Goal: Task Accomplishment & Management: Manage account settings

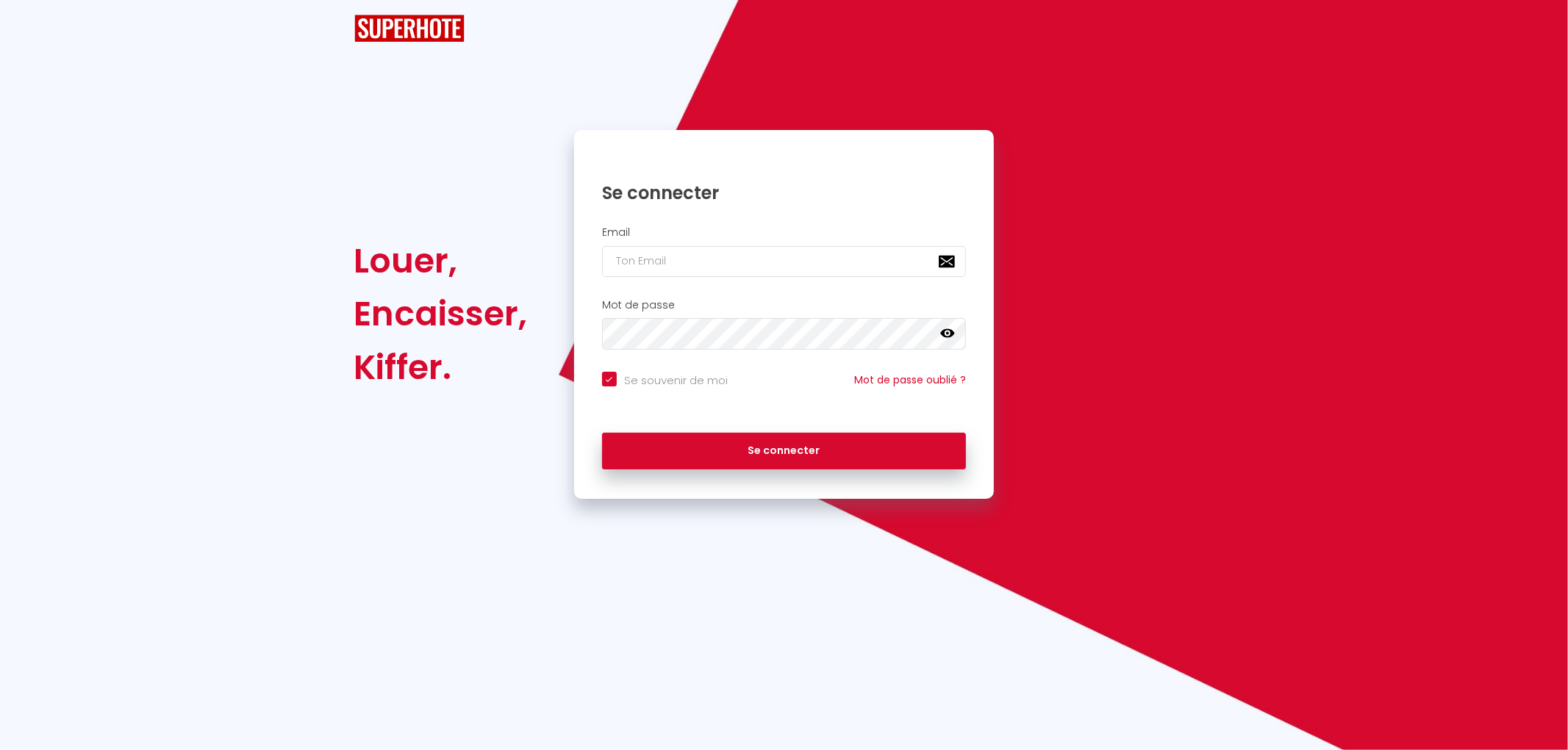
checkbox input "true"
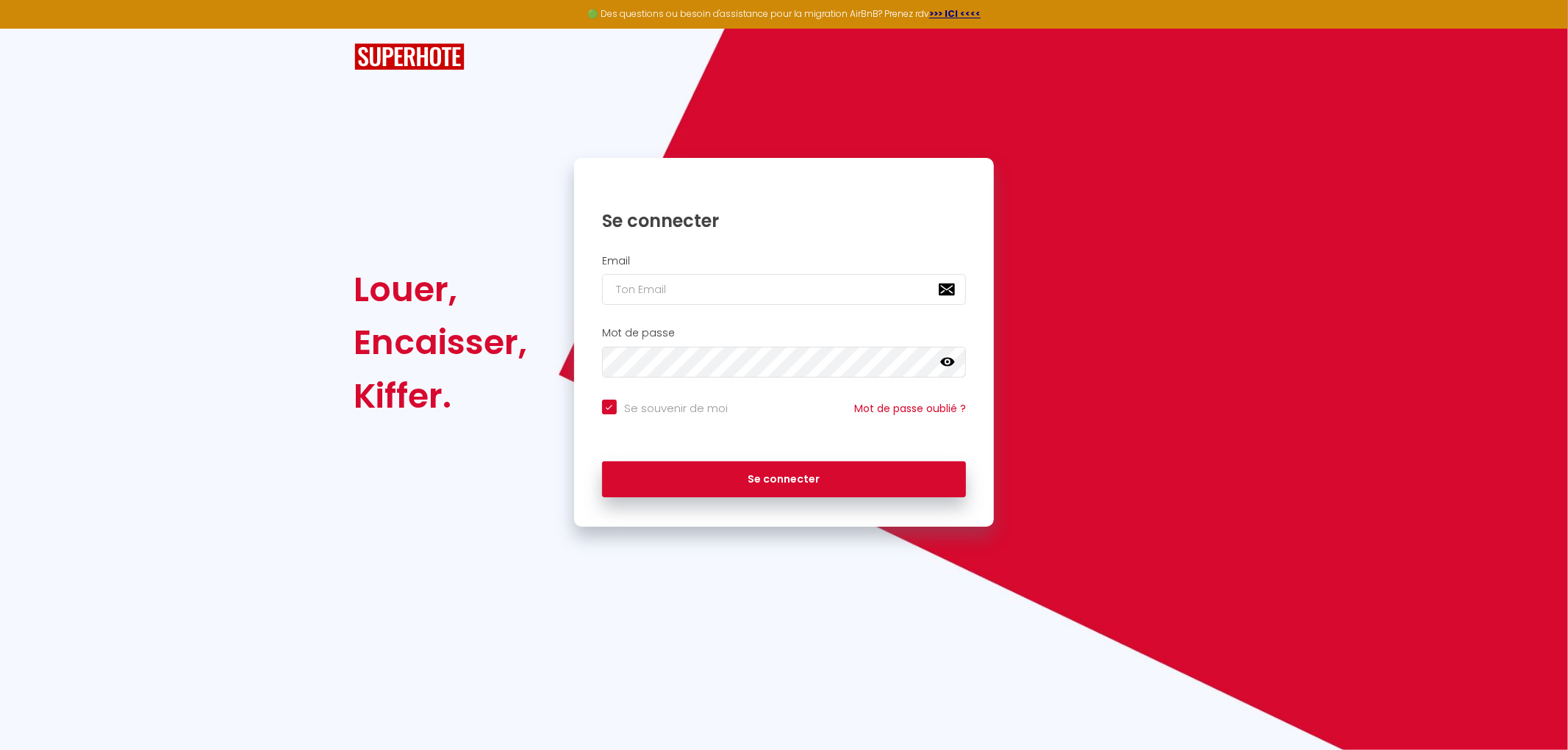
click at [409, 207] on div "Louer, Encaisser, Kiffer." at bounding box center [454, 342] width 220 height 369
click at [1356, 158] on div "Louer, Encaisser, Kiffer. Se connecter Email Mot de passe false Se souvenir de …" at bounding box center [784, 278] width 1568 height 499
click at [735, 106] on div "Louer, Encaisser, Kiffer. Se connecter Email Mot de passe false Se souvenir de …" at bounding box center [784, 278] width 860 height 499
click at [834, 626] on div "🟢 Des questions ou besoin d'assistance pour la migration AirBnB? Prenez rdv >>>…" at bounding box center [784, 375] width 1568 height 750
click at [791, 91] on div "Louer, Encaisser, Kiffer. Se connecter Email Mot de passe false Se souvenir de …" at bounding box center [784, 278] width 860 height 499
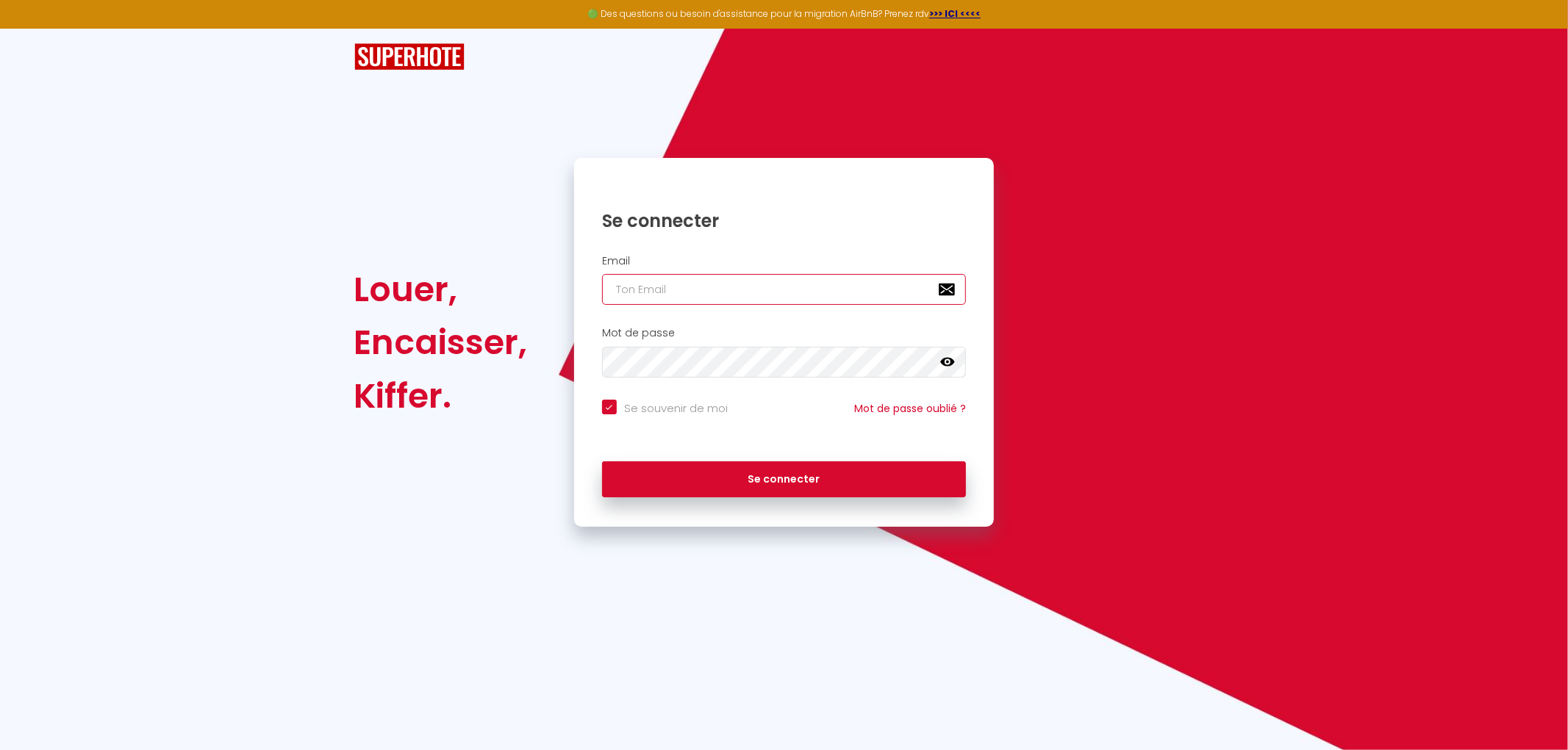
click at [657, 285] on input "email" at bounding box center [784, 289] width 365 height 30
type input "[EMAIL_ADDRESS][DOMAIN_NAME]"
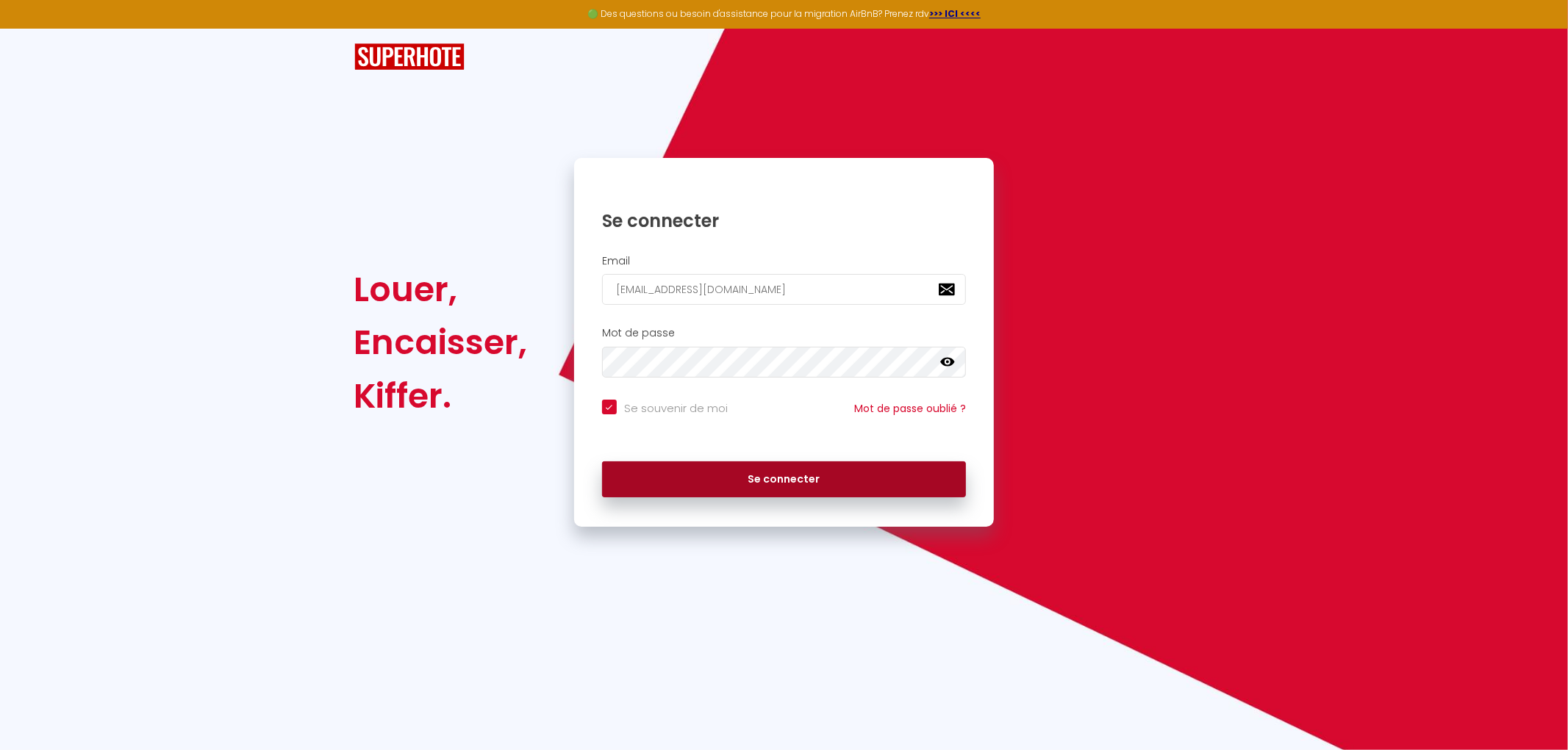
checkbox input "true"
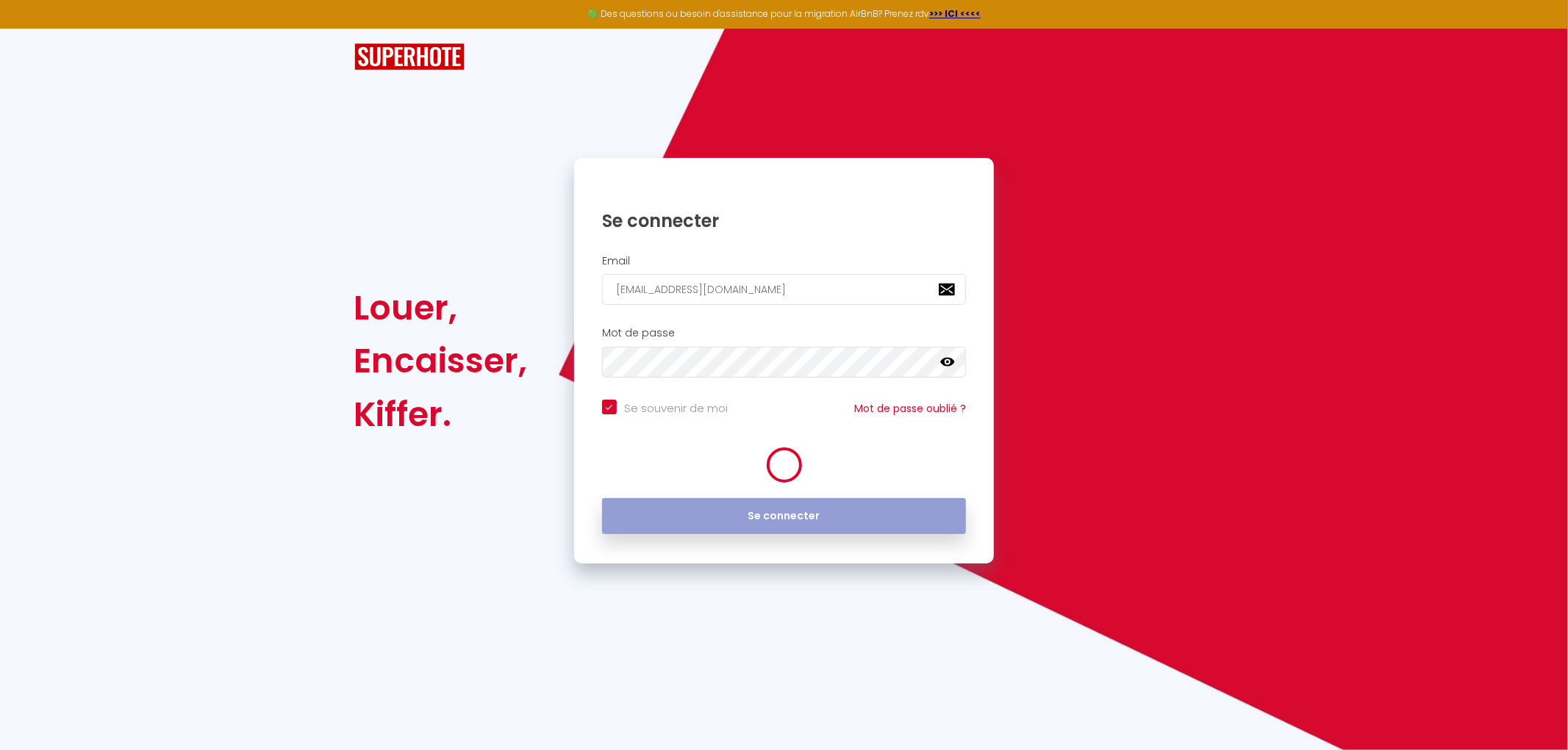
click at [780, 475] on form "Email [EMAIL_ADDRESS][DOMAIN_NAME] Mot de passe false Se souvenir de moi Mot de…" at bounding box center [784, 398] width 421 height 302
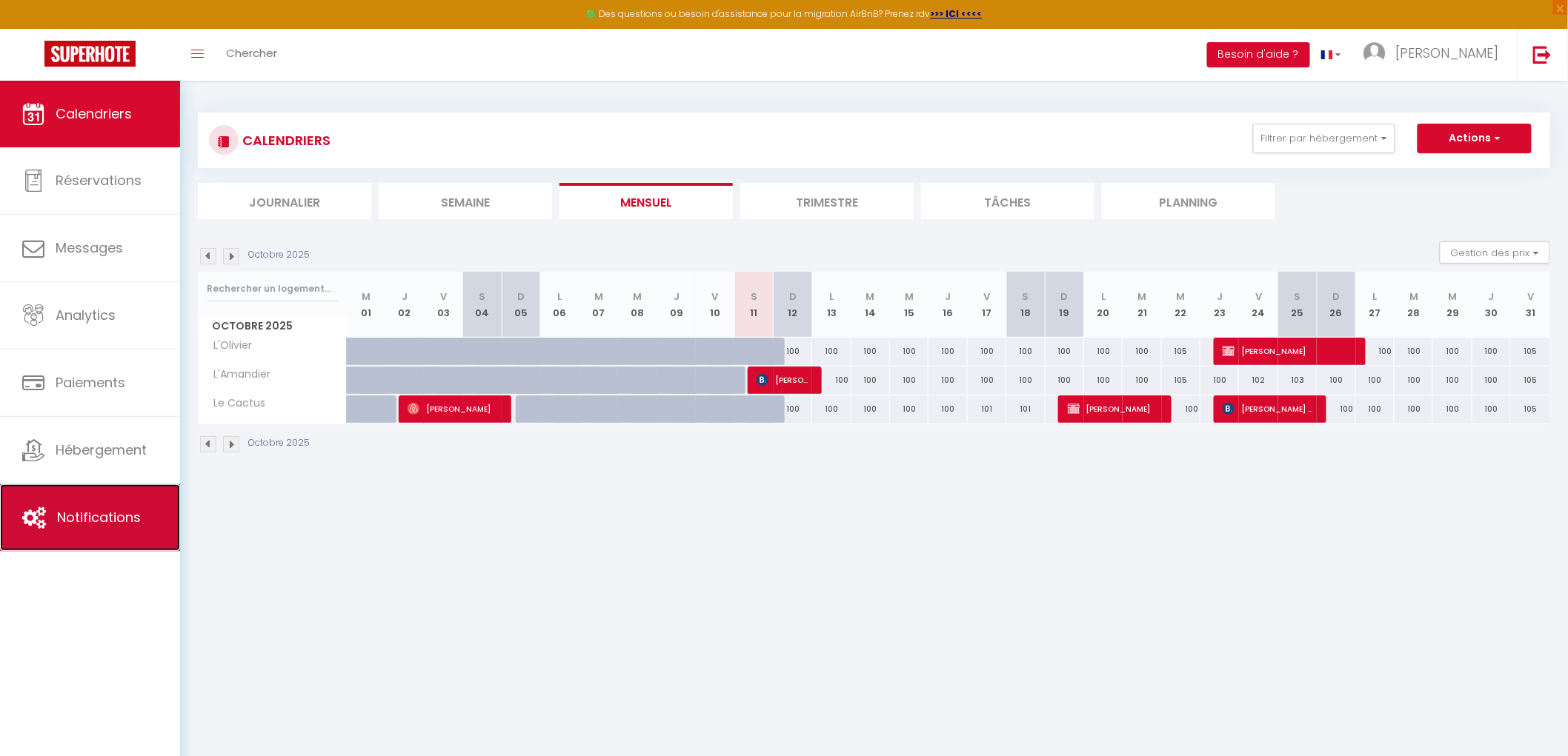
click at [124, 519] on span "Notifications" at bounding box center [99, 517] width 84 height 18
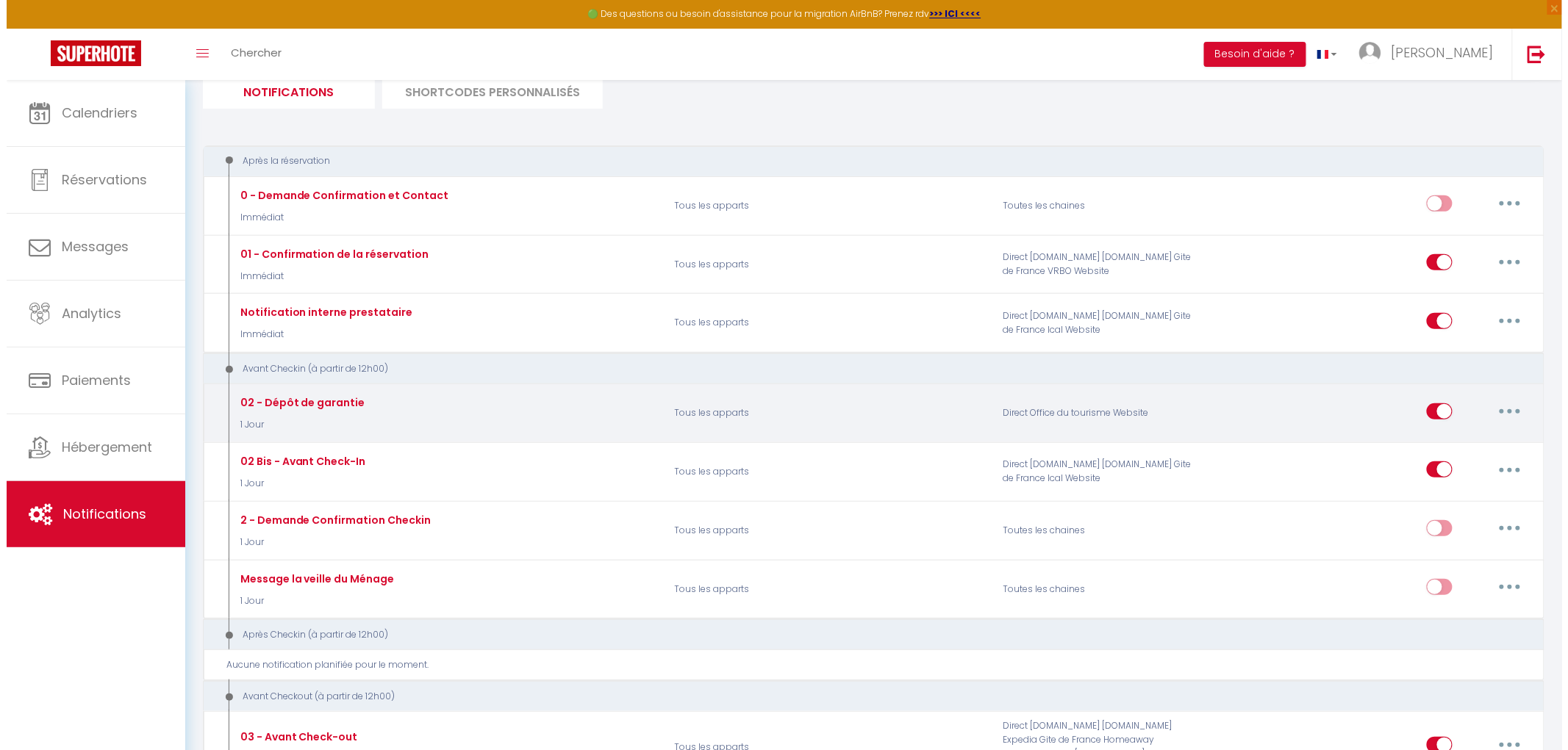
scroll to position [82, 0]
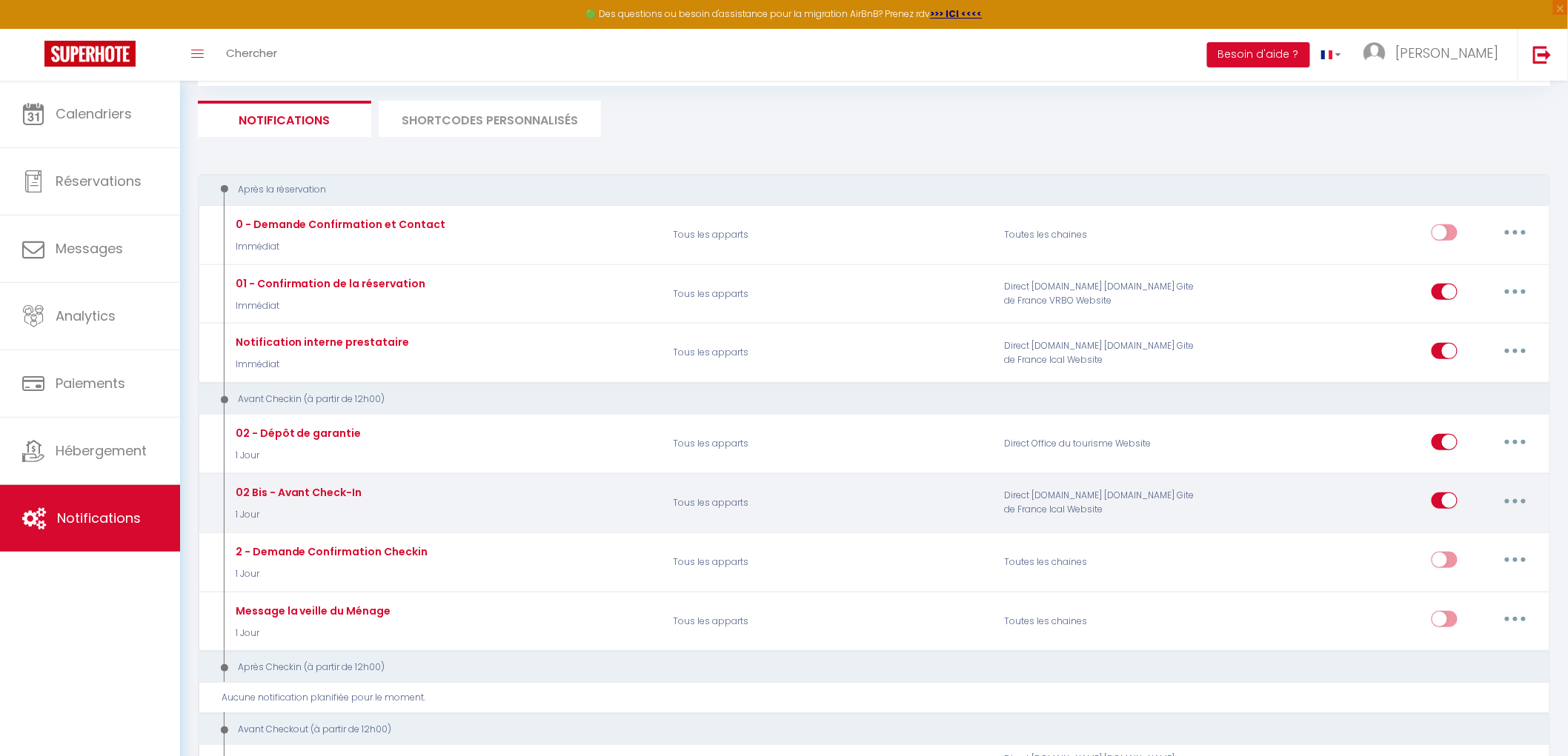
click at [1517, 501] on icon "button" at bounding box center [1515, 501] width 4 height 4
click at [1440, 535] on link "Editer" at bounding box center [1477, 534] width 110 height 25
type input "02 Bis - Avant Check-In"
select select "1 Jour"
select select
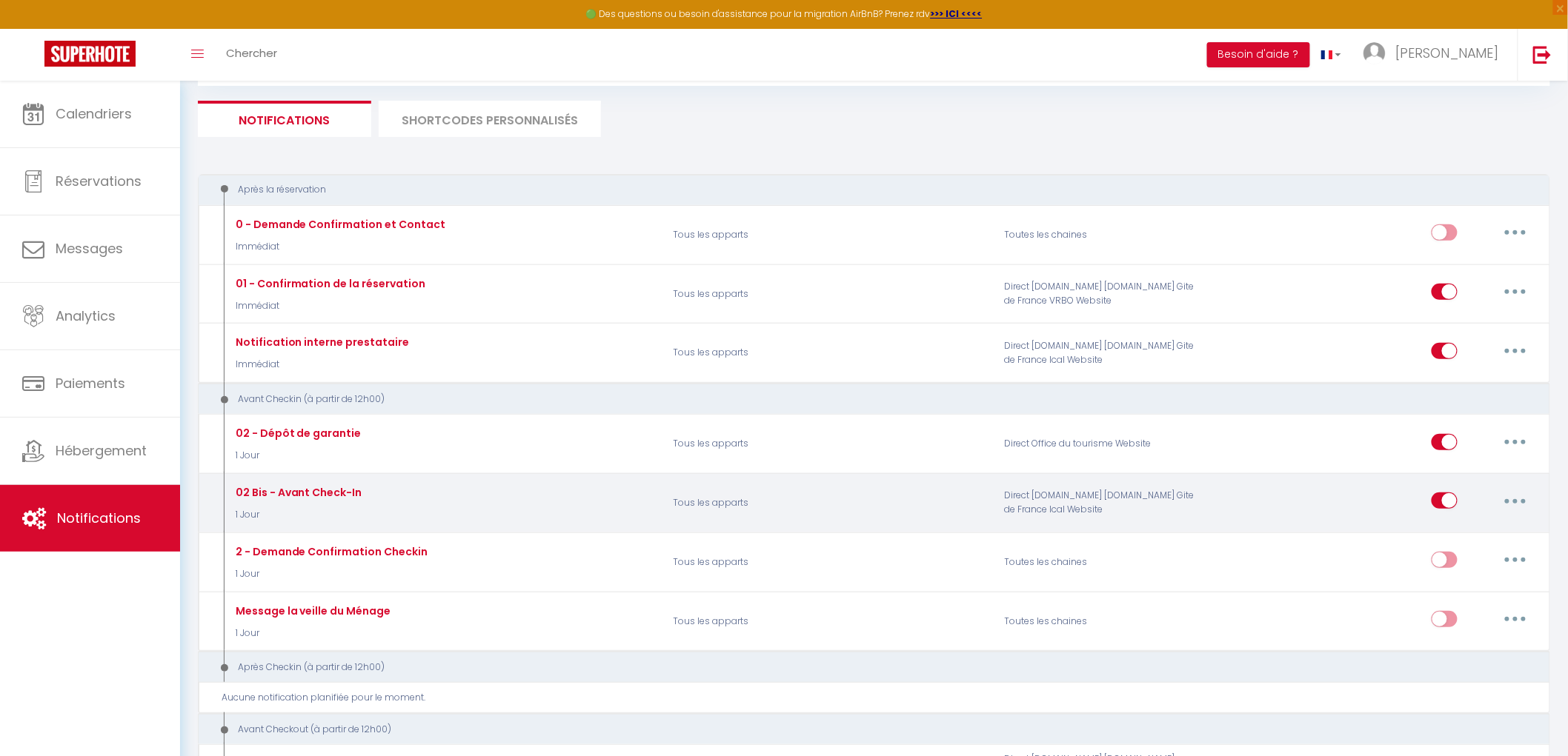
checkbox input "true"
checkbox input "false"
radio input "true"
type input "À lire avant votre arrivée demain – Mas d’Angeline"
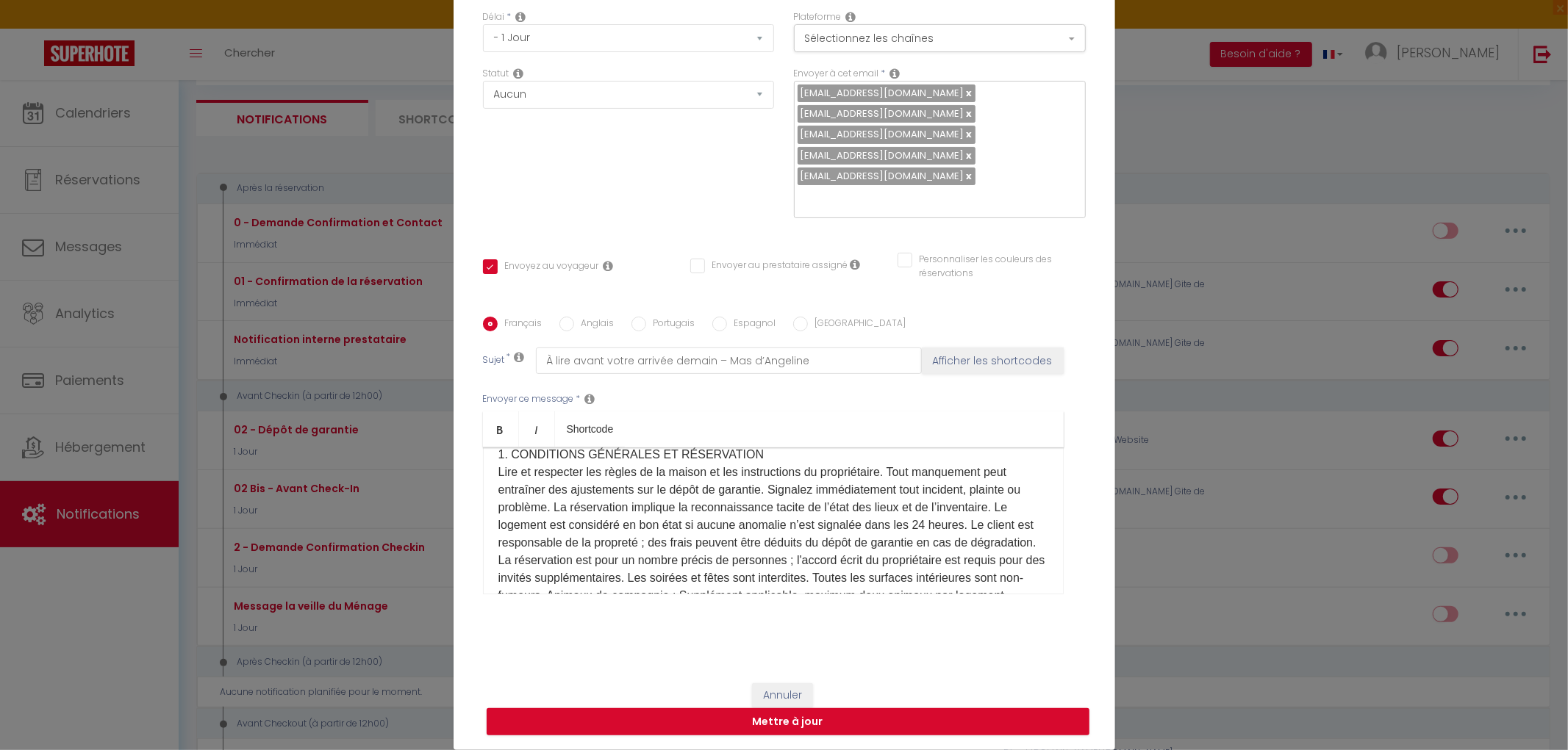
scroll to position [735, 0]
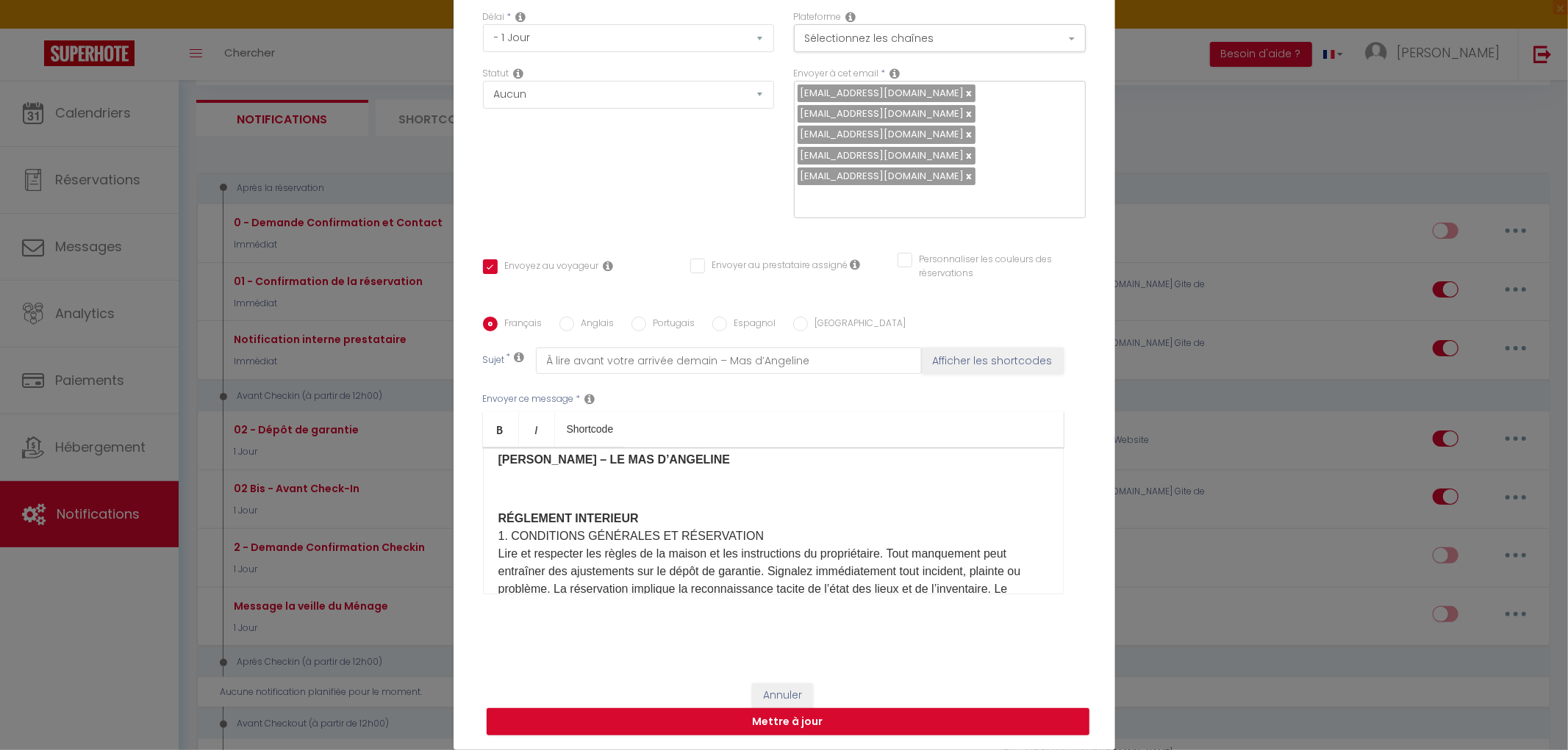
click at [498, 517] on strong "RÉGLEMENT INTERIEUR" at bounding box center [568, 518] width 140 height 12
click at [498, 494] on p "​" at bounding box center [773, 489] width 550 height 17
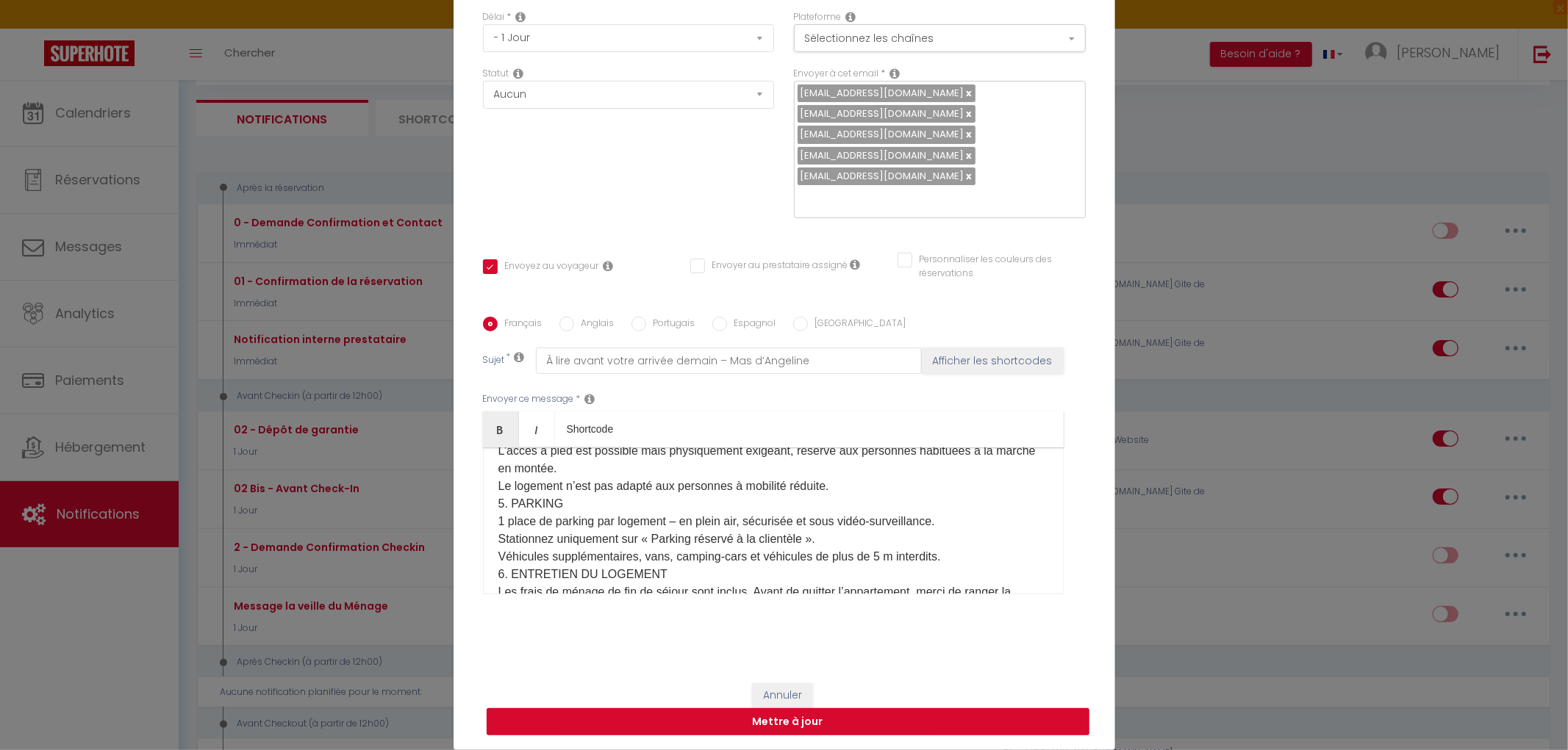
scroll to position [1247, 0]
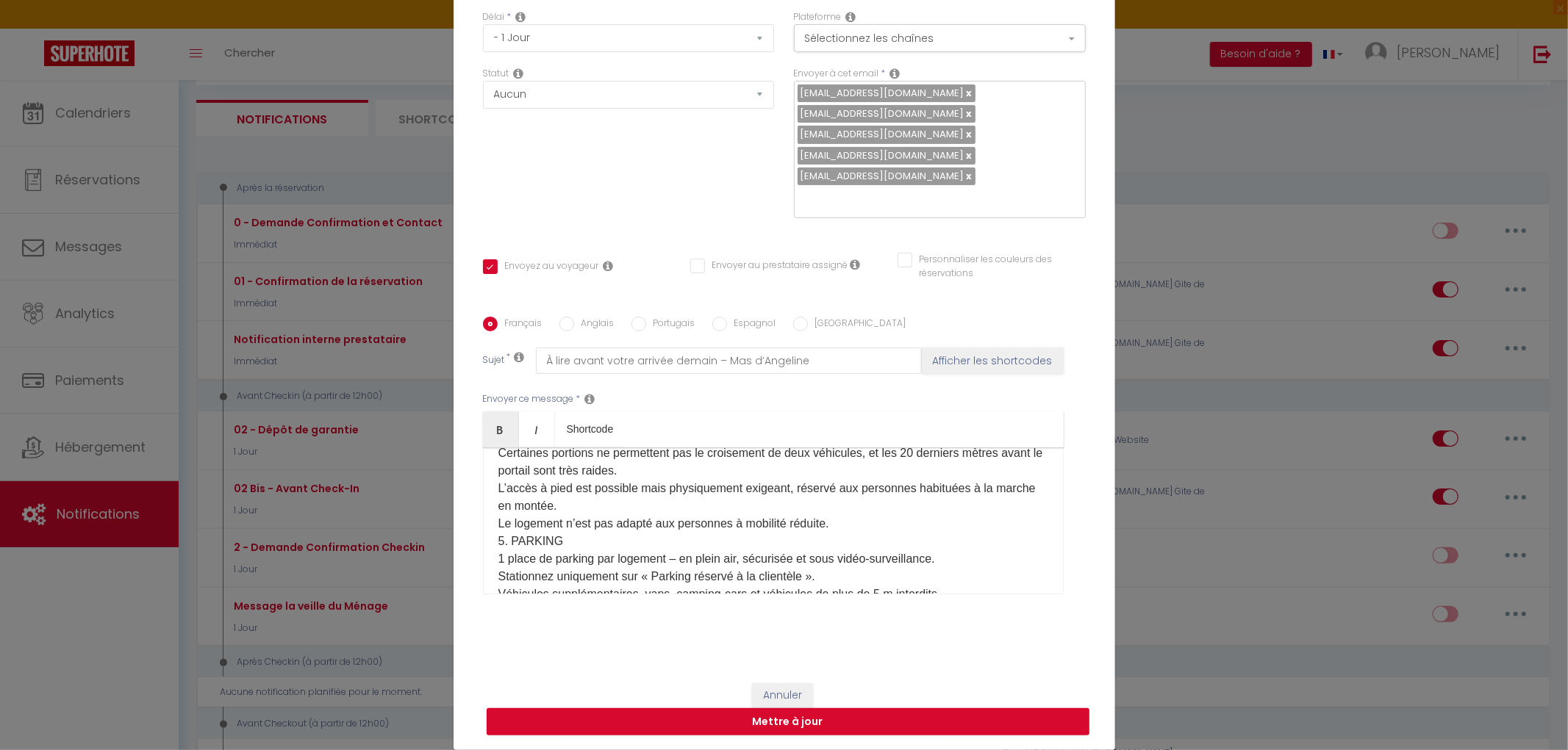
click at [559, 322] on input "Anglais" at bounding box center [567, 324] width 15 height 15
radio input "true"
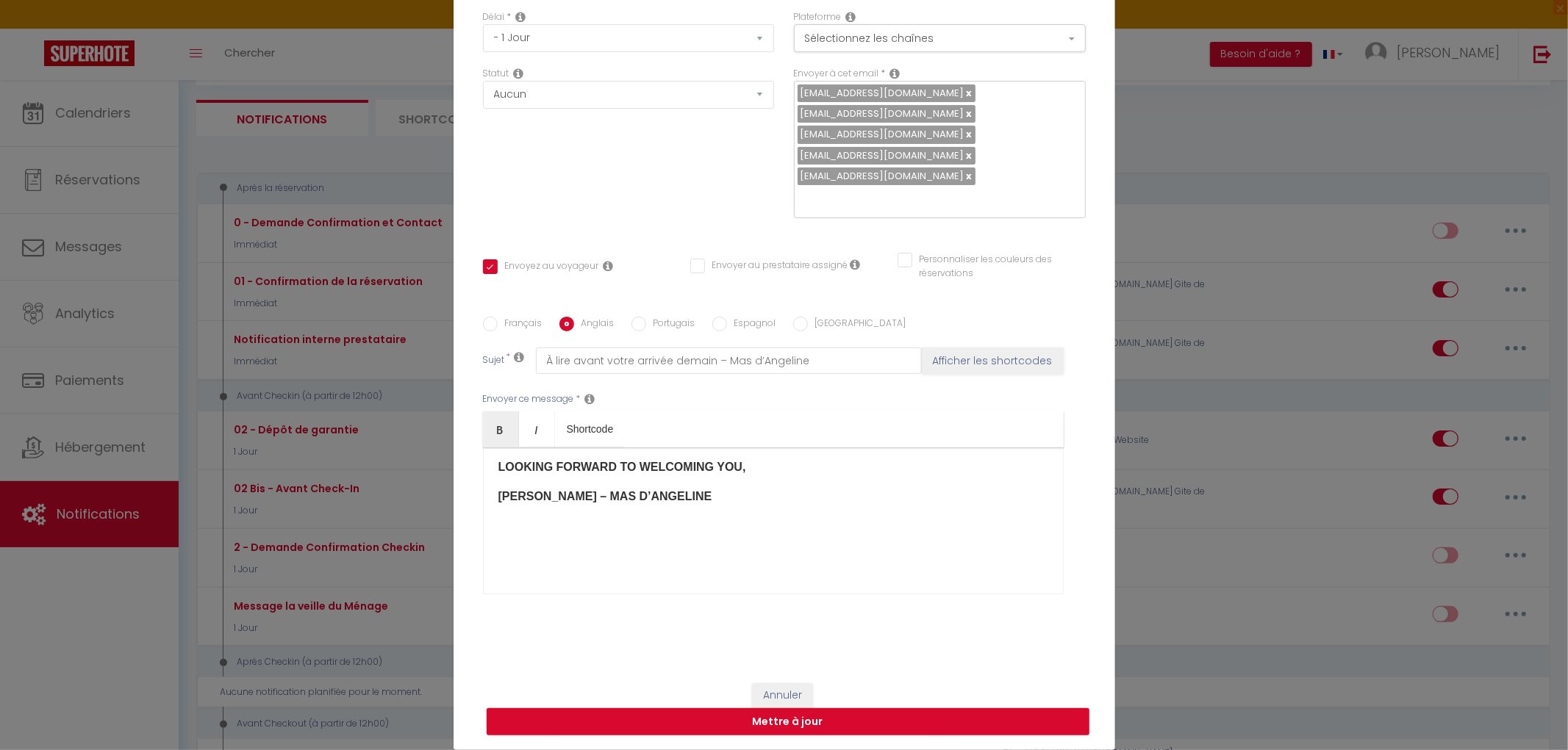
checkbox input "true"
checkbox input "false"
type input "Important: read before your arrival [DATE] – Mas d’Angelin"
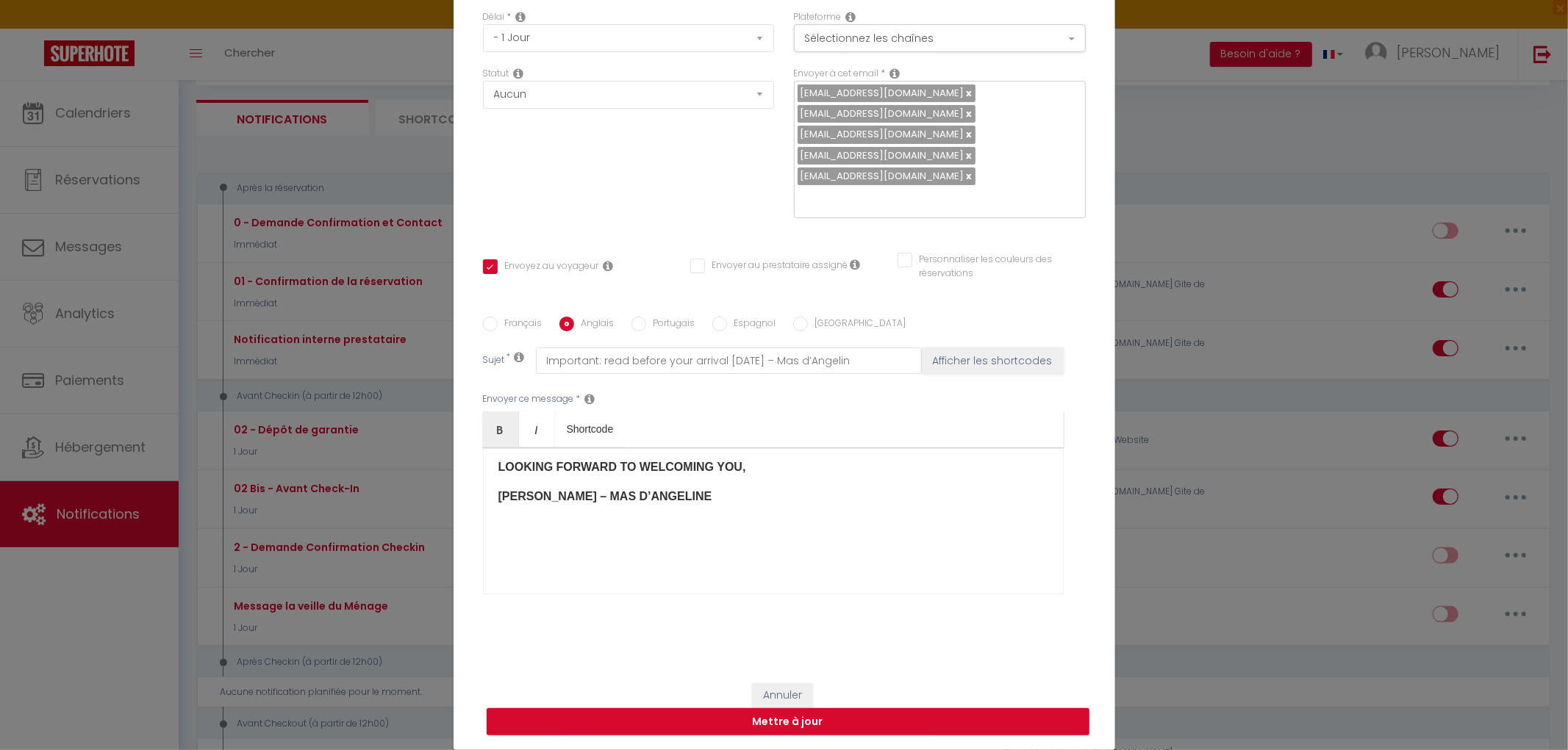
click at [485, 319] on input "Français" at bounding box center [490, 324] width 15 height 15
radio input "true"
checkbox input "true"
checkbox input "false"
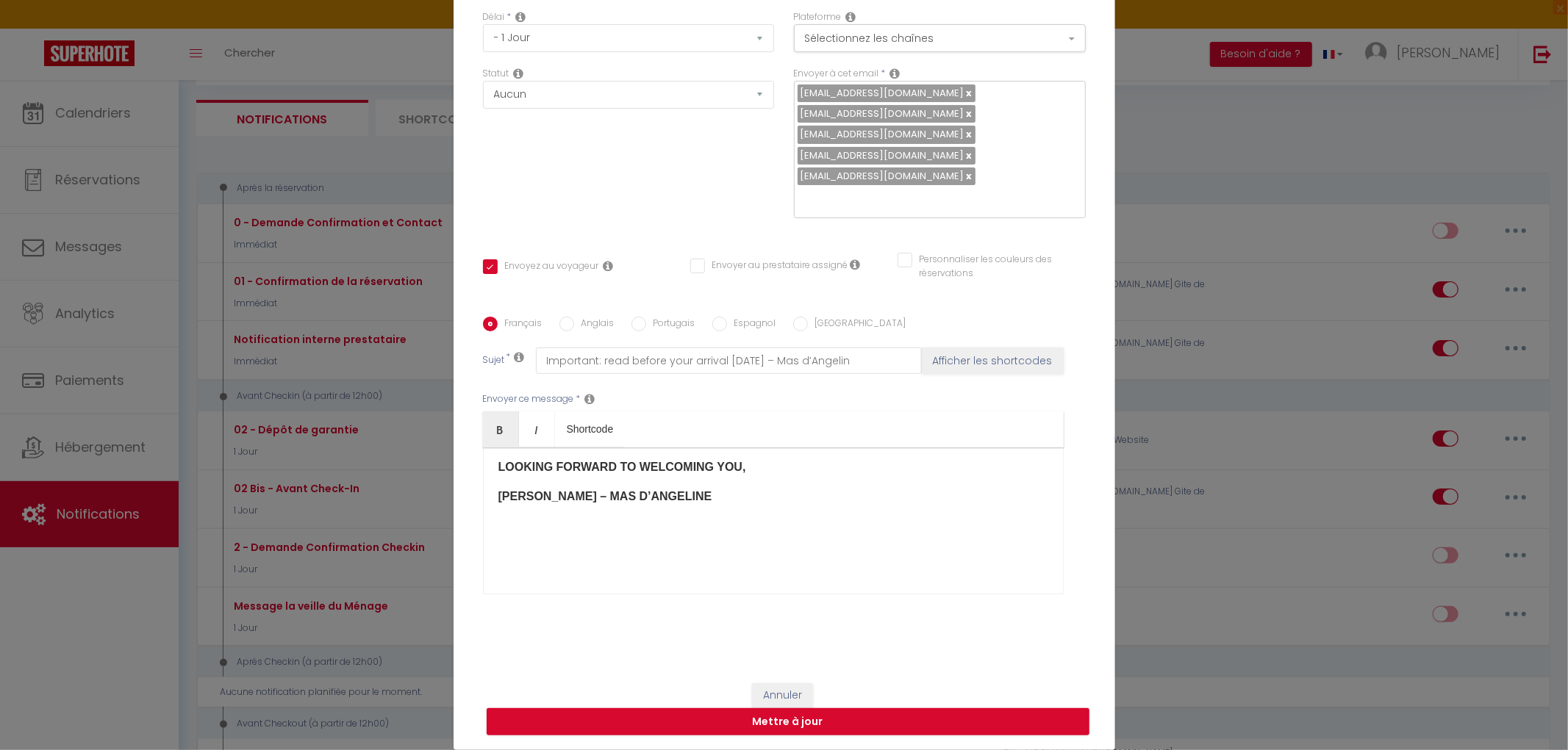
type input "À lire avant votre arrivée demain – Mas d’Angeline"
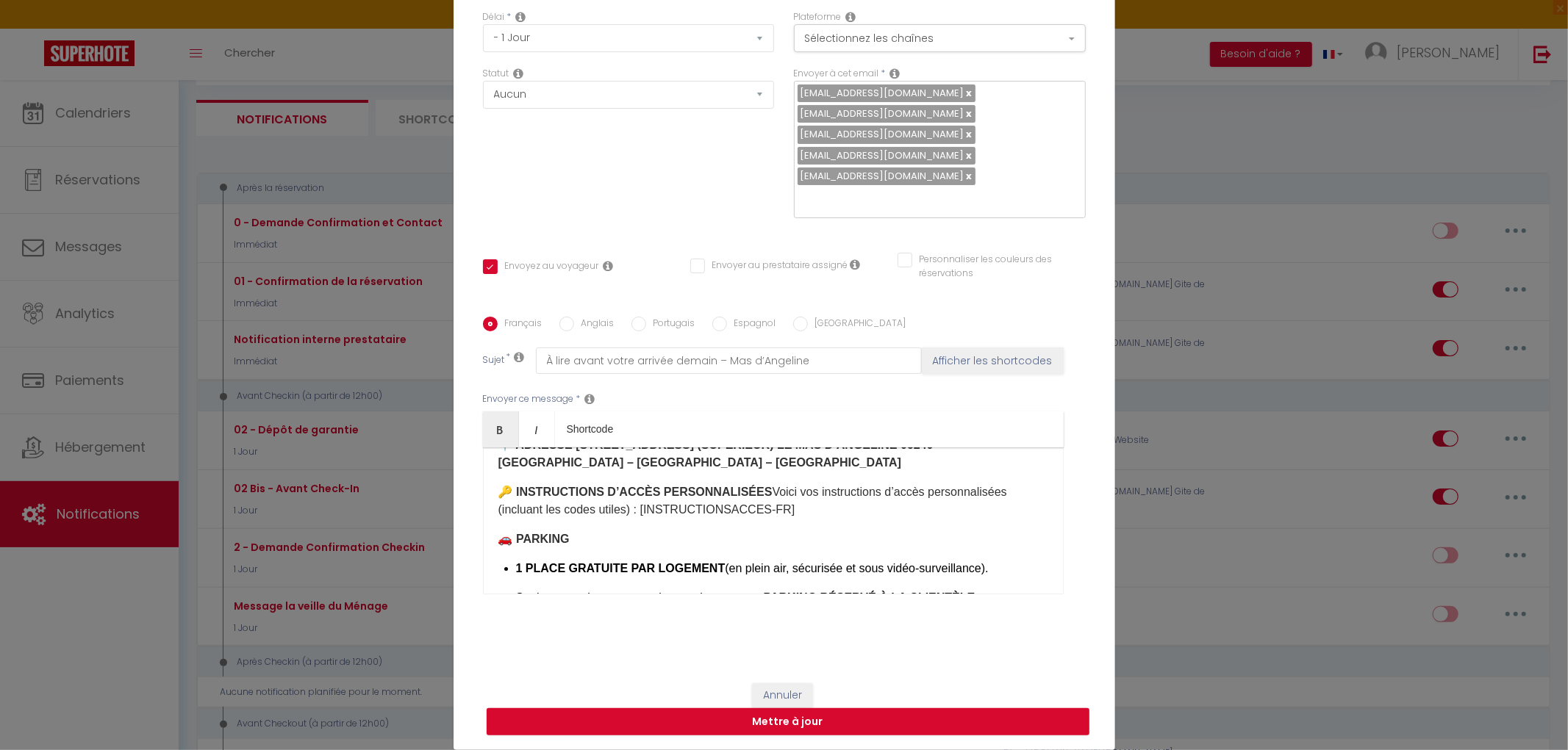
scroll to position [408, 0]
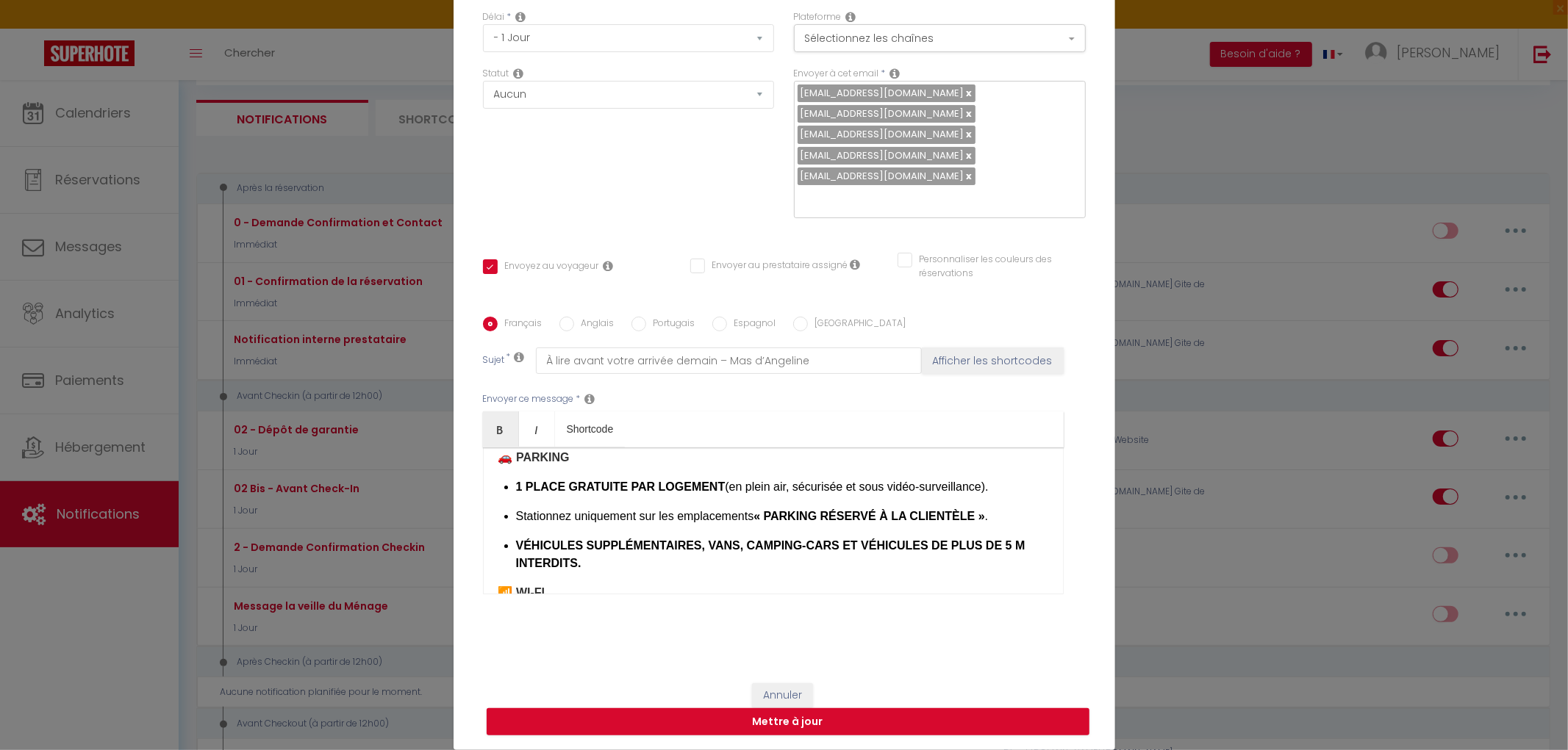
click at [559, 320] on input "Anglais" at bounding box center [567, 324] width 15 height 15
radio input "true"
checkbox input "true"
checkbox input "false"
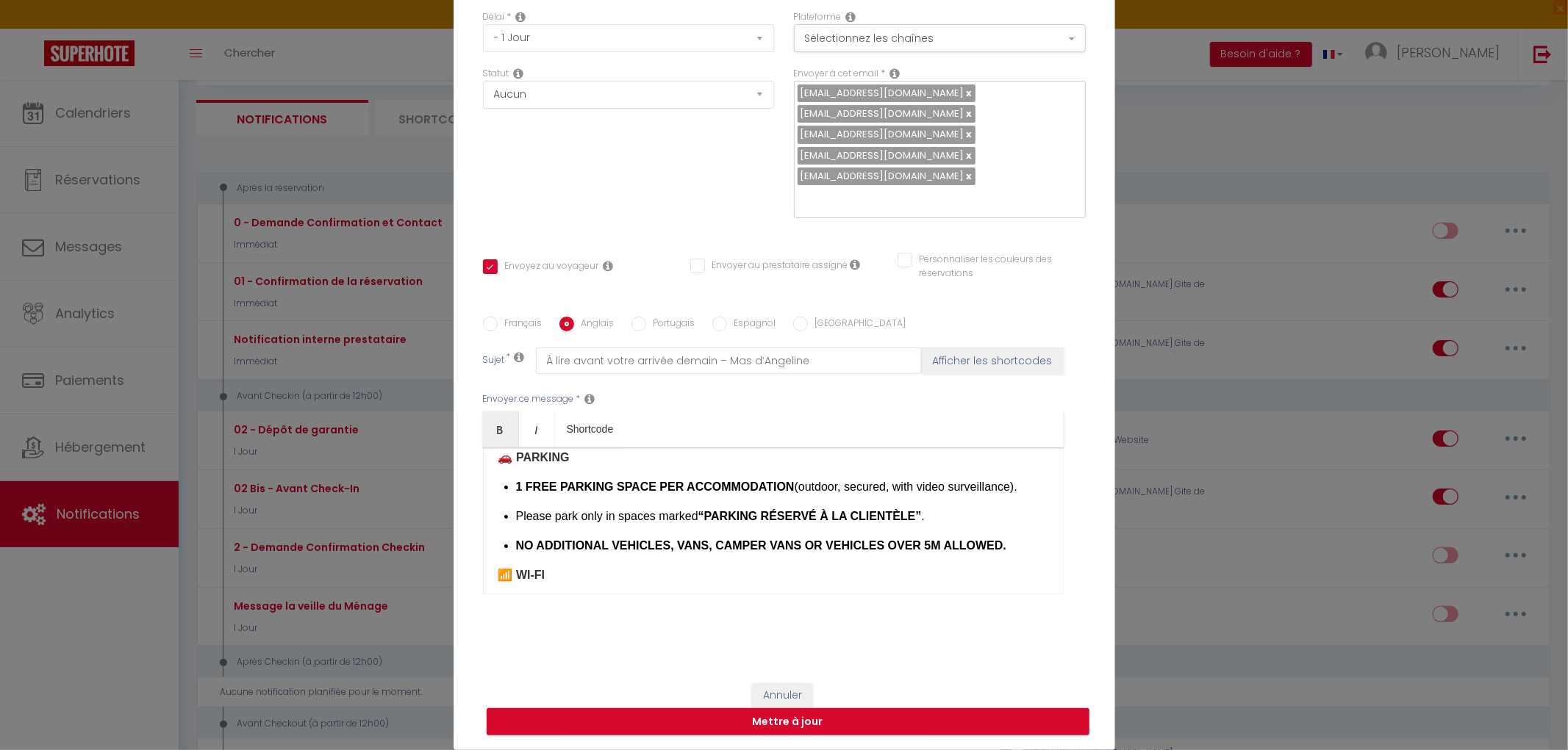
type input "Important: read before your arrival [DATE] – Mas d’Angelin"
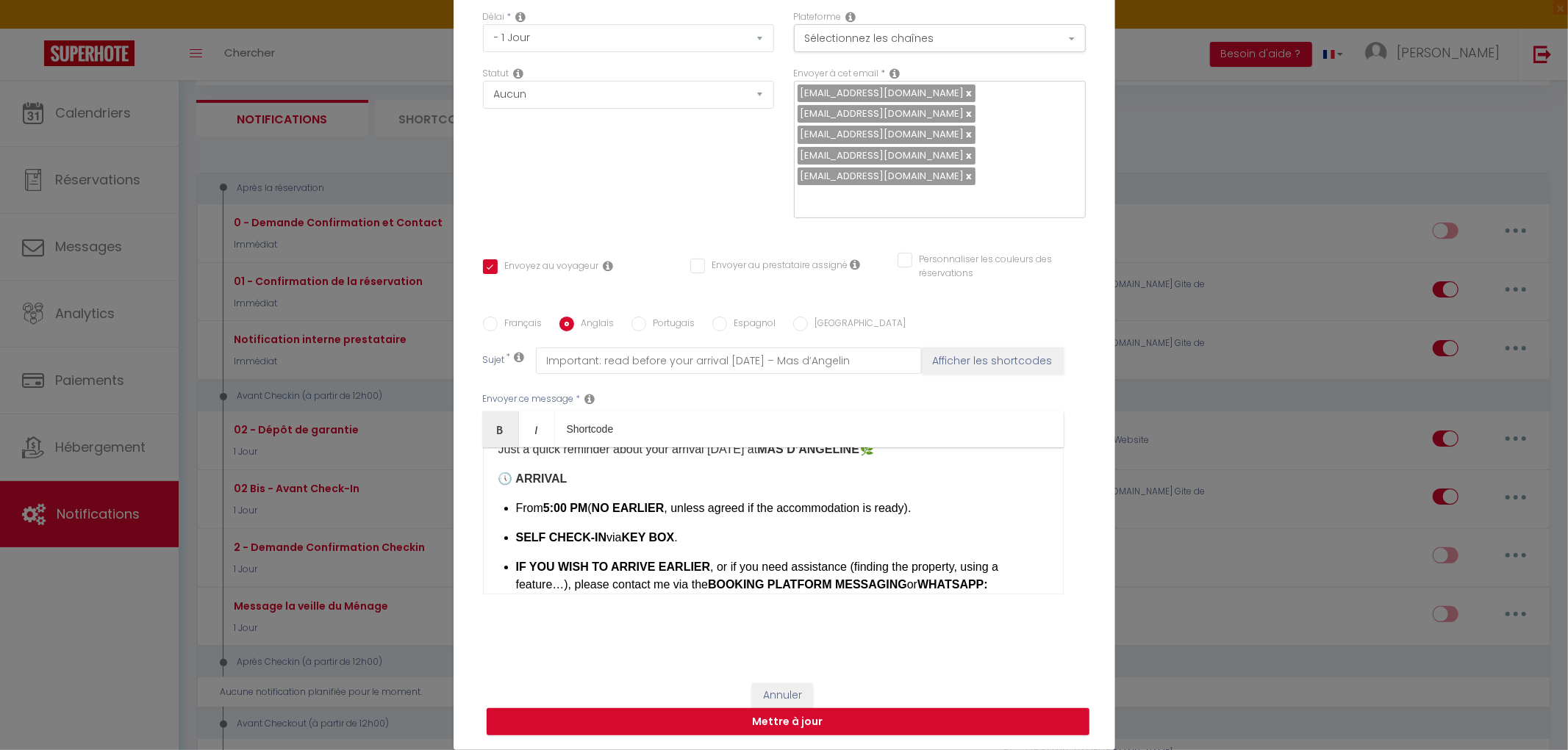
scroll to position [0, 0]
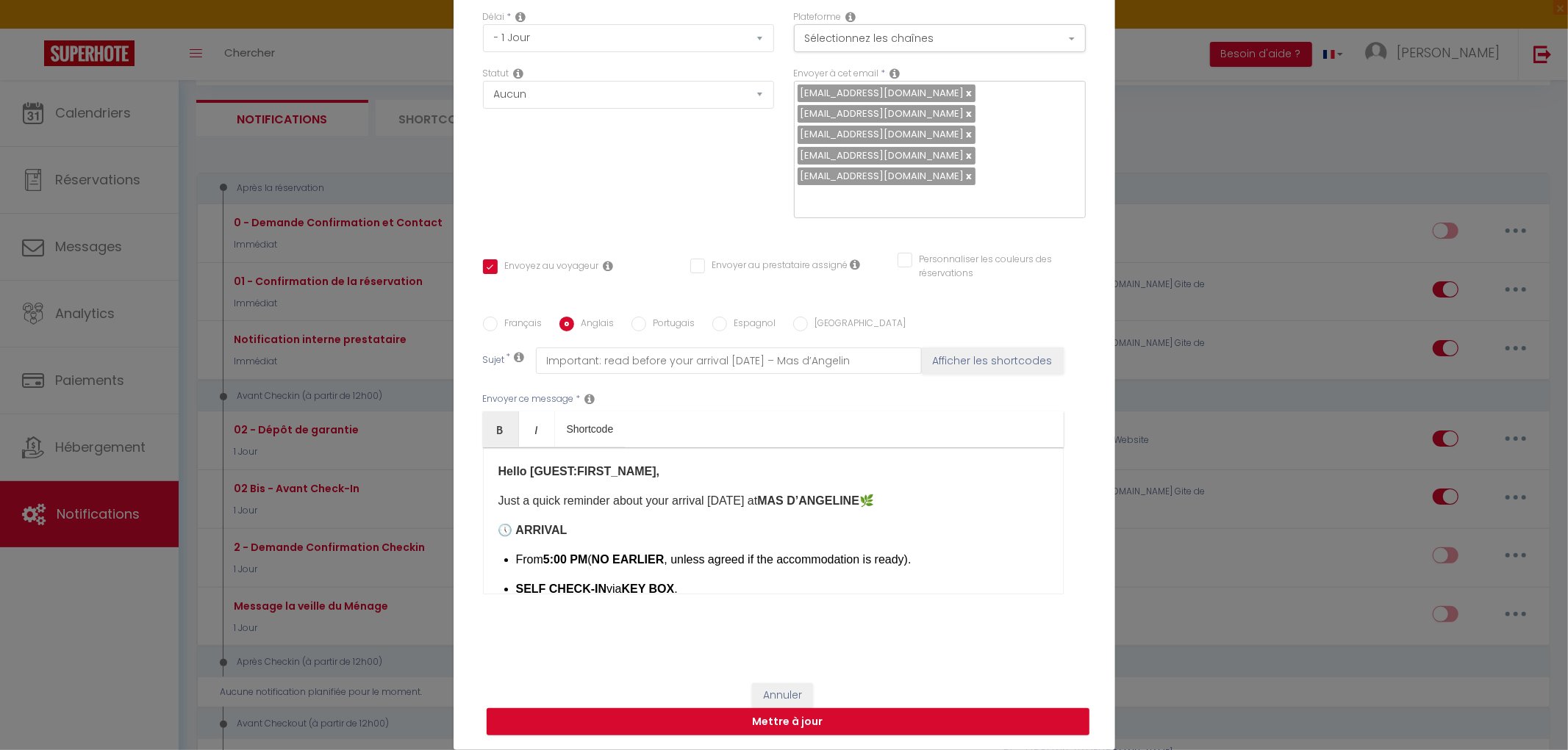
click at [488, 325] on input "Français" at bounding box center [490, 324] width 15 height 15
radio input "true"
checkbox input "true"
checkbox input "false"
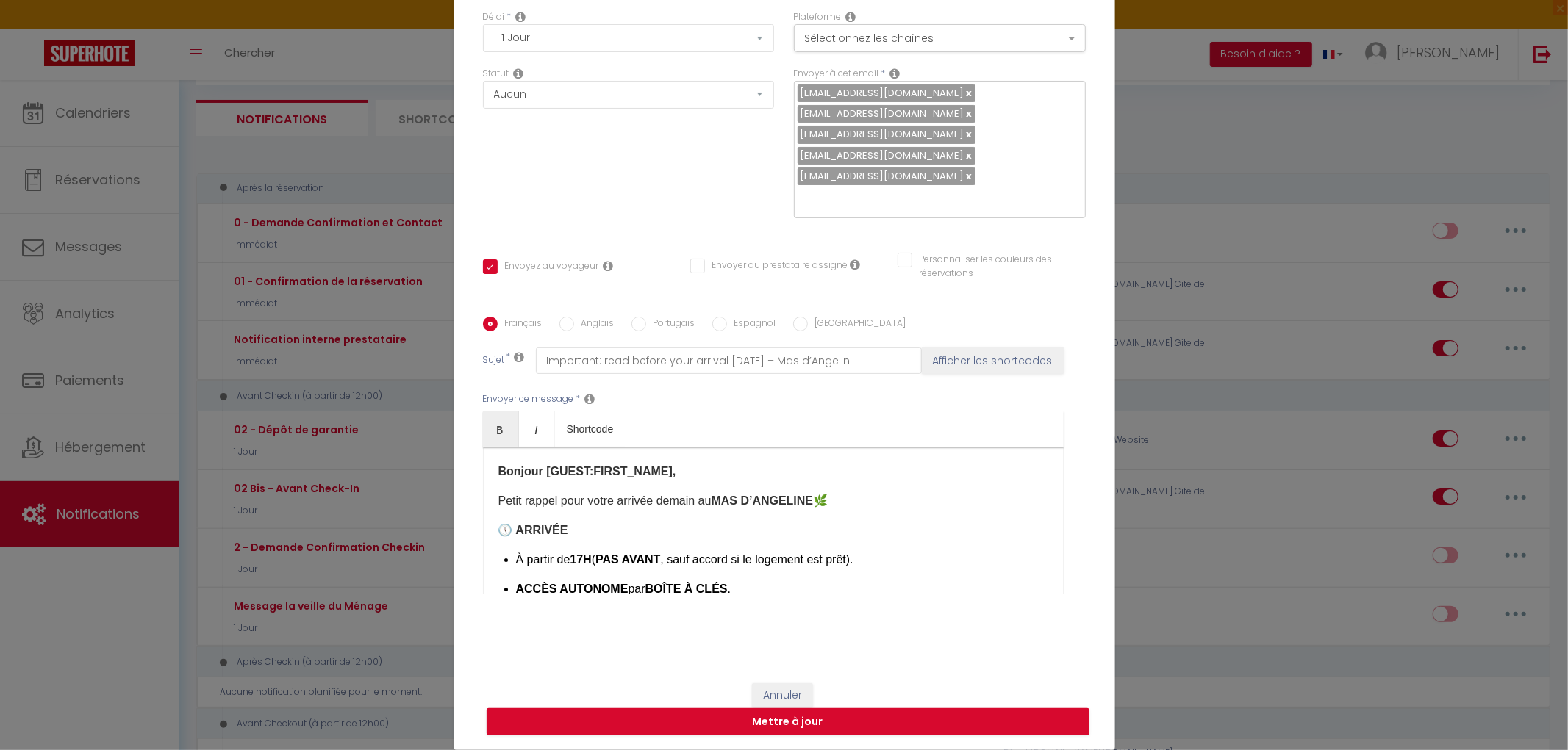
type input "À lire avant votre arrivée demain – Mas d’Angeline"
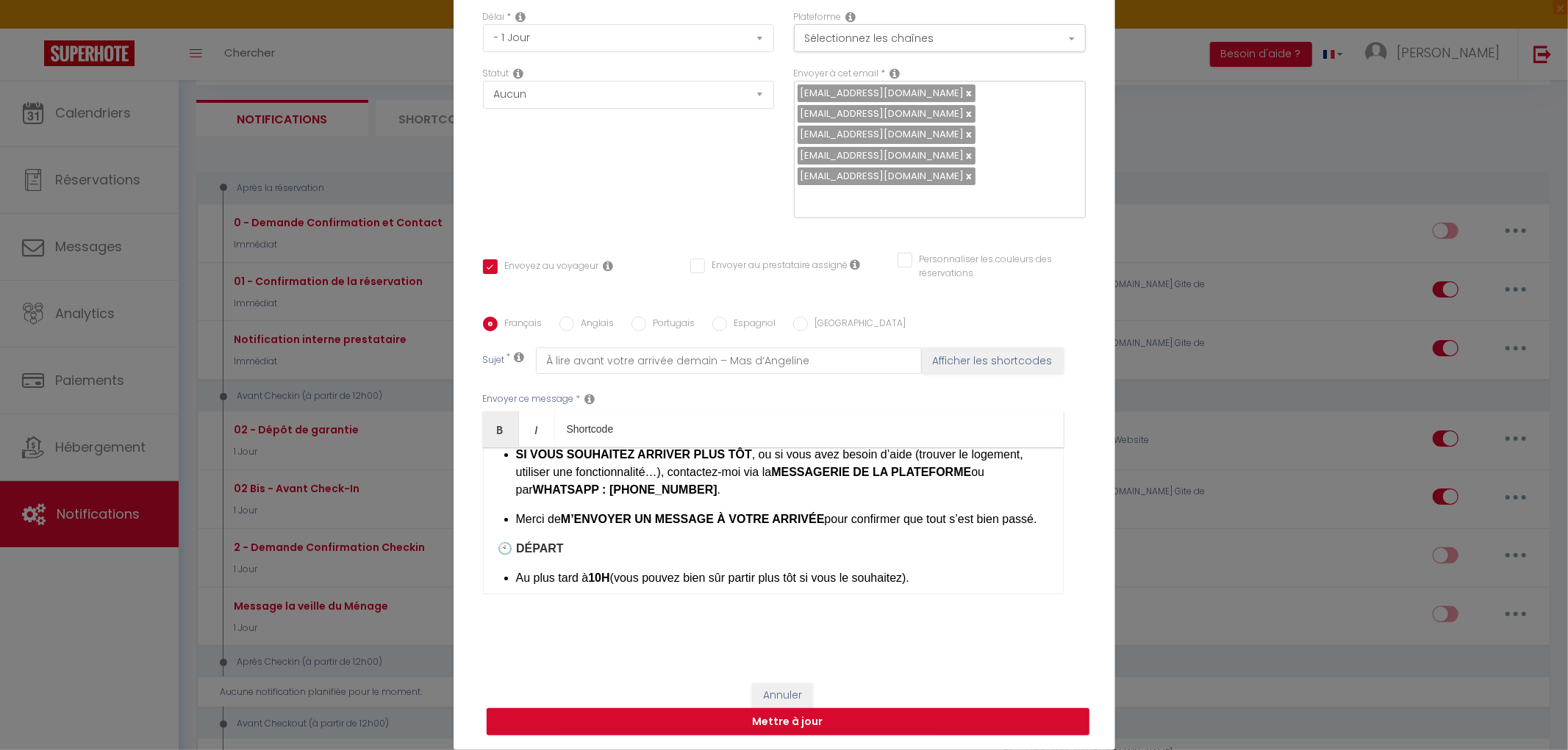
scroll to position [245, 0]
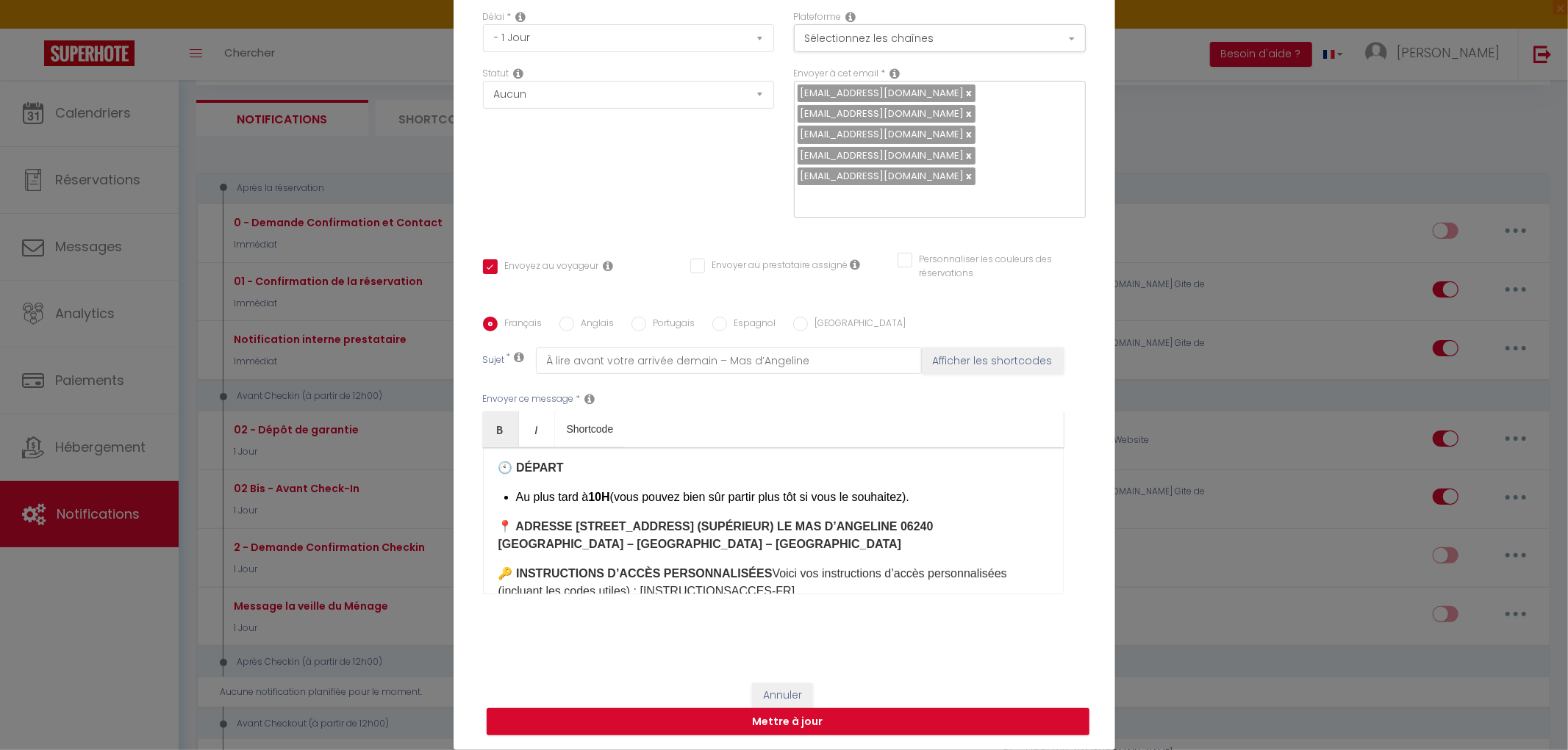
drag, startPoint x: 558, startPoint y: 324, endPoint x: 867, endPoint y: 145, distance: 357.1
click at [559, 324] on input "Anglais" at bounding box center [567, 324] width 15 height 15
radio input "true"
click at [564, 326] on input "Anglais" at bounding box center [567, 324] width 15 height 15
click at [559, 326] on input "Anglais" at bounding box center [567, 324] width 15 height 15
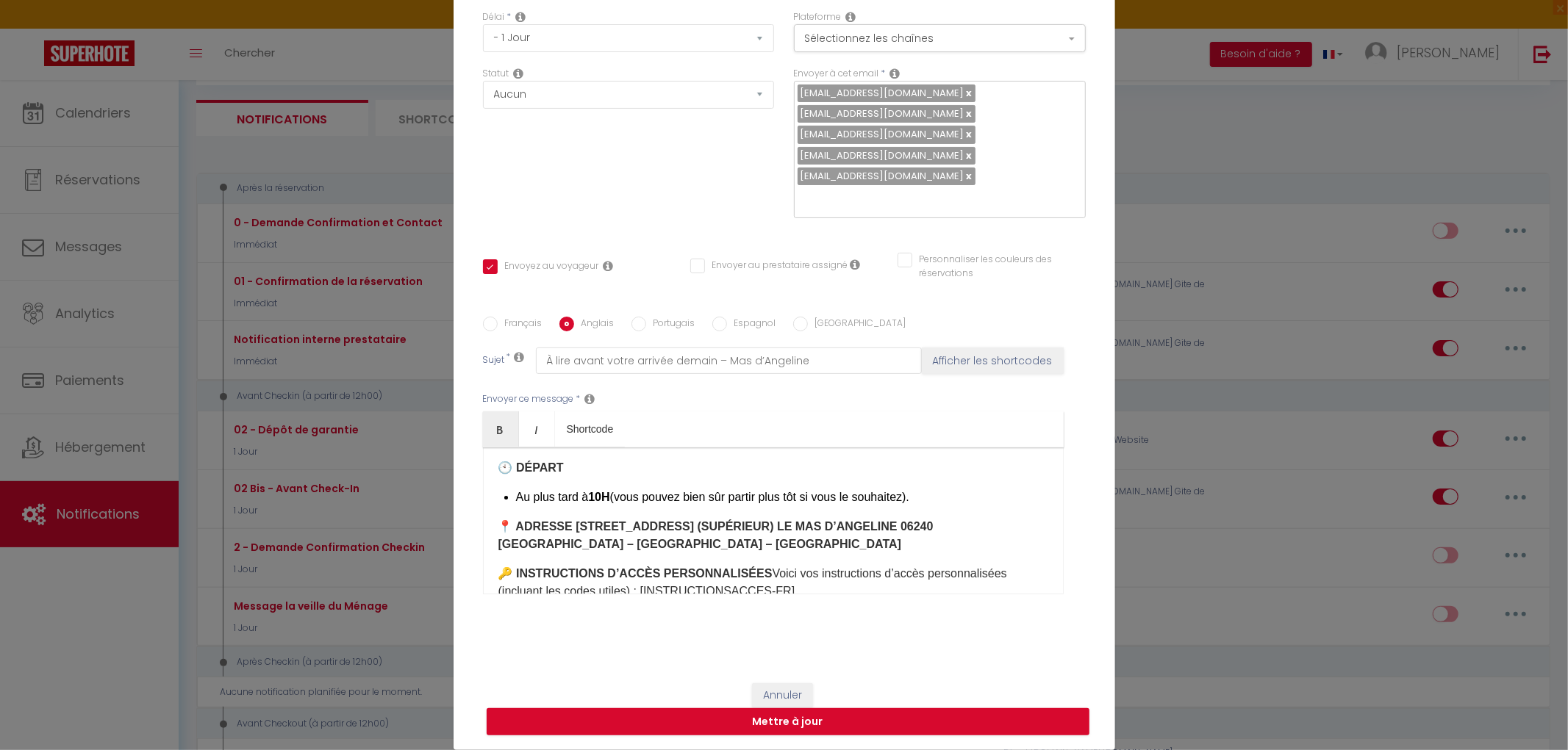
click at [643, 509] on div "Bonjour [GUEST:FIRST_NAME]​, Petit rappel pour votre arrivée demain au MAS D’AN…" at bounding box center [772, 521] width 581 height 147
checkbox input "true"
checkbox input "false"
type input "Important: read before your arrival [DATE] – Mas d’Angelin"
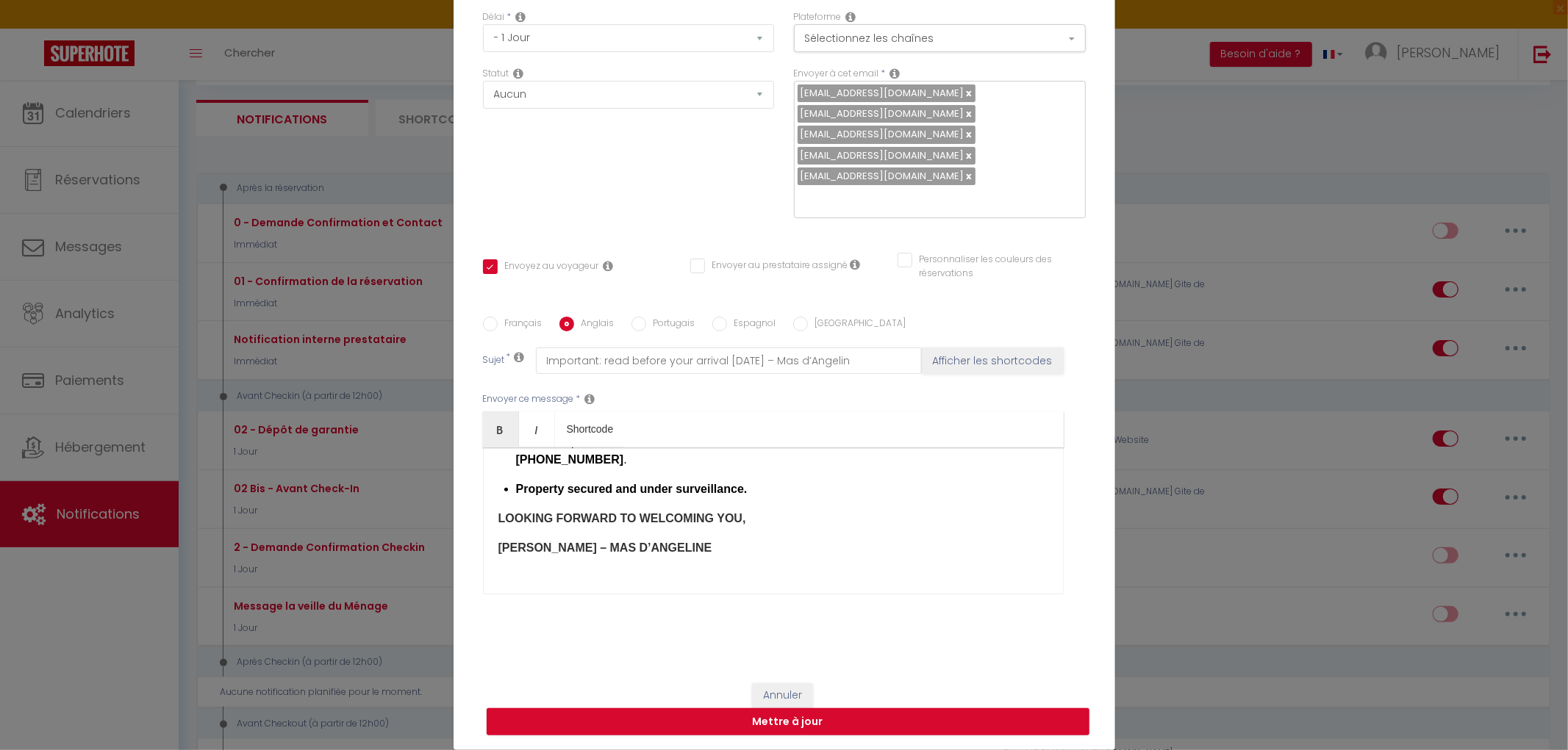
scroll to position [786, 0]
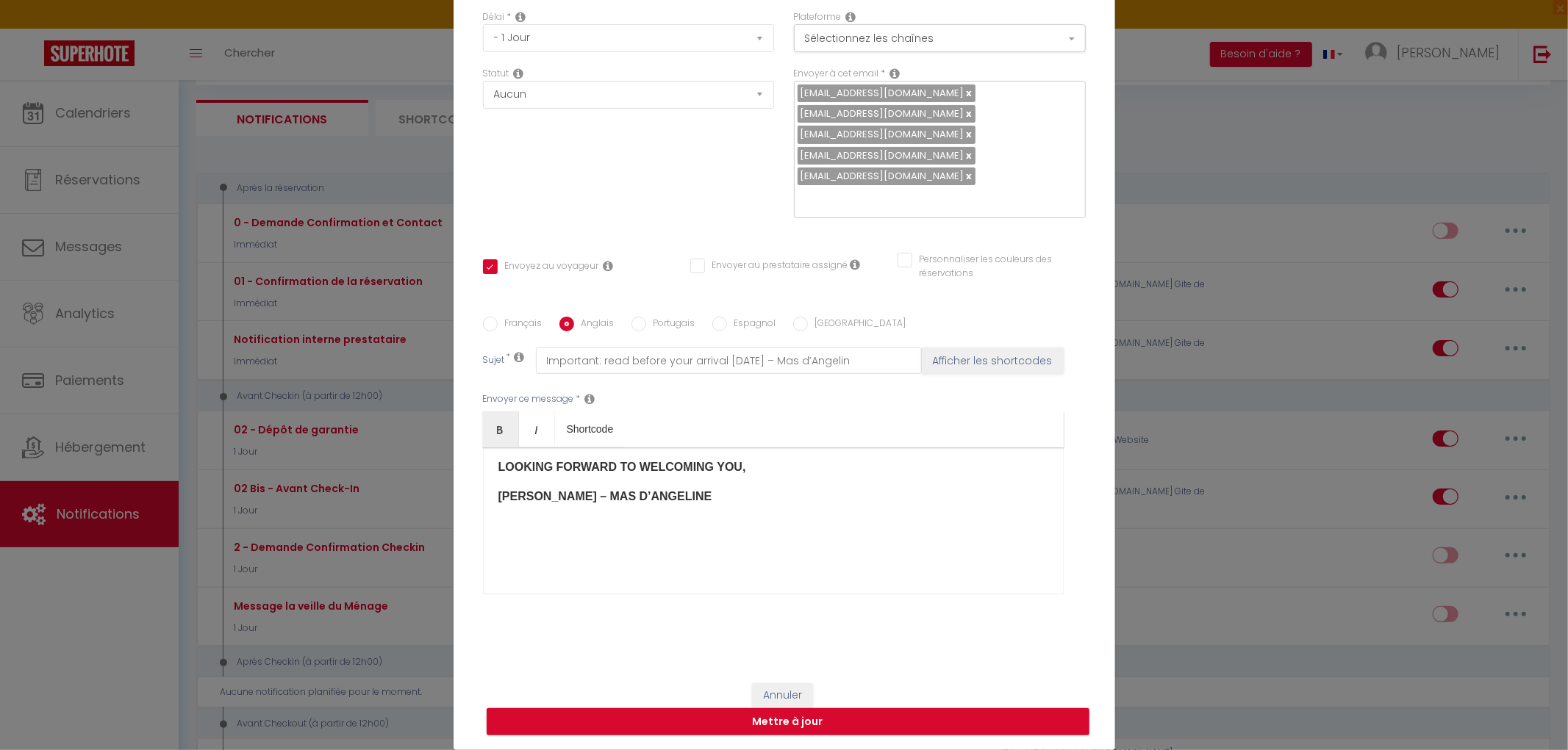
click at [486, 325] on input "Français" at bounding box center [490, 324] width 15 height 15
radio input "true"
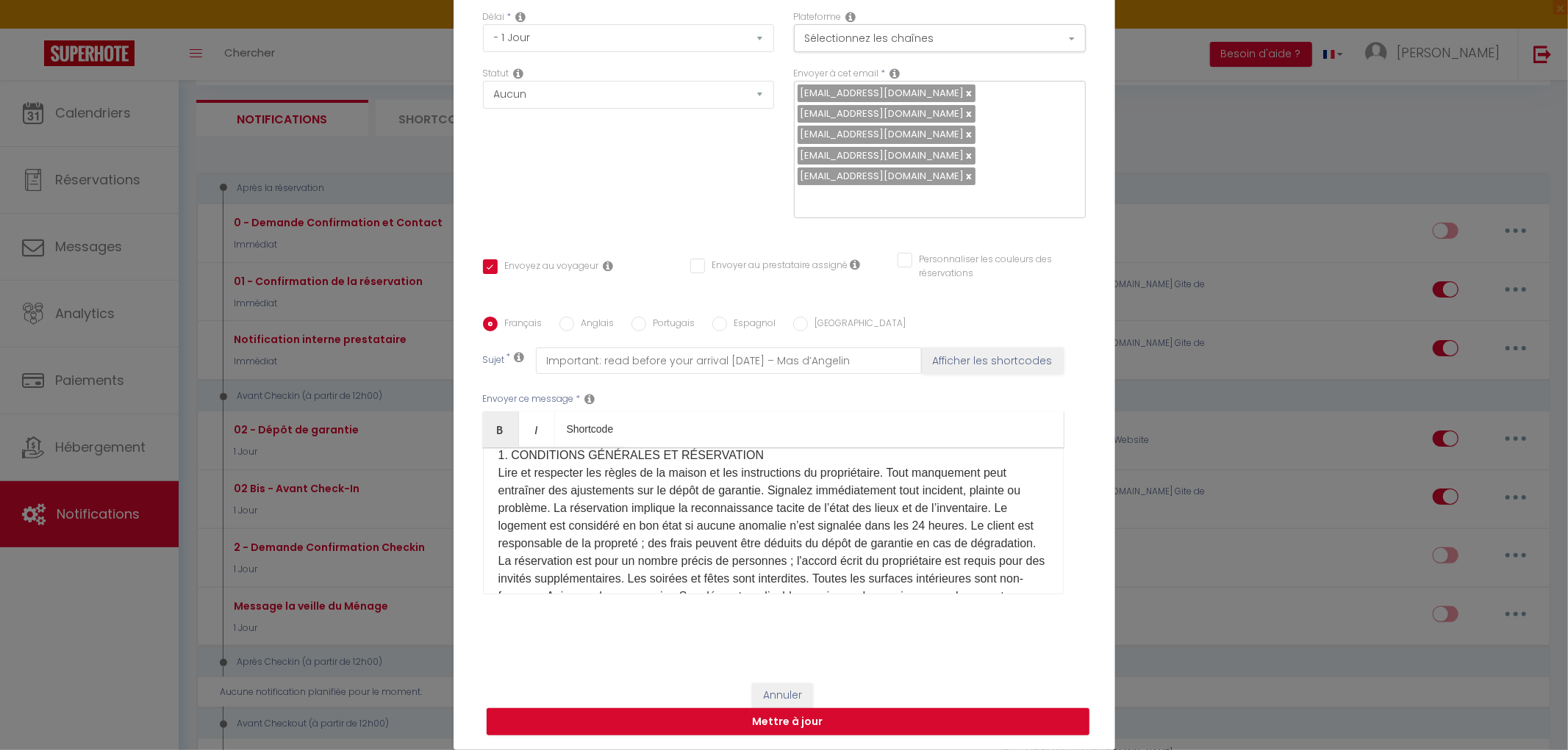
checkbox input "true"
checkbox input "false"
type input "À lire avant votre arrivée demain – Mas d’Angeline"
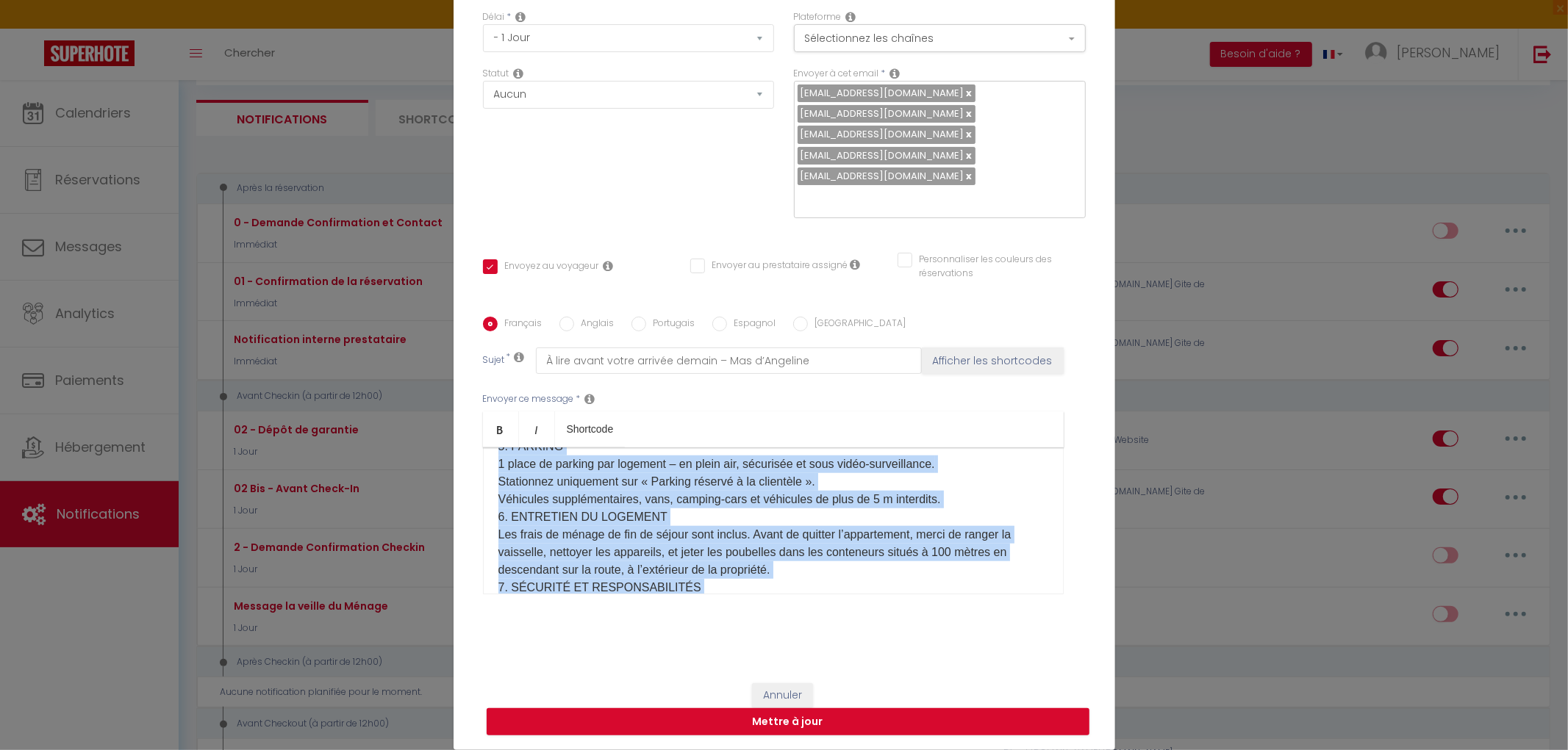
scroll to position [1656, 0]
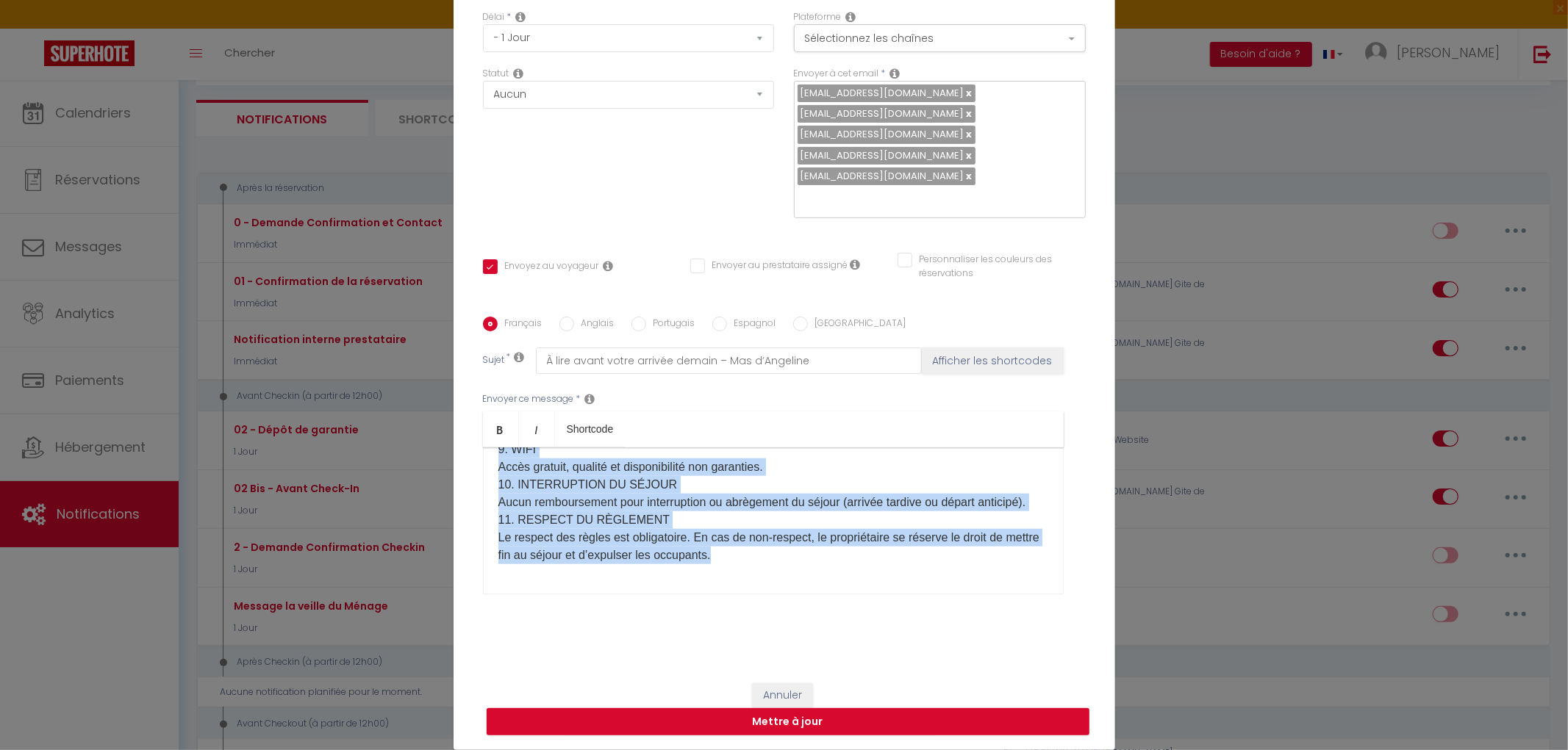
drag, startPoint x: 486, startPoint y: 517, endPoint x: 819, endPoint y: 627, distance: 350.7
click at [819, 627] on div "Français Anglais Portugais Espagnol Italien Sujet * À lire avant votre arrivée …" at bounding box center [784, 464] width 603 height 340
copy p "LOREMIPSU DOLORSITA 1. CONSECTETU ADIPISCIN EL SEDDOEIUSMO Temp in utlaboree do…"
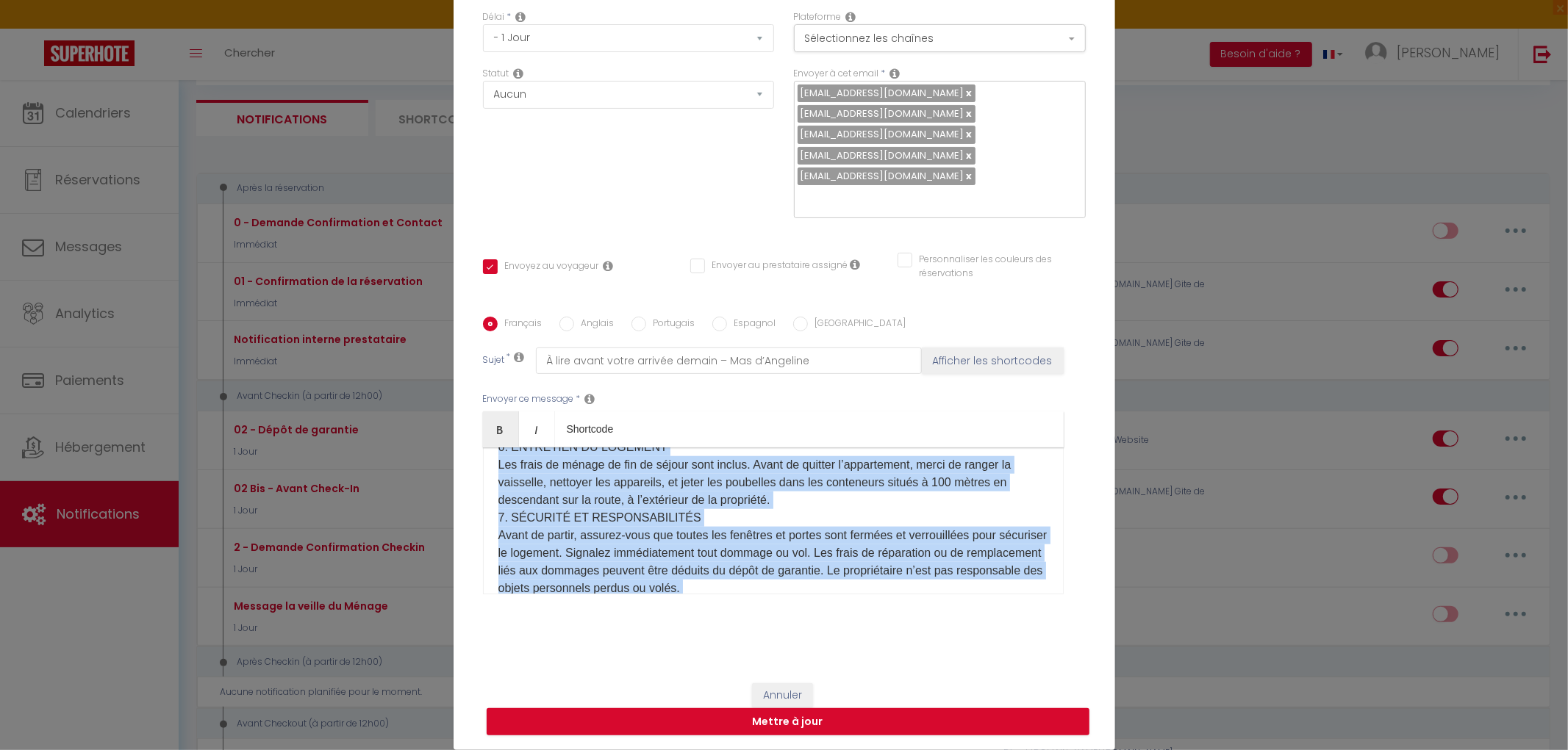
scroll to position [1411, 0]
click at [659, 477] on p "RÉGLEMENT INTERIEUR 1. CONDITIONS GÉNÉRALES ET RÉSERVATION Lire et respecter le…" at bounding box center [773, 290] width 550 height 970
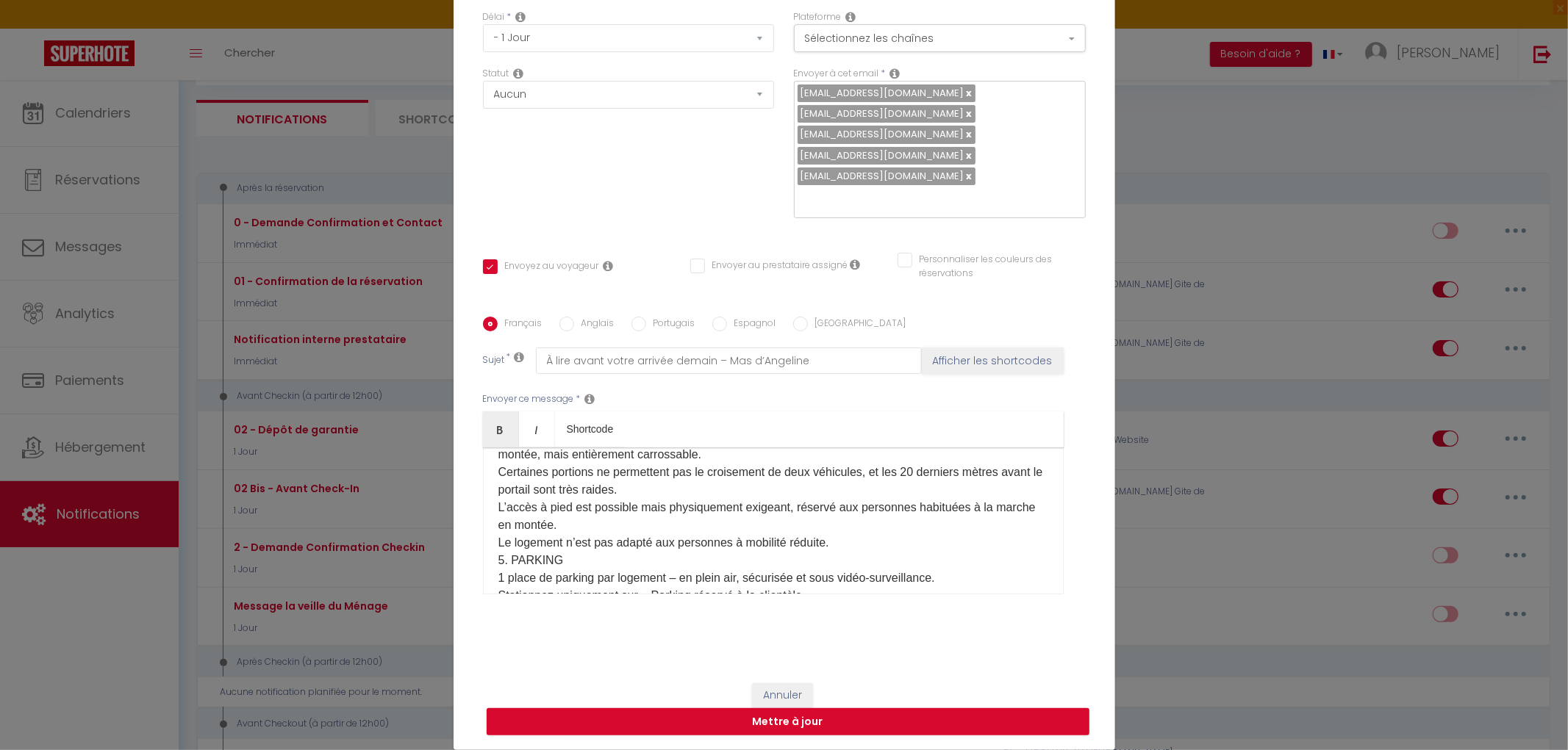
scroll to position [1166, 0]
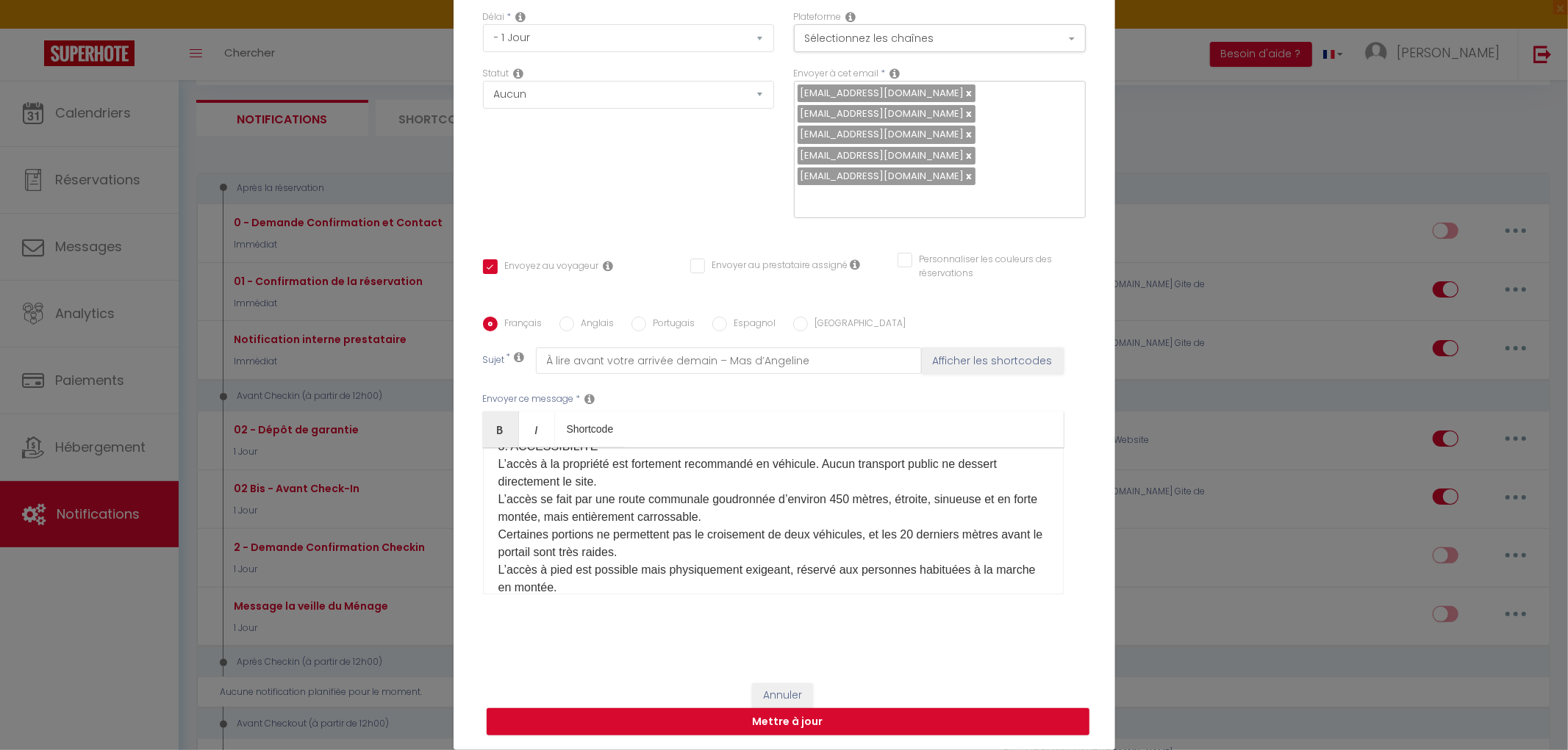
click at [490, 517] on div "Bonjour [GUEST:FIRST_NAME]​, Petit rappel pour votre arrivée demain au MAS D’AN…" at bounding box center [772, 521] width 581 height 147
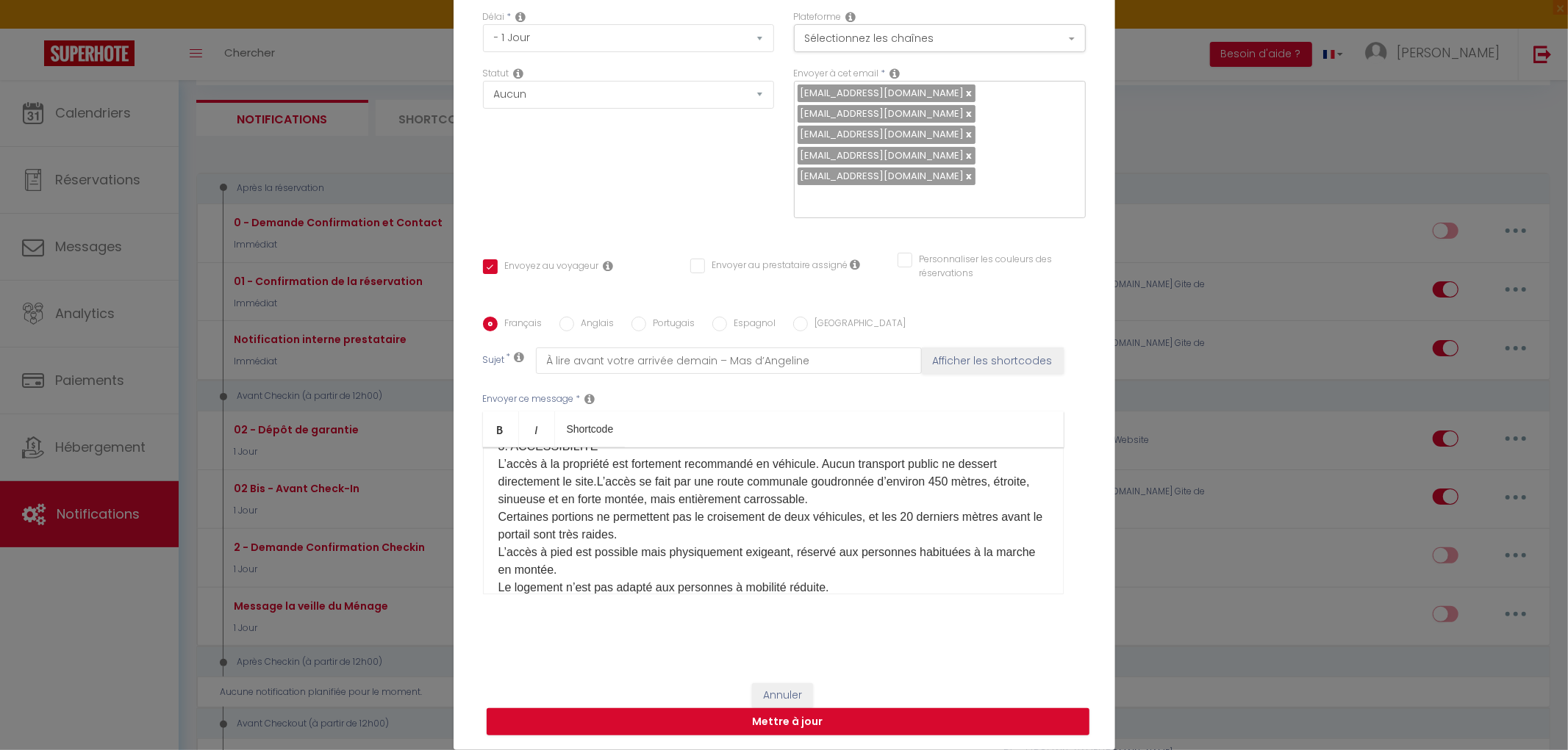
click at [498, 533] on p "RÉGLEMENT INTERIEUR 1. CONDITIONS GÉNÉRALES ET RÉSERVATION Lire et respecter le…" at bounding box center [773, 526] width 550 height 953
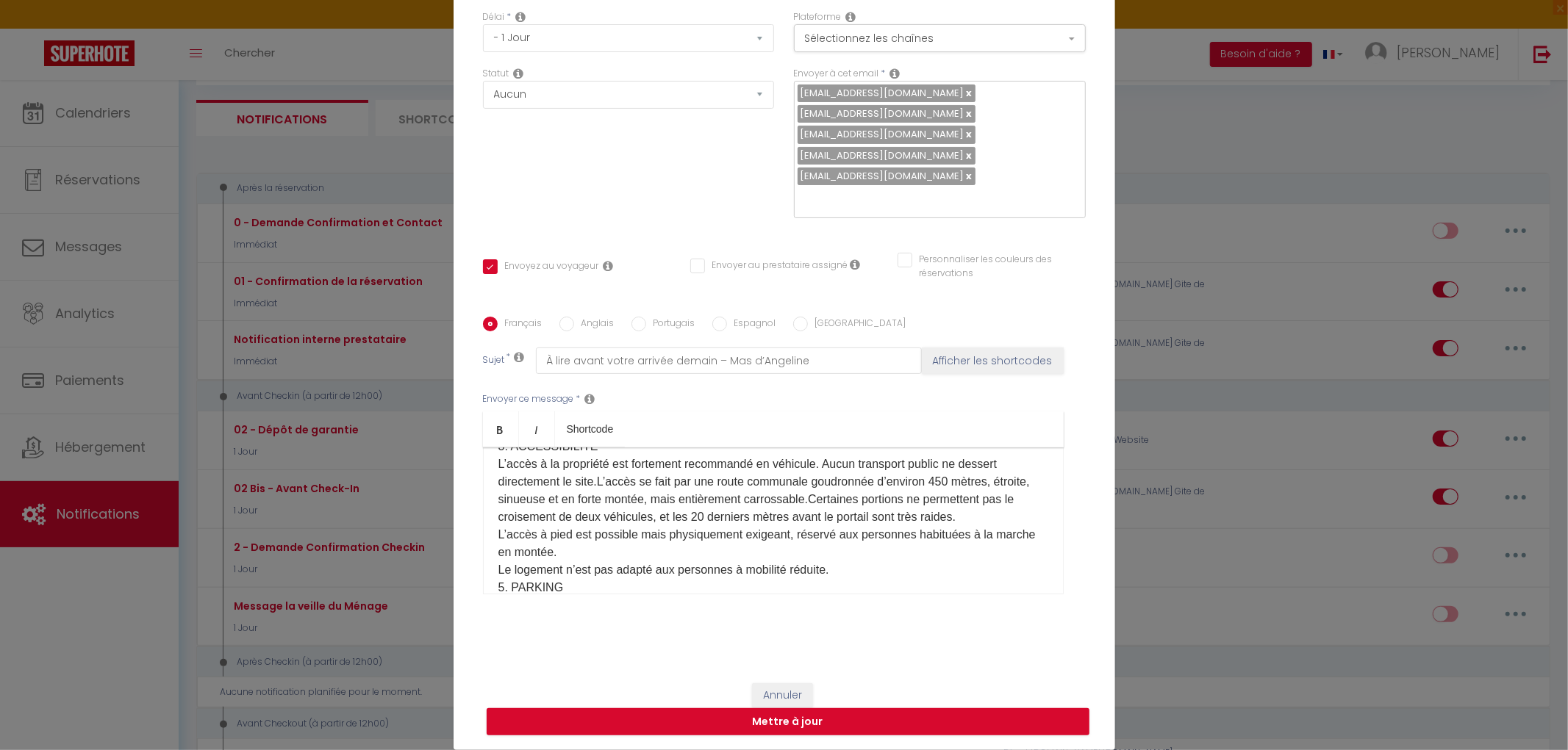
click at [486, 566] on div "Bonjour [GUEST:FIRST_NAME]​, Petit rappel pour votre arrivée demain au MAS D’AN…" at bounding box center [772, 521] width 581 height 147
click at [489, 583] on div "Bonjour [GUEST:FIRST_NAME]​, Petit rappel pour votre arrivée demain au MAS D’AN…" at bounding box center [772, 521] width 581 height 147
click at [582, 590] on p "RÉGLEMENT INTERIEUR 1. CONDITIONS GÉNÉRALES ET RÉSERVATION Lire et respecter le…" at bounding box center [773, 509] width 550 height 917
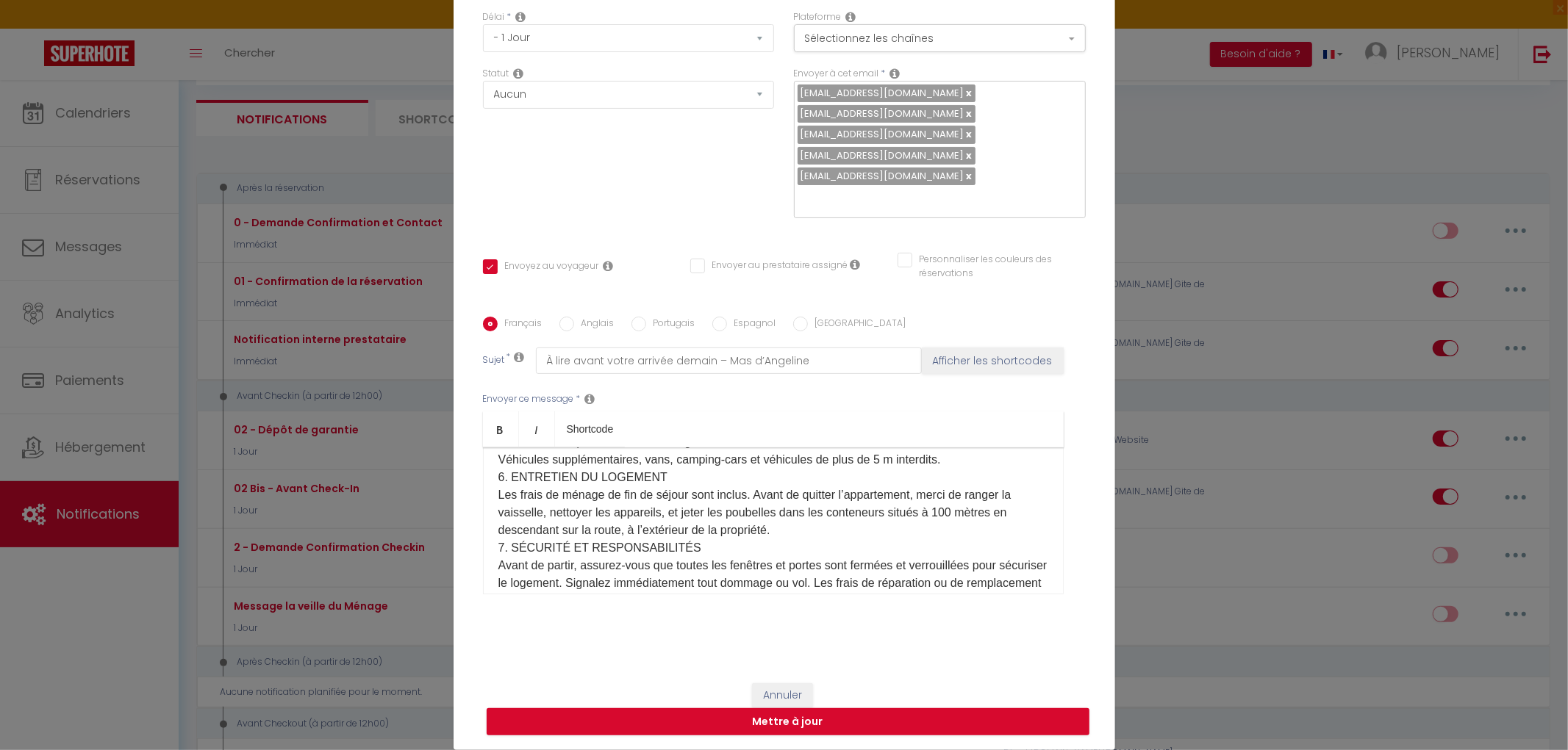
scroll to position [1247, 0]
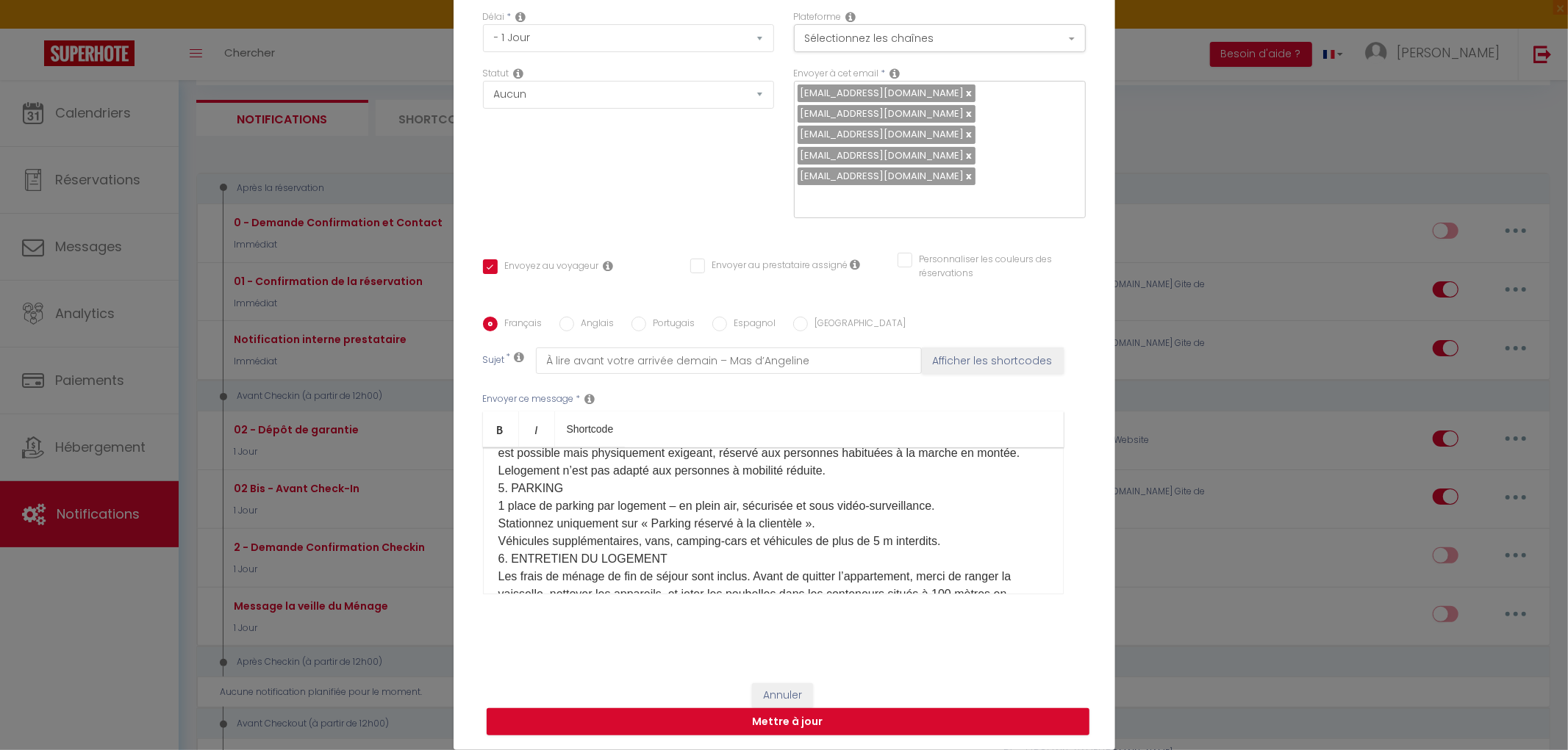
click at [498, 559] on p "RÉGLEMENT INTERIEUR 1. CONDITIONS GÉNÉRALES ET RÉSERVATION Lire et respecter le…" at bounding box center [773, 427] width 550 height 917
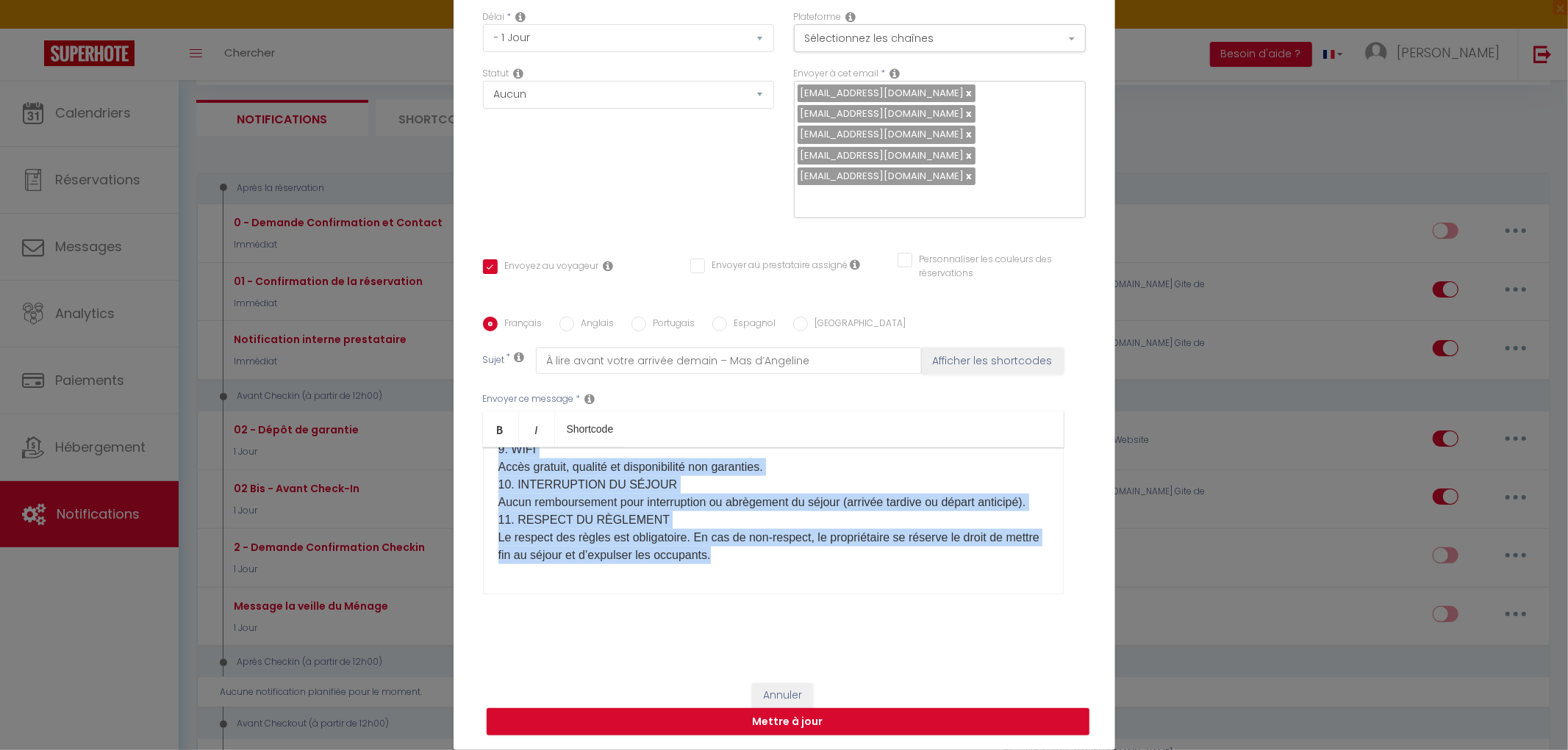
scroll to position [1603, 0]
drag, startPoint x: 489, startPoint y: 518, endPoint x: 871, endPoint y: 588, distance: 388.4
click at [900, 592] on div "Bonjour [GUEST:FIRST_NAME]​, Petit rappel pour votre arrivée demain au MAS D’AN…" at bounding box center [772, 521] width 581 height 147
copy p "LOREMIPSU DOLORSITA 1. CONSECTETU ADIPISCIN EL SEDDOEIUSMO Temp in utlaboree do…"
click at [794, 723] on button "Mettre à jour" at bounding box center [788, 723] width 603 height 28
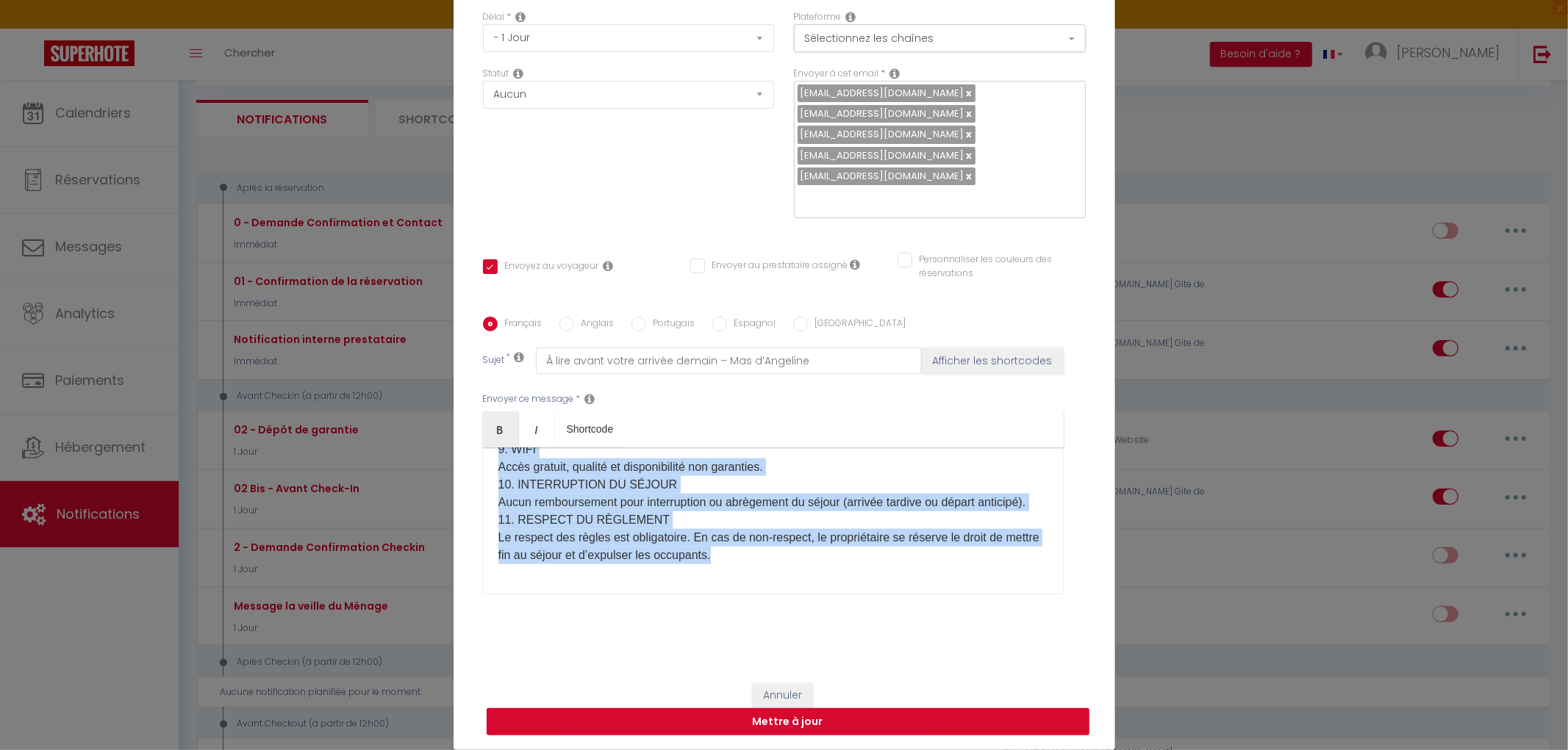
checkbox input "true"
checkbox input "false"
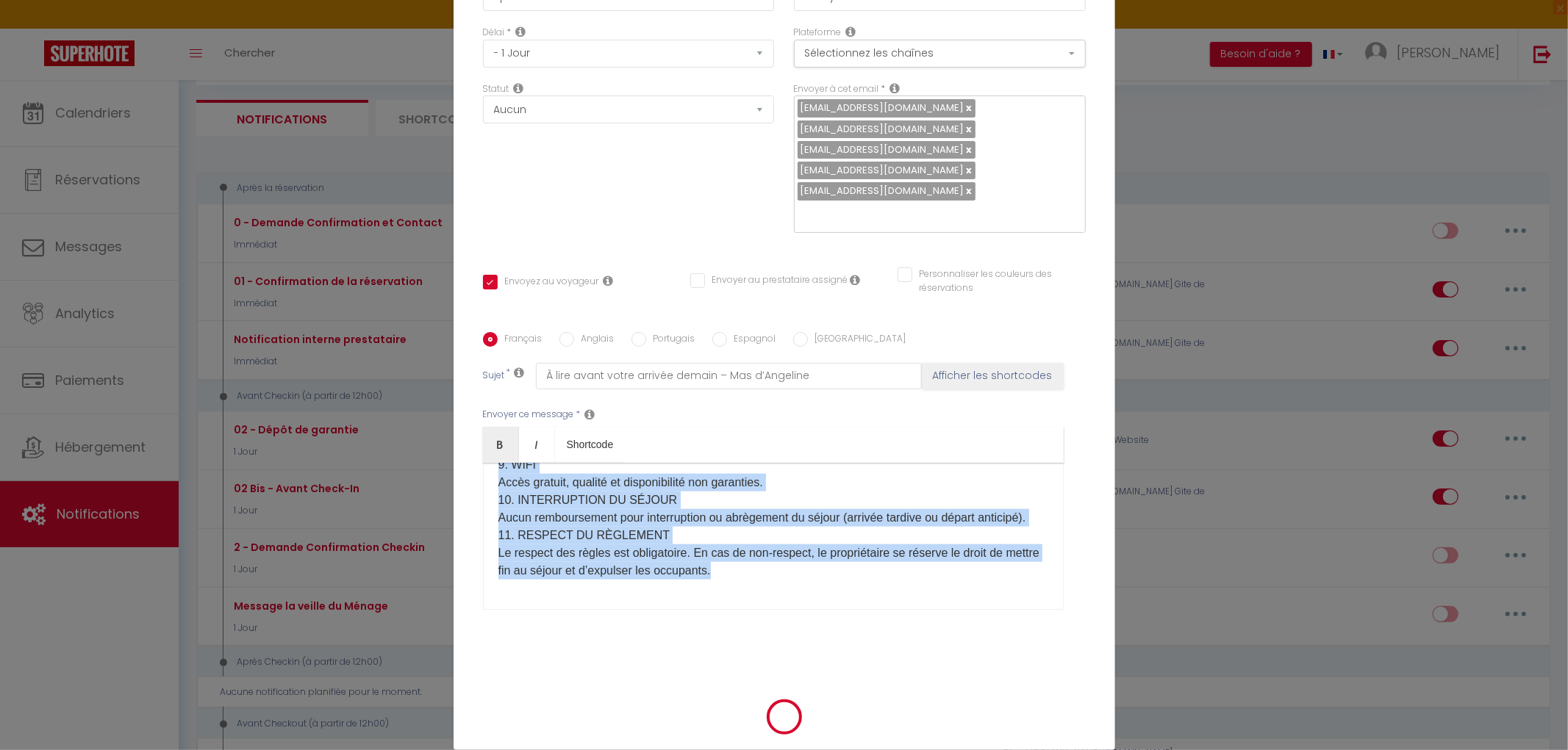
scroll to position [126, 0]
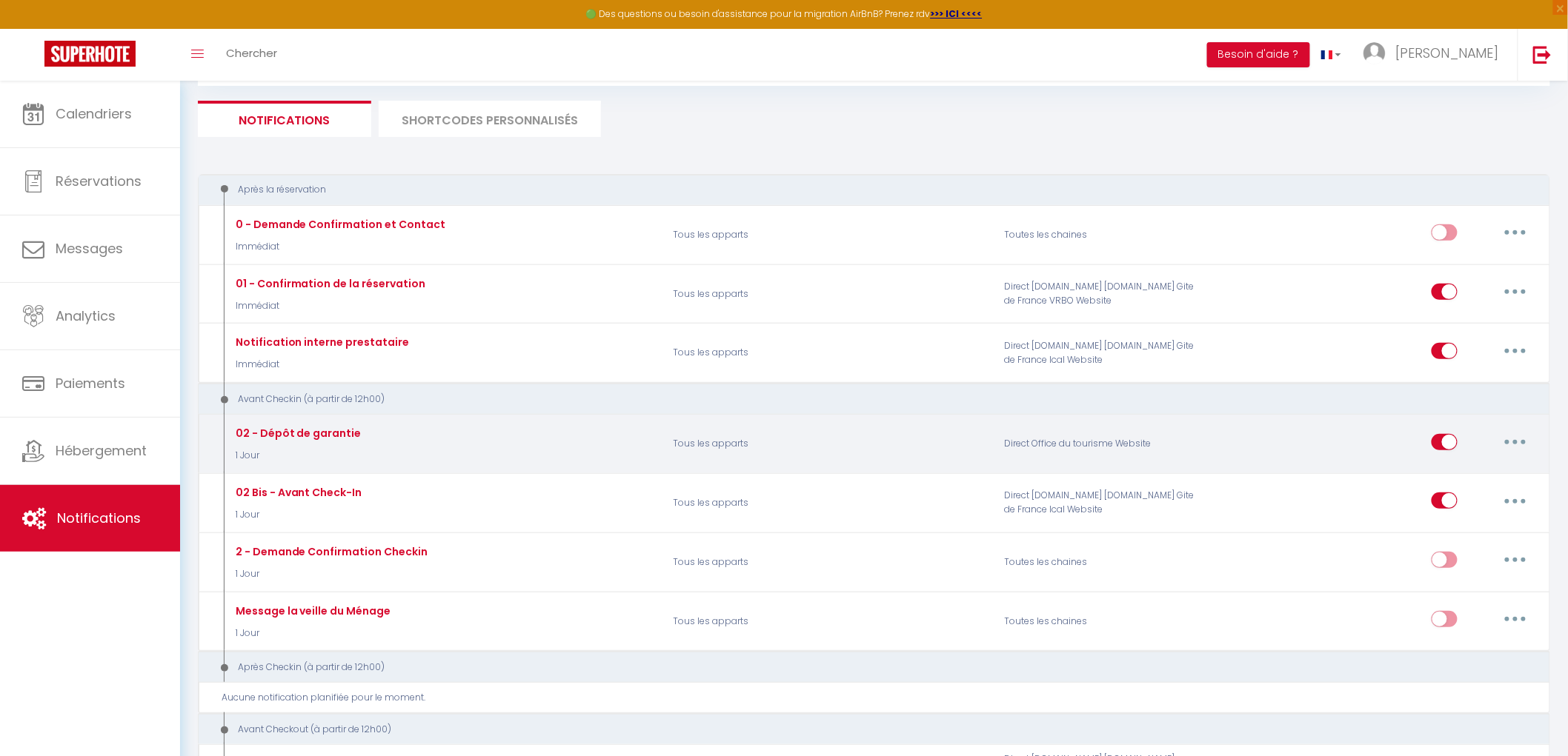
click at [1514, 441] on icon "button" at bounding box center [1515, 441] width 4 height 4
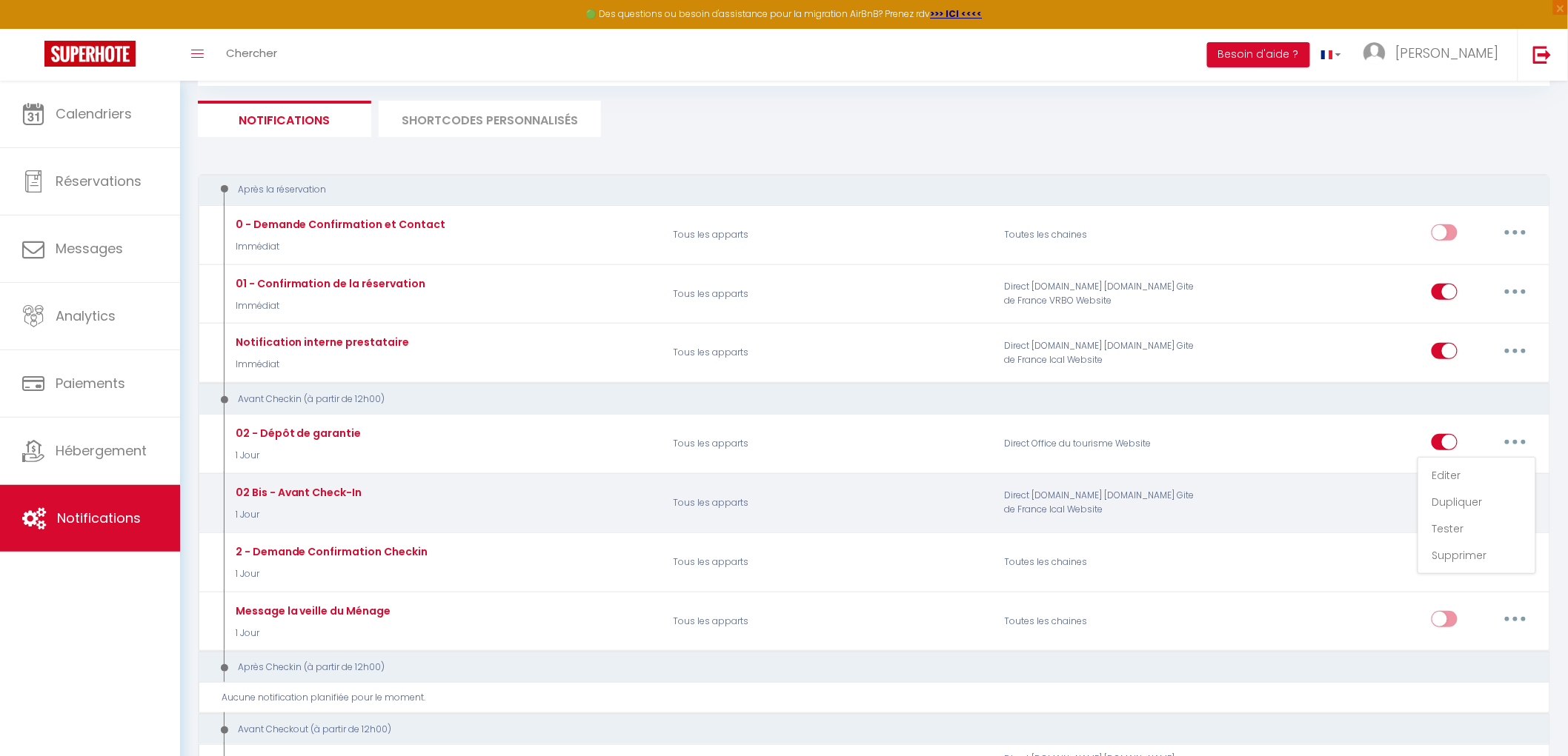
click at [1346, 486] on div "Editer Dupliquer Tester Supprimer" at bounding box center [1380, 503] width 331 height 43
click at [1519, 504] on button "button" at bounding box center [1515, 500] width 42 height 24
click at [1448, 537] on link "Editer" at bounding box center [1477, 534] width 110 height 25
type input "02 Bis - Avant Check-In"
select select "1 Jour"
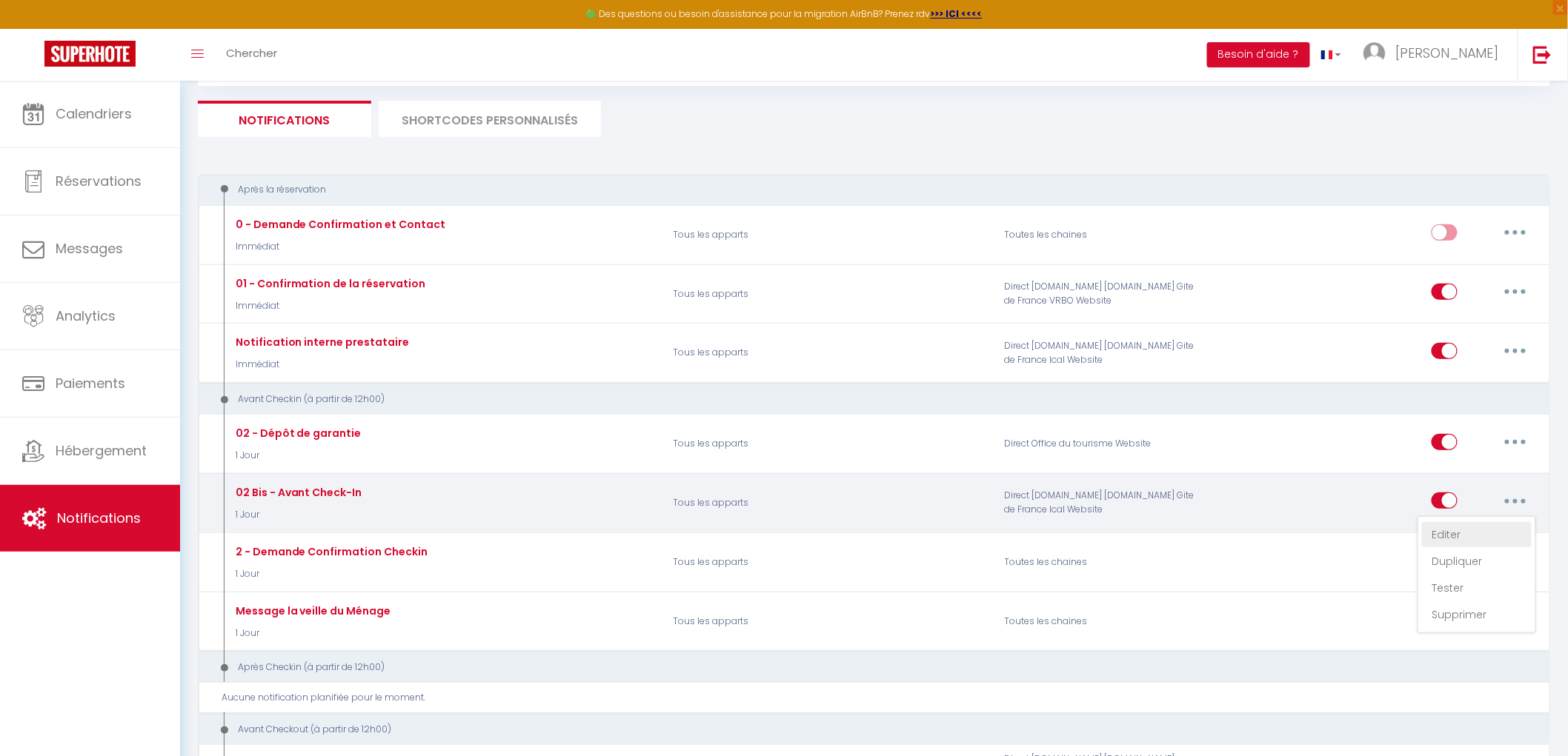
select select
checkbox input "true"
checkbox input "false"
radio input "true"
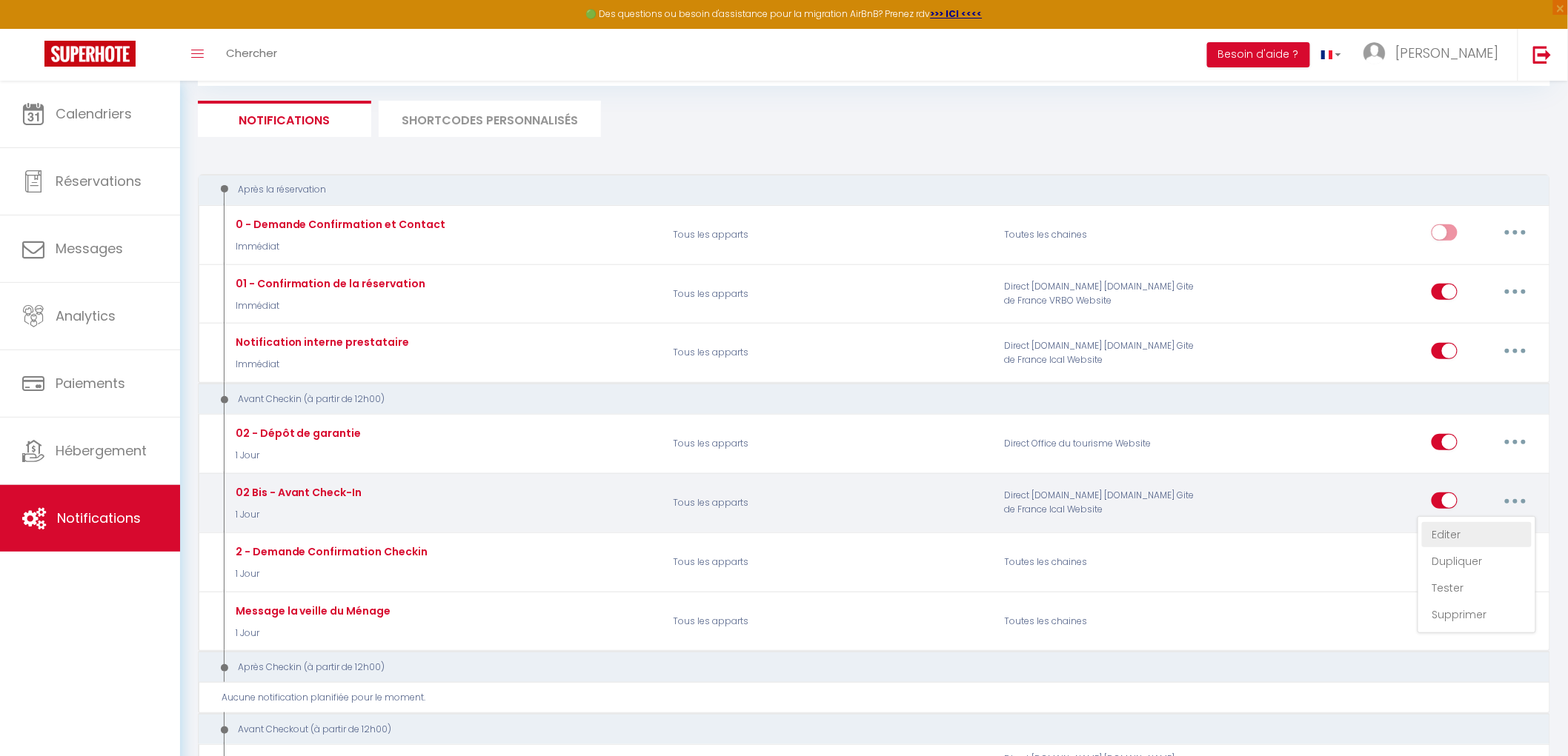
type input "À lire avant votre arrivée demain – Mas d’Angeline"
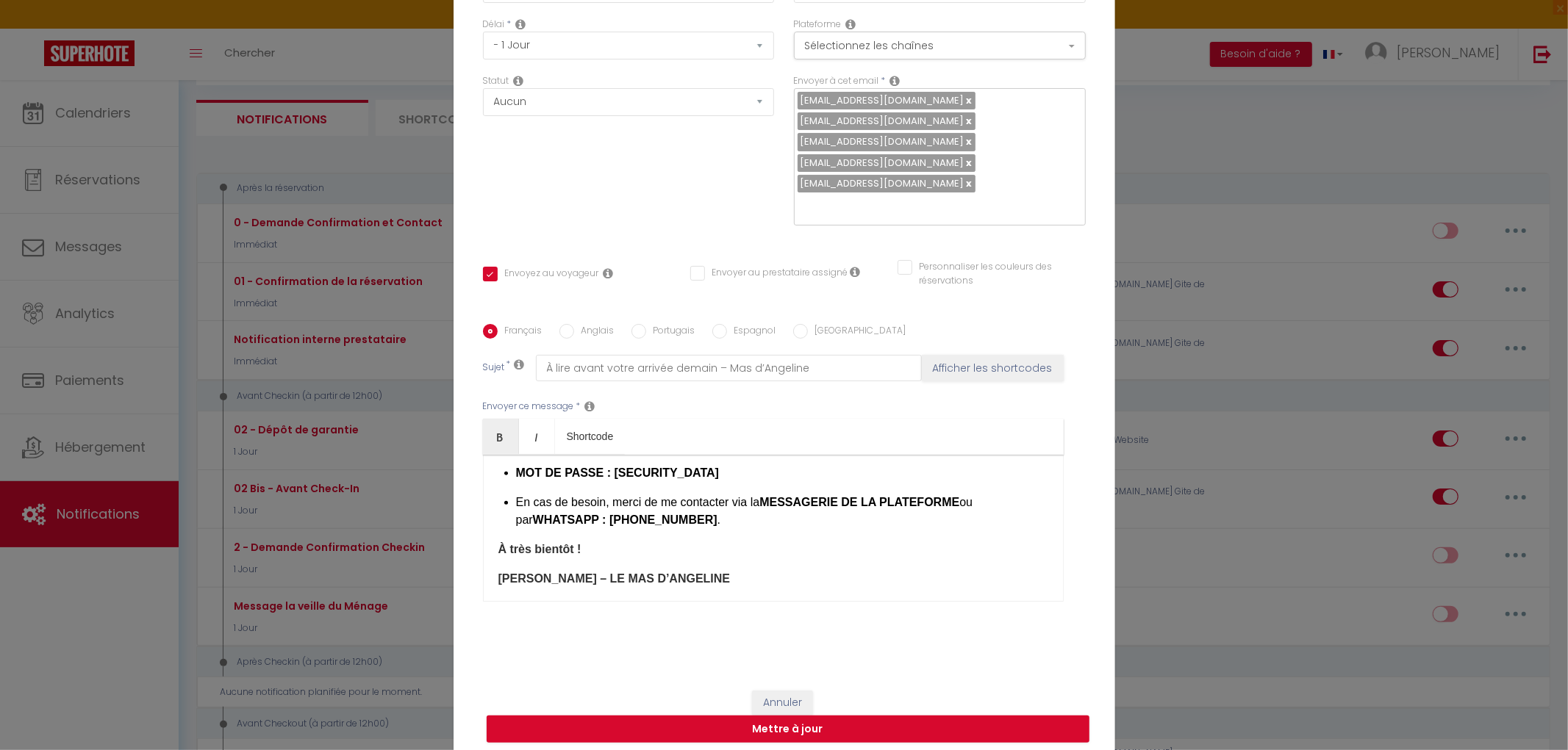
scroll to position [622, 0]
click at [488, 582] on div "Bonjour [GUEST:FIRST_NAME]​, Petit rappel pour votre arrivée demain au MAS D’AN…" at bounding box center [772, 529] width 581 height 147
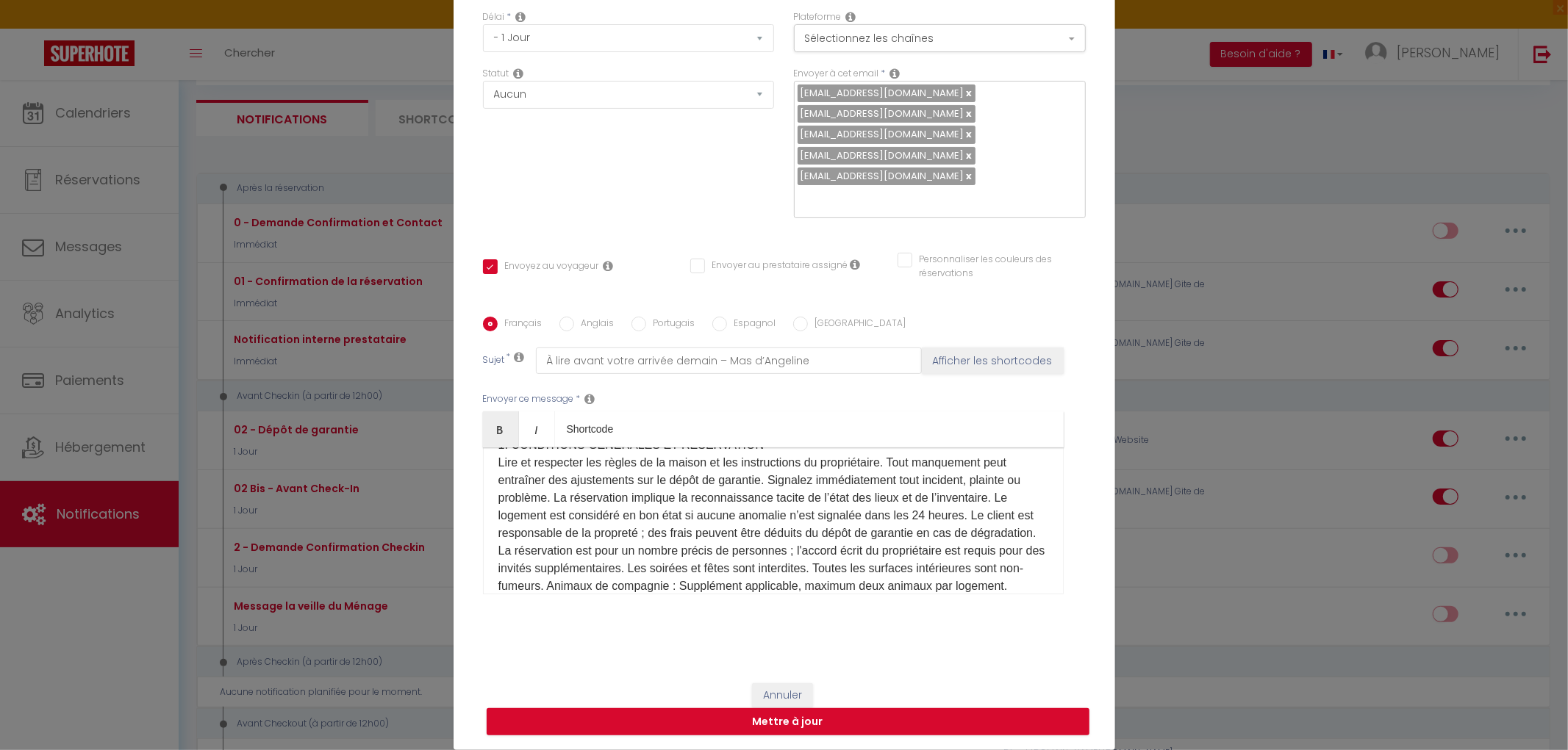
scroll to position [817, 0]
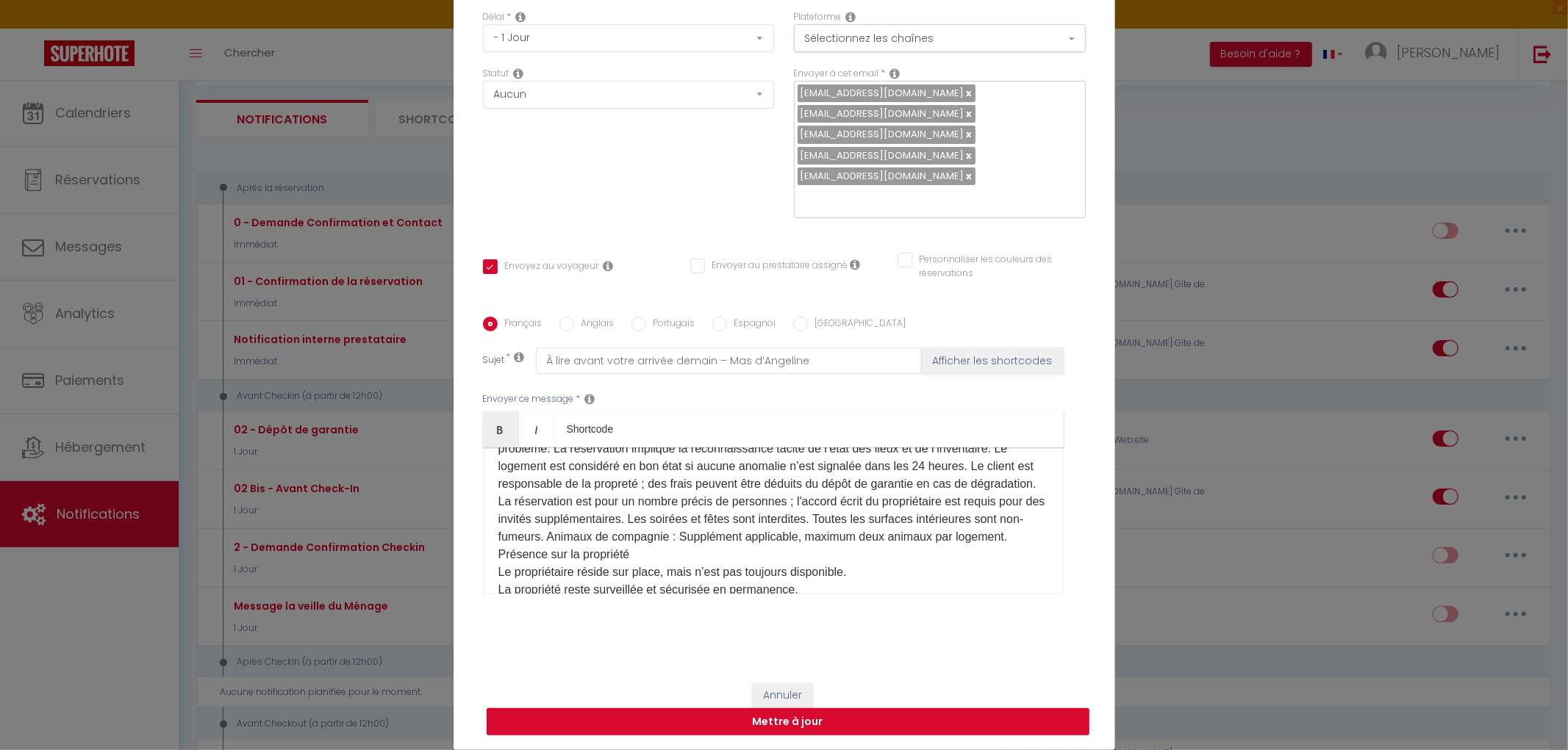
click at [559, 325] on input "Anglais" at bounding box center [567, 324] width 15 height 15
radio input "true"
checkbox input "true"
checkbox input "false"
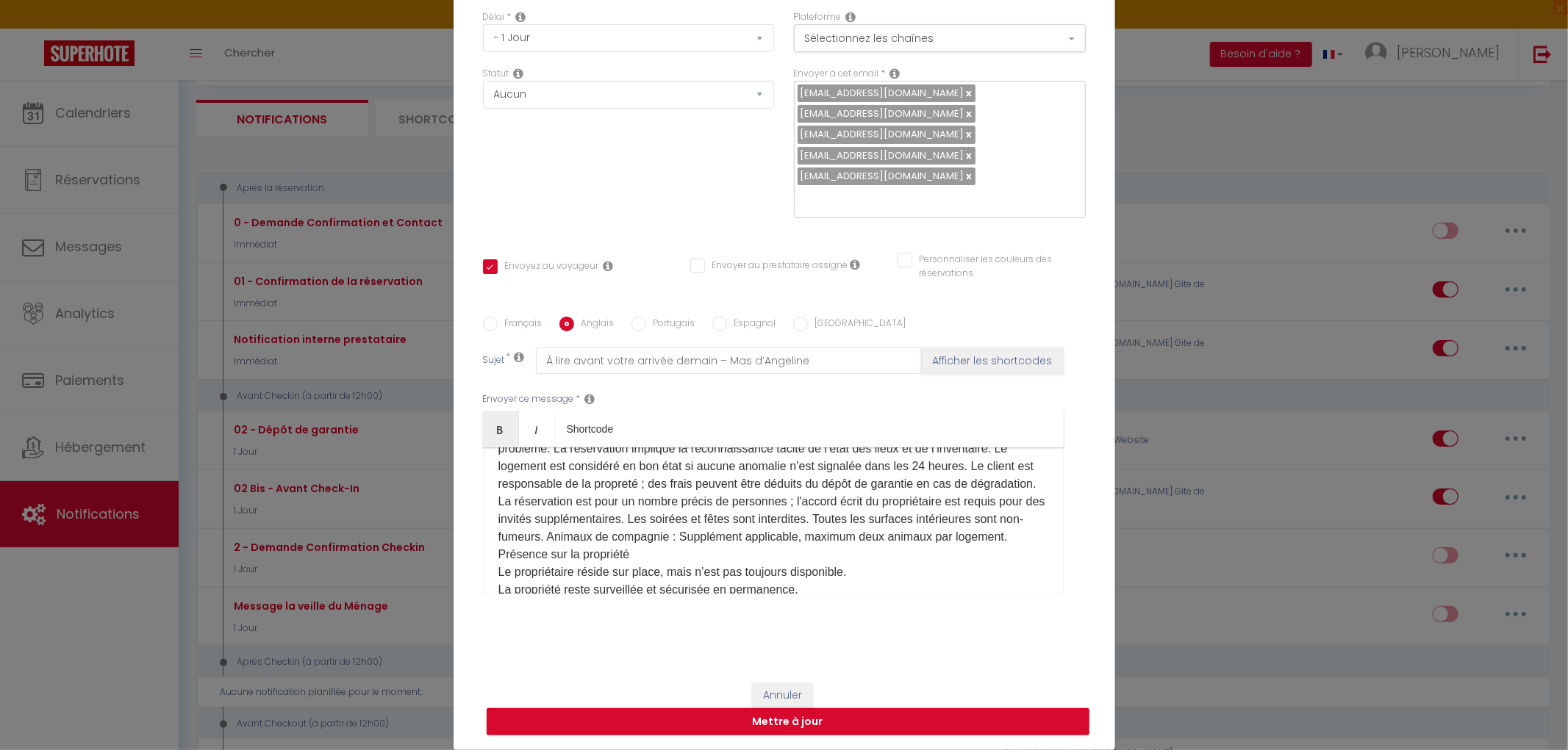
type input "Important: read before your arrival [DATE] – Mas d’Angelin"
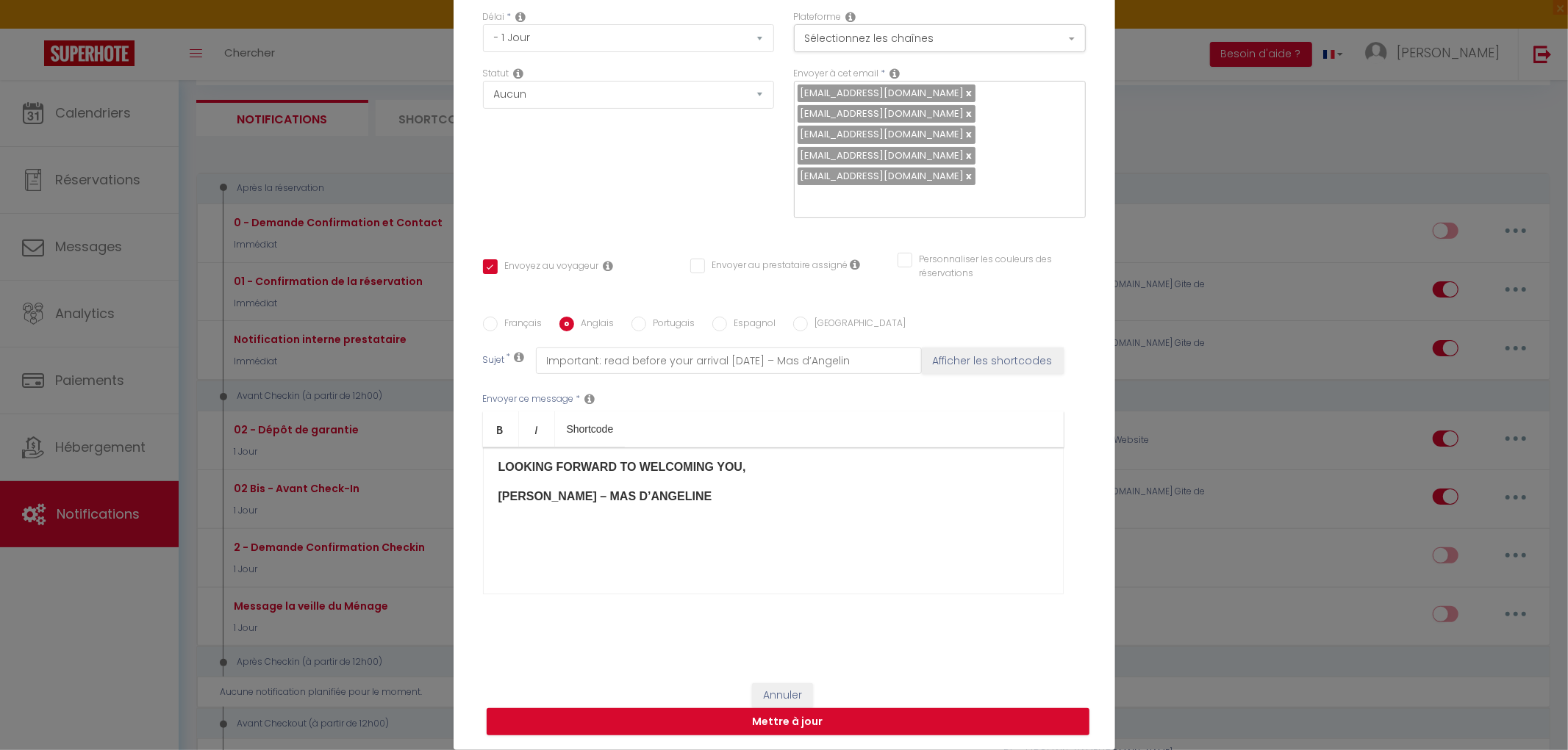
click at [501, 519] on p at bounding box center [773, 525] width 550 height 17
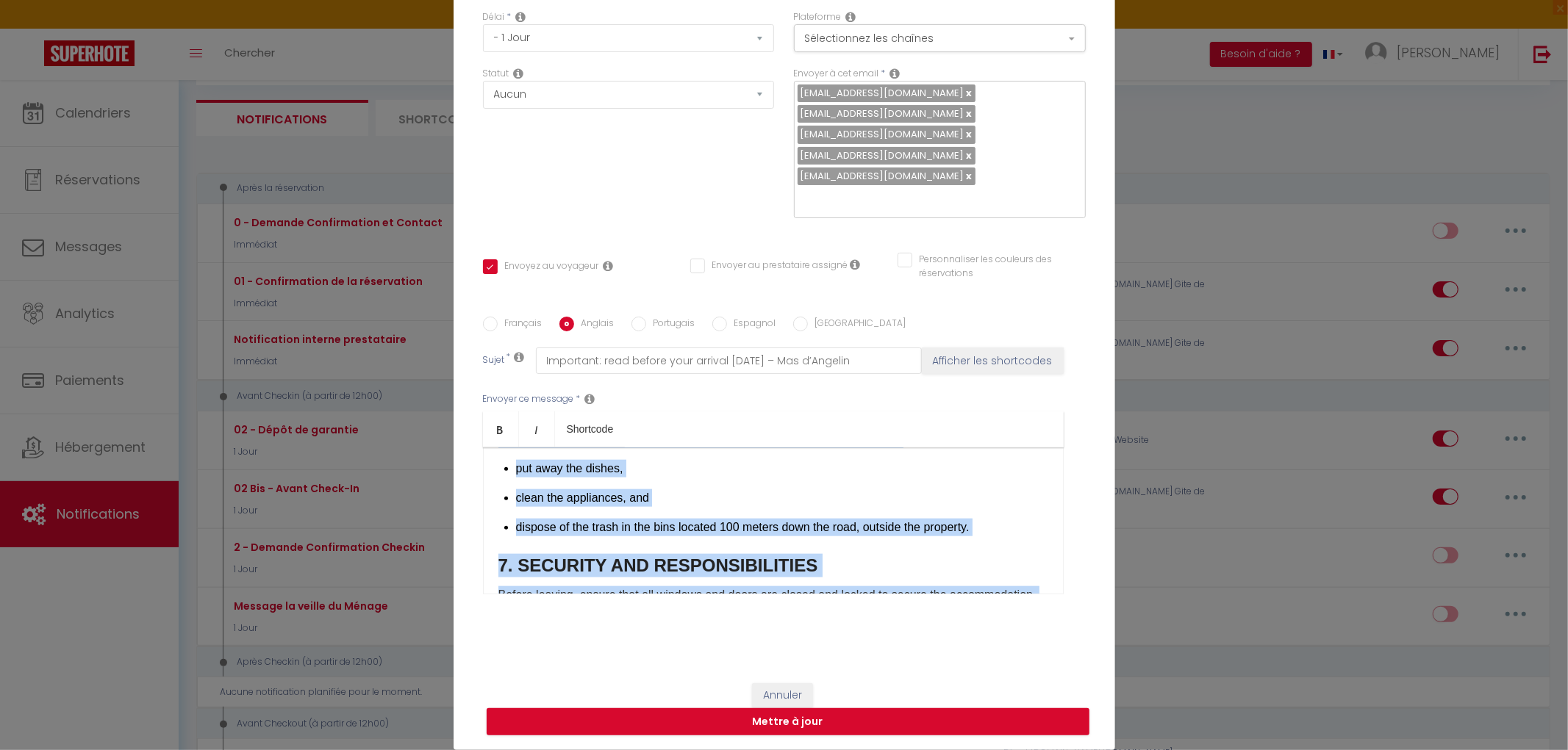
scroll to position [2196, 0]
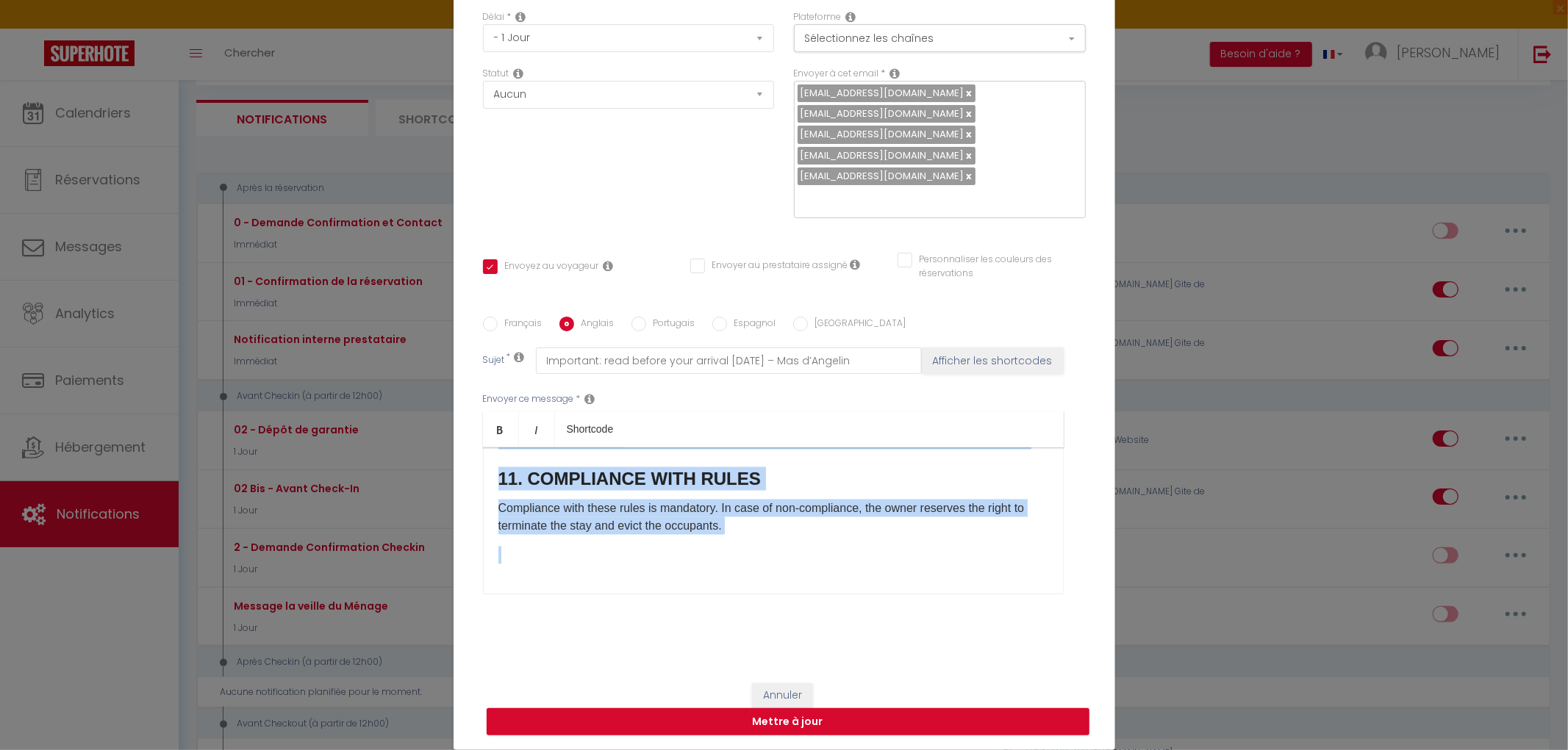
drag, startPoint x: 494, startPoint y: 530, endPoint x: 919, endPoint y: 642, distance: 439.5
click at [919, 642] on div "Titre * 02 Bis - Avant Check-In Pour cet hébergement Sélectionner les hébergeme…" at bounding box center [784, 276] width 661 height 786
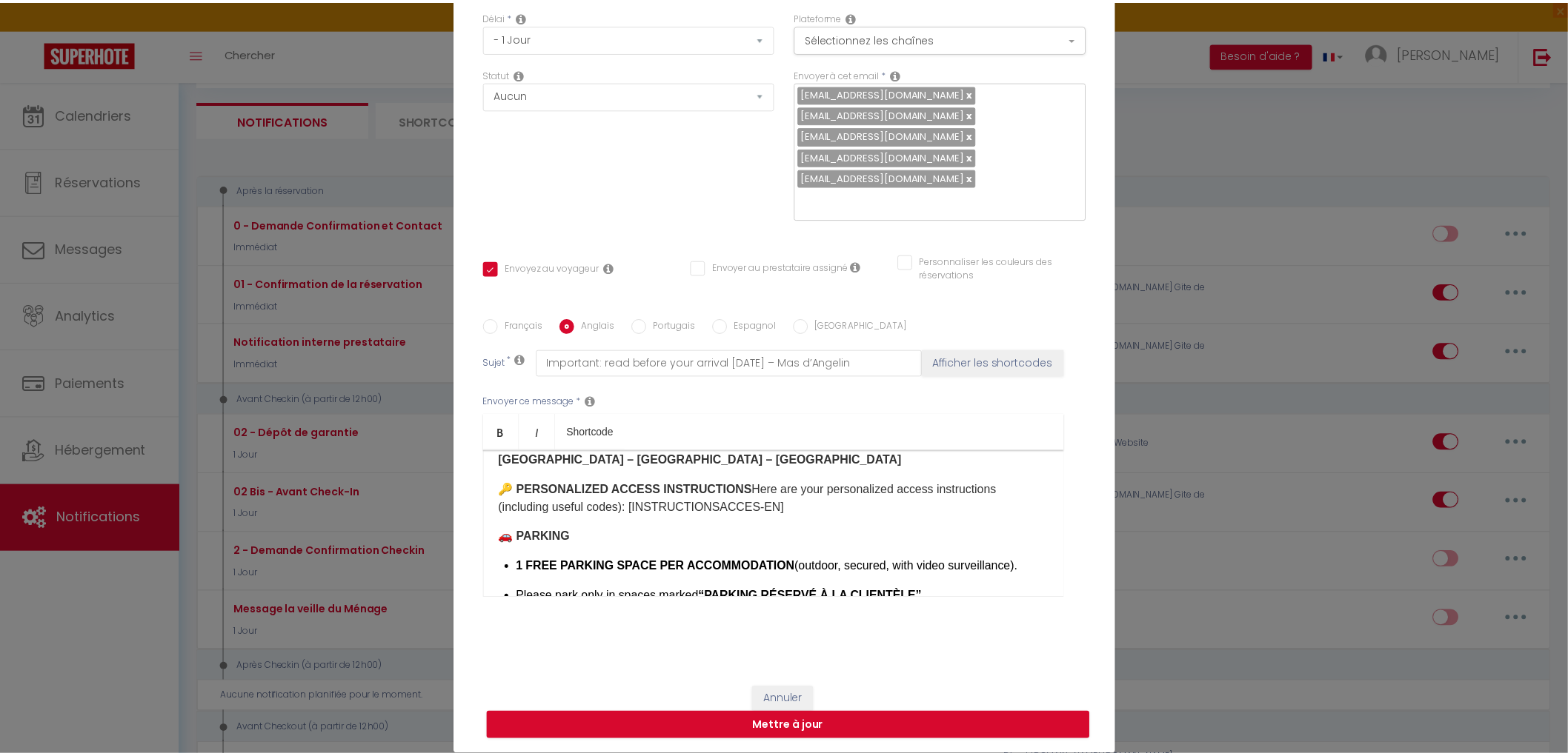
scroll to position [663, 0]
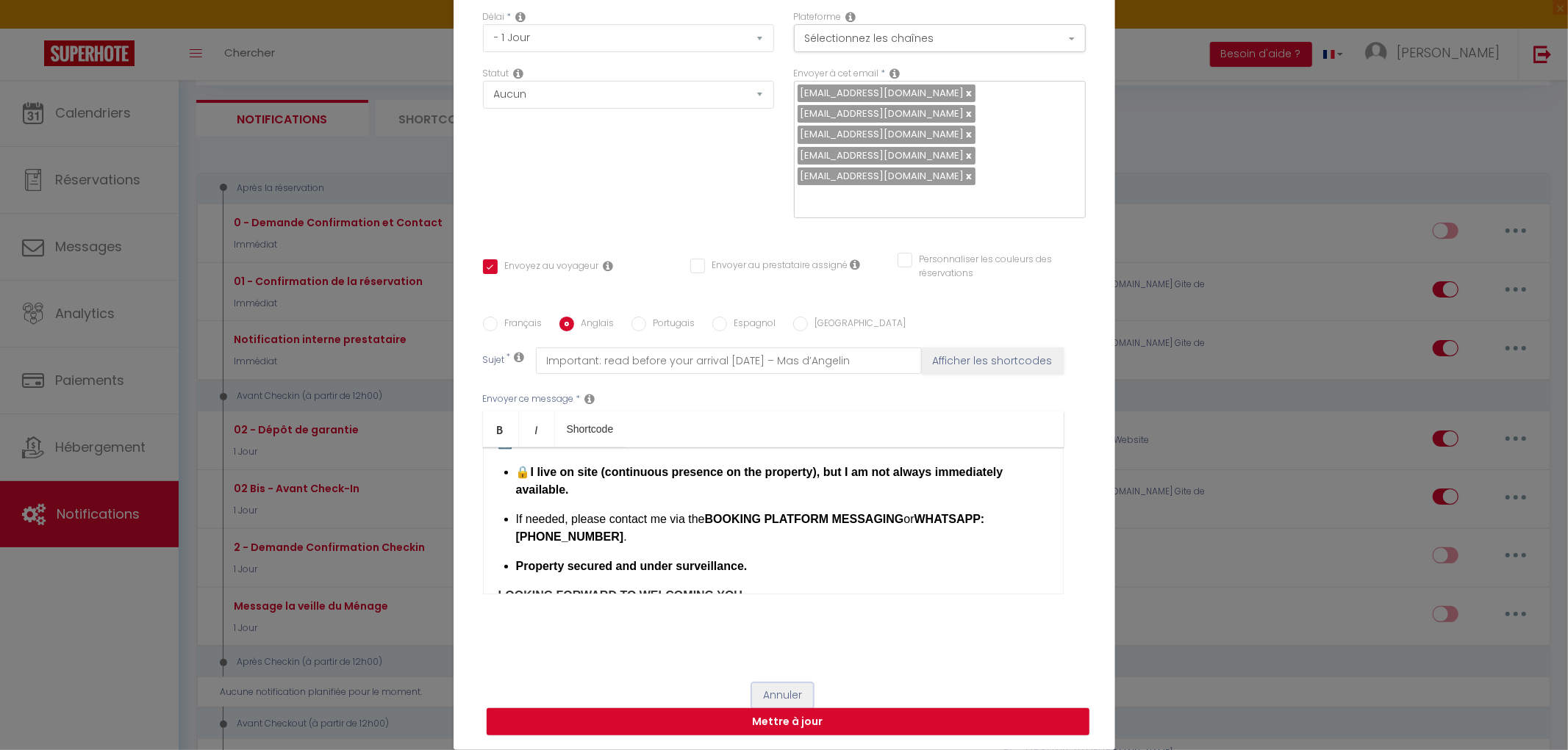
click at [776, 694] on button "Annuler" at bounding box center [782, 696] width 61 height 25
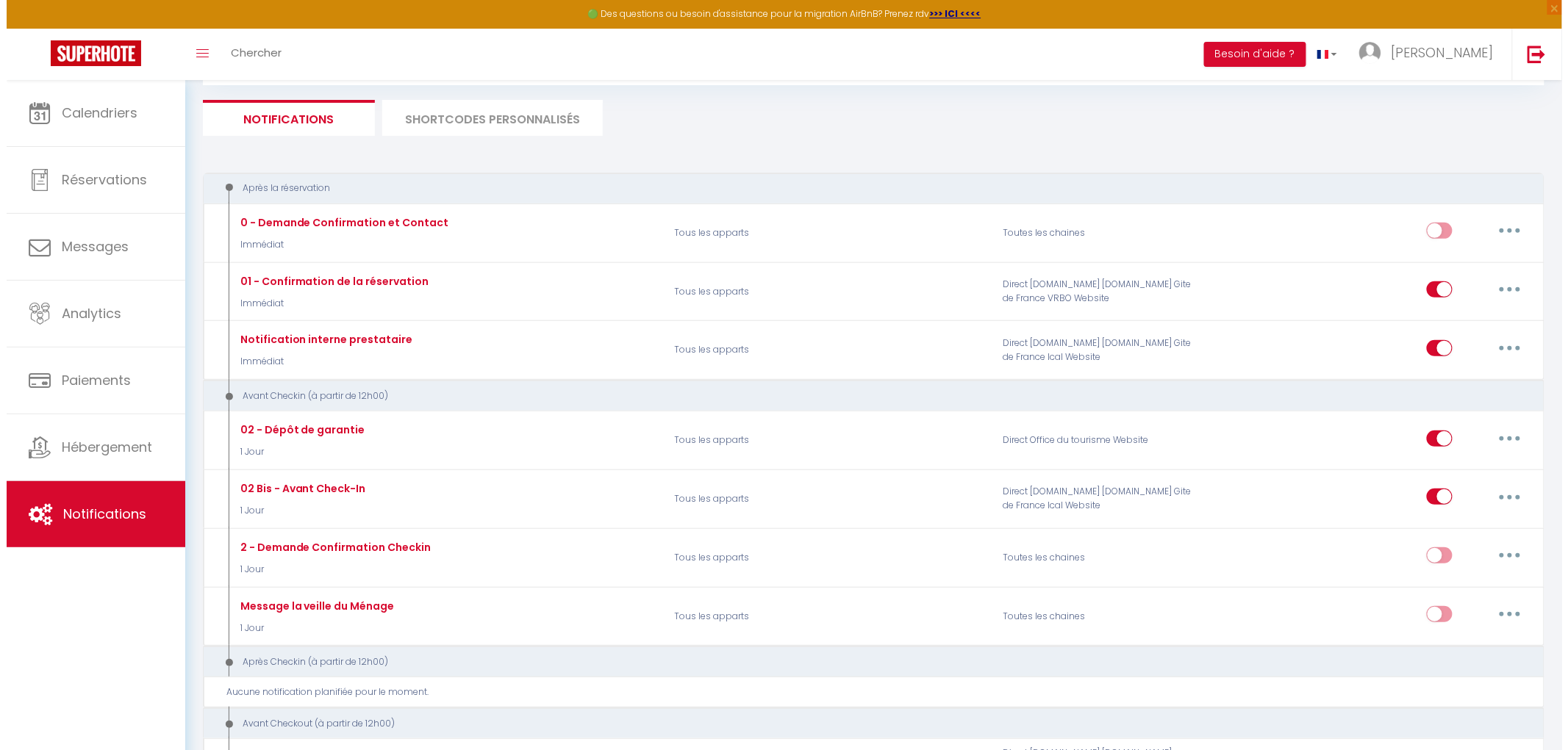
scroll to position [82, 0]
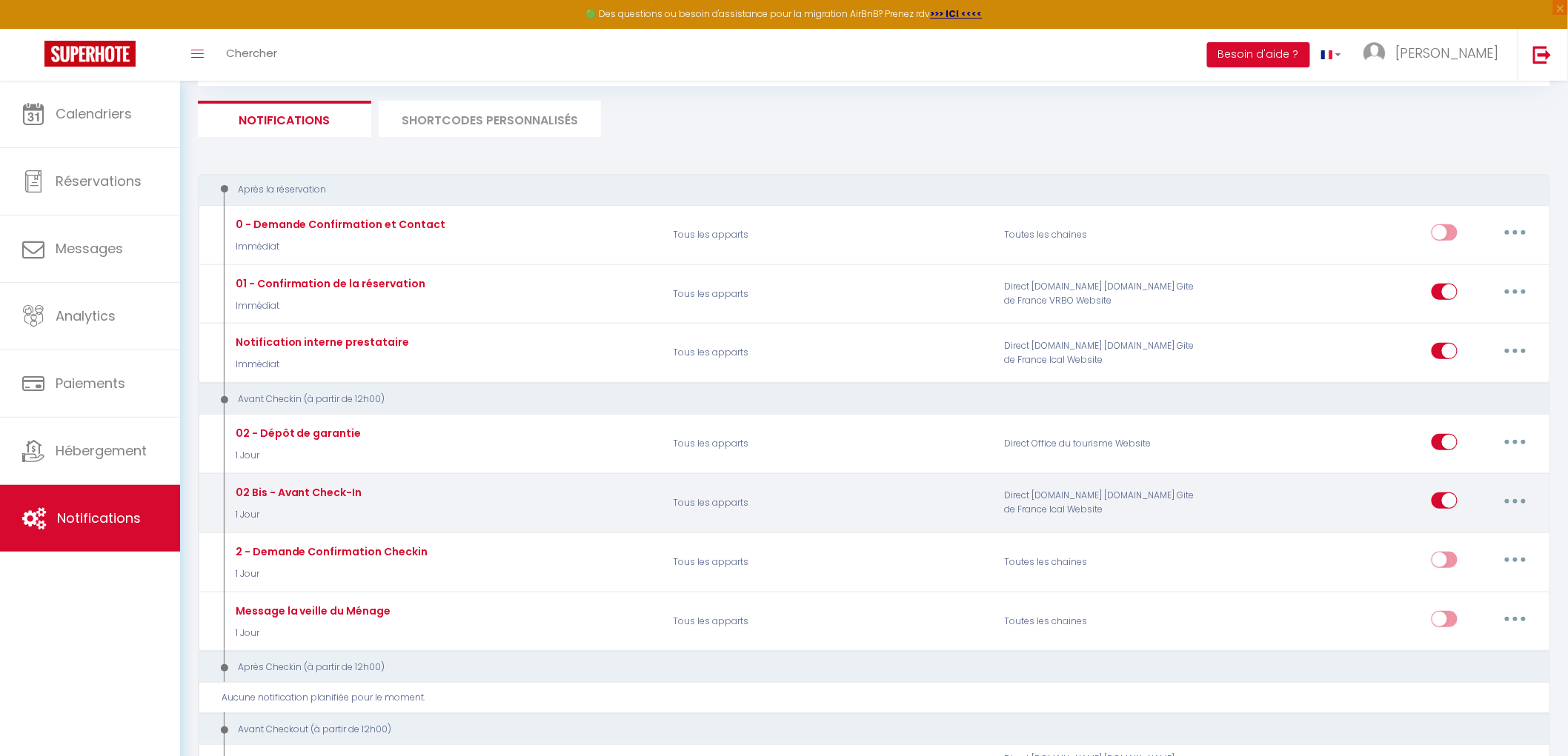
click at [1514, 504] on icon "button" at bounding box center [1515, 501] width 4 height 4
click at [1454, 535] on link "Editer" at bounding box center [1477, 534] width 110 height 25
checkbox input "true"
checkbox input "false"
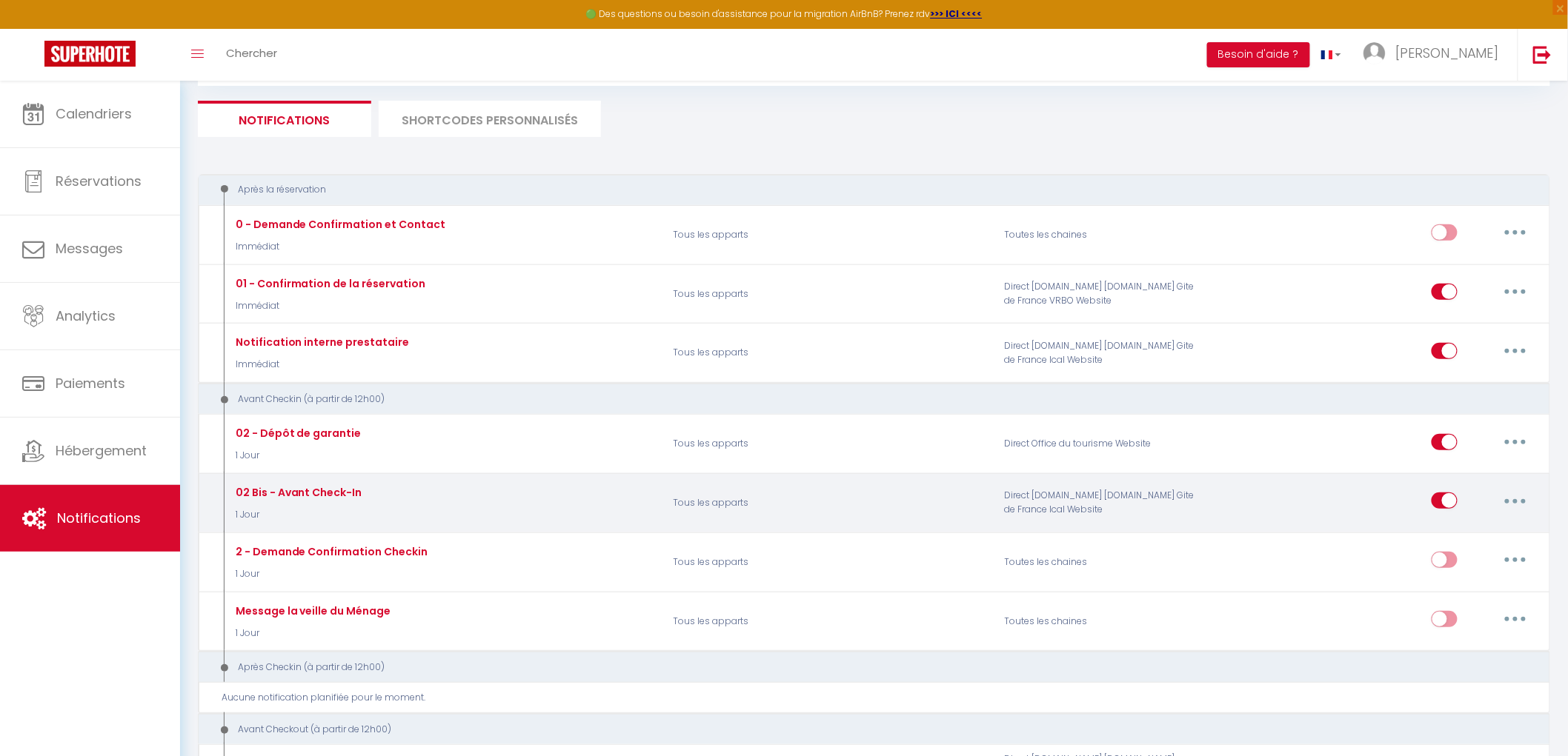
radio input "true"
type input "À lire avant votre arrivée demain – Mas d’Angeline"
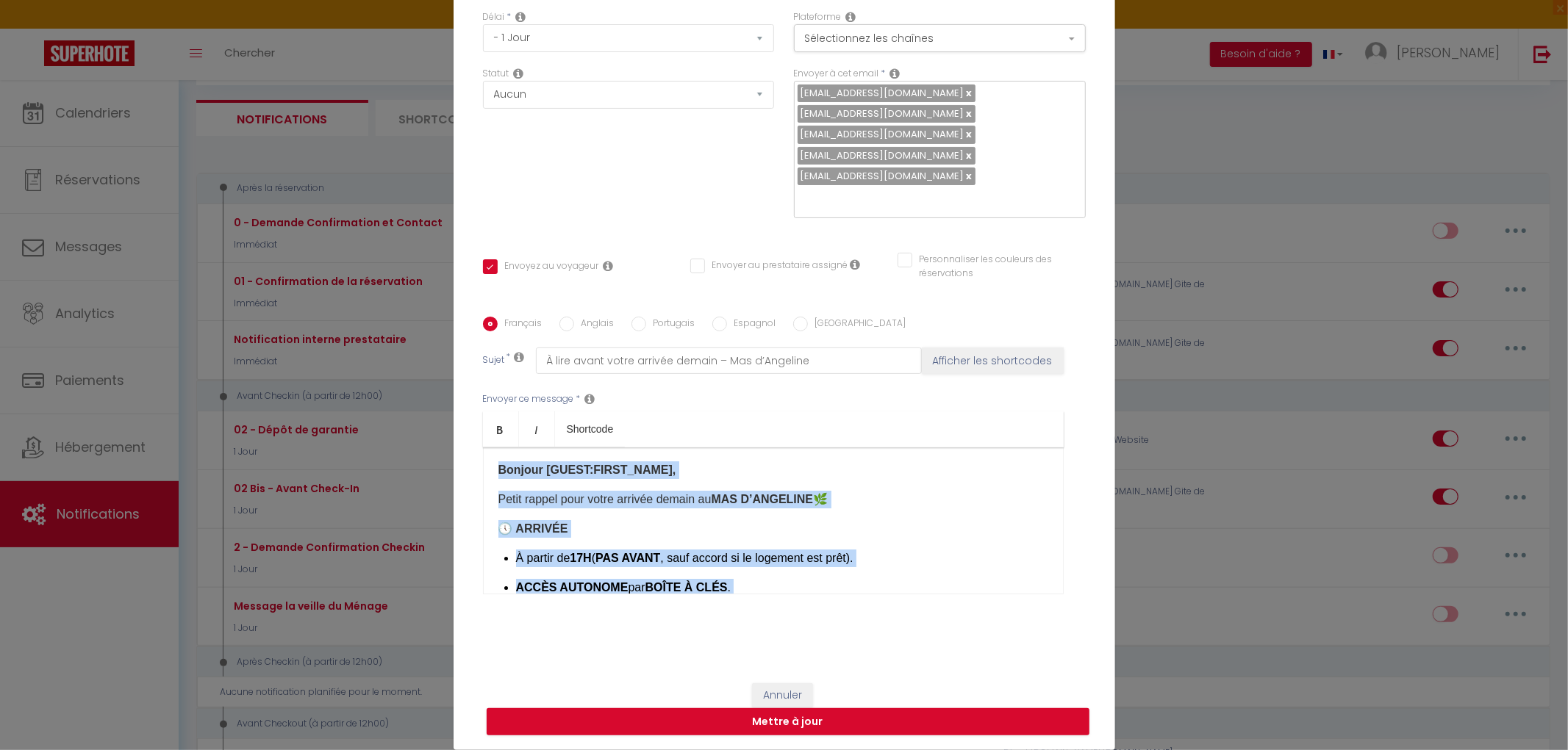
scroll to position [0, 0]
drag, startPoint x: 770, startPoint y: 554, endPoint x: 483, endPoint y: 447, distance: 306.3
click at [483, 448] on div "Bonjour [GUEST:FIRST_NAME]​, Petit rappel pour votre arrivée demain au MAS D’AN…" at bounding box center [772, 521] width 581 height 147
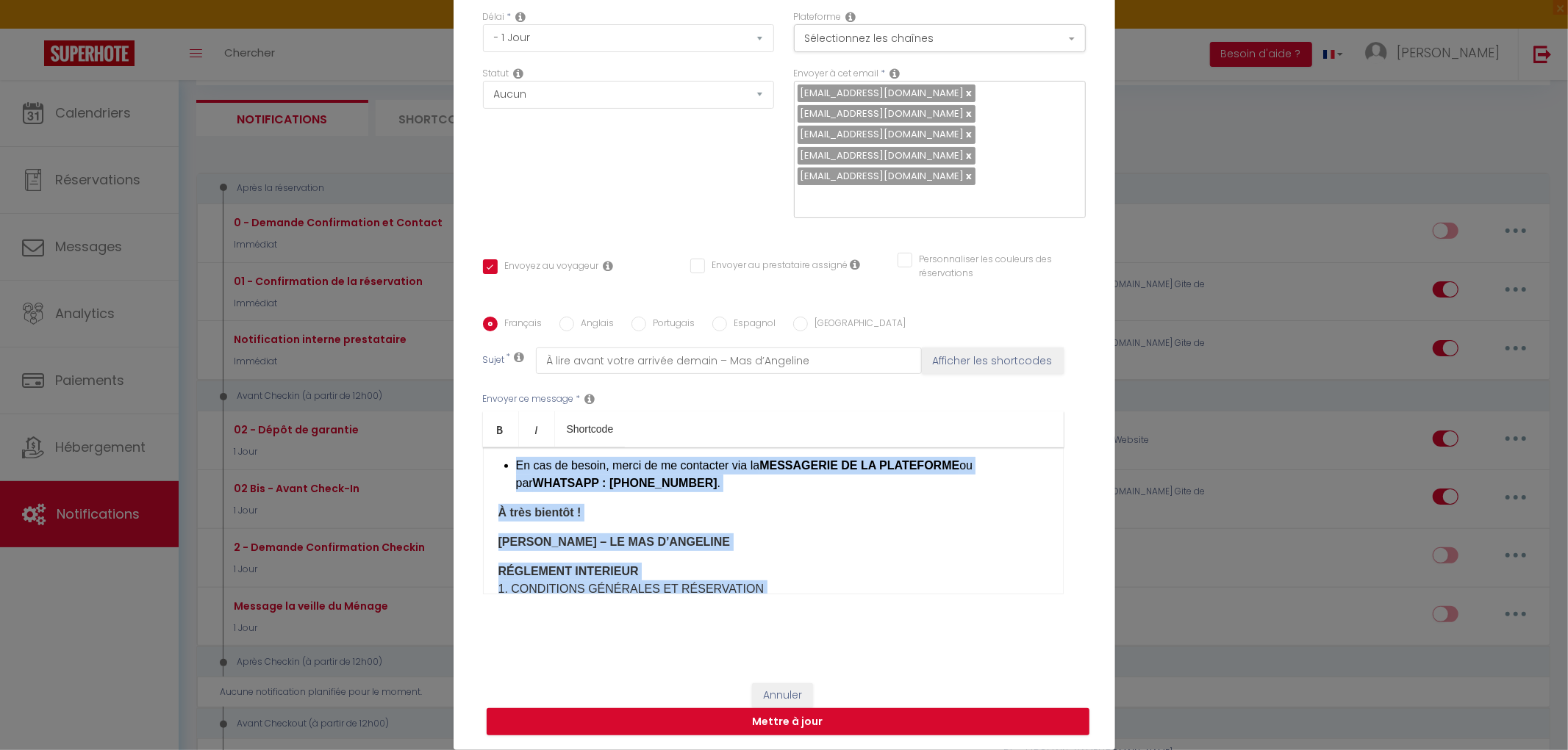
scroll to position [735, 0]
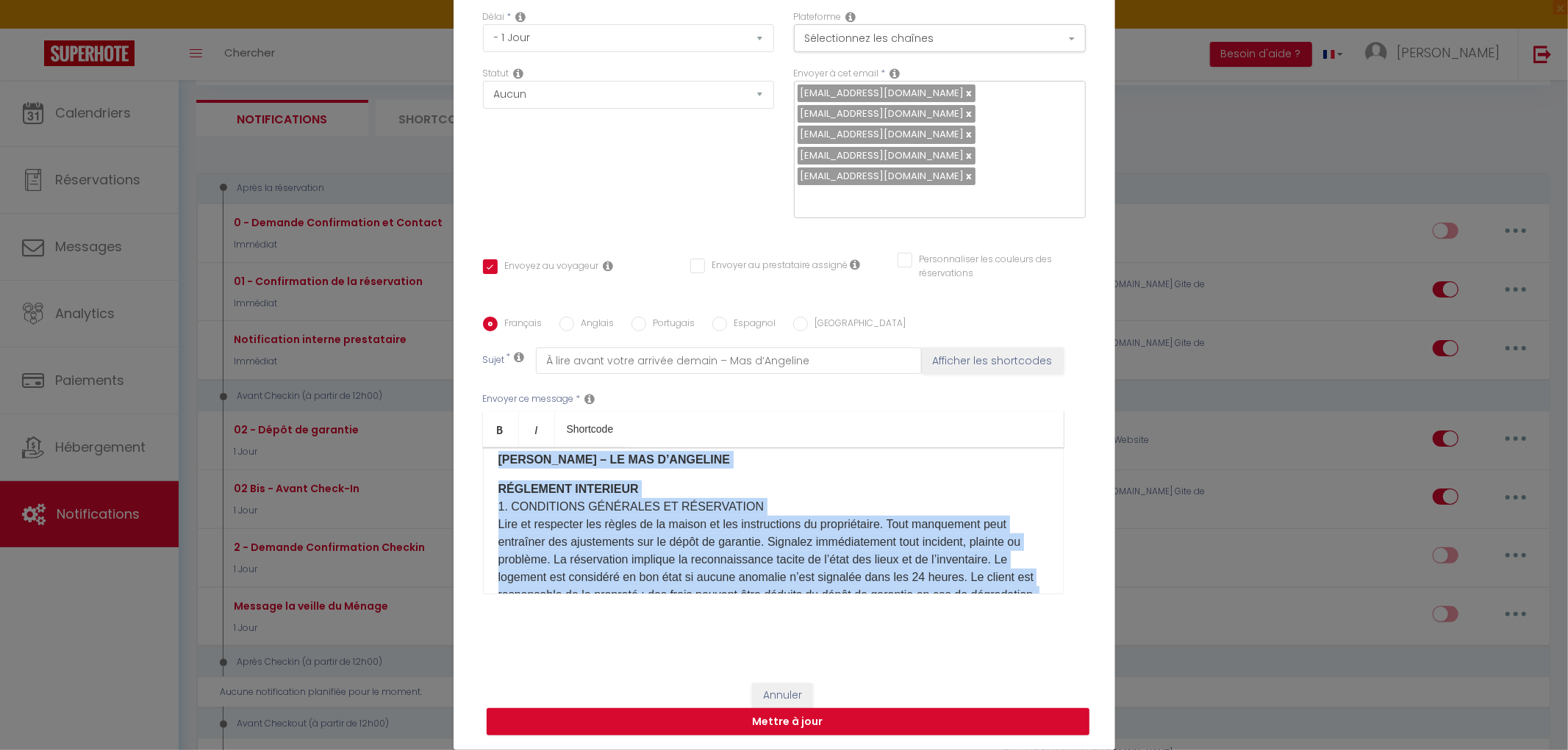
click at [489, 489] on div "Bonjour [GUEST:FIRST_NAME]​, Petit rappel pour votre arrivée demain au MAS D’AN…" at bounding box center [772, 521] width 581 height 147
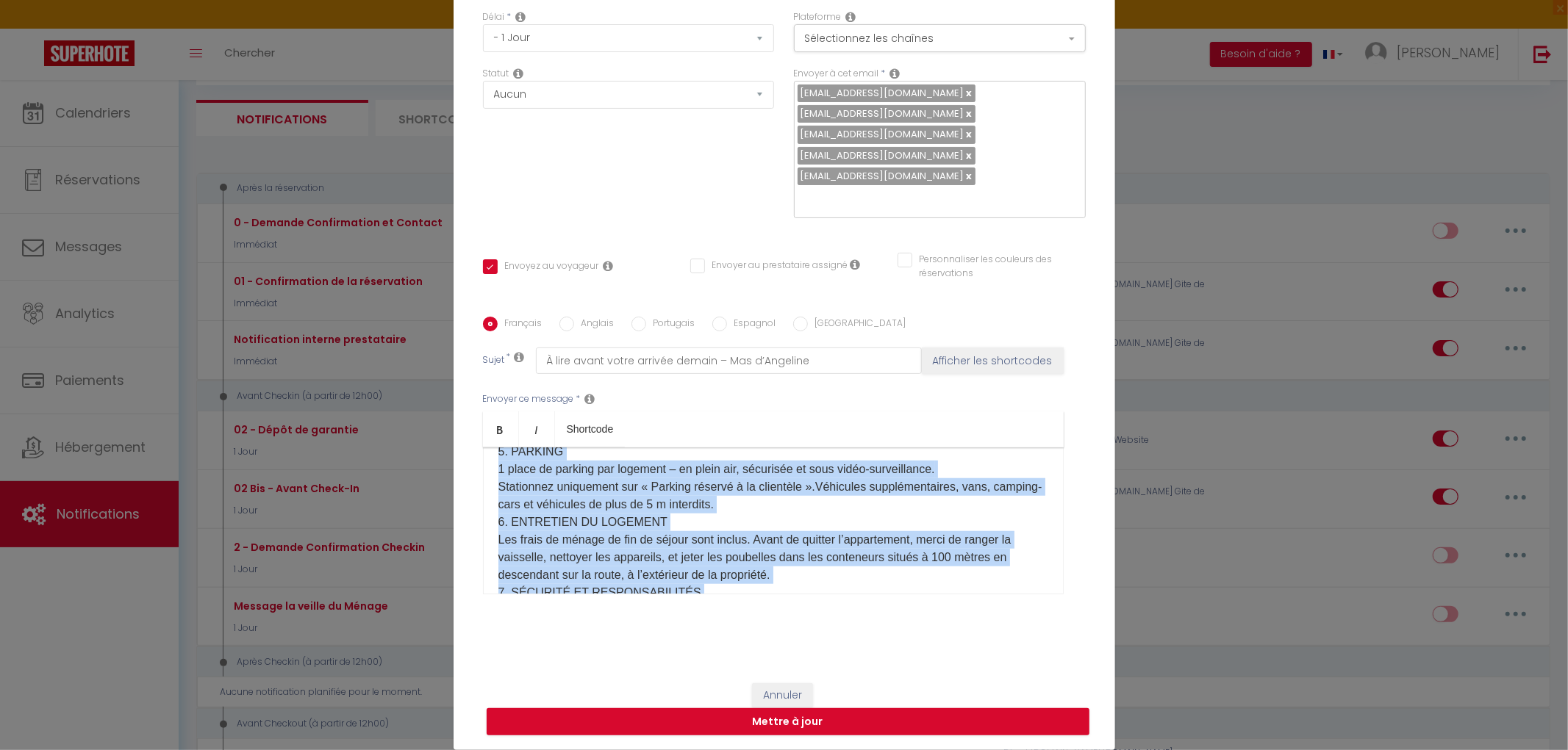
scroll to position [1603, 0]
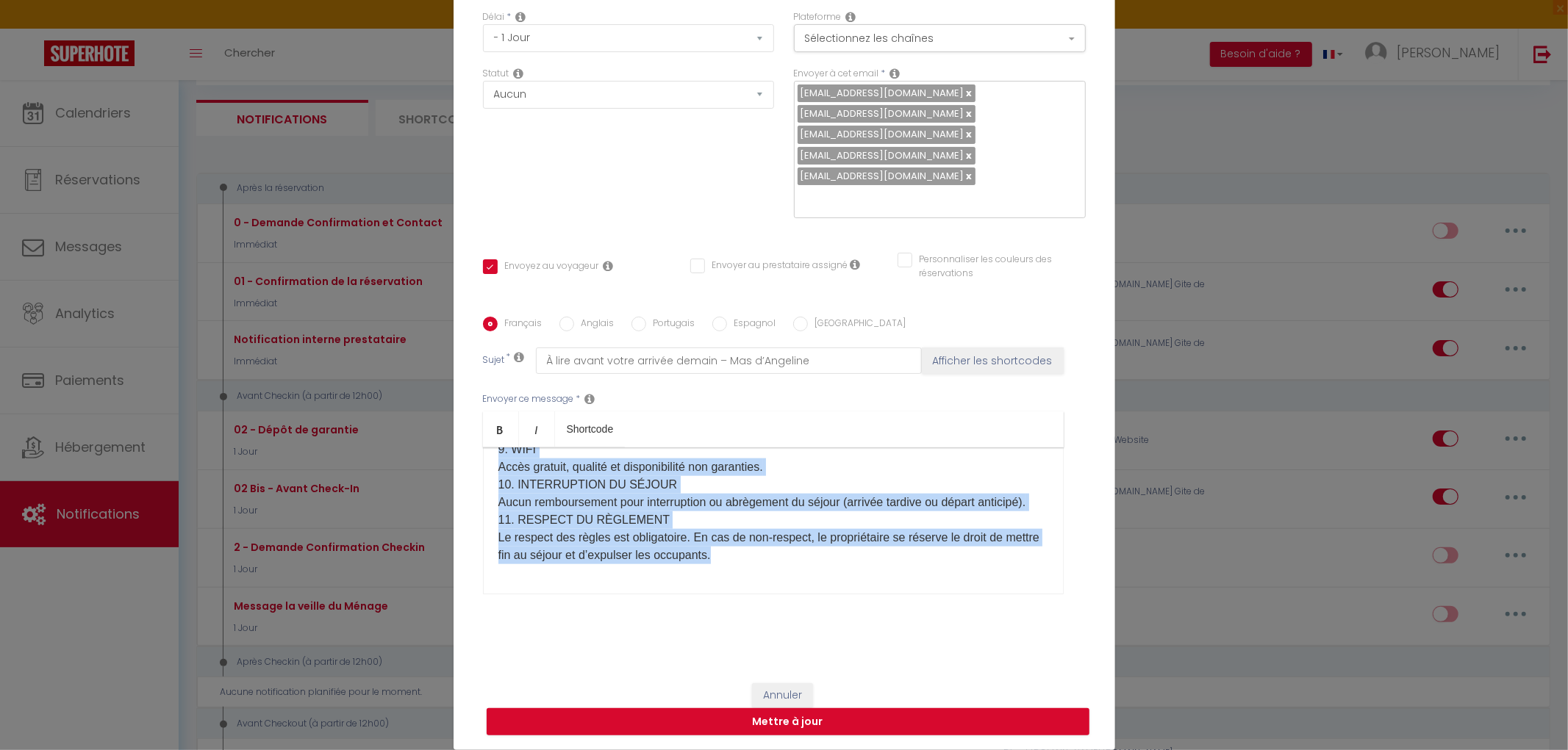
drag, startPoint x: 489, startPoint y: 470, endPoint x: 909, endPoint y: 632, distance: 450.2
click at [909, 632] on div "Français Anglais Portugais Espagnol Italien Sujet * À lire avant votre arrivée …" at bounding box center [784, 464] width 603 height 340
copy div "Loremip [DOLOR:SITAM_CONS]​, Adipi elitse doei tempo incidid utlabo et DOL M’AL…"
click at [530, 592] on div "Bonjour [GUEST:FIRST_NAME]​, Petit rappel pour votre arrivée demain au MAS D’AN…" at bounding box center [772, 521] width 581 height 147
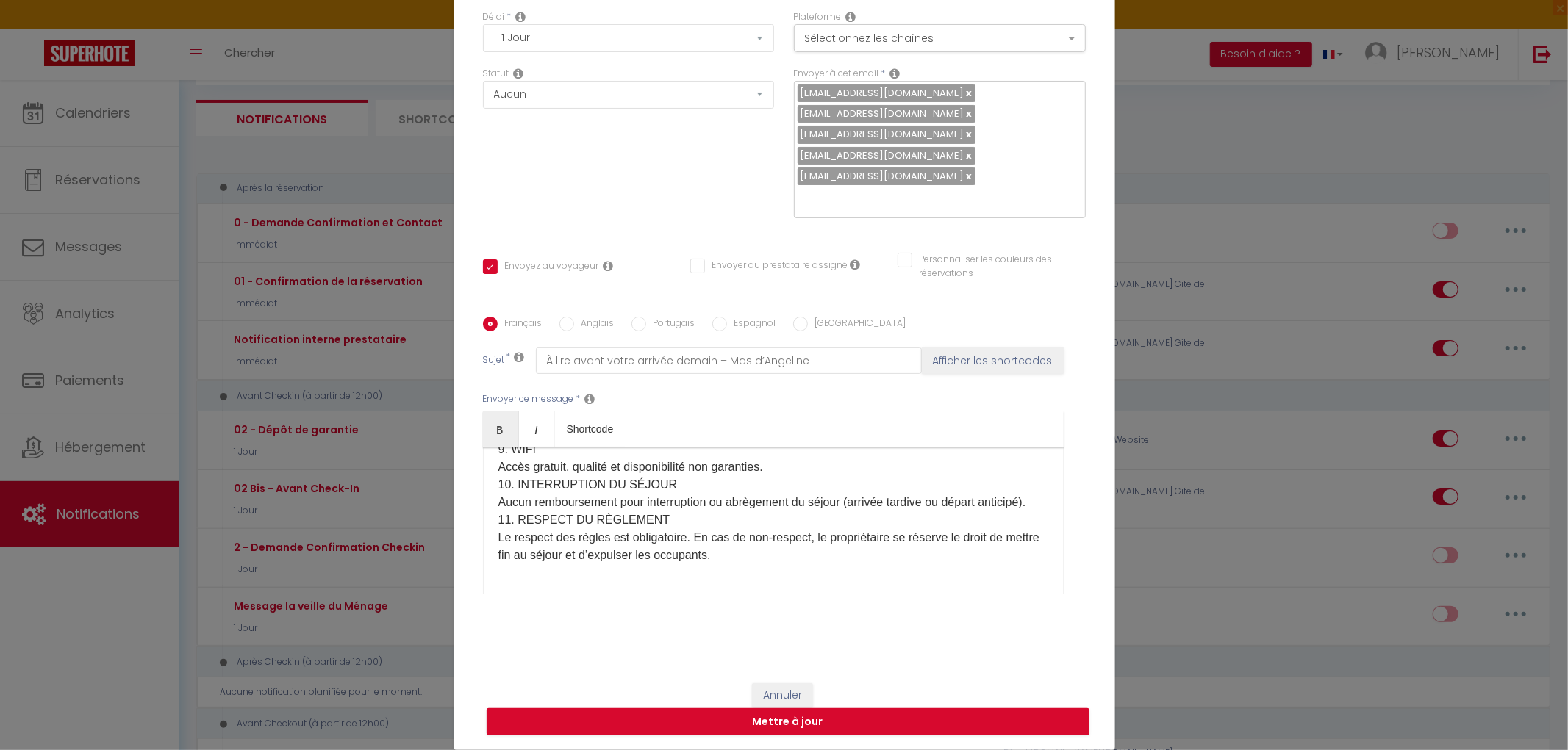
click at [561, 326] on input "Anglais" at bounding box center [567, 324] width 15 height 15
radio input "true"
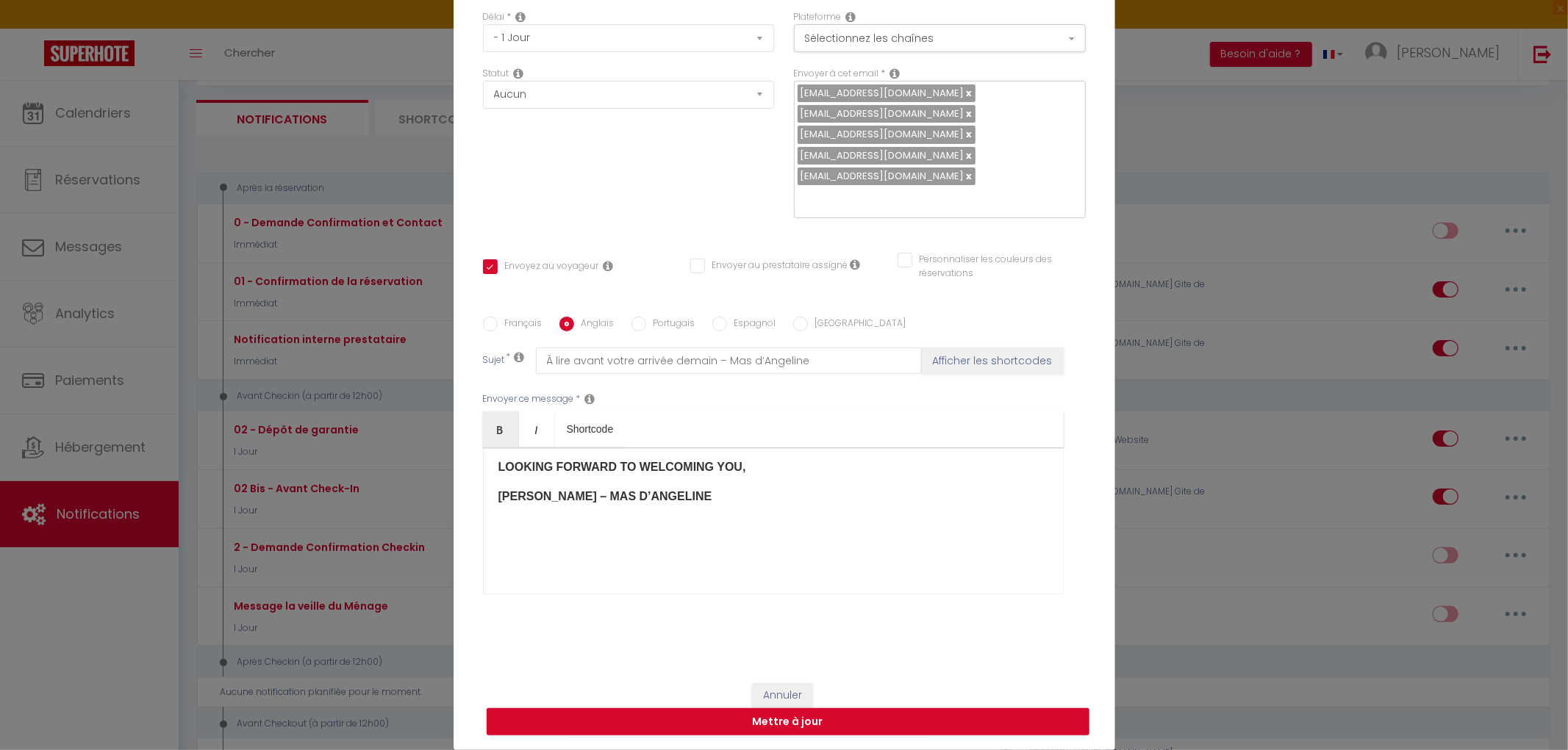
checkbox input "true"
checkbox input "false"
type input "Important: read before your arrival [DATE] – Mas d’Angelin"
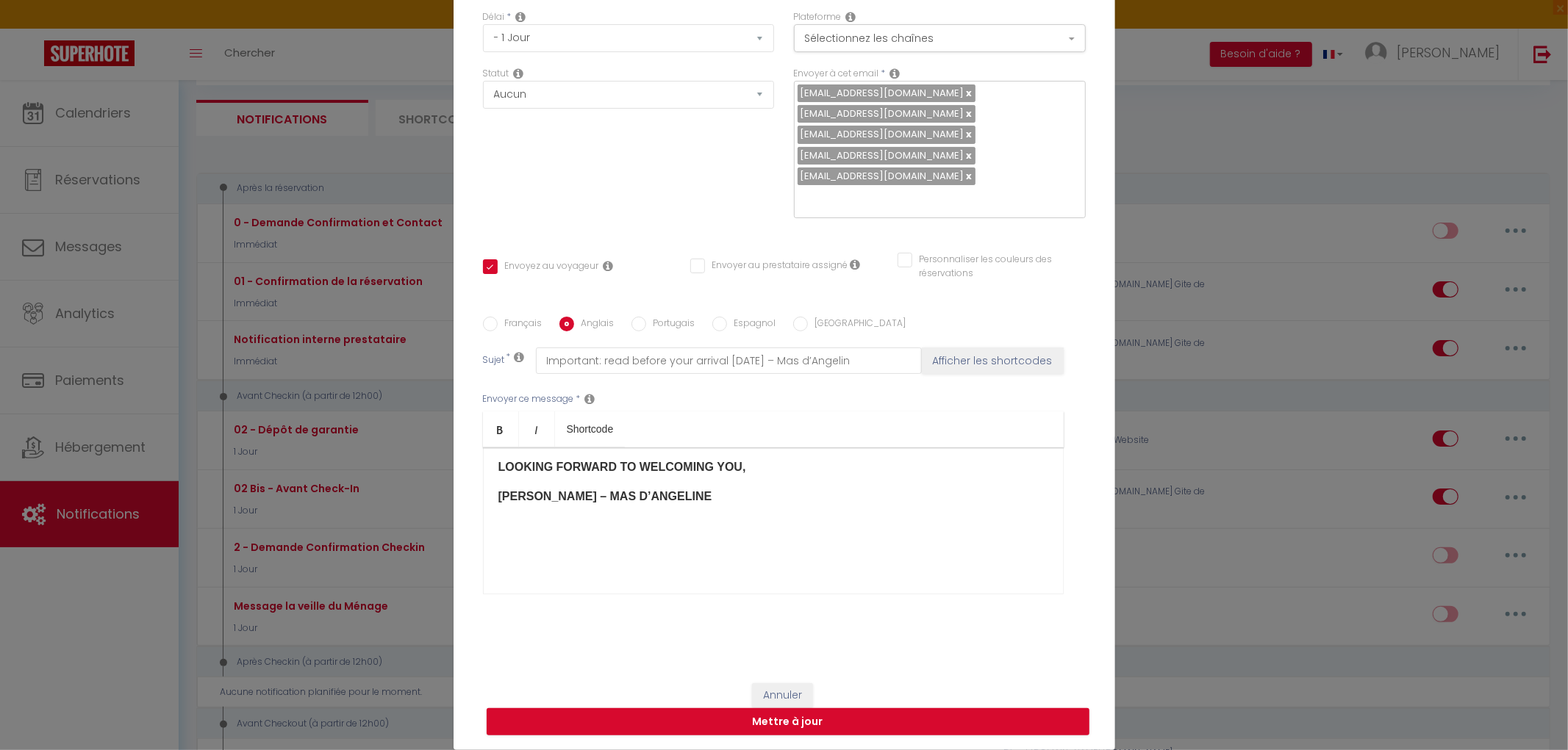
click at [516, 538] on div "Hello [GUEST:FIRST_NAME]​​, Just a quick reminder about your arrival [DATE] at …" at bounding box center [772, 521] width 581 height 147
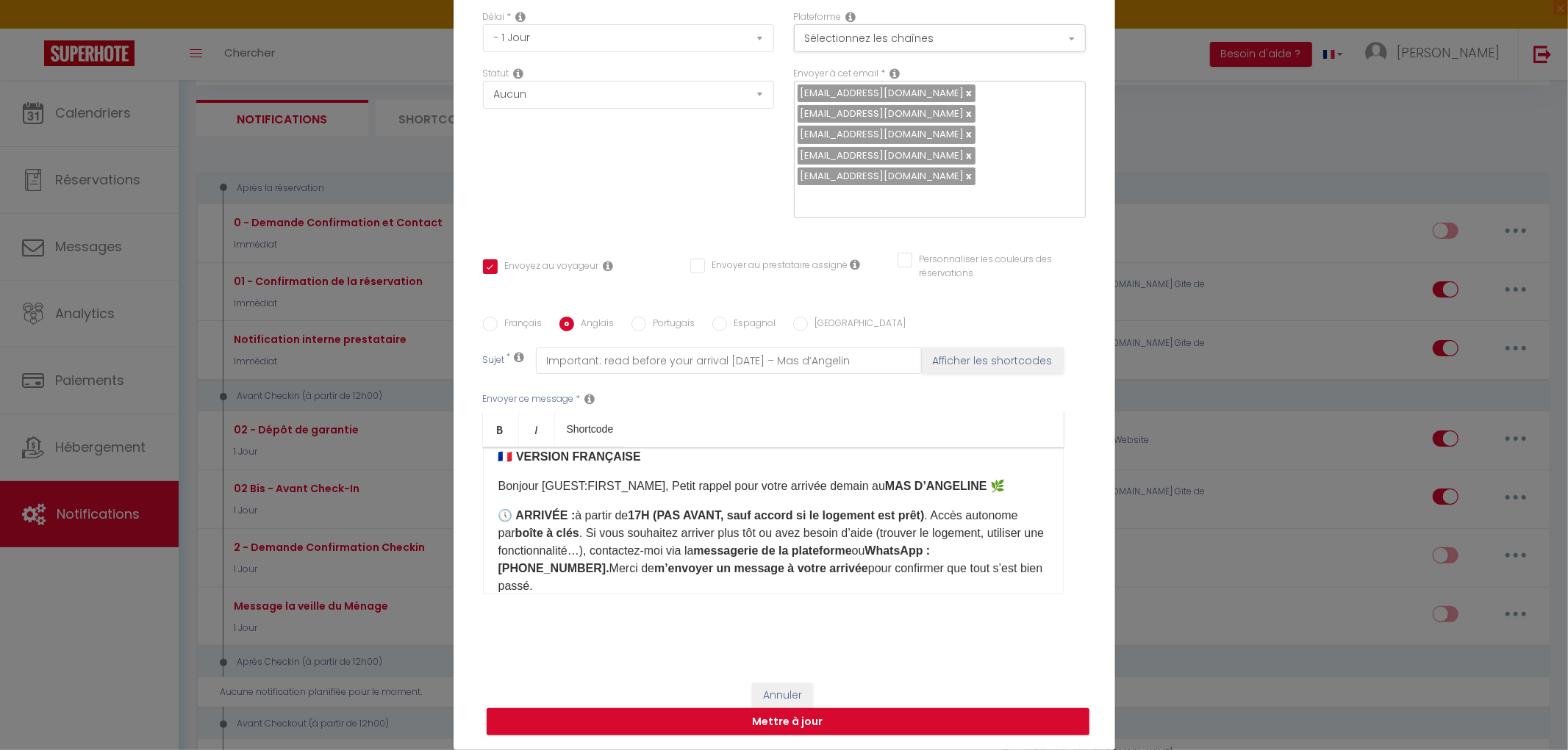
scroll to position [868, 0]
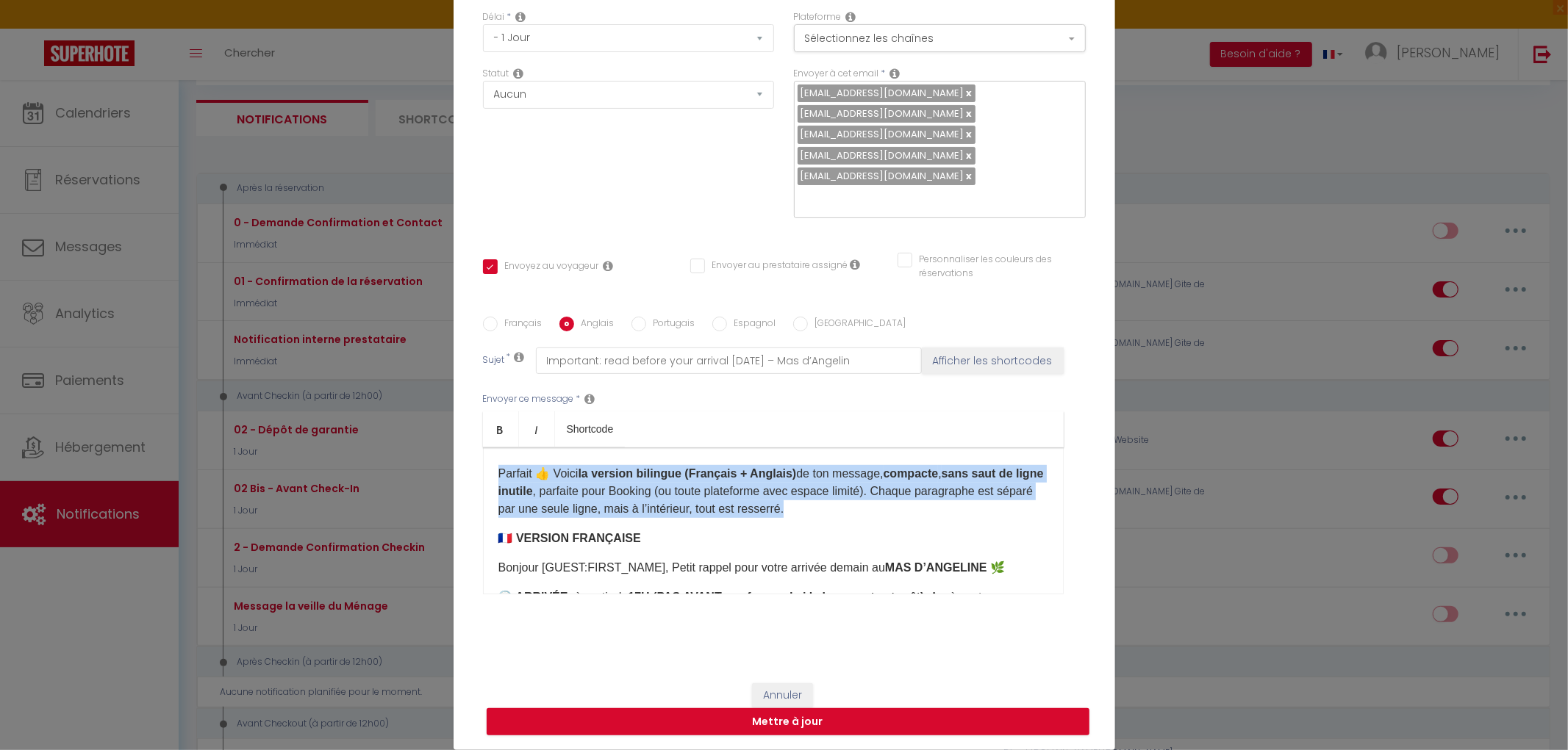
drag, startPoint x: 488, startPoint y: 469, endPoint x: 861, endPoint y: 509, distance: 375.1
click at [861, 509] on div "Hello [GUEST:FIRST_NAME]​​, Just a quick reminder about your arrival [DATE] at …" at bounding box center [772, 521] width 581 height 147
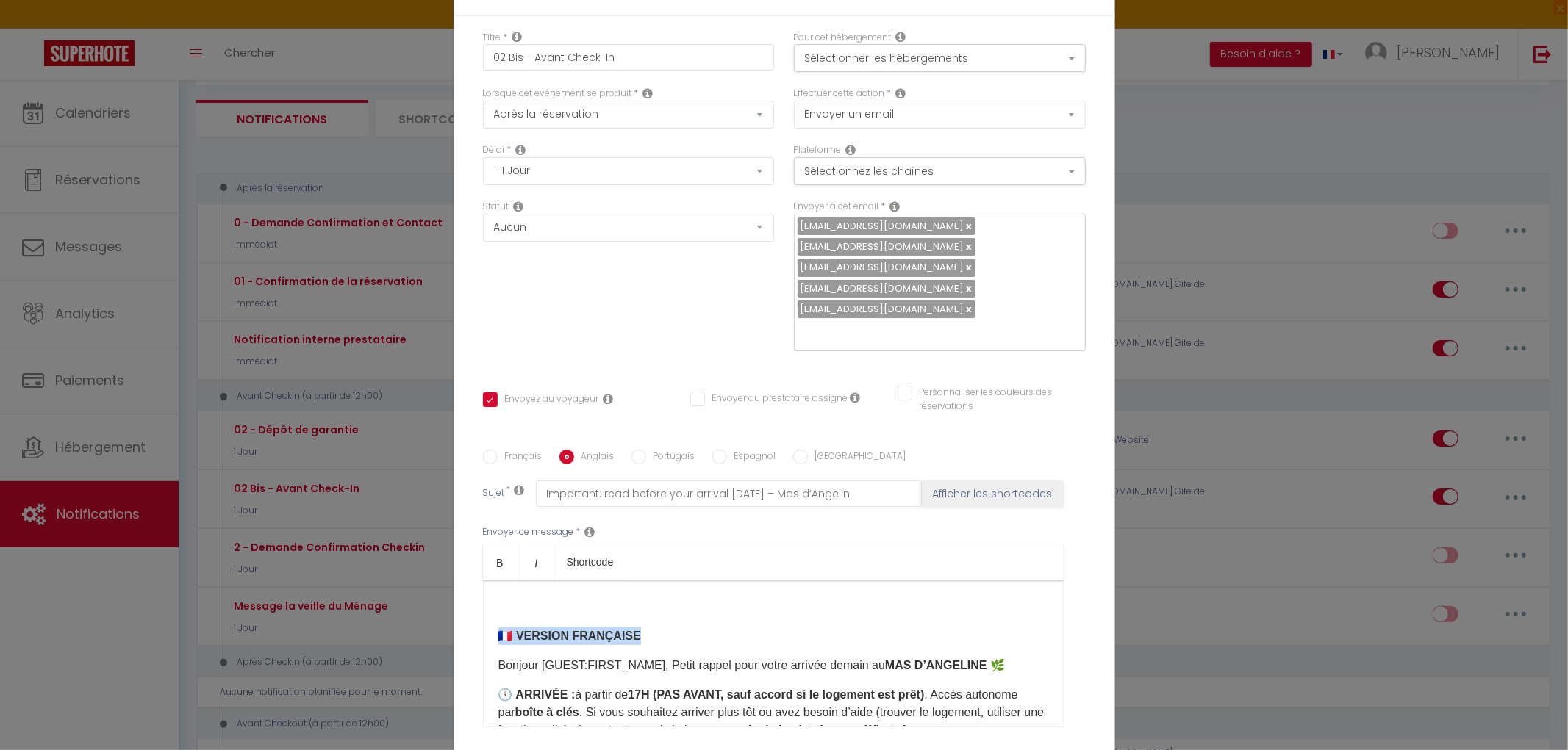
drag, startPoint x: 483, startPoint y: 635, endPoint x: 651, endPoint y: 640, distance: 168.1
click at [651, 640] on div "Hello [GUEST:FIRST_NAME]​​, Just a quick reminder about your arrival [DATE] at …" at bounding box center [772, 654] width 581 height 147
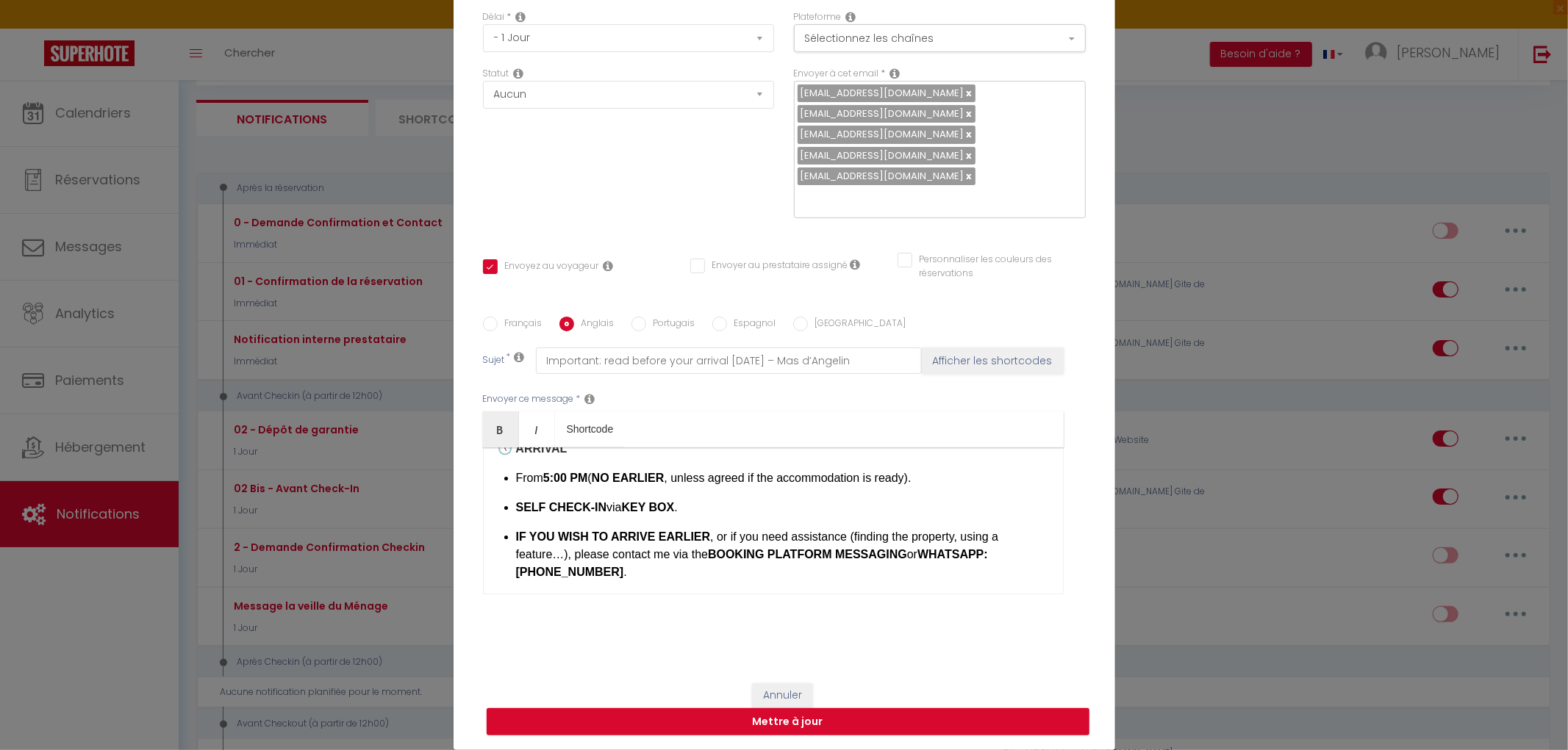
scroll to position [0, 0]
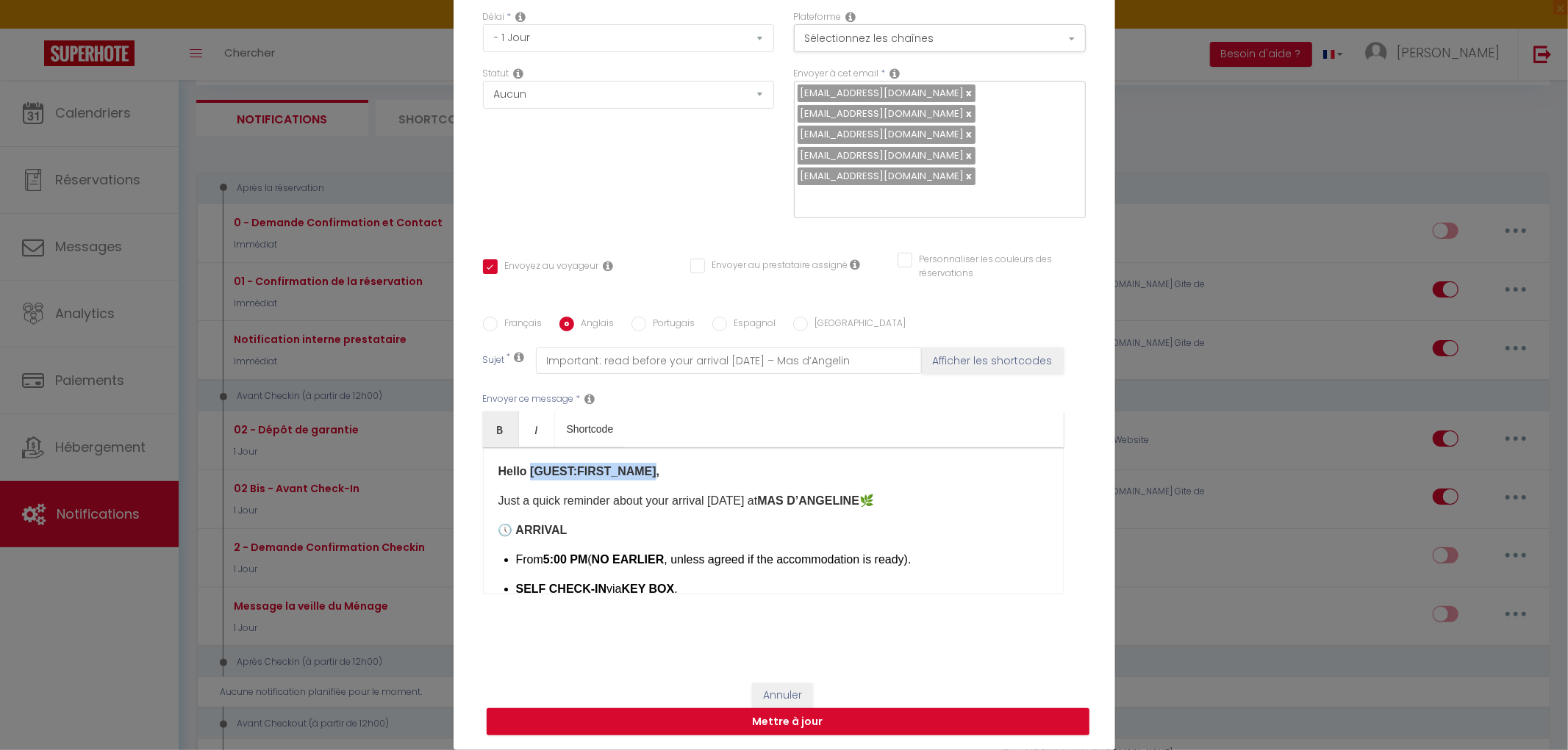
drag, startPoint x: 525, startPoint y: 472, endPoint x: 640, endPoint y: 469, distance: 115.0
click at [640, 469] on strong "Hello [GUEST:FIRST_NAME]​​," at bounding box center [579, 471] width 161 height 12
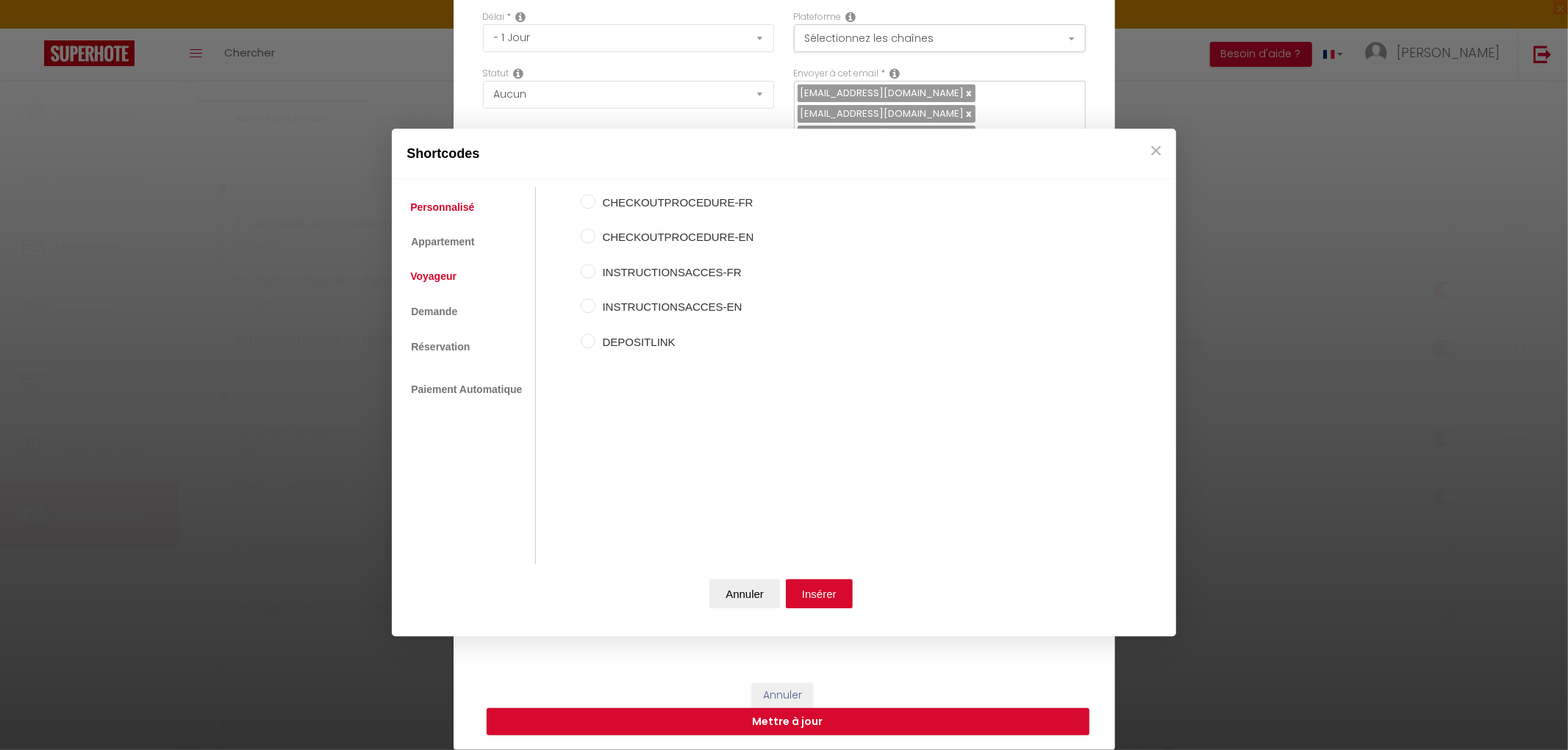
click at [442, 279] on link "Voyageur" at bounding box center [433, 277] width 61 height 26
click at [586, 237] on input "Prénom du voyageur" at bounding box center [588, 237] width 15 height 15
radio input "true"
click at [805, 596] on button "Insérer" at bounding box center [819, 594] width 67 height 30
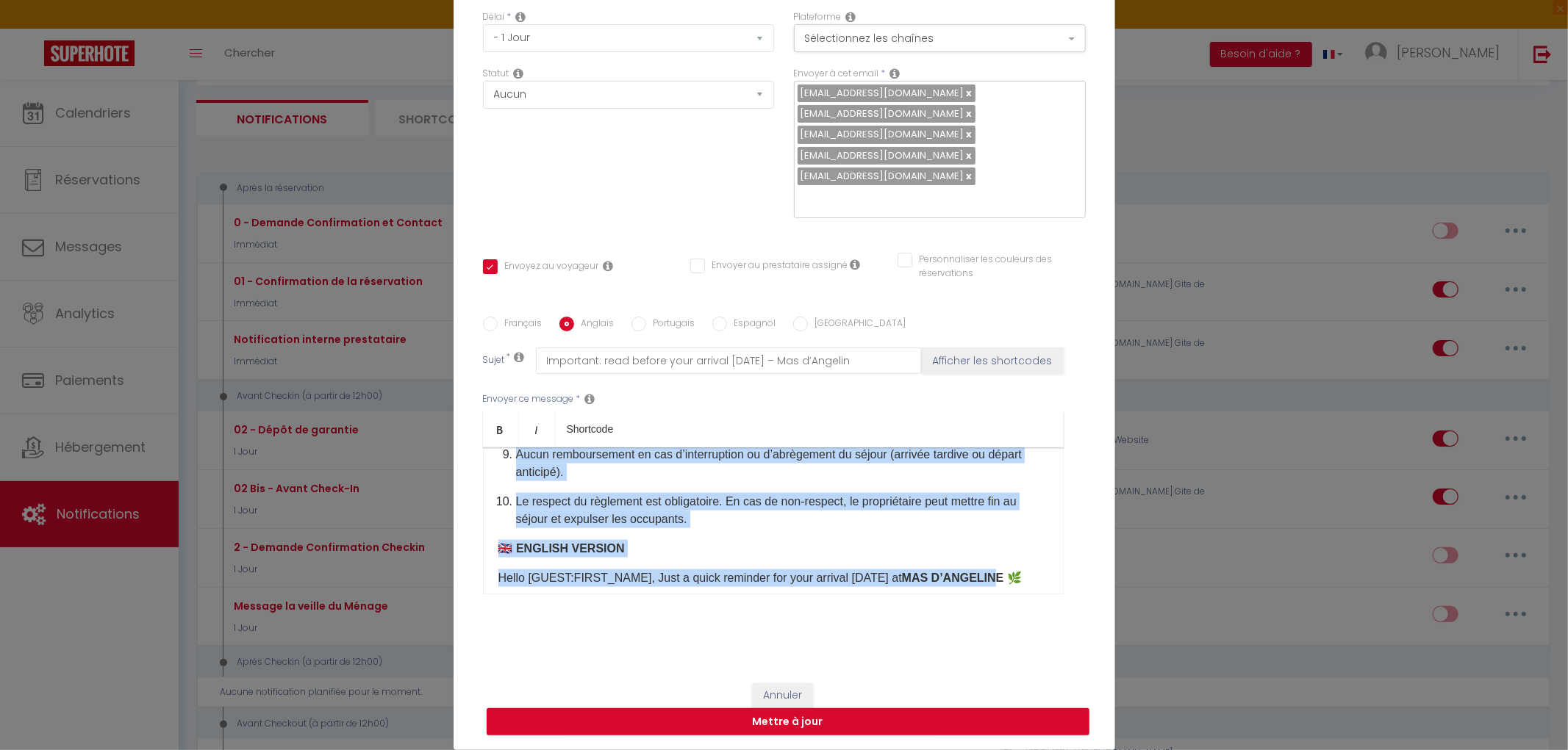
scroll to position [1833, 0]
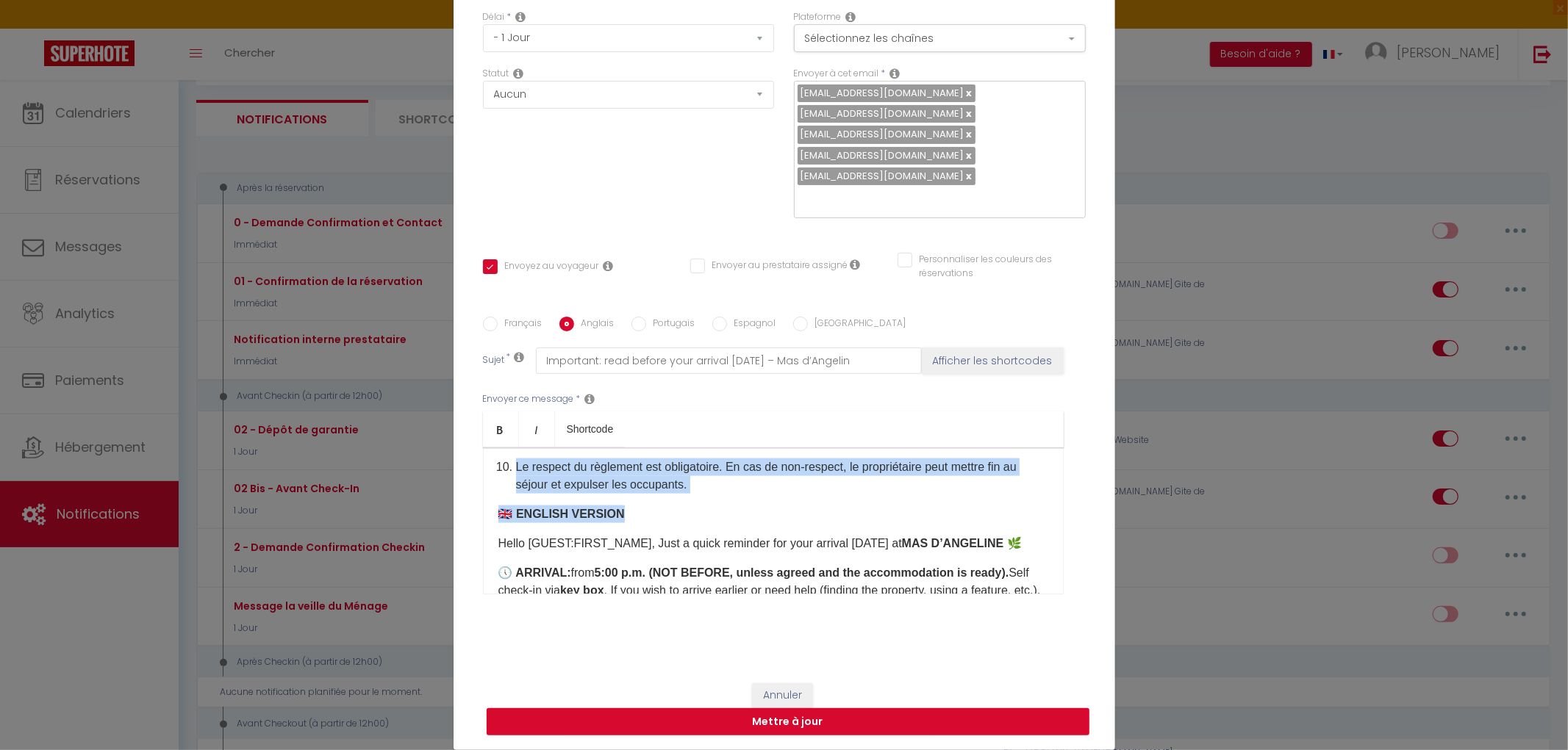
drag, startPoint x: 491, startPoint y: 496, endPoint x: 880, endPoint y: 517, distance: 389.6
click at [880, 517] on div "Hello [GUEST:FIRST_NAME] ​ ​​, Just a quick reminder about your arrival [DATE] …" at bounding box center [772, 521] width 581 height 147
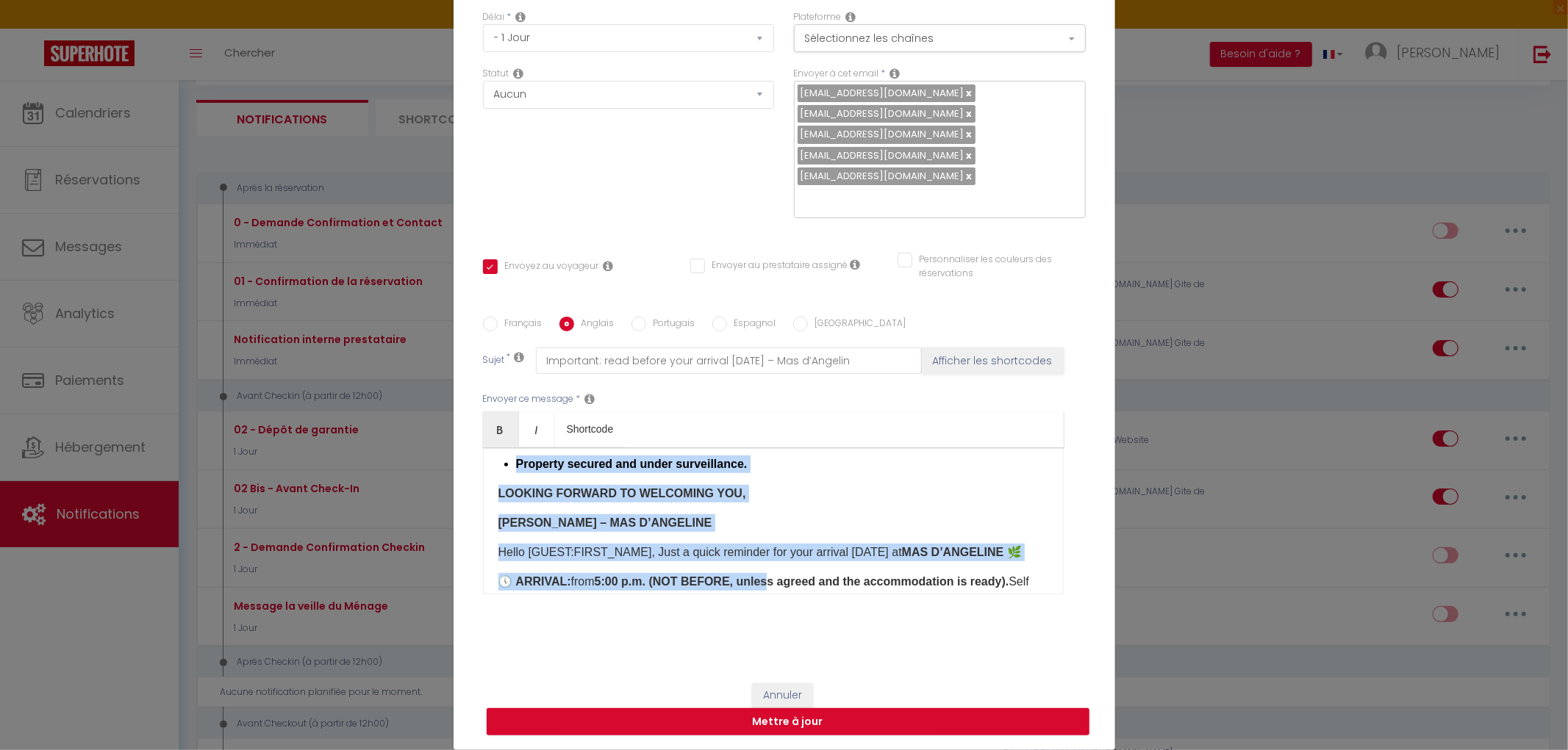
scroll to position [781, 0]
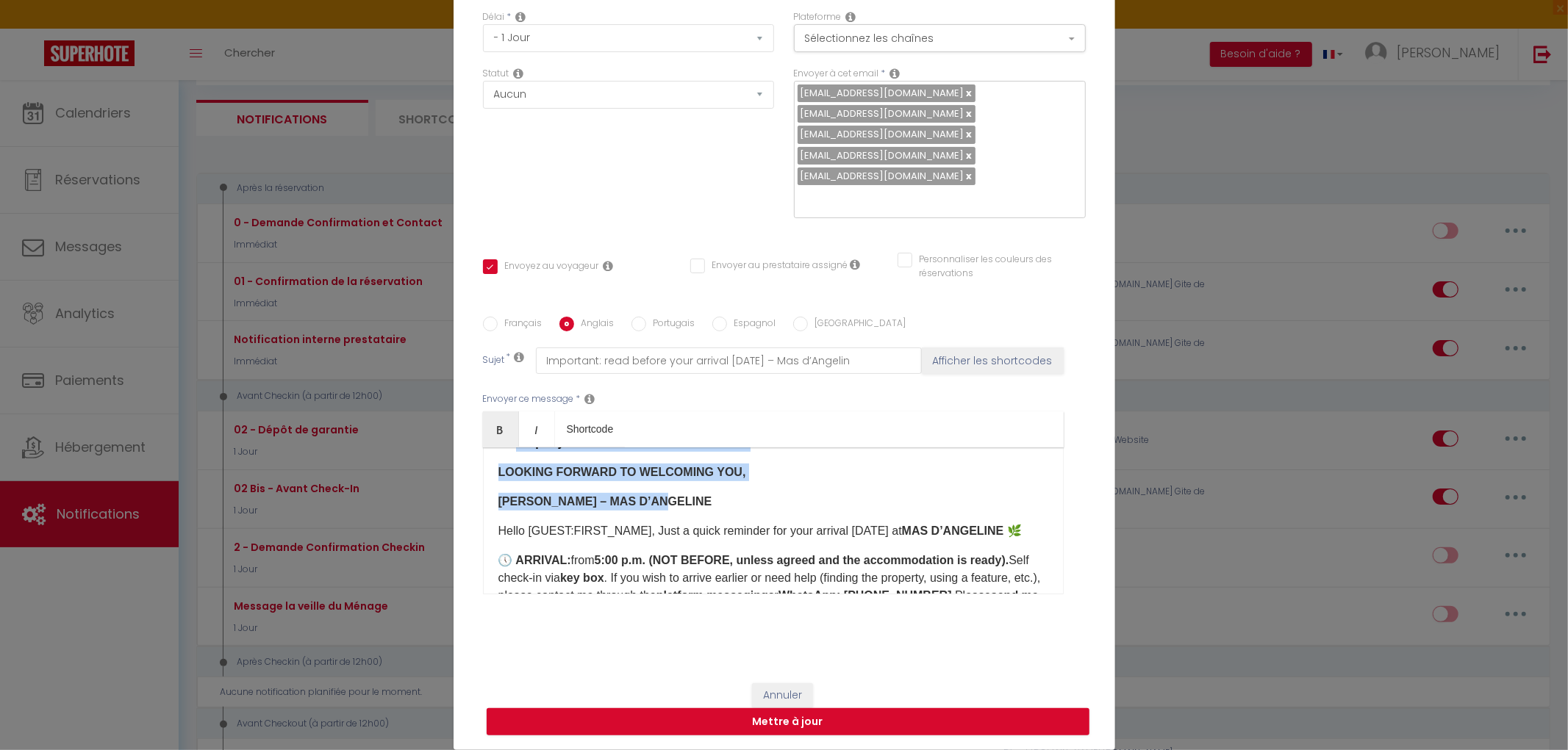
drag, startPoint x: 489, startPoint y: 472, endPoint x: 716, endPoint y: 505, distance: 229.4
click at [716, 505] on div "Hello [GUEST:FIRST_NAME] ​ ​​, Just a quick reminder about your arrival [DATE] …" at bounding box center [772, 521] width 581 height 147
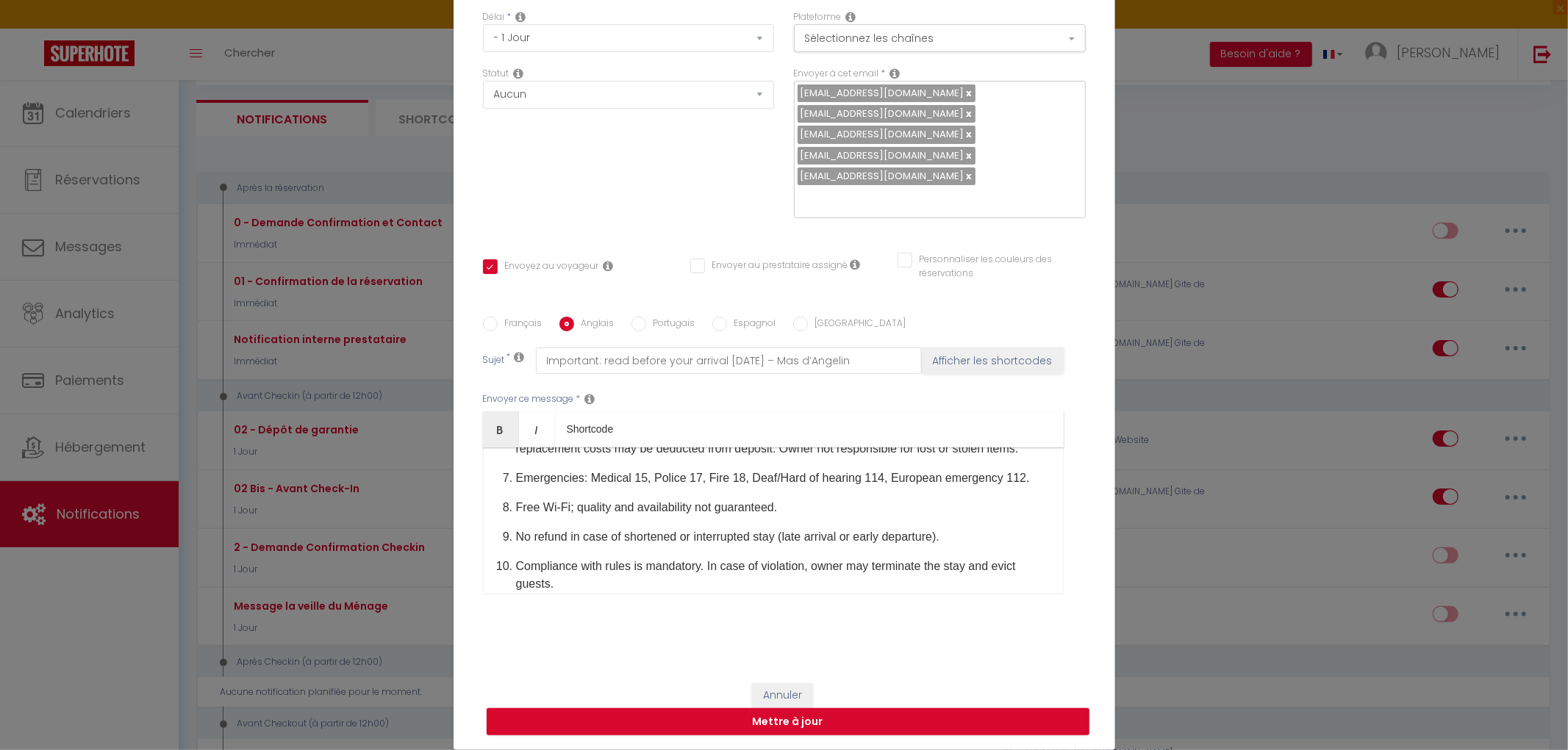
scroll to position [16, 0]
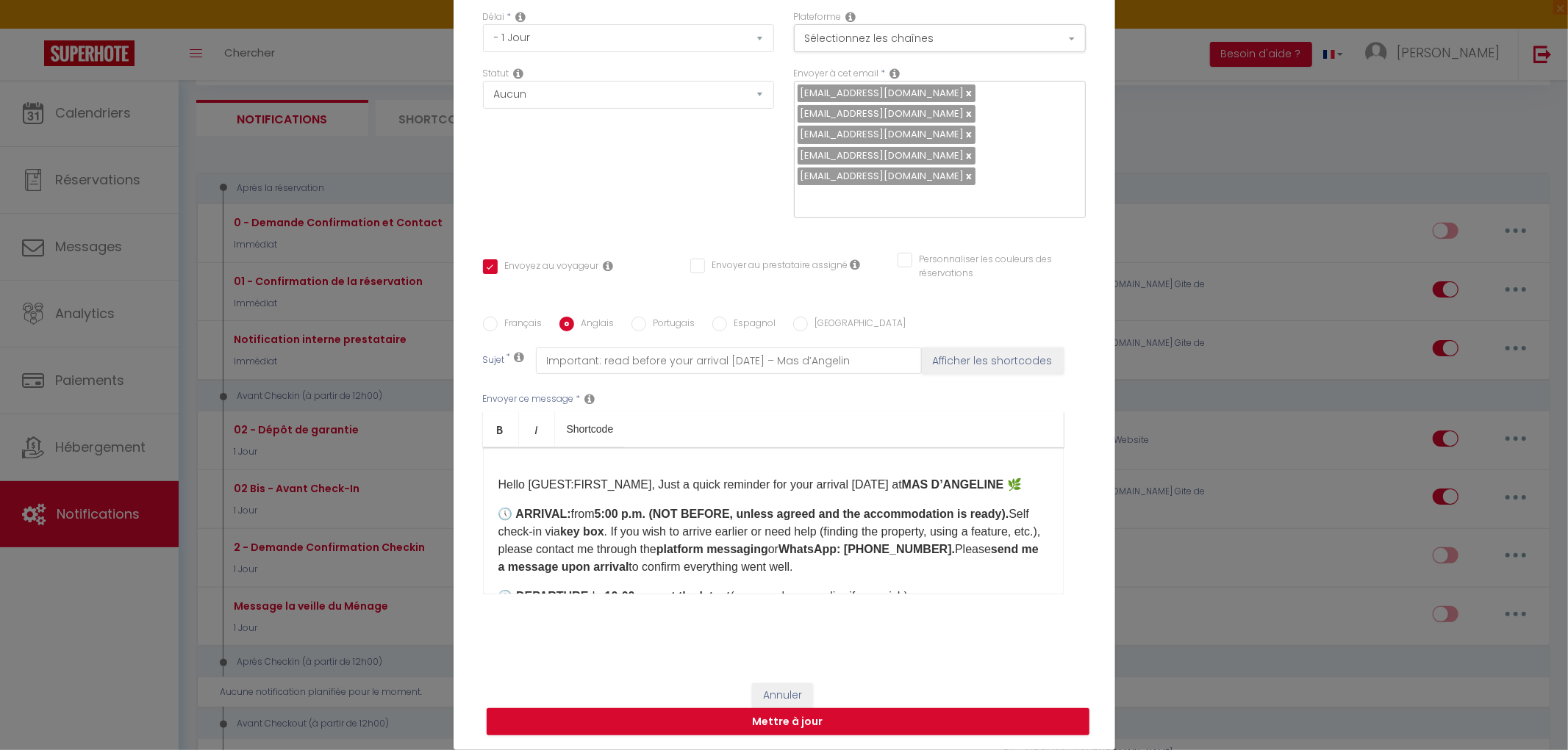
click at [489, 482] on div "Hello [GUEST:FIRST_NAME], Just a quick reminder for your arrival [DATE] at MAS …" at bounding box center [772, 521] width 581 height 147
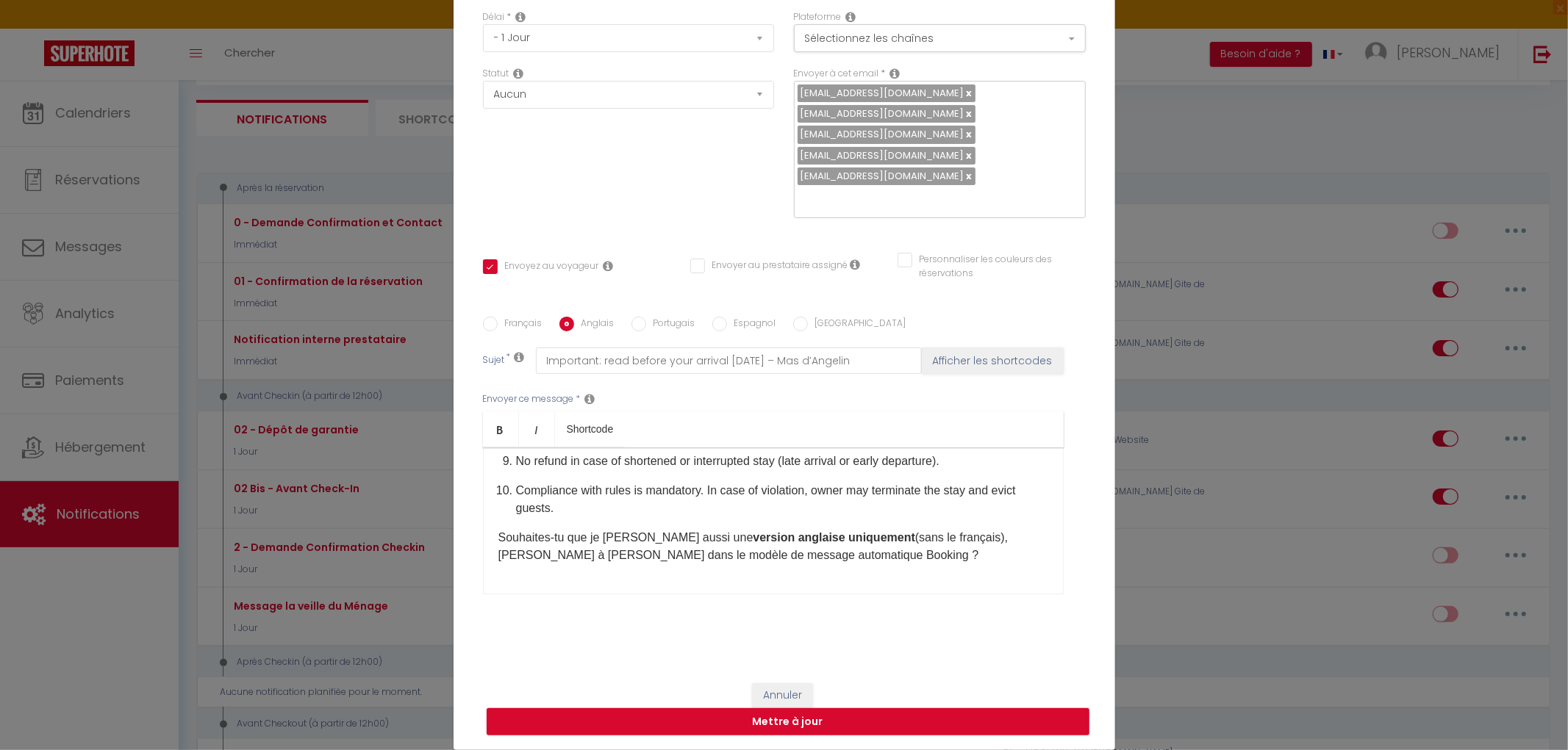
scroll to position [879, 0]
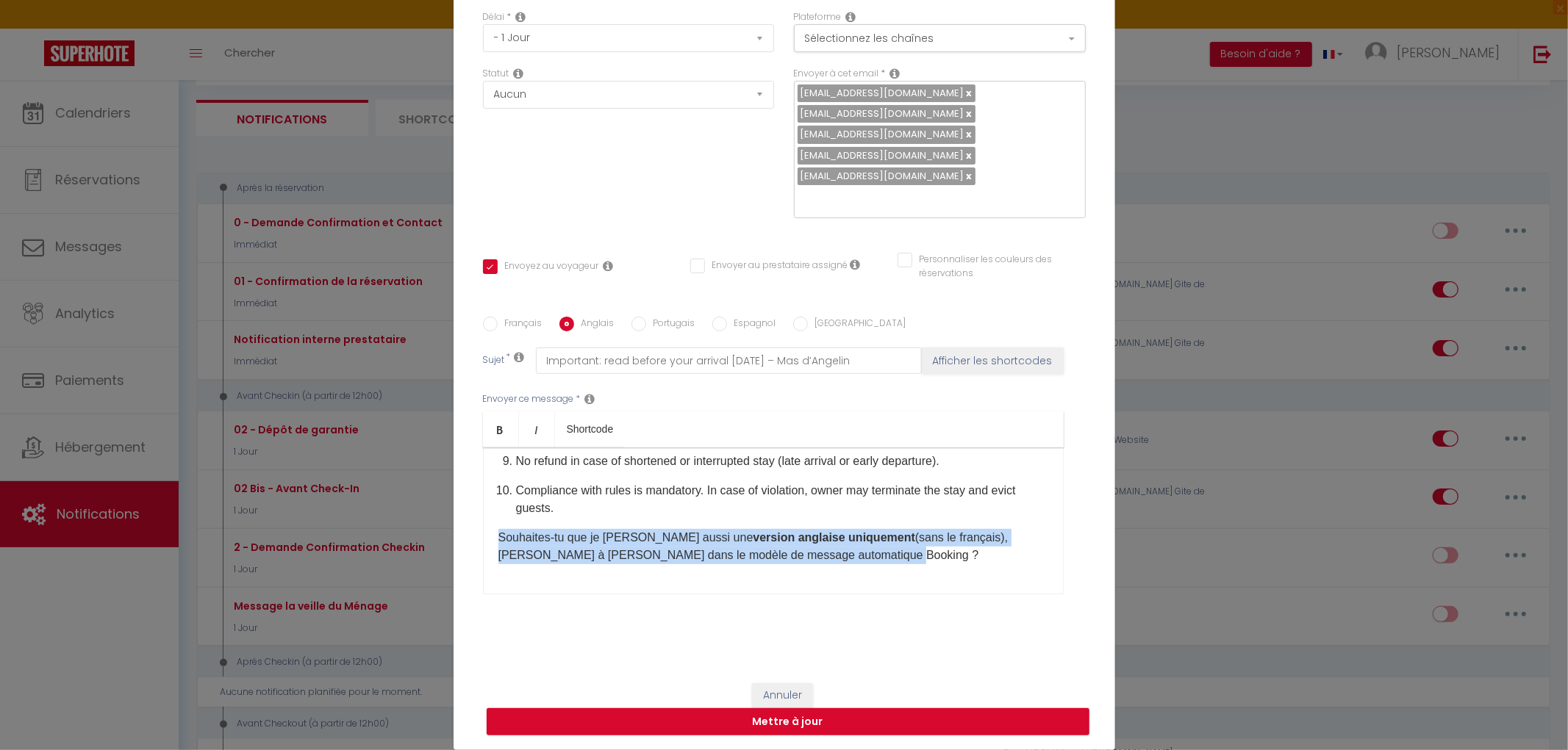
drag, startPoint x: 490, startPoint y: 535, endPoint x: 825, endPoint y: 565, distance: 336.3
click at [825, 565] on div "Hello [GUEST:FIRST_NAME], Just a quick reminder for your arrival [DATE] at MAS …" at bounding box center [772, 521] width 581 height 147
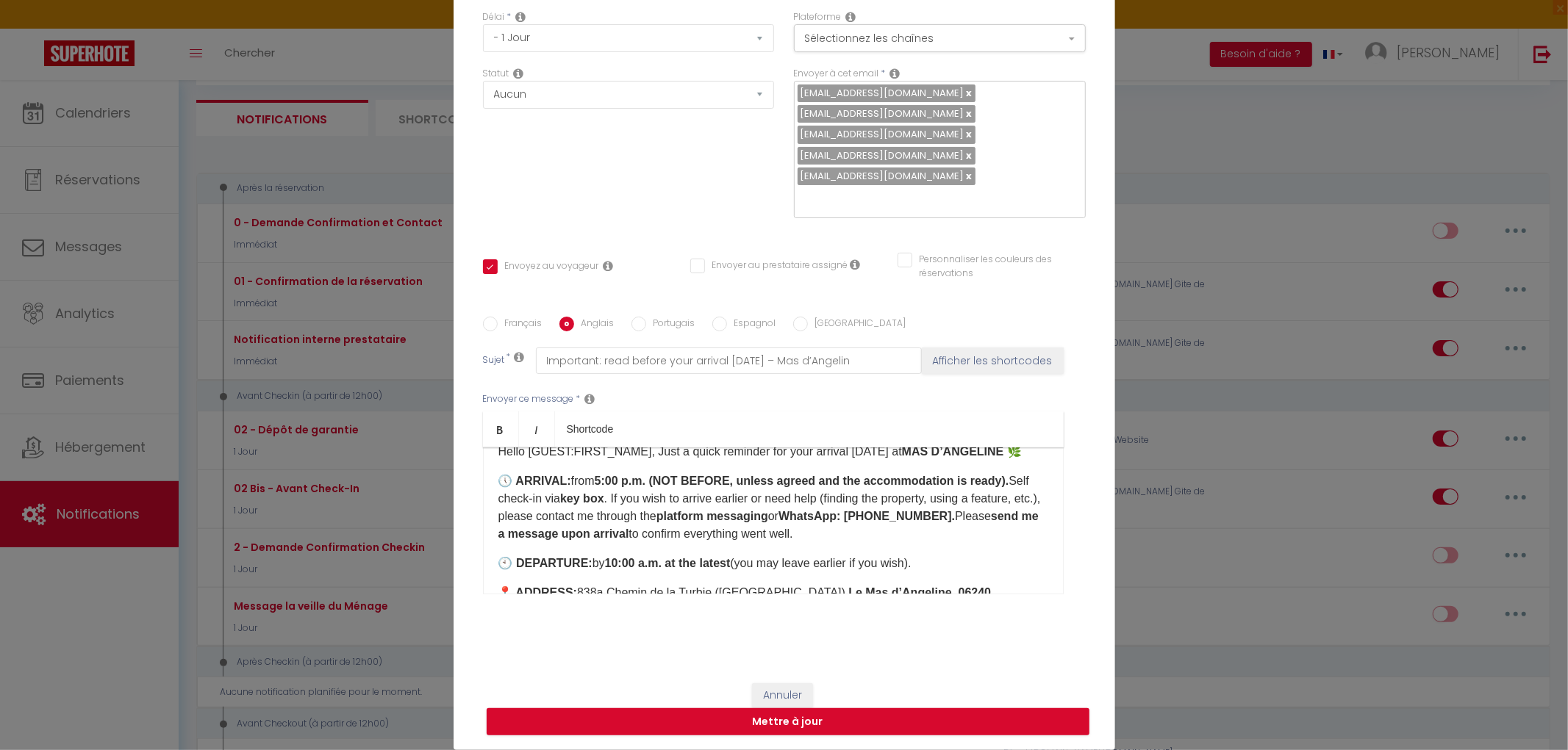
scroll to position [0, 0]
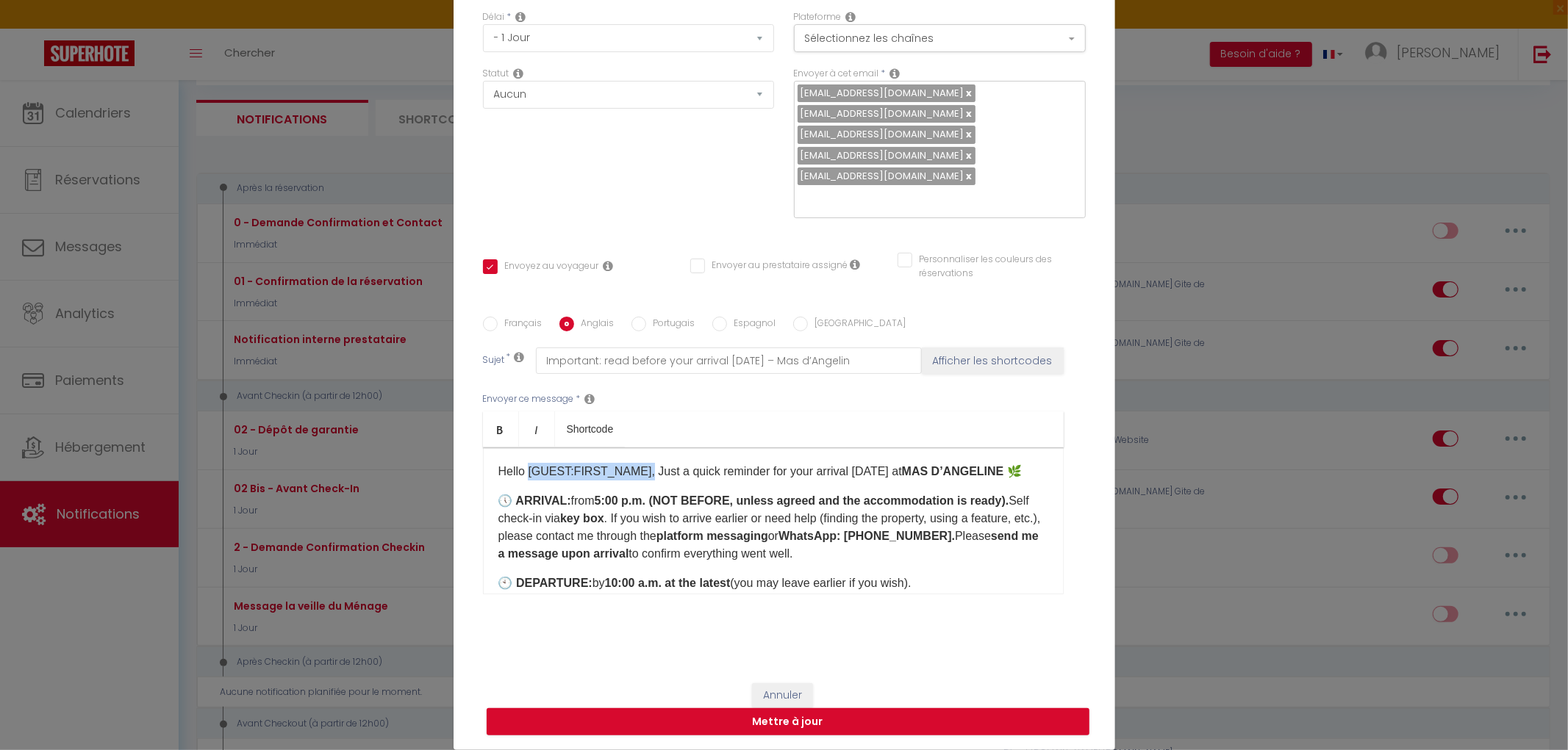
drag, startPoint x: 524, startPoint y: 472, endPoint x: 635, endPoint y: 469, distance: 111.0
click at [635, 469] on p "Hello [GUEST:FIRST_NAME], Just a quick reminder for your arrival [DATE] at MAS …" at bounding box center [773, 471] width 550 height 17
click at [634, 474] on p "Hello [GUEST:FIRST_NAME], Just a quick reminder for your arrival [DATE] at MAS …" at bounding box center [773, 471] width 550 height 17
drag, startPoint x: 634, startPoint y: 474, endPoint x: 523, endPoint y: 473, distance: 111.0
click at [523, 473] on p "Hello [GUEST:FIRST_NAME], Just a quick reminder for your arrival [DATE] at MAS …" at bounding box center [773, 471] width 550 height 17
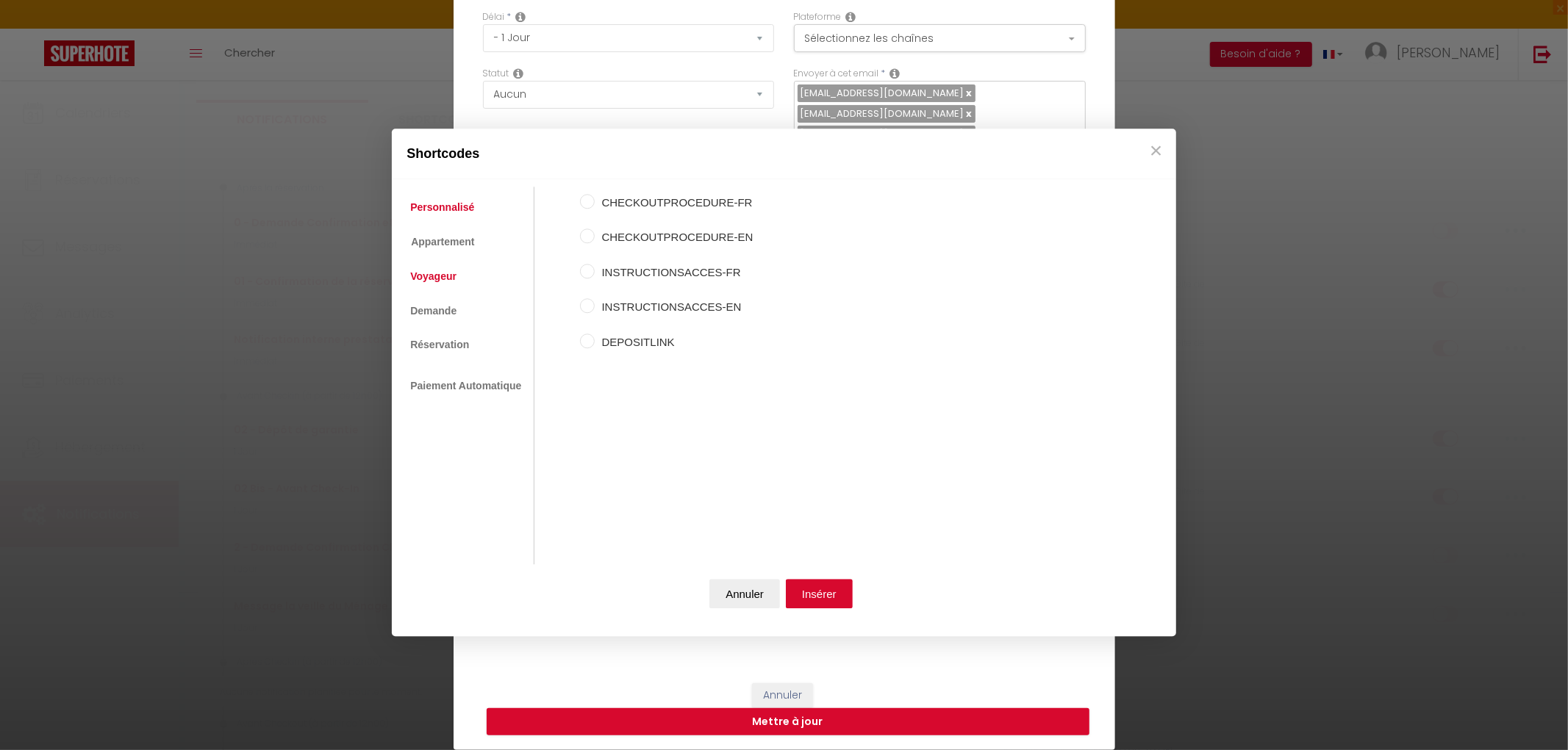
click at [423, 281] on link "Voyageur" at bounding box center [433, 277] width 61 height 26
click at [586, 233] on input "Prénom du voyageur" at bounding box center [587, 237] width 15 height 15
radio input "true"
click at [832, 599] on button "Insérer" at bounding box center [819, 594] width 67 height 30
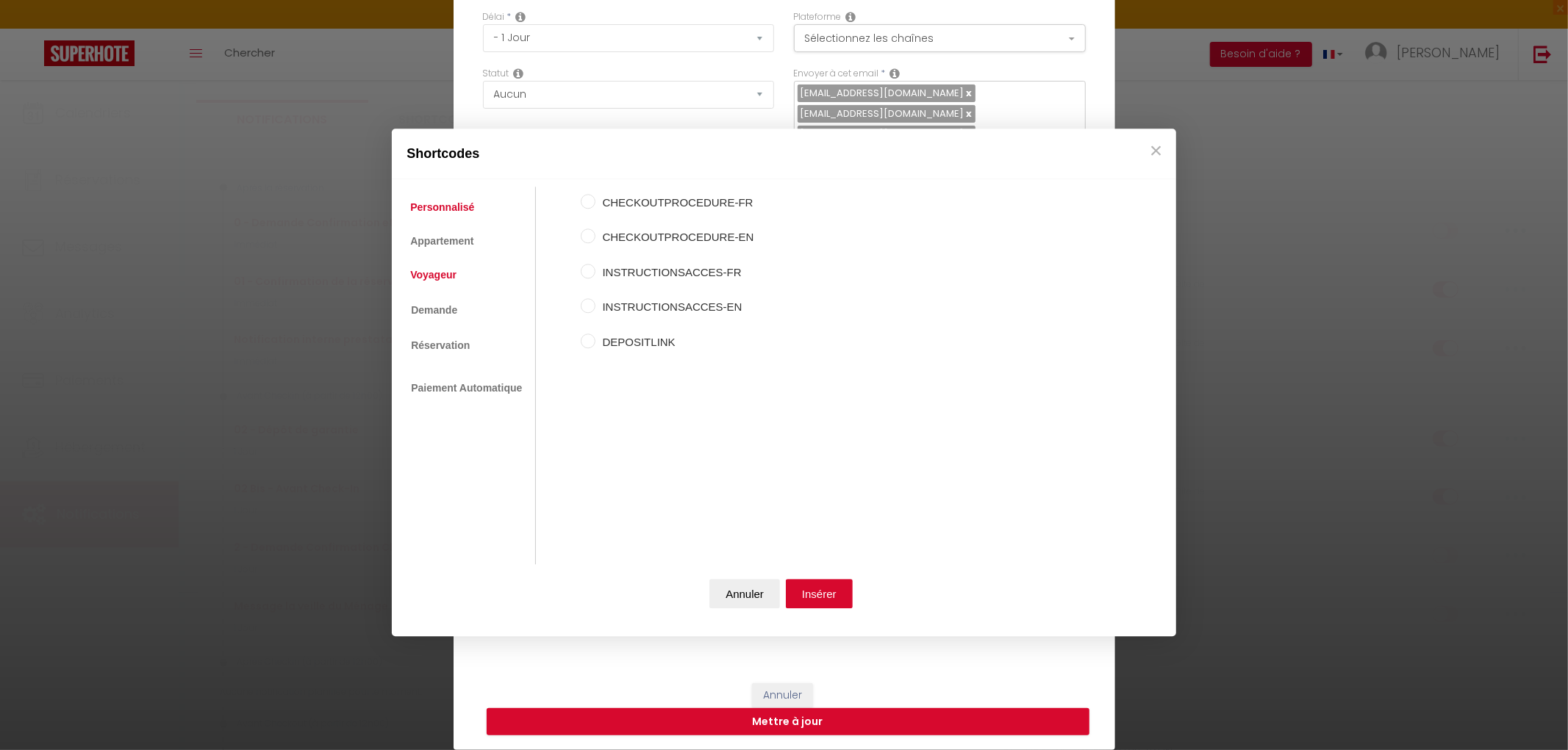
click at [436, 277] on link "Voyageur" at bounding box center [433, 276] width 61 height 26
click at [582, 239] on input "Prénom du voyageur" at bounding box center [588, 237] width 15 height 15
radio input "true"
click at [817, 594] on button "Insérer" at bounding box center [819, 594] width 67 height 30
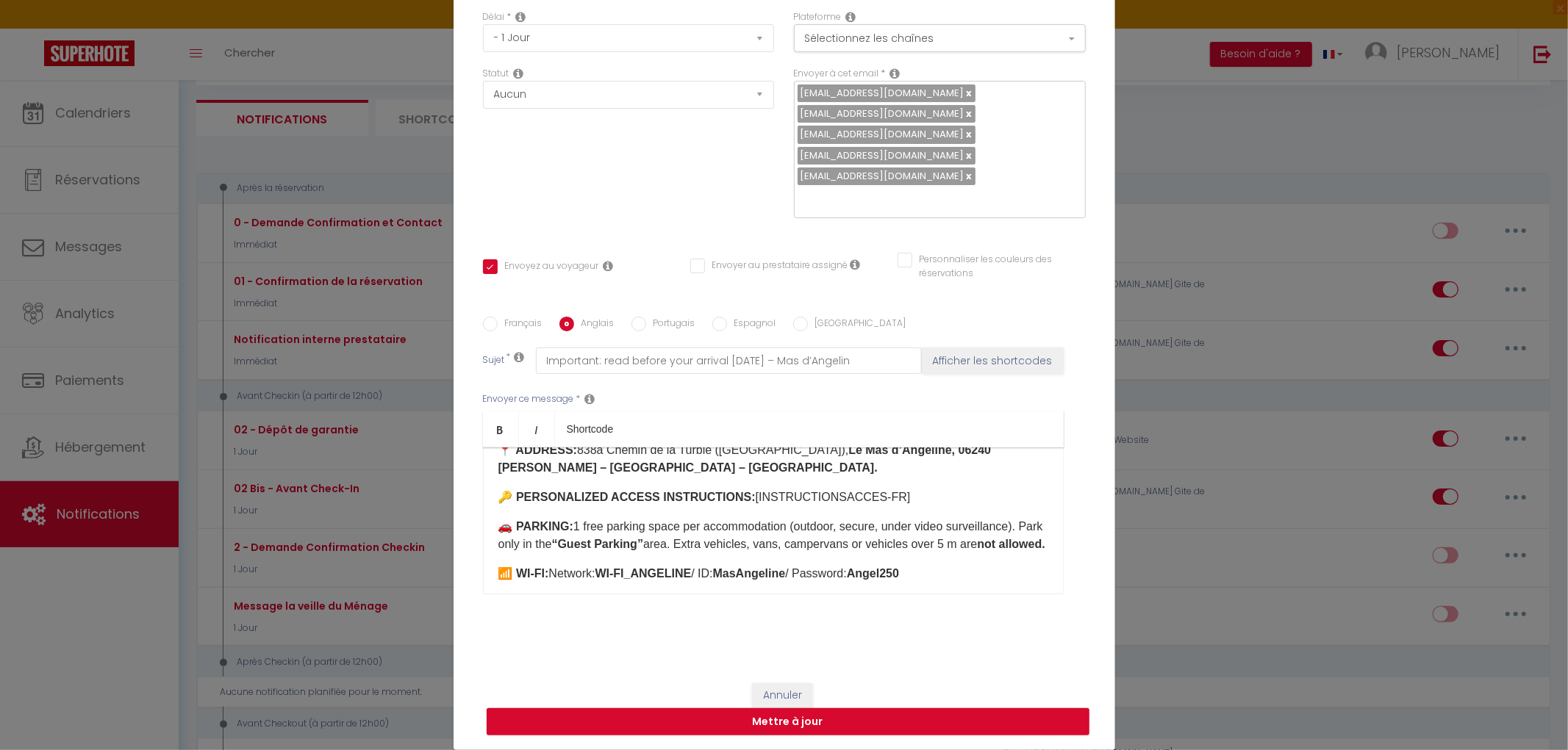
scroll to position [163, 0]
drag, startPoint x: 866, startPoint y: 498, endPoint x: 729, endPoint y: 493, distance: 137.1
click at [729, 493] on p "🔑 PERSONALIZED ACCESS INSTRUCTIONS: [INSTRUCTIONSACCES-FR]" at bounding box center [773, 496] width 550 height 17
click at [828, 500] on p "🔑 PERSONALIZED ACCESS INSTRUCTIONS:" at bounding box center [773, 496] width 550 height 17
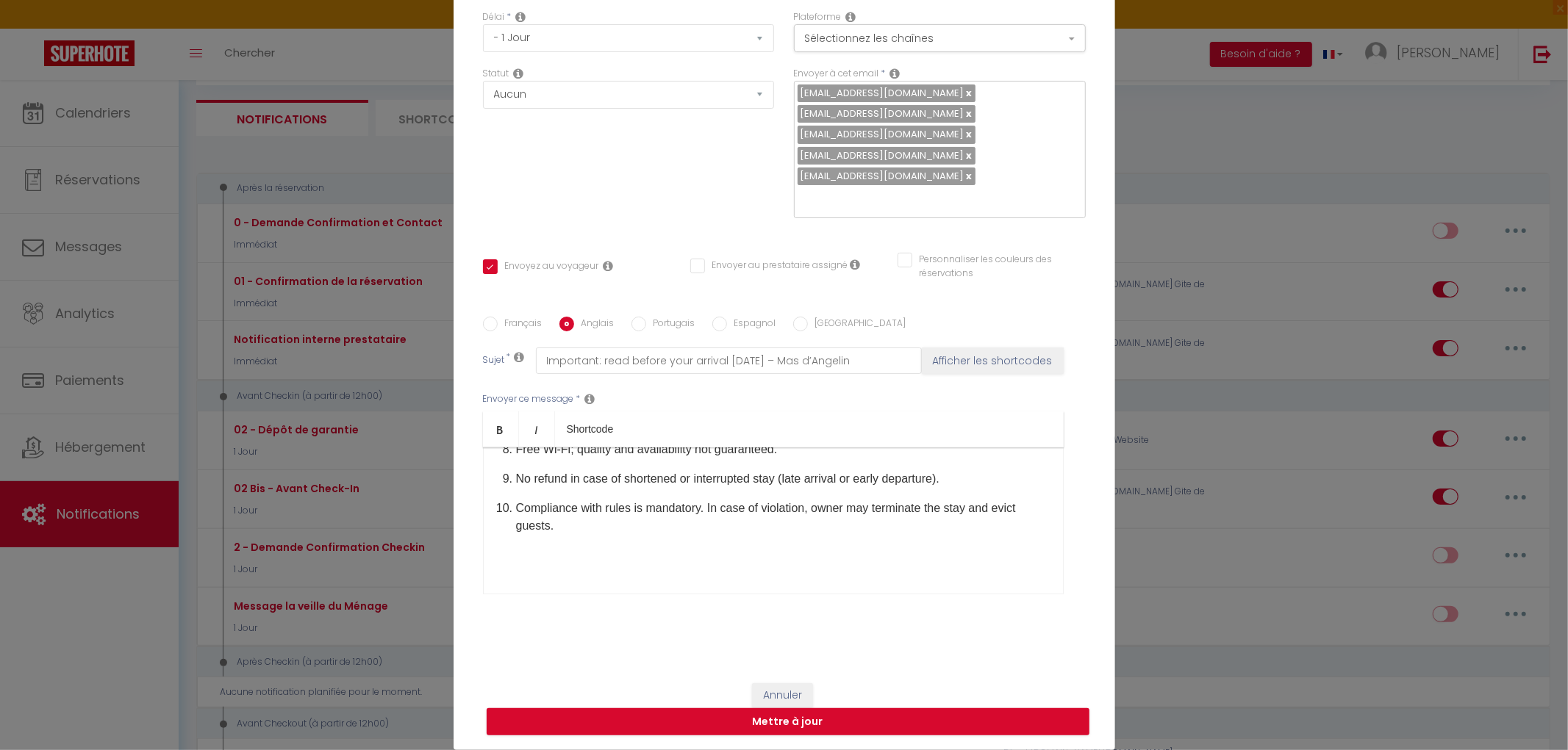
scroll to position [862, 0]
click at [788, 722] on button "Mettre à jour" at bounding box center [788, 723] width 603 height 28
checkbox input "true"
checkbox input "false"
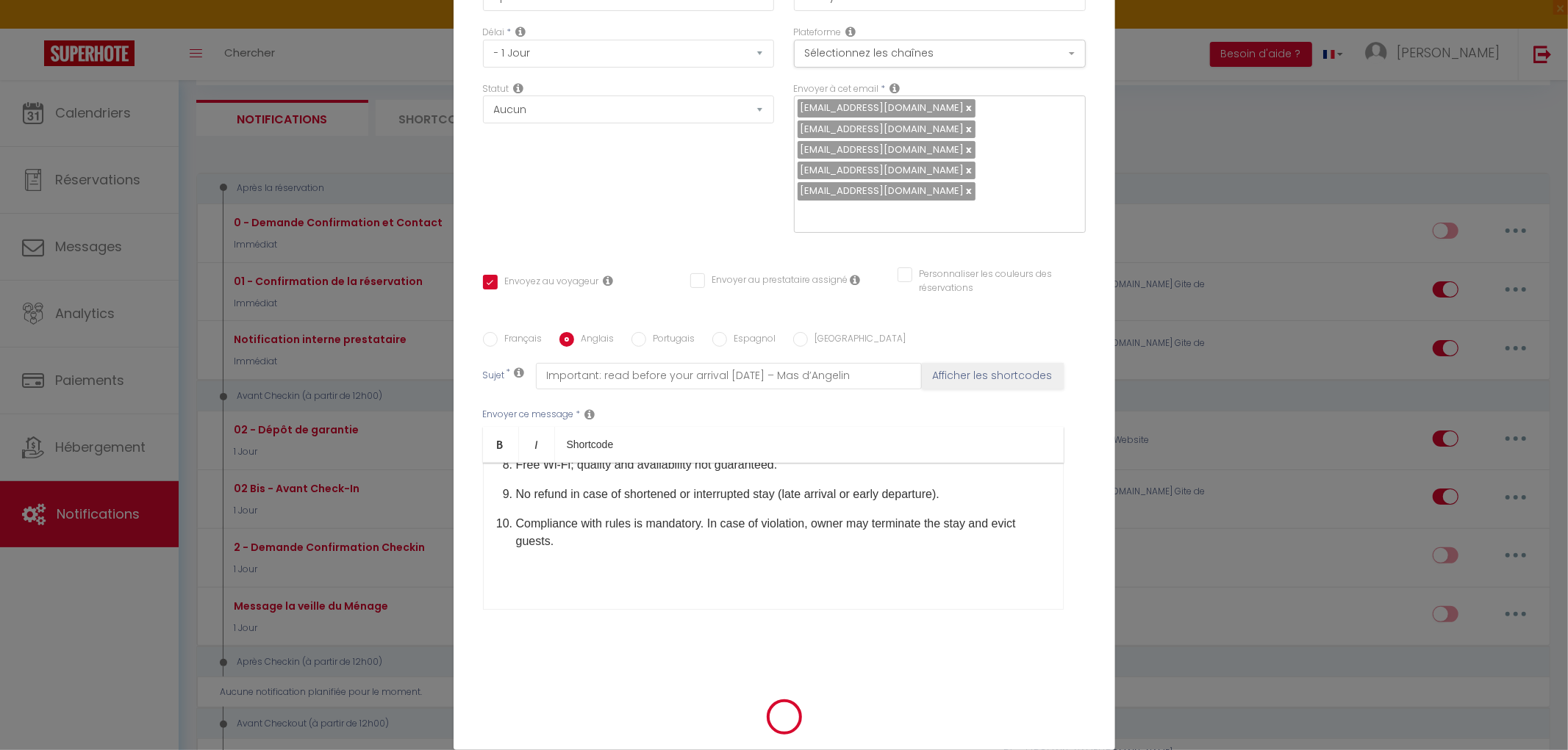
scroll to position [126, 0]
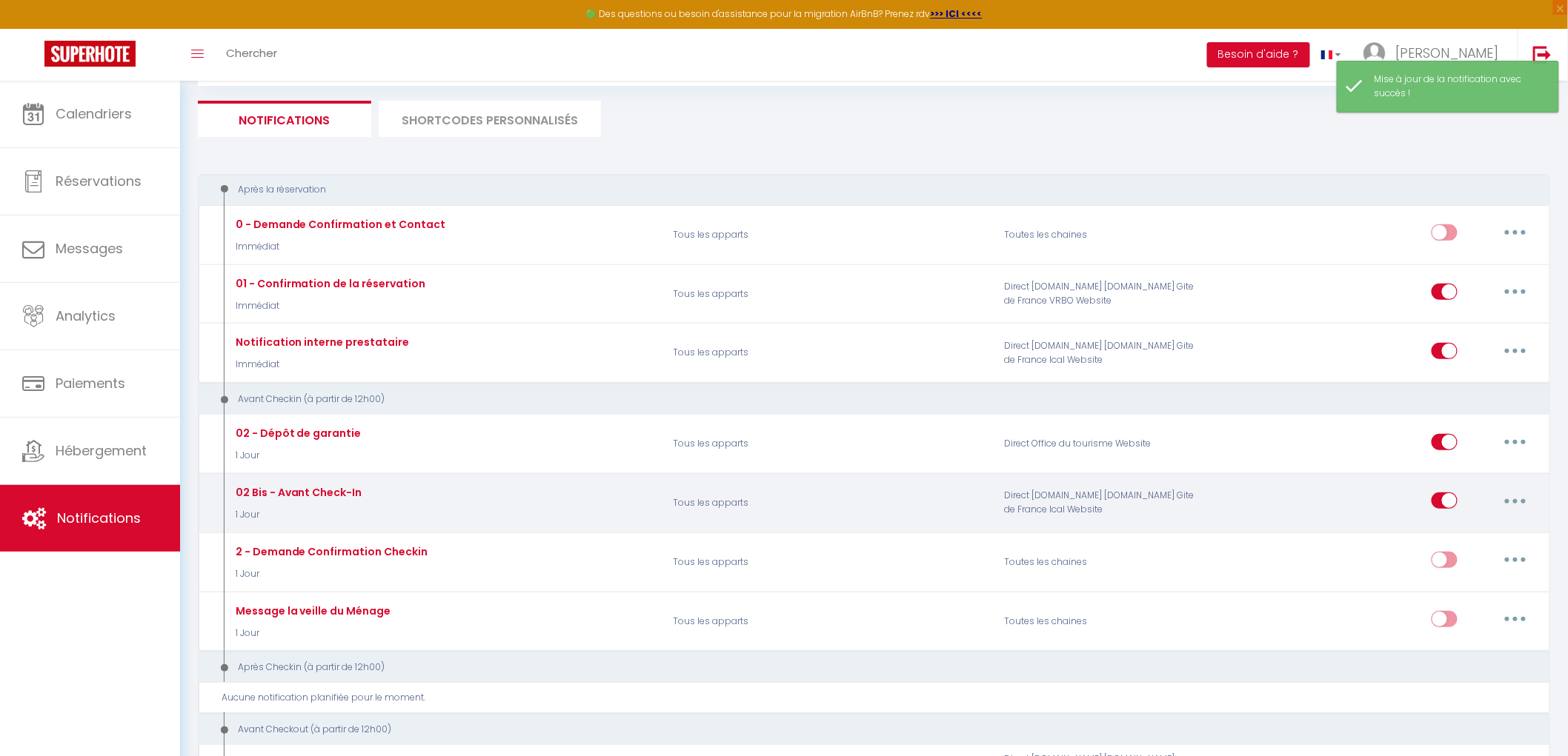
click at [1505, 504] on button "button" at bounding box center [1515, 500] width 42 height 24
click at [1433, 537] on link "Editer" at bounding box center [1477, 534] width 110 height 25
type input "02 Bis - Avant Check-In"
select select "1 Jour"
select select
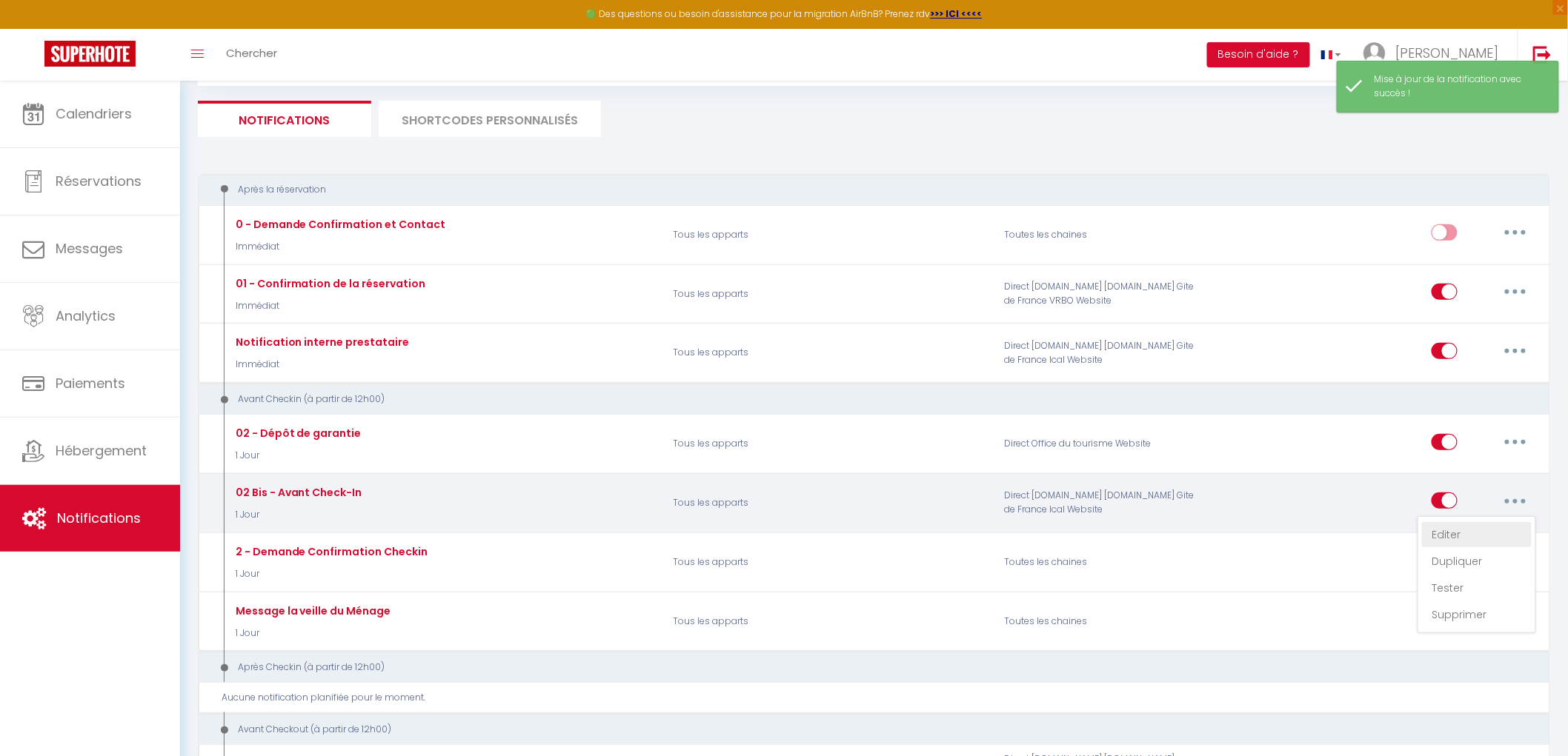
checkbox input "true"
checkbox input "false"
radio input "true"
type input "À lire avant votre arrivée demain – Mas d’Angeline"
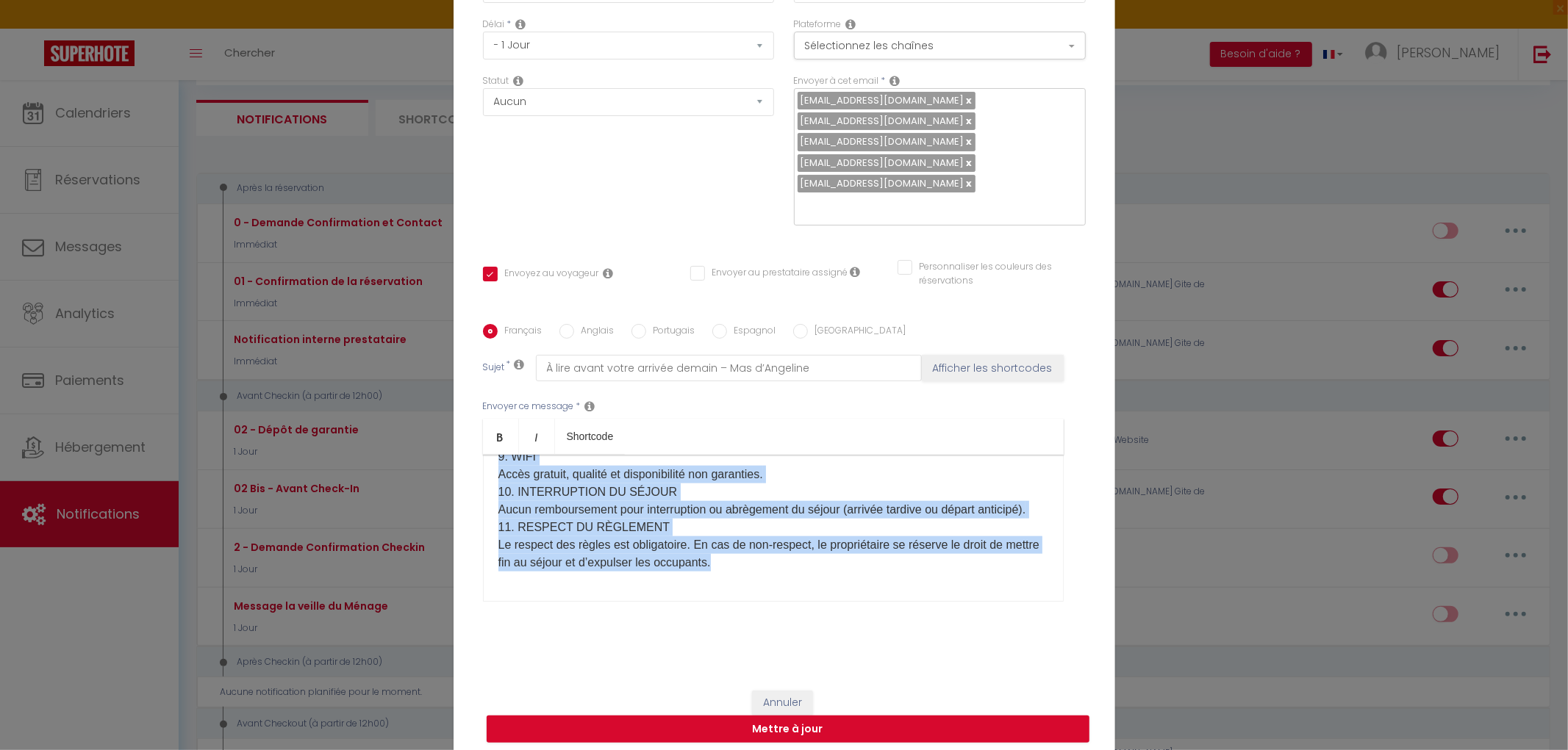
scroll to position [1603, 0]
drag, startPoint x: 490, startPoint y: 480, endPoint x: 965, endPoint y: 631, distance: 498.4
click at [965, 633] on div "Français Anglais Portugais Espagnol Italien Sujet * À lire avant votre arrivée …" at bounding box center [784, 472] width 603 height 340
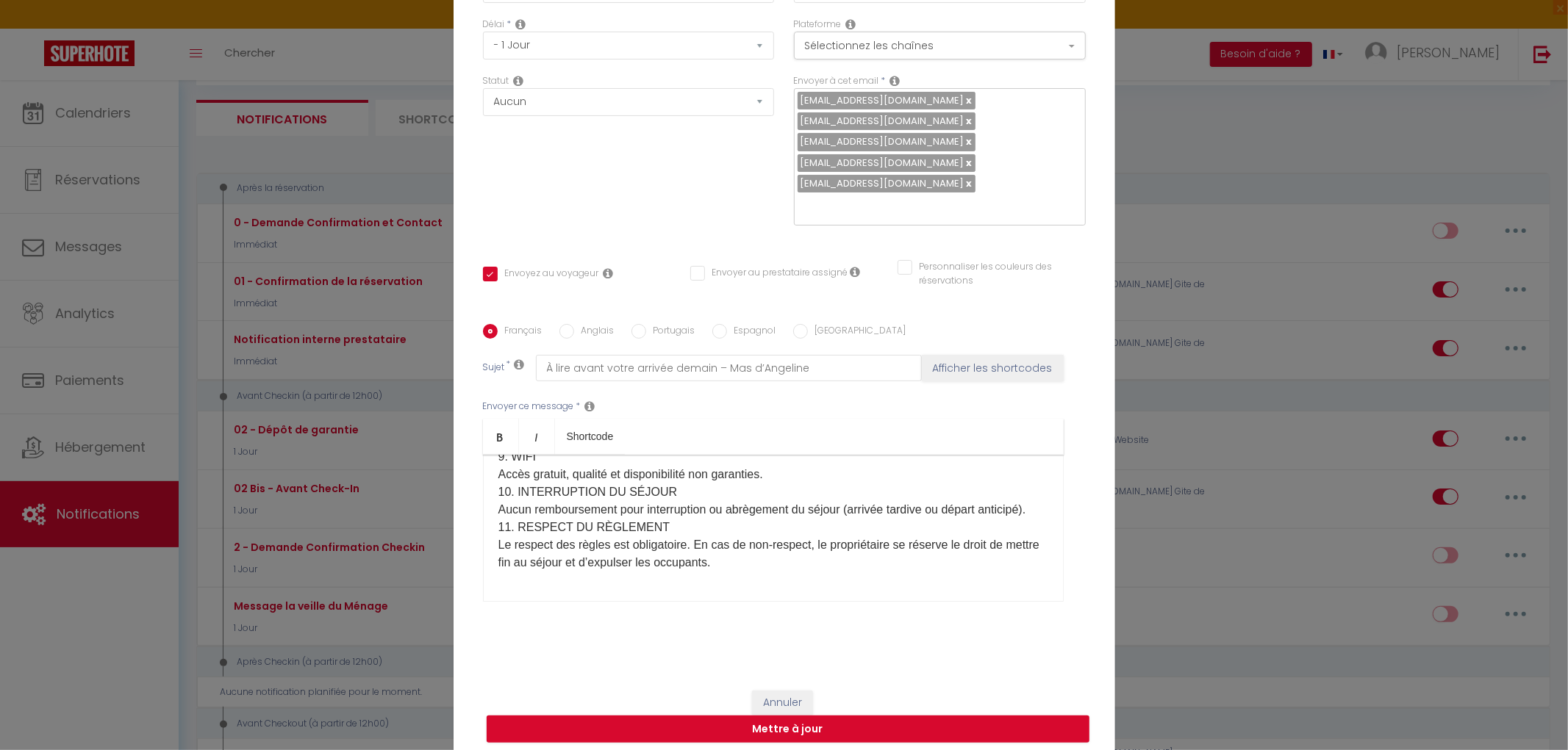
scroll to position [0, 0]
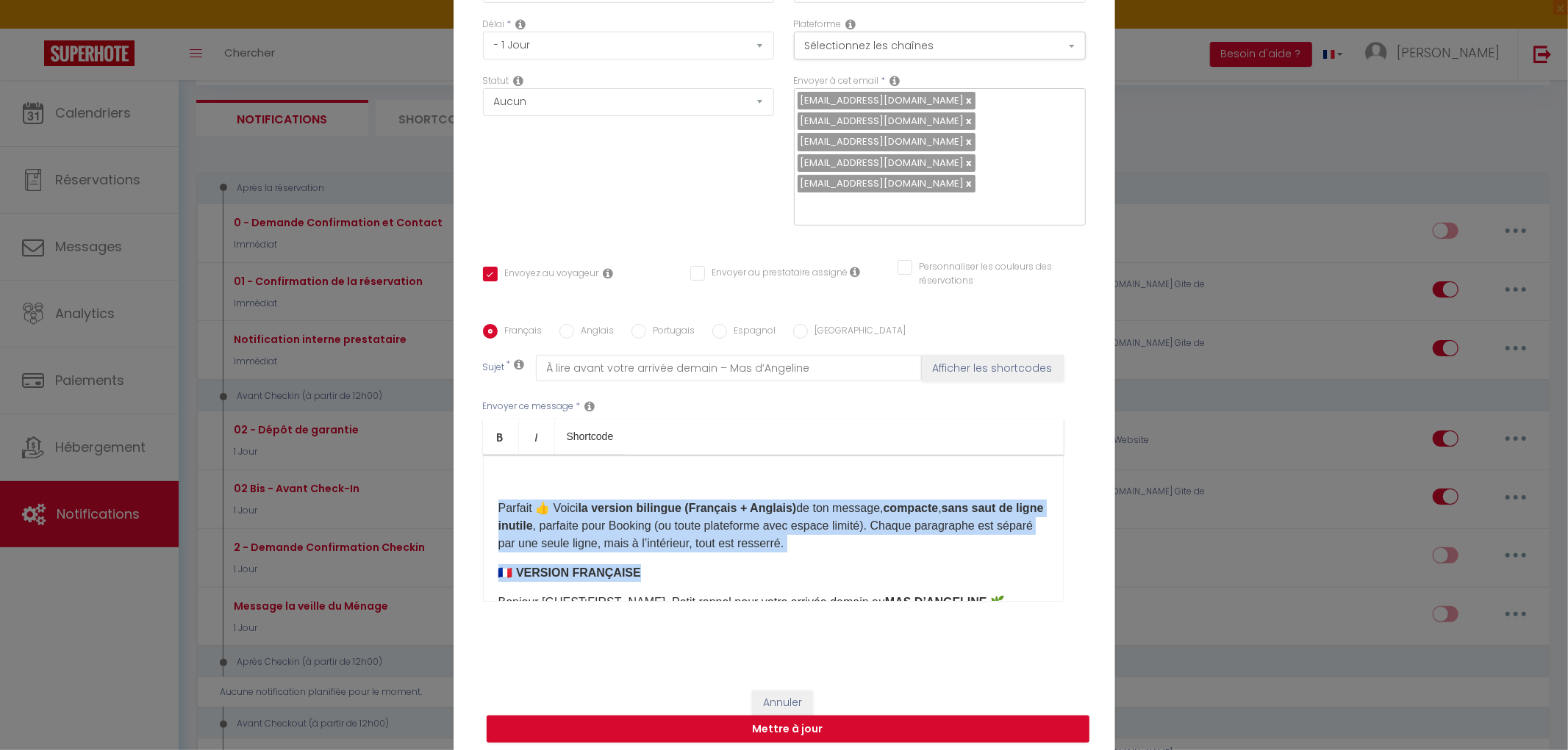
drag, startPoint x: 491, startPoint y: 510, endPoint x: 674, endPoint y: 559, distance: 189.4
click at [672, 560] on div "​ Parfait 👍 Voici la version bilingue (Français + Anglais) de ton message, comp…" at bounding box center [772, 529] width 581 height 147
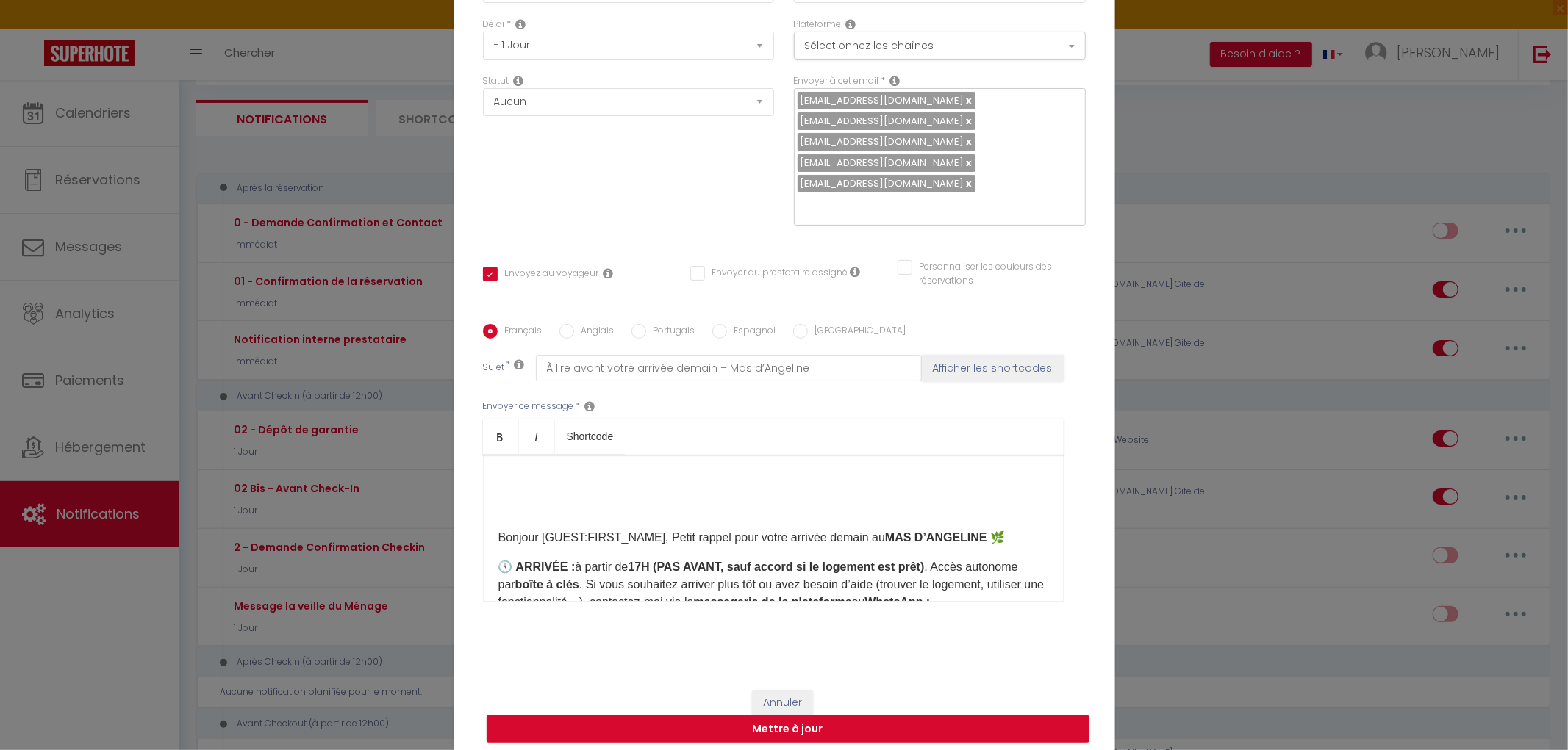
click at [498, 540] on p "Bonjour [GUEST:FIRST_NAME], Petit rappel pour votre arrivée demain au MAS D’ANG…" at bounding box center [773, 538] width 550 height 17
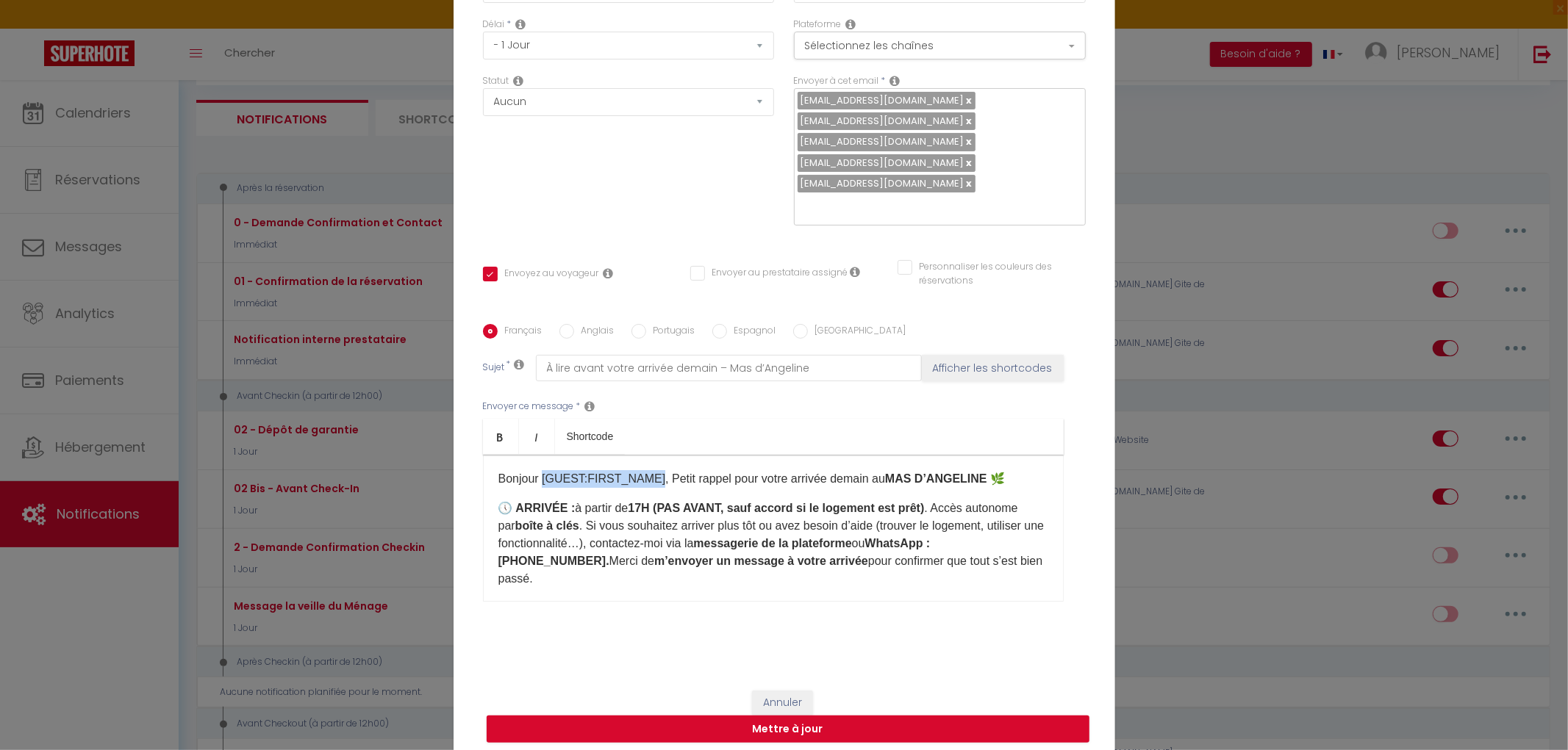
drag, startPoint x: 647, startPoint y: 477, endPoint x: 538, endPoint y: 487, distance: 109.5
click at [538, 487] on p "​Bonjour [GUEST:FIRST_NAME], Petit rappel pour votre arrivée demain au MAS D’AN…" at bounding box center [773, 478] width 550 height 17
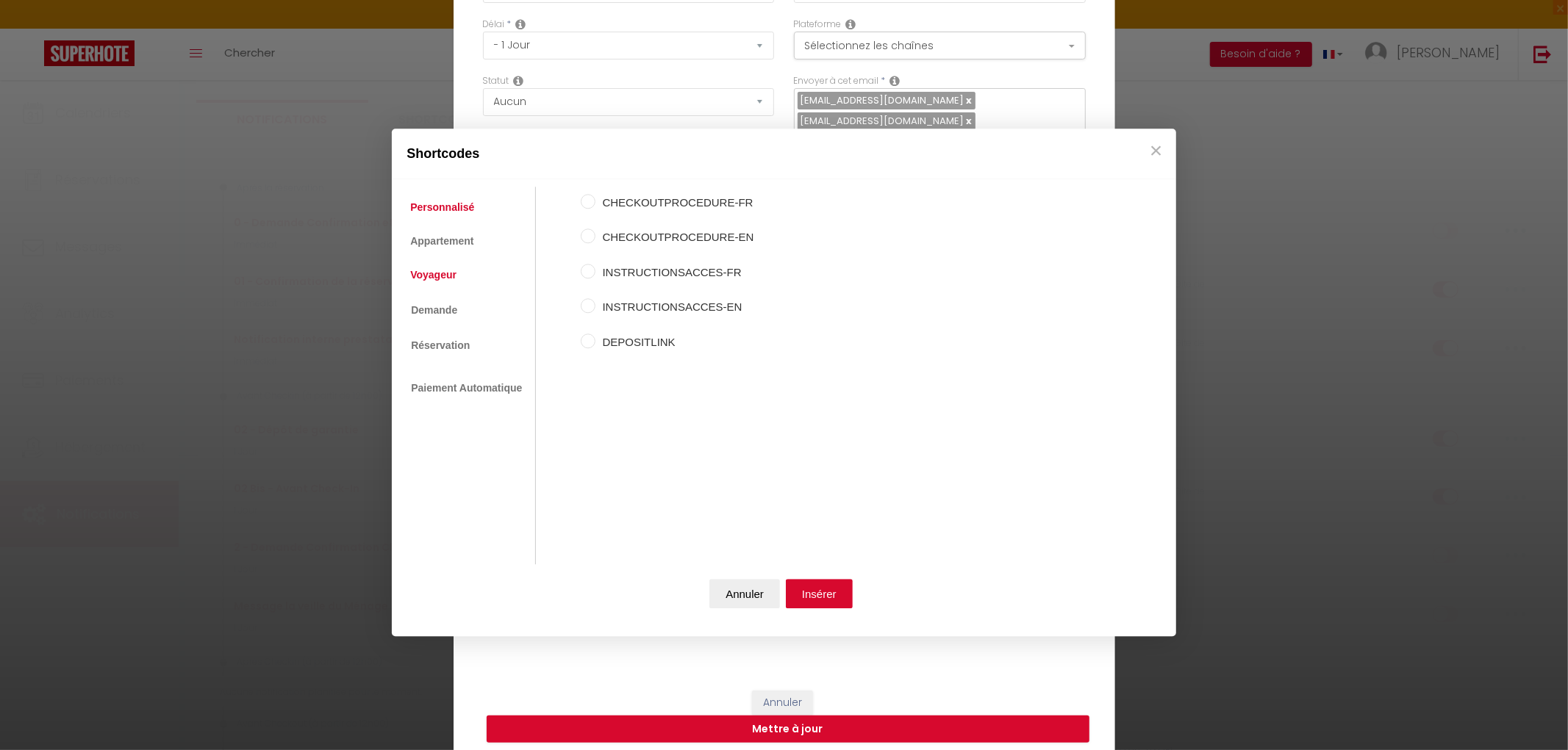
click at [436, 277] on link "Voyageur" at bounding box center [433, 276] width 61 height 26
click at [586, 240] on input "Prénom du voyageur" at bounding box center [588, 237] width 15 height 15
radio input "true"
click at [810, 592] on button "Insérer" at bounding box center [819, 594] width 67 height 30
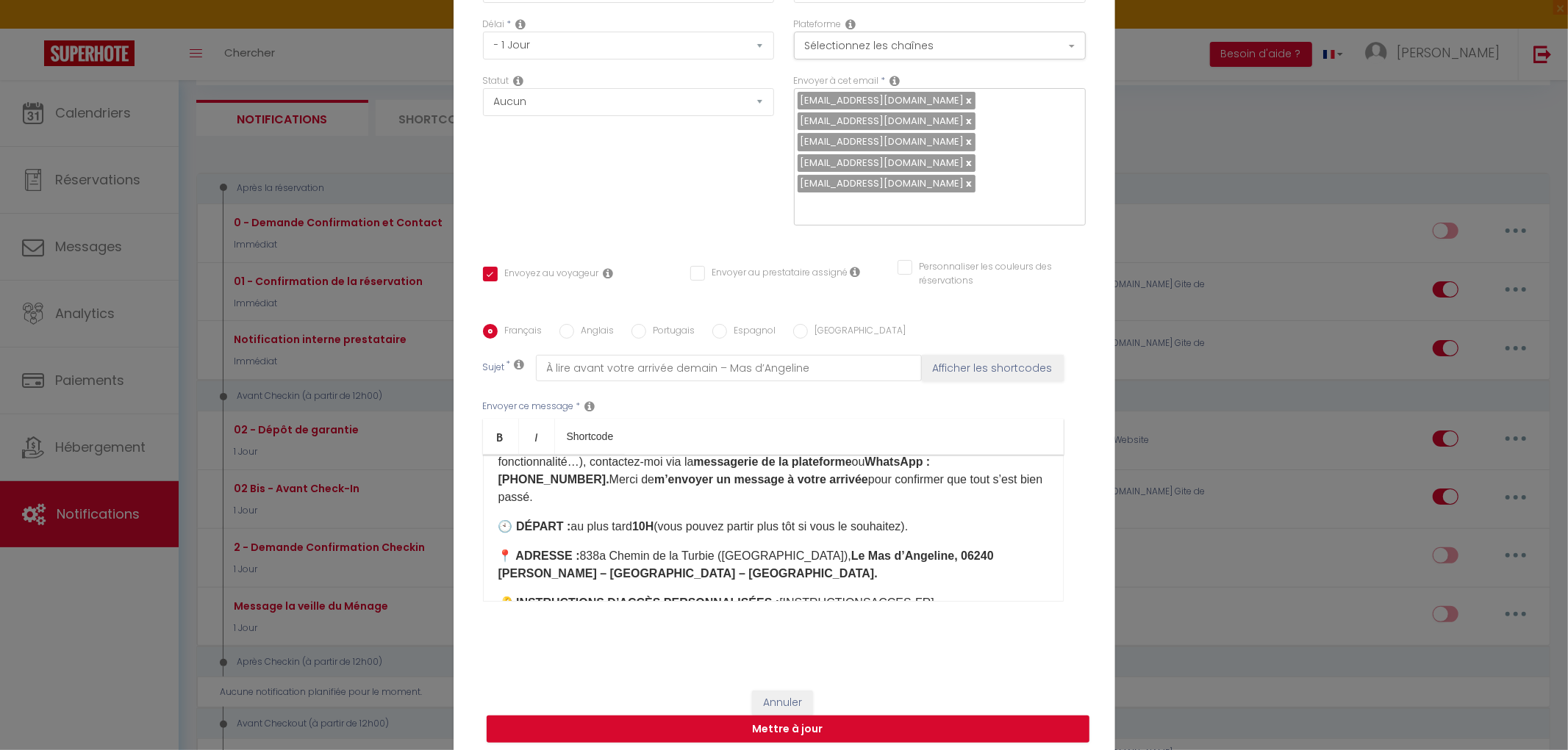
scroll to position [163, 0]
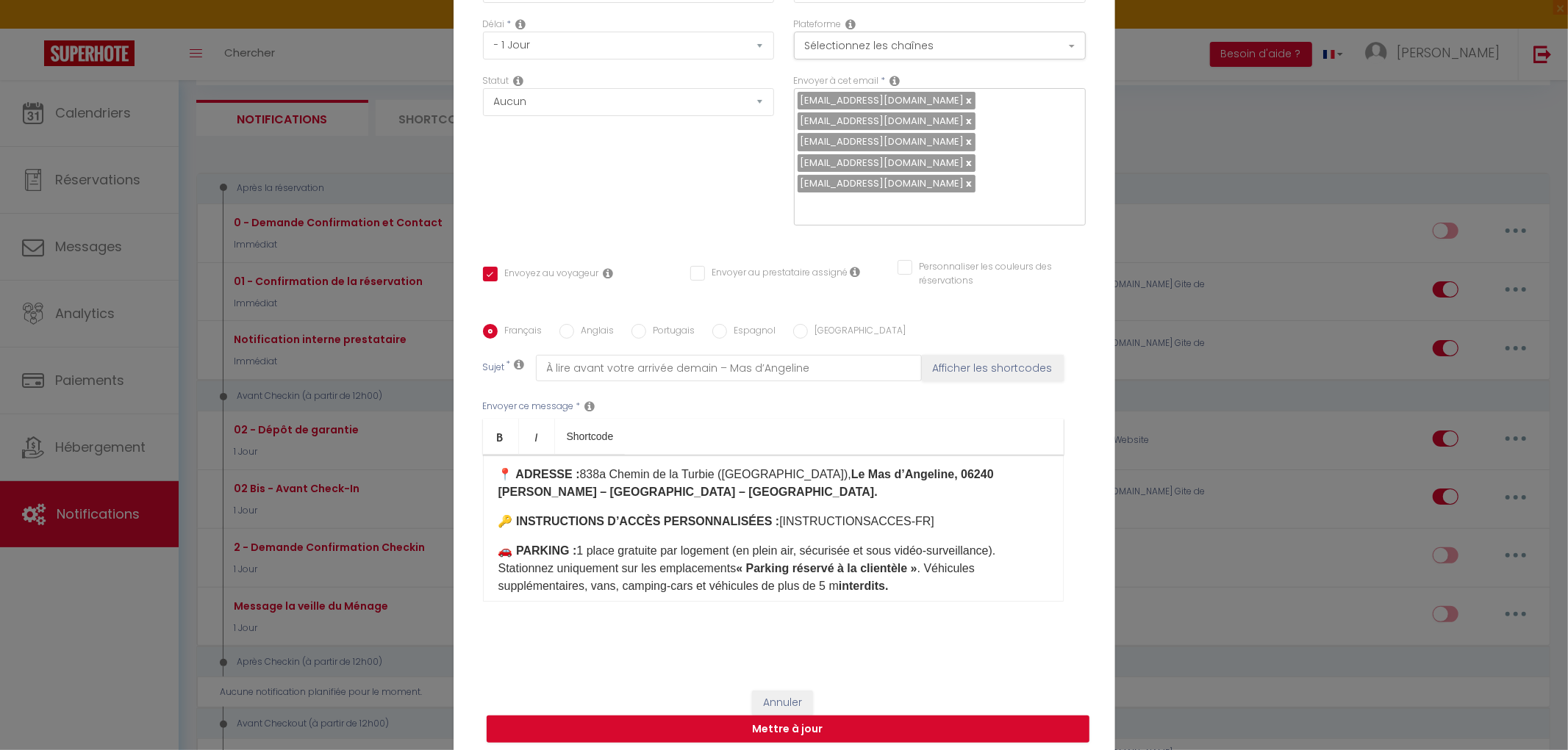
drag, startPoint x: 887, startPoint y: 520, endPoint x: 751, endPoint y: 519, distance: 136.0
click at [751, 519] on p "🔑 INSTRUCTIONS D’ACCÈS PERSONNALISÉES : [INSTRUCTIONSACCES-FR]" at bounding box center [773, 521] width 550 height 17
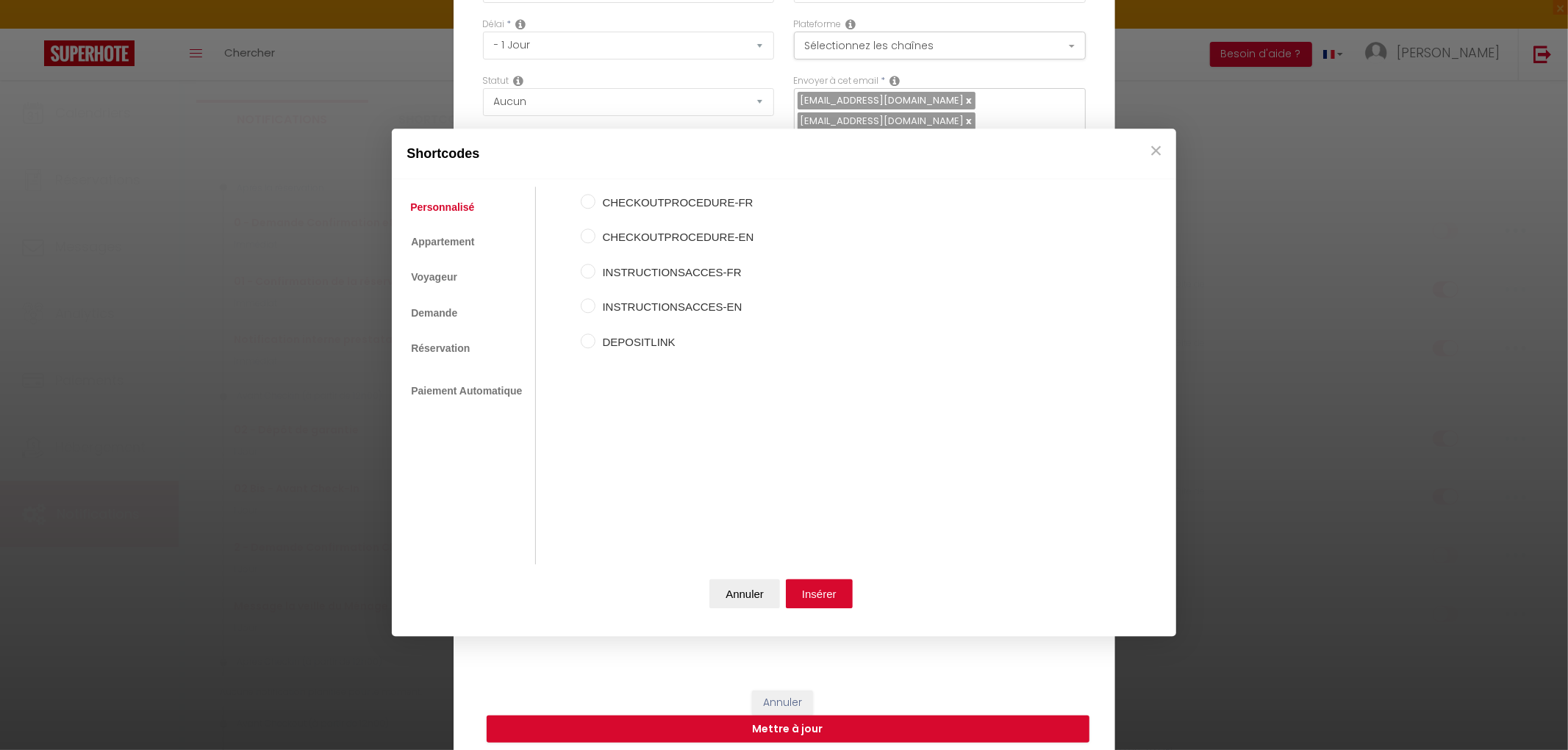
click at [591, 273] on input "INSTRUCTIONSACCES-FR" at bounding box center [588, 271] width 15 height 15
radio input "true"
click at [829, 588] on button "Insérer" at bounding box center [819, 594] width 67 height 30
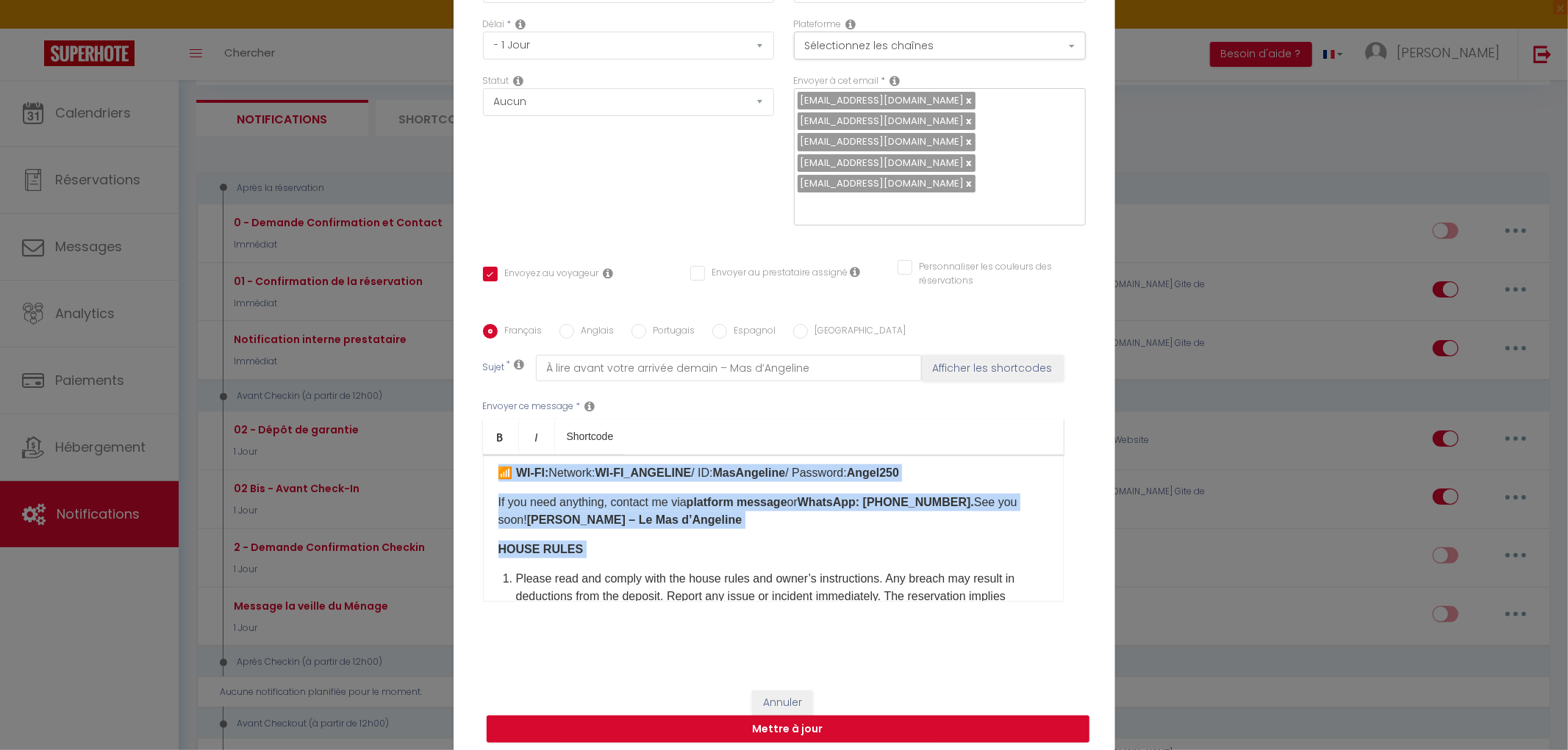
scroll to position [1408, 0]
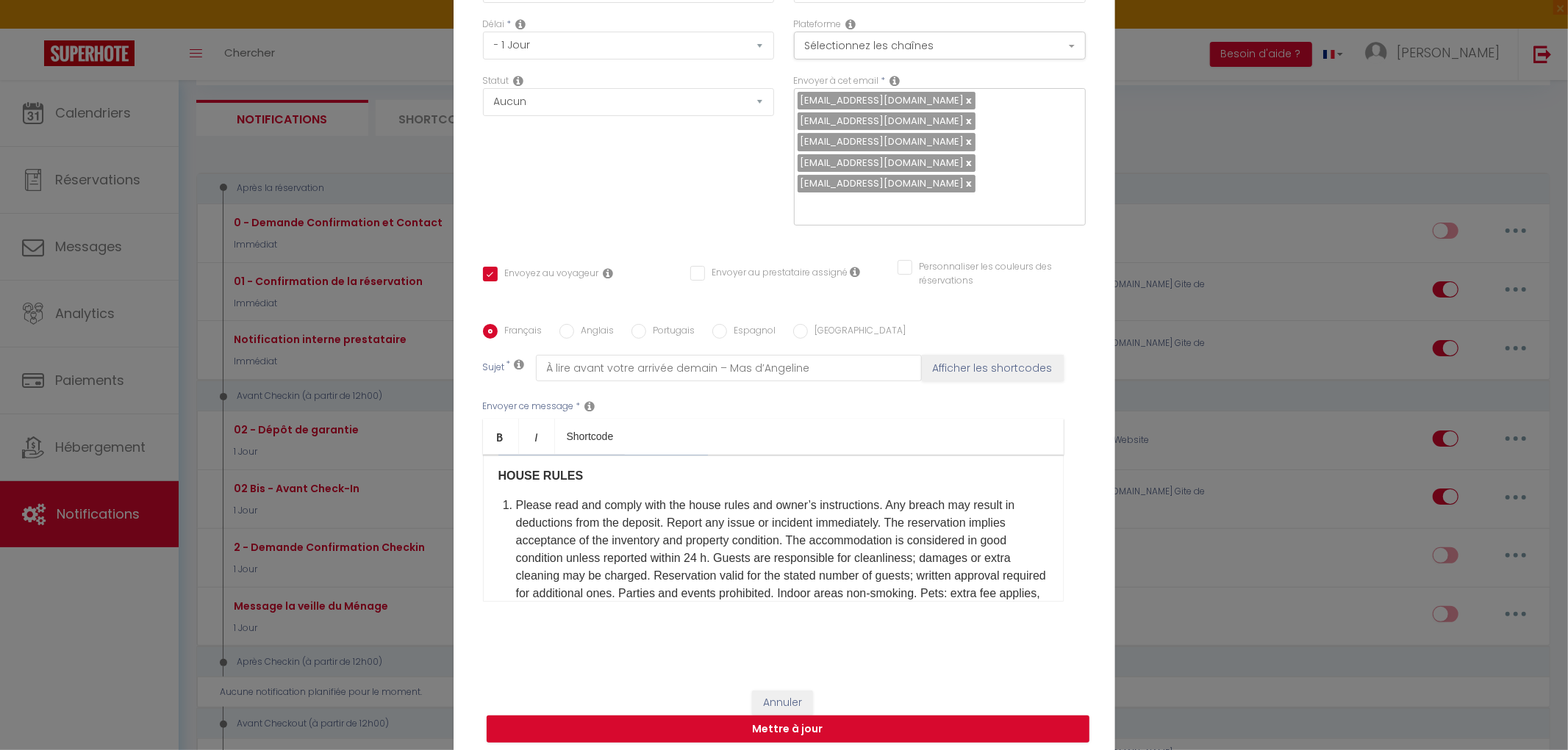
drag, startPoint x: 482, startPoint y: 535, endPoint x: 730, endPoint y: 471, distance: 256.1
click at [730, 471] on div "​Bonjour [GUEST:FIRST_NAME] ​ , Petit rappel pour votre arrivée demain au MAS D…" at bounding box center [772, 529] width 581 height 147
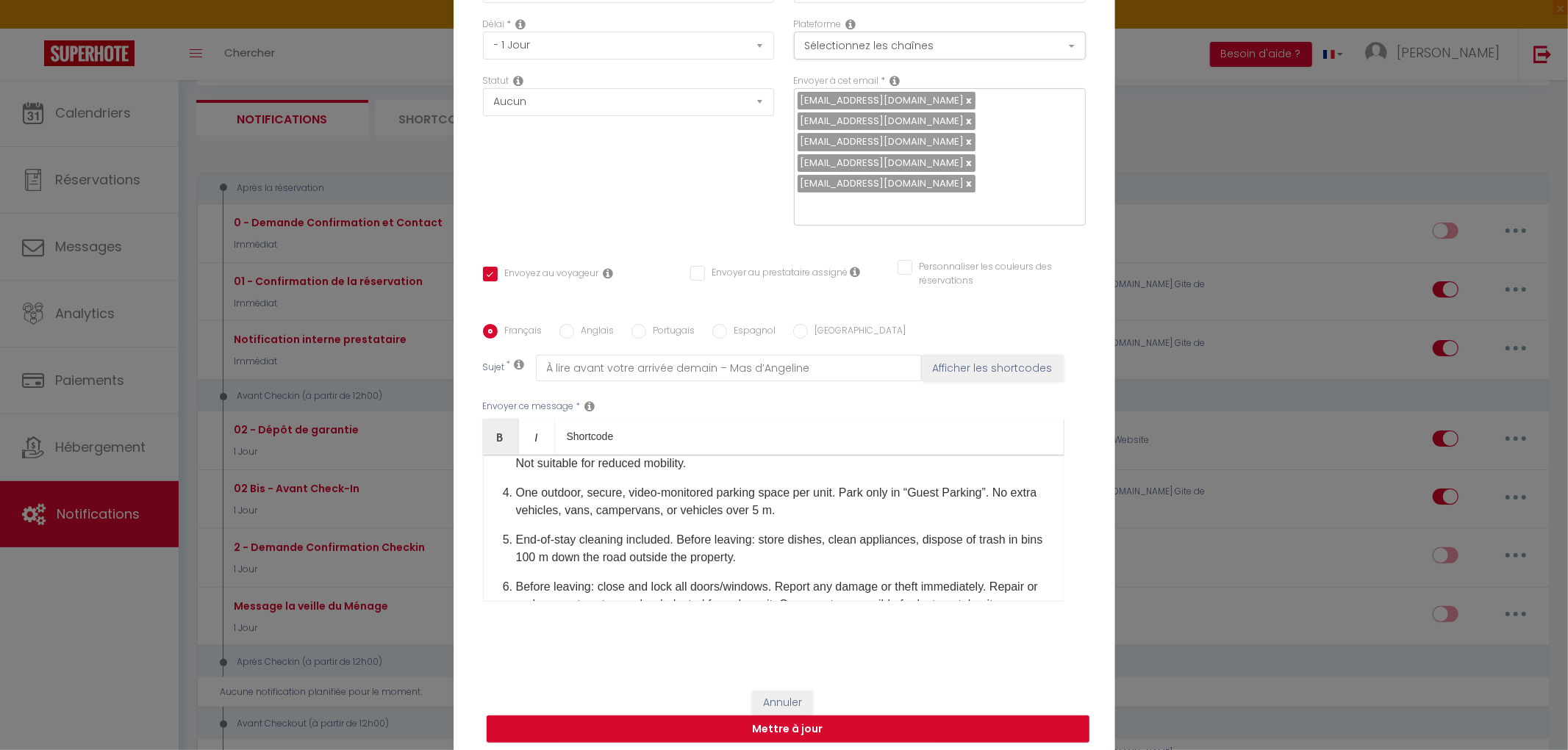
scroll to position [1045, 0]
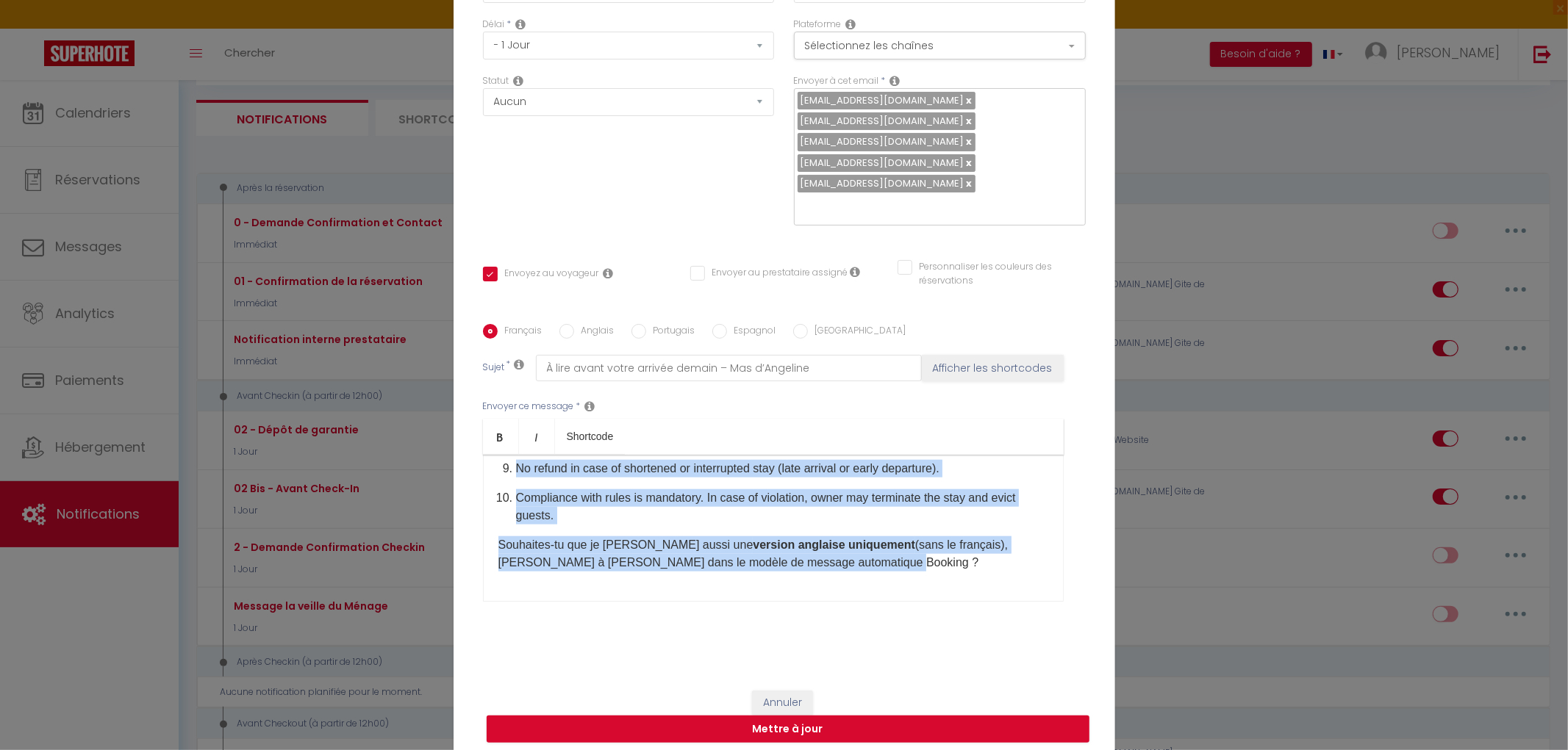
drag, startPoint x: 488, startPoint y: 496, endPoint x: 1020, endPoint y: 618, distance: 545.8
click at [1020, 618] on div "Envoyer ce message * Bold Italic Shortcode Rich text editor ​Bonjour [GUEST:FIR…" at bounding box center [784, 501] width 603 height 239
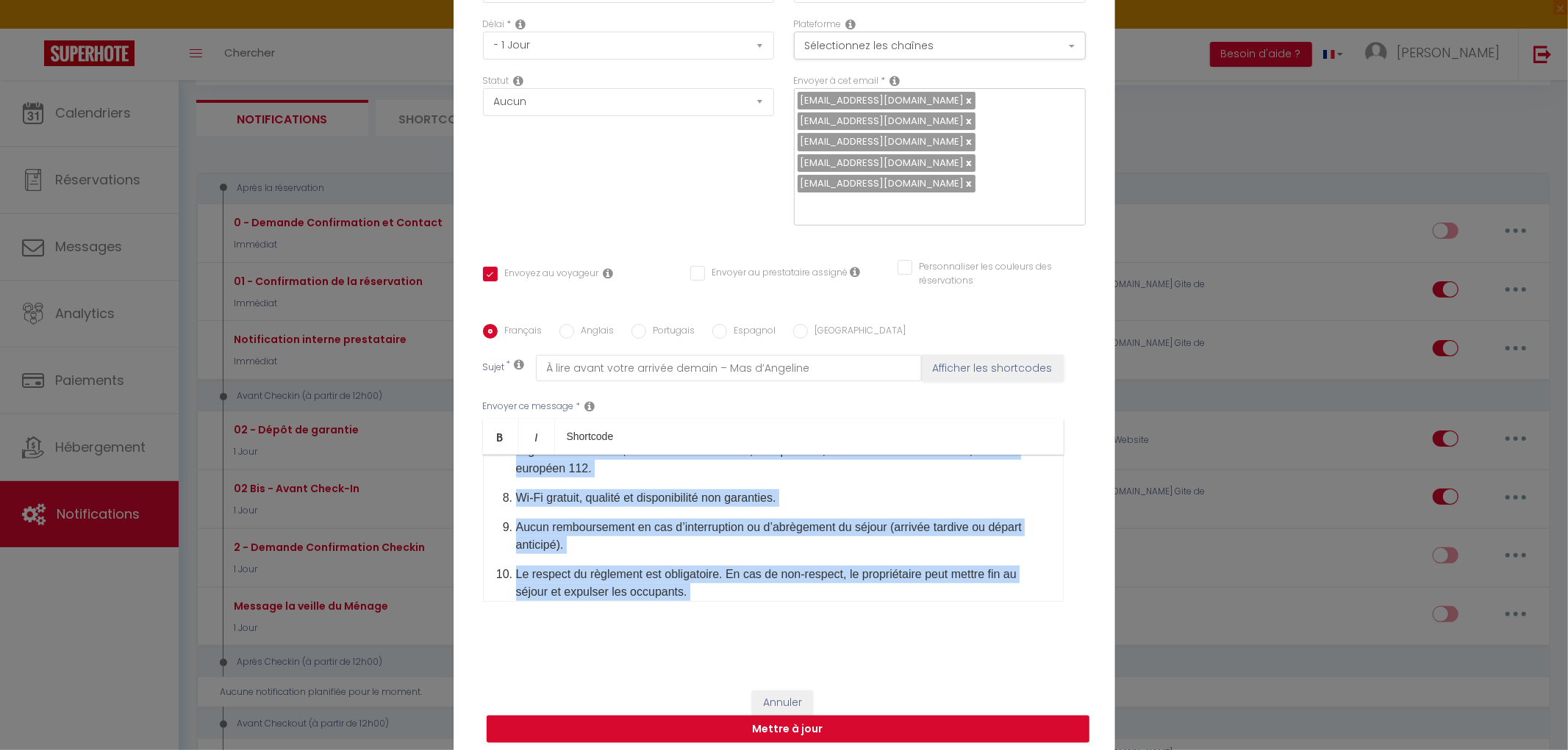
scroll to position [980, 0]
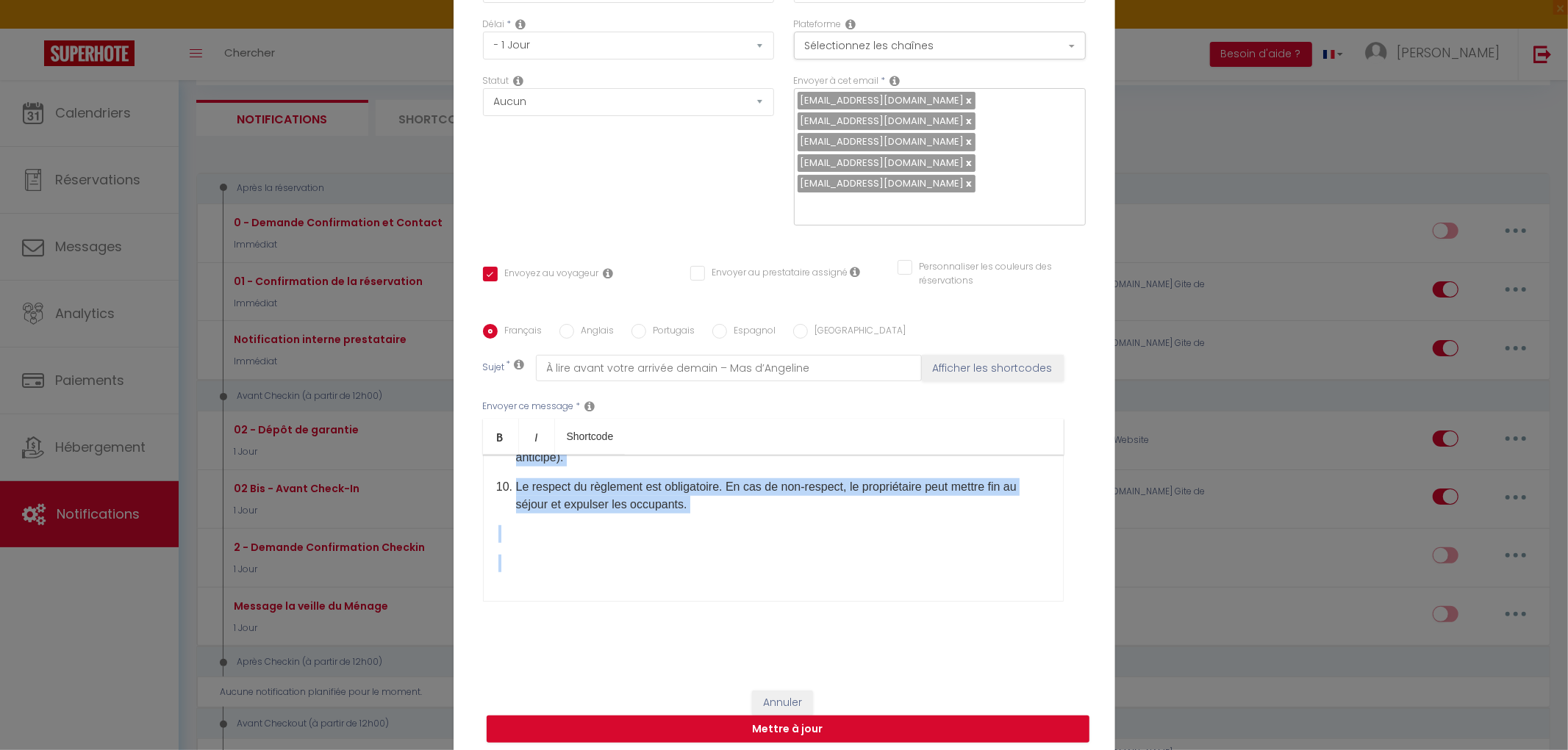
drag, startPoint x: 492, startPoint y: 530, endPoint x: 842, endPoint y: 645, distance: 368.4
click at [842, 645] on div "Titre * 02 Bis - Avant Check-In Pour cet hébergement Sélectionner les hébergeme…" at bounding box center [784, 283] width 661 height 786
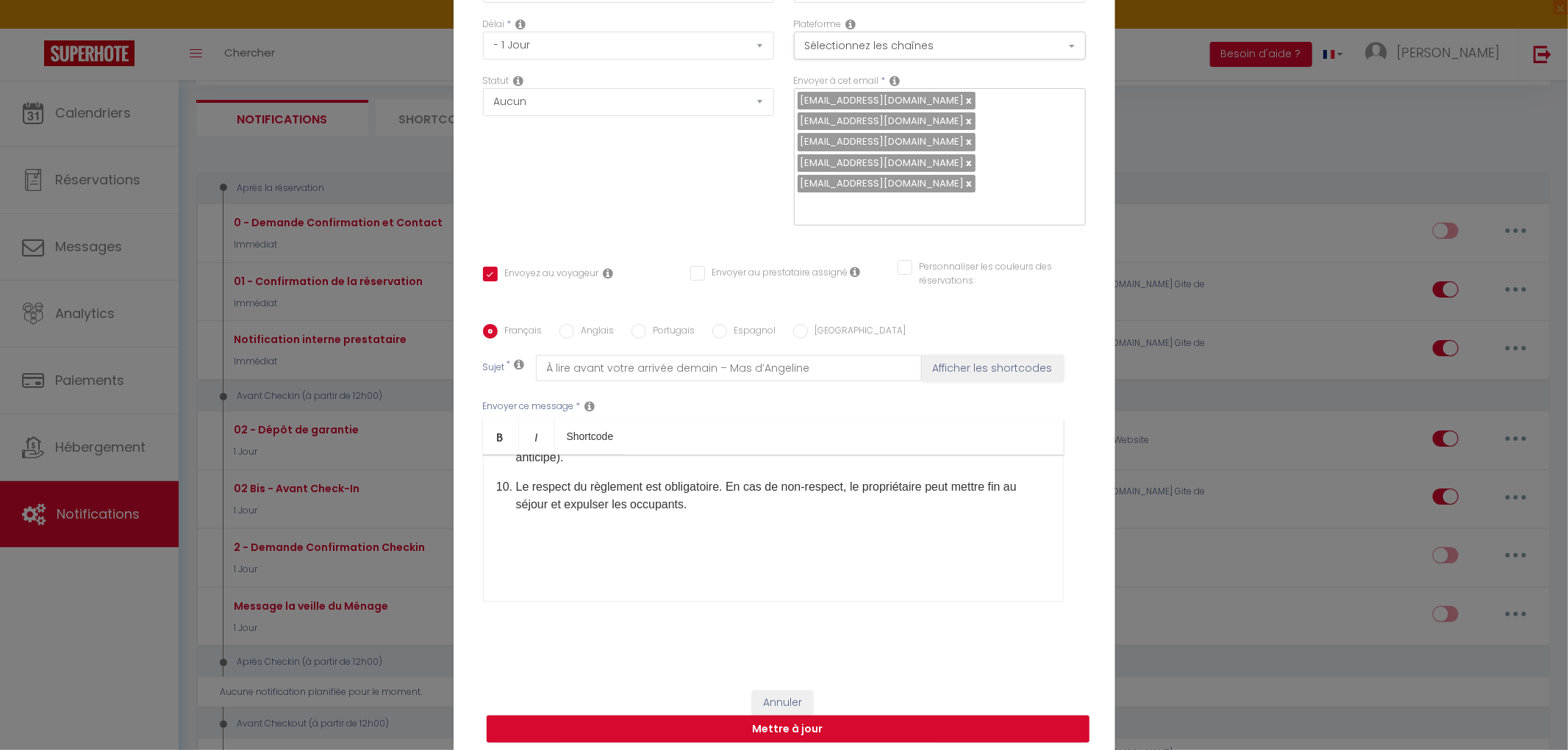
scroll to position [291, 0]
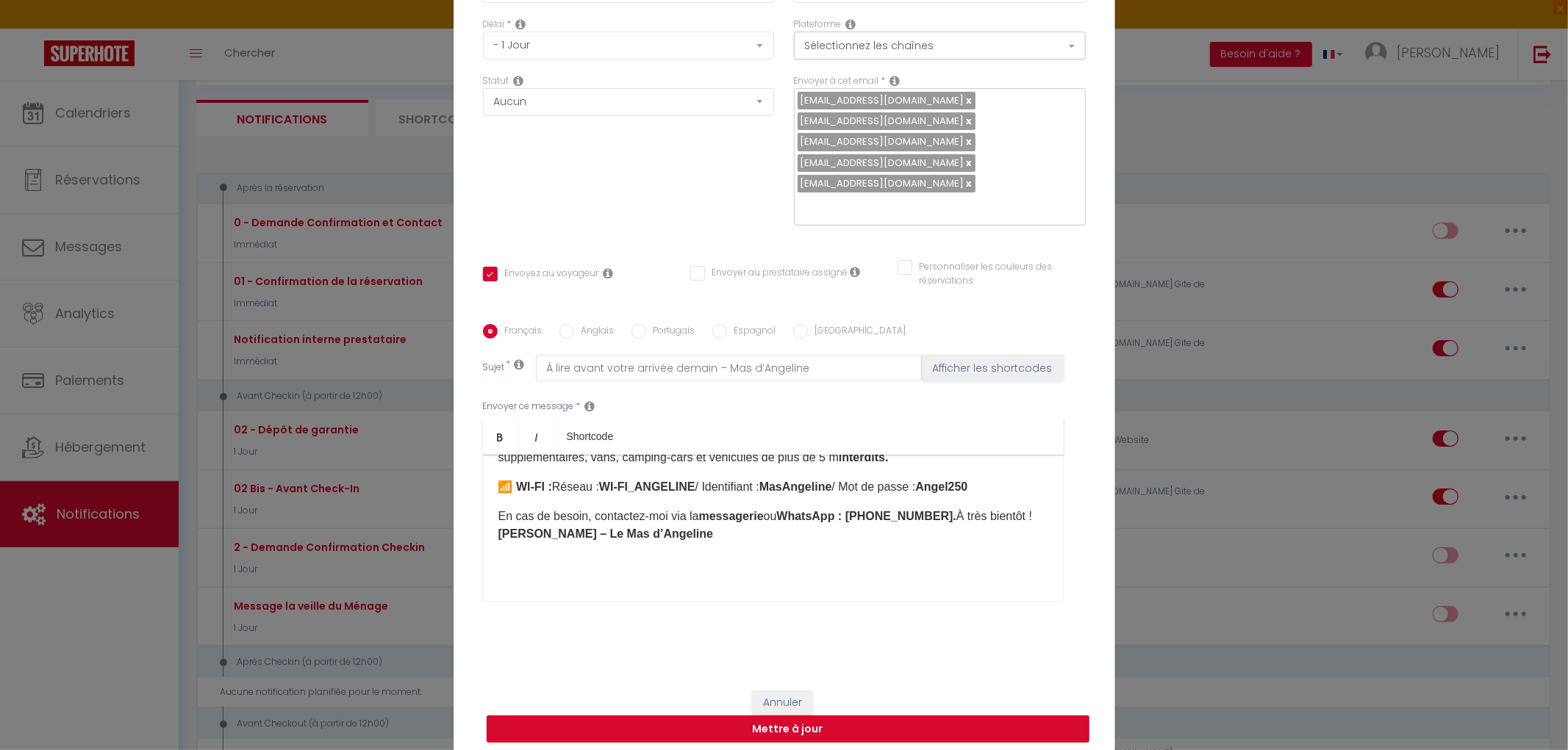
click at [953, 517] on p "En cas de besoin, contactez-moi via la messagerie ou WhatsApp : [PHONE_NUMBER].…" at bounding box center [773, 525] width 550 height 35
click at [763, 724] on button "Mettre à jour" at bounding box center [788, 729] width 603 height 28
checkbox input "true"
checkbox input "false"
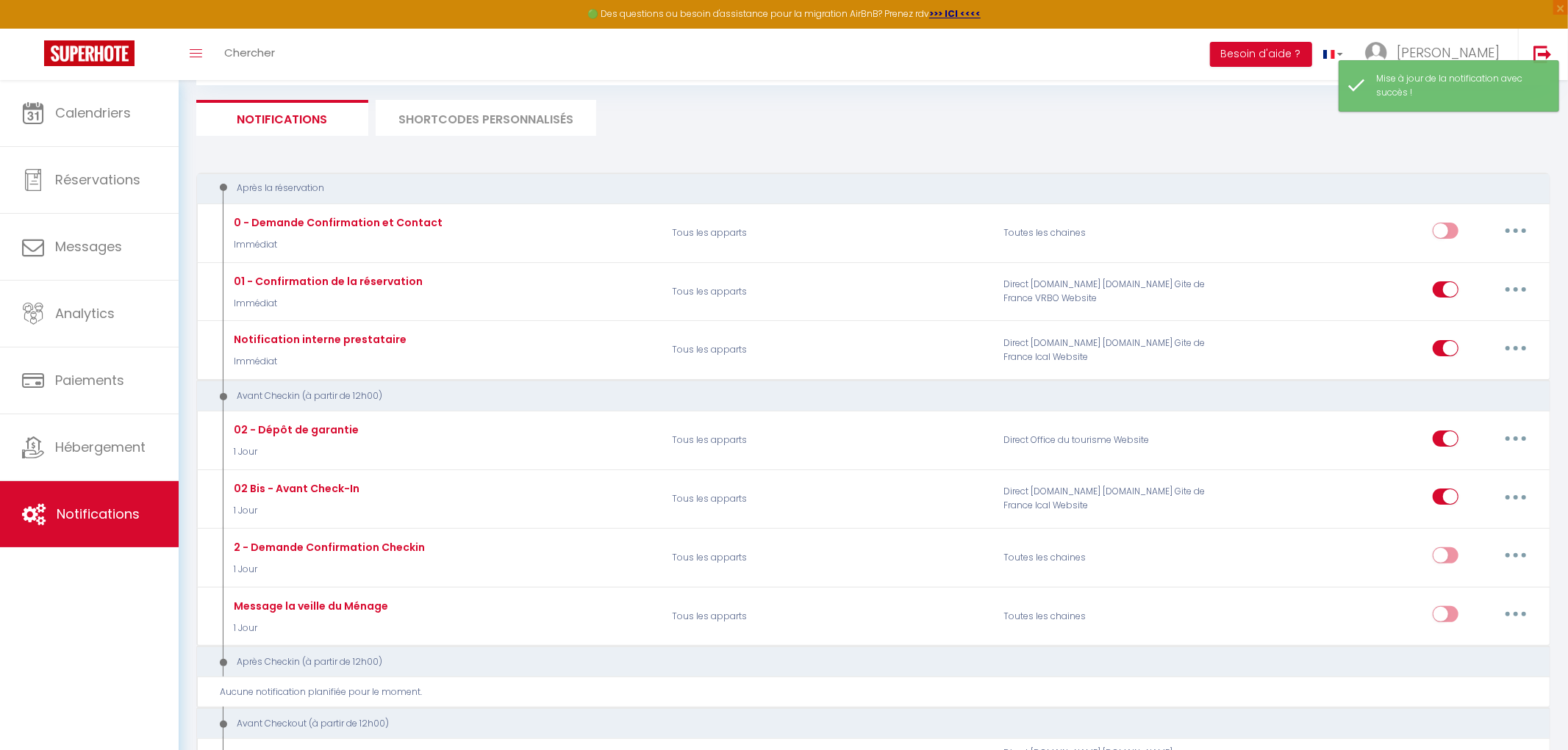
scroll to position [0, 0]
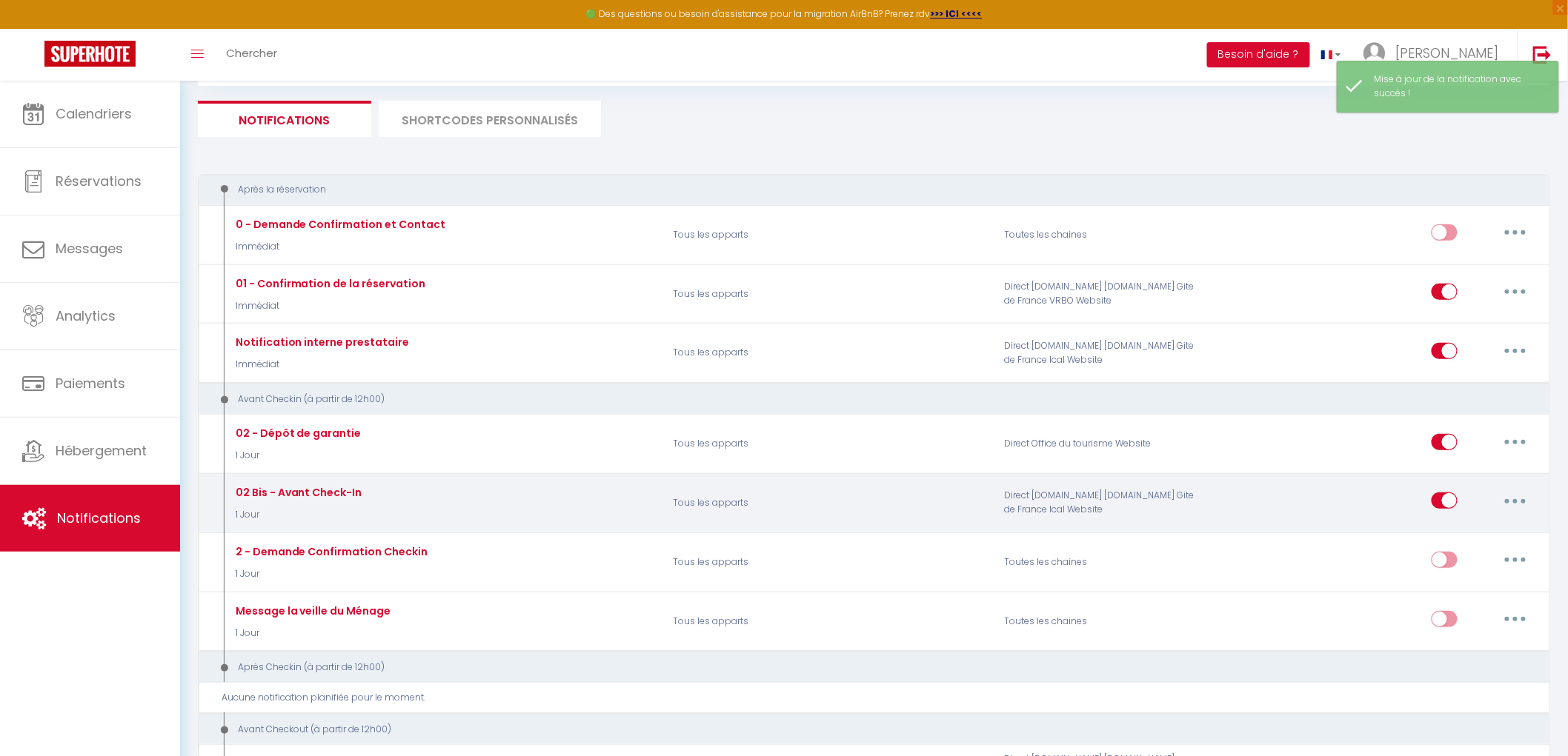
click at [1508, 499] on button "button" at bounding box center [1515, 500] width 42 height 24
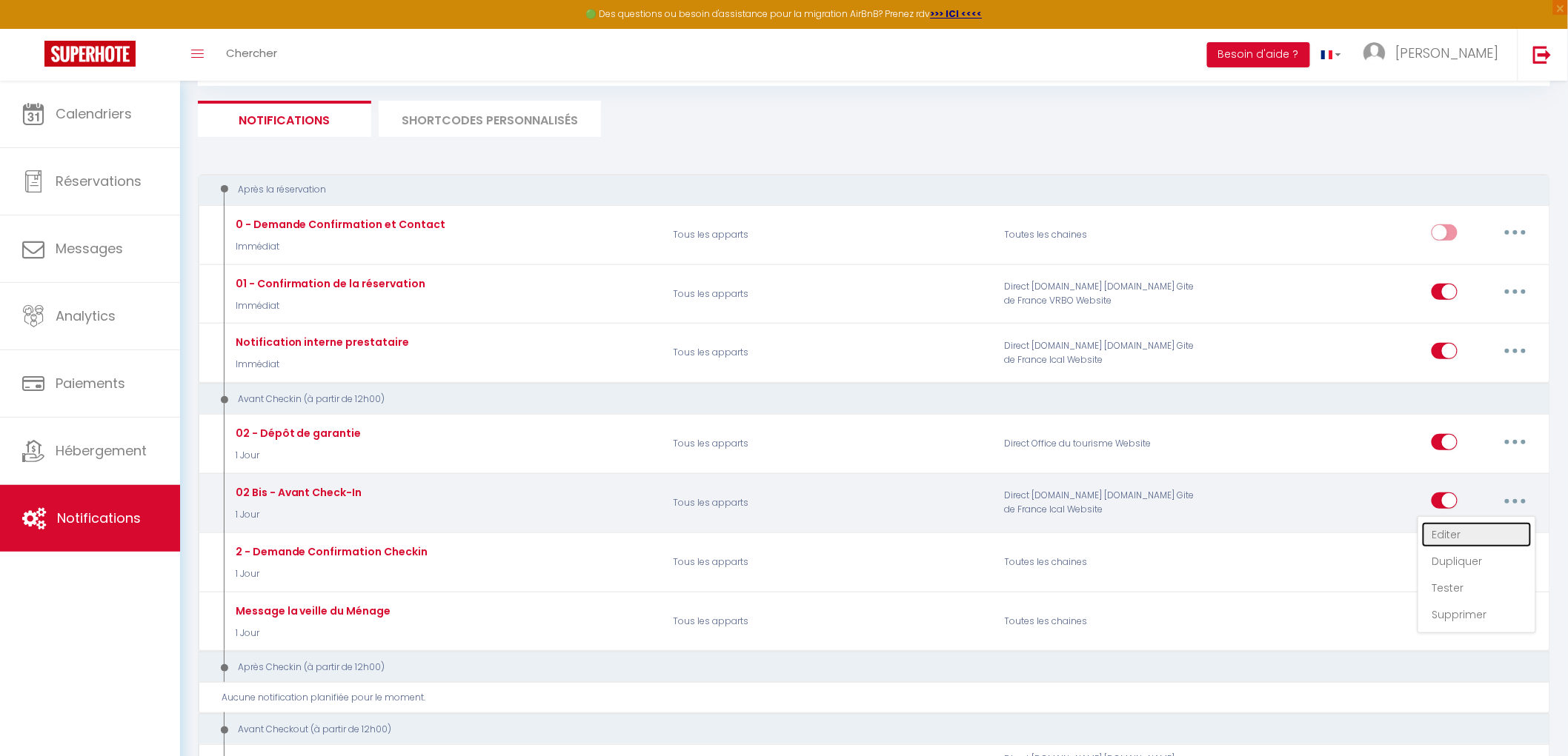
click at [1434, 542] on link "Editer" at bounding box center [1477, 534] width 110 height 25
type input "02 Bis - Avant Check-In"
select select "1 Jour"
select select
checkbox input "true"
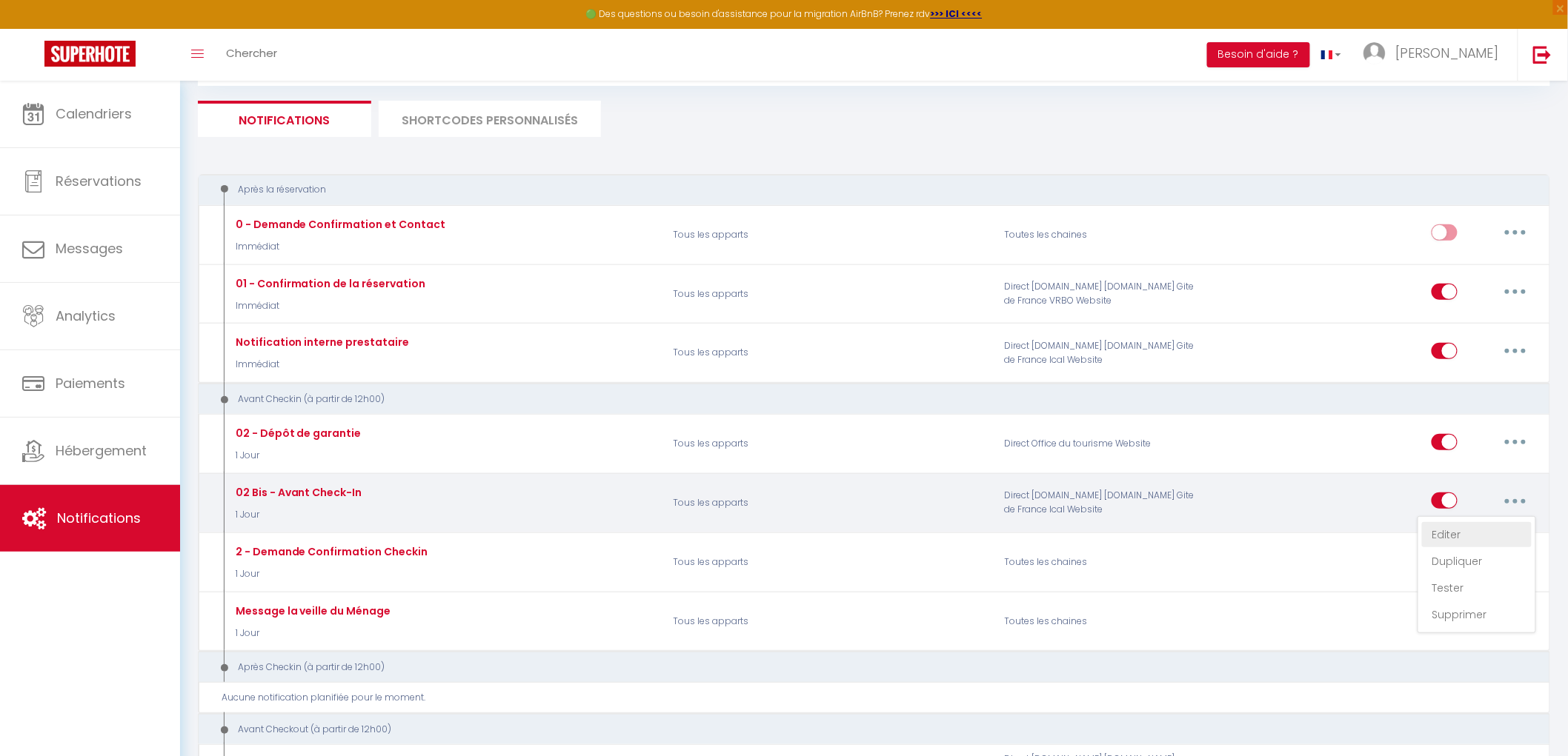
checkbox input "false"
radio input "true"
type input "À lire avant votre arrivée demain – Mas d’Angeline"
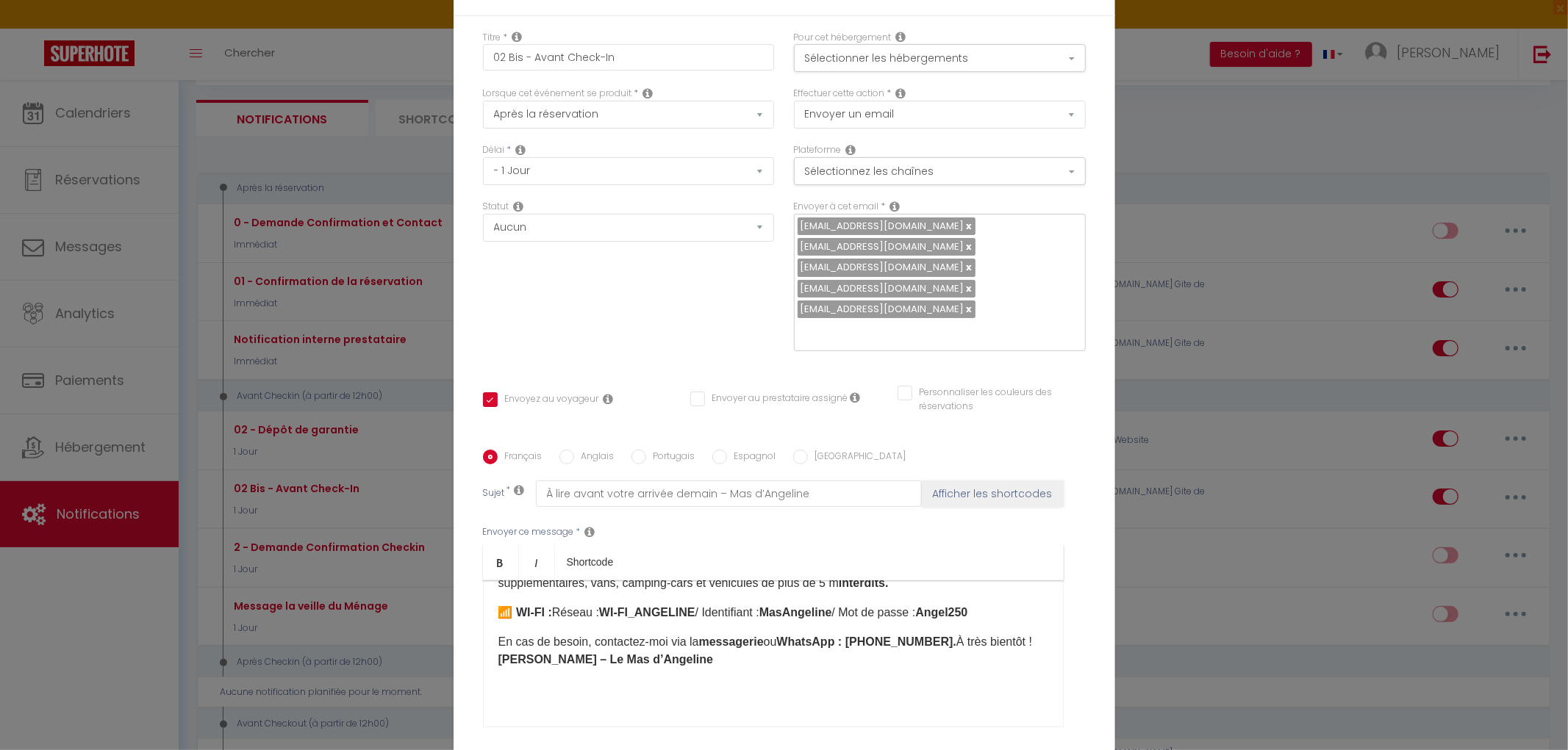
click at [559, 450] on input "Anglais" at bounding box center [567, 457] width 15 height 15
radio input "true"
checkbox input "true"
checkbox input "false"
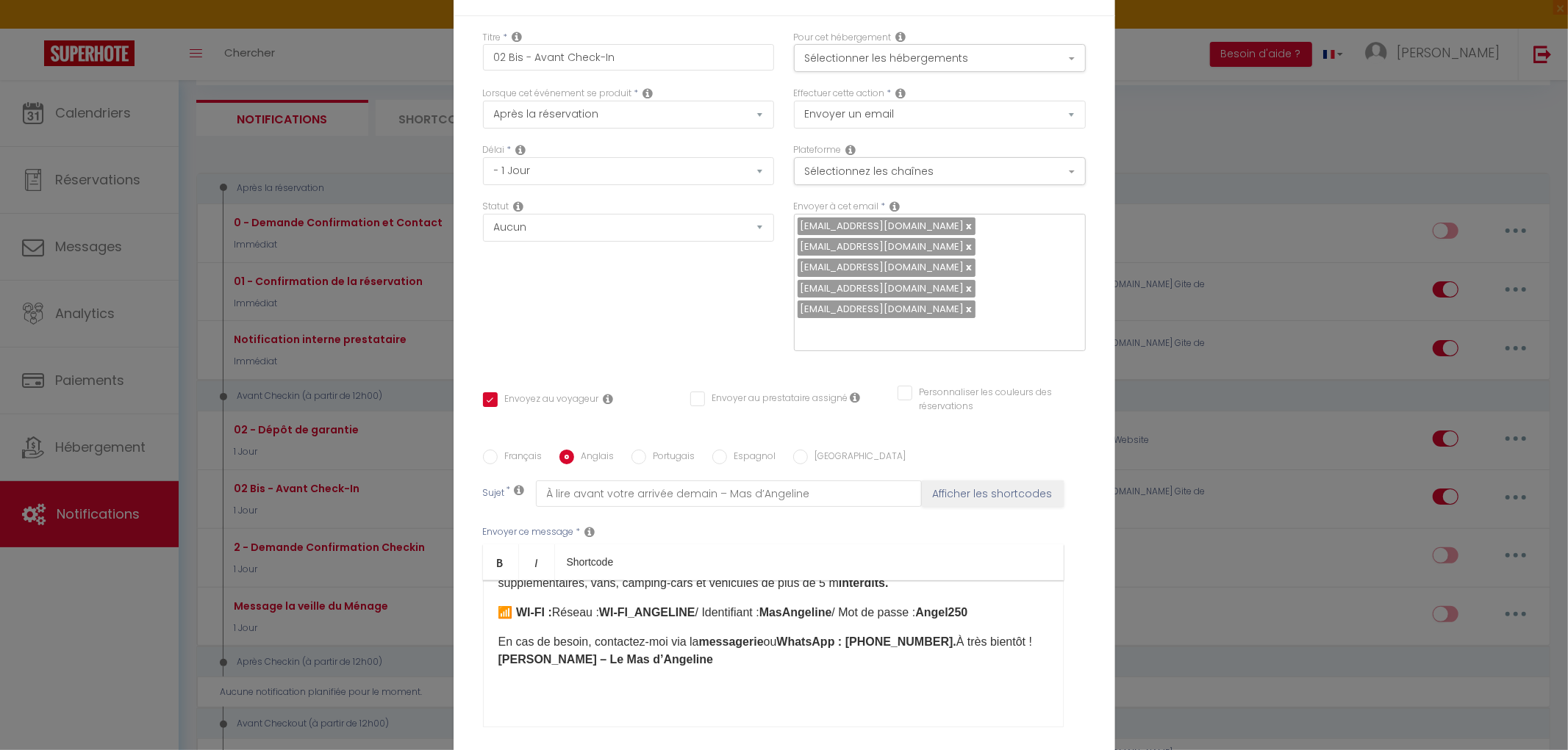
type input "Important: read before your arrival [DATE] – Mas d’Angelin"
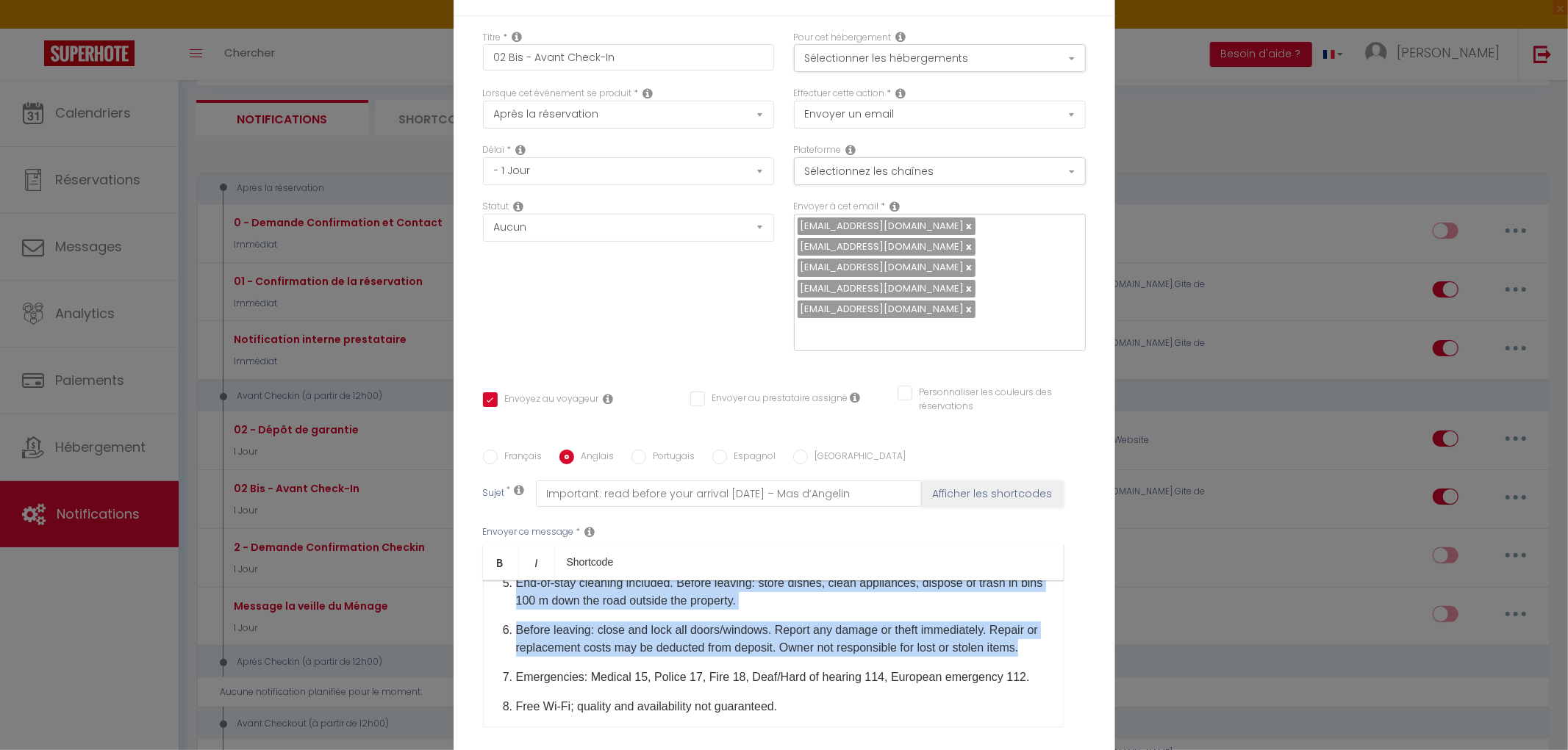
scroll to position [862, 0]
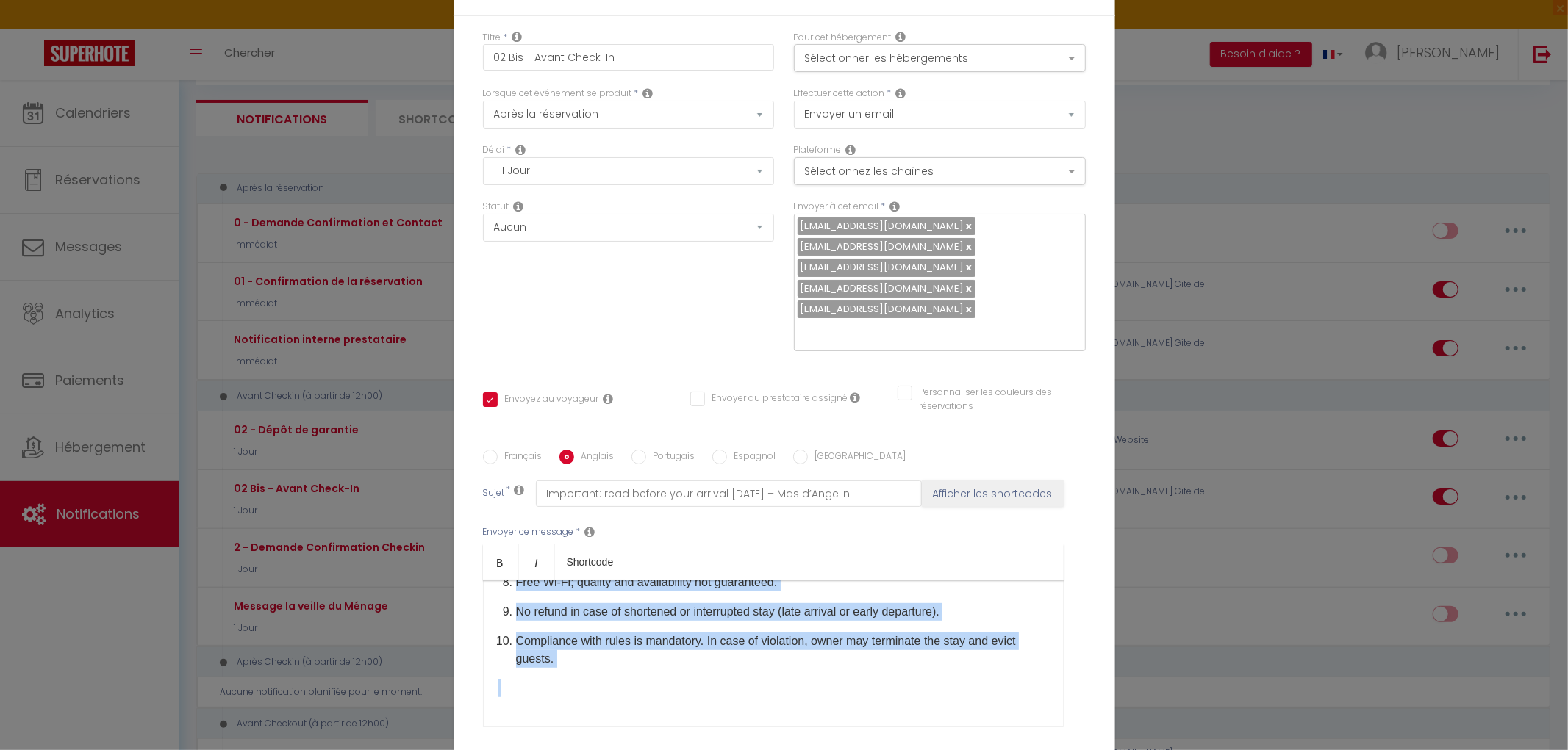
drag, startPoint x: 491, startPoint y: 461, endPoint x: 912, endPoint y: 636, distance: 455.9
click at [912, 636] on div "Français Anglais Portugais Espagnol Italien Sujet * Important: read before your…" at bounding box center [784, 598] width 603 height 340
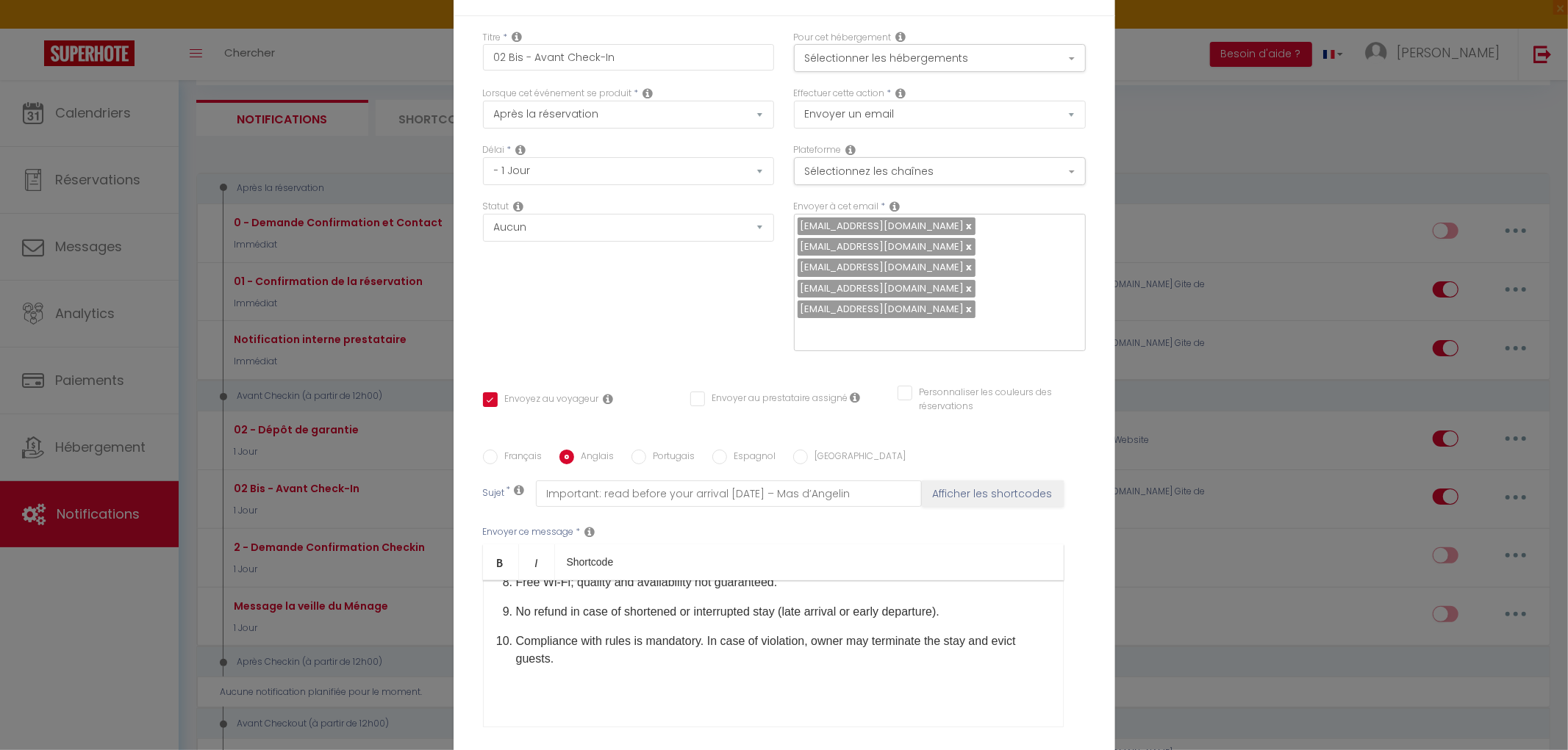
scroll to position [275, 0]
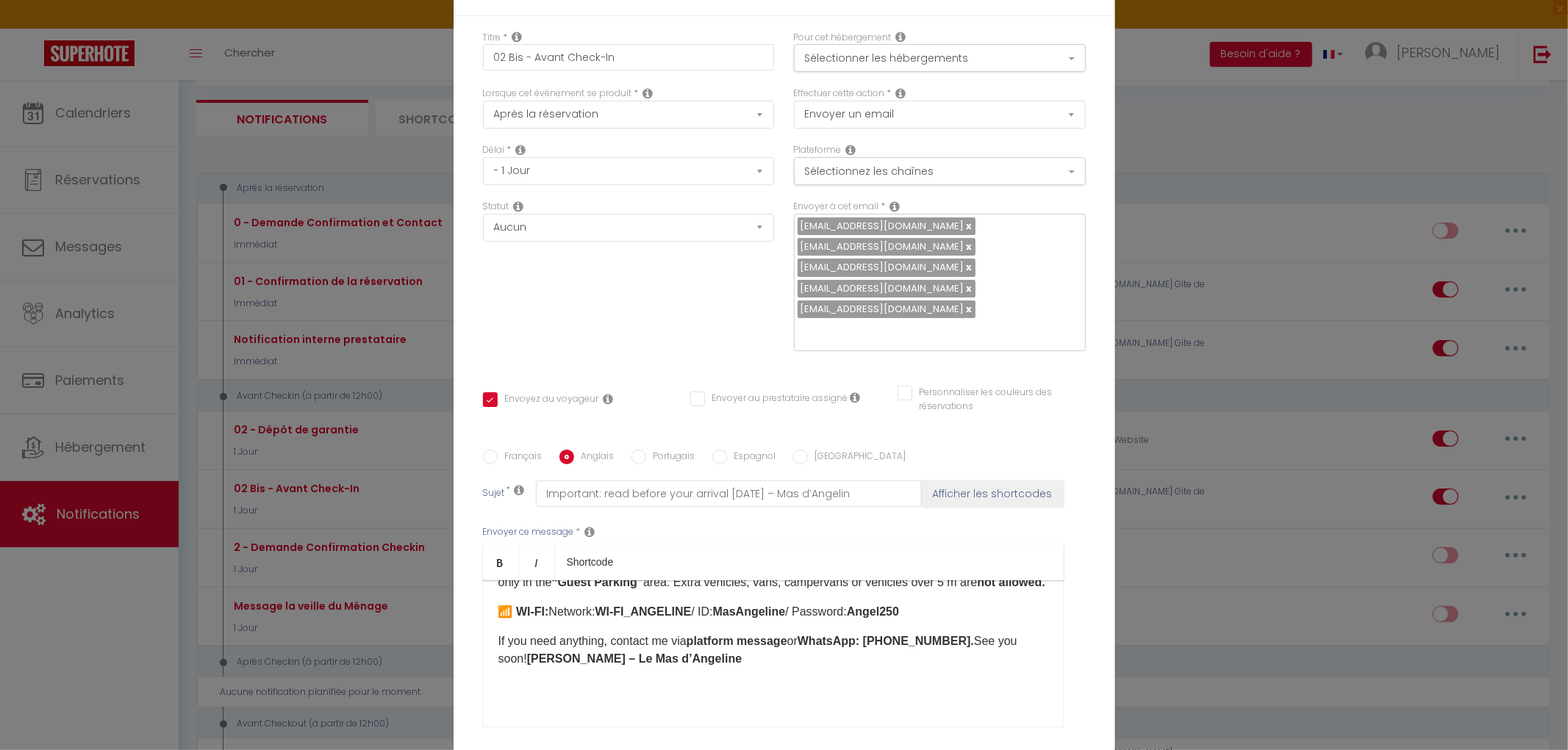
click at [976, 633] on p "If you need anything, contact me via platform message or WhatsApp: [PHONE_NUMBE…" at bounding box center [773, 650] width 550 height 35
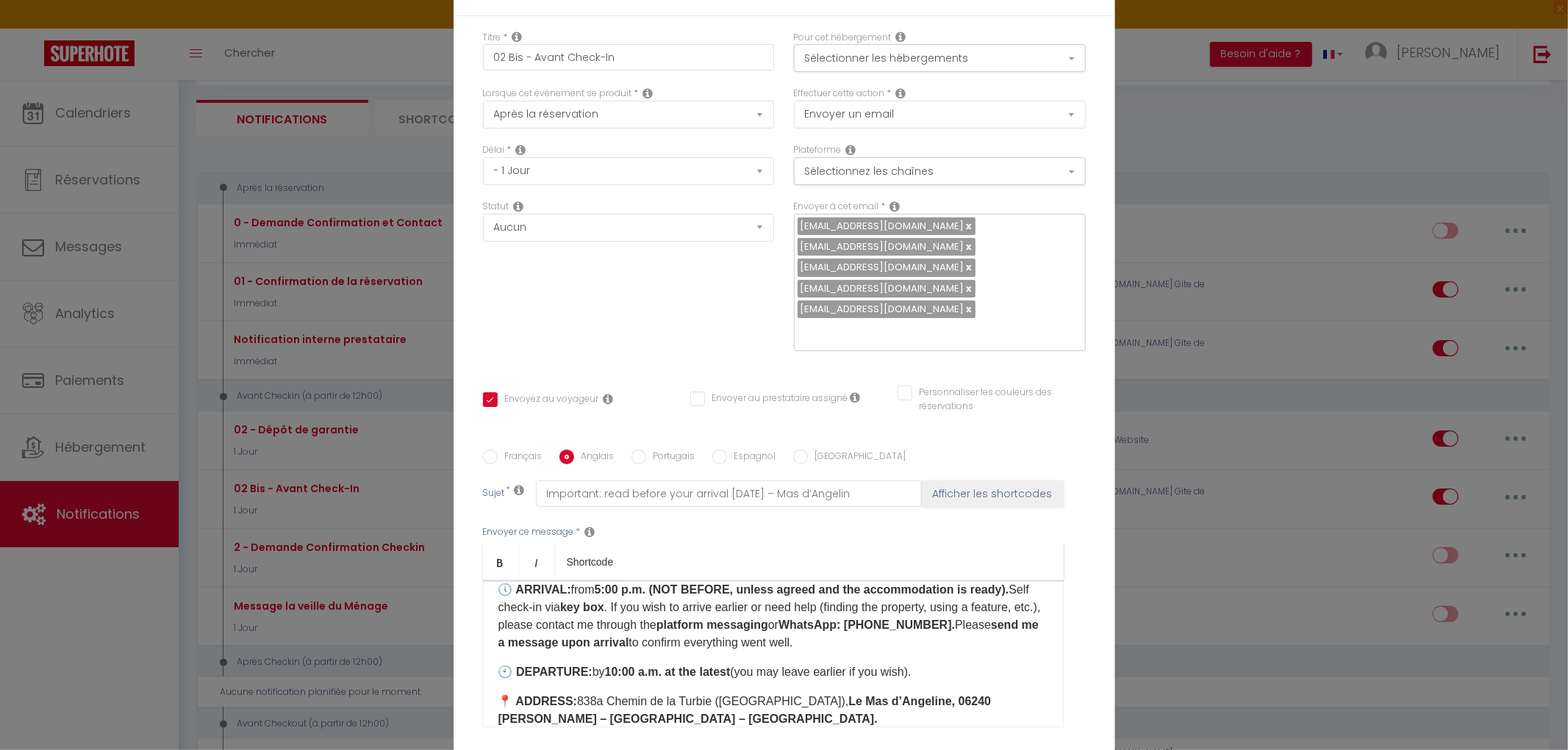
scroll to position [82, 0]
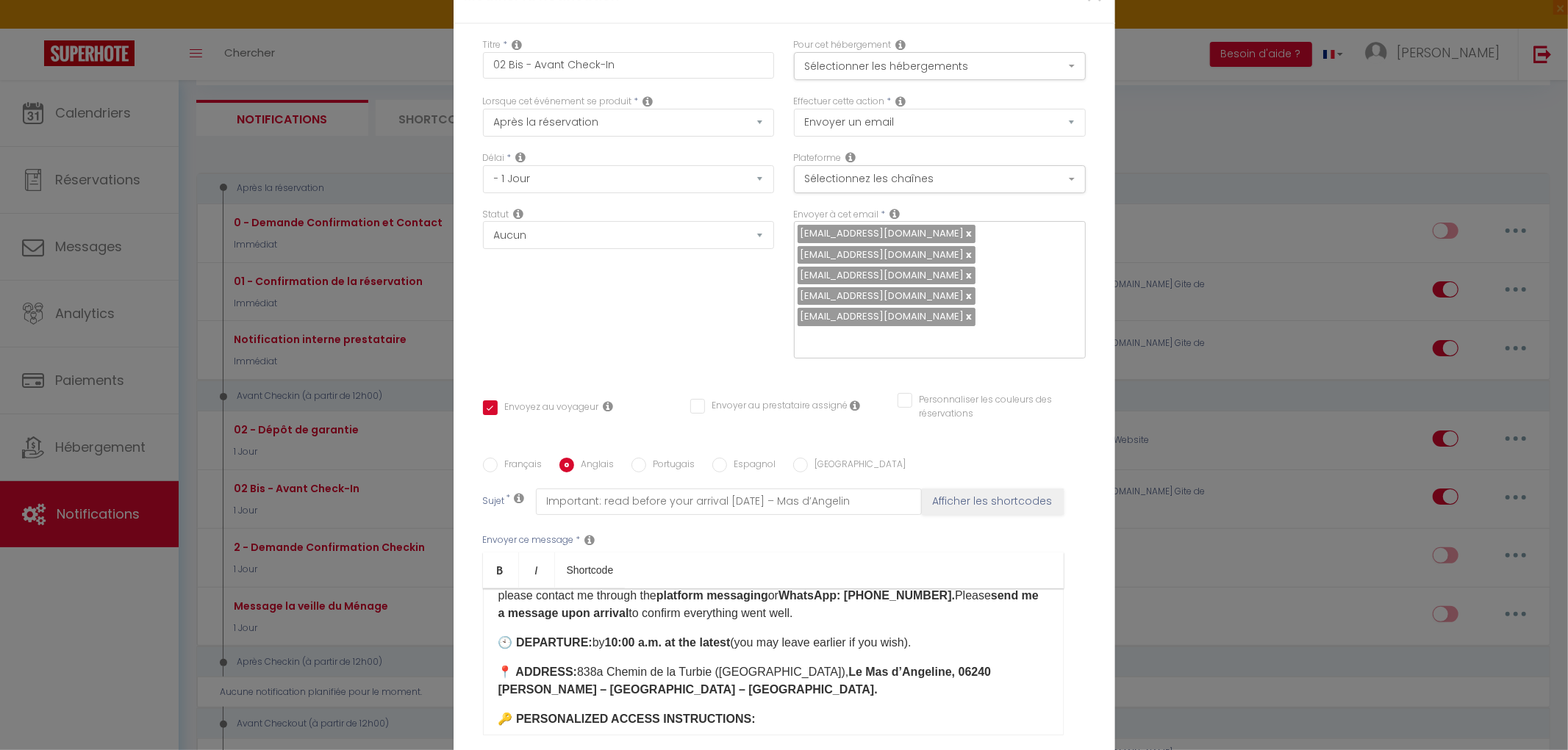
checkbox input "true"
checkbox input "false"
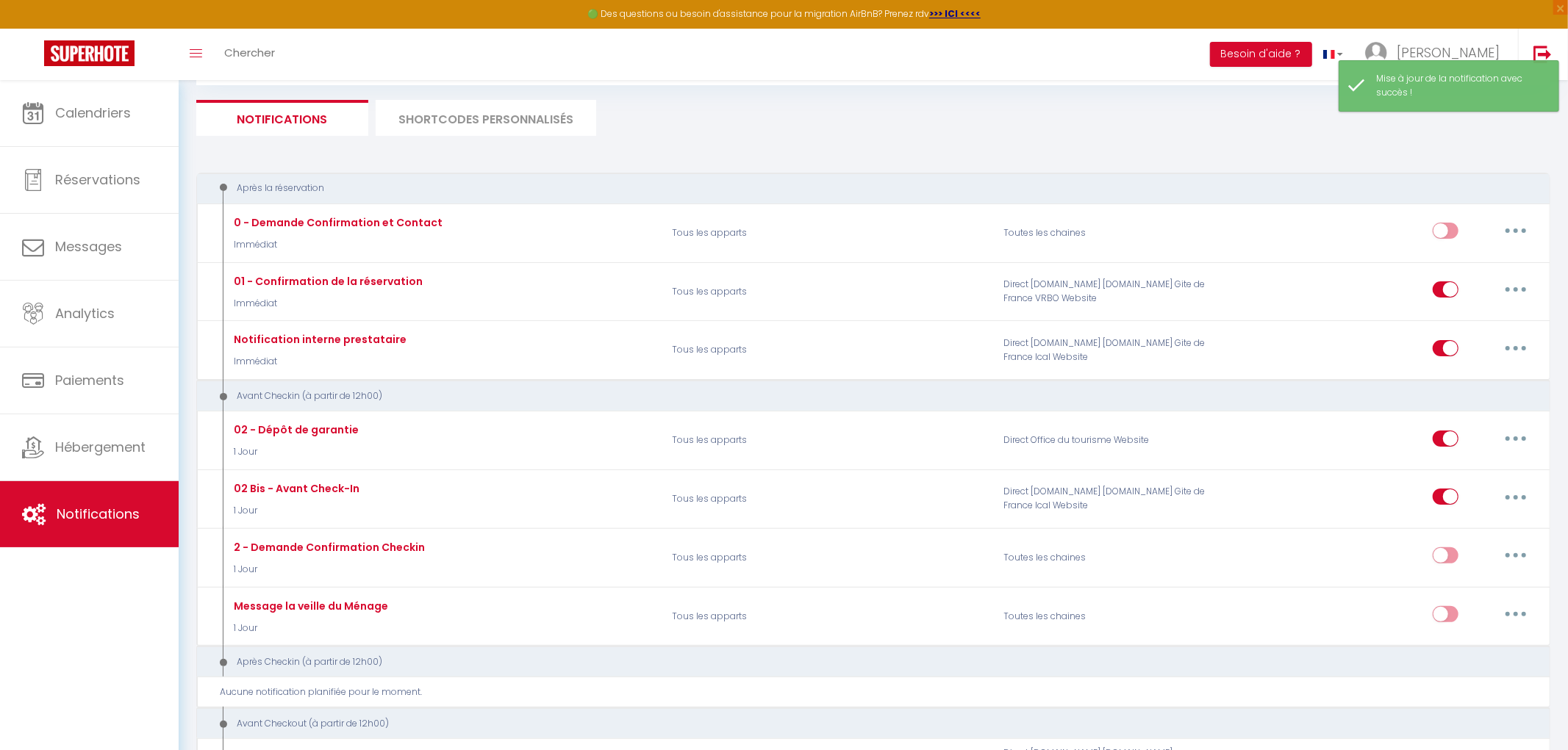
scroll to position [0, 0]
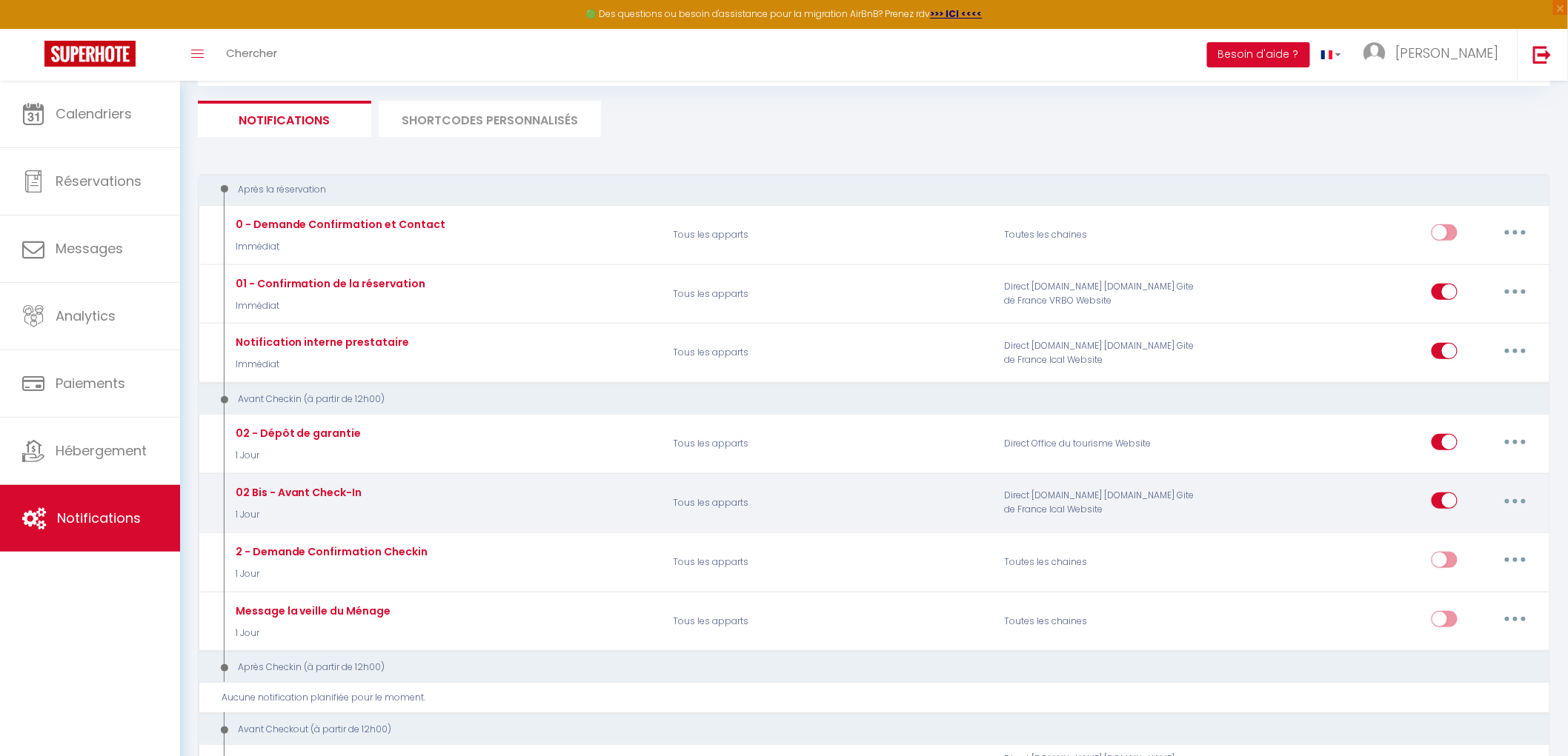
click at [1521, 506] on button "button" at bounding box center [1515, 500] width 42 height 24
click at [1443, 538] on link "Editer" at bounding box center [1477, 534] width 110 height 25
type input "02 Bis - Avant Check-In"
select select "1 Jour"
select select
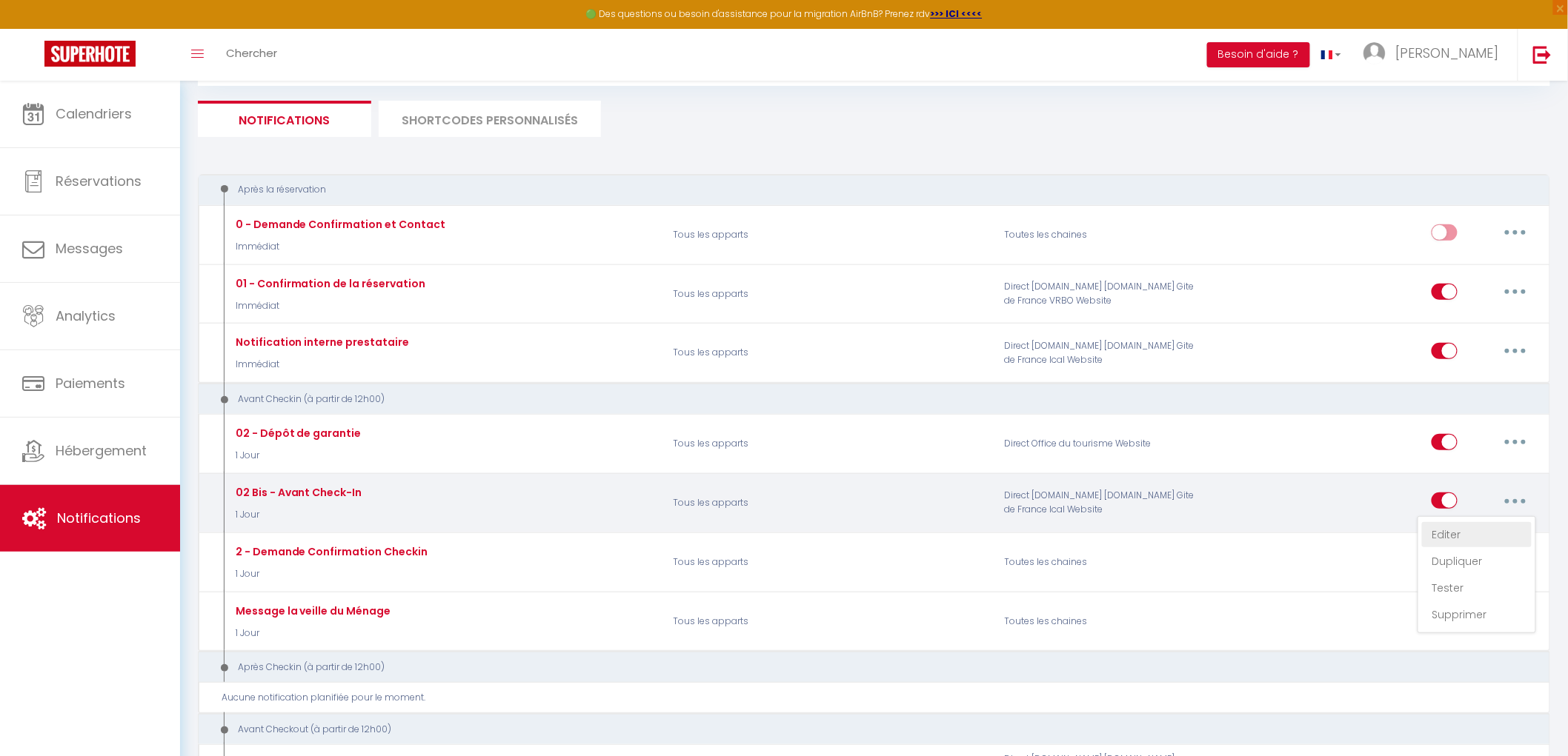
checkbox input "true"
checkbox input "false"
radio input "true"
type input "À lire avant votre arrivée demain – Mas d’Angeline"
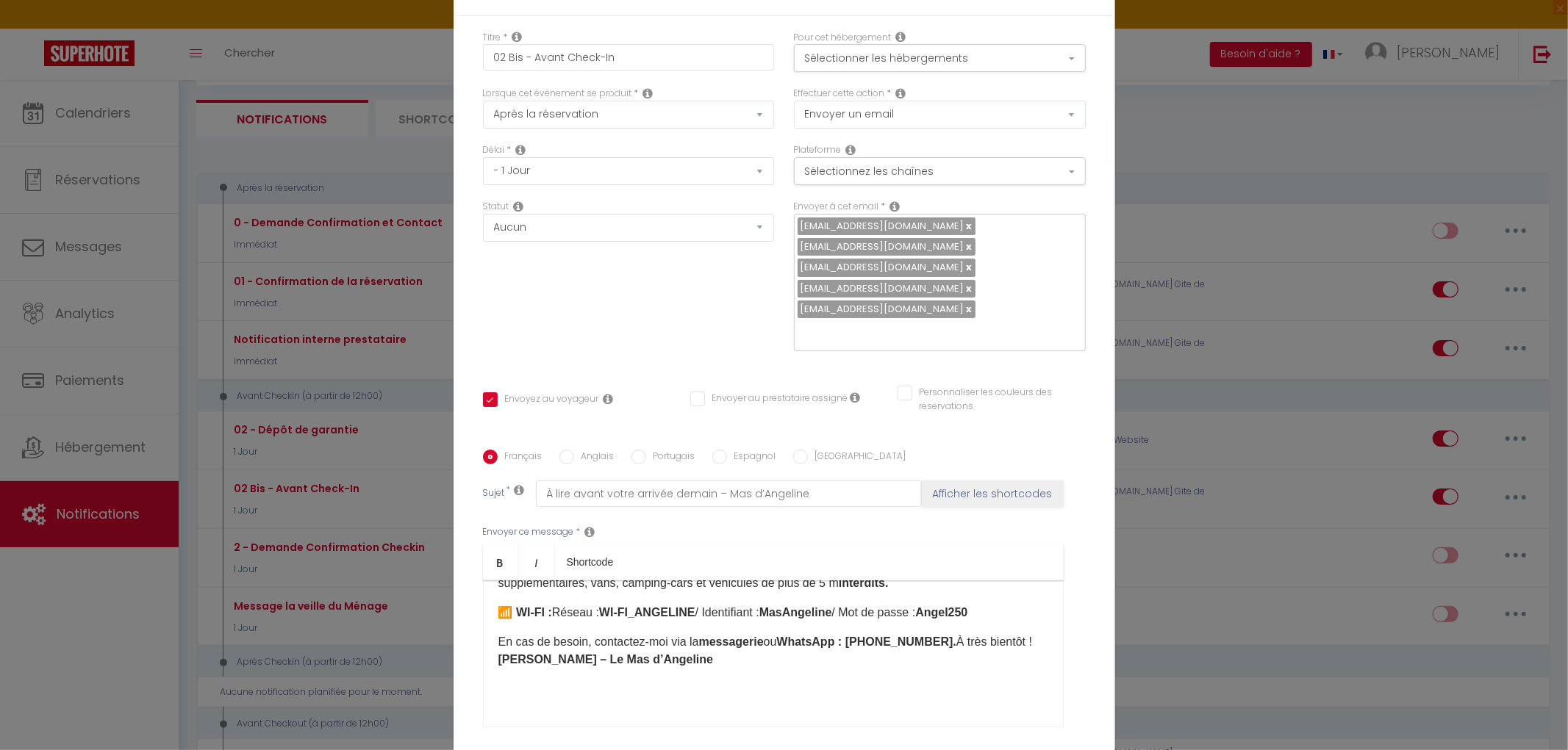
scroll to position [133, 0]
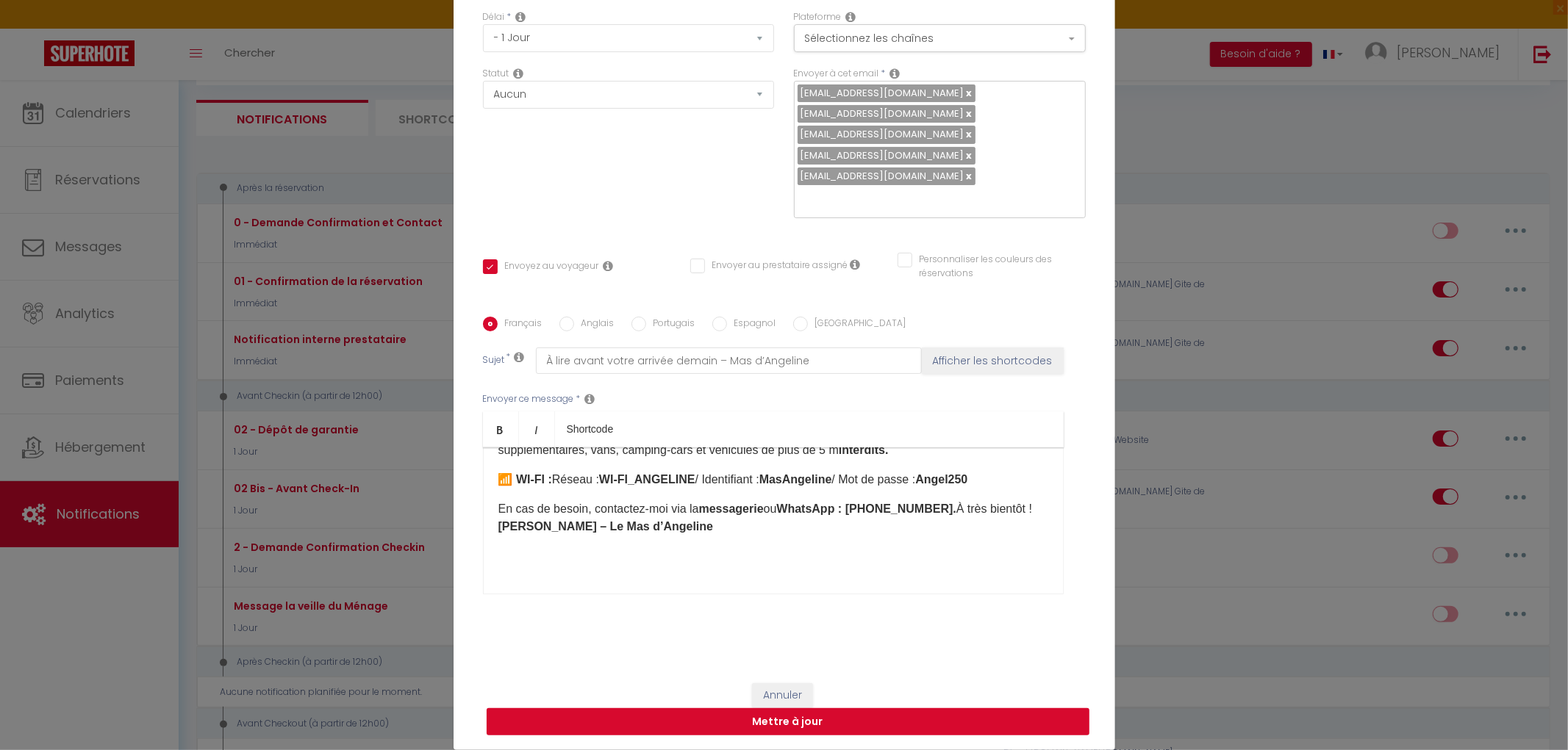
click at [805, 717] on button "Mettre à jour" at bounding box center [788, 723] width 603 height 28
checkbox input "true"
checkbox input "false"
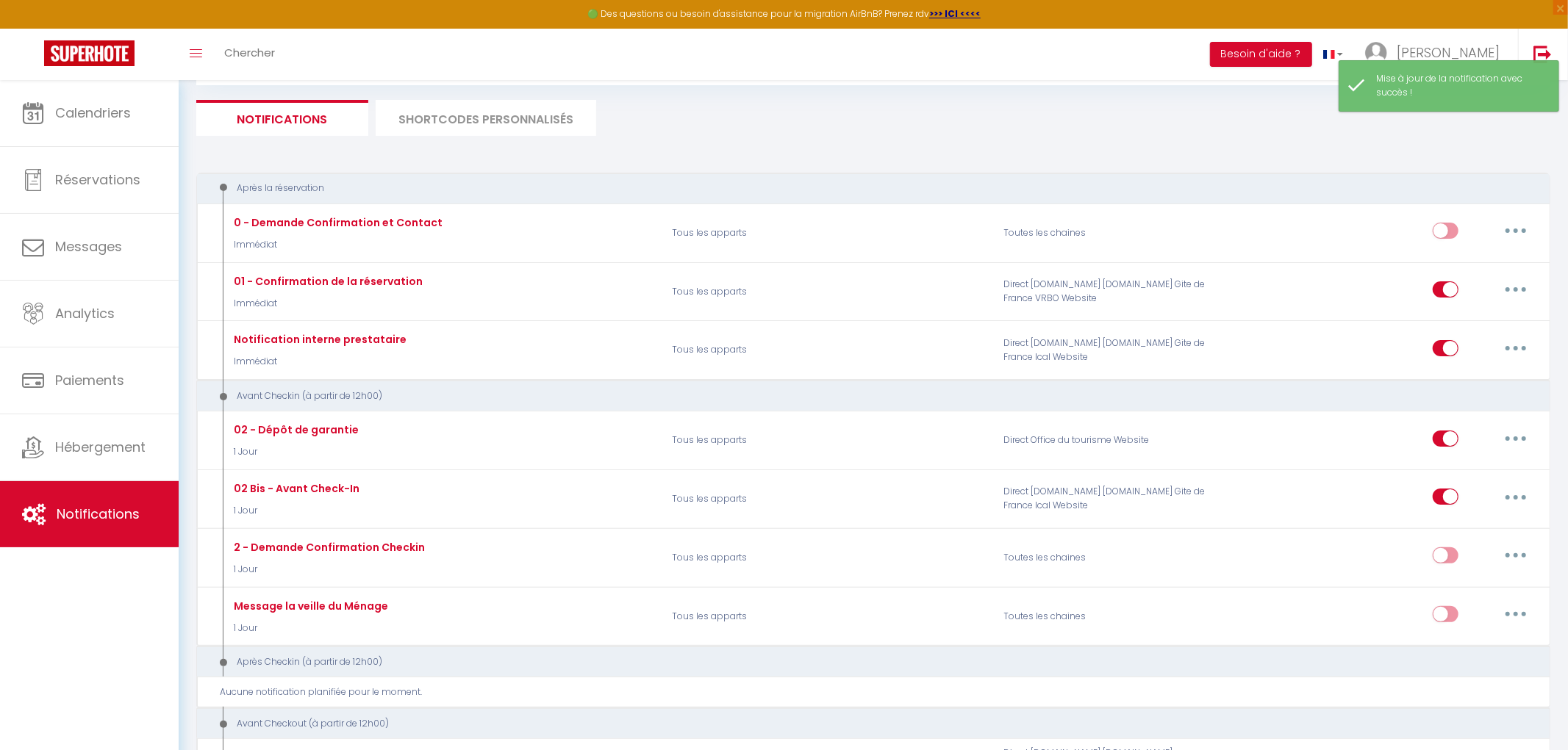
scroll to position [0, 0]
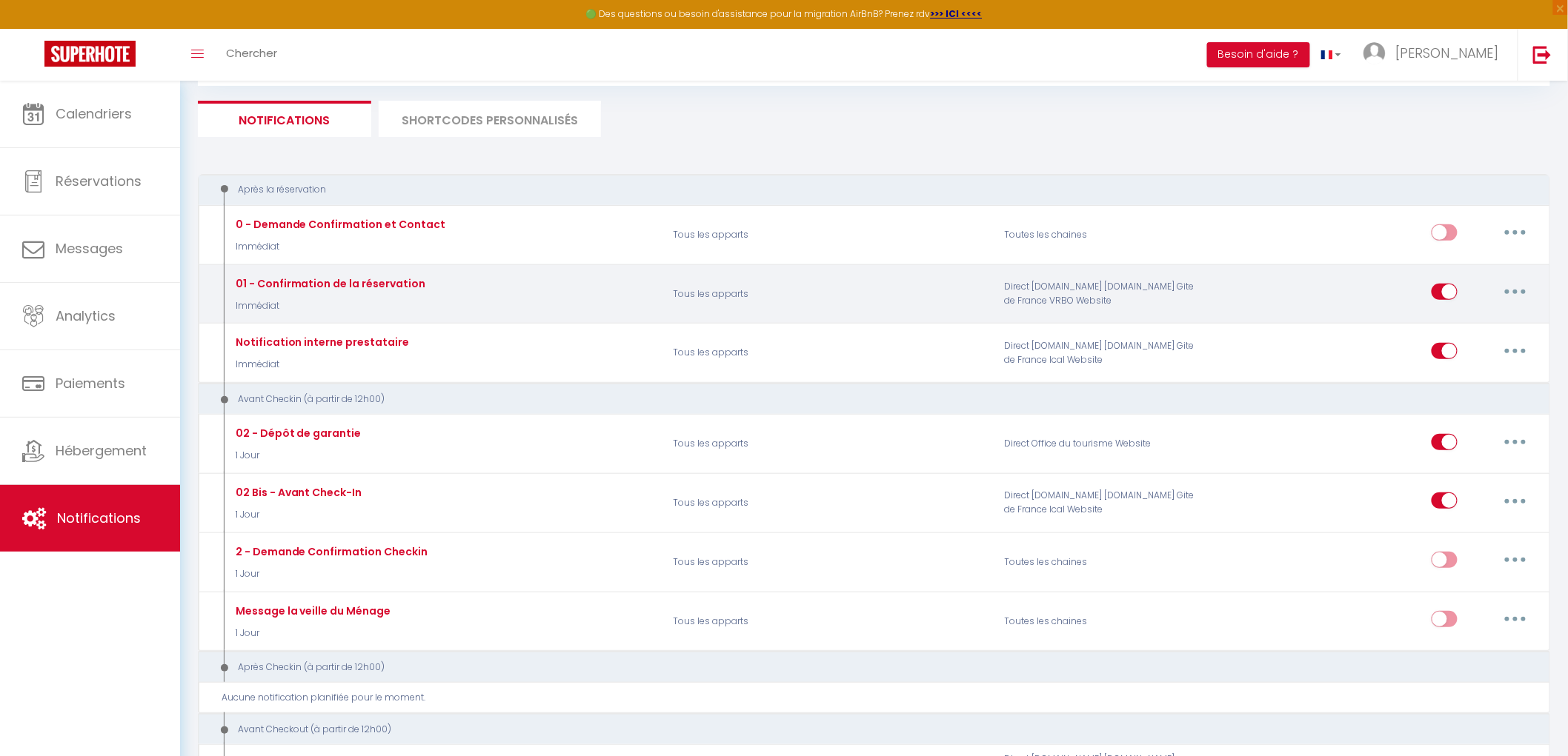
click at [1522, 291] on button "button" at bounding box center [1515, 291] width 42 height 24
click at [1453, 323] on link "Editer" at bounding box center [1477, 326] width 110 height 25
type input "01 - Confirmation de la réservation"
select select "Immédiat"
select select "if_booking_is_paid"
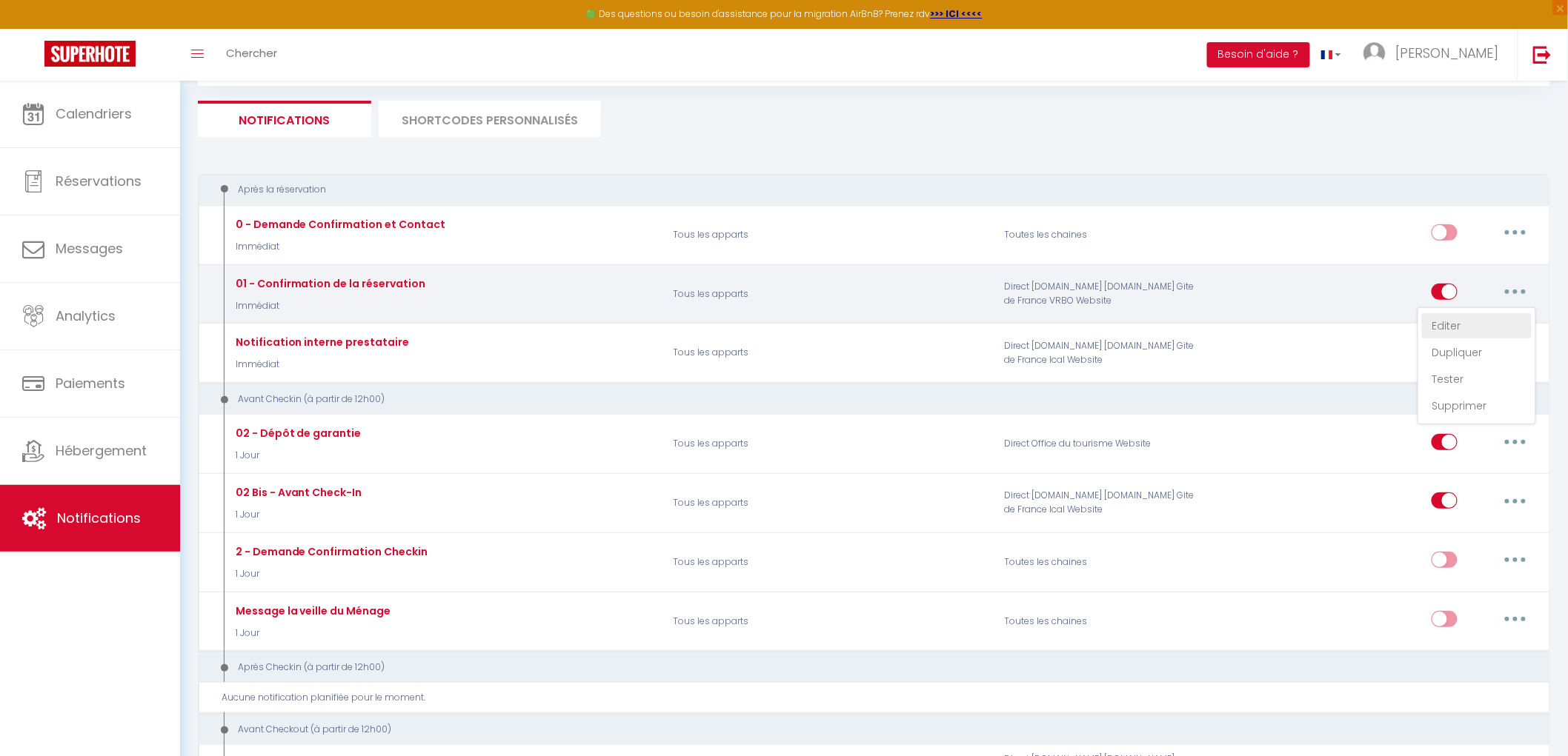
checkbox input "true"
checkbox input "false"
radio input "true"
type input "Après votre réservation : informations essentielles à lire immédiatement"
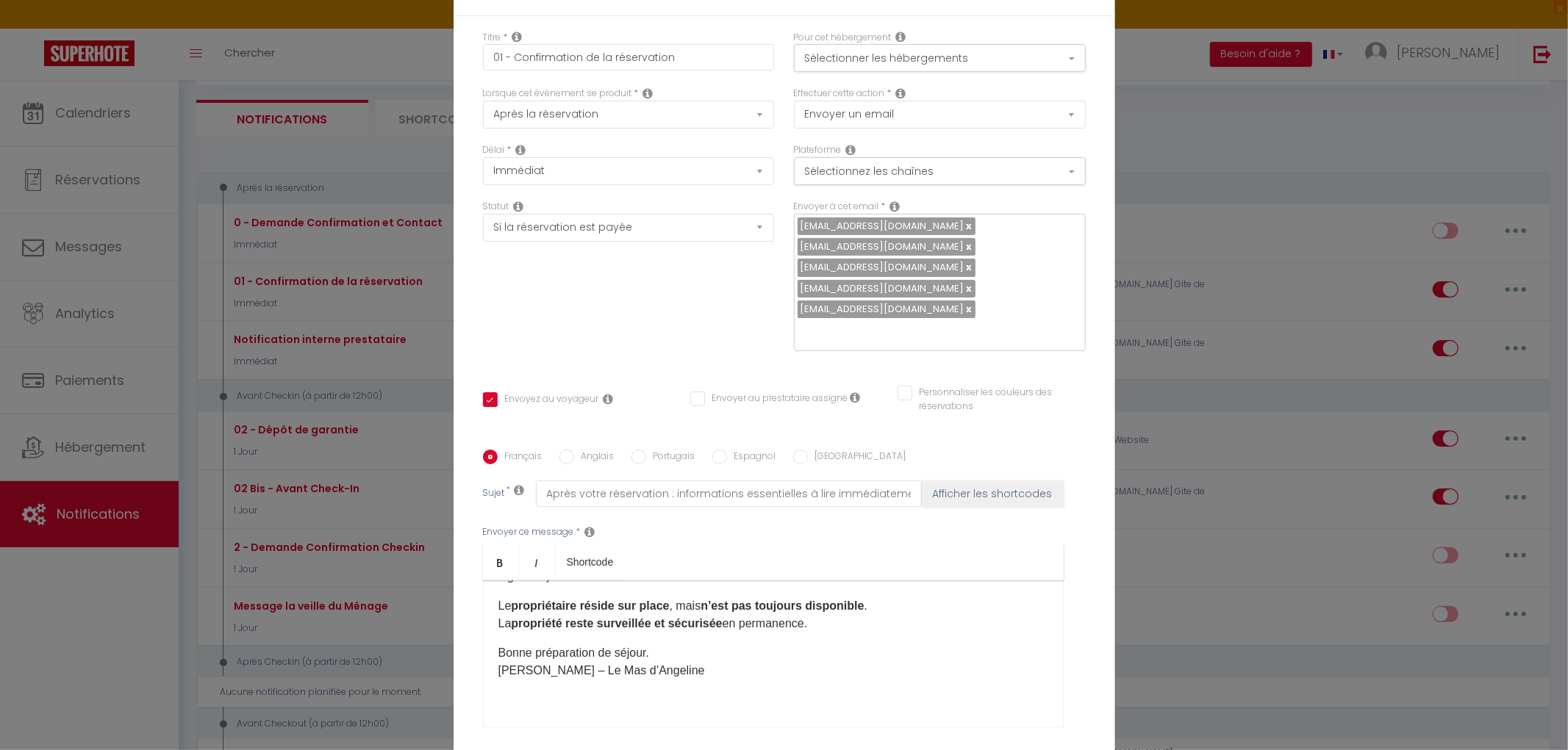
scroll to position [557, 0]
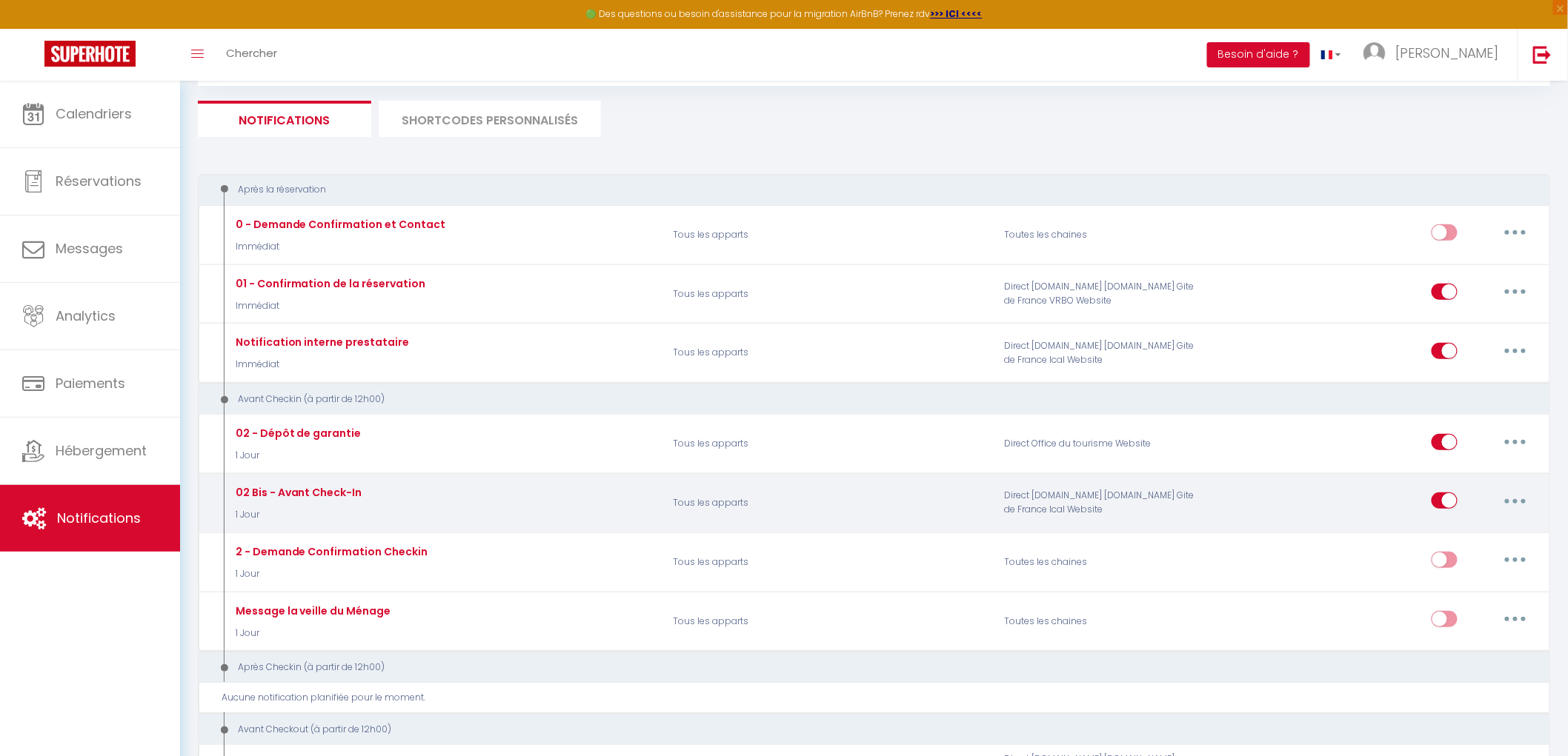
click at [1515, 506] on button "button" at bounding box center [1515, 500] width 42 height 24
click at [1453, 541] on link "Editer" at bounding box center [1477, 534] width 110 height 25
type input "02 Bis - Avant Check-In"
select select "1 Jour"
select select
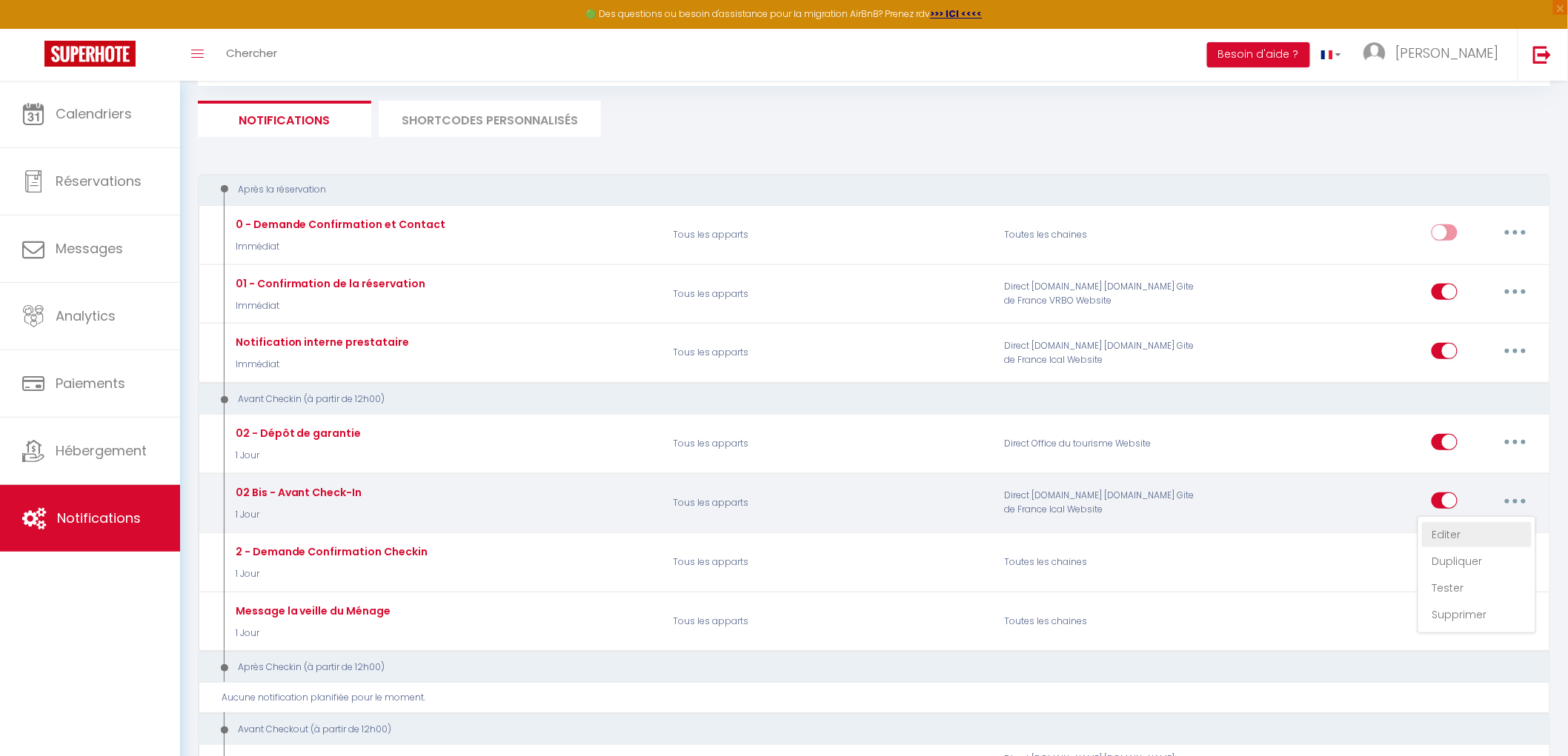
checkbox input "true"
checkbox input "false"
type input "À lire avant votre arrivée demain – Mas d’Angeline"
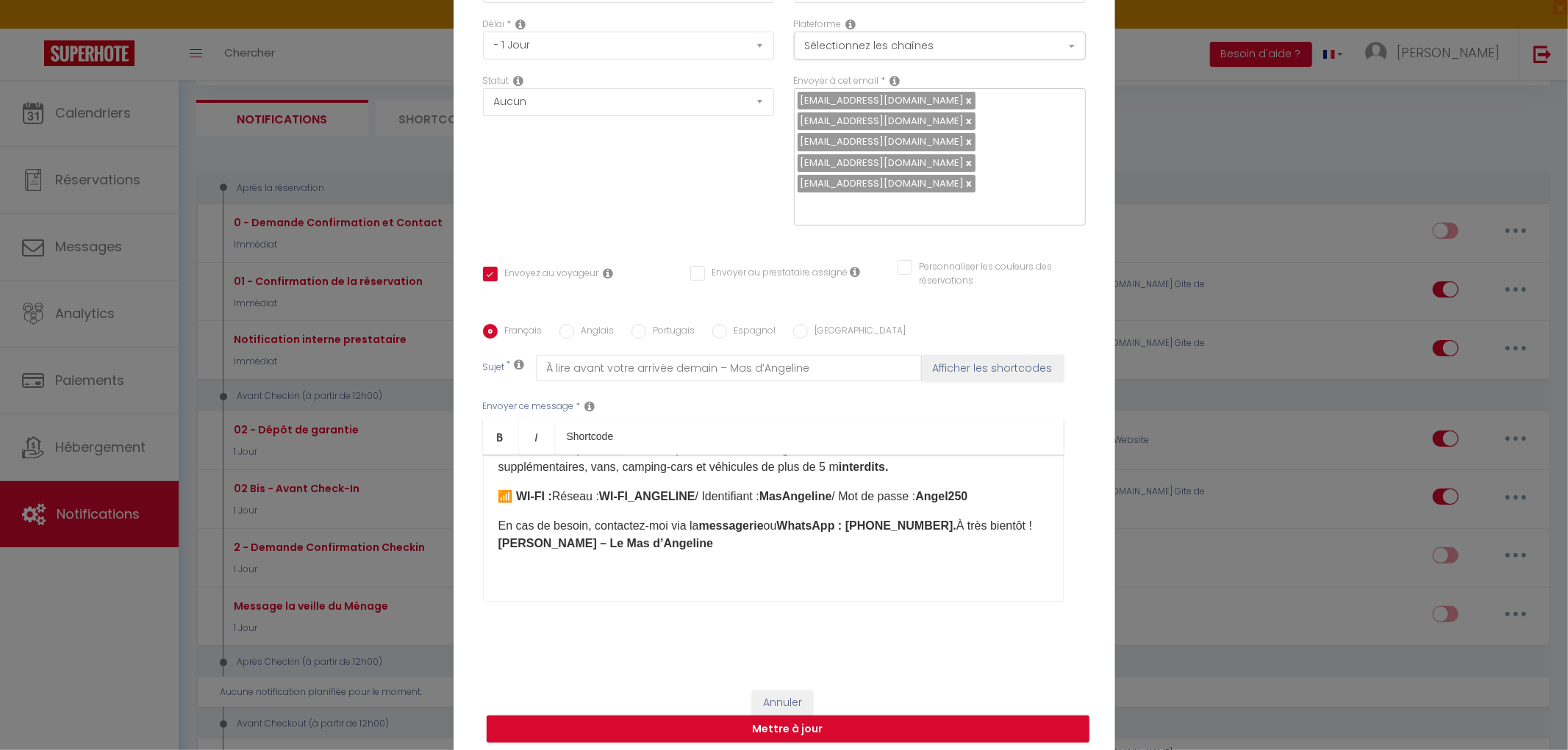
scroll to position [291, 0]
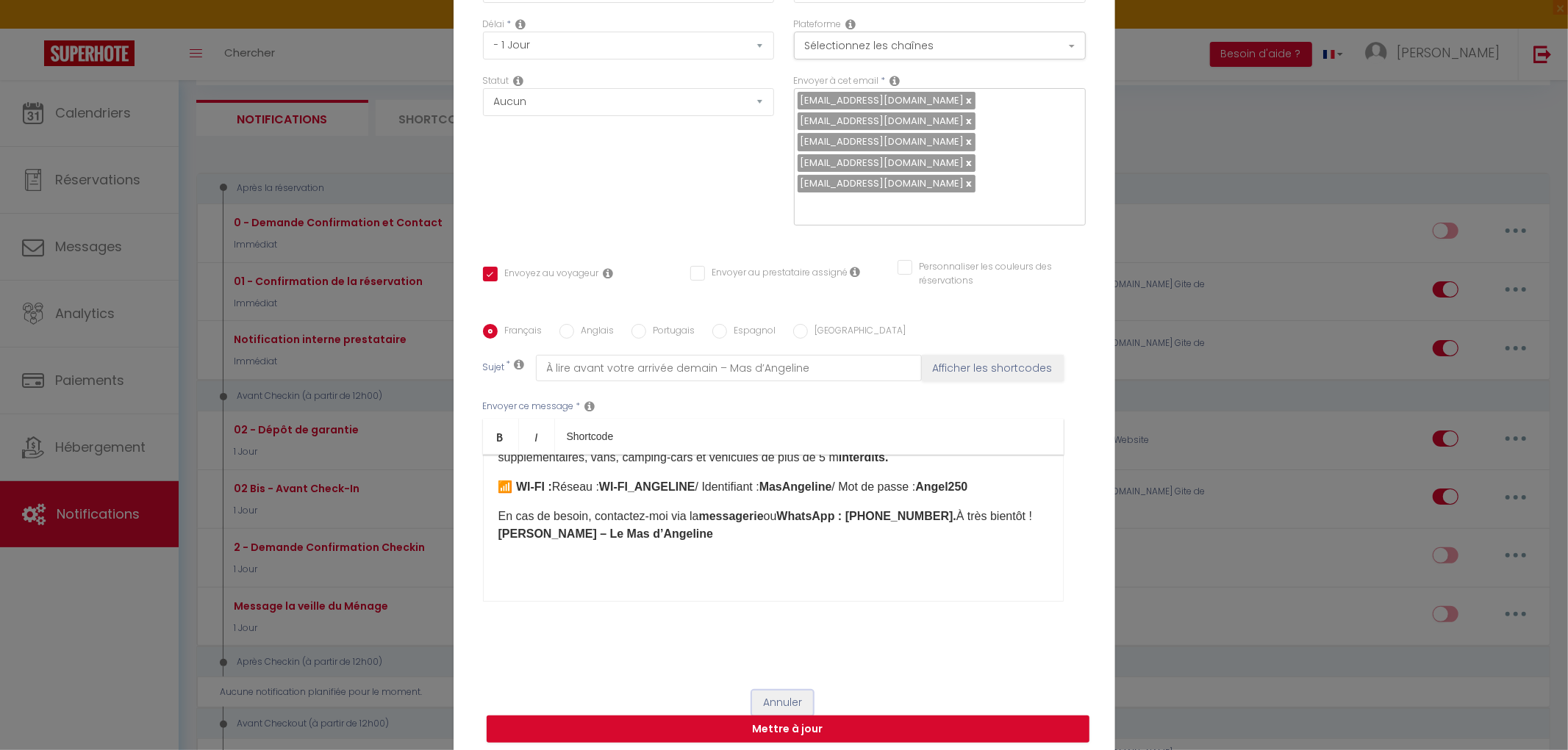
click at [782, 707] on button "Annuler" at bounding box center [782, 703] width 61 height 25
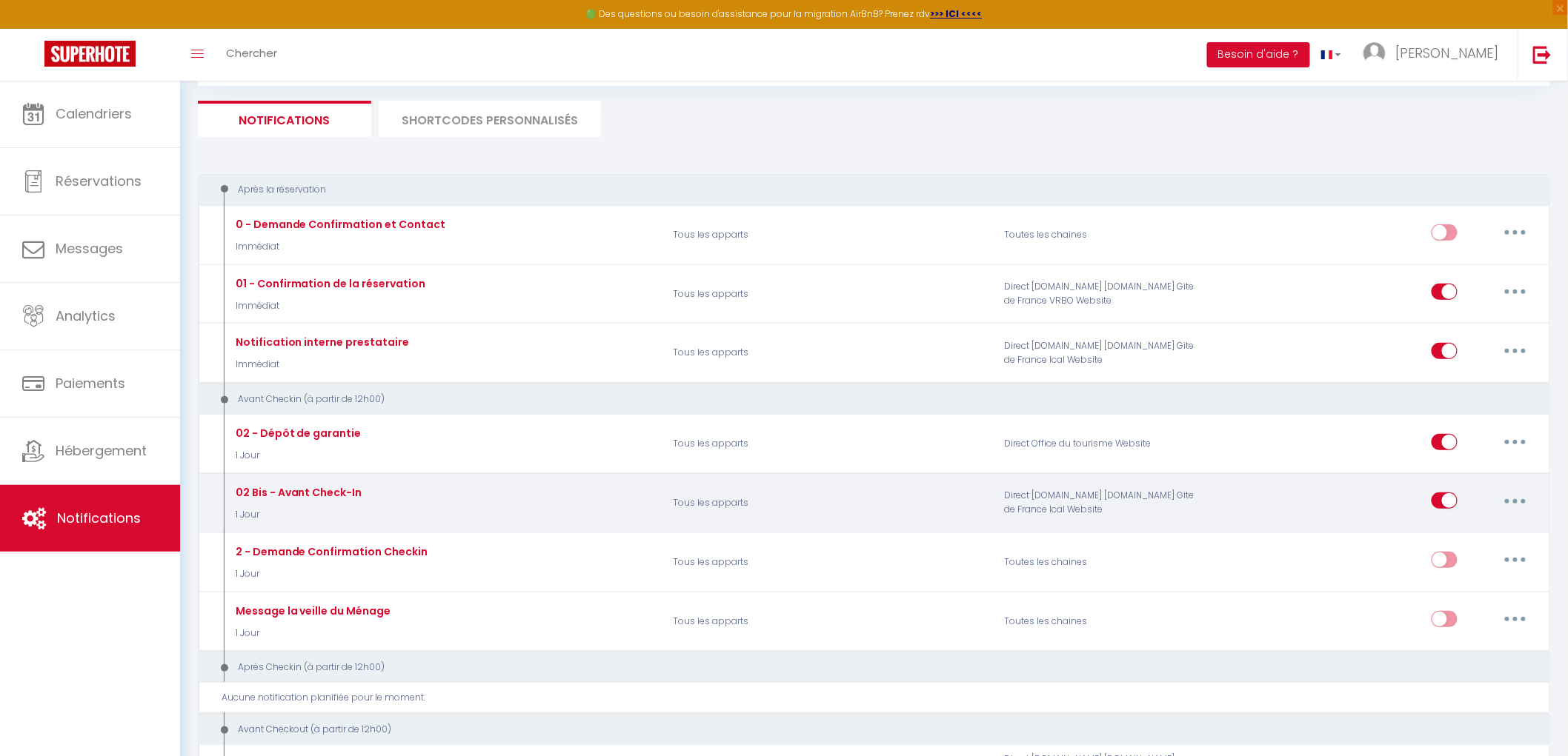
click at [1520, 502] on button "button" at bounding box center [1515, 500] width 42 height 24
click at [1448, 531] on link "Editer" at bounding box center [1477, 534] width 110 height 25
checkbox input "true"
checkbox input "false"
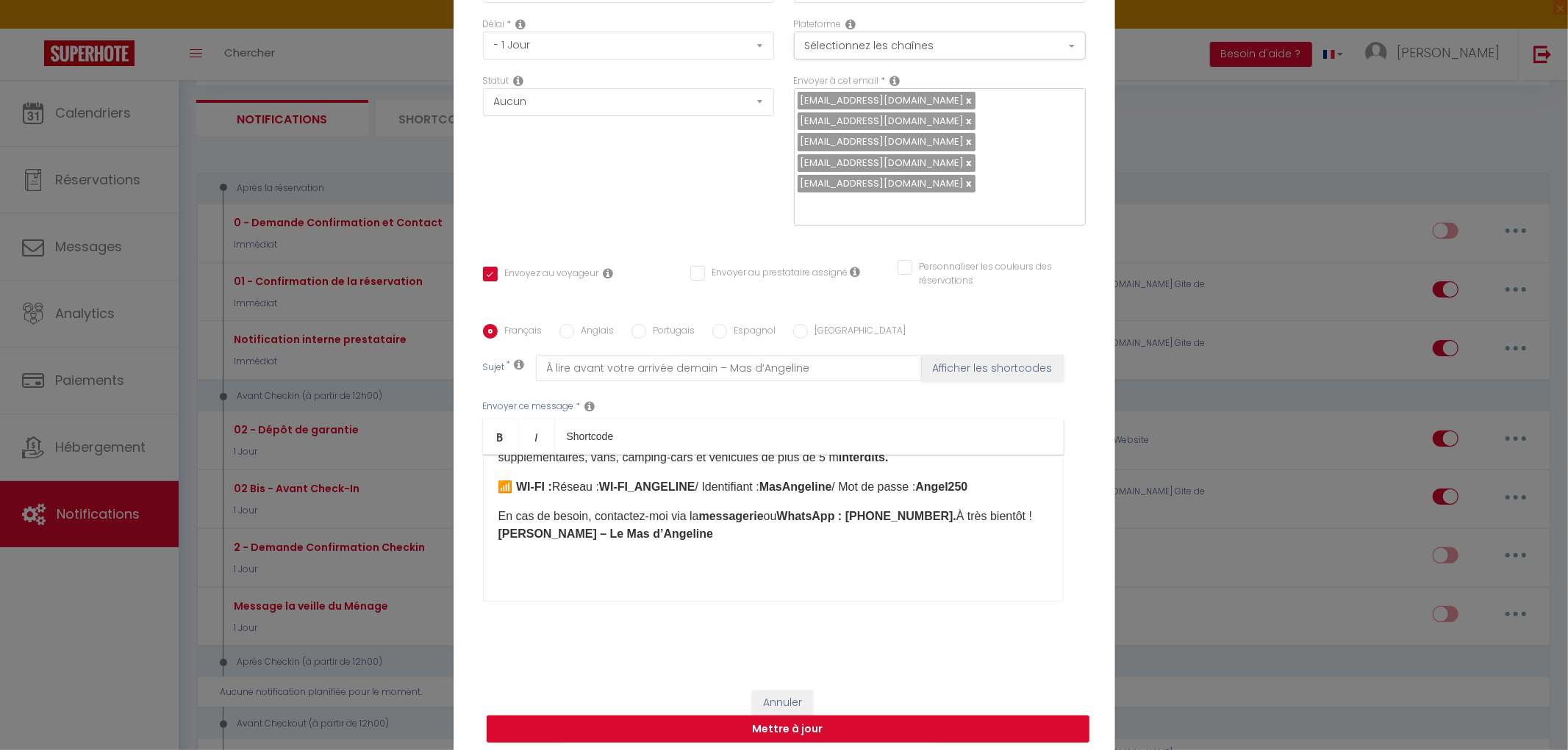
click at [517, 570] on p at bounding box center [773, 563] width 550 height 17
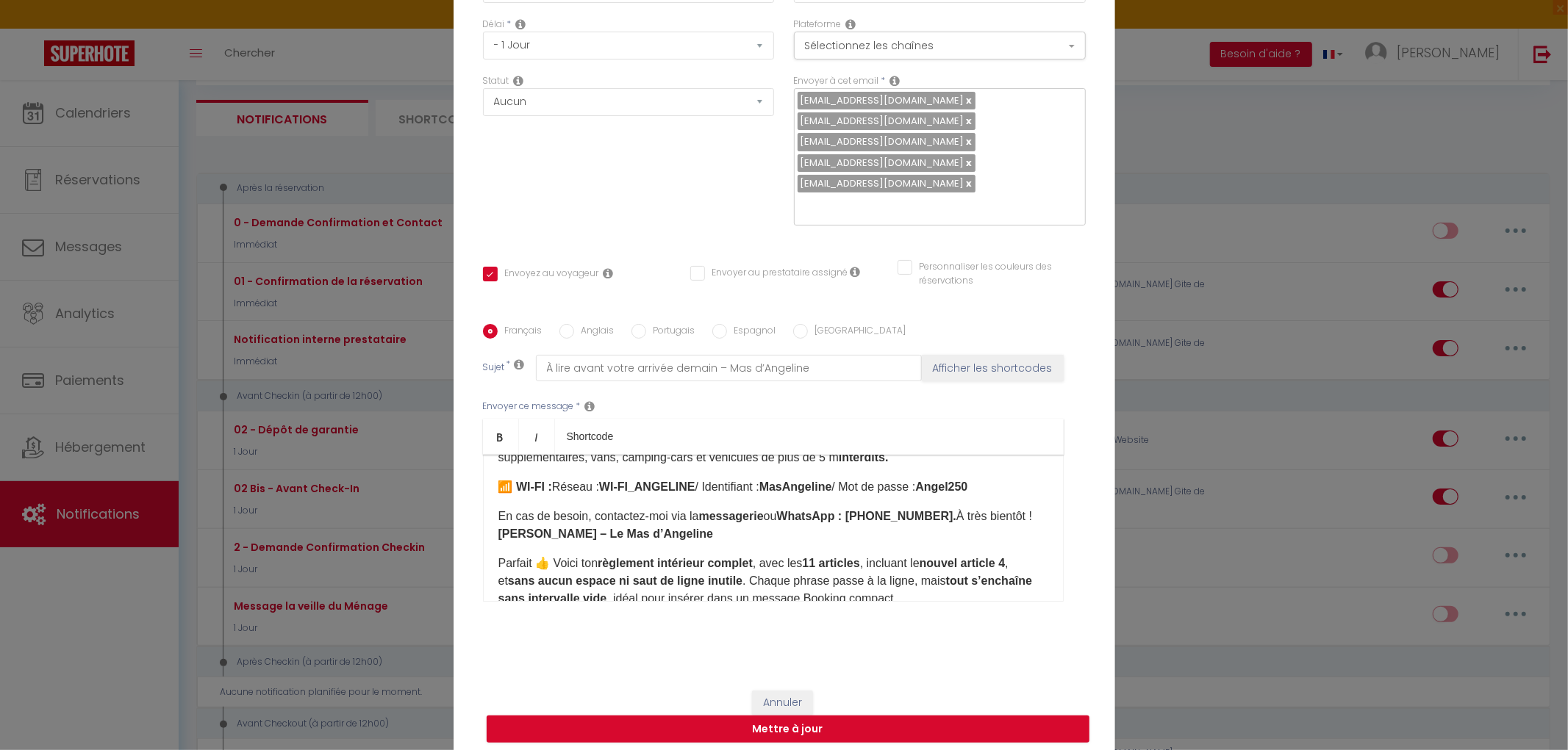
scroll to position [373, 0]
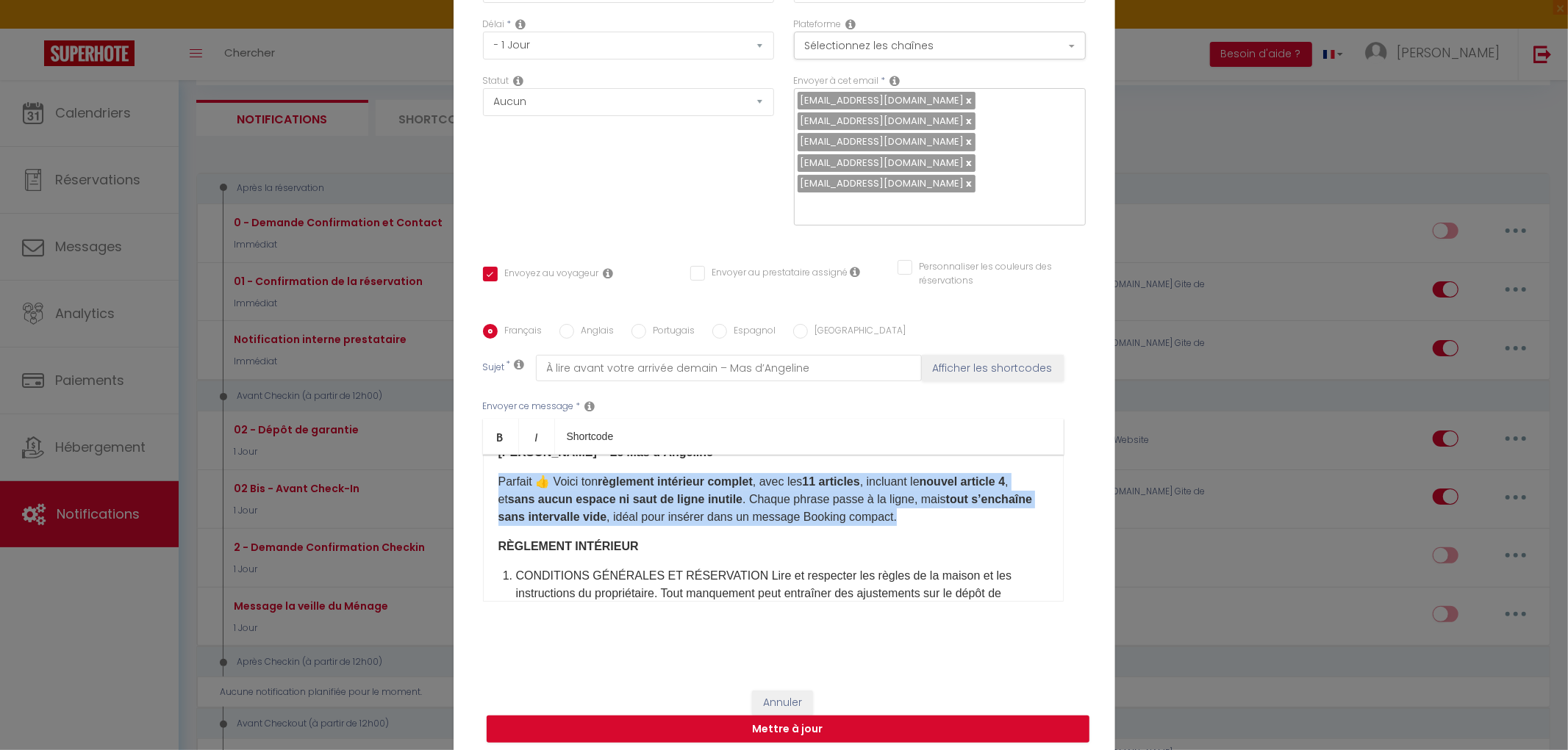
drag, startPoint x: 490, startPoint y: 479, endPoint x: 915, endPoint y: 518, distance: 426.8
click at [915, 518] on div "​Bonjour [GUEST:FIRST_NAME]​, Petit rappel pour votre arrivée demain au MAS D’A…" at bounding box center [772, 529] width 581 height 147
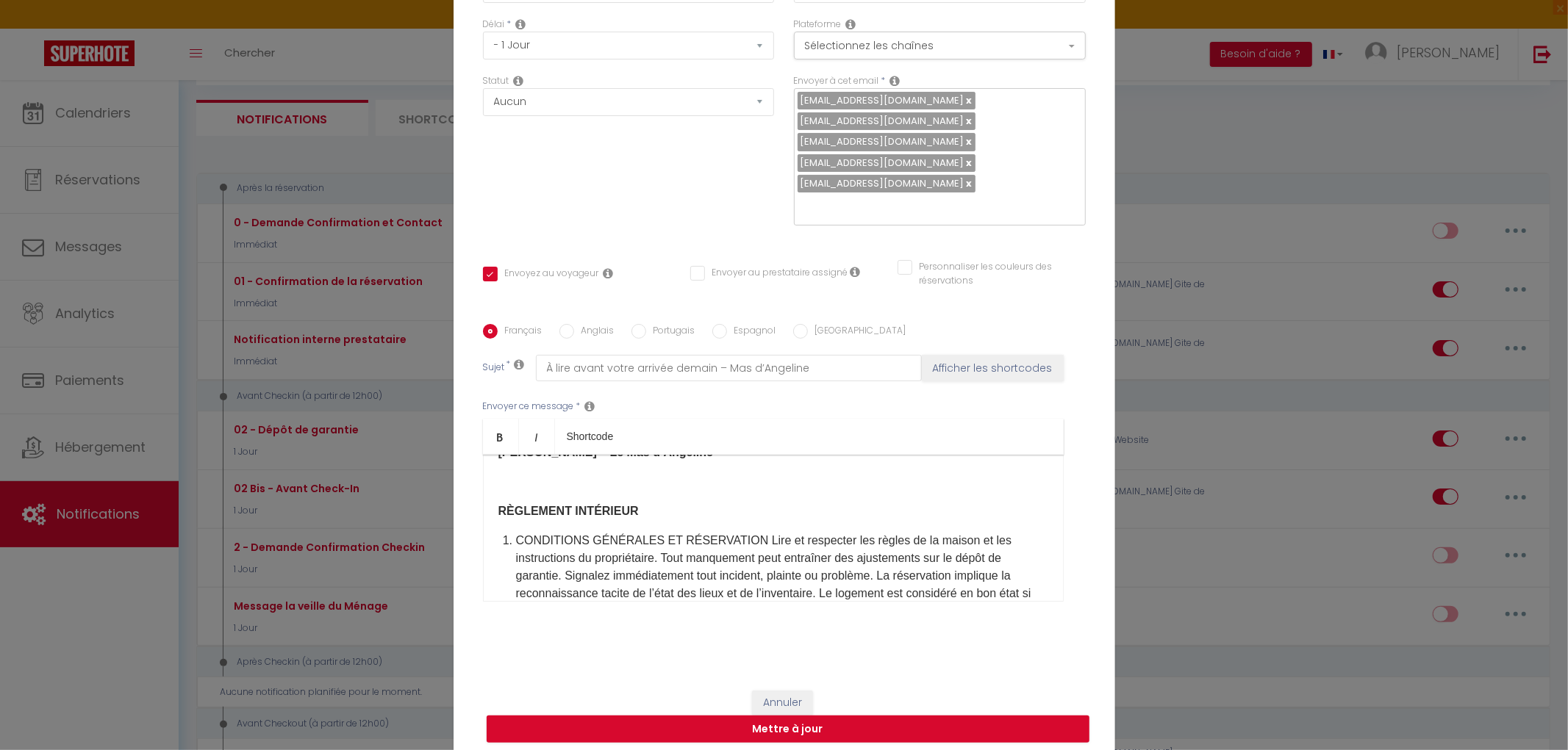
click at [490, 508] on div "​Bonjour [GUEST:FIRST_NAME]​, Petit rappel pour votre arrivée demain au MAS D’A…" at bounding box center [772, 529] width 581 height 147
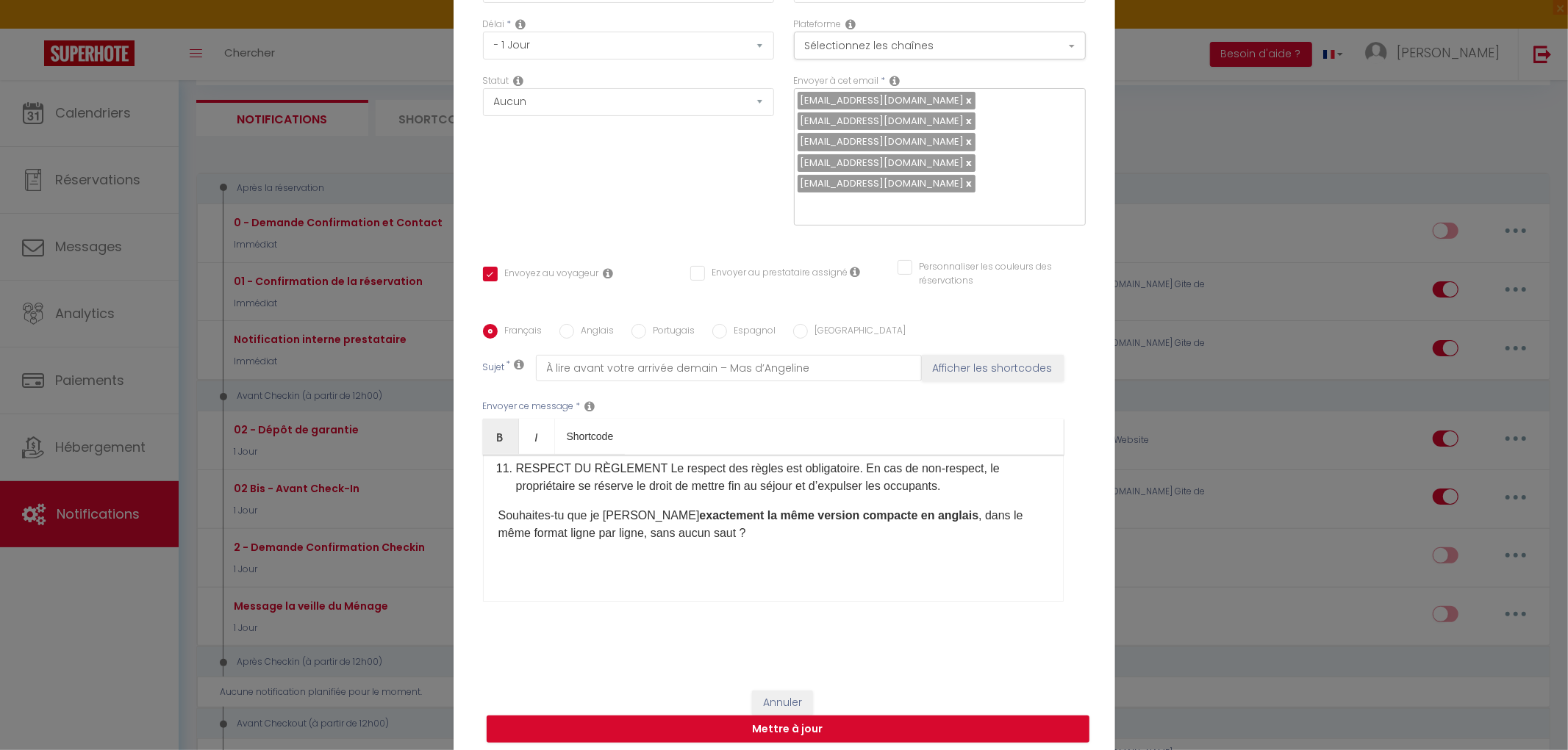
scroll to position [1345, 0]
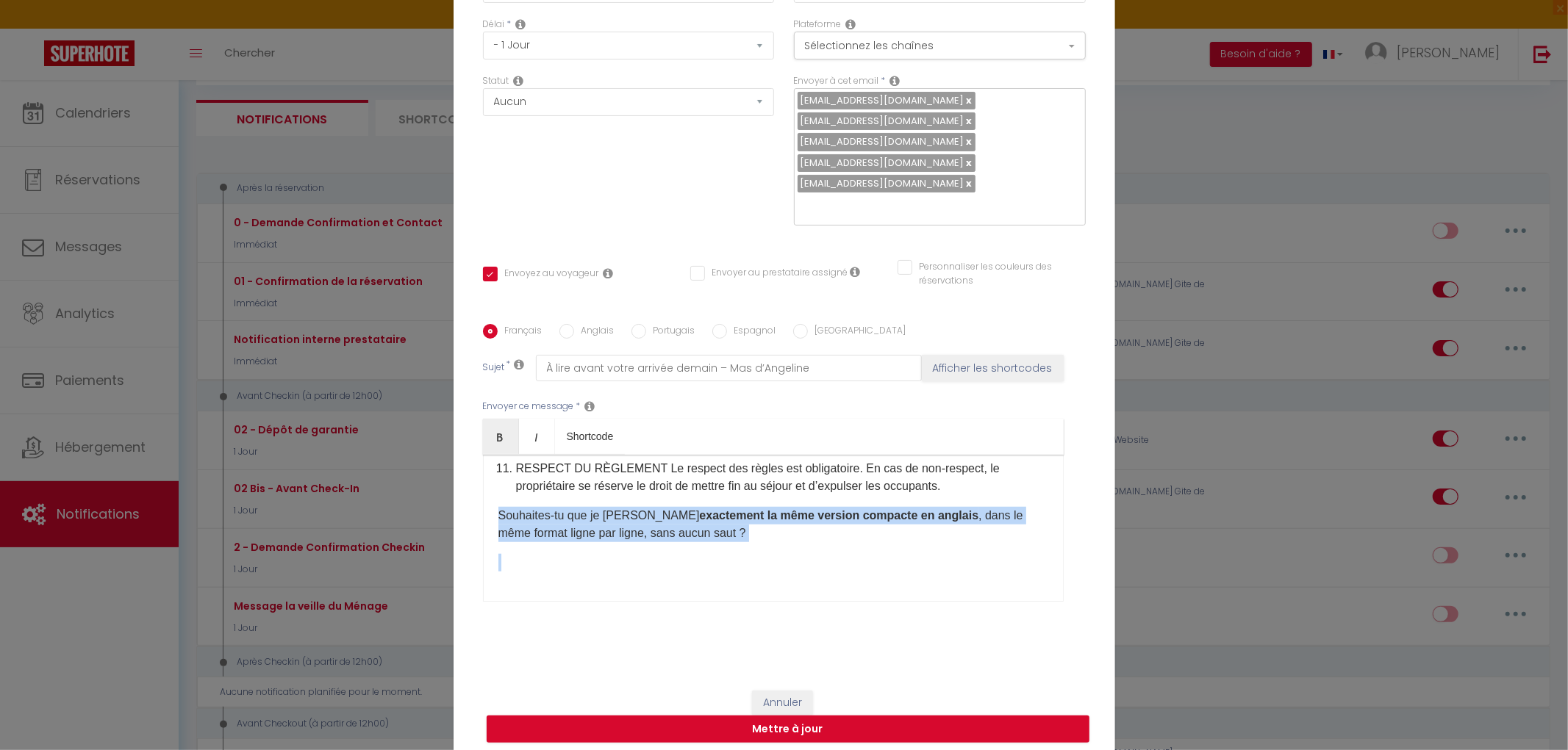
drag, startPoint x: 492, startPoint y: 515, endPoint x: 766, endPoint y: 547, distance: 275.9
click at [766, 547] on div "​Bonjour [GUEST:FIRST_NAME]​, Petit rappel pour votre arrivée demain au MAS D’A…" at bounding box center [772, 529] width 581 height 147
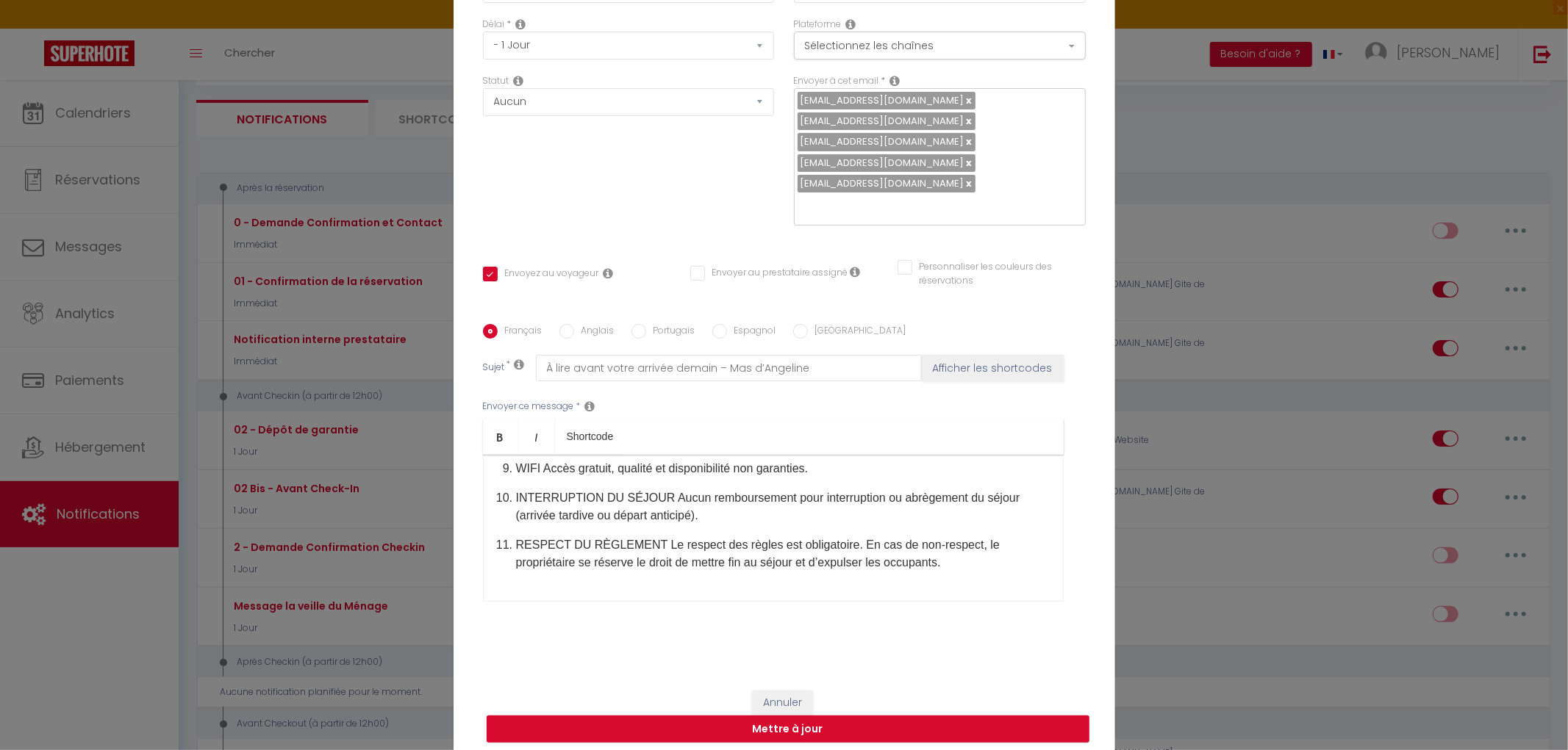
scroll to position [1268, 0]
click at [822, 730] on button "Mettre à jour" at bounding box center [788, 729] width 603 height 28
checkbox input "true"
checkbox input "false"
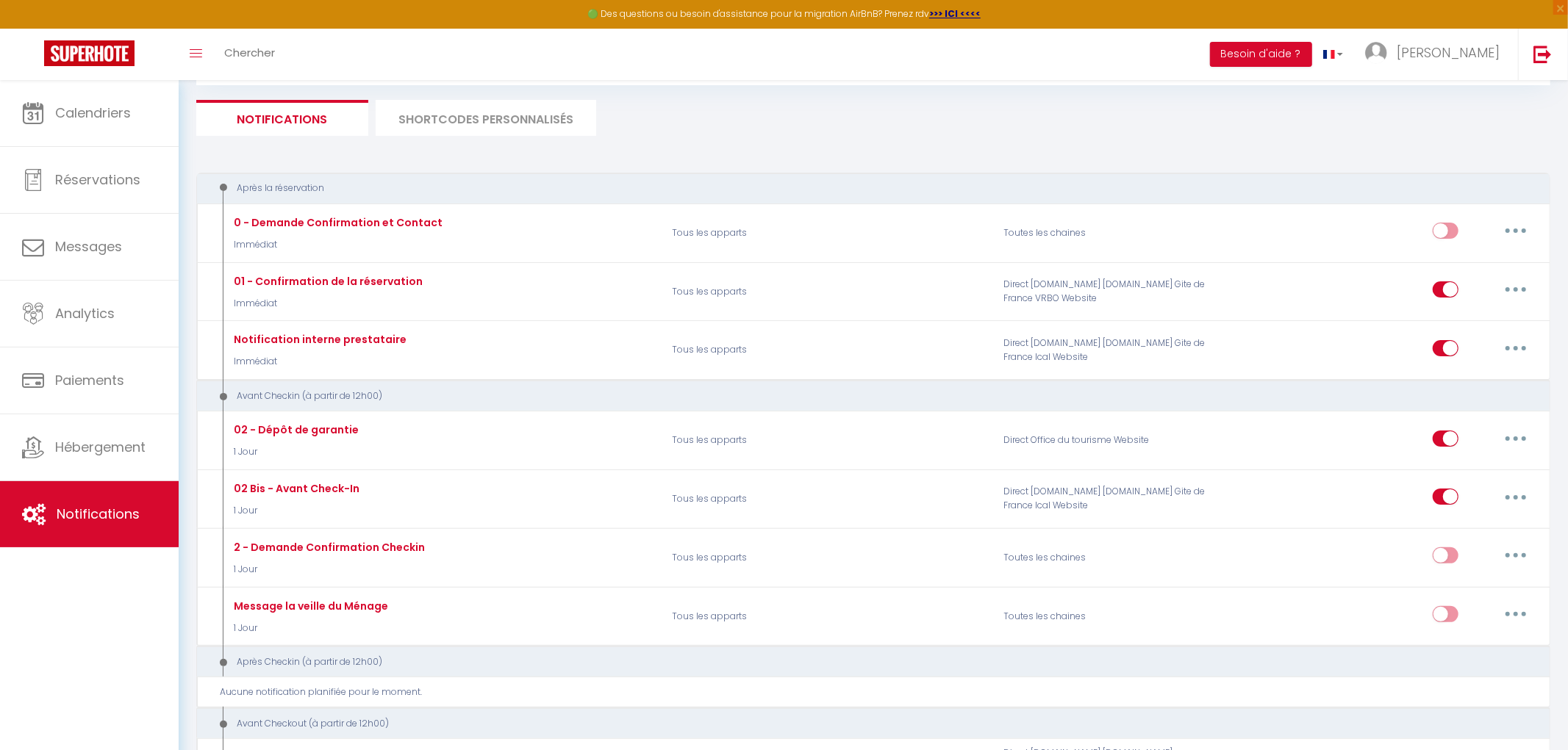
scroll to position [0, 0]
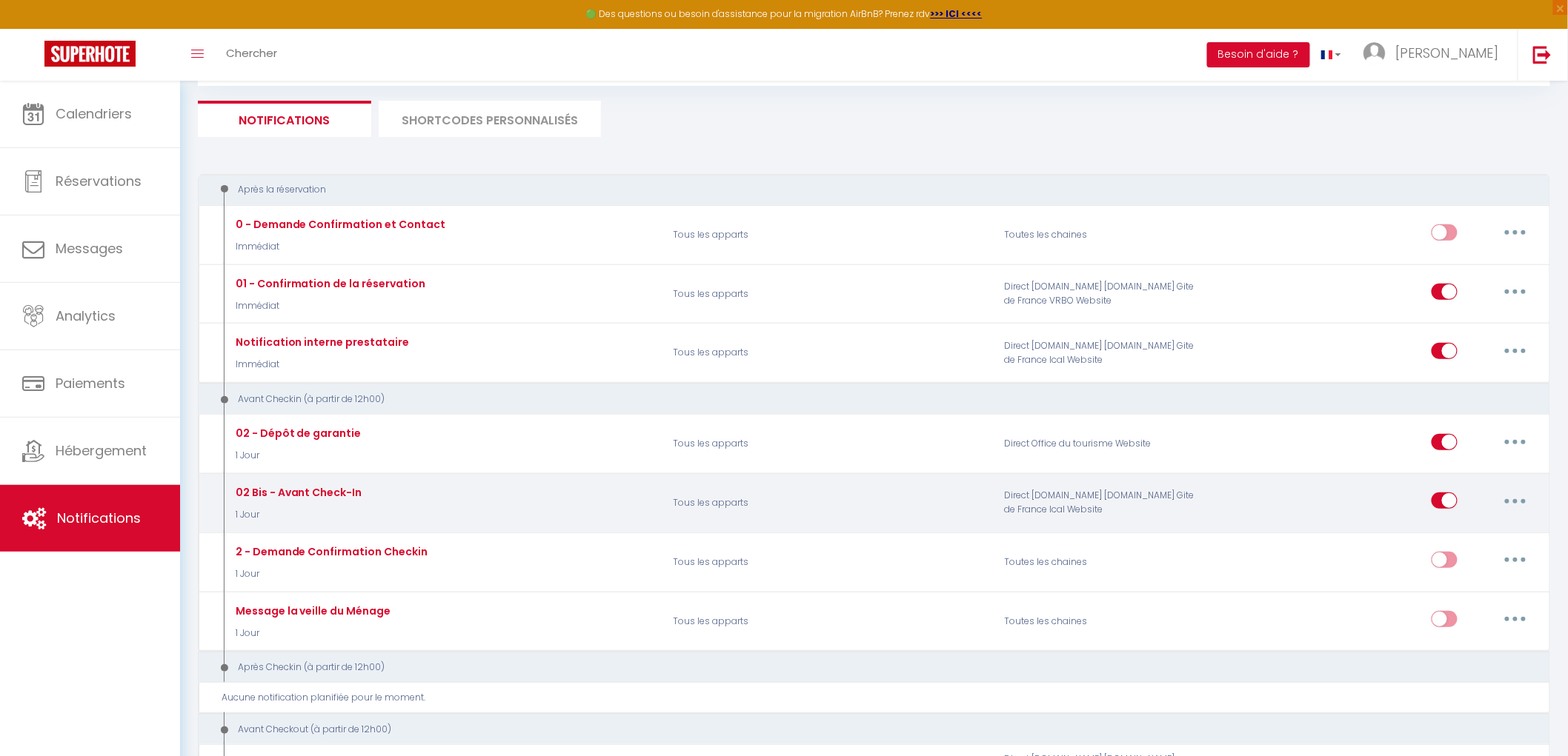
click at [1507, 508] on button "button" at bounding box center [1515, 500] width 42 height 24
click at [1453, 537] on link "Editer" at bounding box center [1477, 534] width 110 height 25
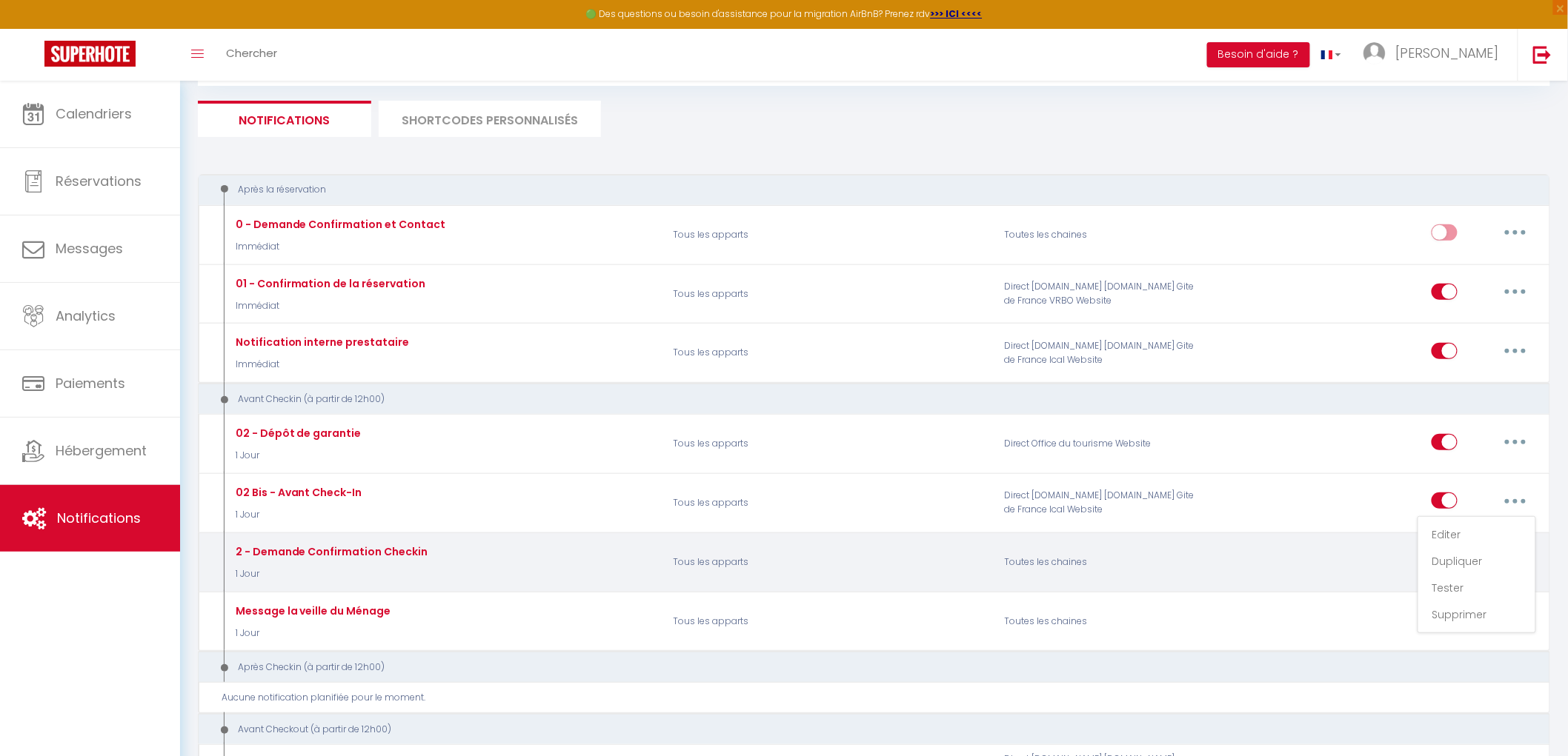
type input "02 Bis - Avant Check-In"
select select "1 Jour"
select select
checkbox input "true"
checkbox input "false"
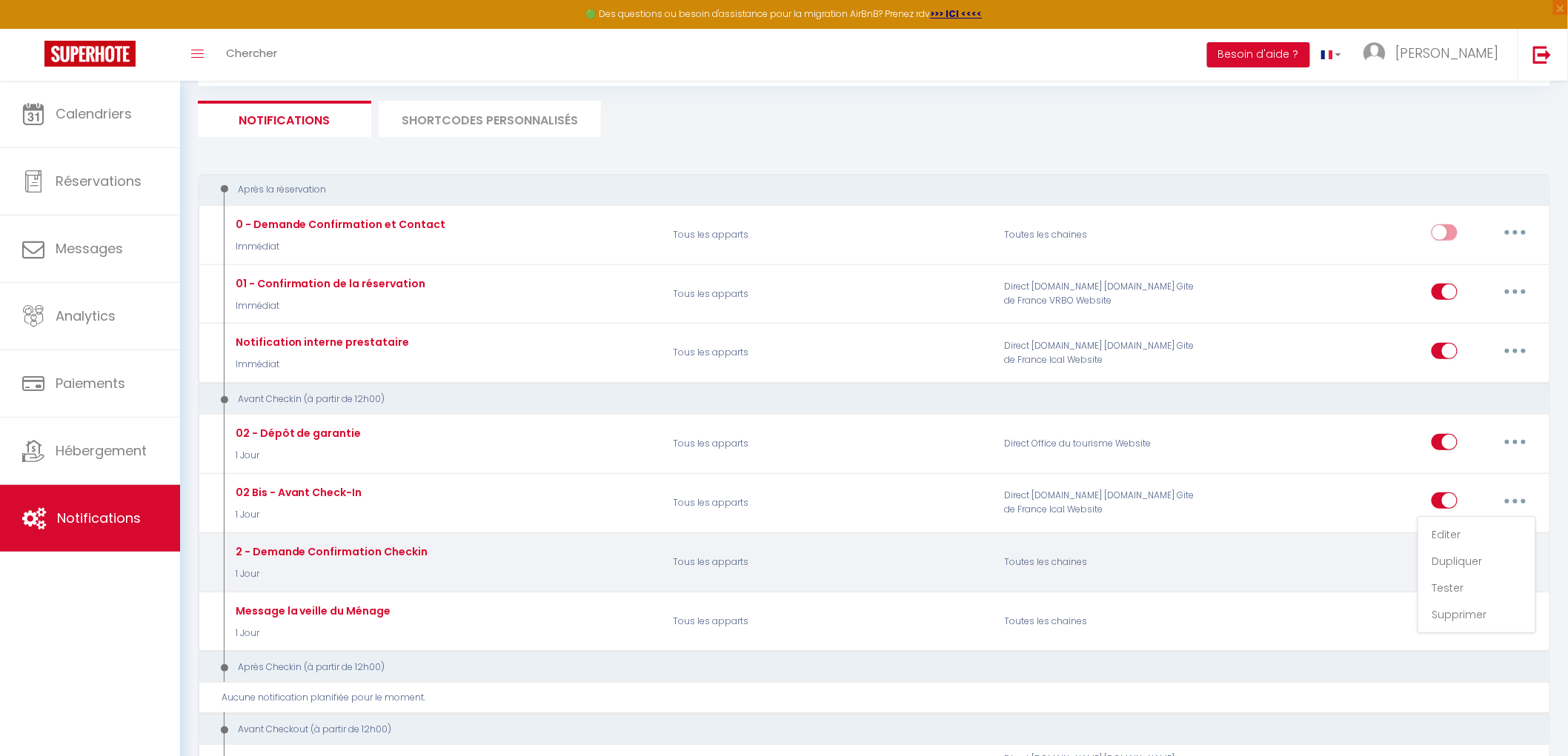
checkbox input "false"
radio input "true"
type input "À lire avant votre arrivée demain – Mas d’Angeline"
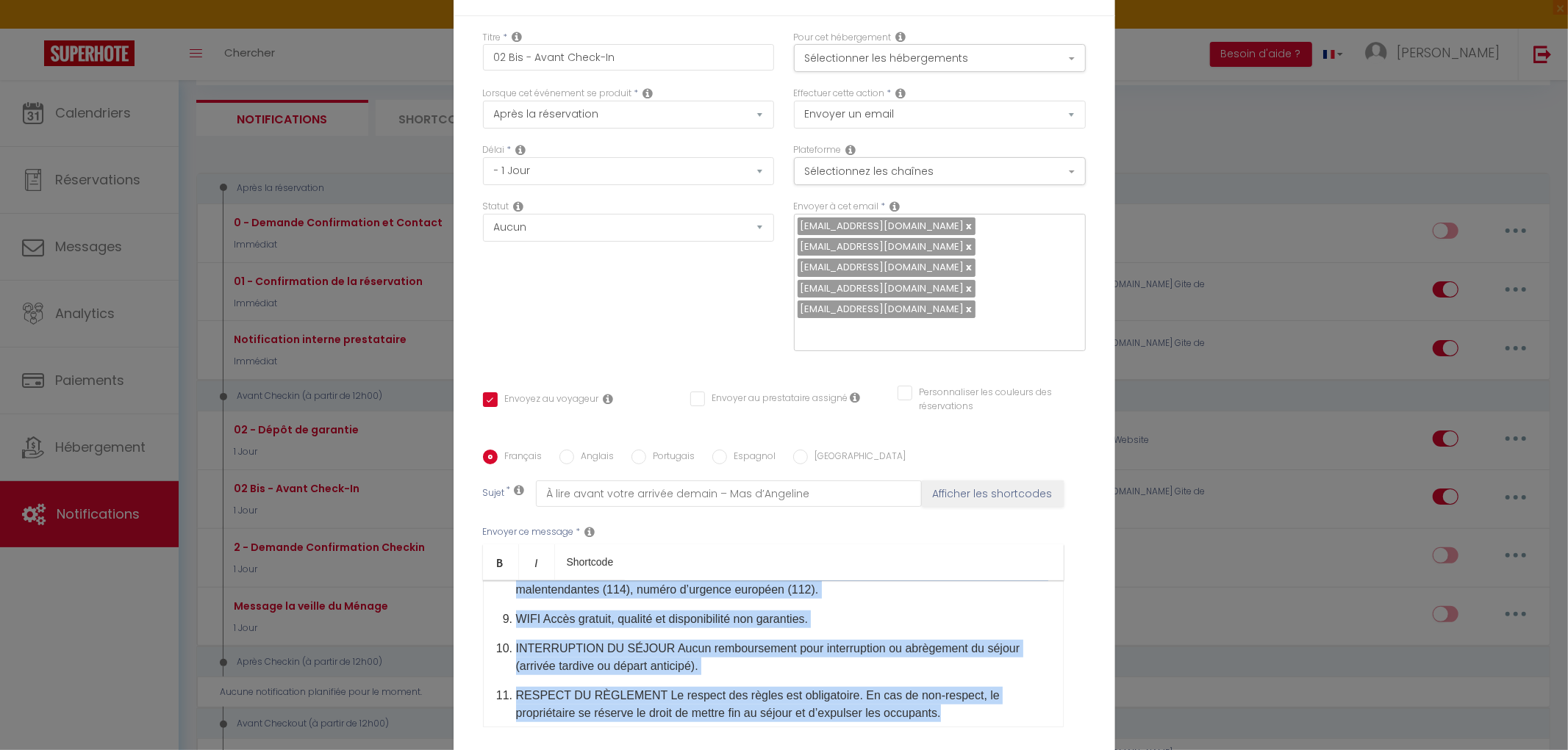
scroll to position [1268, 0]
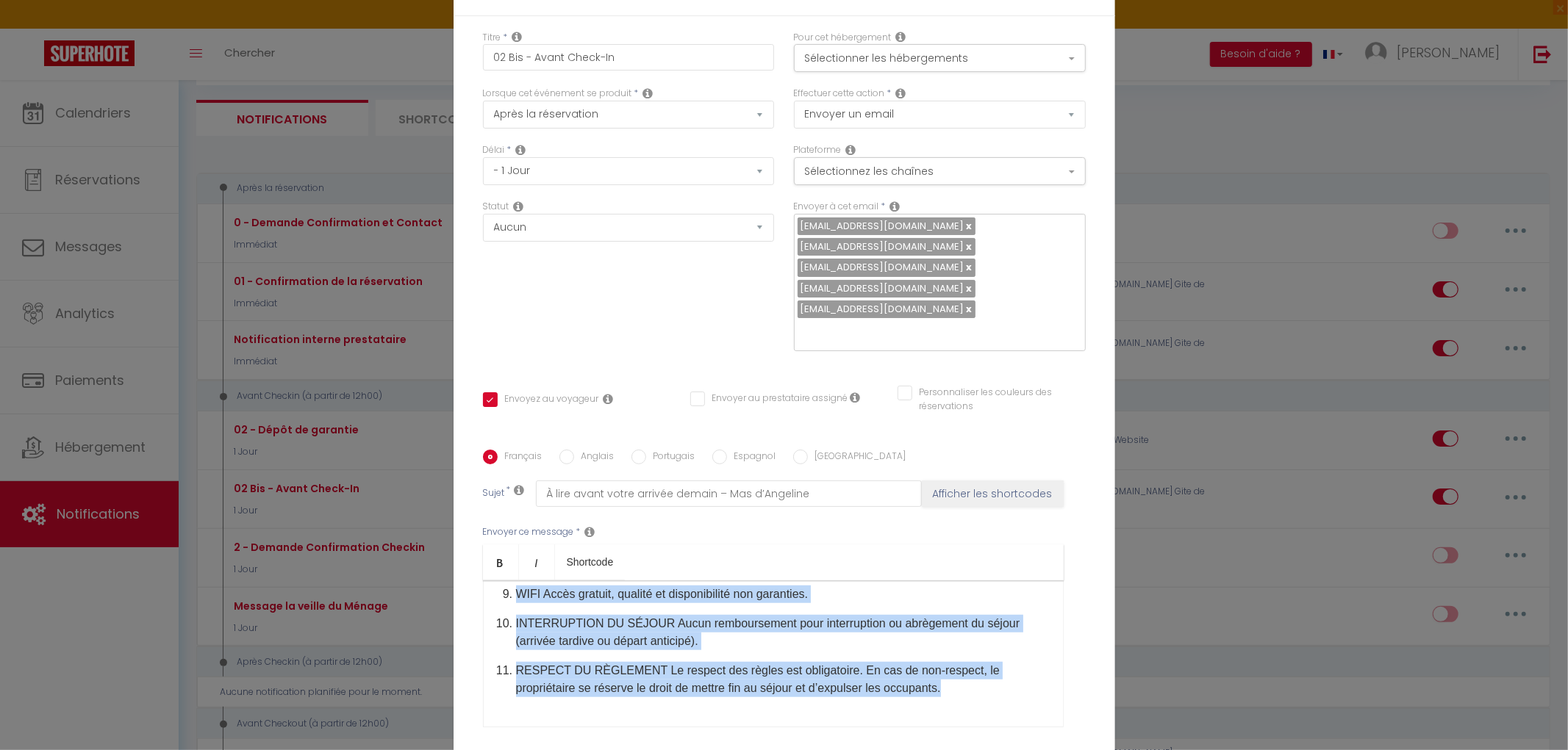
drag, startPoint x: 487, startPoint y: 482, endPoint x: 699, endPoint y: 501, distance: 212.8
click at [951, 617] on div "Envoyer ce message * Bold Italic Shortcode Rich text editor ​Bonjour [GUEST:FIR…" at bounding box center [784, 627] width 603 height 239
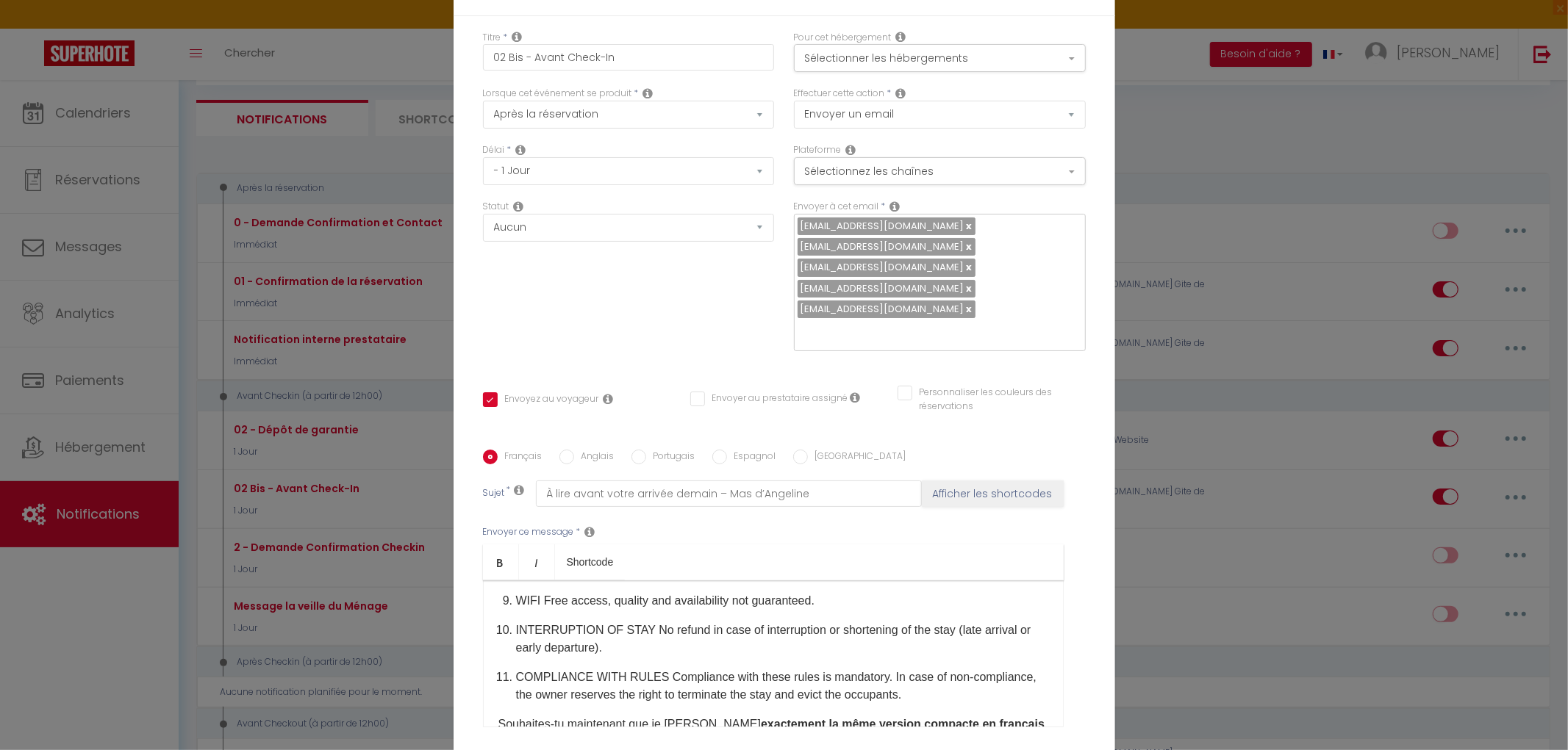
scroll to position [1386, 0]
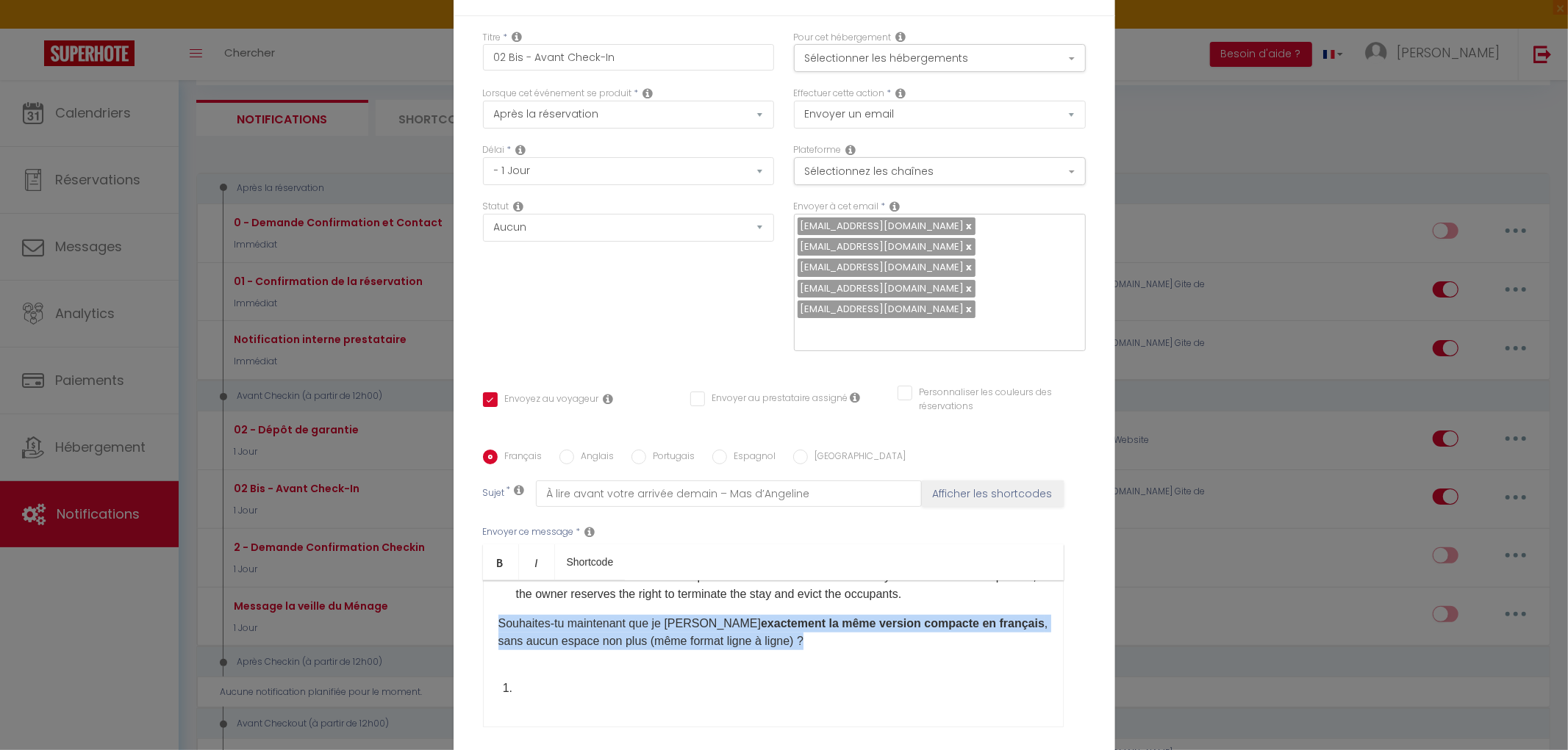
drag, startPoint x: 492, startPoint y: 497, endPoint x: 828, endPoint y: 513, distance: 336.4
click at [828, 615] on p "Souhaites-tu maintenant que je [PERSON_NAME] exactement la même version compact…" at bounding box center [773, 632] width 550 height 35
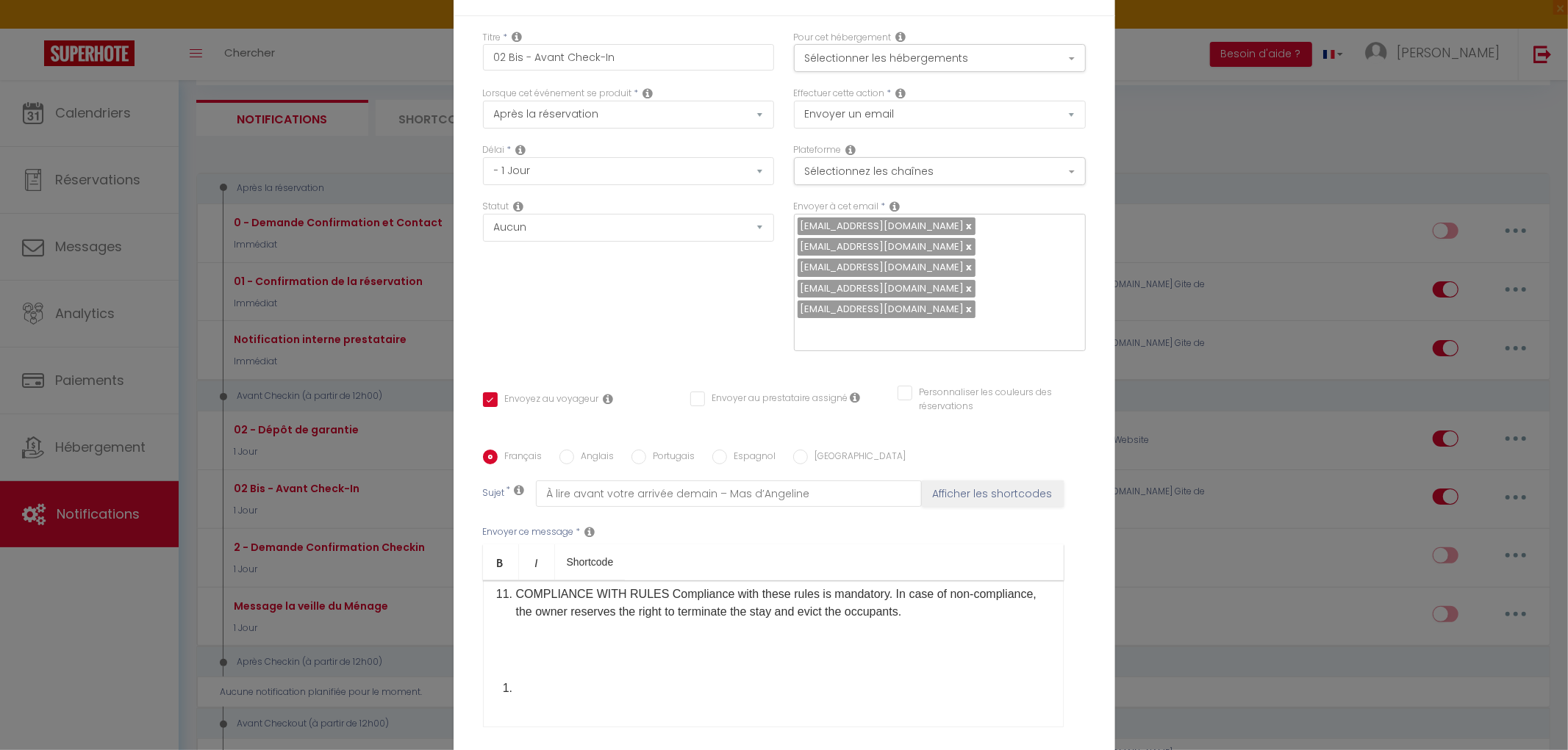
scroll to position [1367, 0]
click at [524, 680] on p at bounding box center [782, 688] width 532 height 17
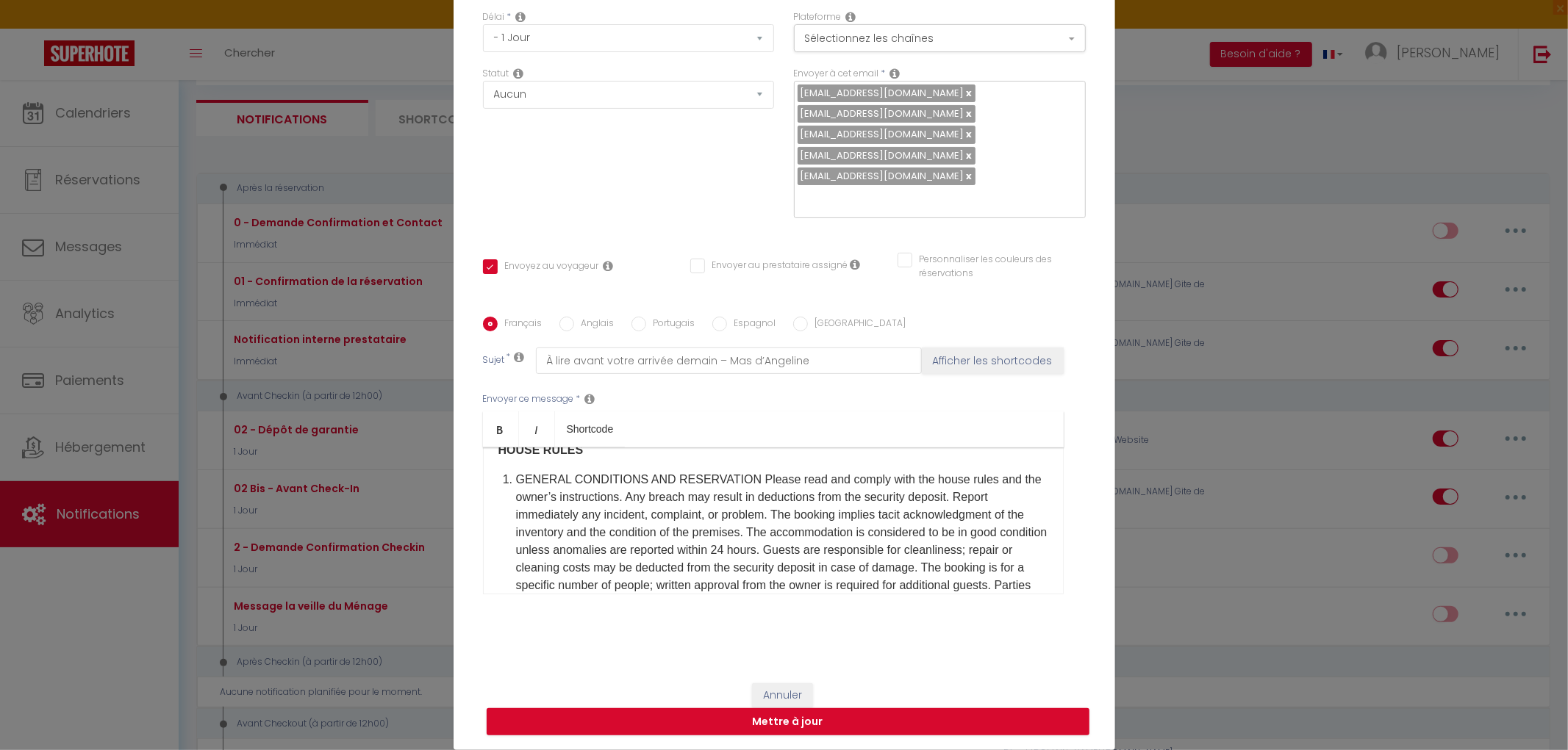
scroll to position [475, 0]
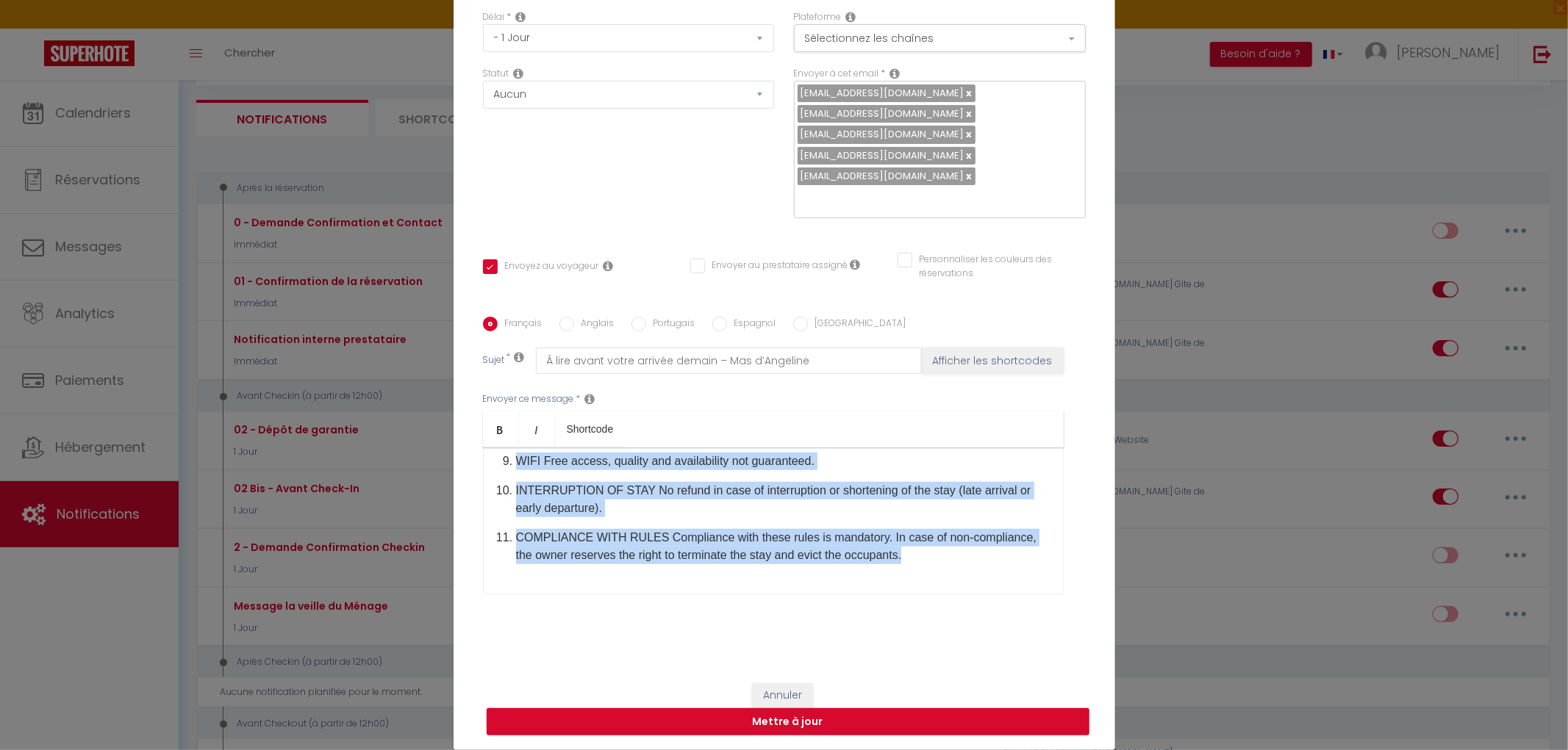
drag, startPoint x: 492, startPoint y: 485, endPoint x: 939, endPoint y: 645, distance: 474.8
click at [939, 645] on div "Titre * 02 Bis - Avant Check-In Pour cet hébergement Sélectionner les hébergeme…" at bounding box center [784, 276] width 661 height 786
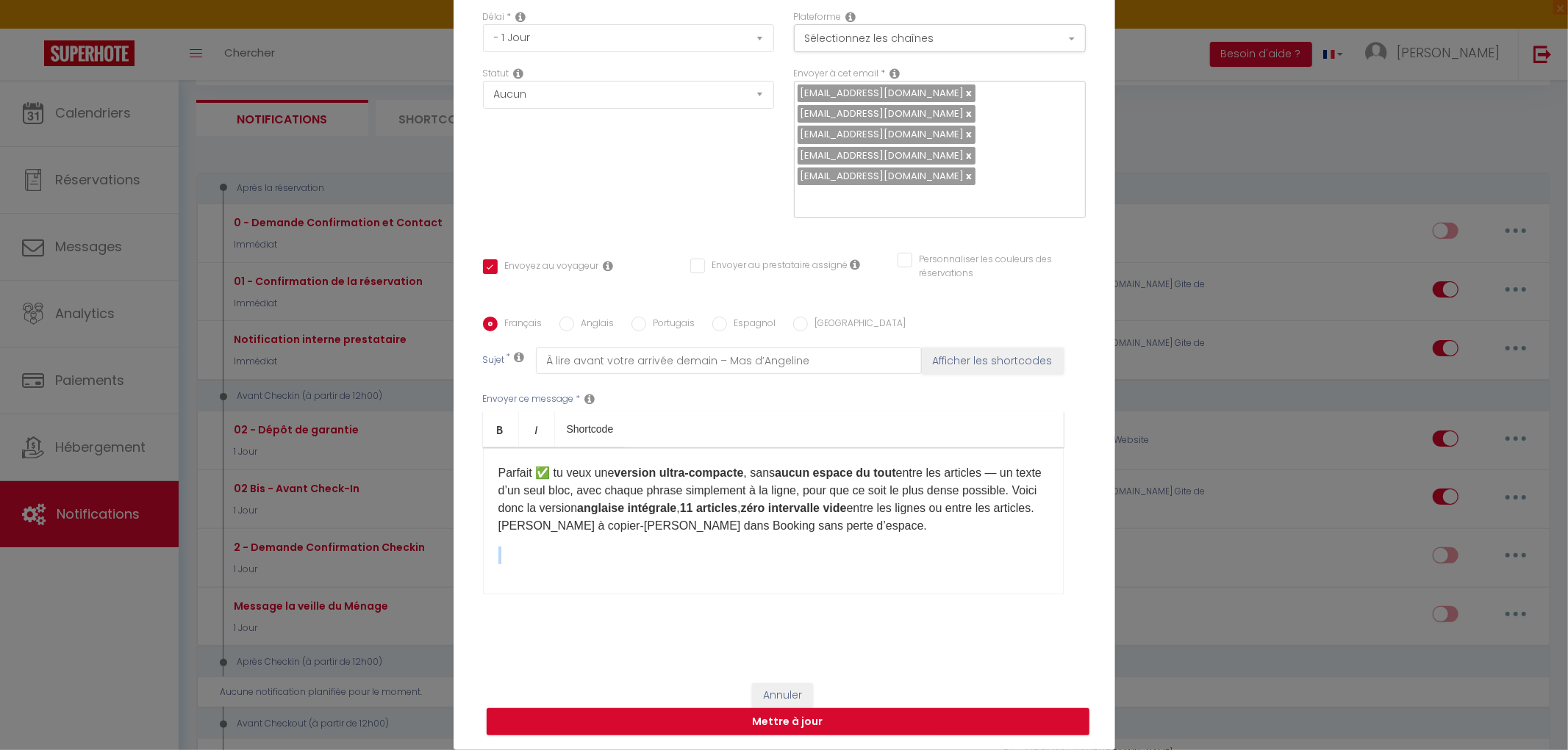
scroll to position [404, 0]
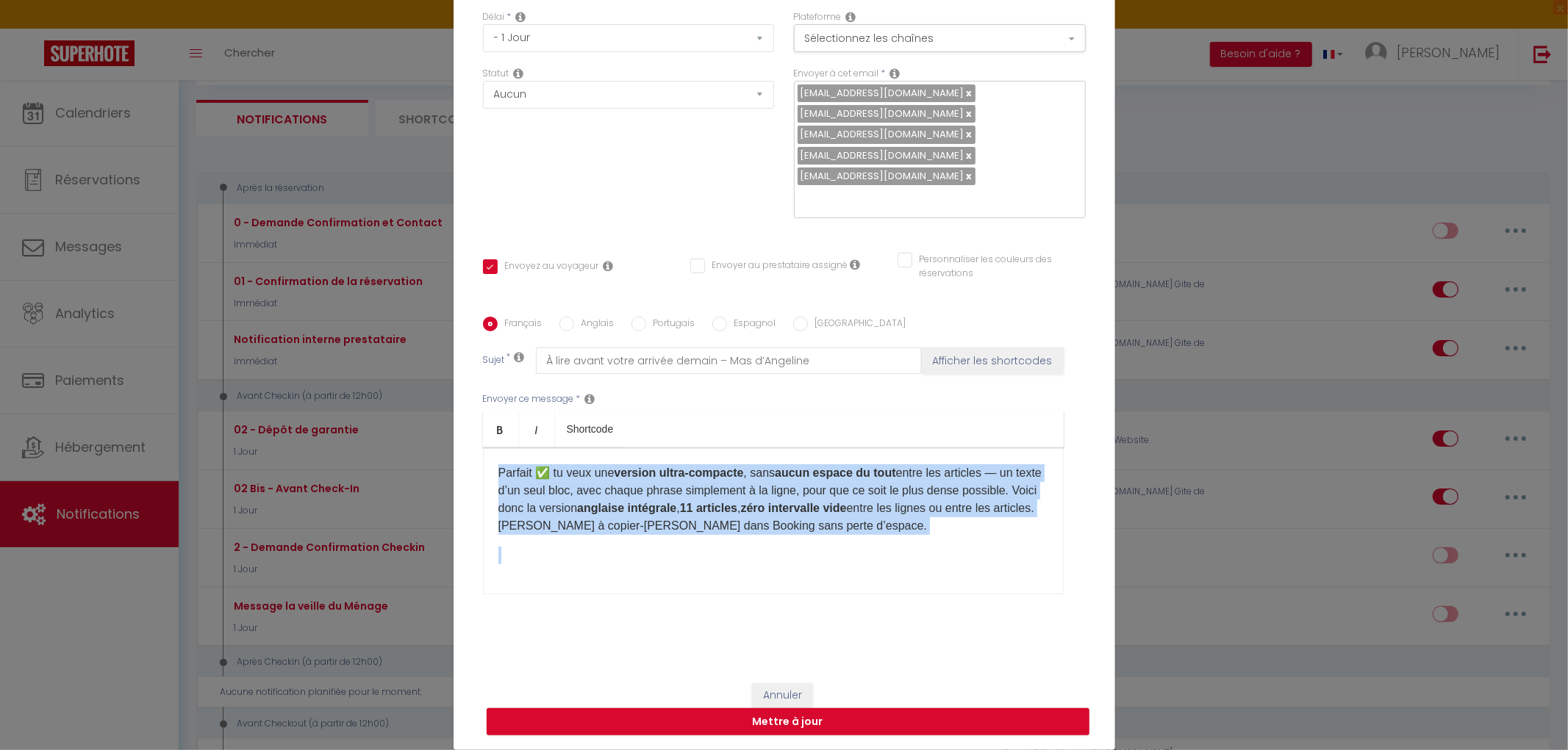
drag, startPoint x: 491, startPoint y: 467, endPoint x: 978, endPoint y: 534, distance: 491.6
click at [978, 534] on div "​Bonjour [GUEST:FIRST_NAME]​, Petit rappel pour votre arrivée demain au MAS D’A…" at bounding box center [772, 521] width 581 height 147
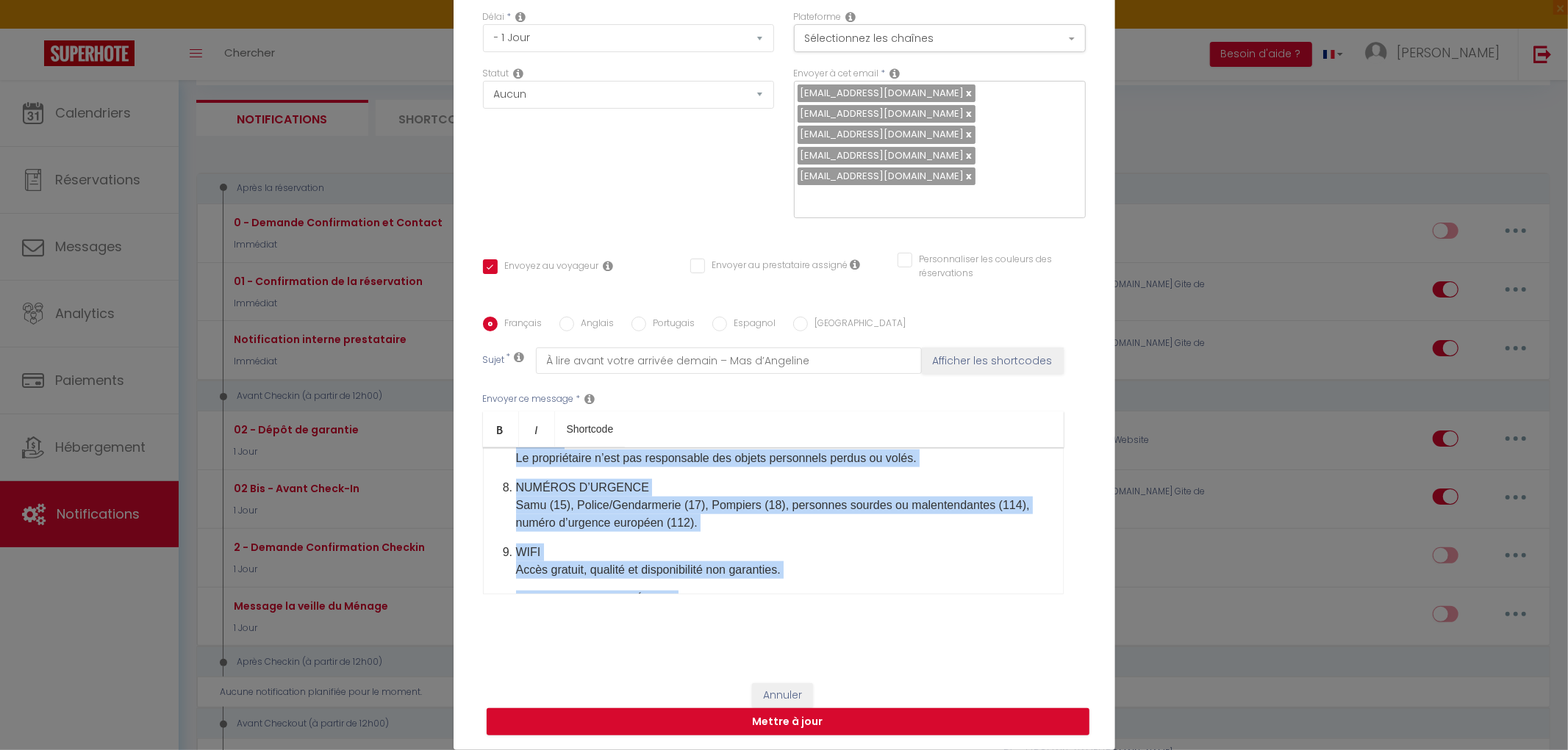
scroll to position [1732, 0]
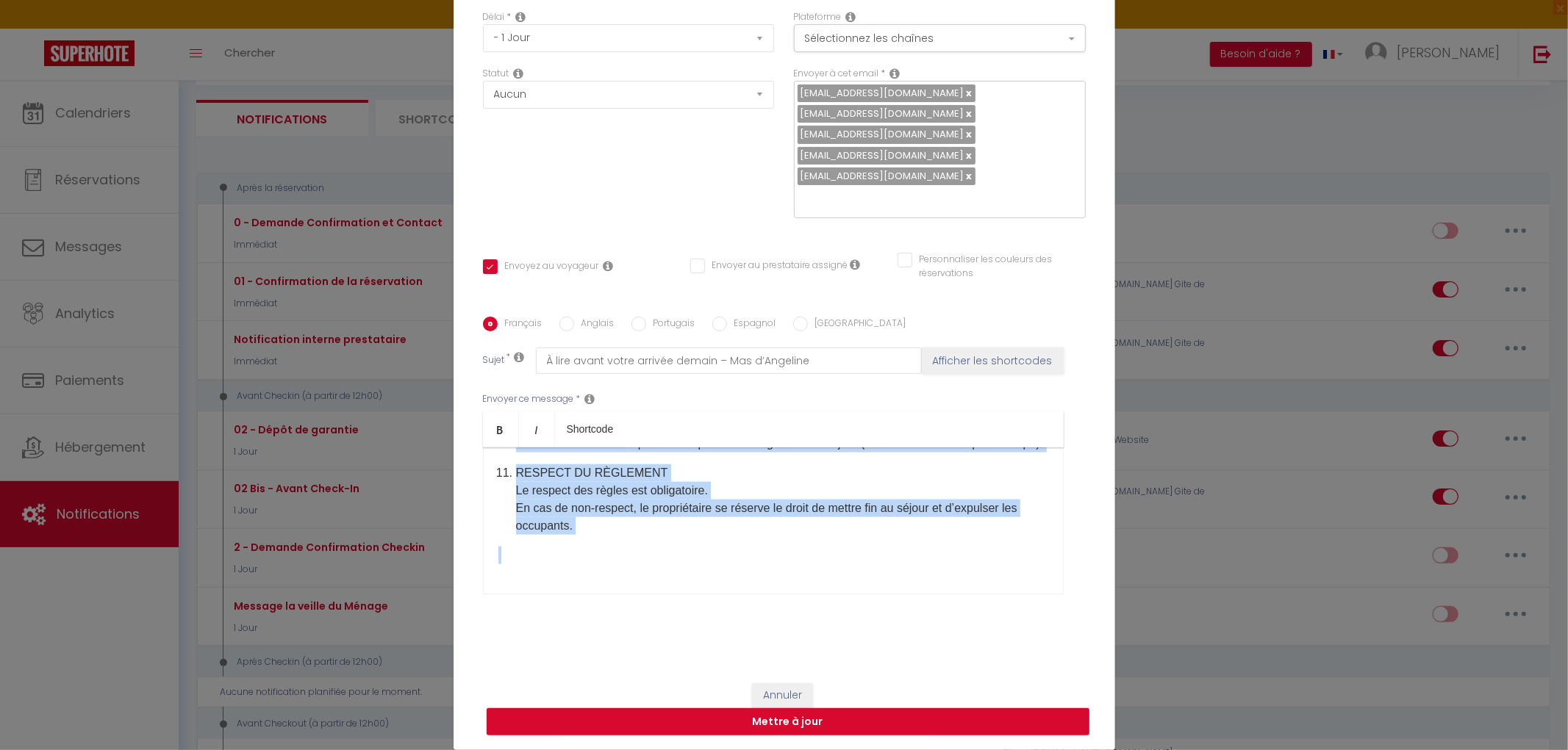
drag, startPoint x: 494, startPoint y: 475, endPoint x: 965, endPoint y: 611, distance: 490.2
click at [965, 611] on div "Envoyer ce message * Bold Italic Shortcode Rich text editor ​Bonjour [GUEST:FIR…" at bounding box center [784, 493] width 603 height 239
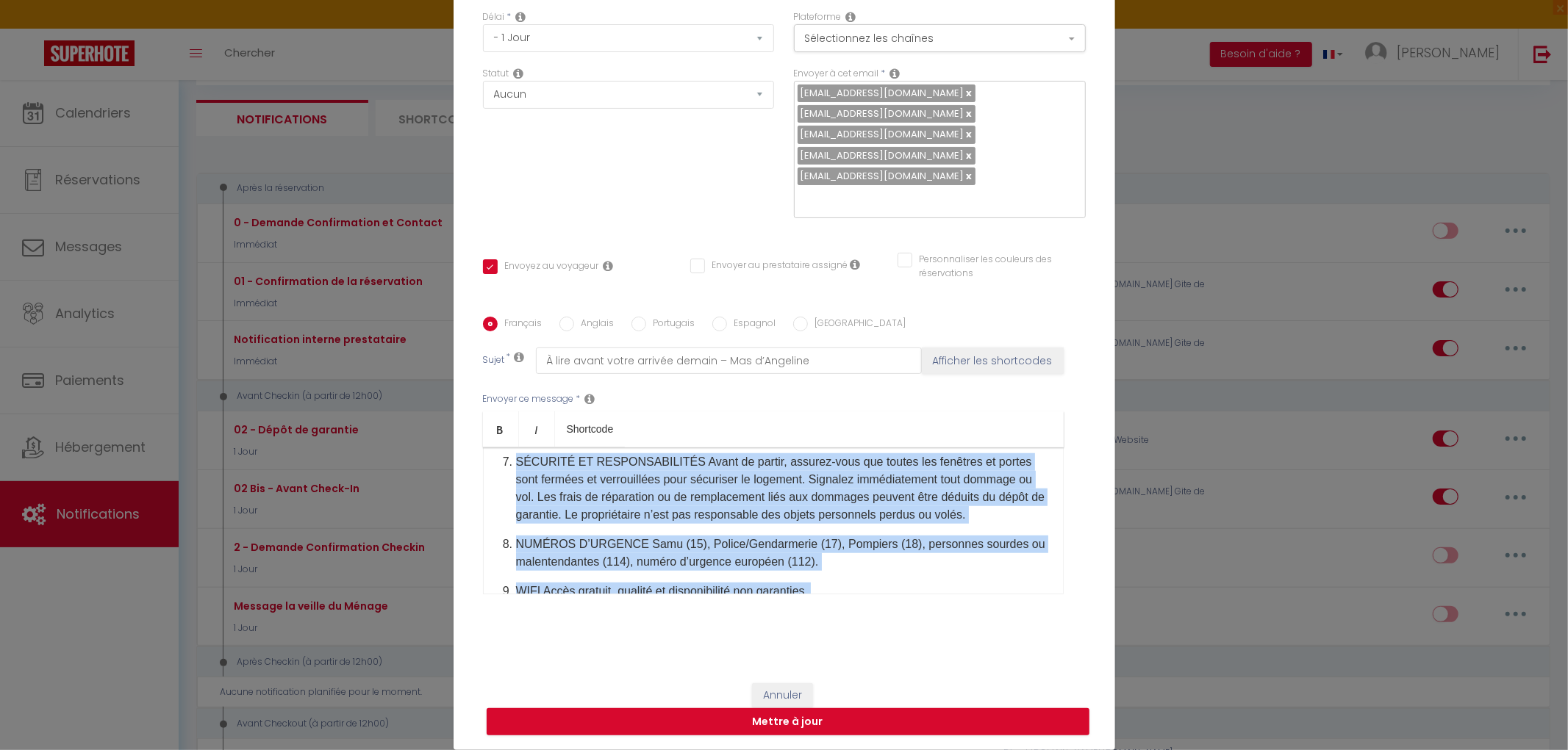
scroll to position [1502, 0]
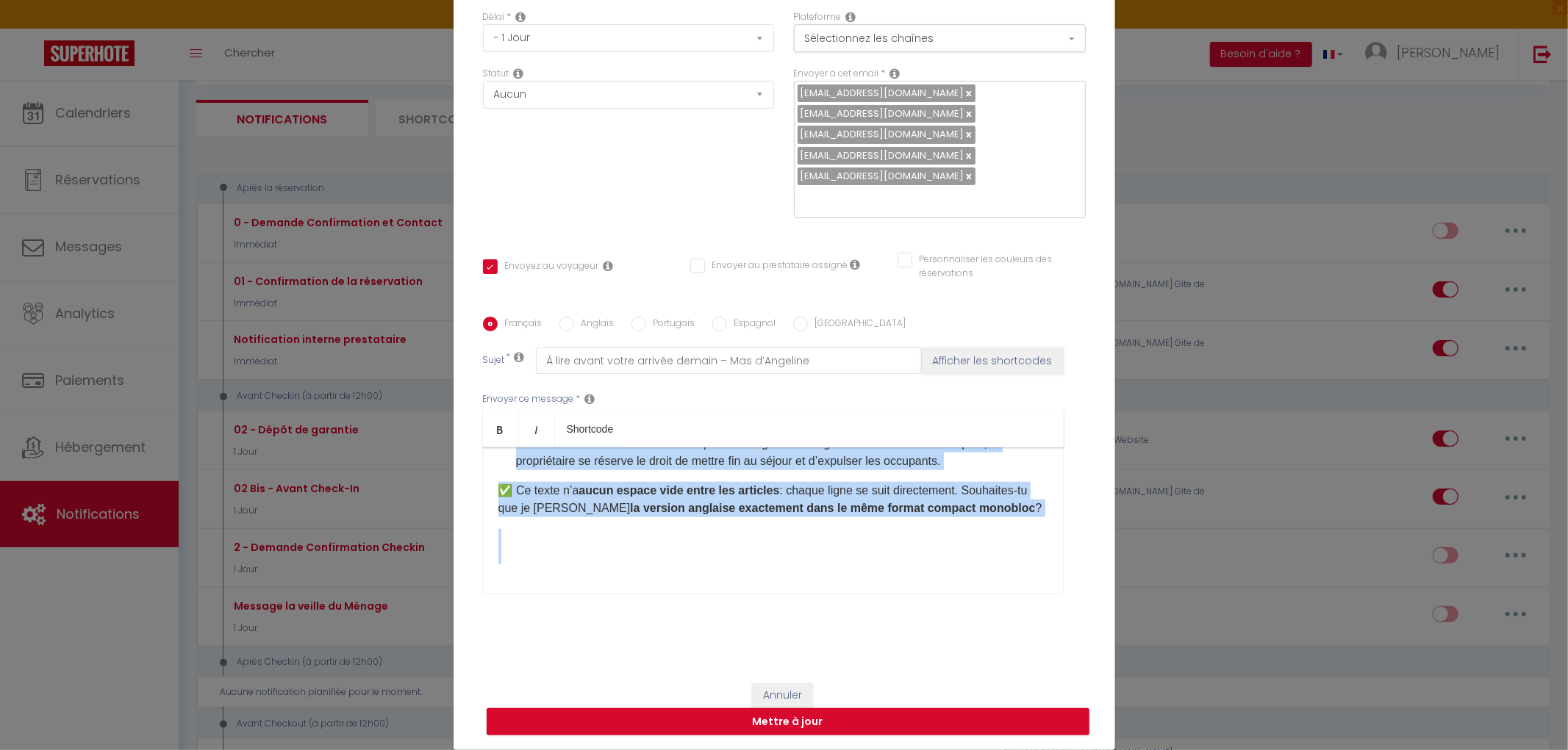
drag, startPoint x: 488, startPoint y: 540, endPoint x: 912, endPoint y: 627, distance: 432.8
click at [912, 627] on div "Français Anglais Portugais Espagnol Italien Sujet * À lire avant votre arrivée …" at bounding box center [784, 464] width 603 height 340
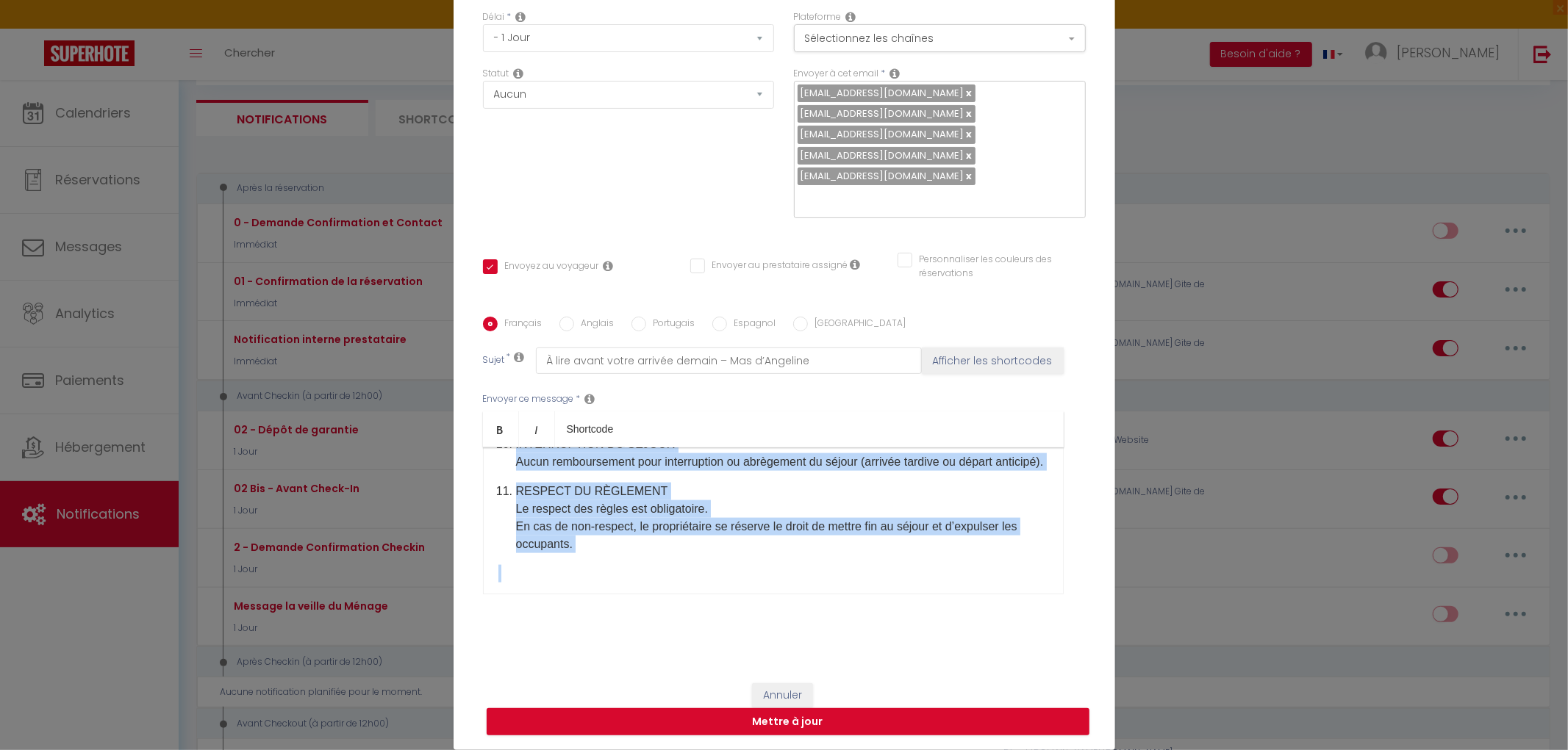
scroll to position [1843, 0]
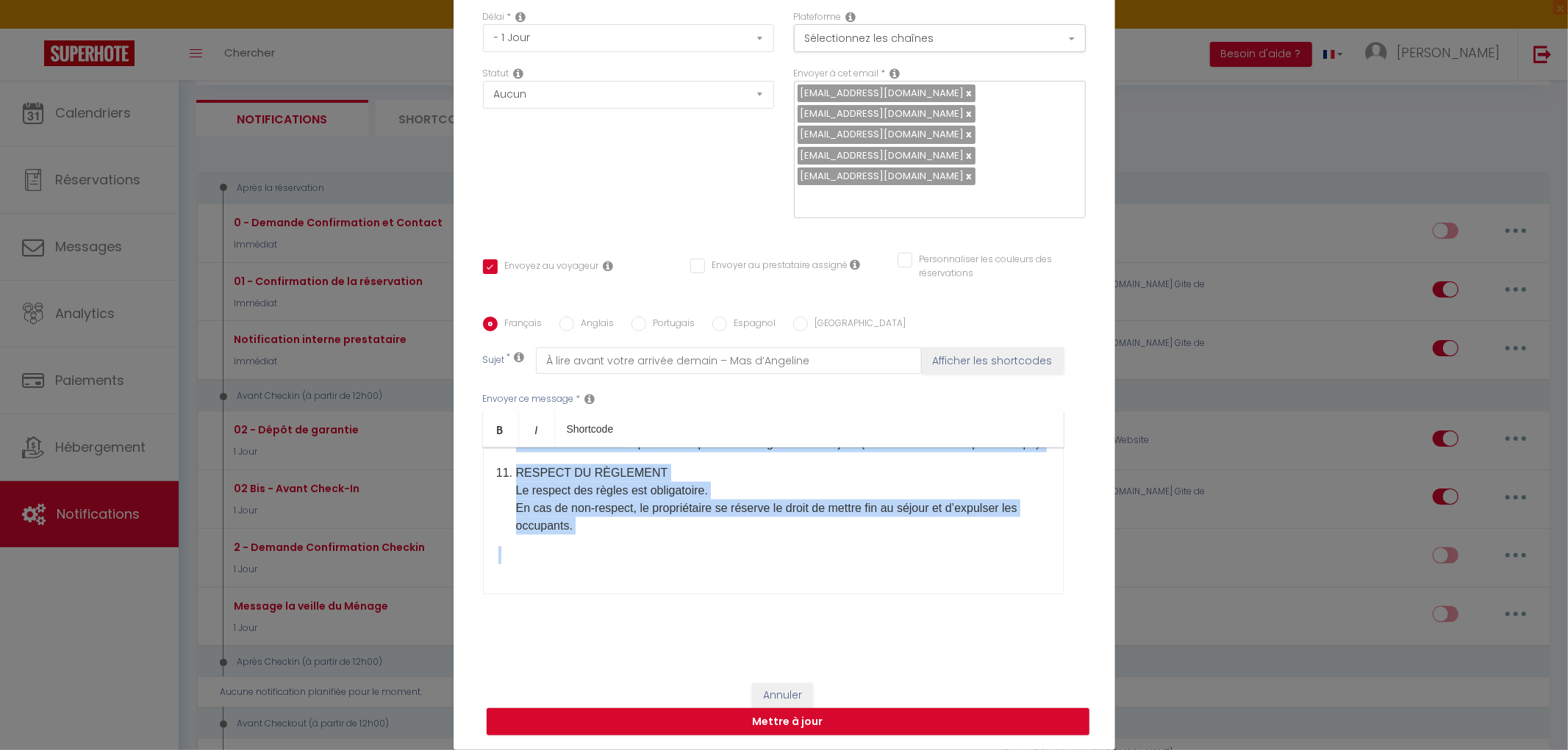
drag, startPoint x: 492, startPoint y: 525, endPoint x: 1010, endPoint y: 655, distance: 534.1
click at [1010, 655] on div "Titre * 02 Bis - Avant Check-In Pour cet hébergement Sélectionner les hébergeme…" at bounding box center [784, 276] width 661 height 786
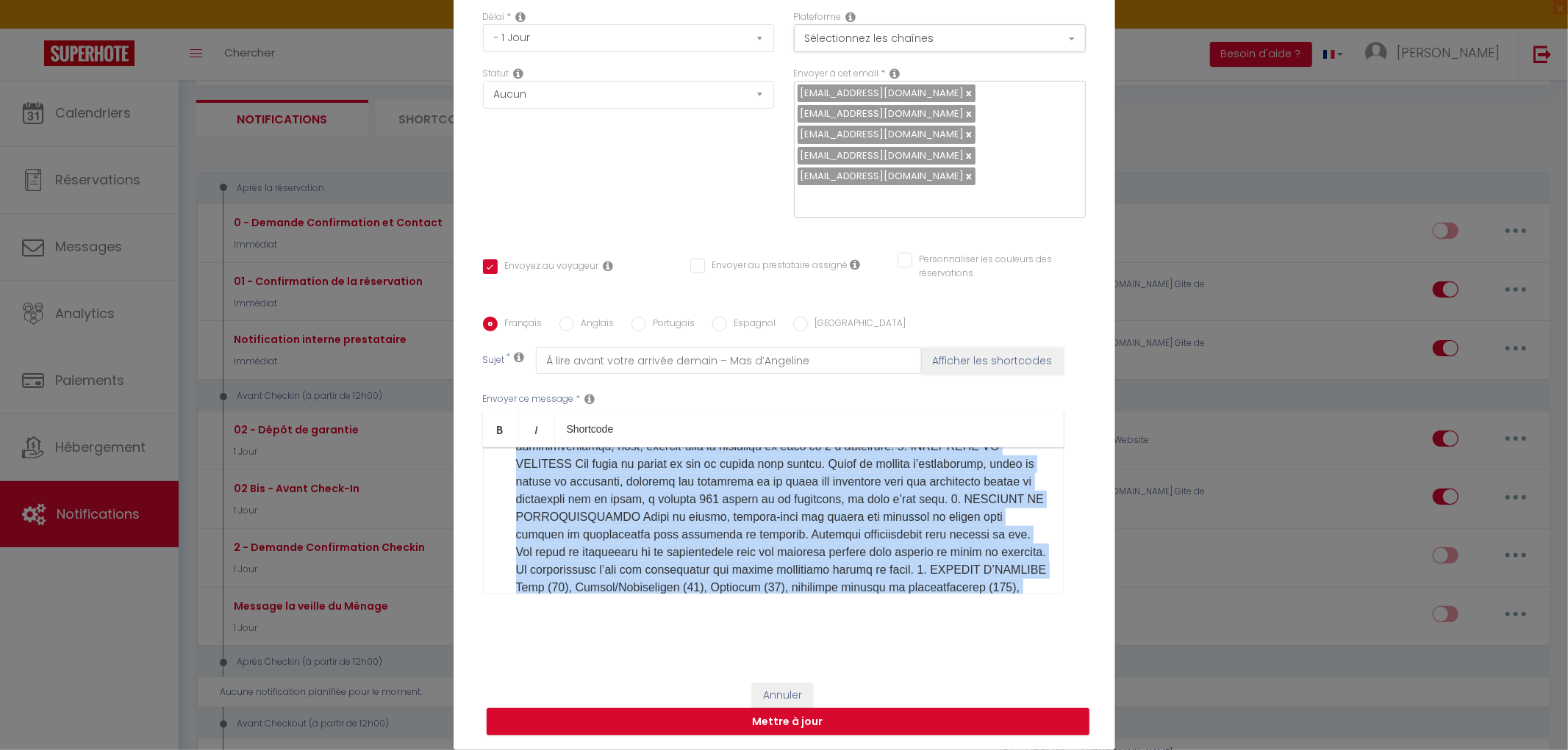
scroll to position [1297, 0]
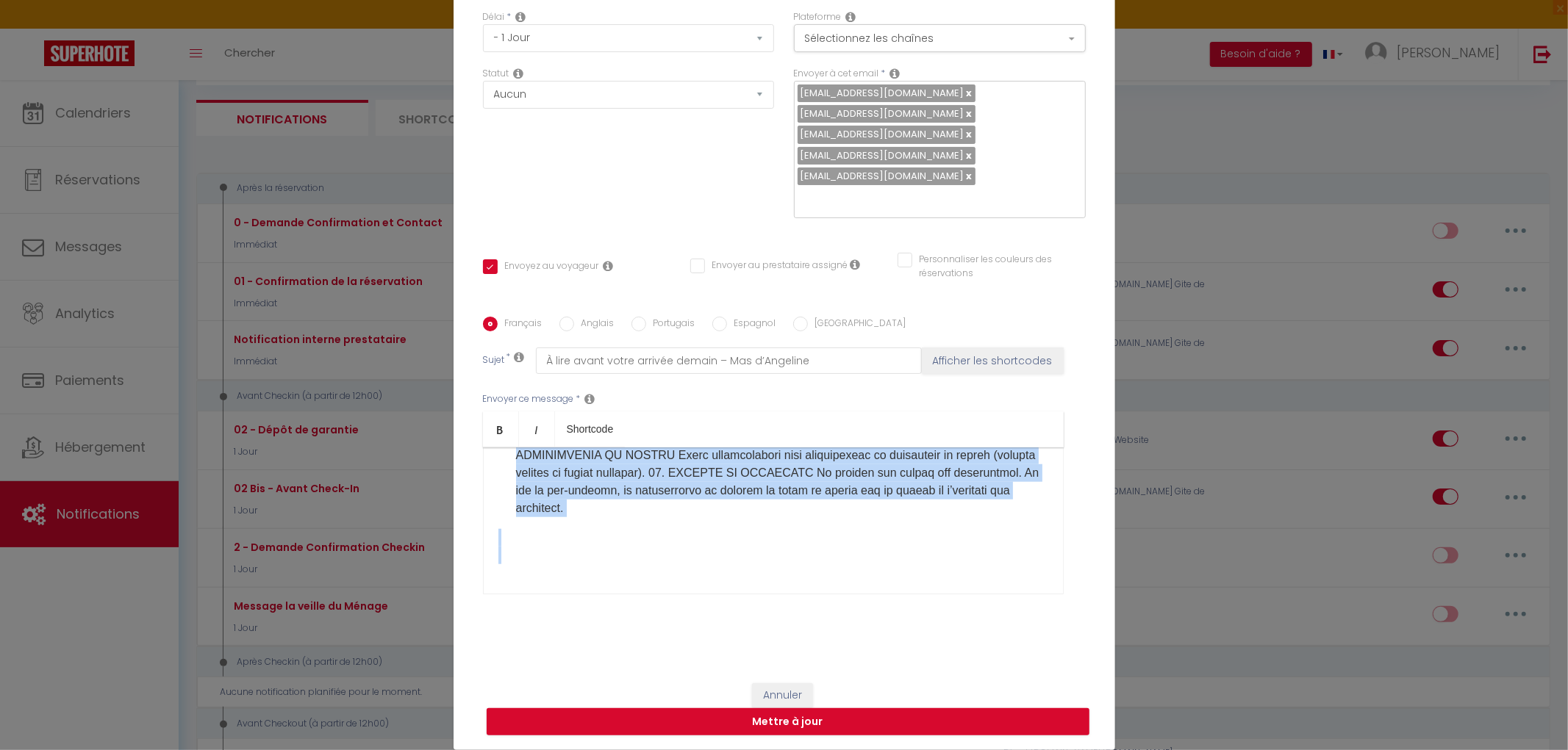
drag, startPoint x: 491, startPoint y: 456, endPoint x: 825, endPoint y: 533, distance: 342.8
click at [954, 604] on div "Envoyer ce message * Bold Italic Shortcode Rich text editor ​Bonjour [GUEST:FIR…" at bounding box center [784, 493] width 603 height 239
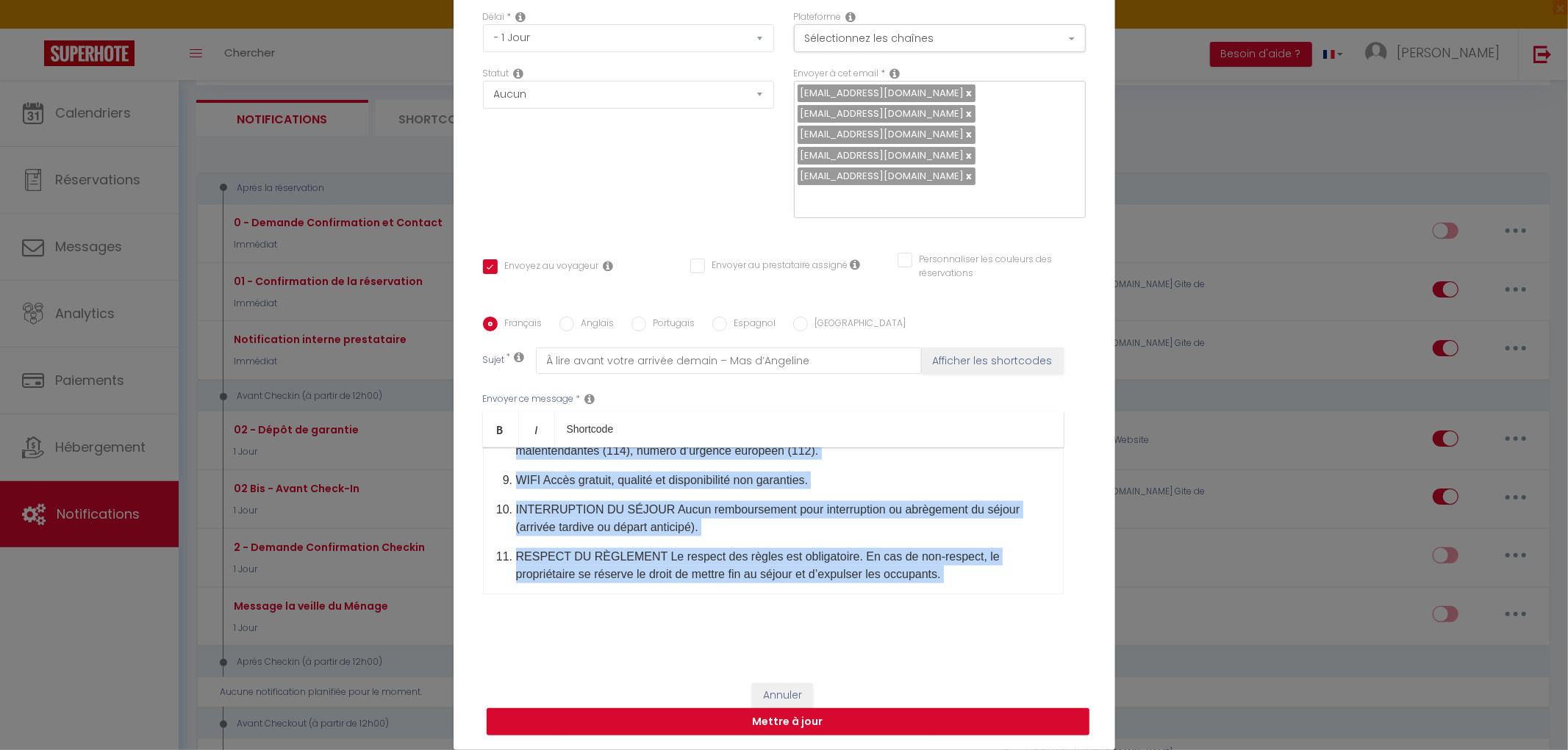
scroll to position [1515, 0]
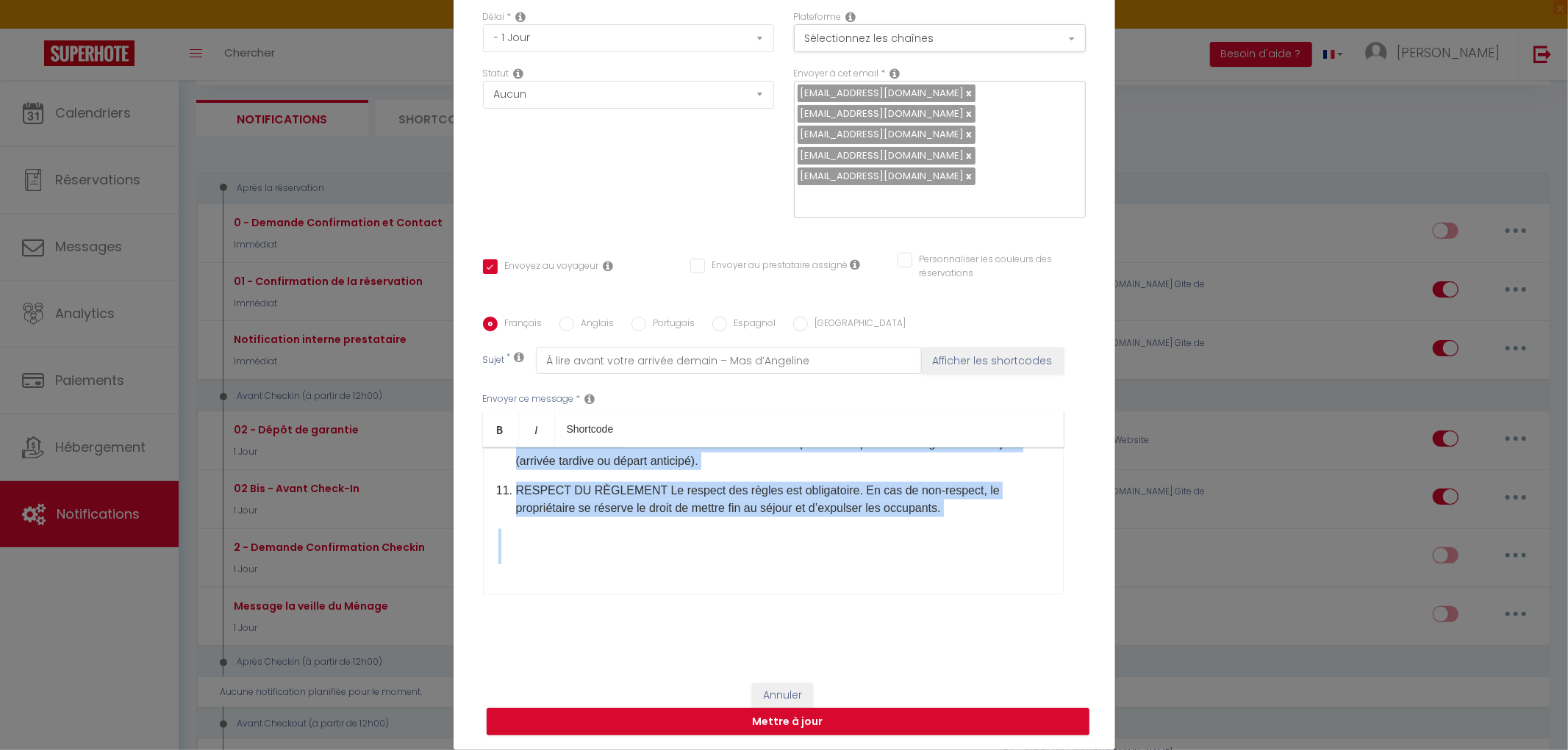
drag, startPoint x: 492, startPoint y: 510, endPoint x: 989, endPoint y: 634, distance: 512.2
click at [989, 634] on div "Titre * 02 Bis - Avant Check-In Pour cet hébergement Sélectionner les hébergeme…" at bounding box center [784, 276] width 661 height 786
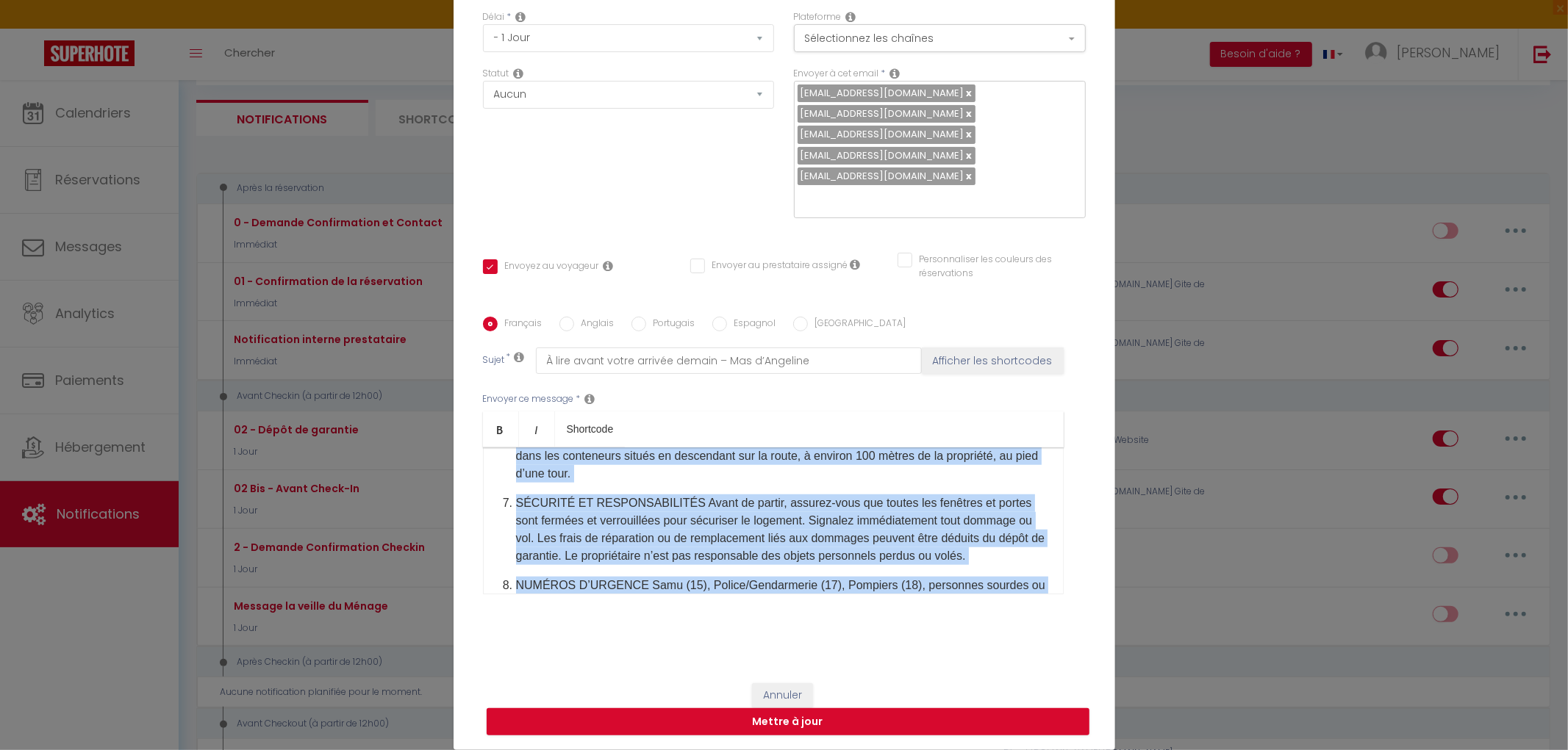
scroll to position [1544, 0]
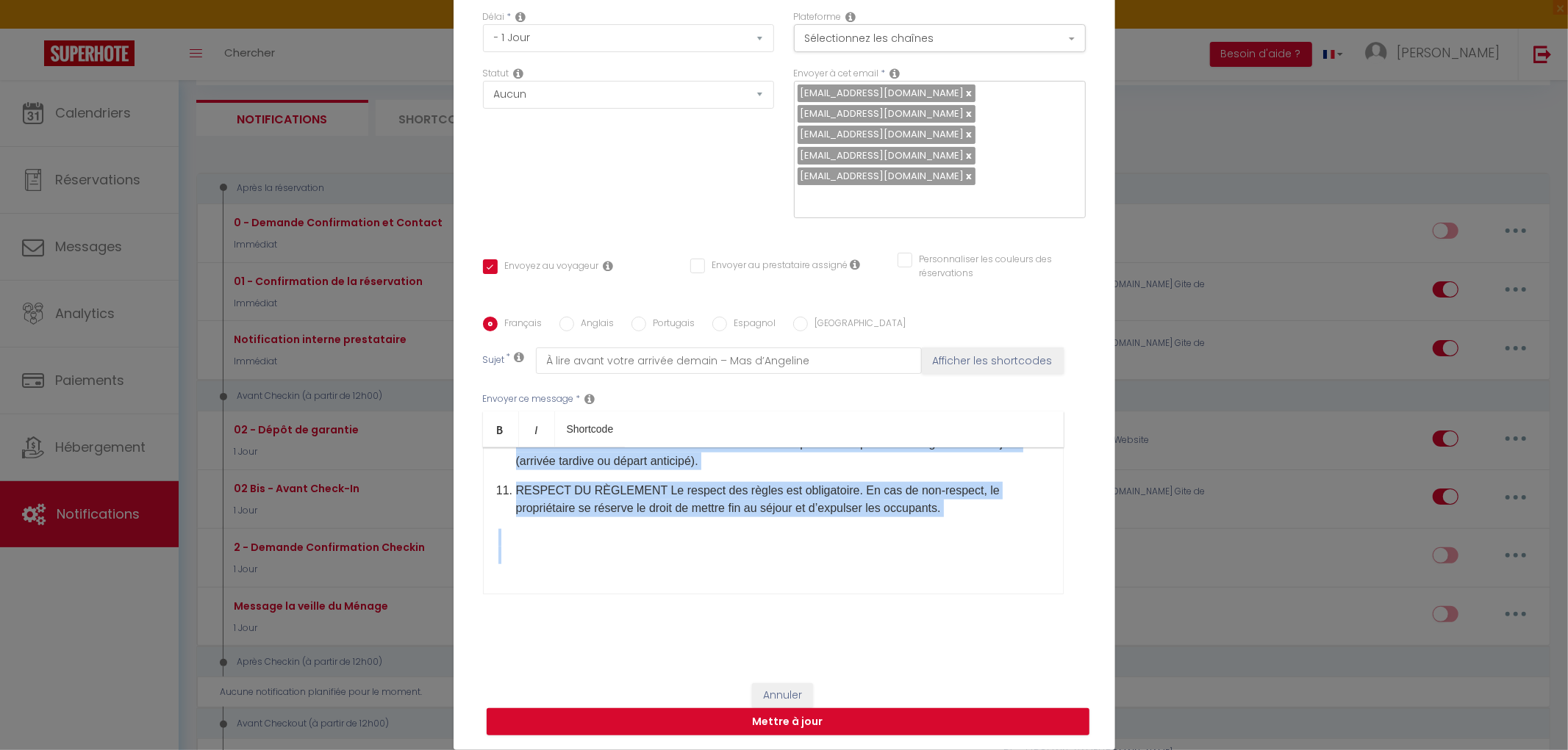
drag, startPoint x: 492, startPoint y: 515, endPoint x: 930, endPoint y: 599, distance: 446.0
click at [930, 599] on div "Envoyer ce message * Bold Italic Shortcode Rich text editor ​Bonjour [GUEST:FIR…" at bounding box center [784, 493] width 603 height 239
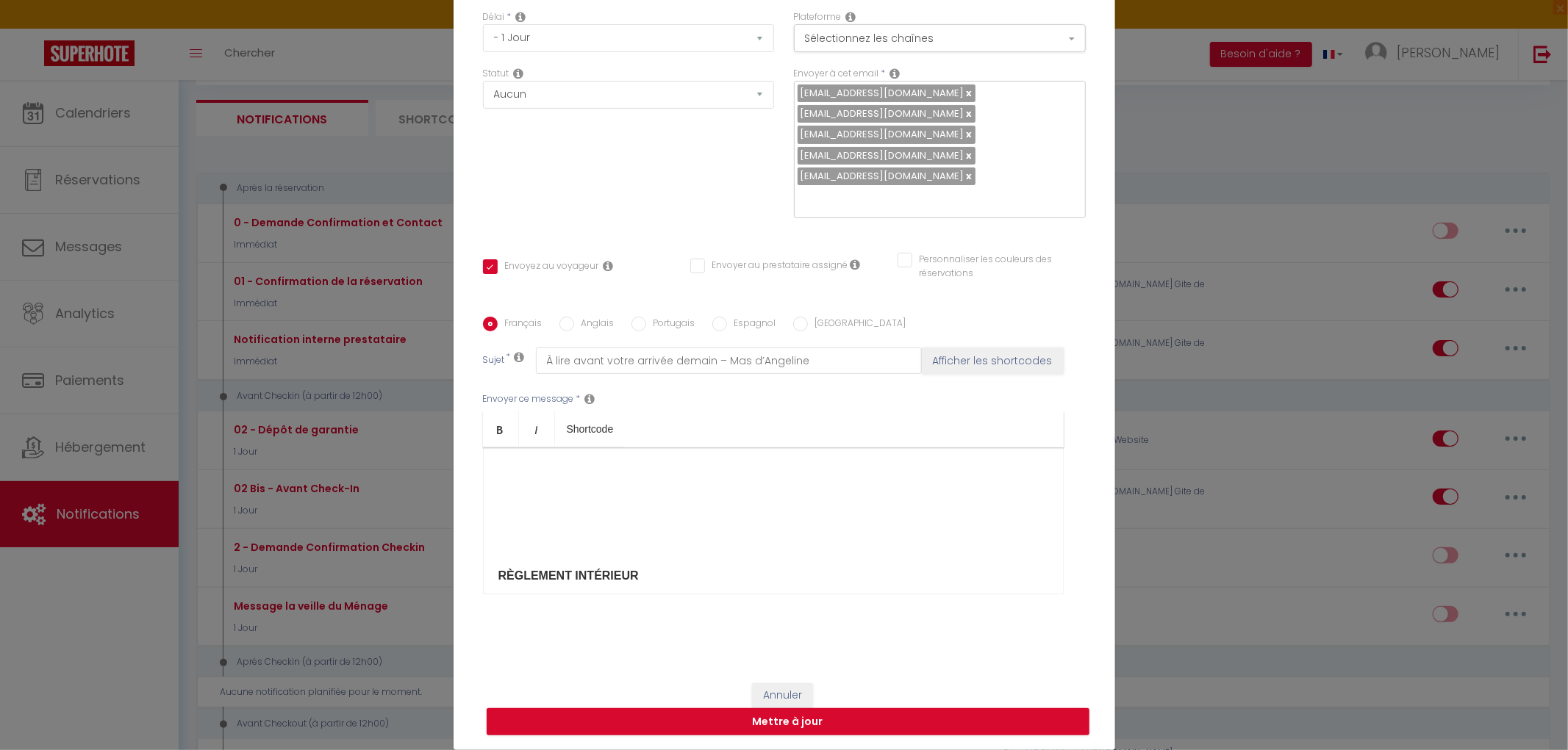
scroll to position [568, 0]
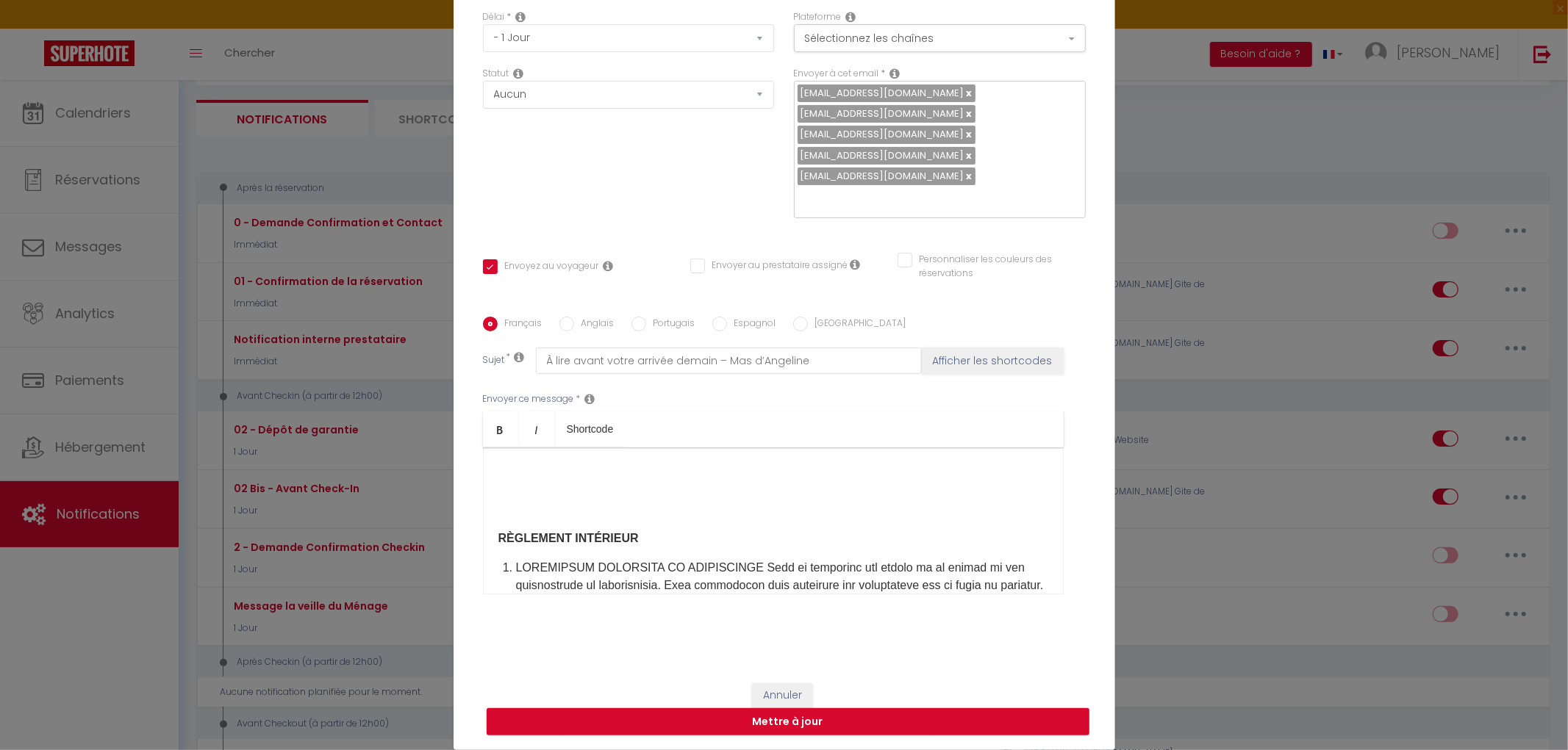
click at [488, 535] on div "​Bonjour [GUEST:FIRST_NAME]​, Petit rappel pour votre arrivée demain au MAS D’A…" at bounding box center [772, 521] width 581 height 147
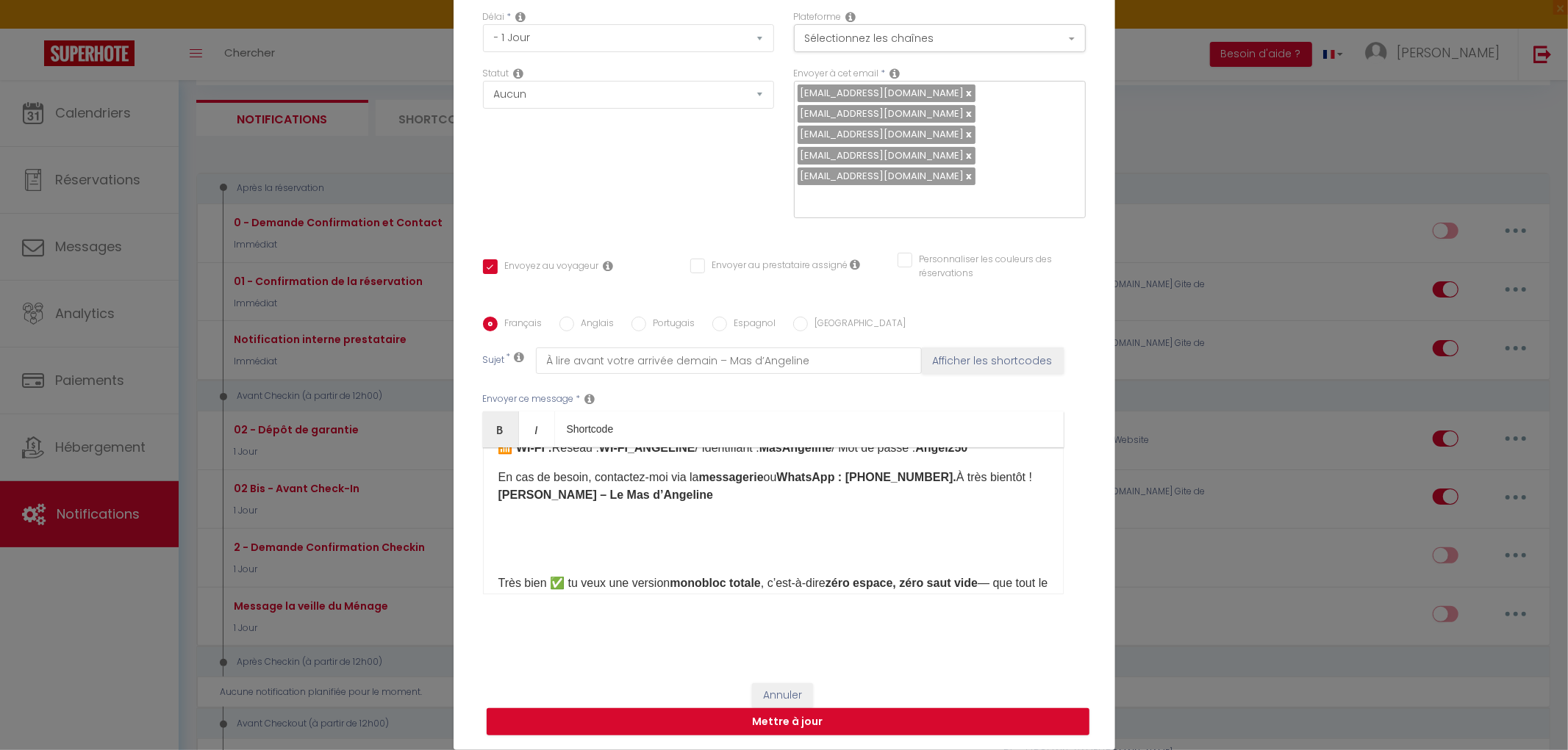
scroll to position [405, 0]
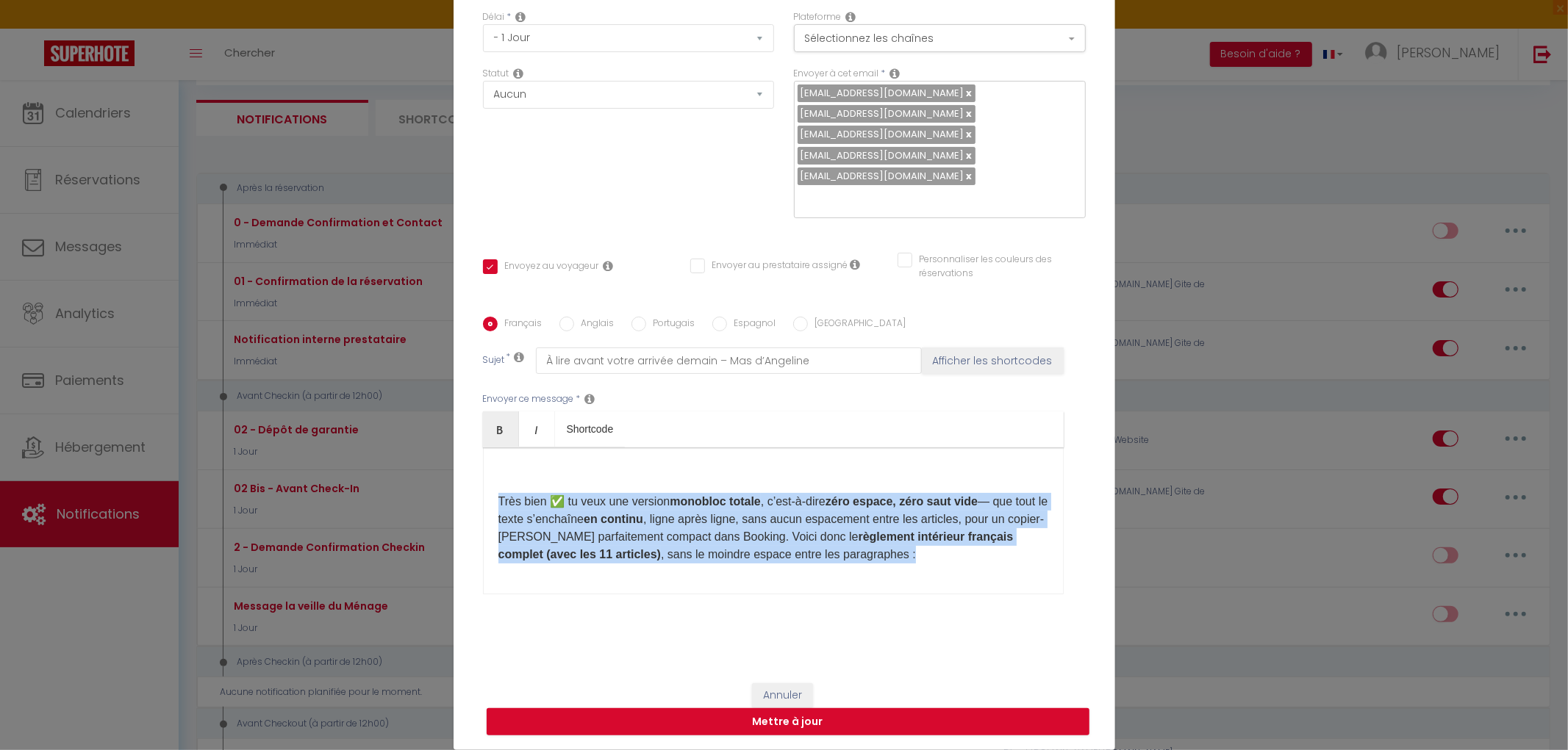
drag, startPoint x: 490, startPoint y: 501, endPoint x: 1024, endPoint y: 561, distance: 537.4
click at [1024, 561] on div "​Bonjour [GUEST:FIRST_NAME]​, Petit rappel pour votre arrivée demain au MAS D’A…" at bounding box center [772, 521] width 581 height 147
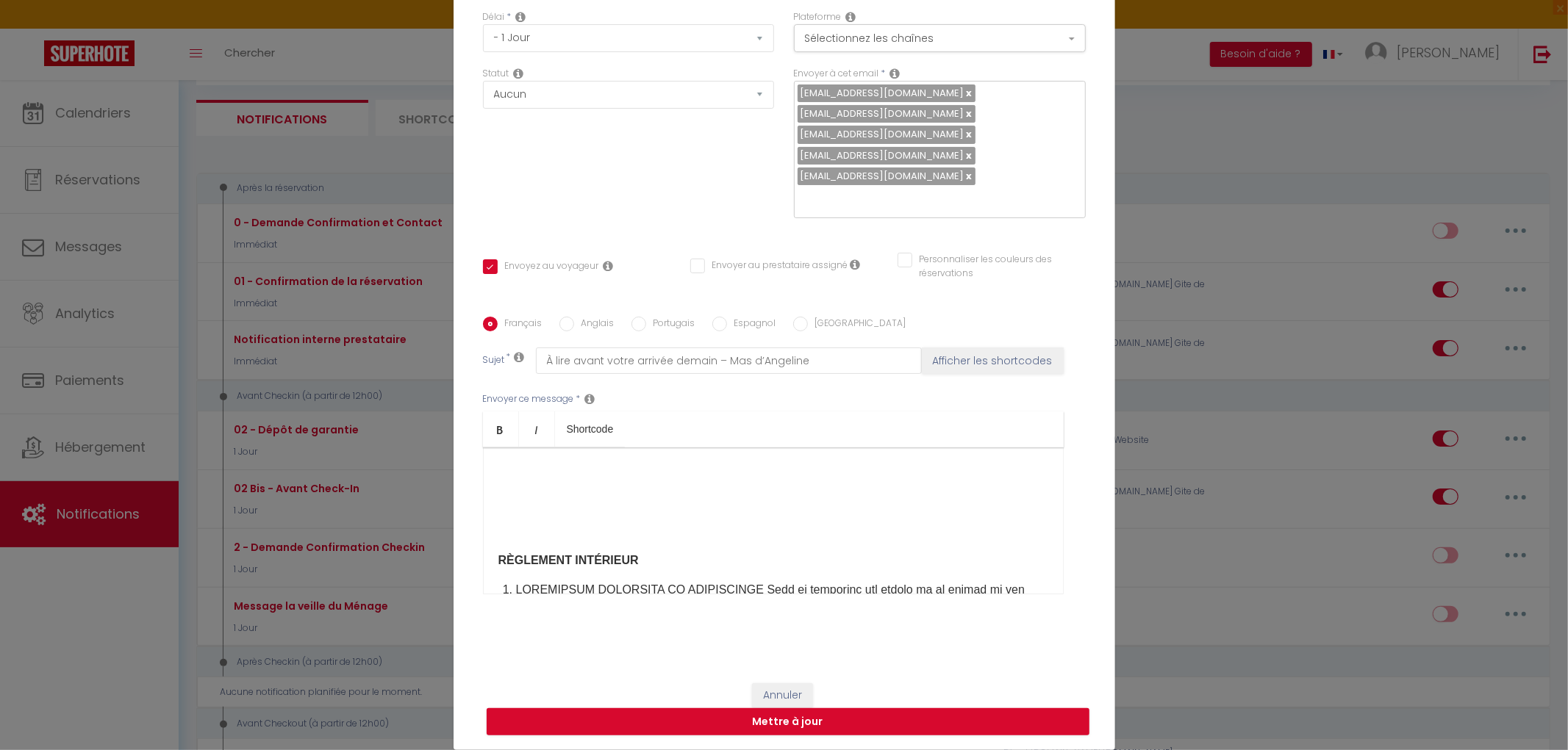
scroll to position [393, 0]
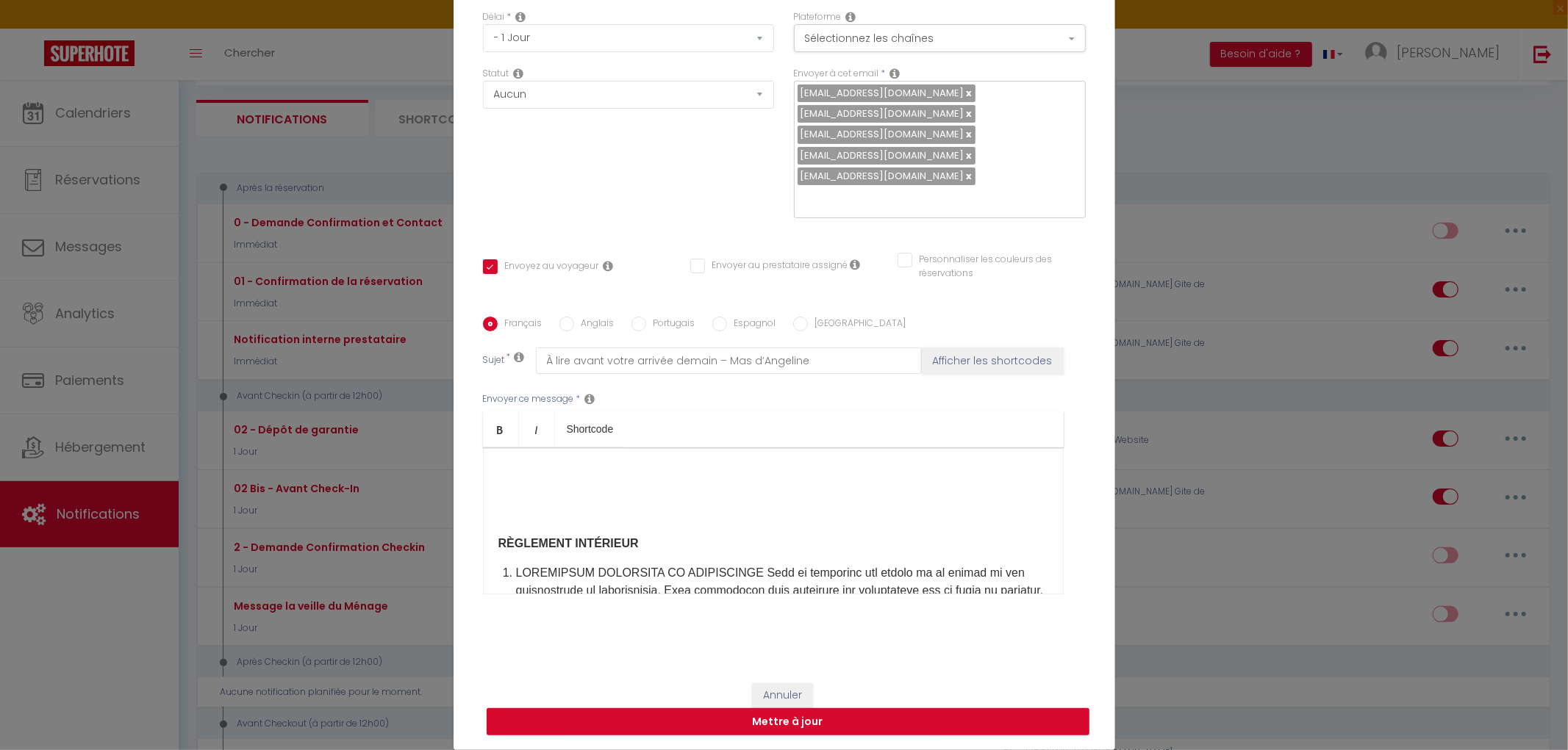
click at [489, 539] on div "​Bonjour [GUEST:FIRST_NAME]​, Petit rappel pour votre arrivée demain au MAS D’A…" at bounding box center [772, 521] width 581 height 147
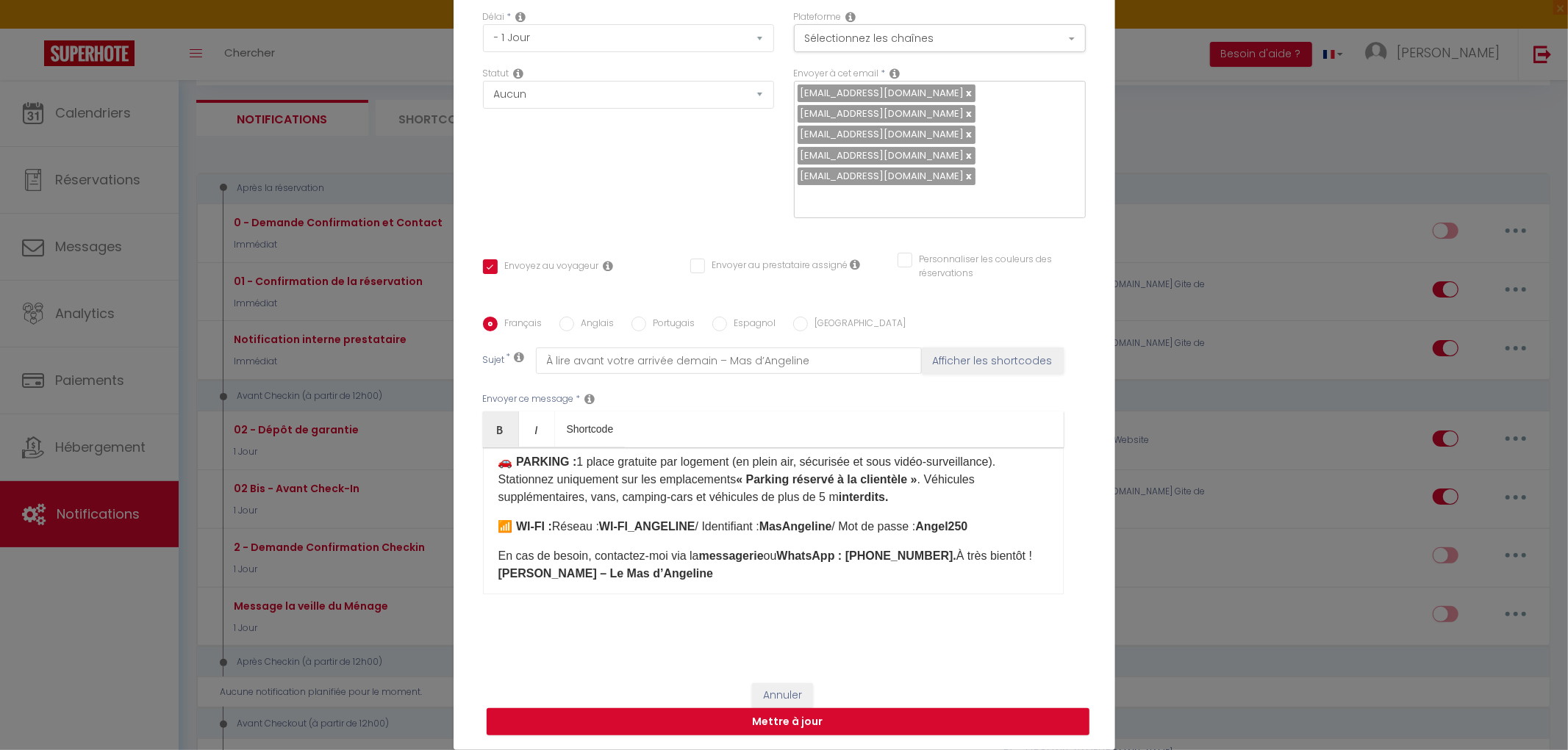
scroll to position [326, 0]
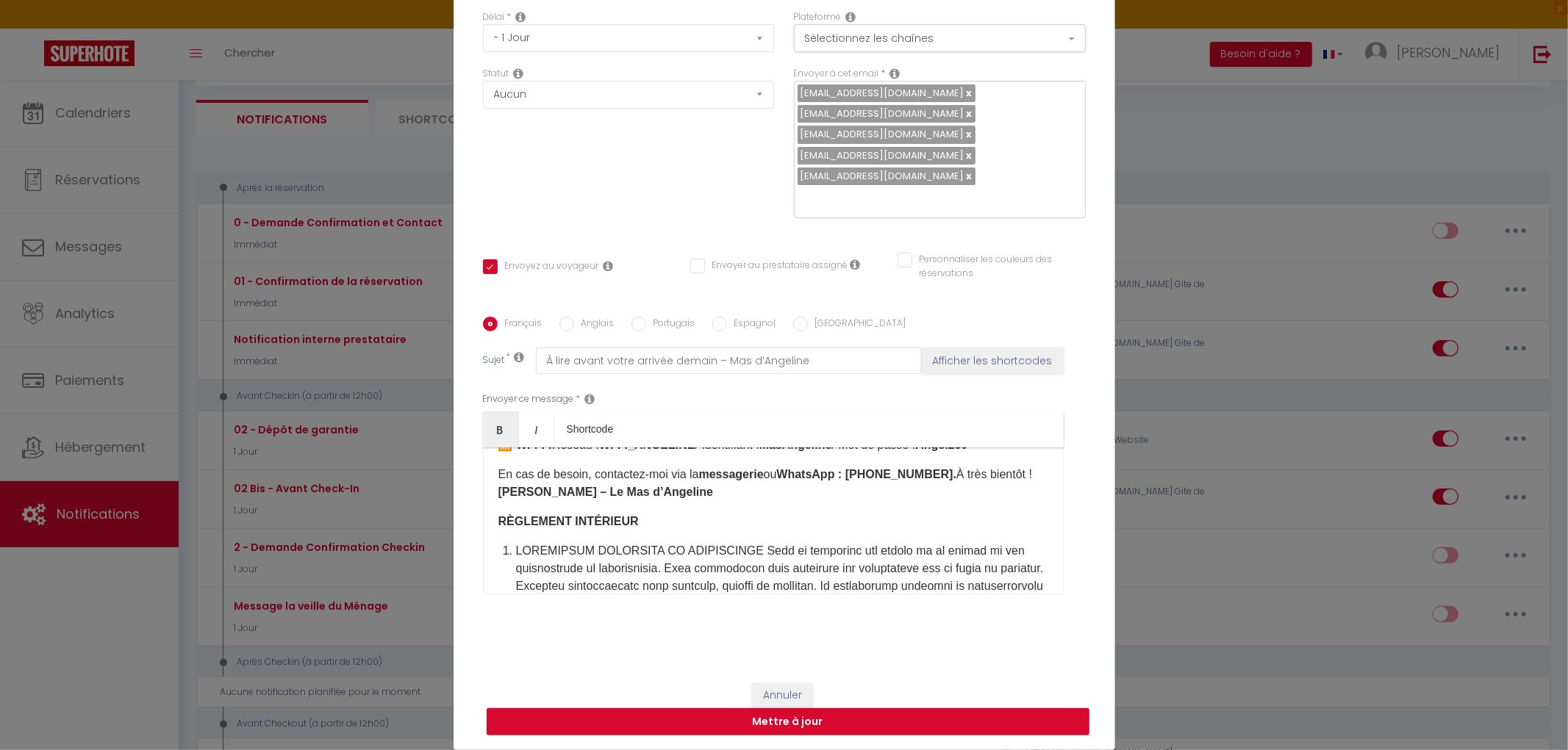
click at [789, 715] on button "Mettre à jour" at bounding box center [788, 723] width 603 height 28
checkbox input "true"
checkbox input "false"
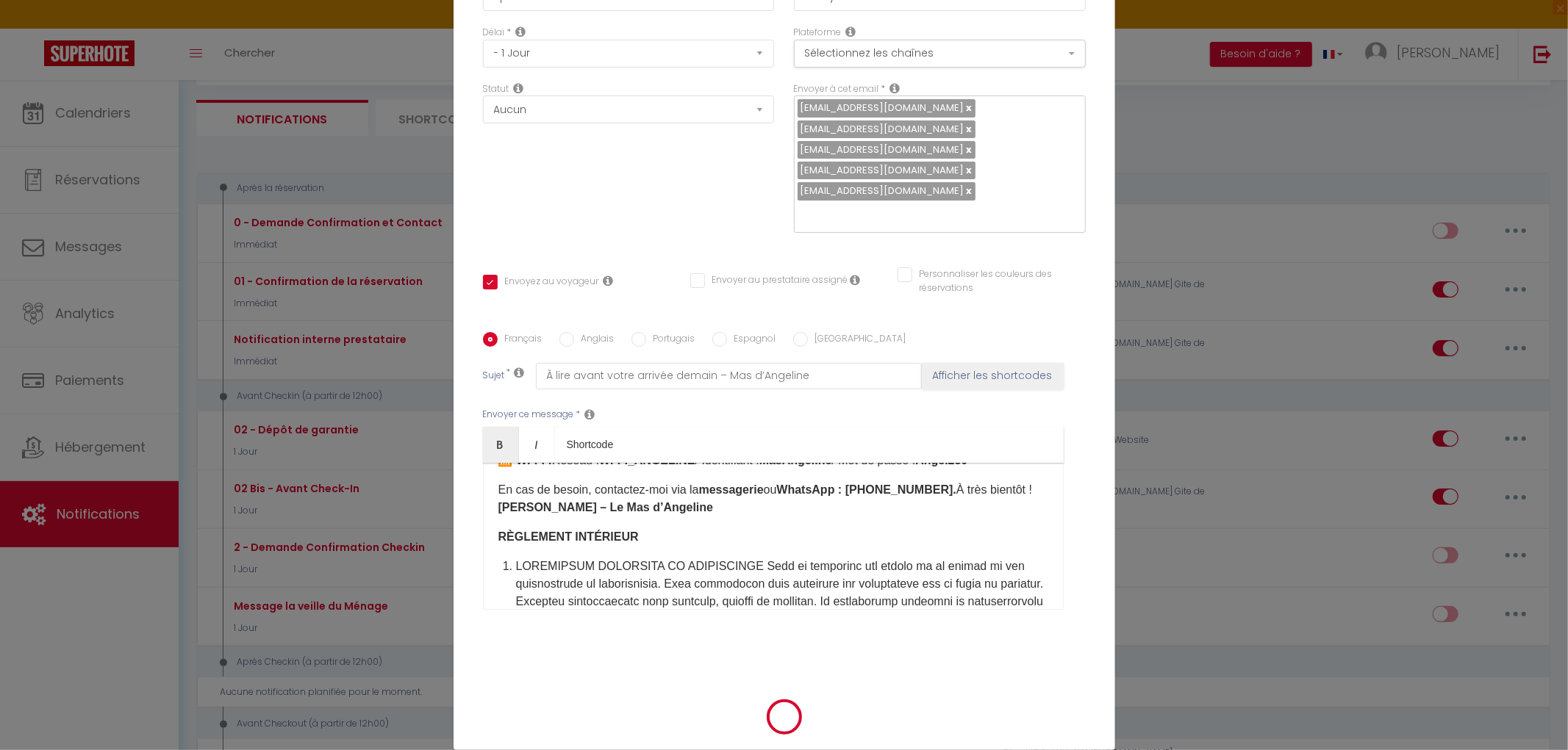
scroll to position [126, 0]
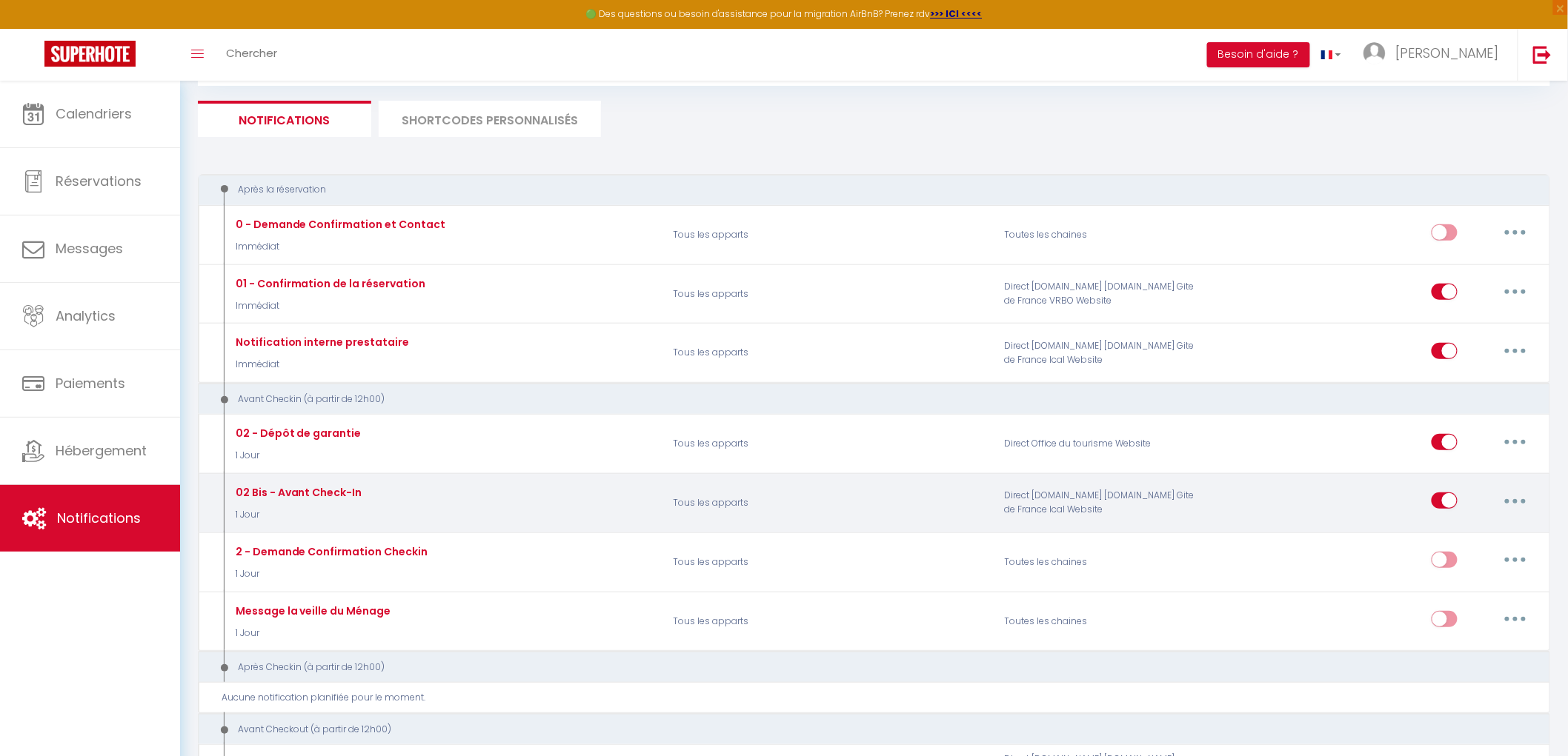
click at [1505, 500] on button "button" at bounding box center [1515, 500] width 42 height 24
click at [1443, 532] on link "Editer" at bounding box center [1477, 534] width 110 height 25
type input "02 Bis - Avant Check-In"
select select "1 Jour"
select select
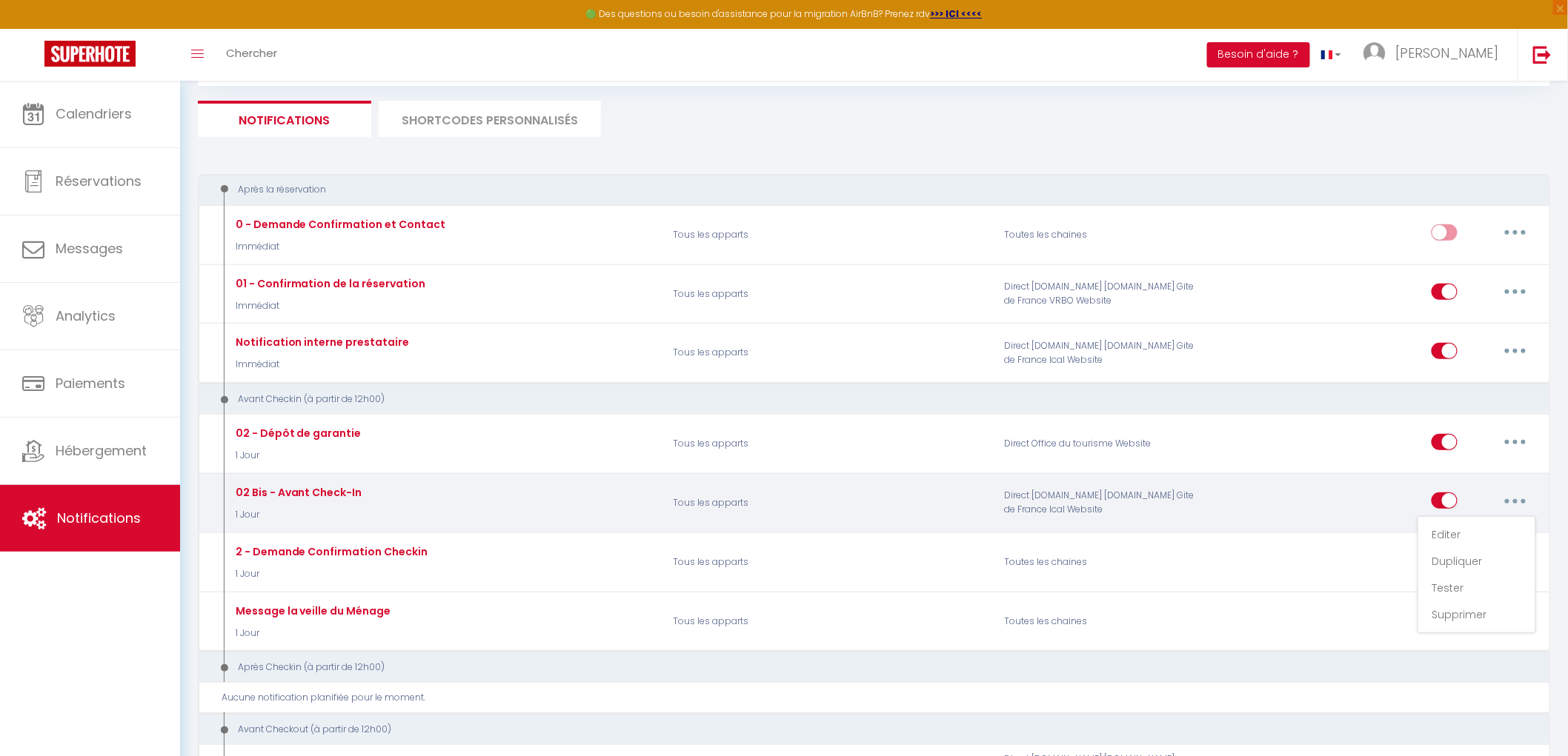
checkbox input "true"
checkbox input "false"
radio input "true"
type input "À lire avant votre arrivée demain – Mas d’Angeline"
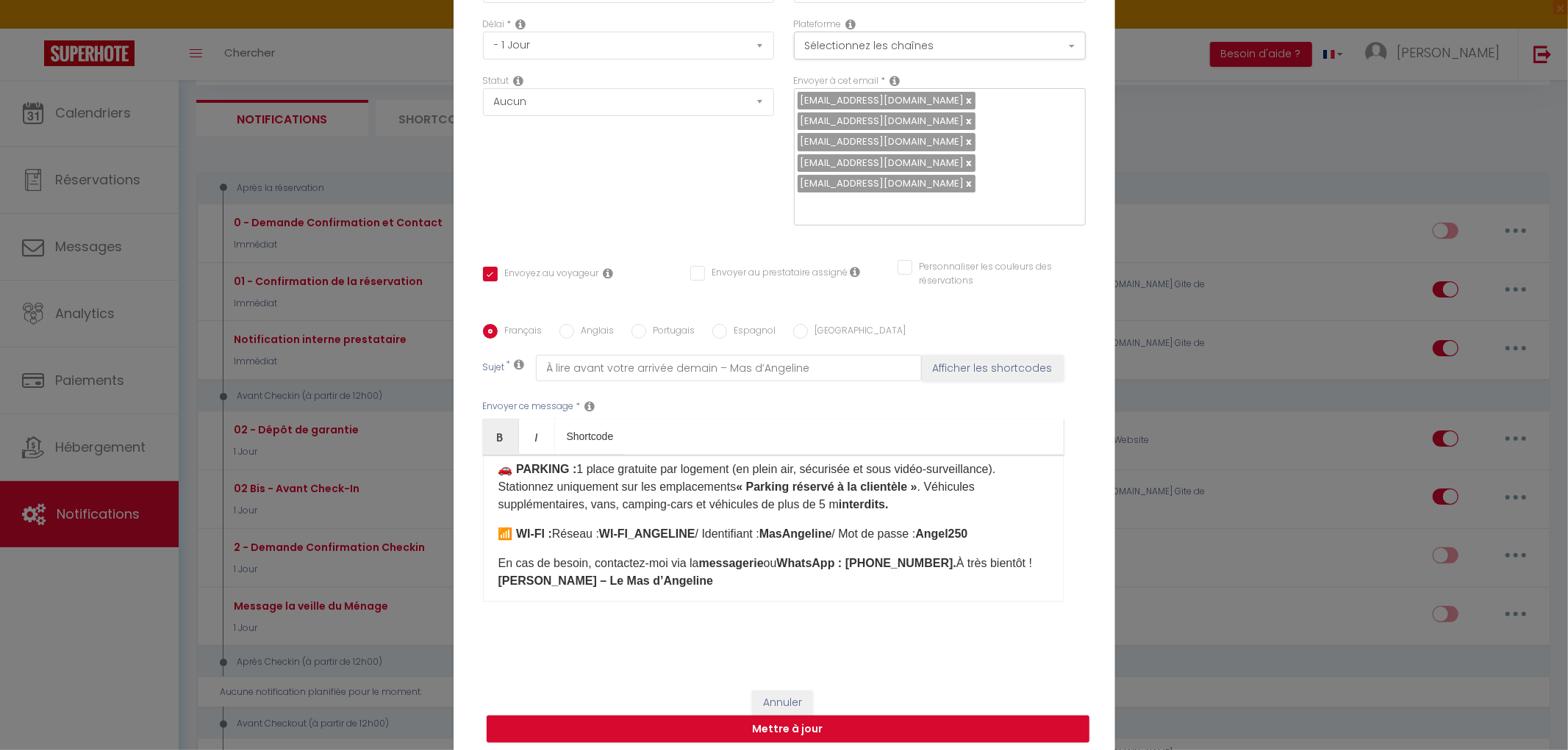
scroll to position [163, 0]
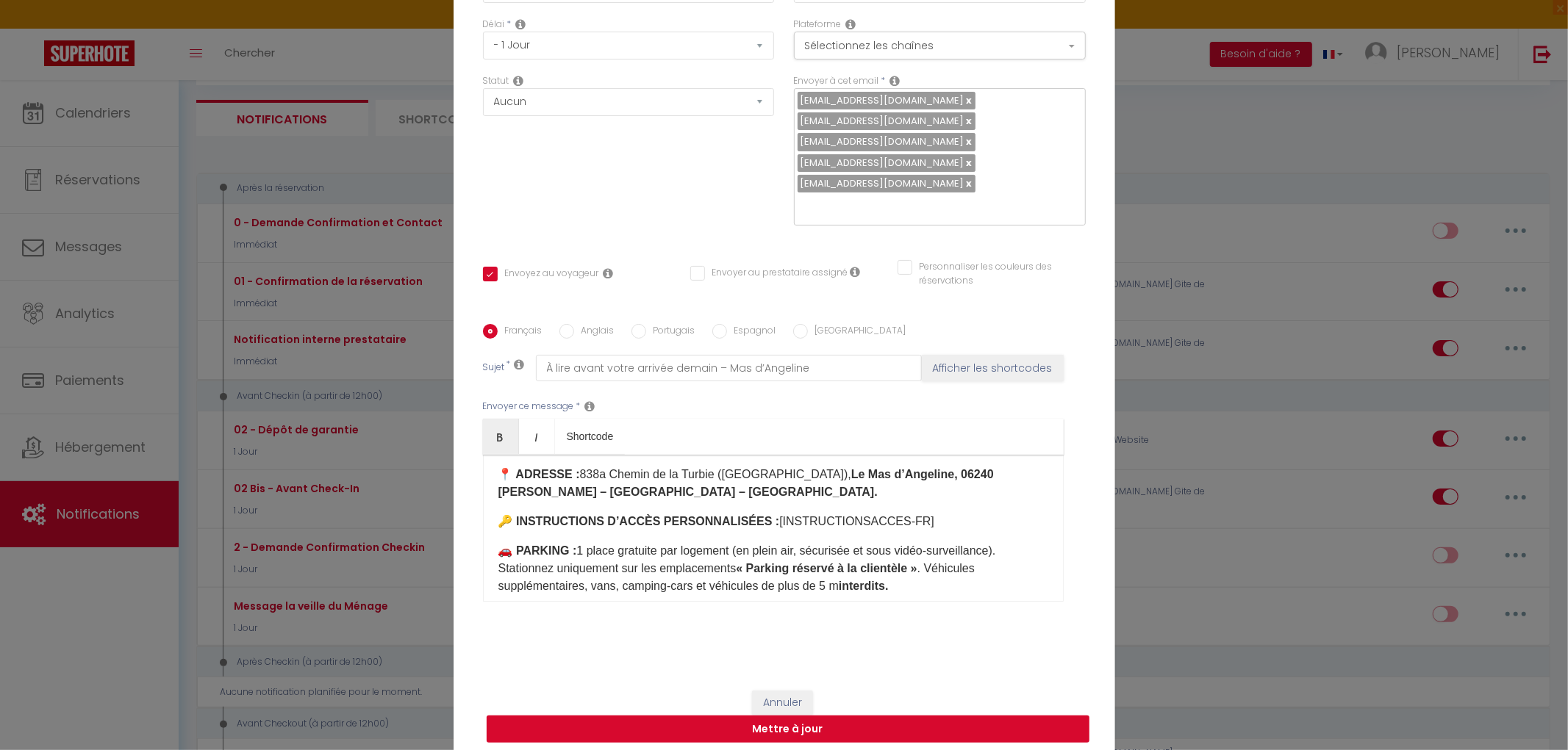
click at [804, 725] on button "Mettre à jour" at bounding box center [788, 729] width 603 height 28
checkbox input "true"
checkbox input "false"
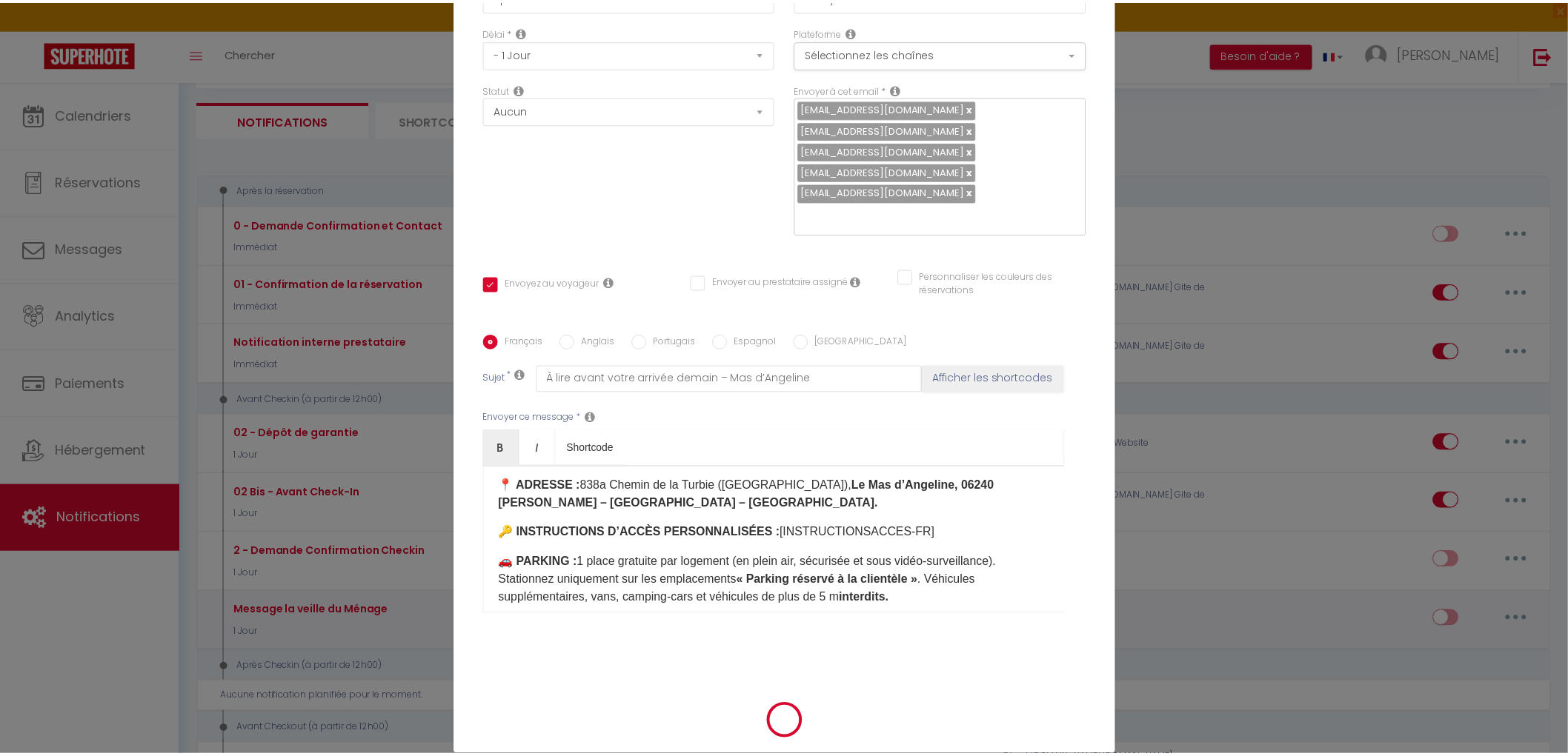
scroll to position [0, 0]
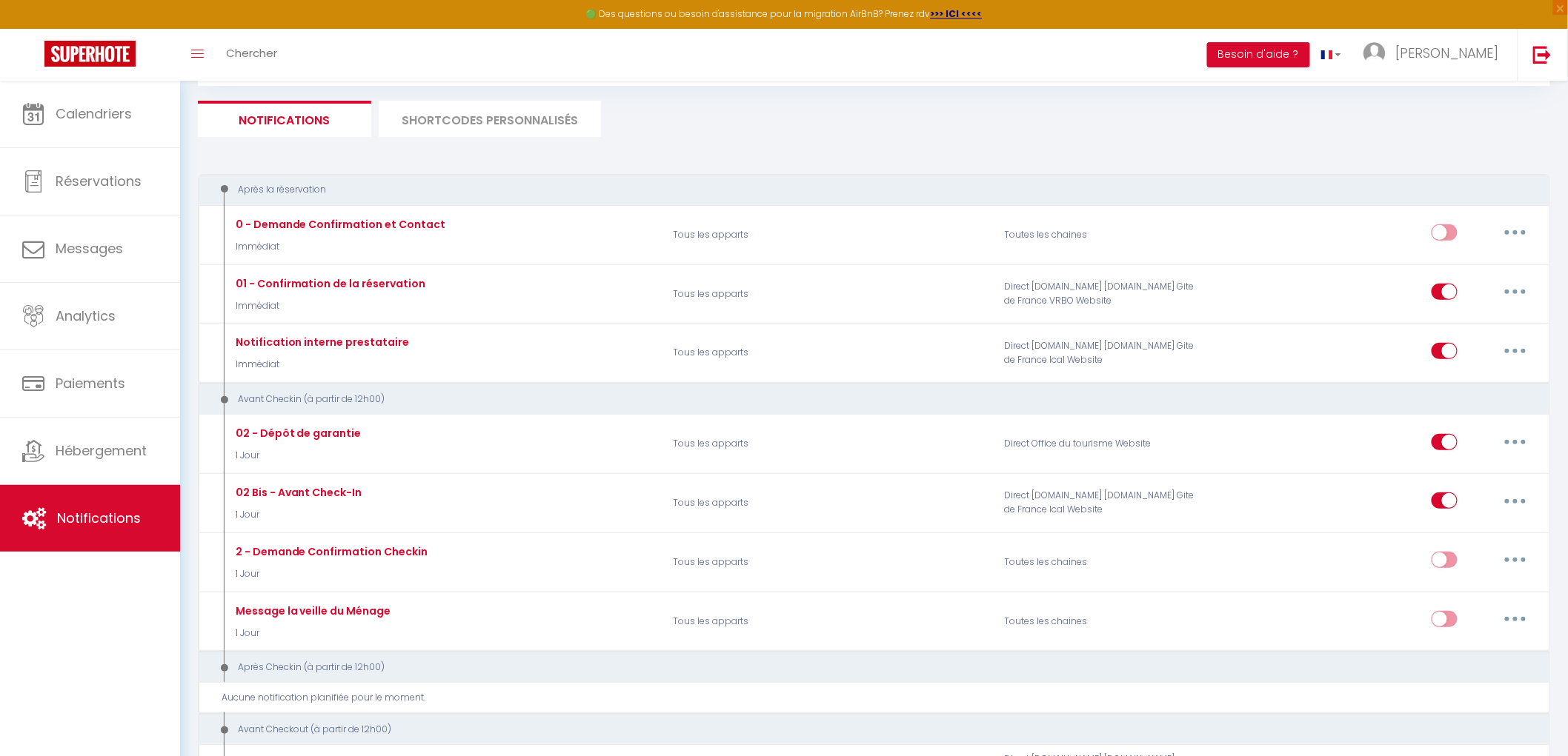
click at [451, 126] on li "SHORTCODES PERSONNALISÉS" at bounding box center [490, 119] width 222 height 37
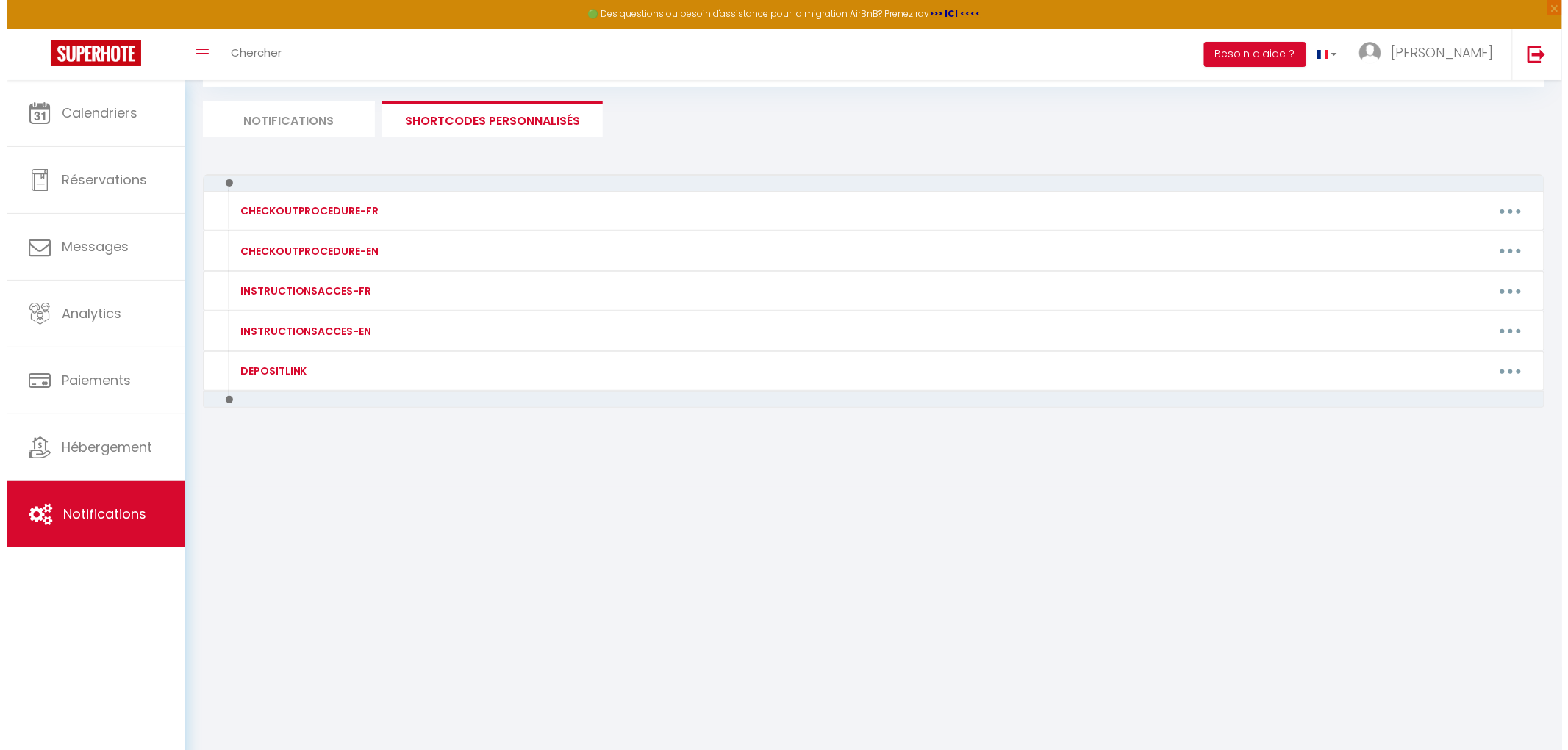
scroll to position [79, 0]
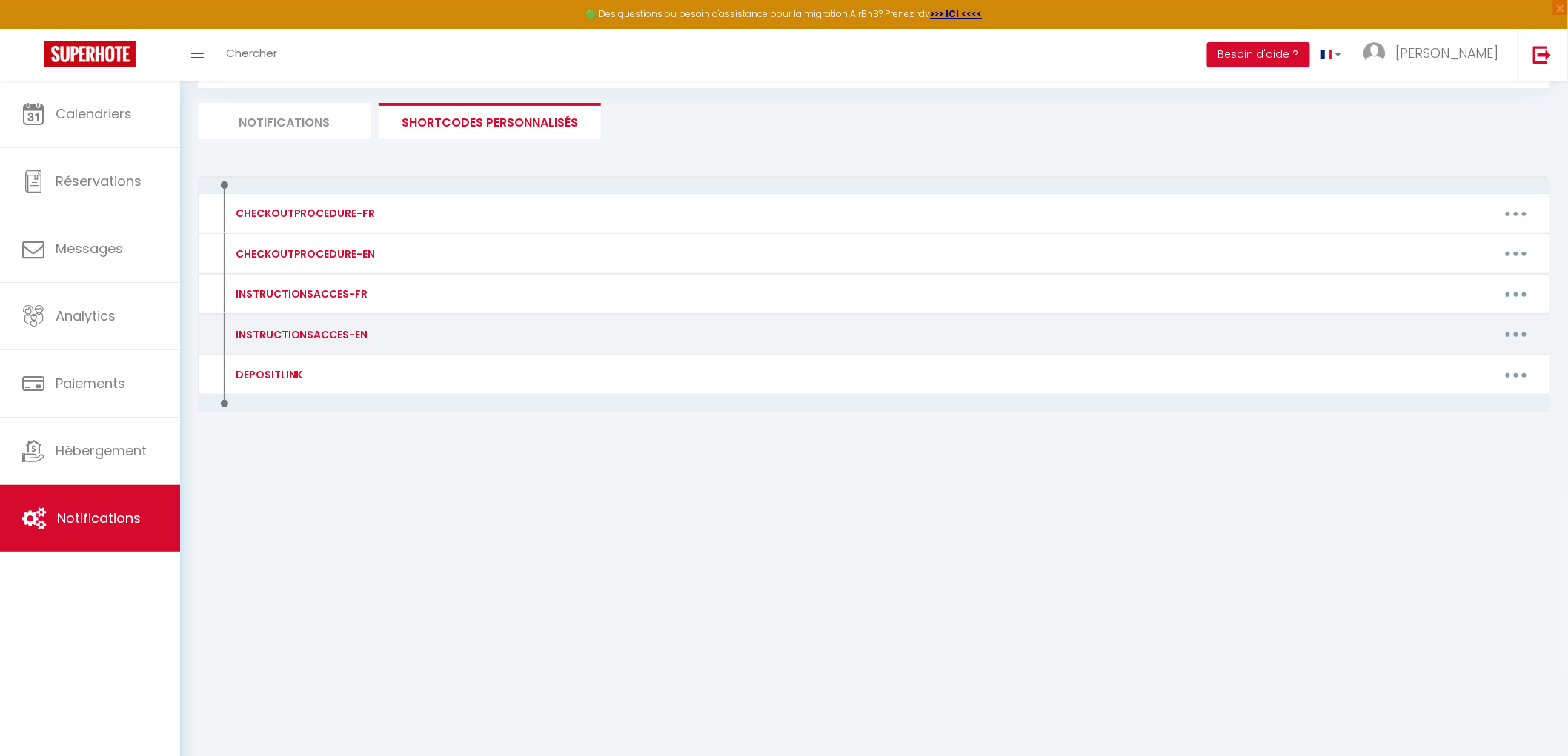
click at [1502, 334] on button "button" at bounding box center [1516, 334] width 42 height 24
click at [1440, 372] on link "Editer" at bounding box center [1478, 368] width 110 height 25
type input "INSTRUCTIONSACCES-EN"
type textarea "All you have to do is to come with your suitcases, everything you need is provi…"
type textarea "🔑 Access to the property and the apartment [GEOGRAPHIC_DATA] code (parking / pr…"
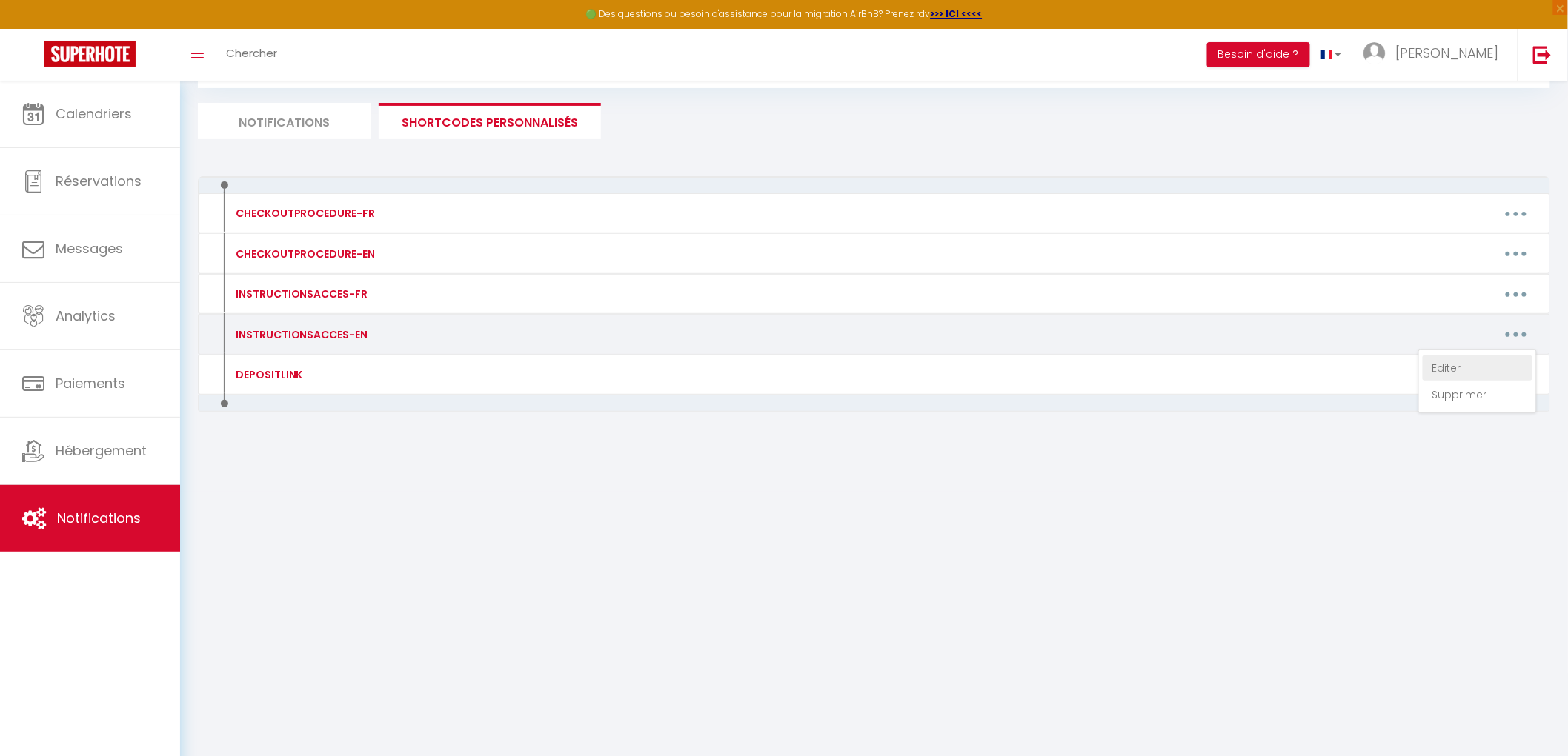
type textarea "🔑 Access to the property and the apartment [GEOGRAPHIC_DATA] code (parking / pr…"
type textarea "🔑 Access to the property and the studio [GEOGRAPHIC_DATA] code (parking / prope…"
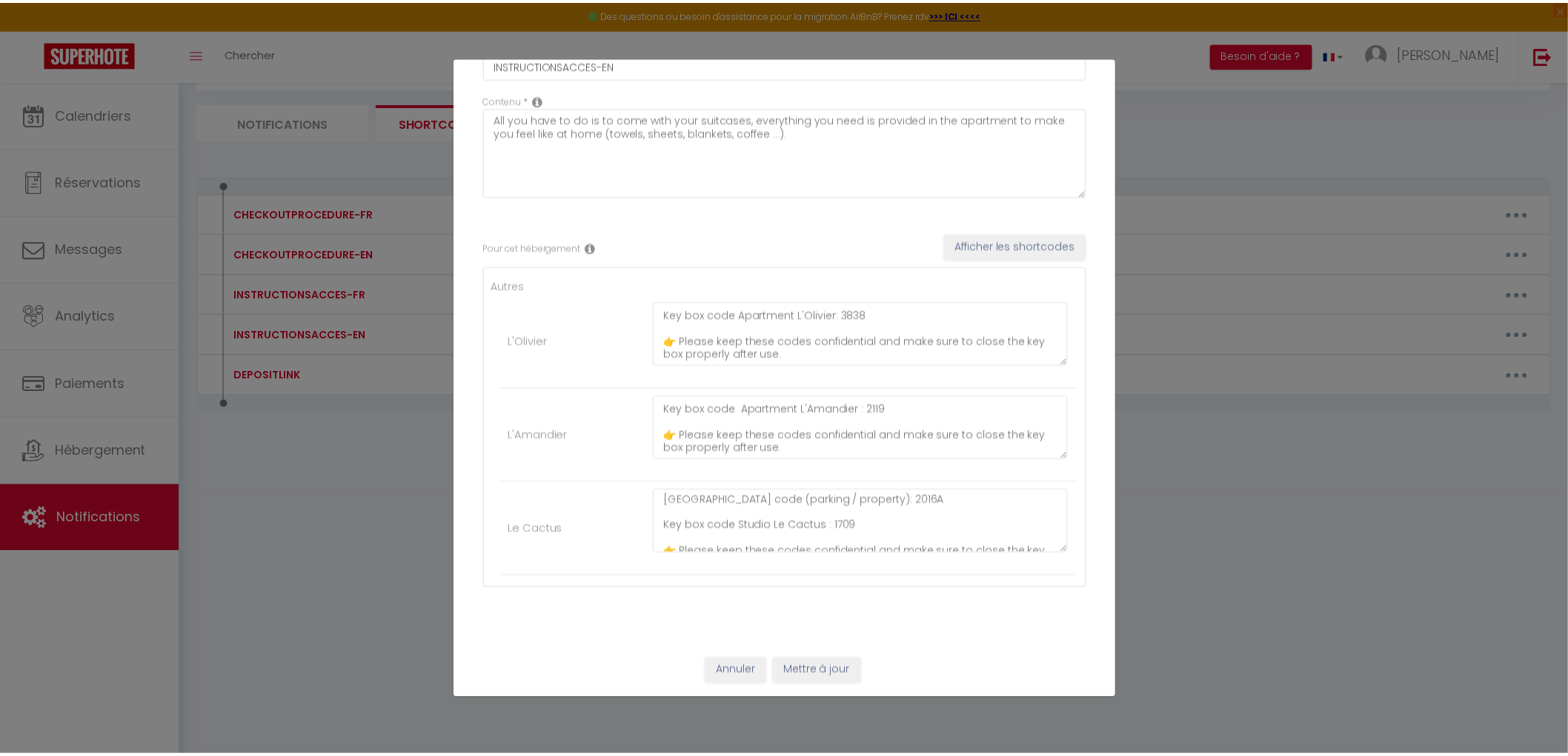
scroll to position [51, 0]
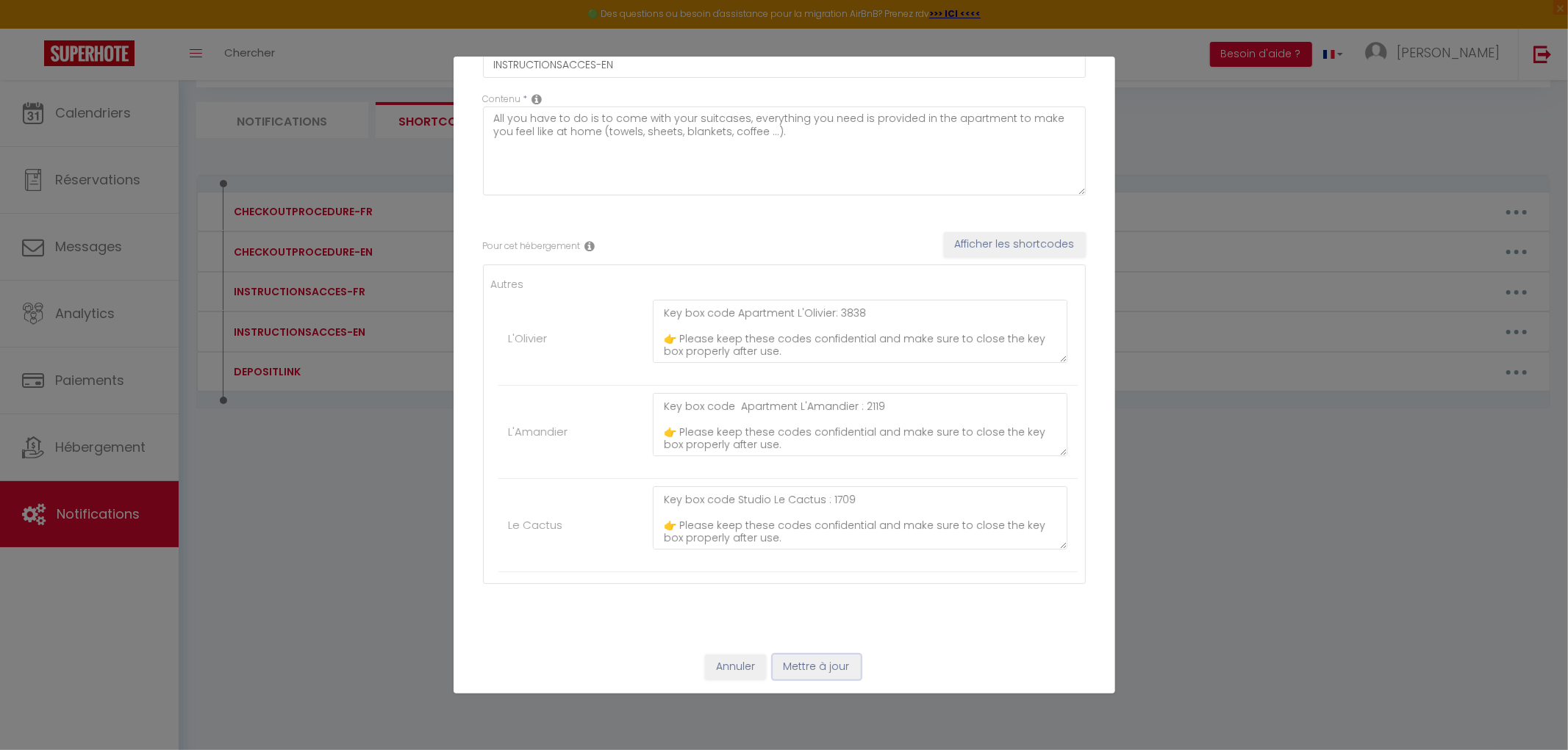
click at [842, 670] on button "Mettre à jour" at bounding box center [816, 667] width 88 height 25
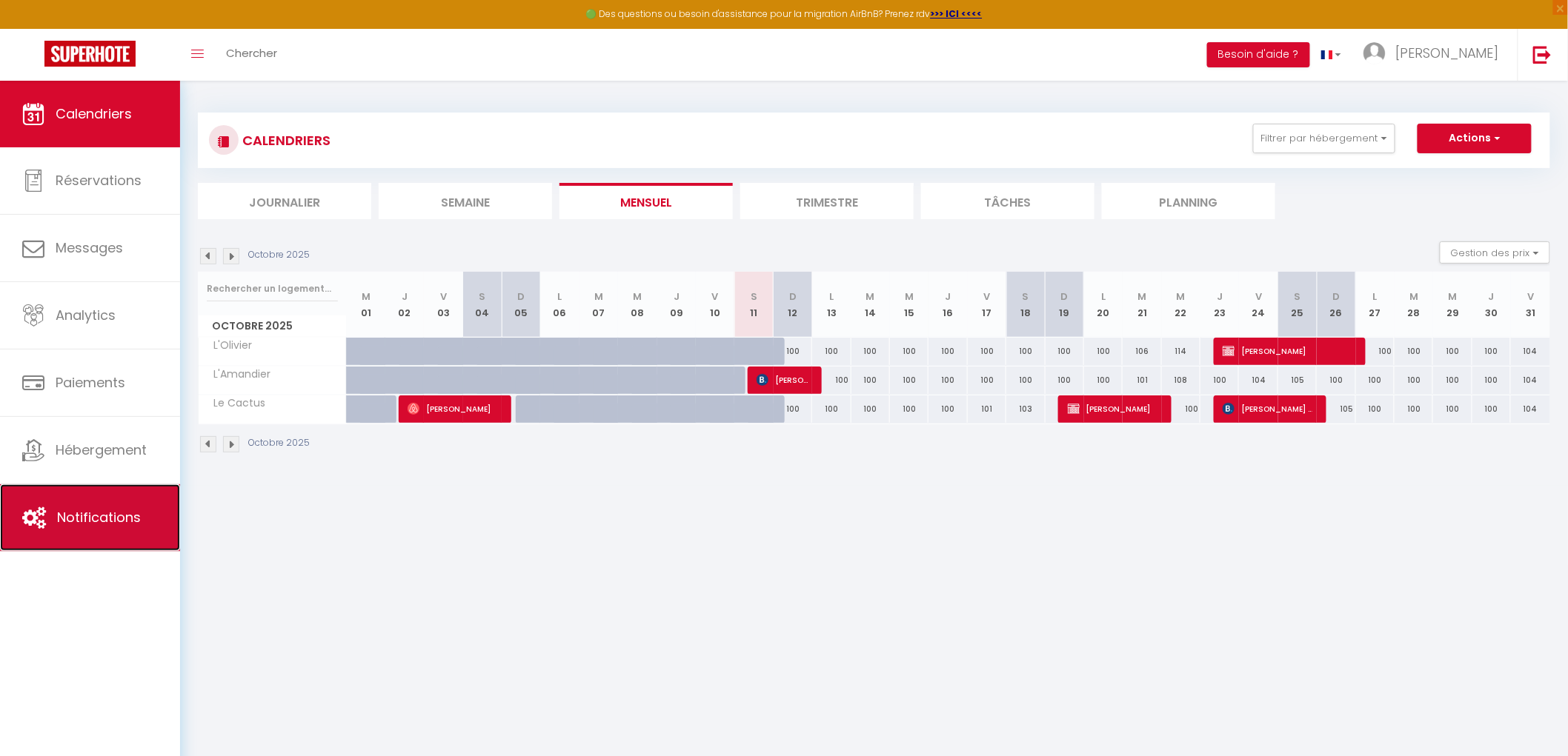
click at [90, 516] on span "Notifications" at bounding box center [99, 517] width 84 height 18
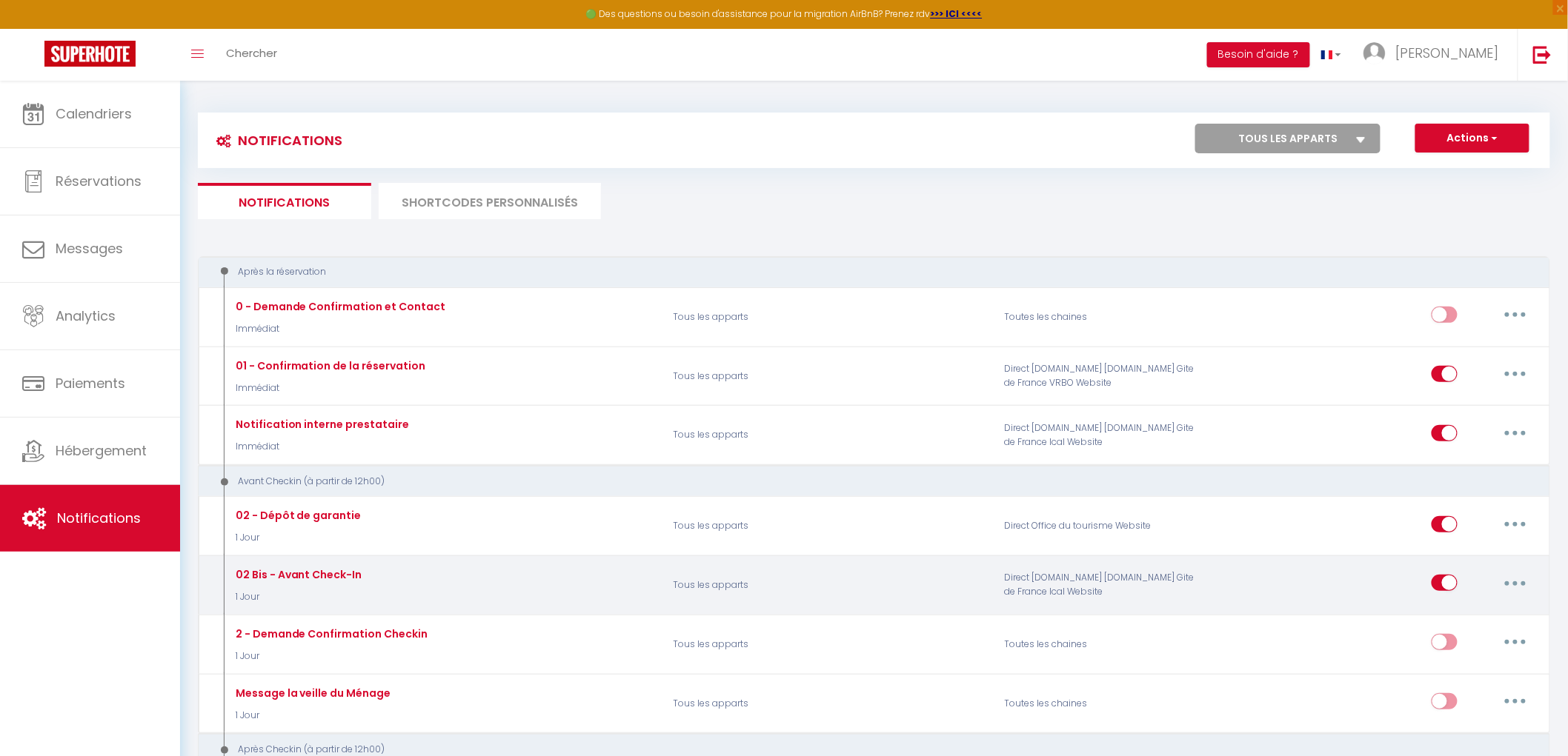
click at [1508, 579] on button "button" at bounding box center [1515, 583] width 42 height 24
click at [1450, 617] on link "Editer" at bounding box center [1477, 617] width 110 height 25
type input "02 Bis - Avant Check-In"
select select "1 Jour"
select select
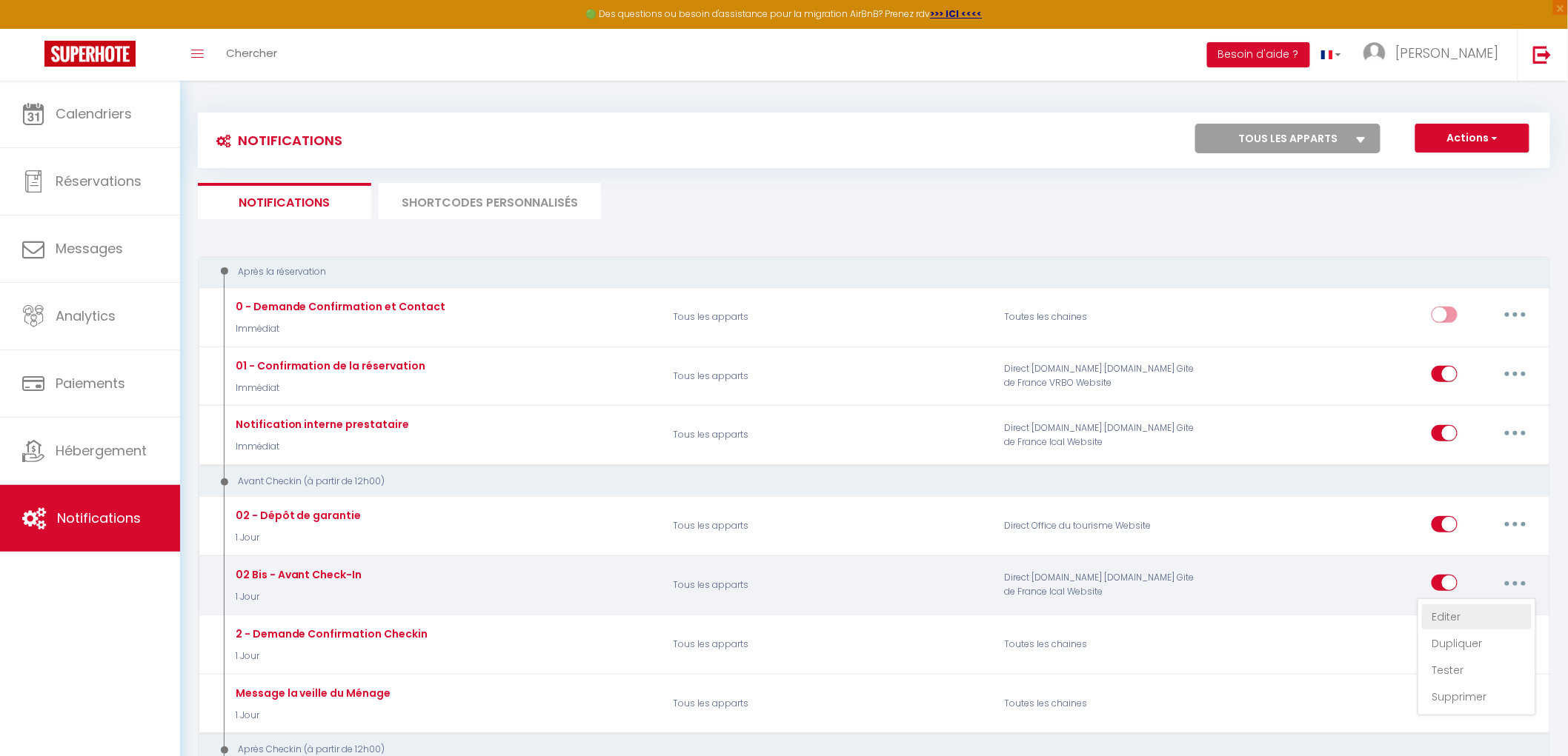
checkbox input "true"
checkbox input "false"
radio input "true"
type input "À lire avant votre arrivée demain – Mas d’Angeline"
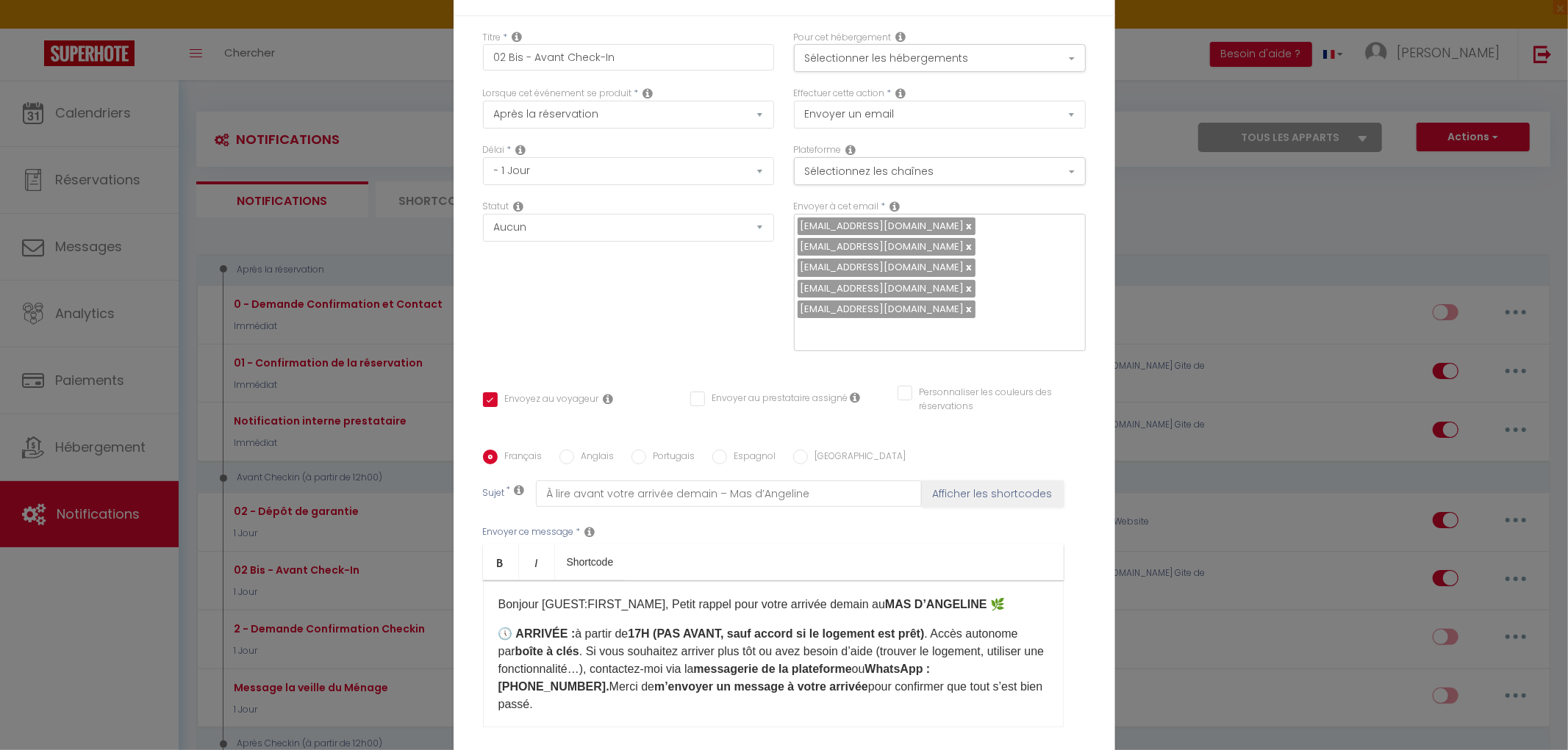
click at [562, 456] on input "Anglais" at bounding box center [567, 457] width 15 height 15
radio input "true"
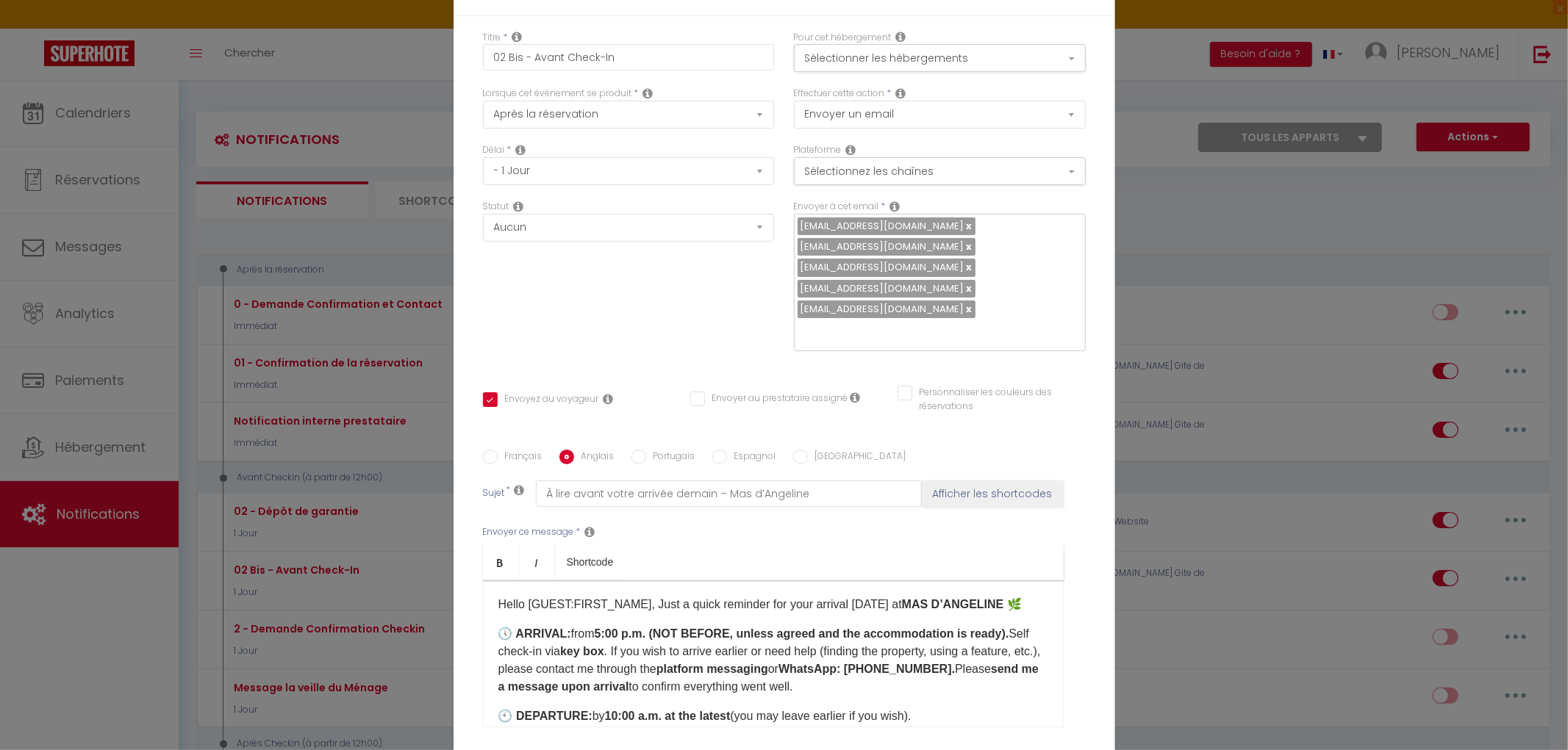
checkbox input "true"
checkbox input "false"
type input "Important: read before your arrival [DATE] – Mas d’Angelin"
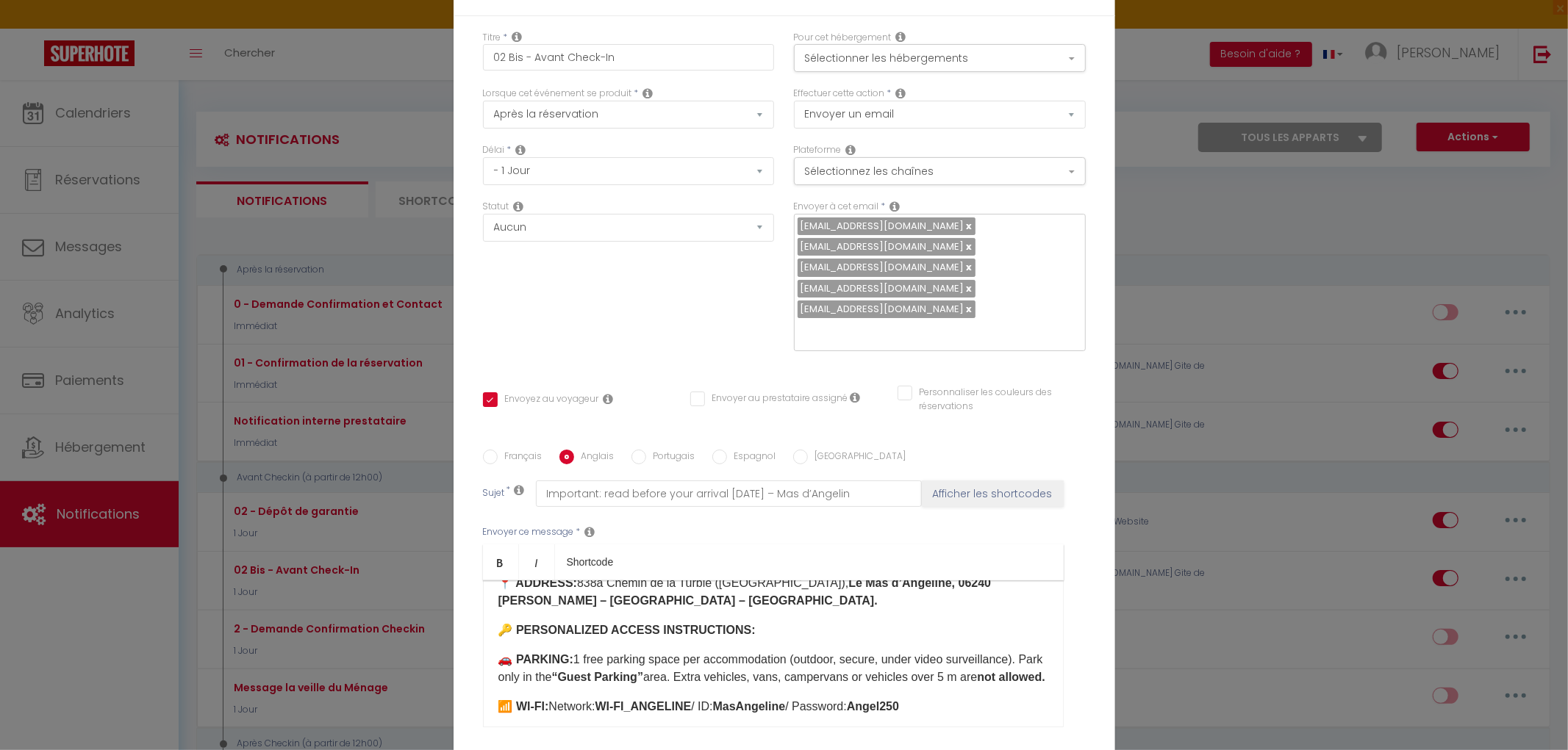
scroll to position [163, 0]
click at [743, 627] on p "🔑 PERSONALIZED ACCESS INSTRUCTIONS:" at bounding box center [773, 629] width 550 height 17
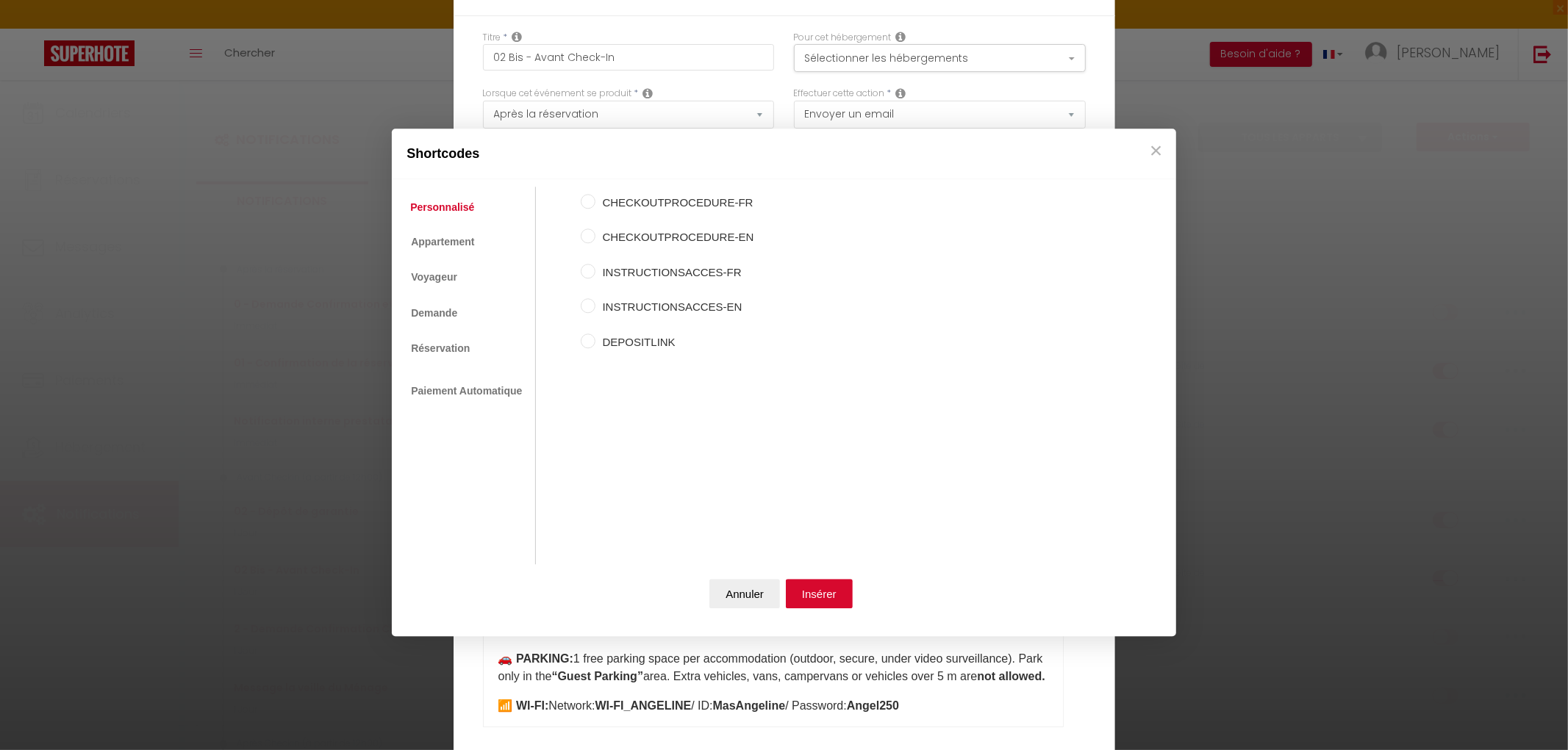
click at [672, 311] on label "INSTRUCTIONSACCES-EN" at bounding box center [674, 307] width 159 height 17
click at [595, 311] on input "INSTRUCTIONSACCES-EN" at bounding box center [588, 306] width 15 height 15
radio input "true"
click at [824, 594] on button "Insérer" at bounding box center [819, 594] width 67 height 30
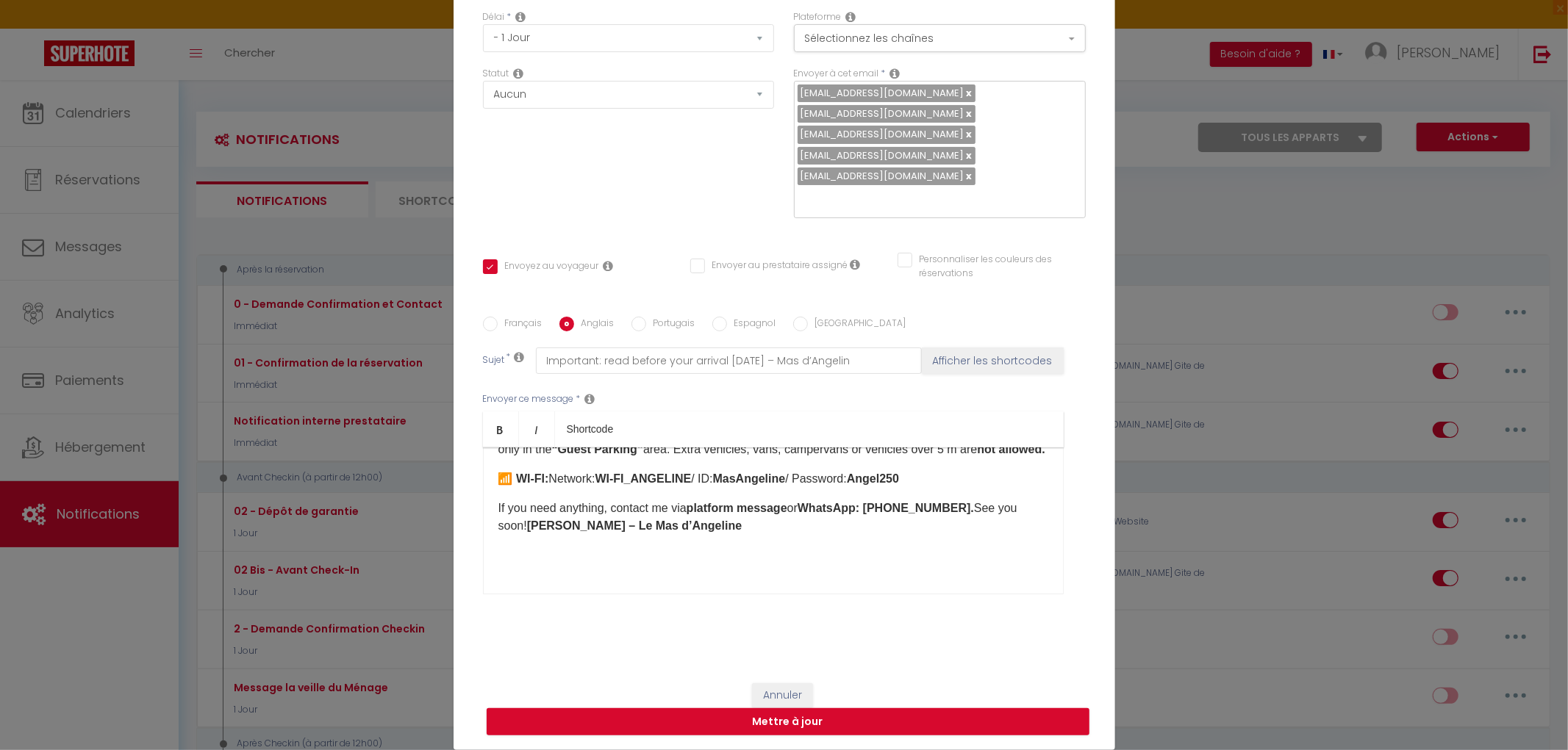
scroll to position [275, 0]
click at [515, 553] on p at bounding box center [773, 555] width 550 height 17
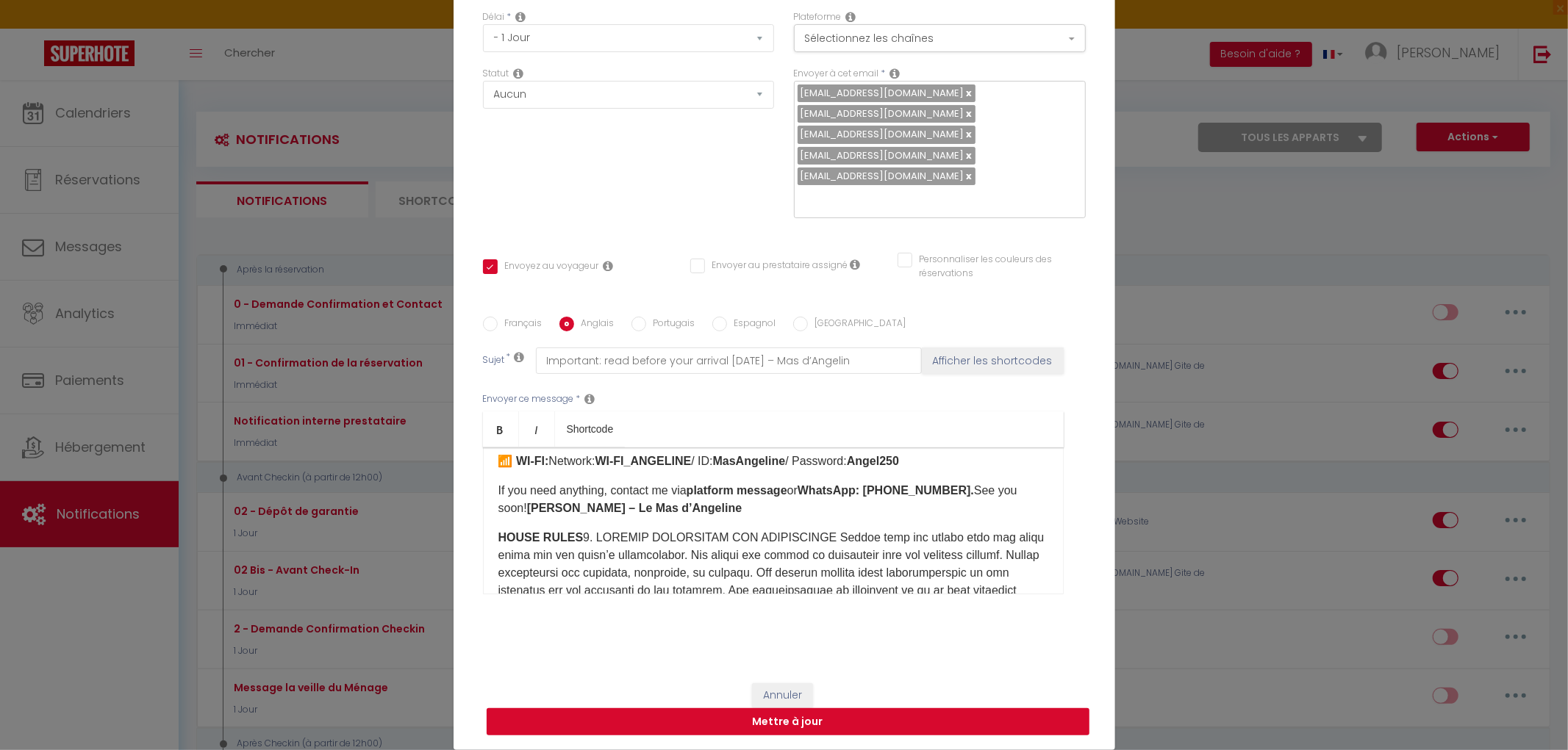
click at [791, 724] on button "Mettre à jour" at bounding box center [788, 723] width 603 height 28
checkbox input "true"
checkbox input "false"
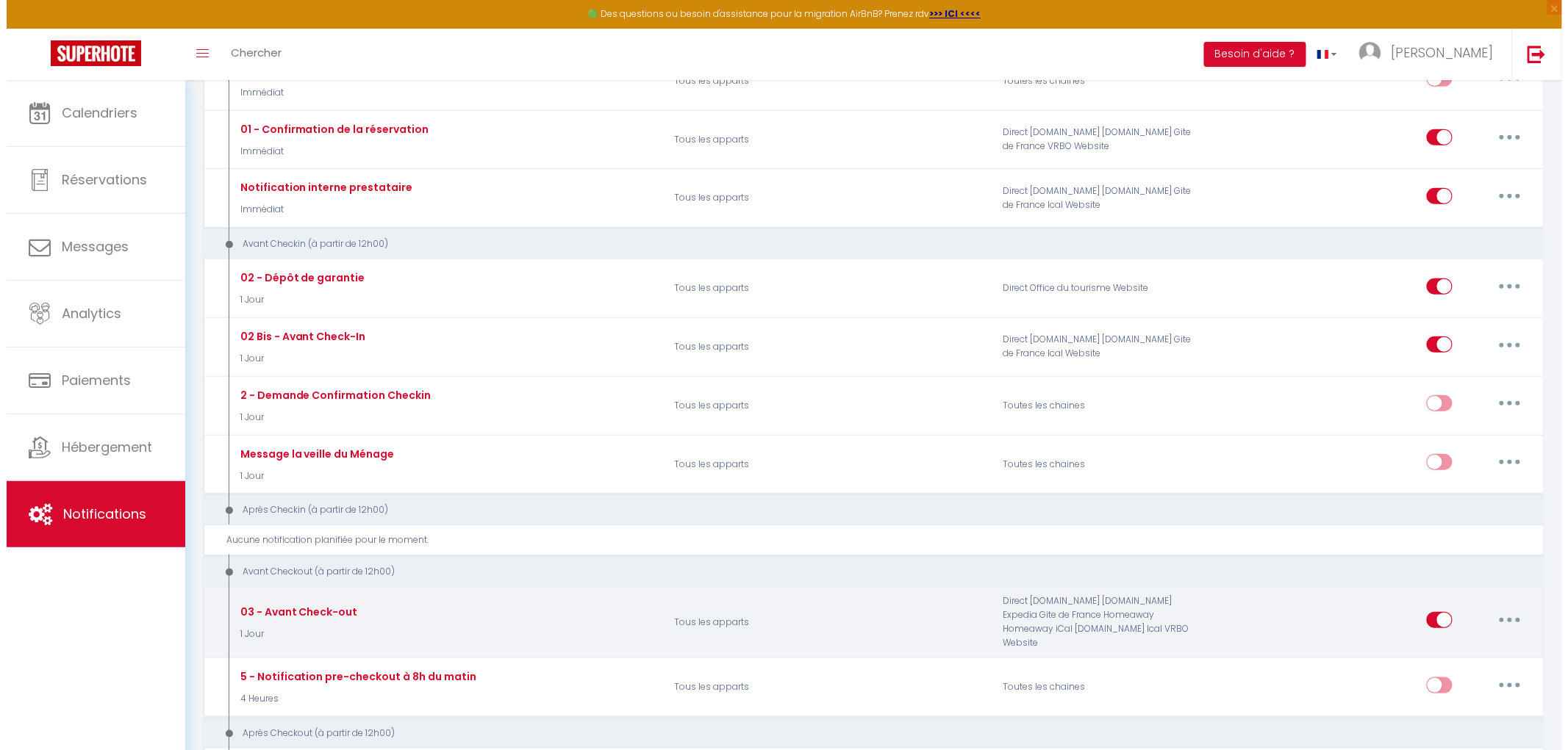
scroll to position [245, 0]
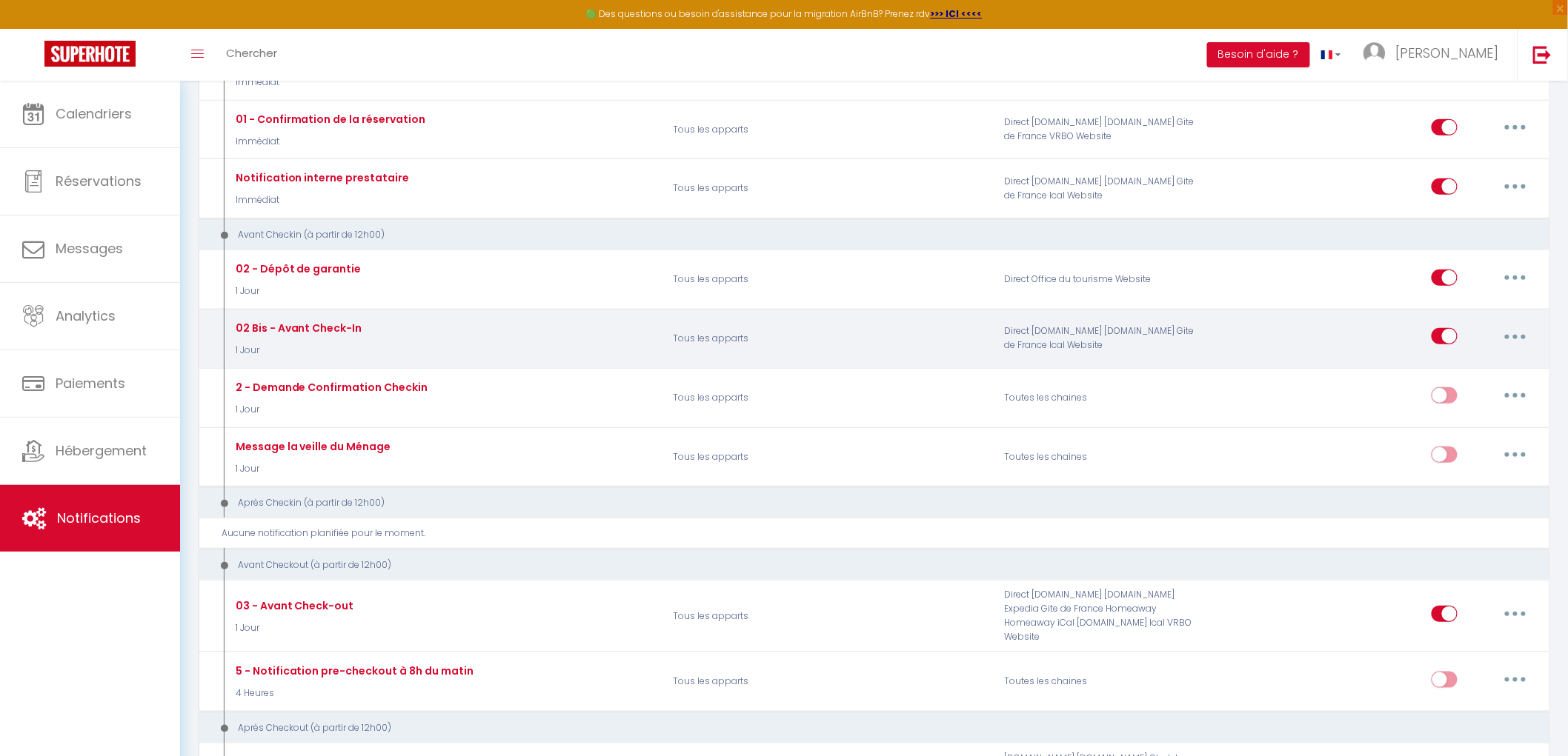
click at [1509, 342] on button "button" at bounding box center [1515, 336] width 42 height 24
click at [1439, 370] on link "Editer" at bounding box center [1477, 370] width 110 height 25
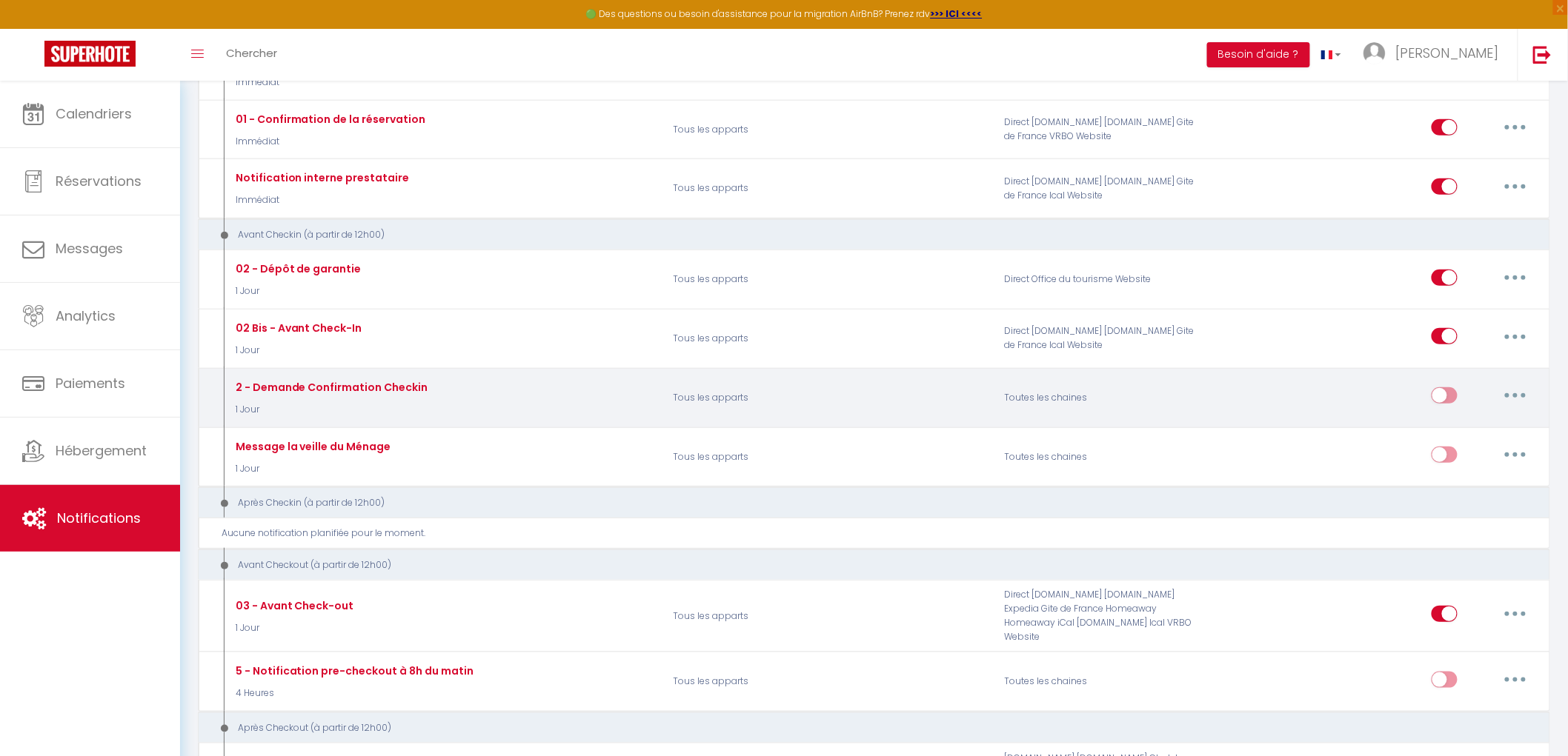
type input "02 Bis - Avant Check-In"
select select "1 Jour"
select select
checkbox input "true"
checkbox input "false"
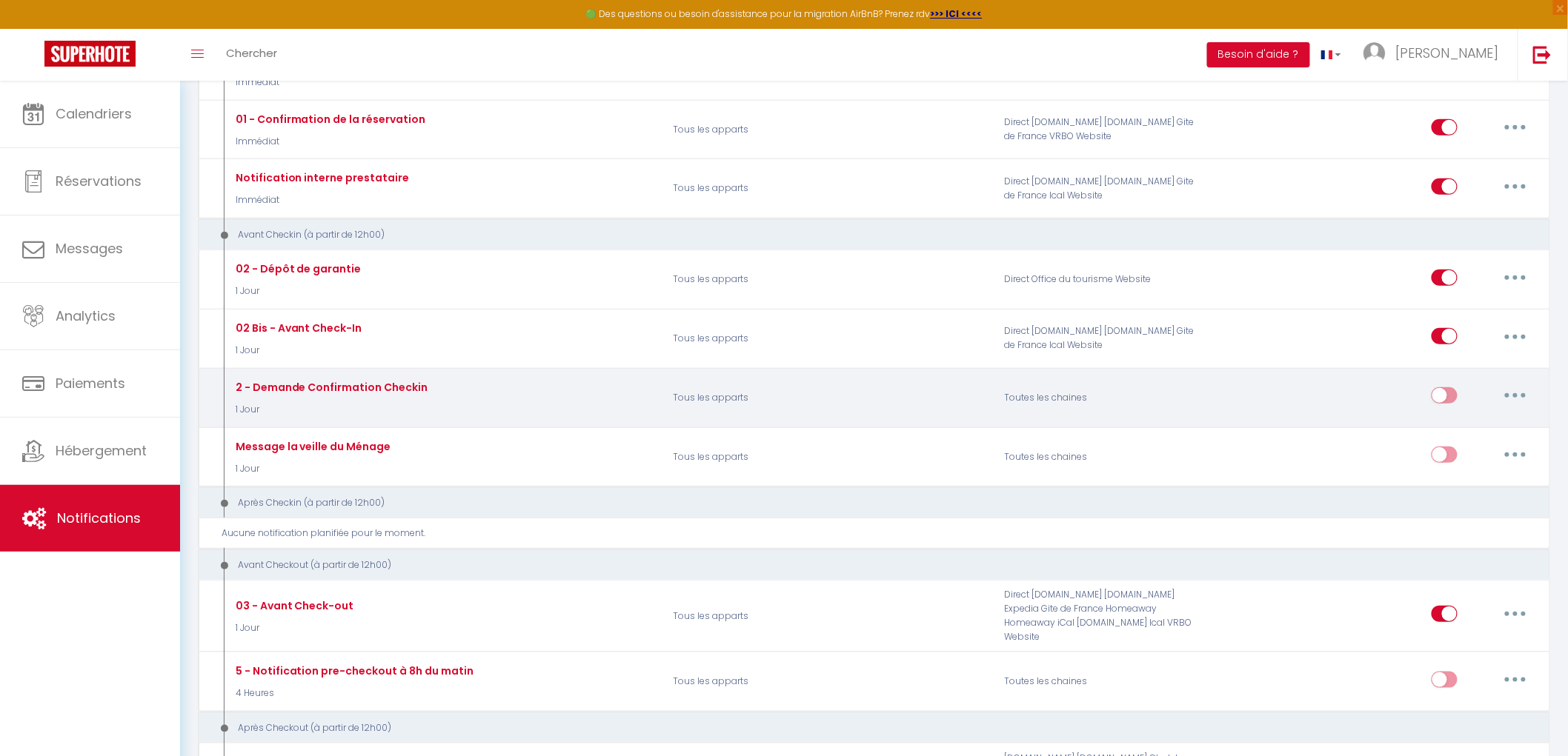
checkbox input "false"
radio input "true"
type input "À lire avant votre arrivée demain – Mas d’Angeline"
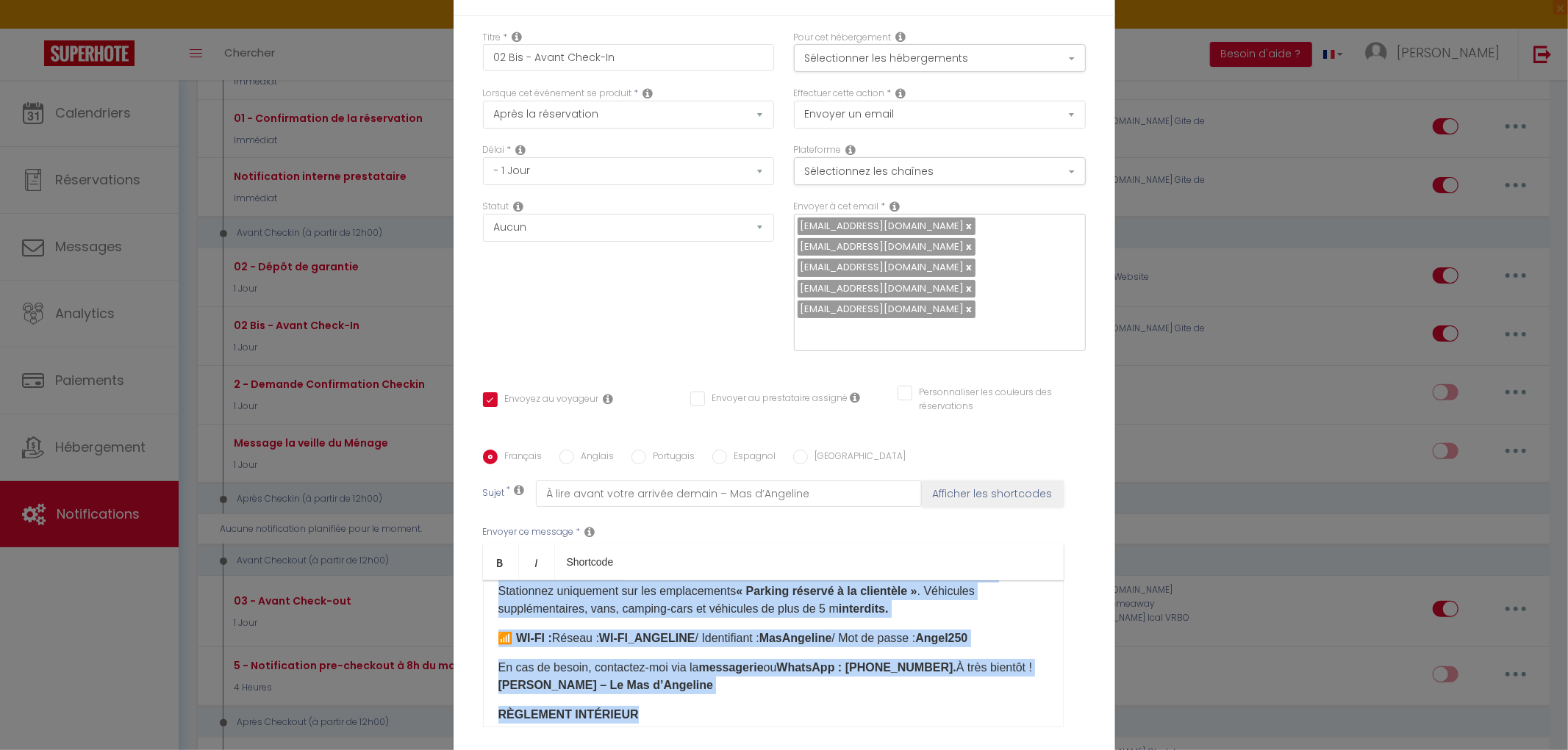
scroll to position [291, 0]
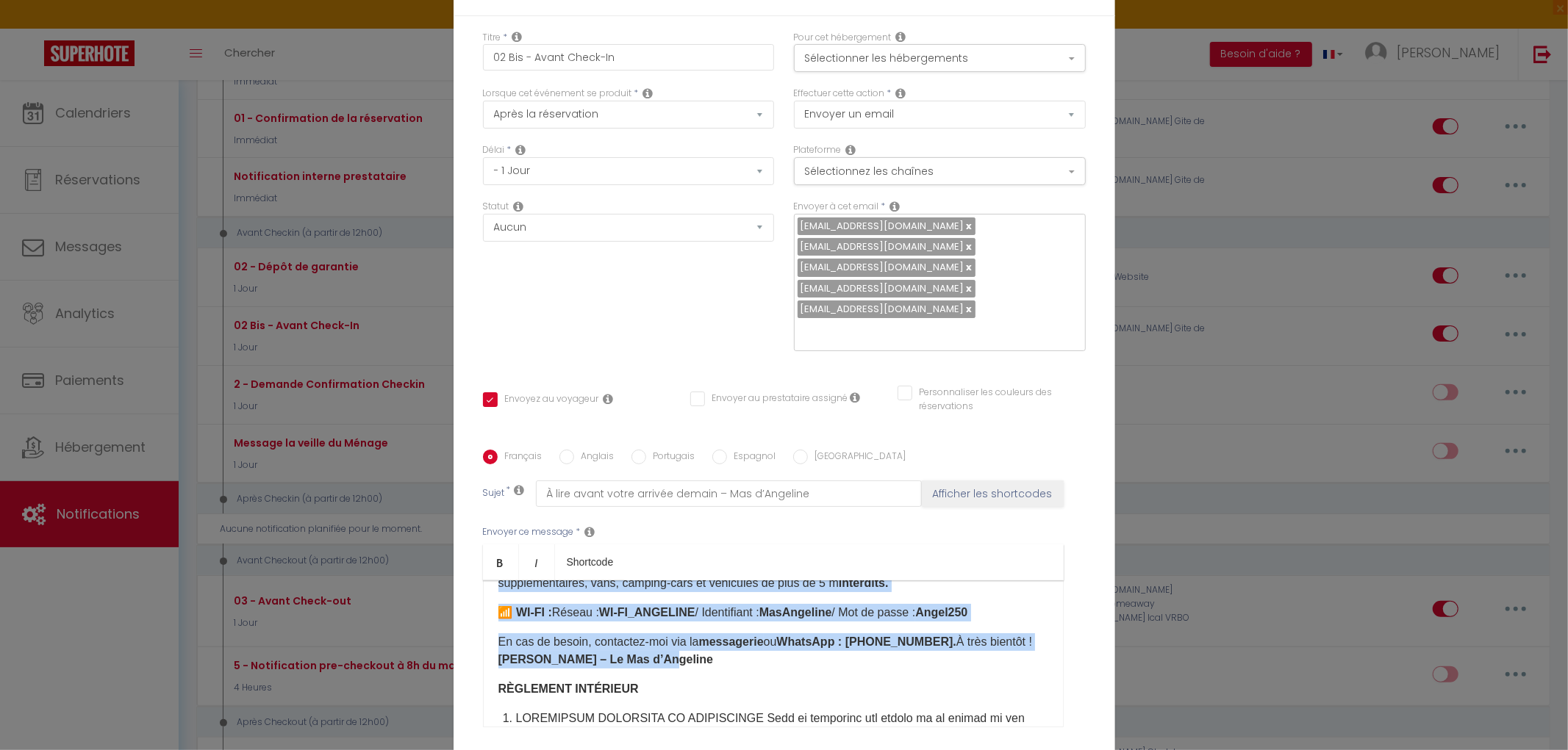
drag, startPoint x: 489, startPoint y: 475, endPoint x: 976, endPoint y: 533, distance: 490.4
click at [976, 580] on div "​Bonjour [GUEST:FIRST_NAME]​, Petit rappel pour votre arrivée demain au MAS D’A…" at bounding box center [772, 654] width 581 height 147
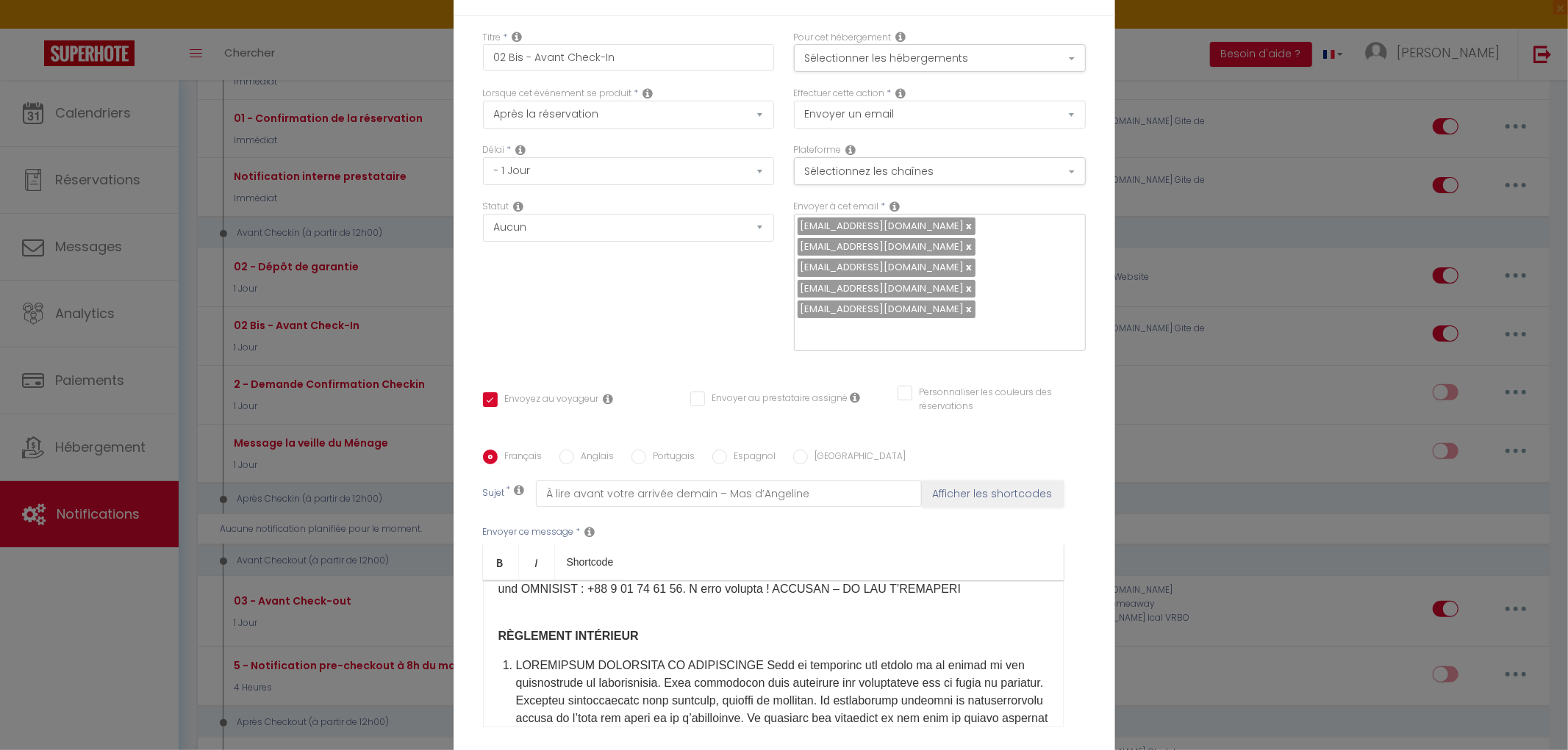
scroll to position [0, 0]
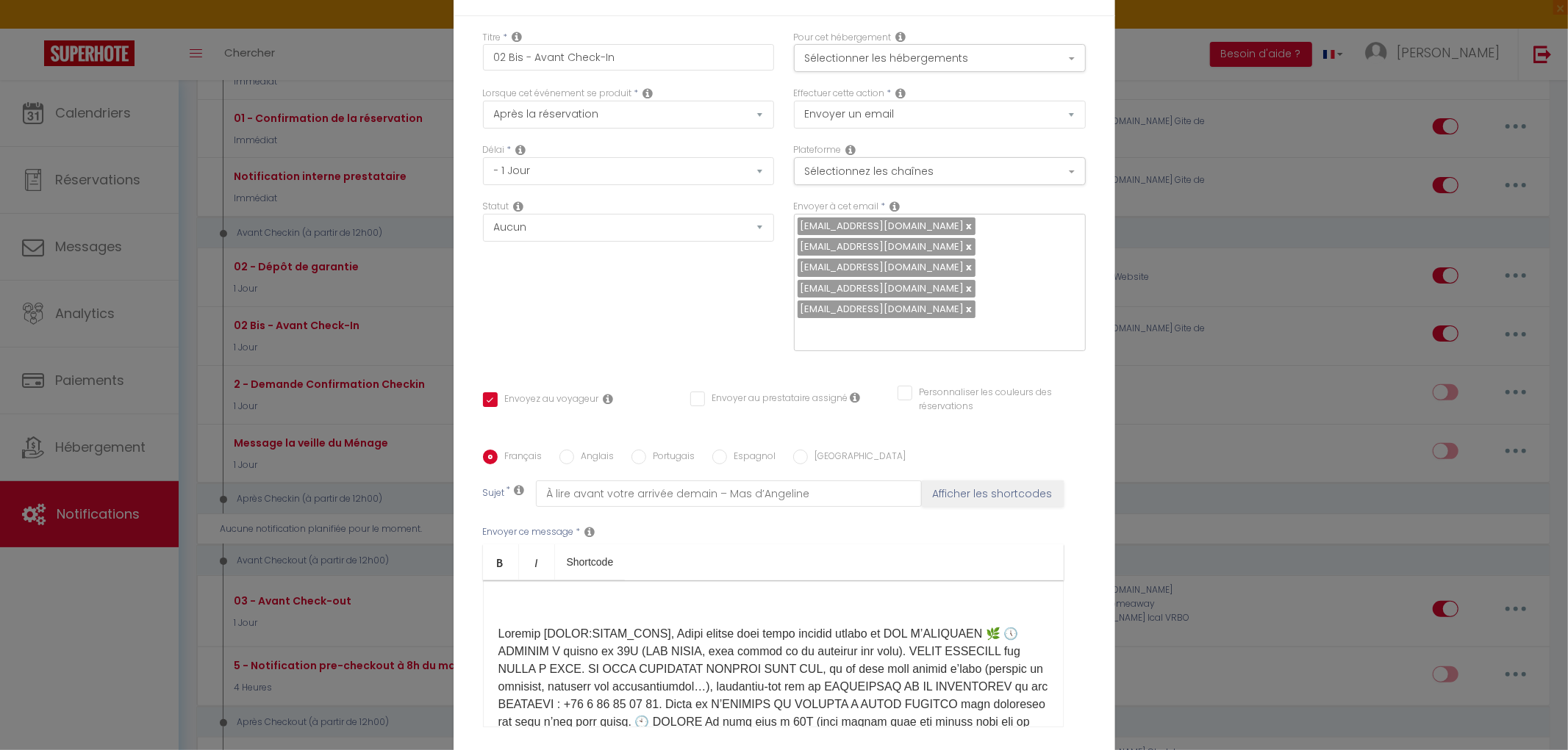
click at [492, 580] on div "​ RÈGLEMENT INTÉRIEUR ​" at bounding box center [772, 654] width 581 height 147
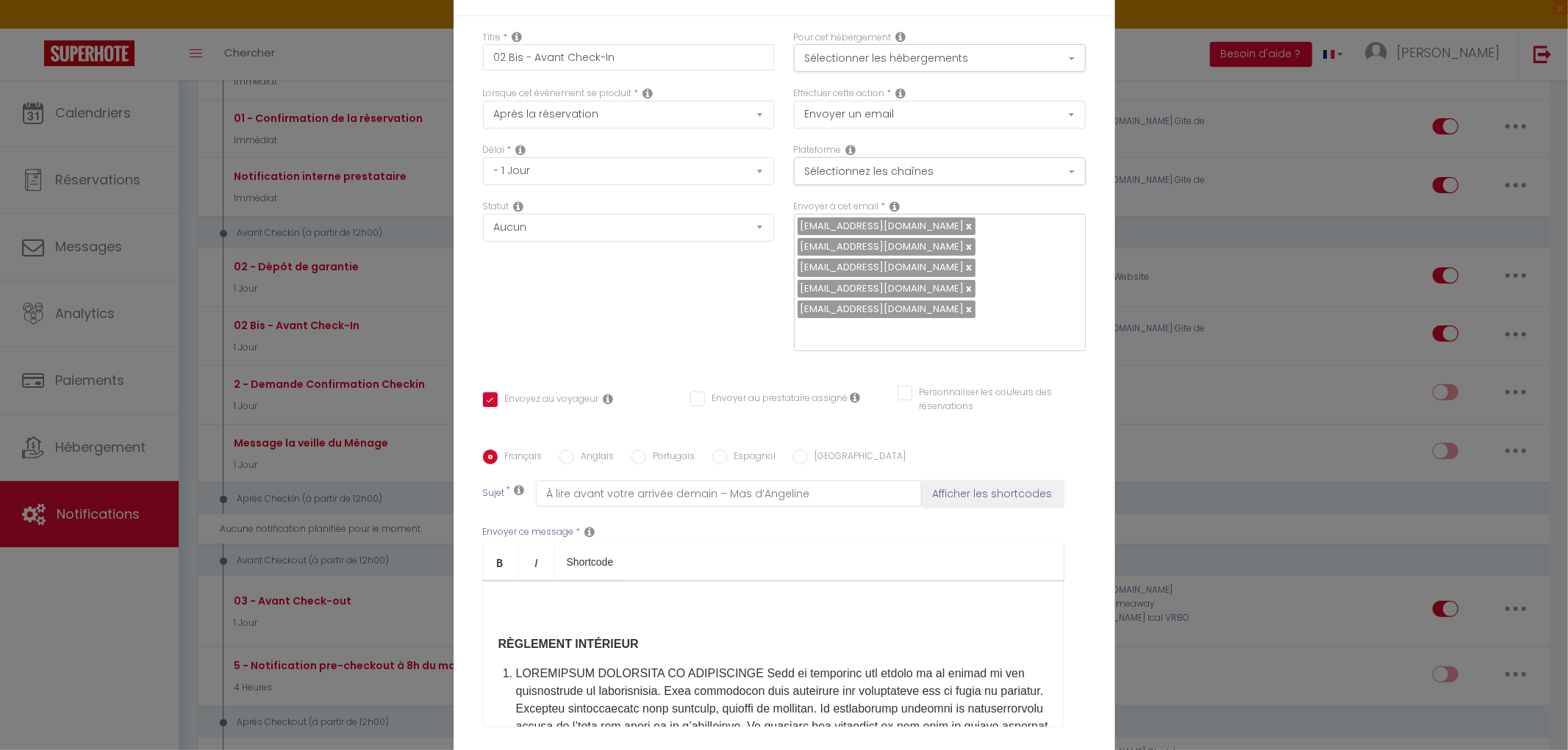
scroll to position [325, 0]
click at [498, 627] on strong "RÈGLEMENT INTÉRIEUR" at bounding box center [568, 632] width 140 height 12
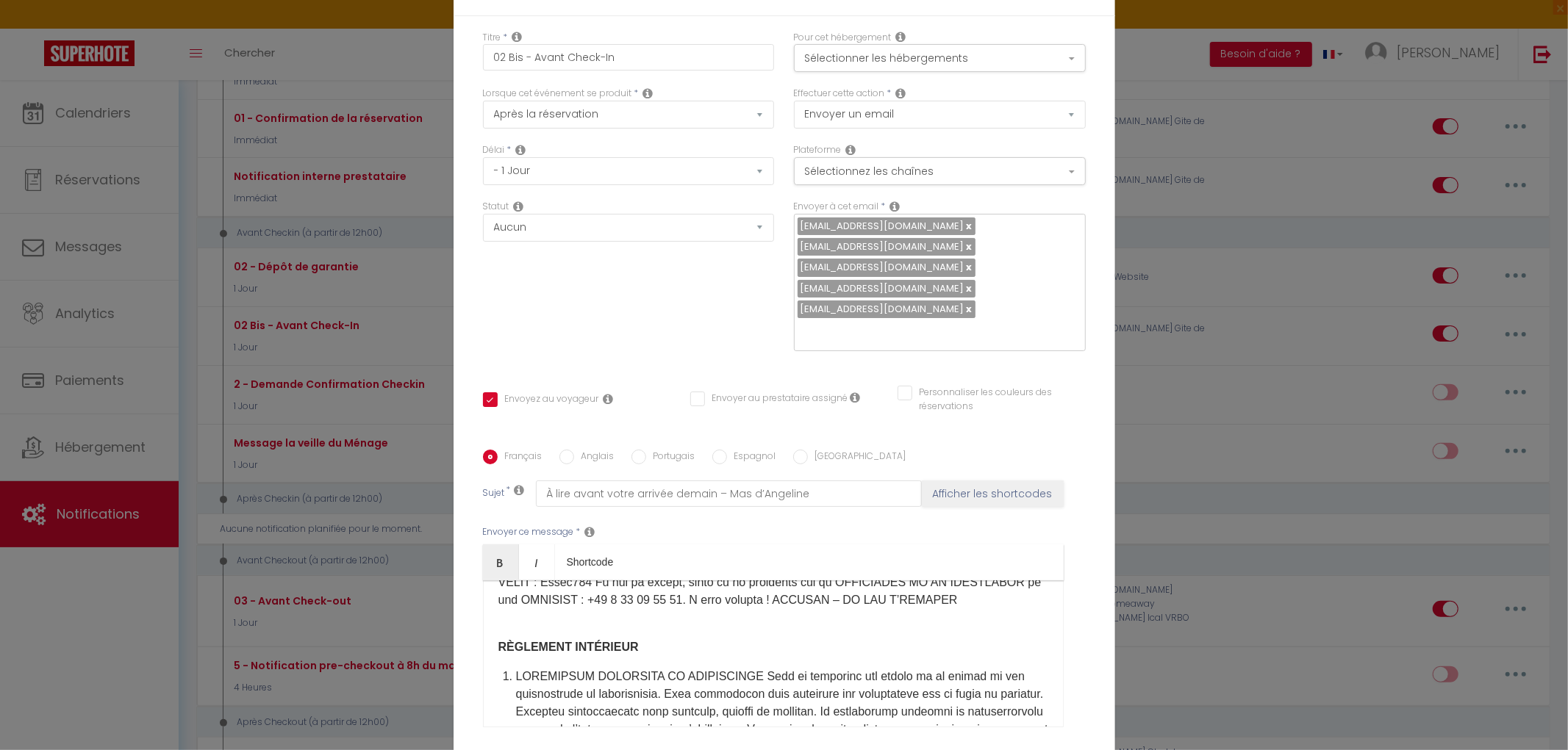
scroll to position [243, 0]
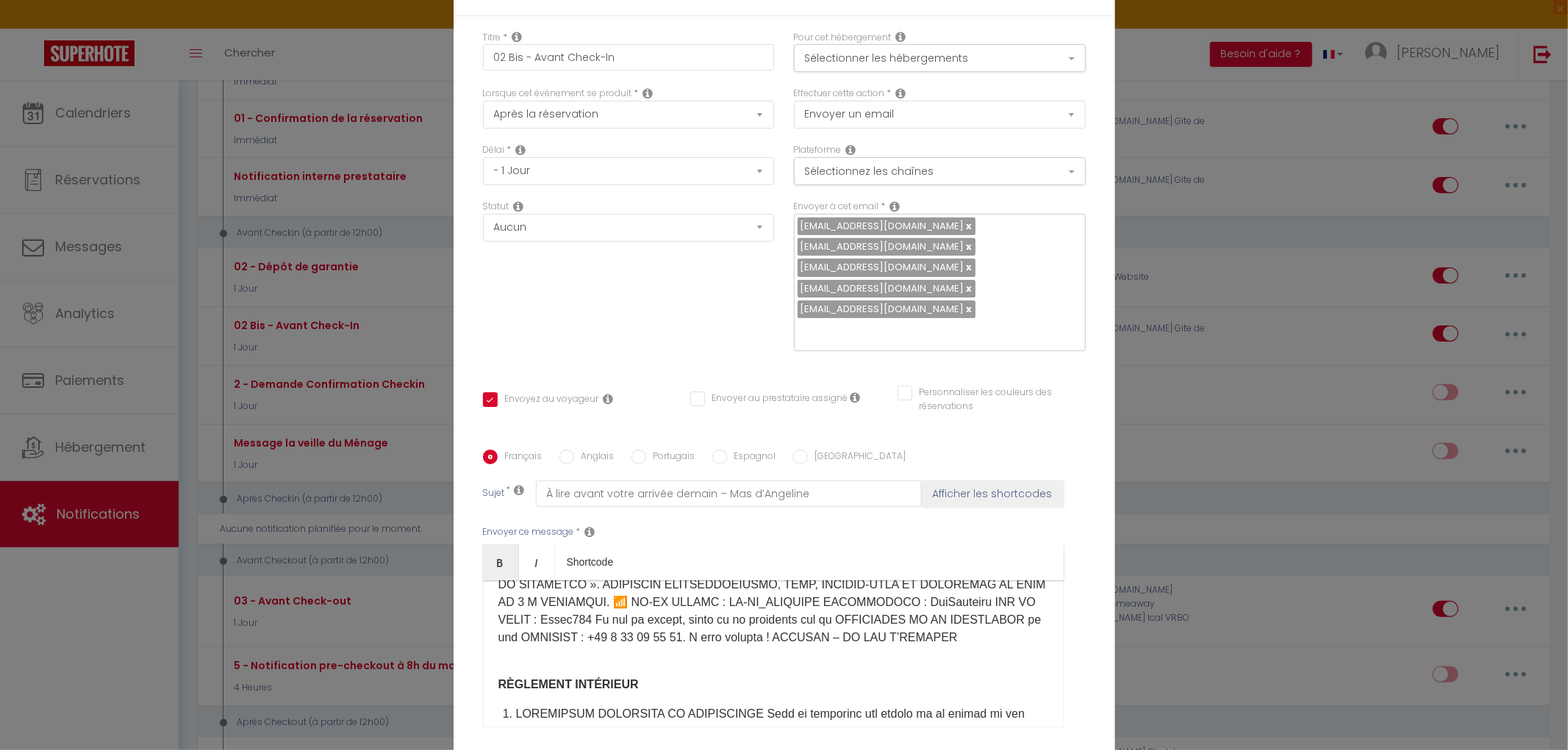
click at [654, 636] on p at bounding box center [773, 514] width 550 height 264
click at [996, 679] on p "RÈGLEMENT INTÉRIEUR" at bounding box center [773, 684] width 550 height 17
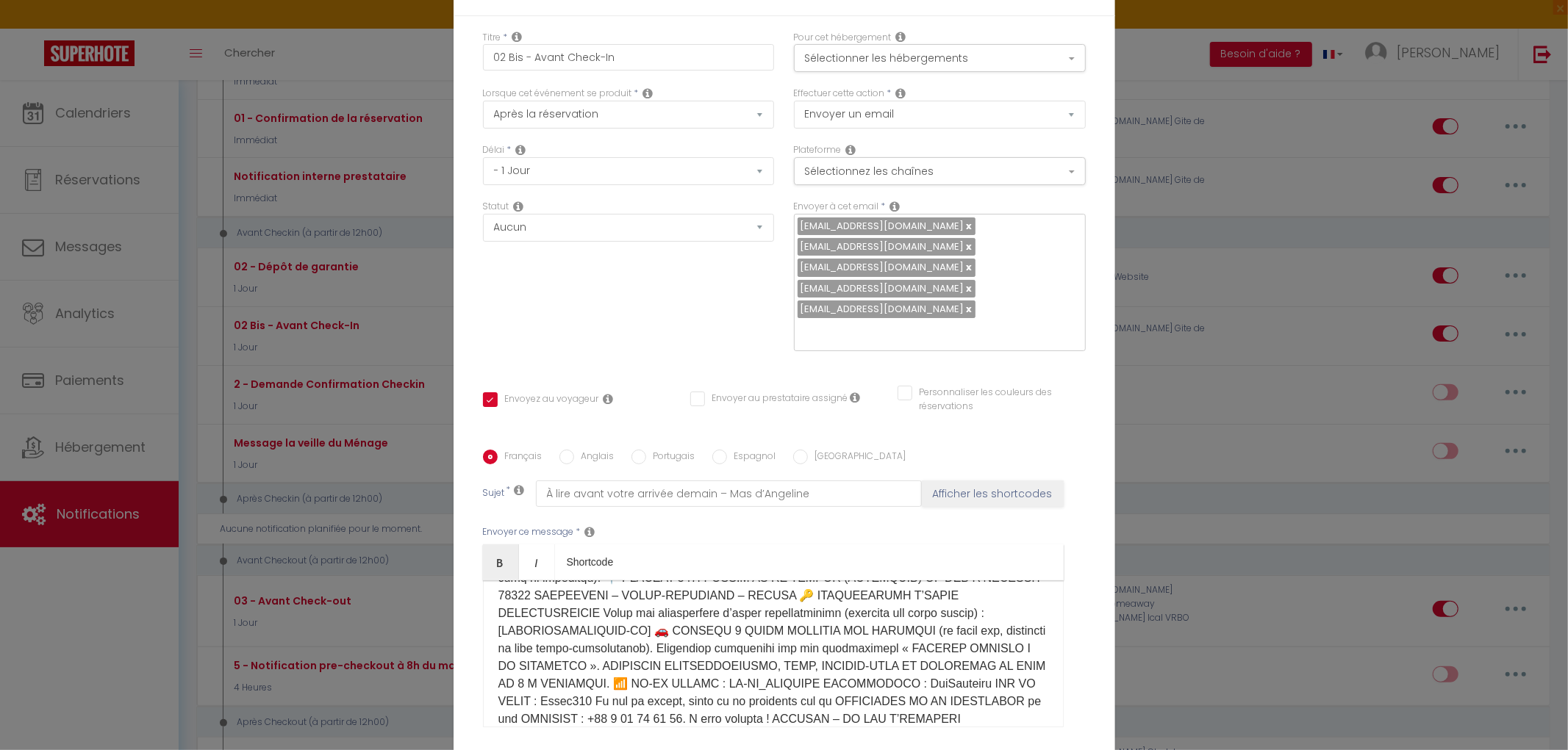
click at [936, 667] on p at bounding box center [773, 595] width 550 height 264
click at [716, 595] on p at bounding box center [773, 604] width 550 height 282
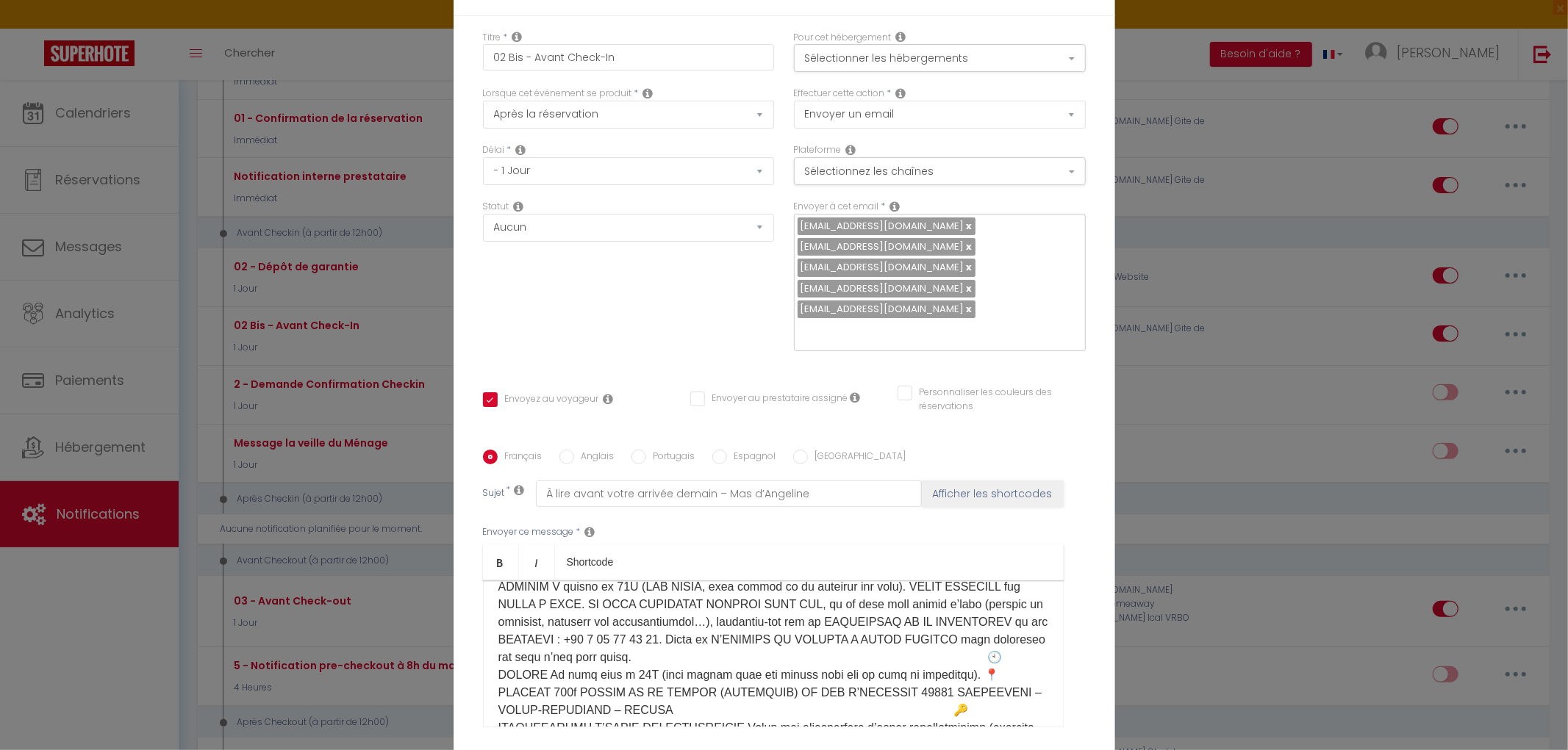
scroll to position [101, 0]
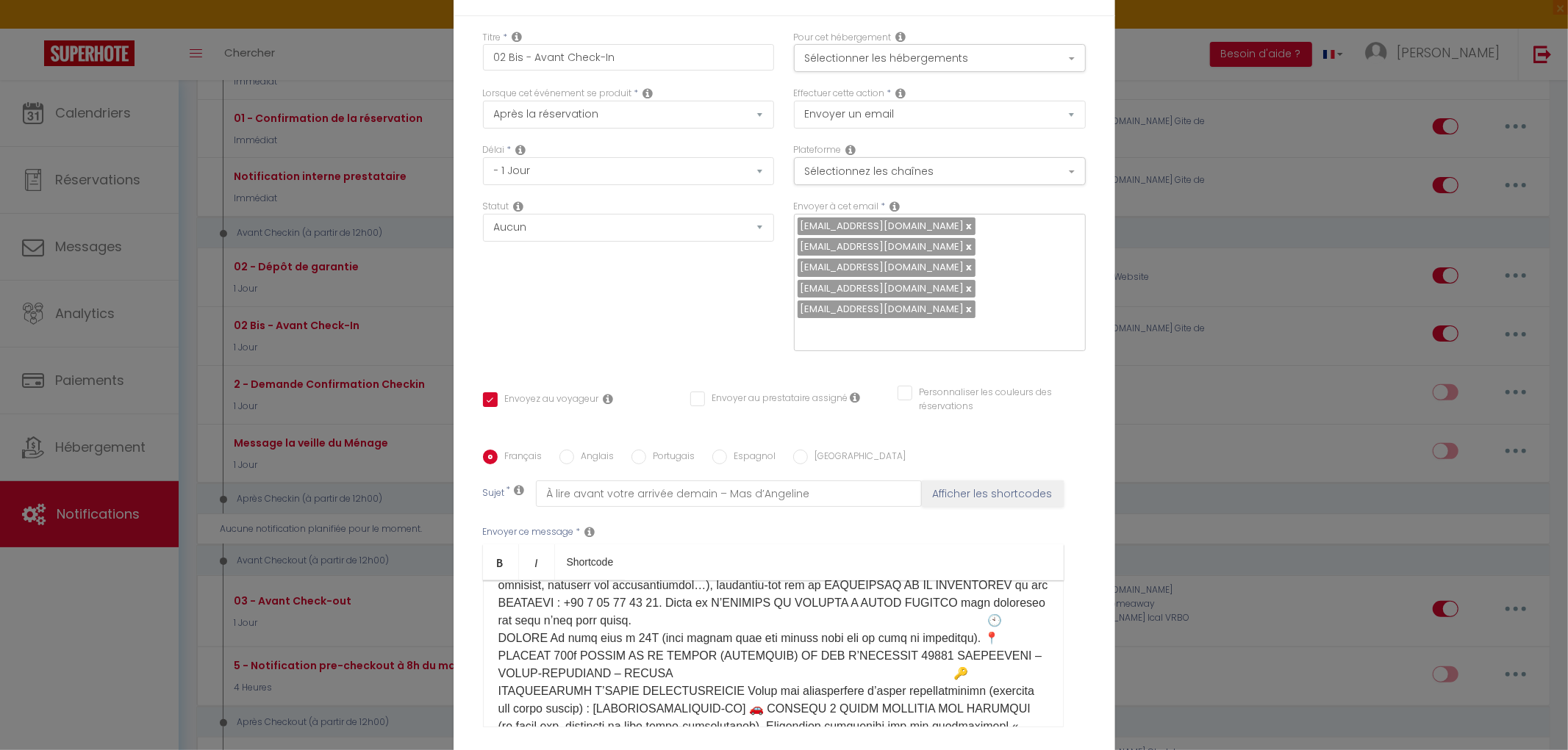
click at [836, 670] on p at bounding box center [773, 673] width 550 height 300
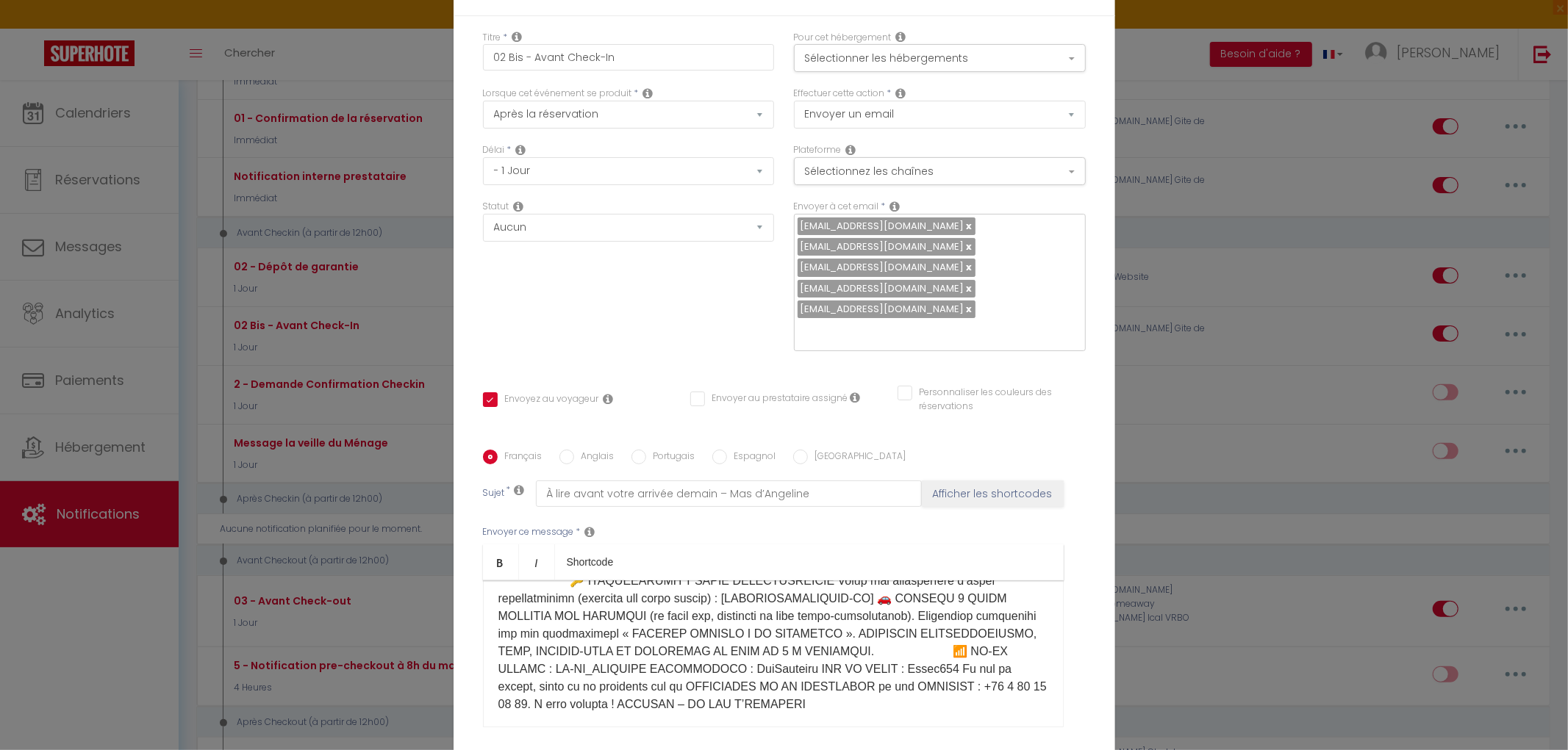
scroll to position [184, 0]
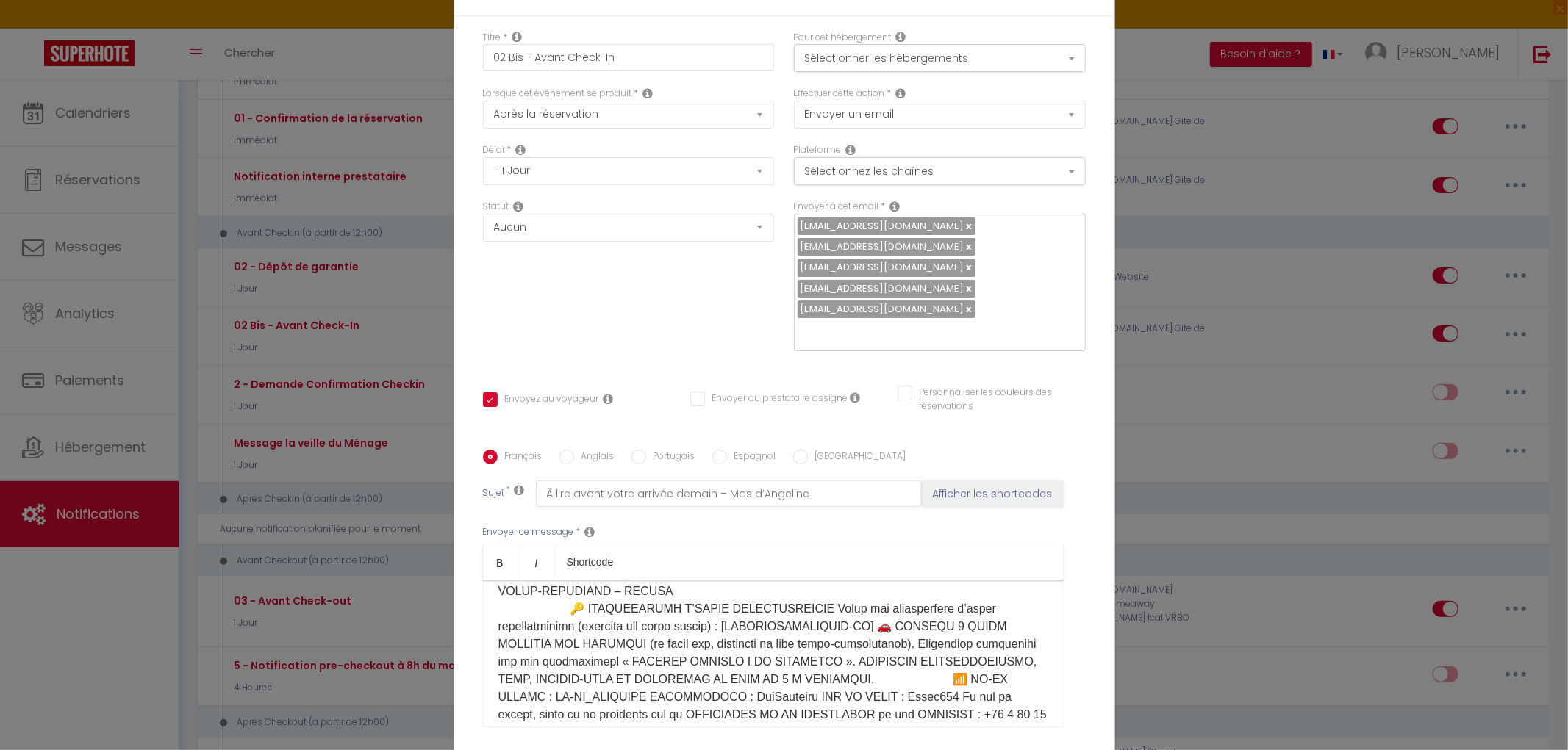
click at [729, 634] on p at bounding box center [773, 591] width 550 height 300
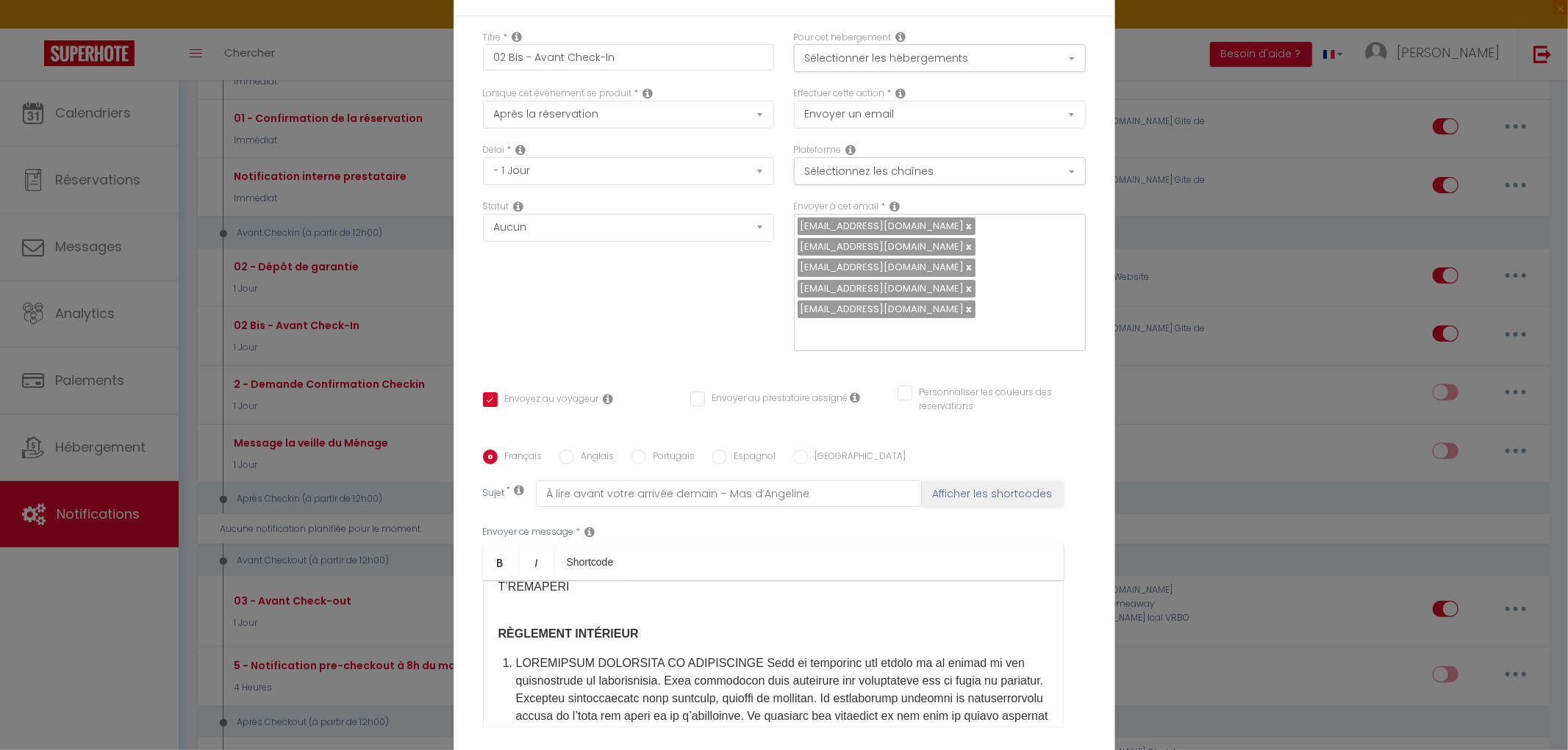
scroll to position [265, 0]
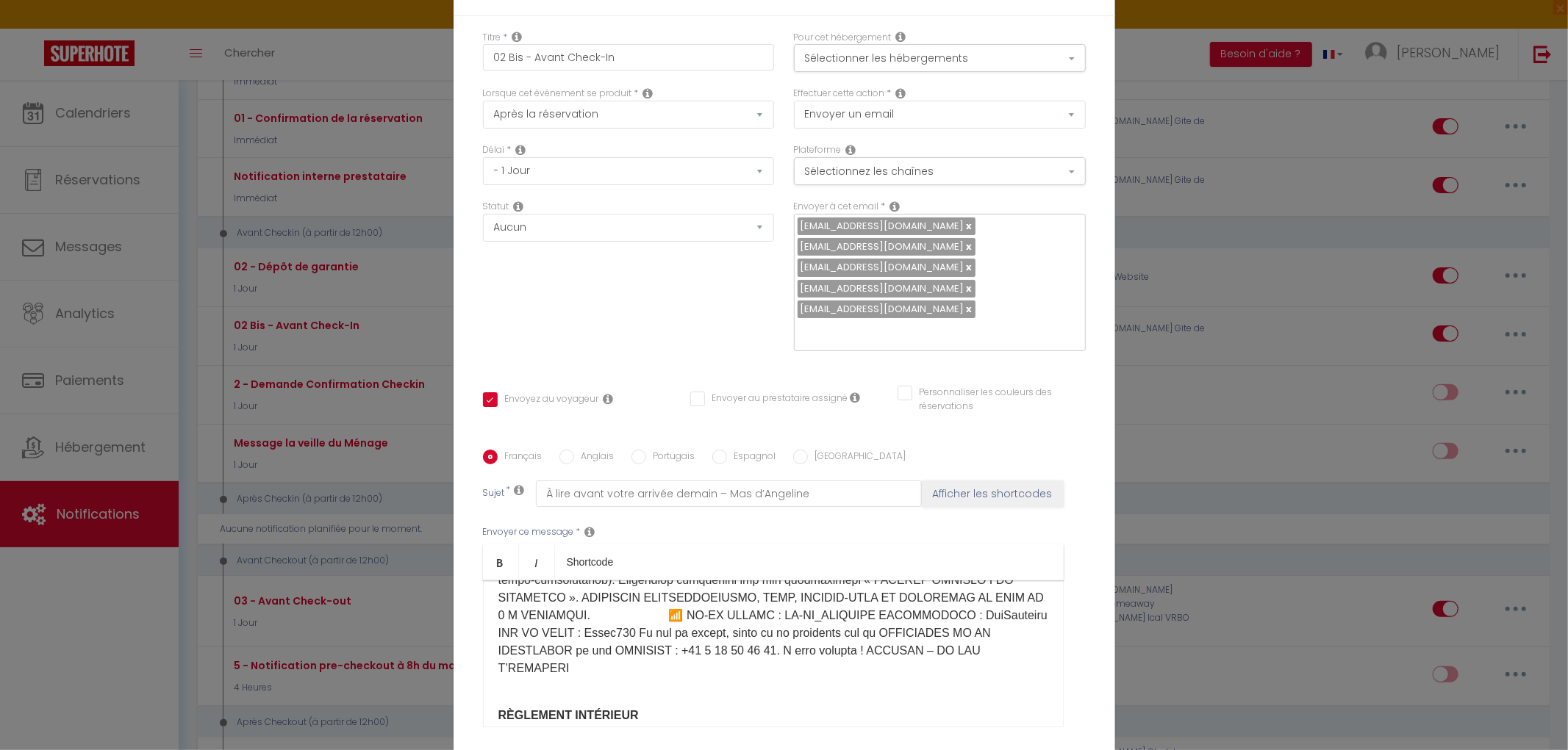
click at [528, 653] on p at bounding box center [773, 519] width 550 height 318
click at [489, 714] on div "​ RÈGLEMENT INTÉRIEUR ​" at bounding box center [772, 654] width 581 height 147
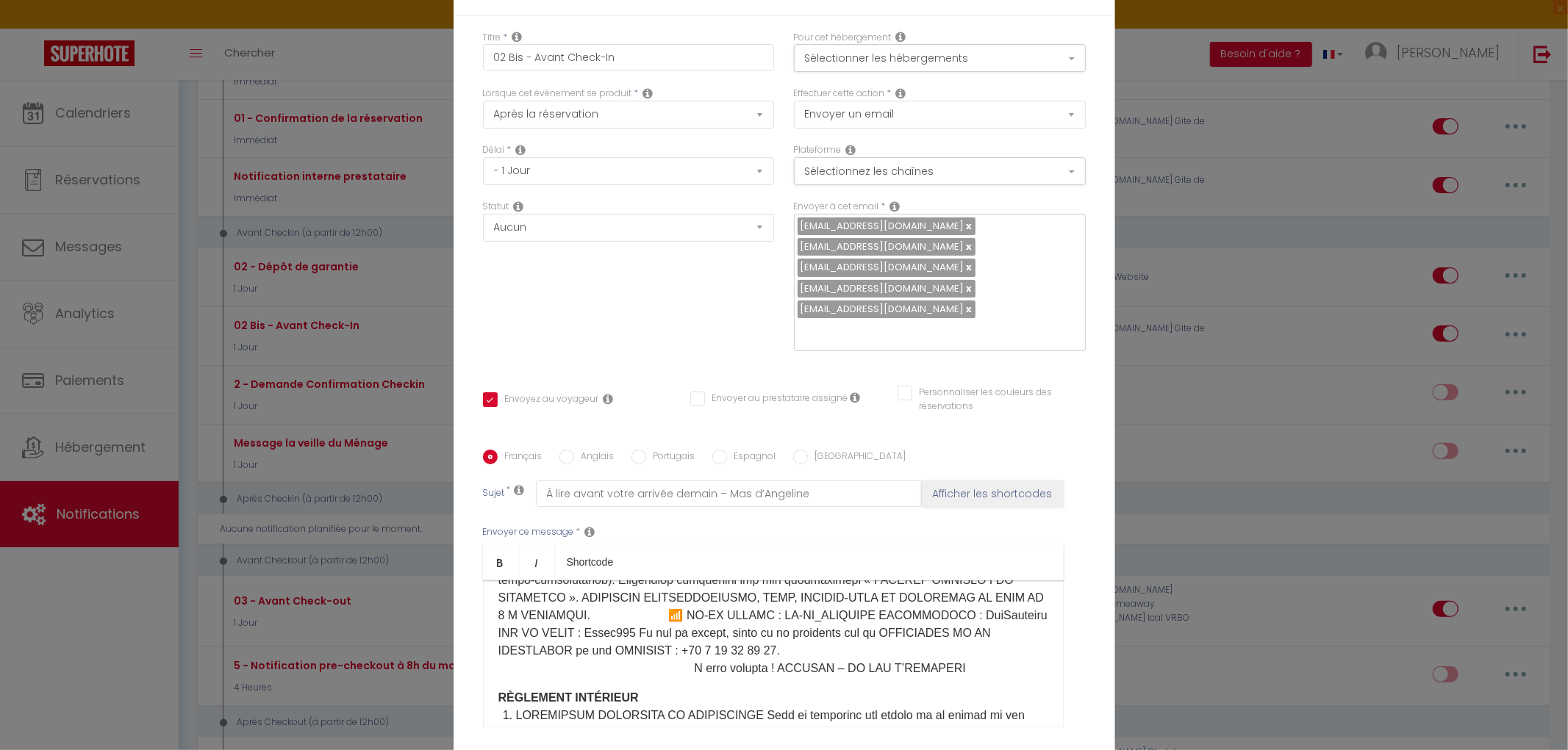
click at [953, 659] on p at bounding box center [773, 519] width 550 height 318
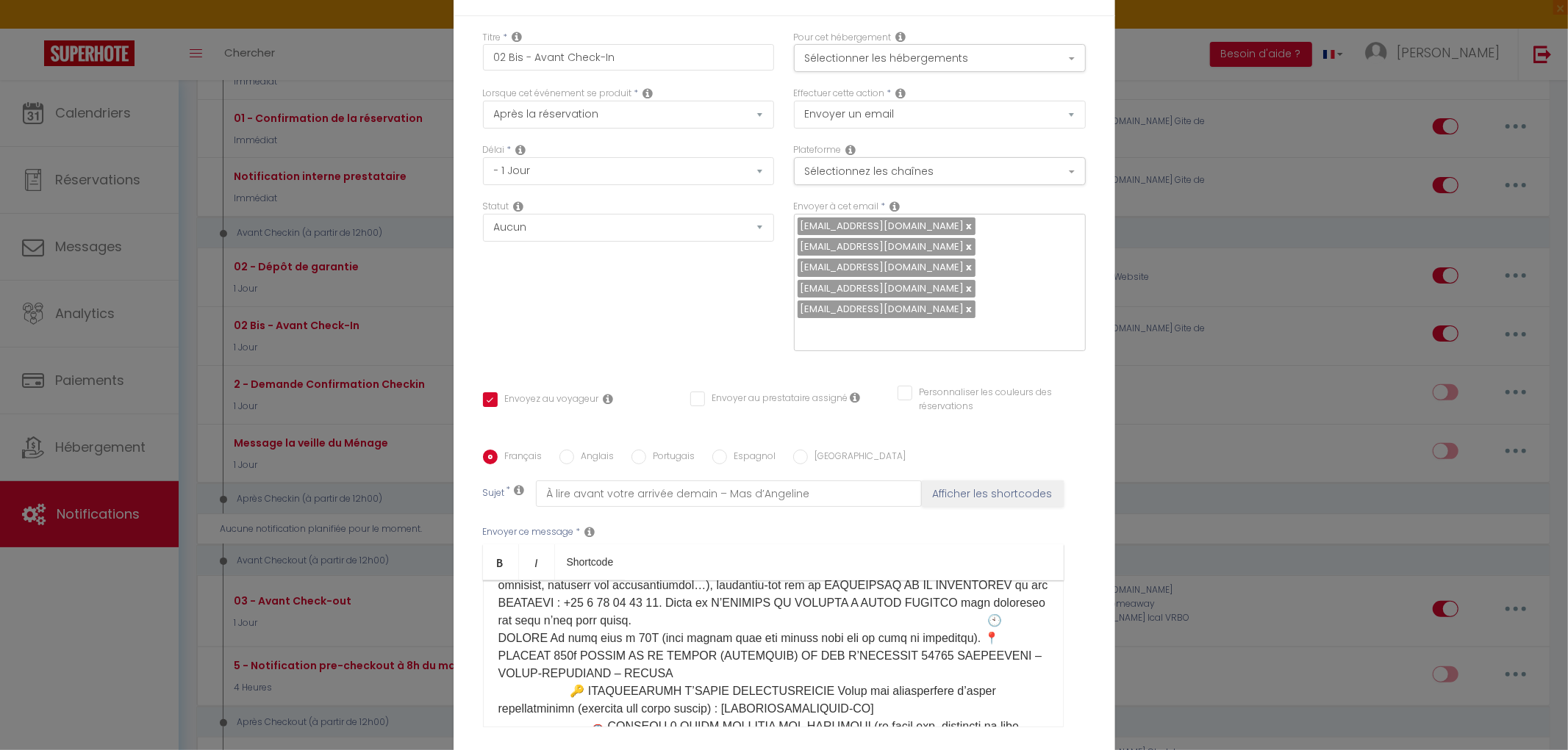
scroll to position [20, 0]
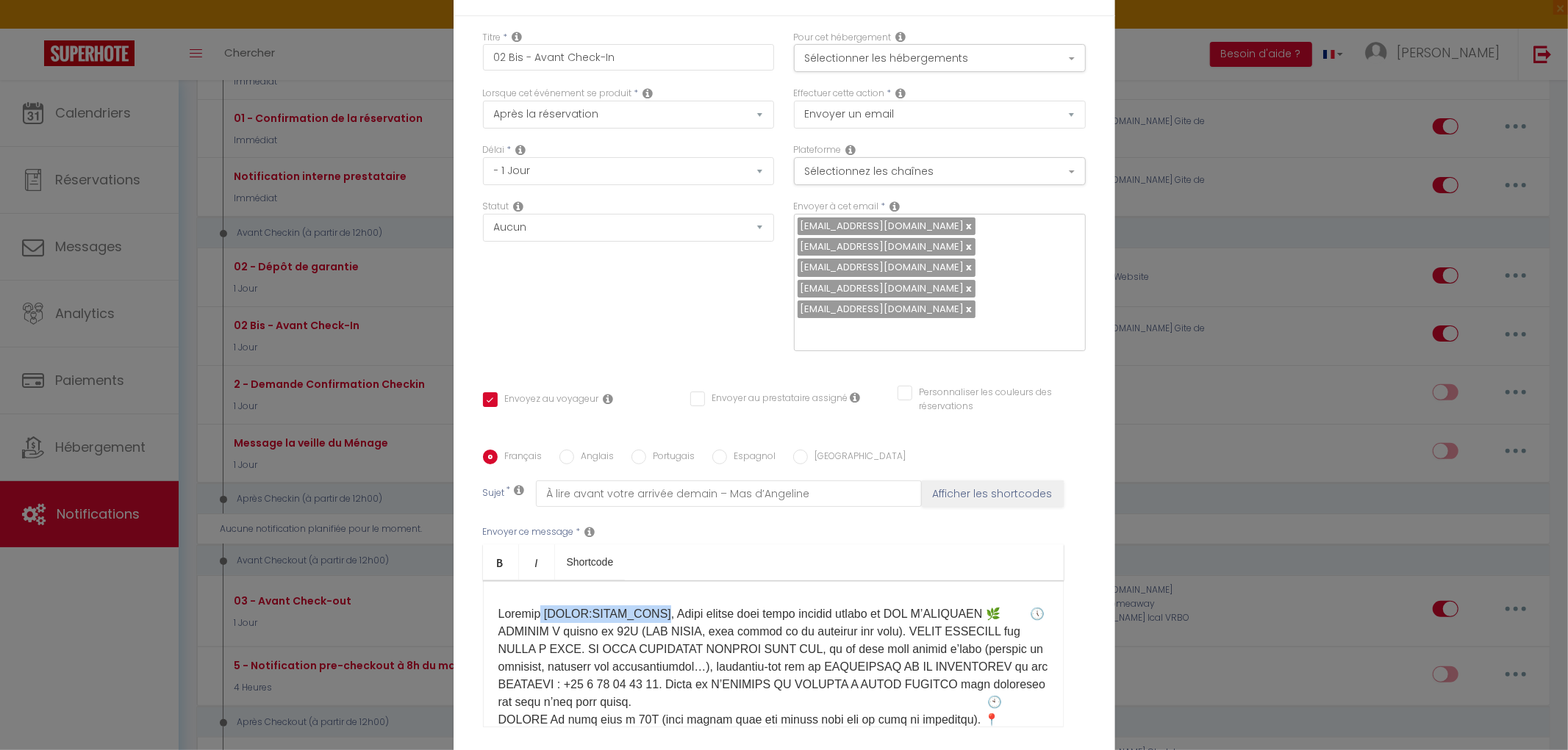
drag, startPoint x: 647, startPoint y: 617, endPoint x: 534, endPoint y: 614, distance: 113.0
click at [534, 614] on p at bounding box center [773, 765] width 550 height 318
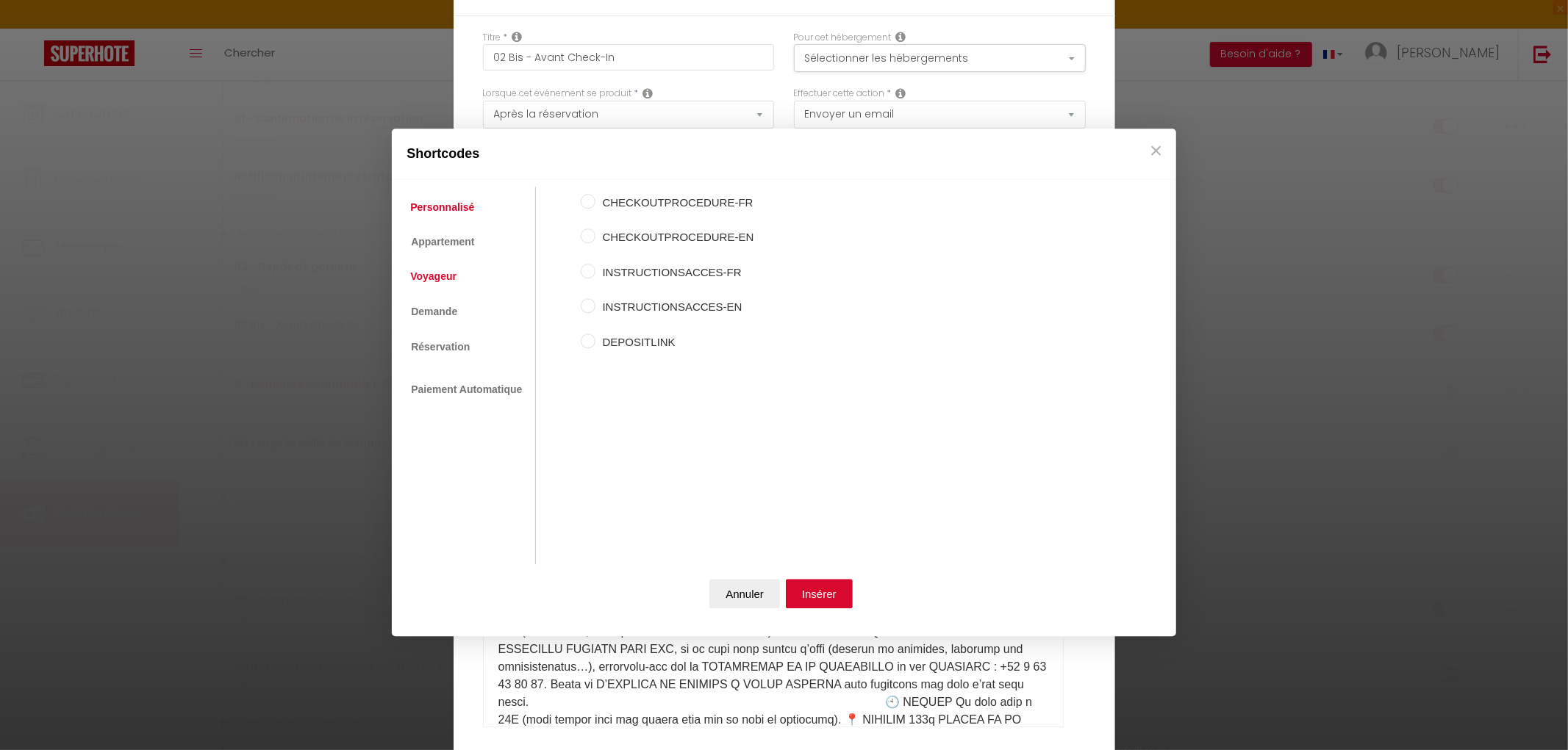
click at [451, 280] on link "Voyageur" at bounding box center [433, 277] width 61 height 26
click at [585, 240] on input "Prénom du voyageur" at bounding box center [588, 237] width 15 height 15
radio input "true"
click at [819, 598] on button "Insérer" at bounding box center [819, 594] width 67 height 30
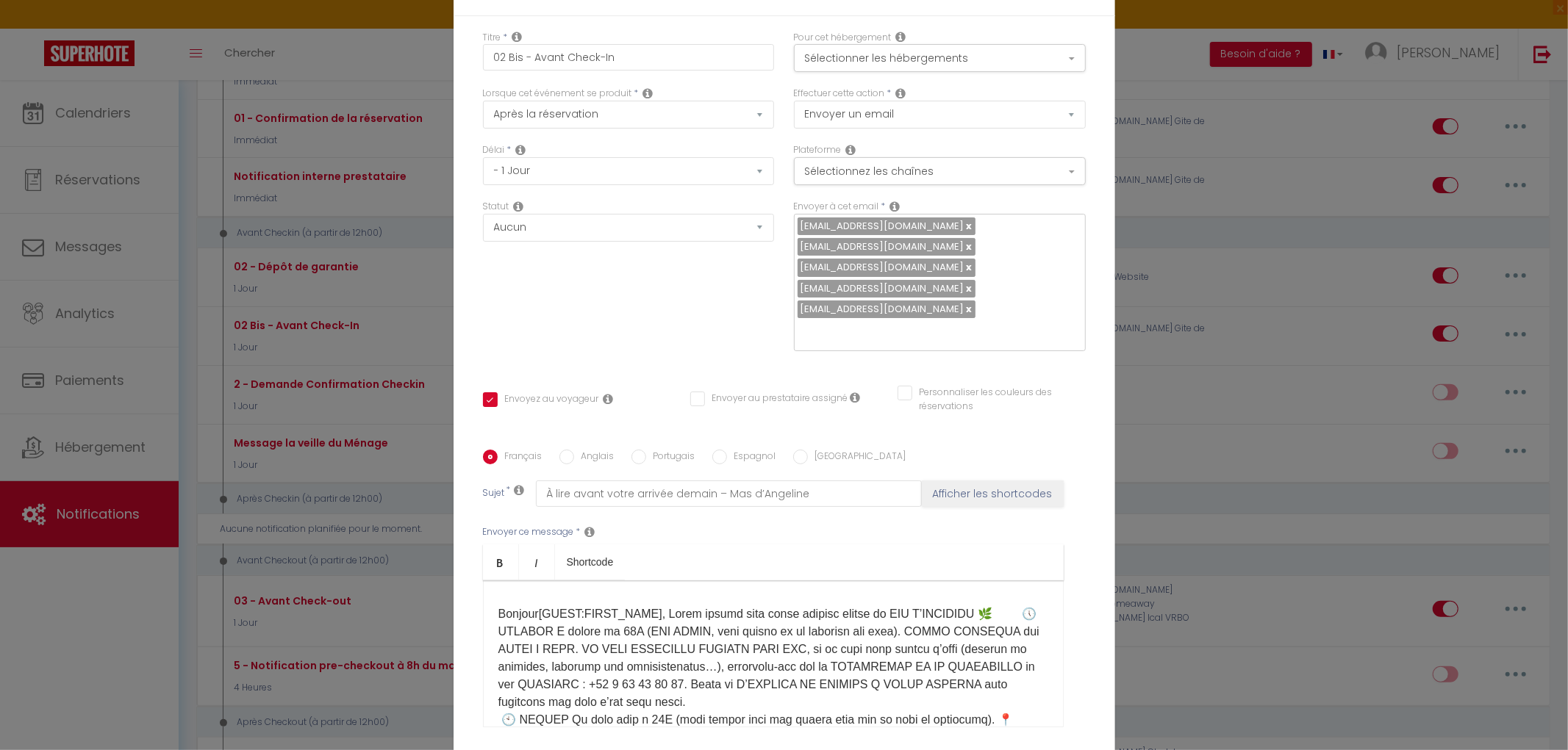
click at [883, 634] on p "Bonjour [GUEST:FIRST_NAME] ​" at bounding box center [773, 765] width 550 height 318
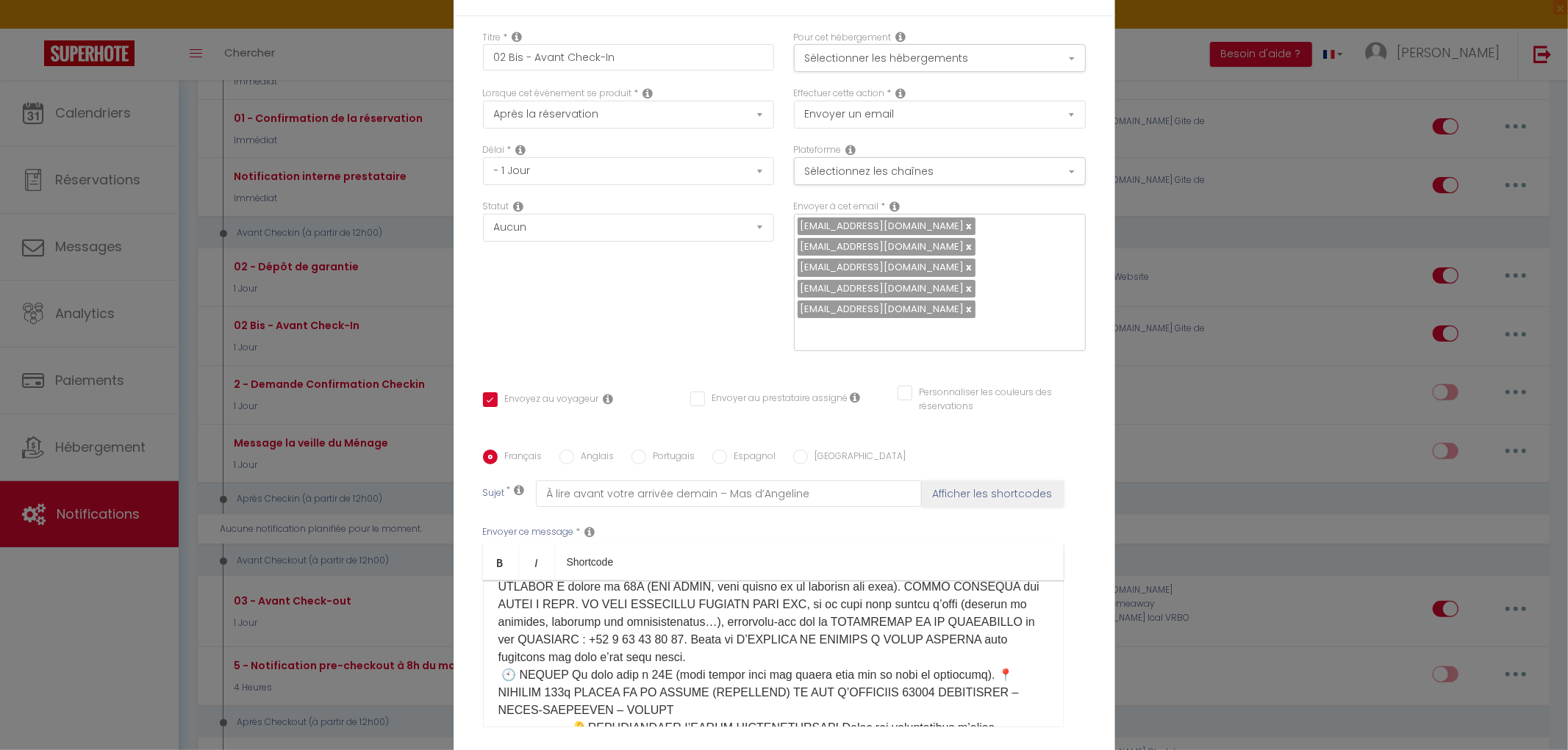
scroll to position [101, 0]
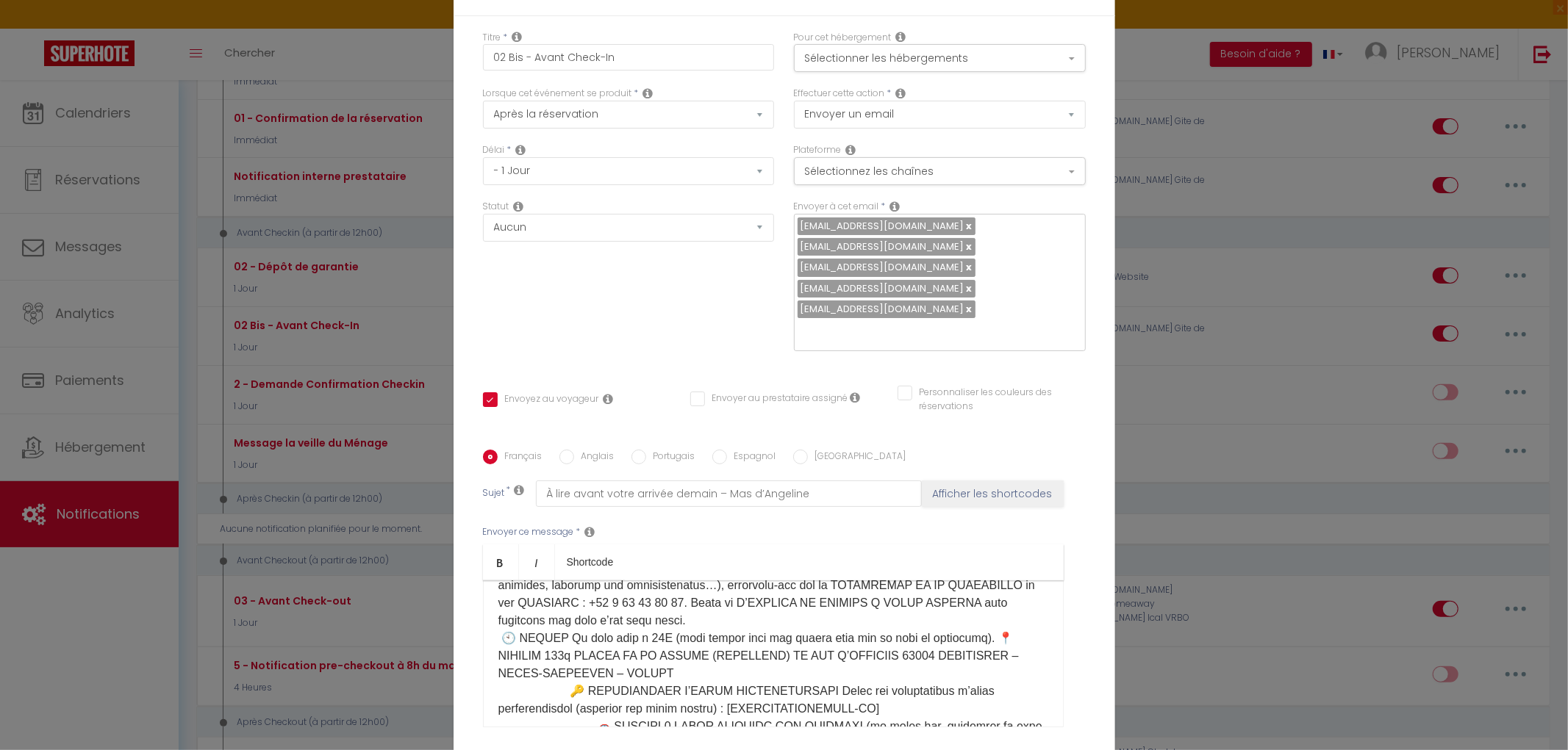
click at [968, 636] on p "Bonjour [GUEST:FIRST_NAME] ​" at bounding box center [773, 682] width 550 height 318
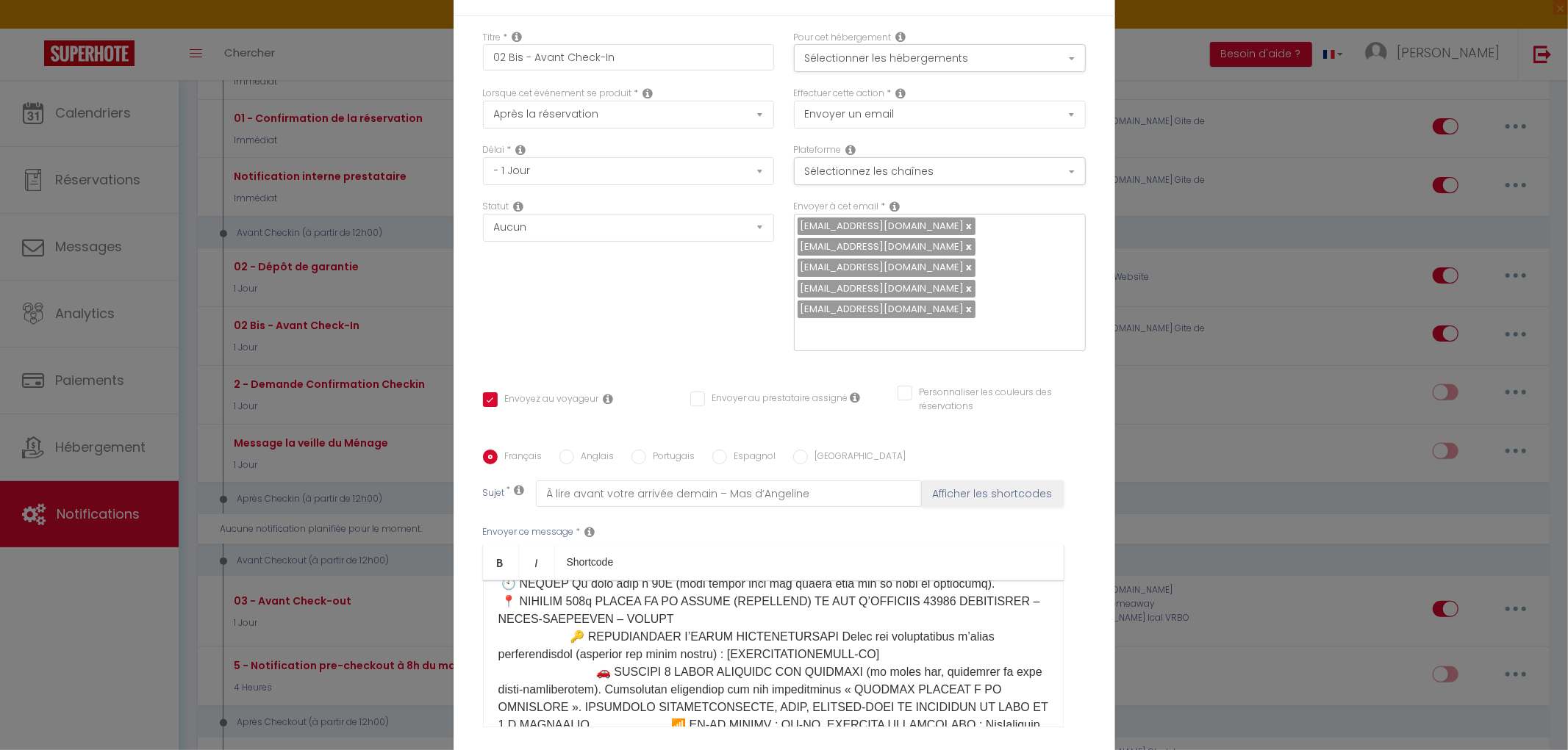
scroll to position [184, 0]
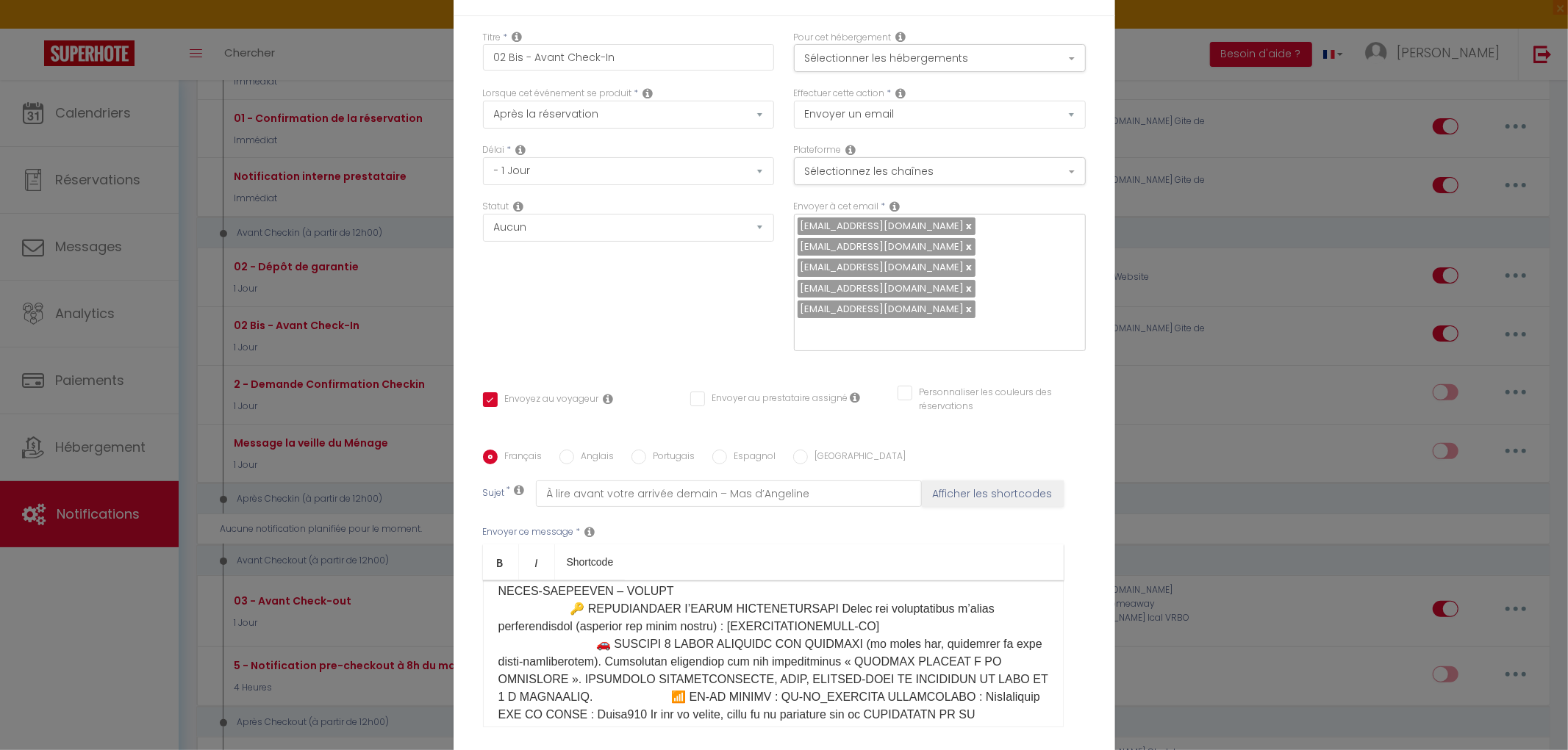
drag, startPoint x: 544, startPoint y: 610, endPoint x: 545, endPoint y: 603, distance: 7.1
click at [544, 608] on p "Bonjour [GUEST:FIRST_NAME] ​" at bounding box center [773, 600] width 550 height 318
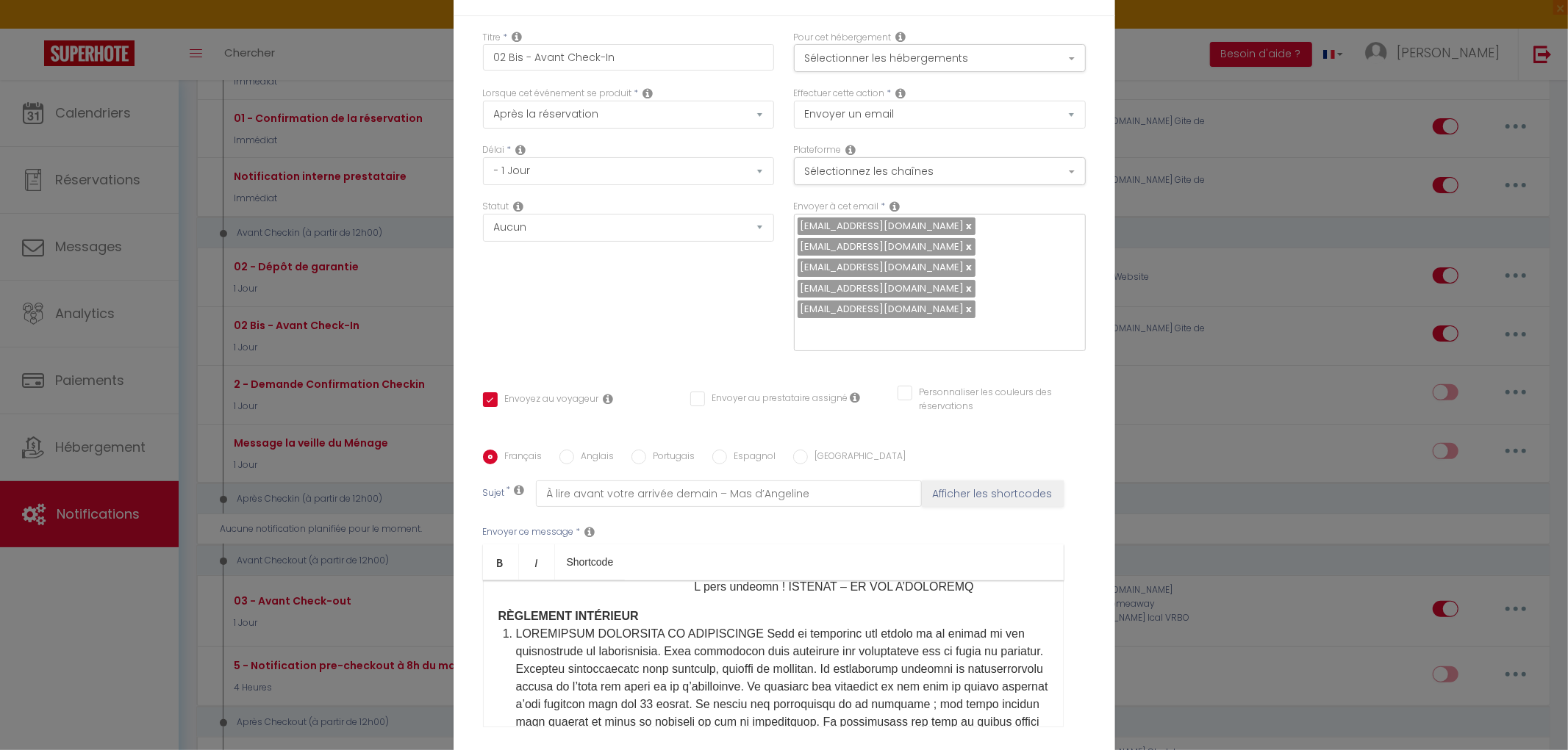
scroll to position [265, 0]
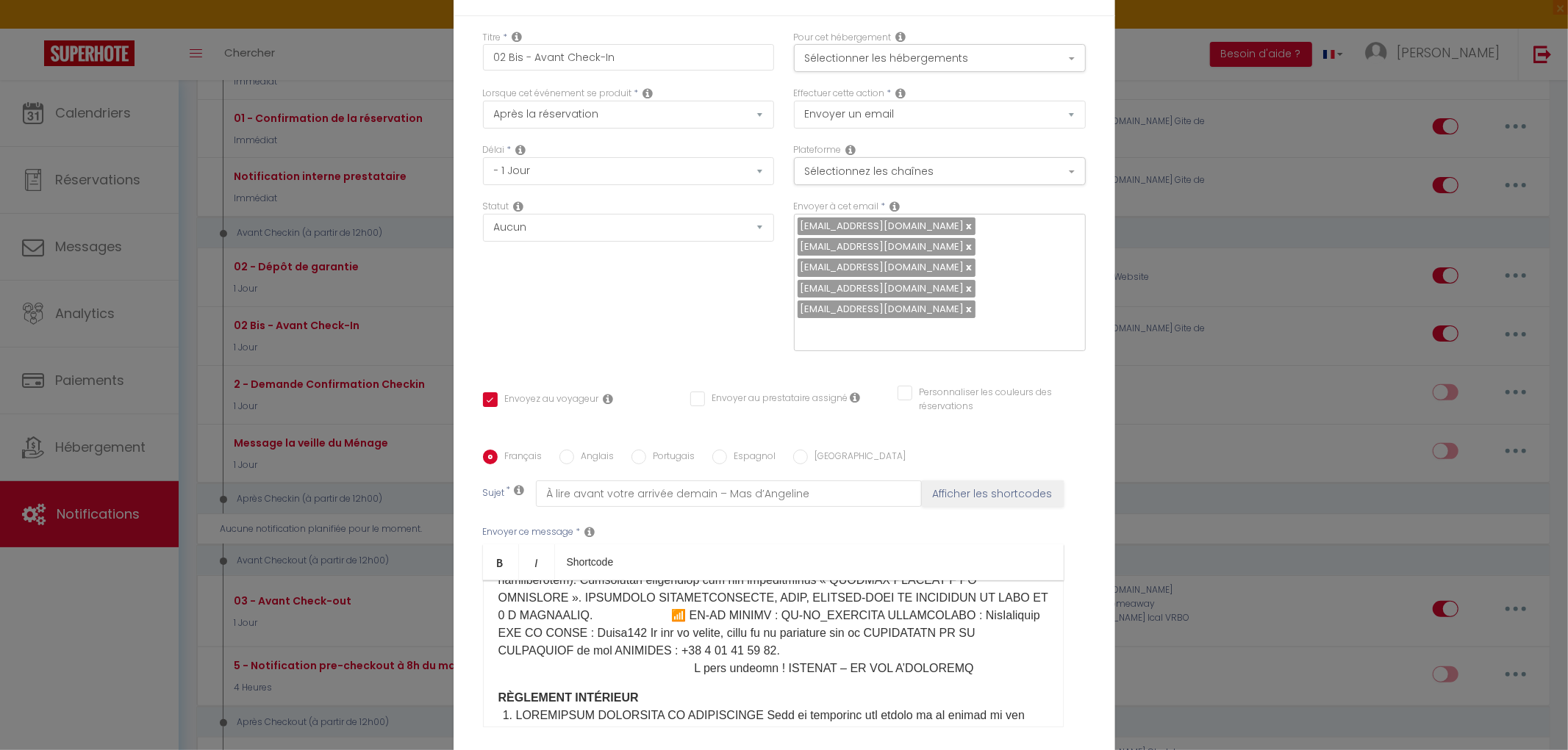
click at [498, 670] on p "Bonjour [GUEST:FIRST_NAME] ​" at bounding box center [773, 519] width 550 height 318
click at [492, 670] on div "Bonjour [GUEST:FIRST_NAME] ​ RÈGLEMENT INTÉRIEUR ​" at bounding box center [772, 654] width 581 height 147
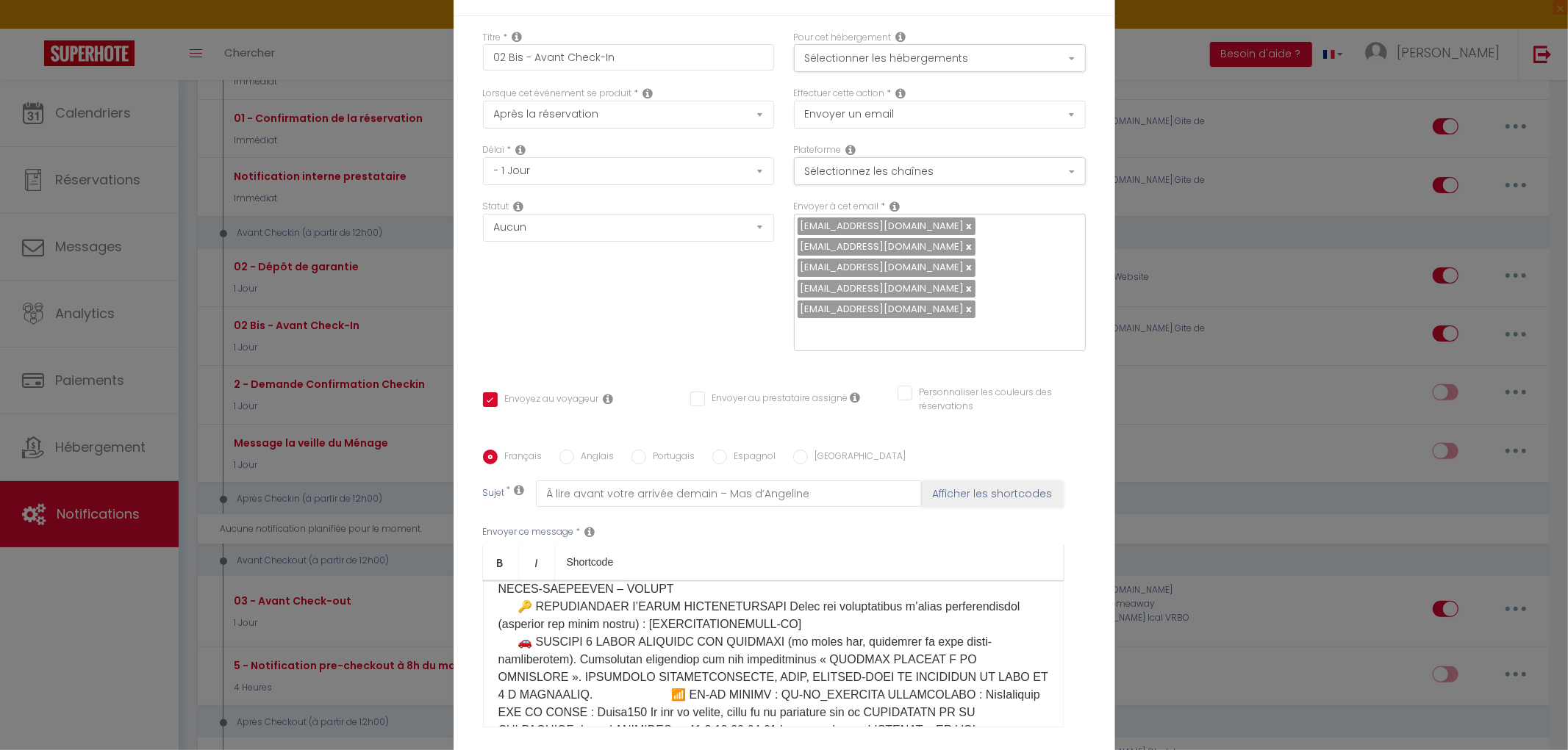
scroll to position [181, 0]
drag, startPoint x: 732, startPoint y: 626, endPoint x: 589, endPoint y: 627, distance: 143.0
click at [589, 627] on p "Bonjour [GUEST:FIRST_NAME] ​ RÈGLEMENT INTÉRIEUR" at bounding box center [773, 603] width 550 height 318
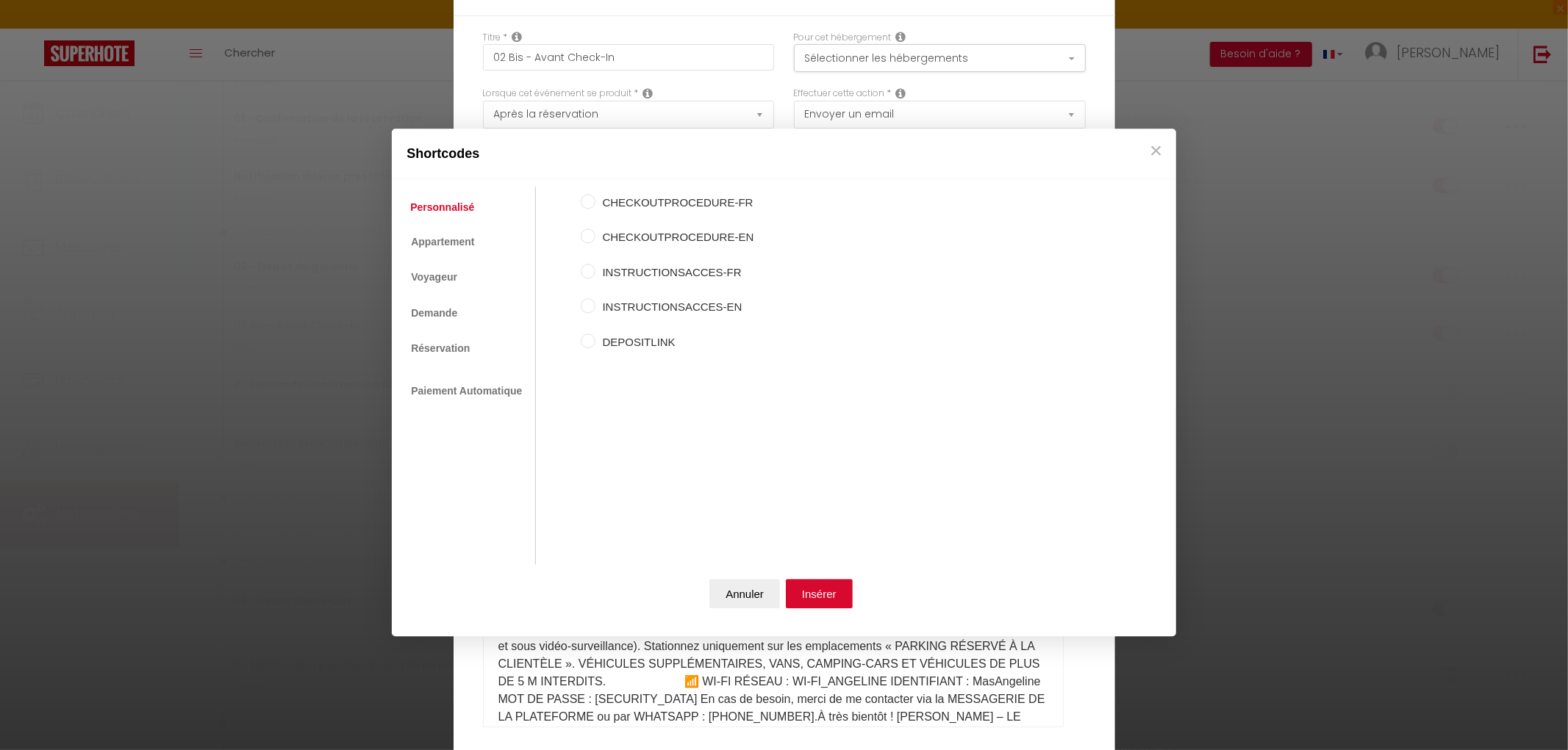
click at [678, 275] on label "INSTRUCTIONSACCES-FR" at bounding box center [674, 272] width 159 height 17
click at [595, 275] on input "INSTRUCTIONSACCES-FR" at bounding box center [588, 271] width 15 height 15
radio input "true"
click at [819, 596] on button "Insérer" at bounding box center [819, 594] width 67 height 30
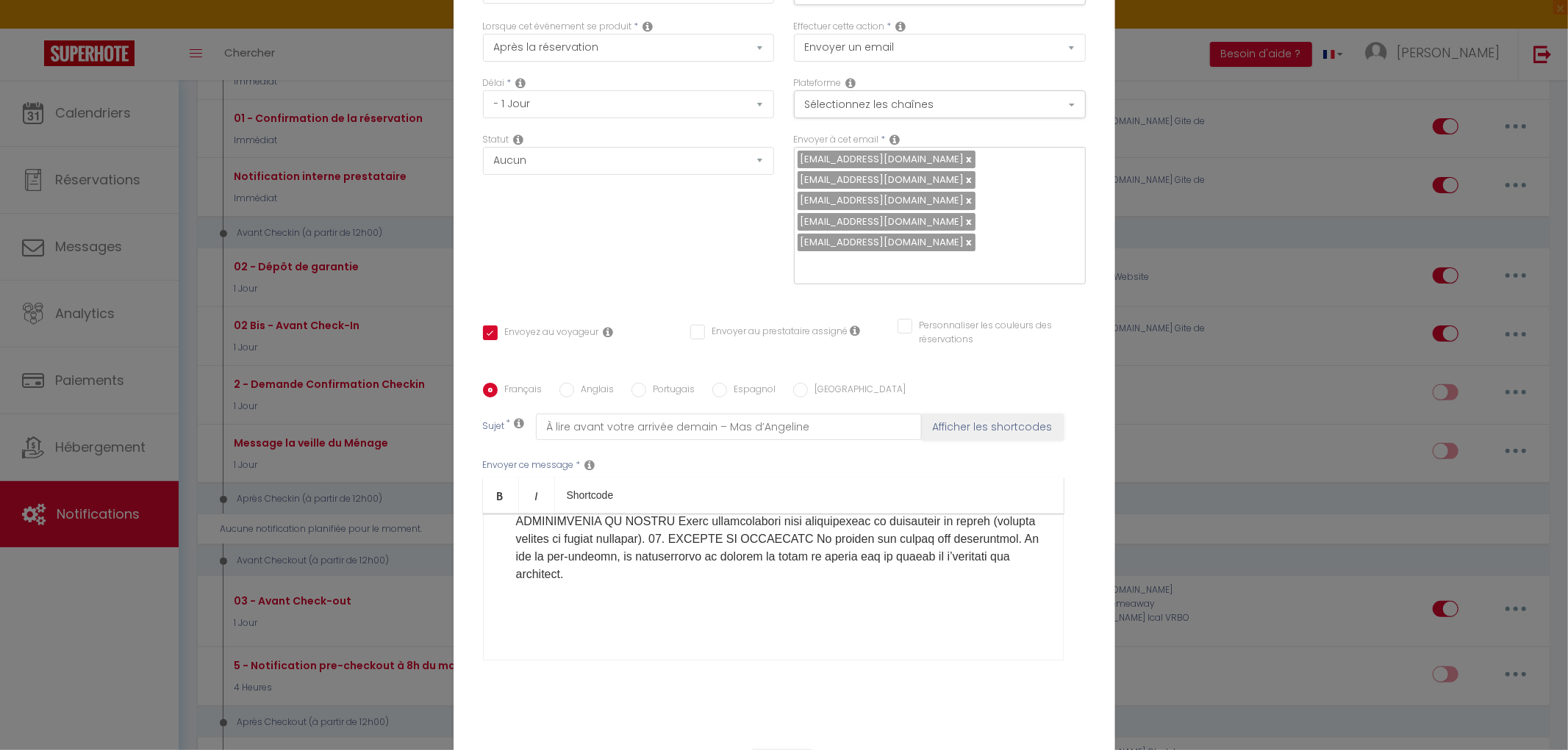
scroll to position [133, 0]
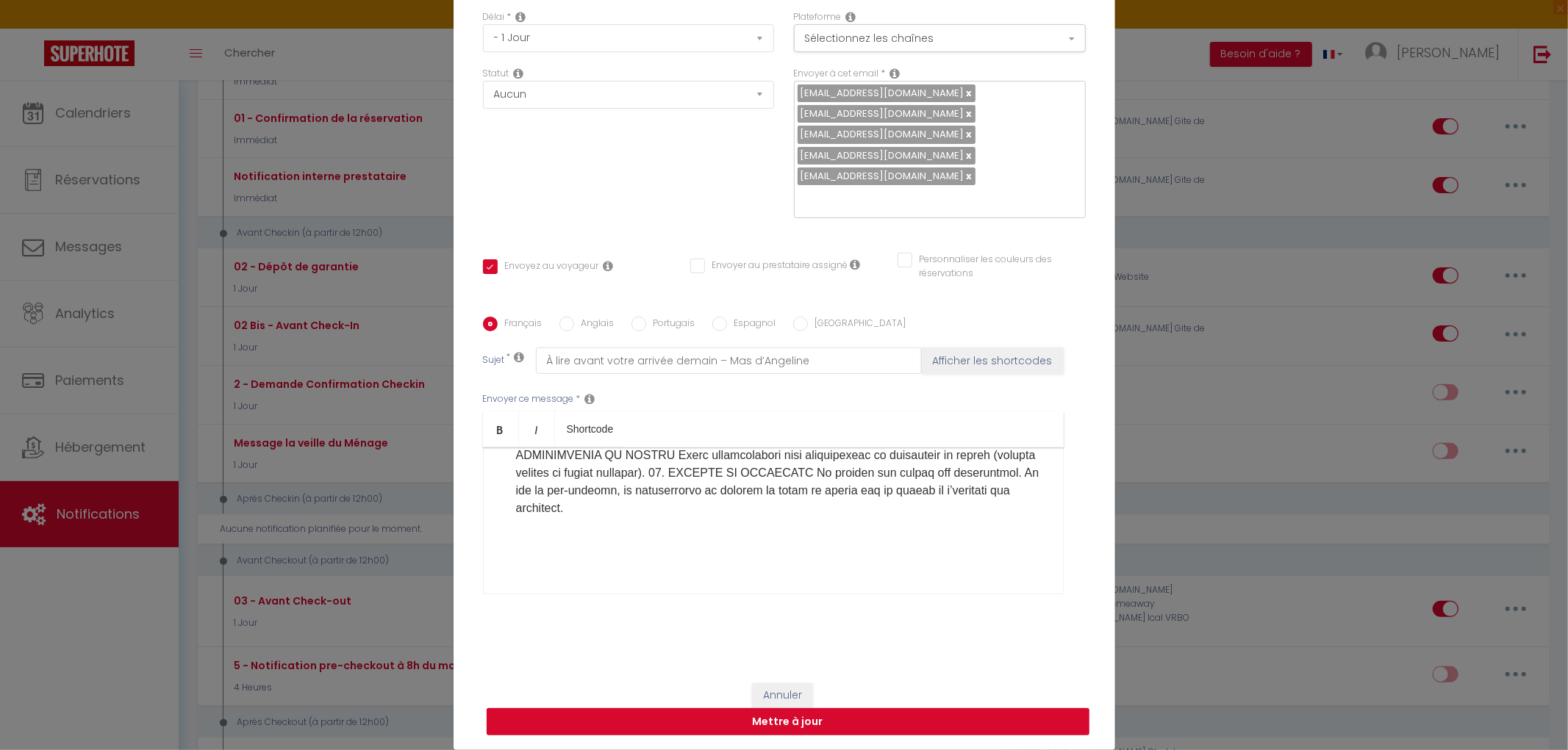
click at [809, 723] on button "Mettre à jour" at bounding box center [788, 723] width 603 height 28
checkbox input "true"
checkbox input "false"
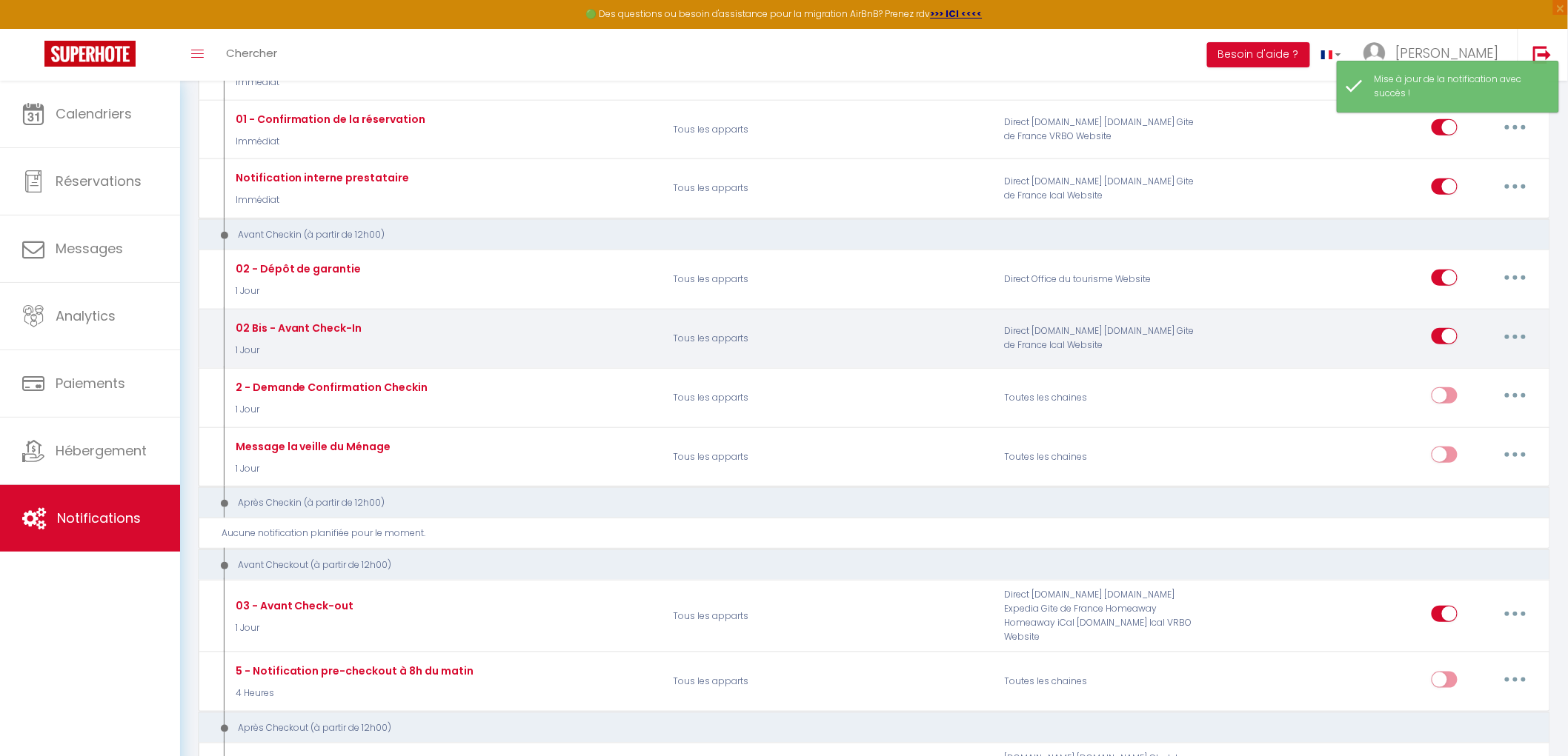
click at [1515, 342] on button "button" at bounding box center [1515, 336] width 42 height 24
click at [1453, 366] on link "Editer" at bounding box center [1477, 370] width 110 height 25
type input "02 Bis - Avant Check-In"
select select "1 Jour"
select select
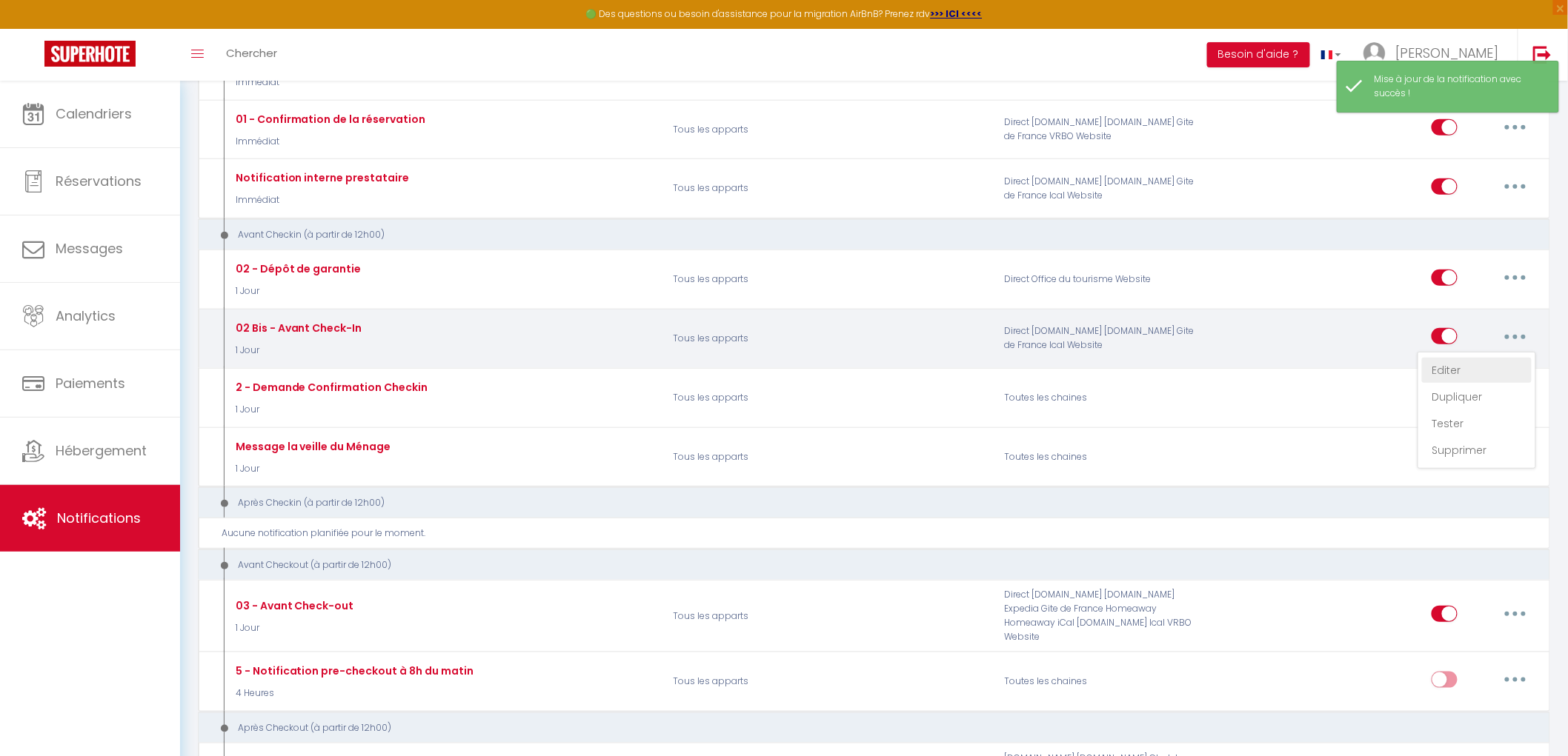
checkbox input "true"
checkbox input "false"
radio input "true"
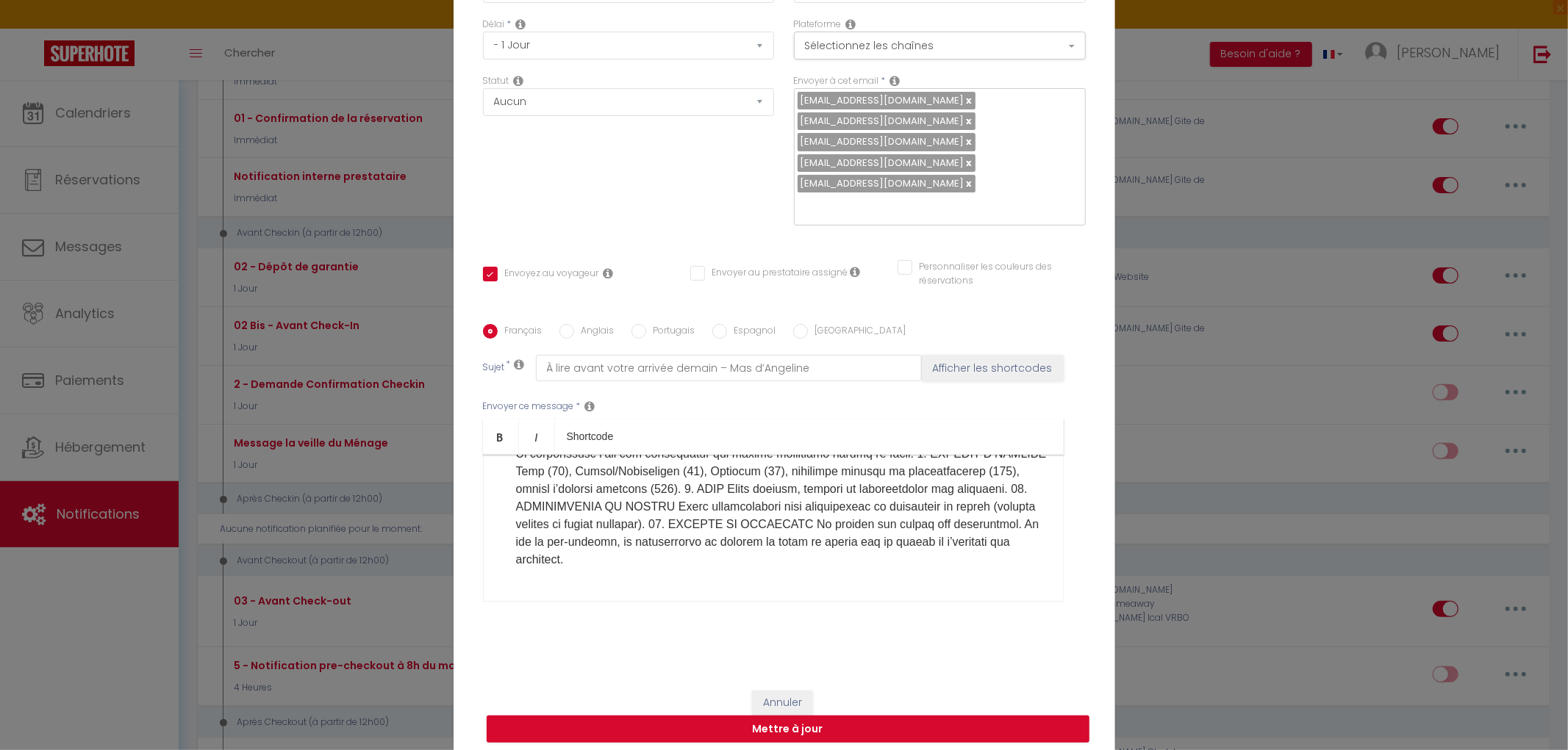
scroll to position [916, 0]
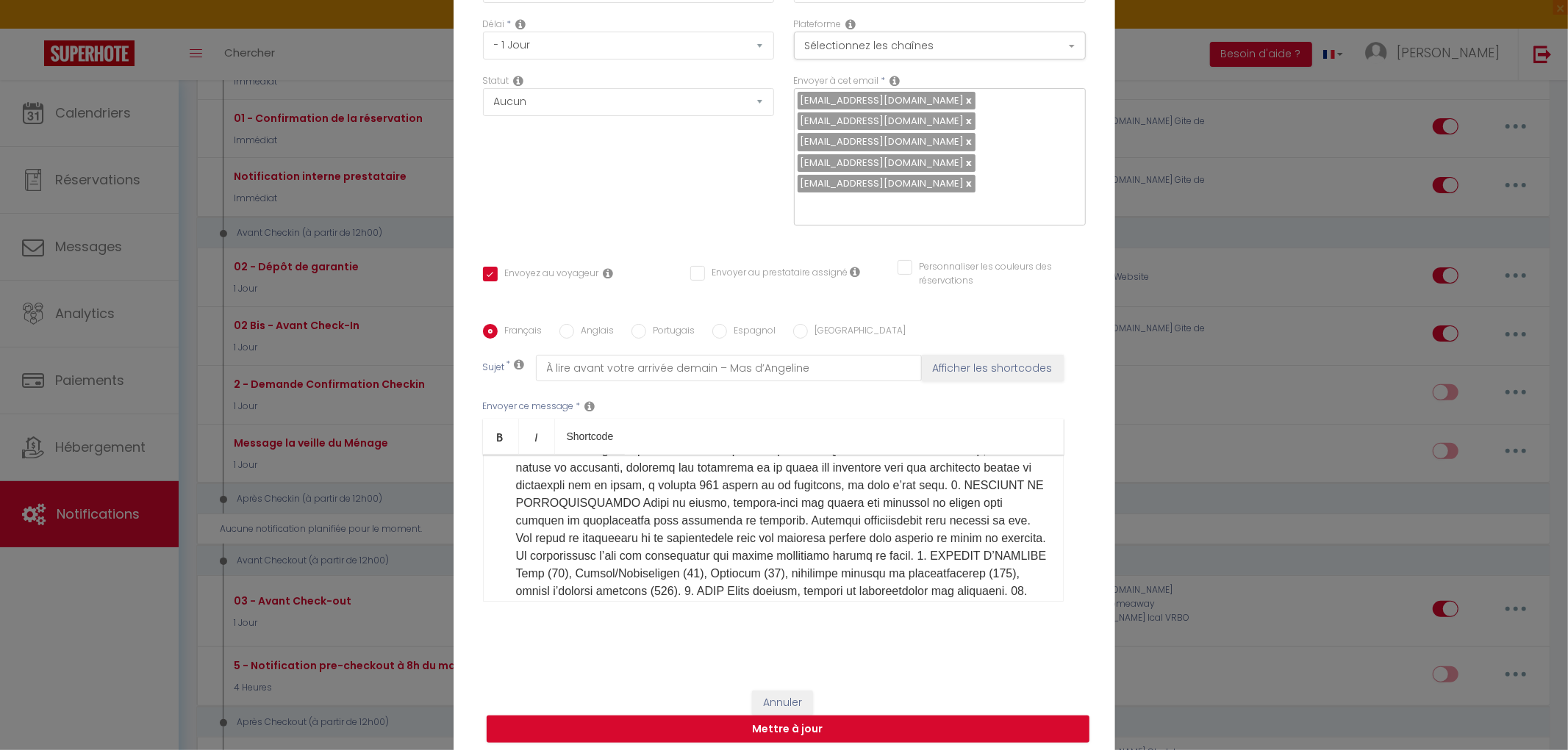
click at [562, 332] on input "Anglais" at bounding box center [567, 332] width 15 height 15
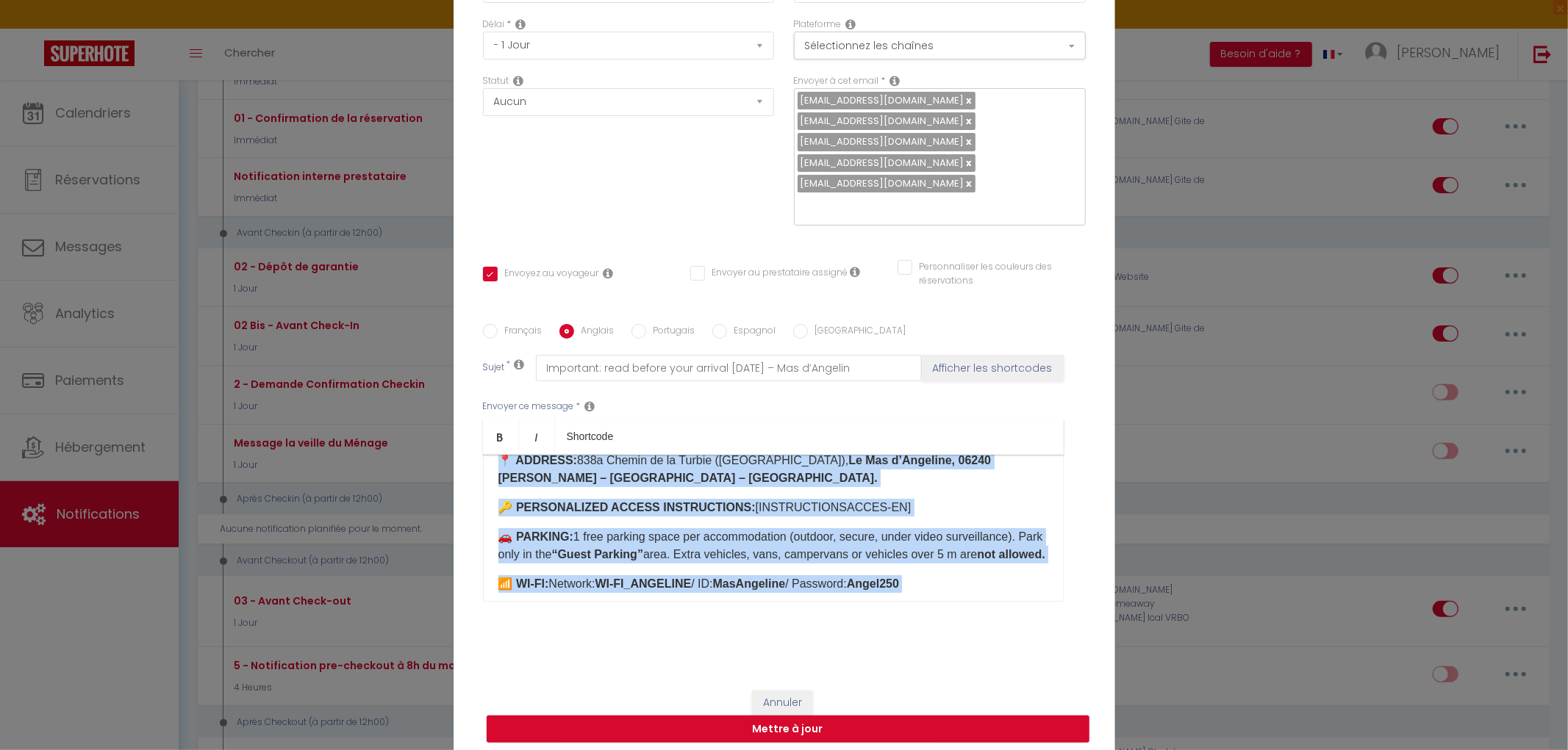
scroll to position [0, 0]
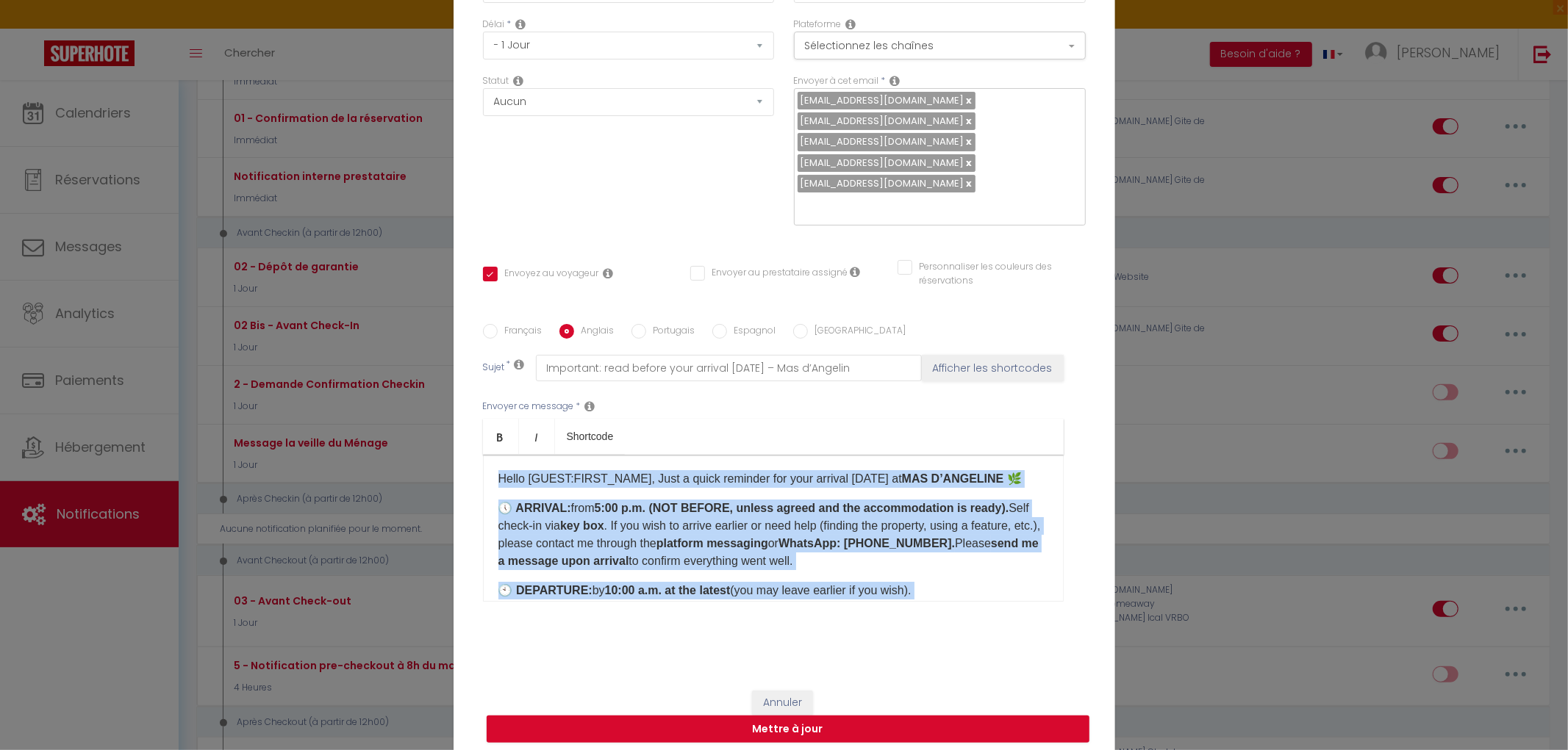
drag, startPoint x: 731, startPoint y: 543, endPoint x: 478, endPoint y: 416, distance: 283.1
click at [483, 416] on div "Envoyer ce message * Bold Italic Shortcode Rich text editor Hello [GUEST:FIRST_…" at bounding box center [784, 501] width 603 height 239
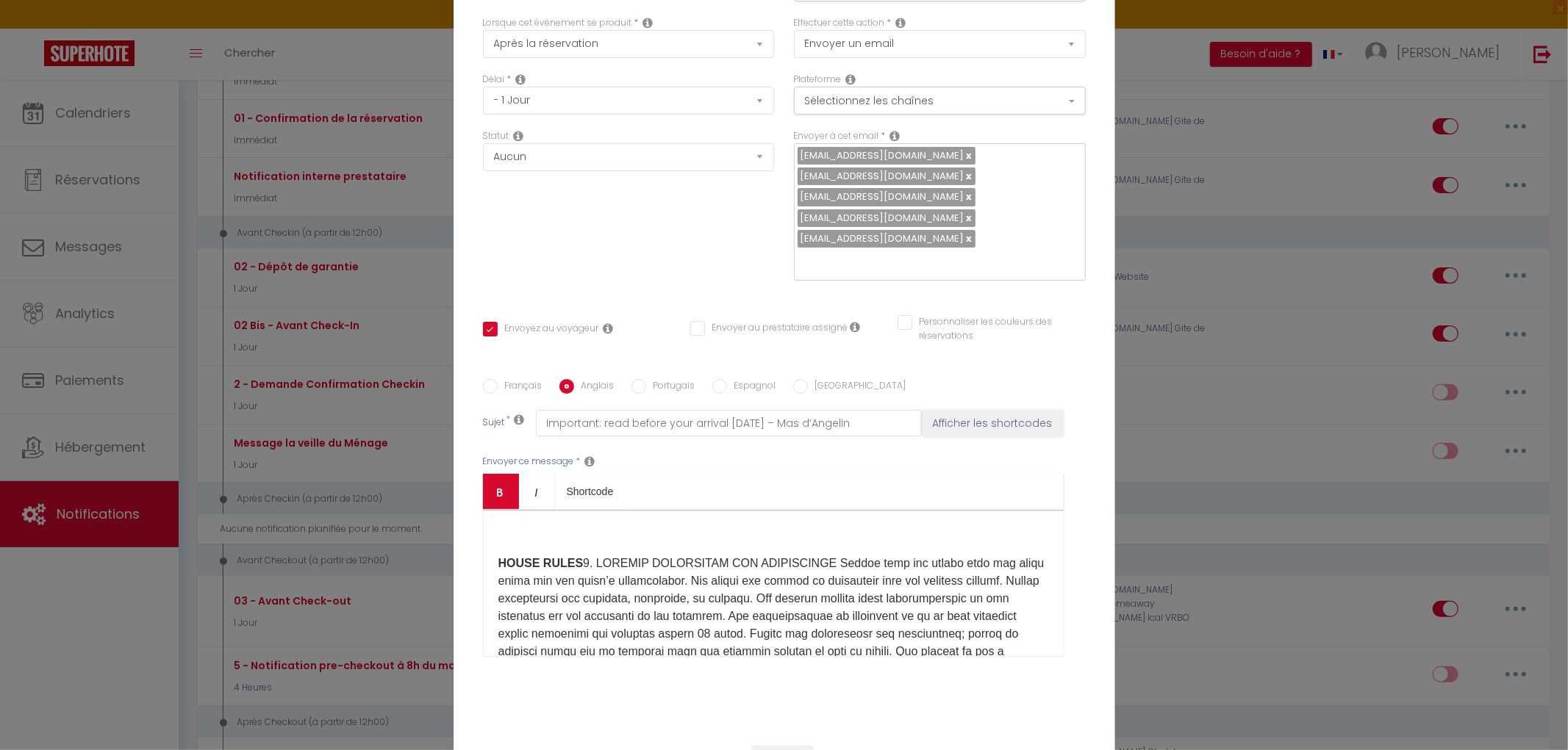
scroll to position [44, 0]
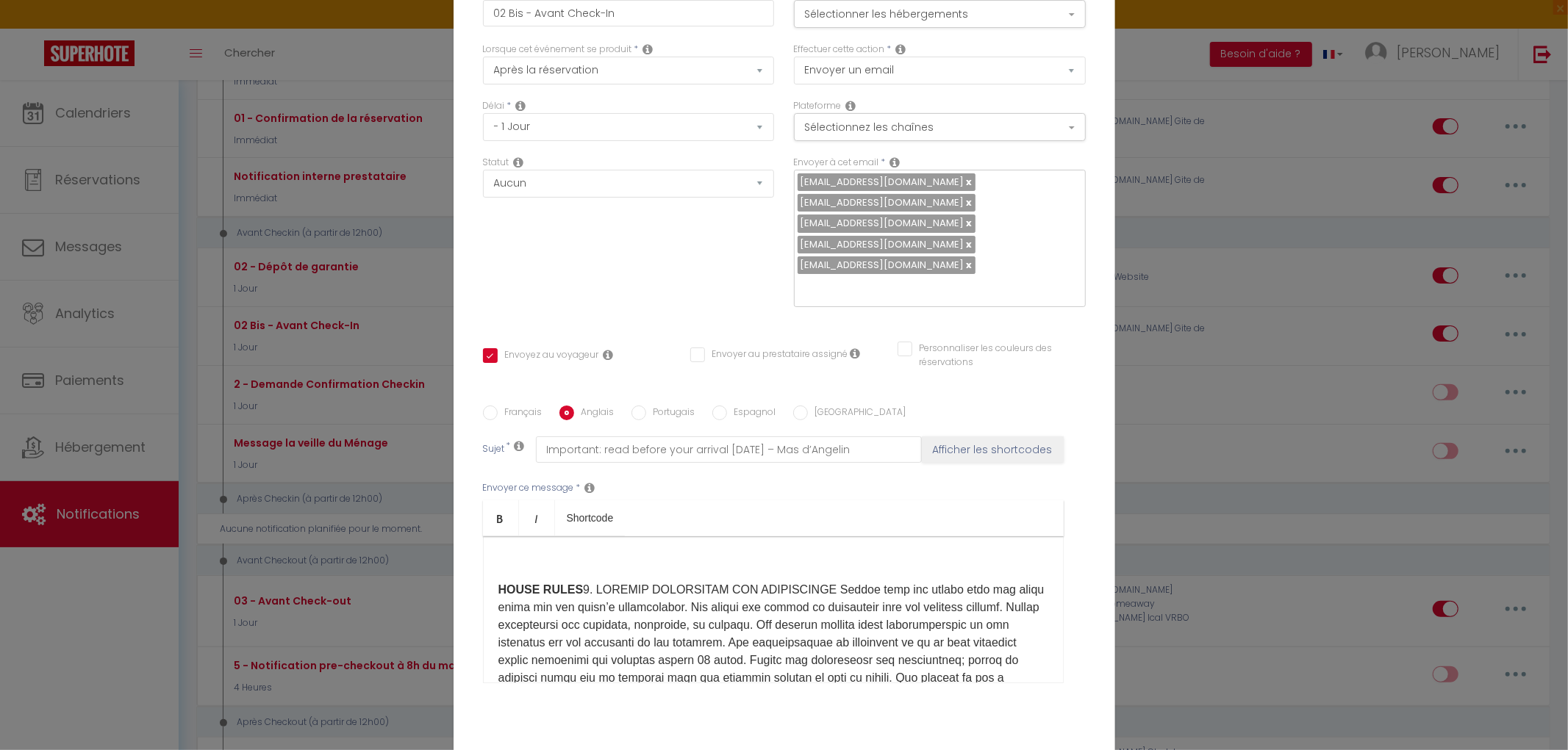
click at [489, 592] on div "HOUSE RULES" at bounding box center [772, 610] width 581 height 147
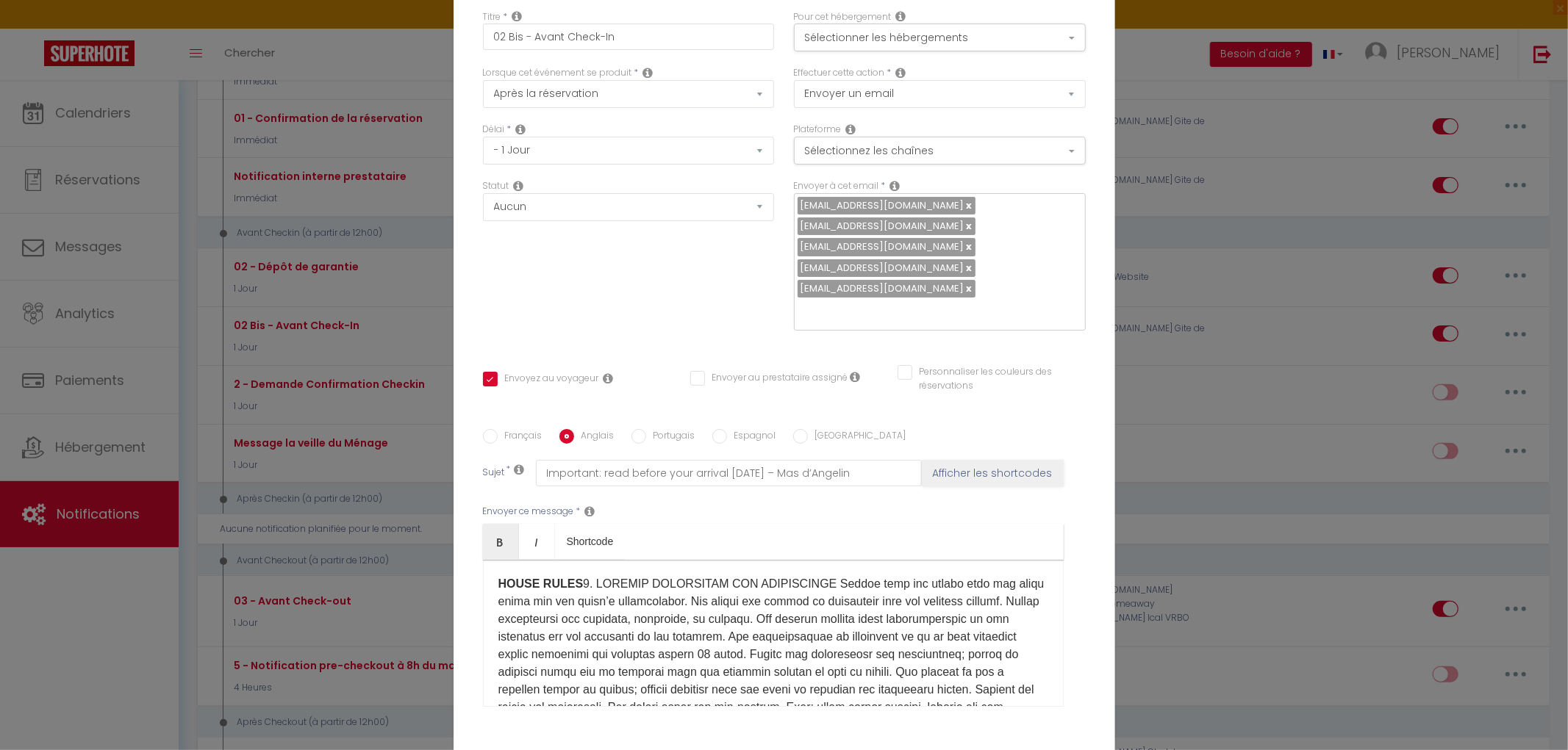
scroll to position [0, 0]
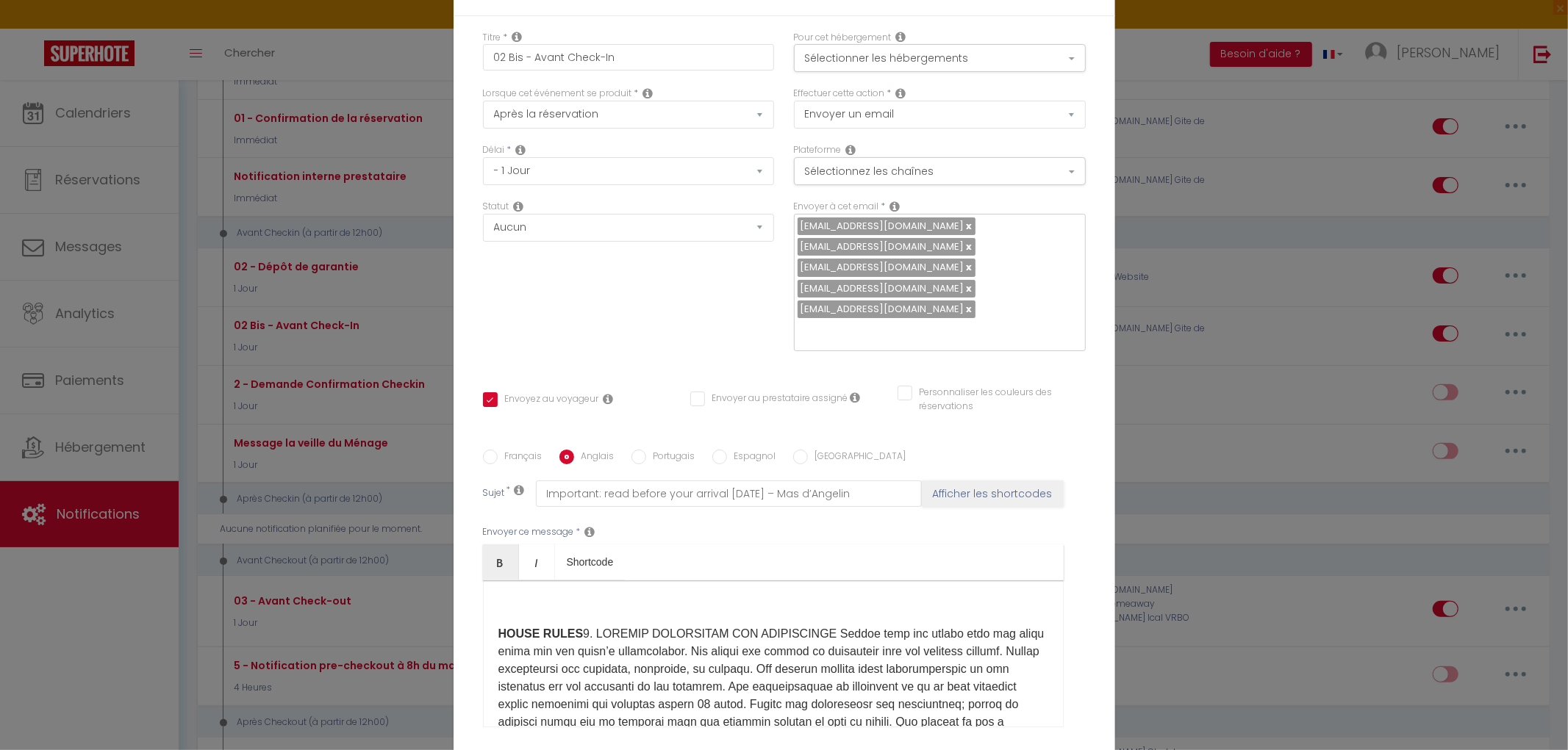
click at [507, 598] on p at bounding box center [773, 604] width 550 height 17
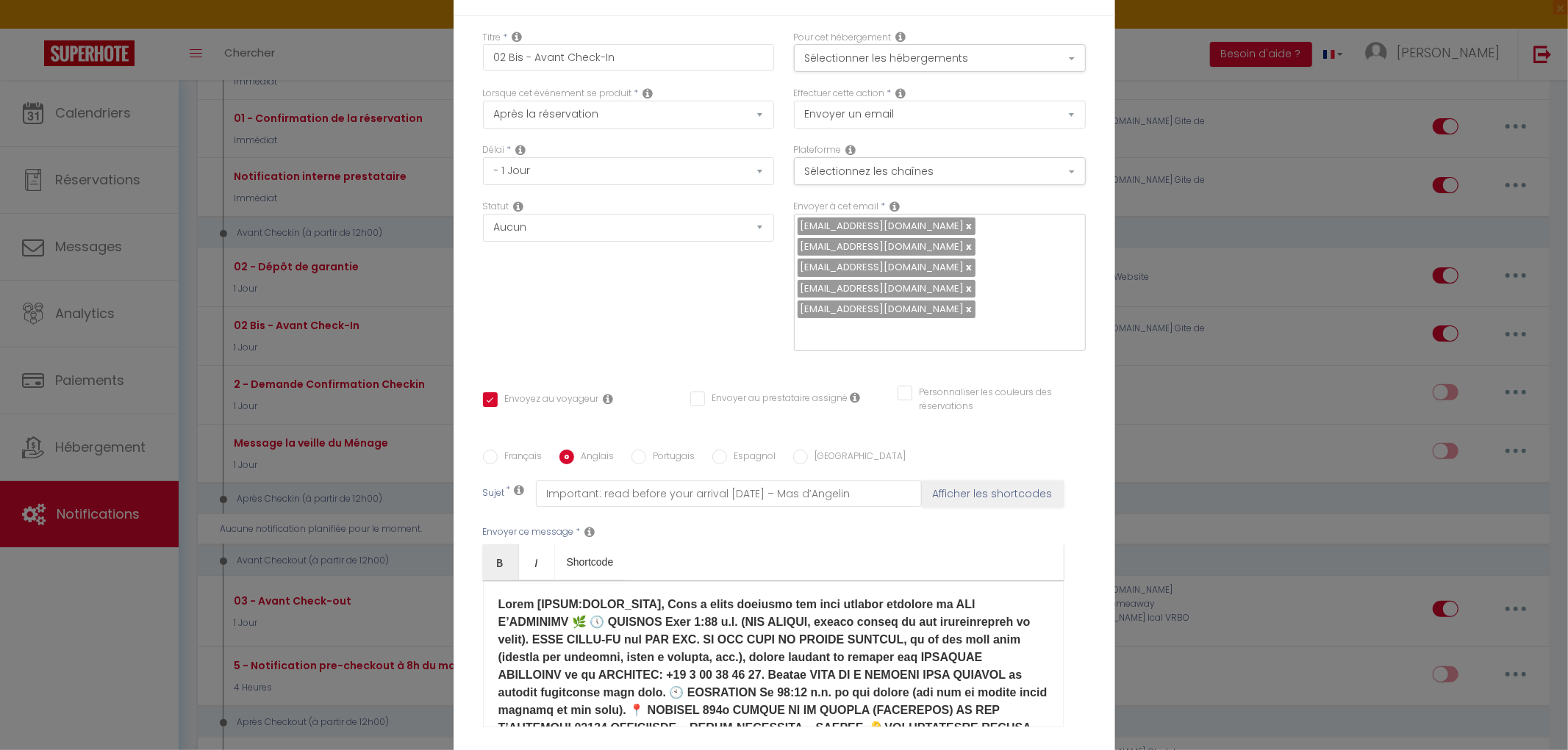
click at [489, 610] on div "​ HOUSE RULES" at bounding box center [772, 654] width 581 height 147
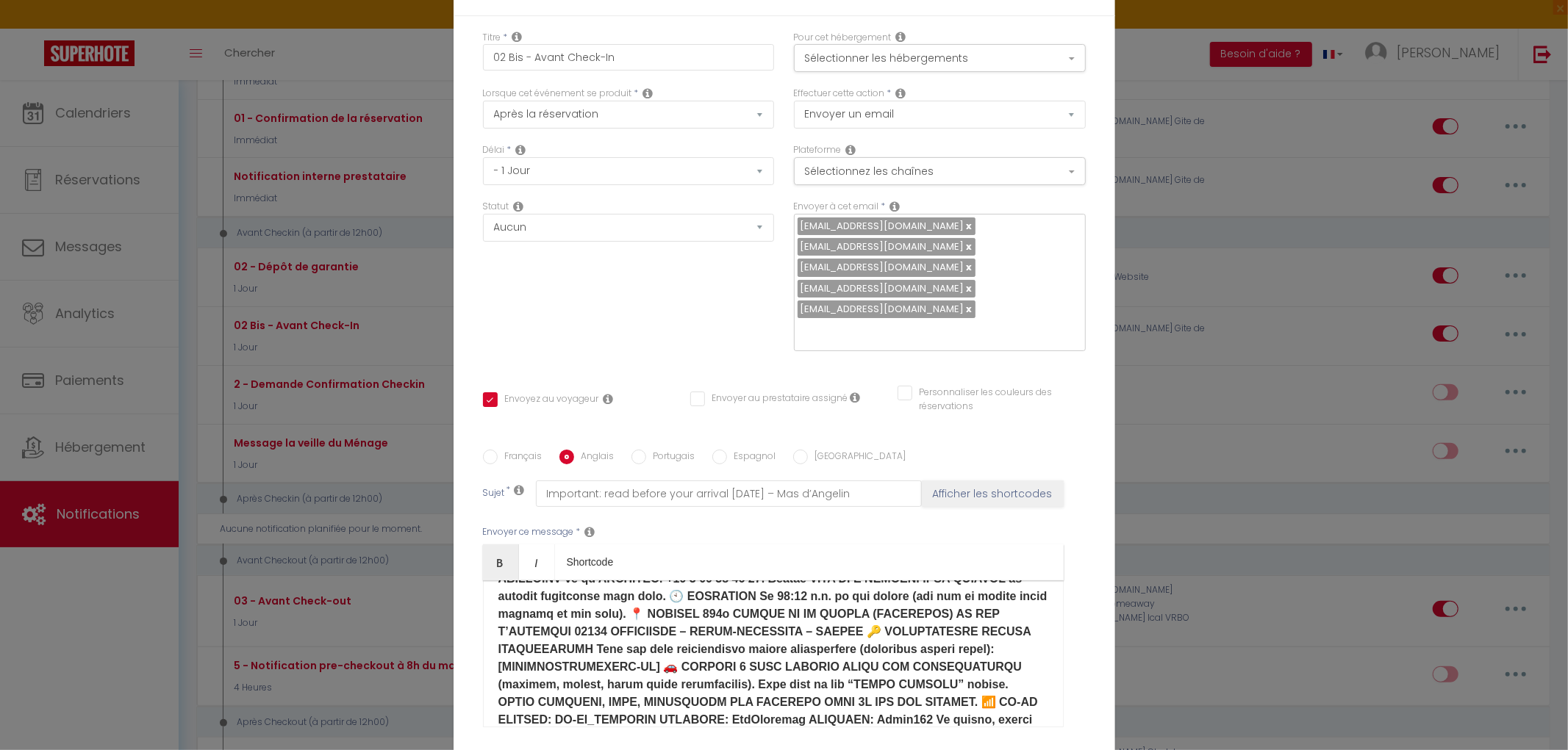
scroll to position [82, 0]
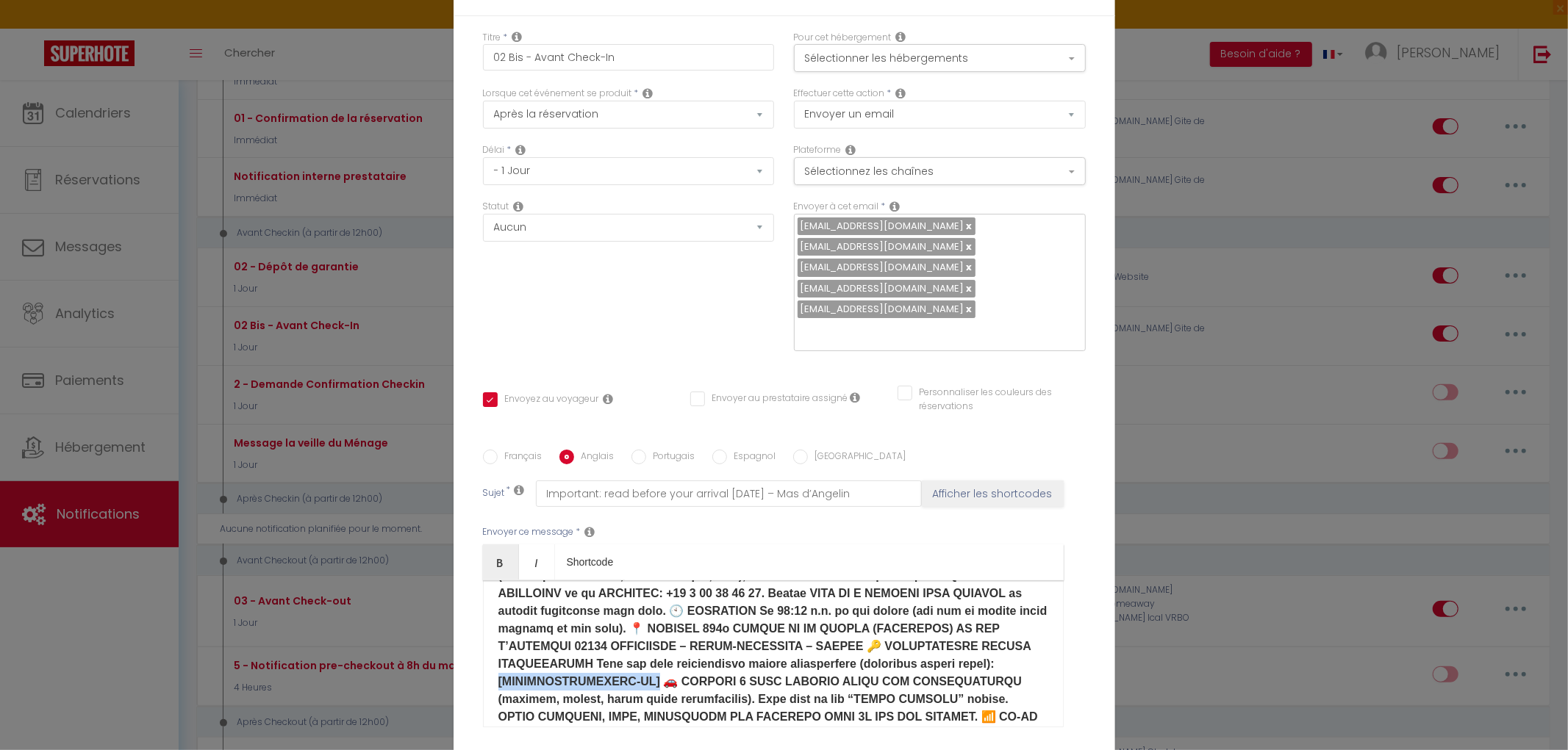
drag, startPoint x: 839, startPoint y: 665, endPoint x: 982, endPoint y: 664, distance: 143.0
click at [982, 664] on strong "​" at bounding box center [772, 646] width 549 height 259
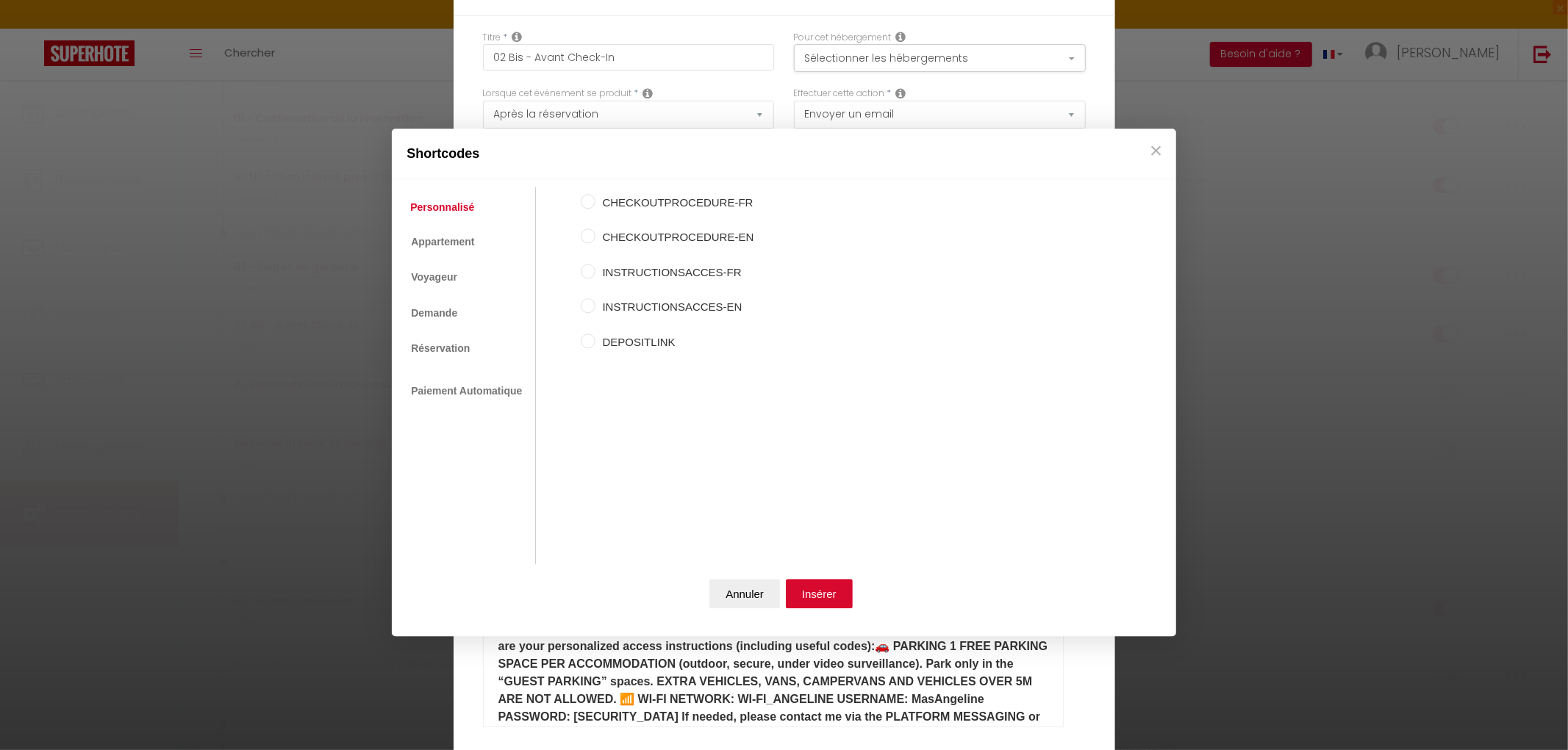
click at [679, 305] on label "INSTRUCTIONSACCES-EN" at bounding box center [674, 307] width 159 height 17
click at [595, 305] on input "INSTRUCTIONSACCES-EN" at bounding box center [588, 306] width 15 height 15
click at [807, 585] on button "Insérer" at bounding box center [819, 594] width 67 height 30
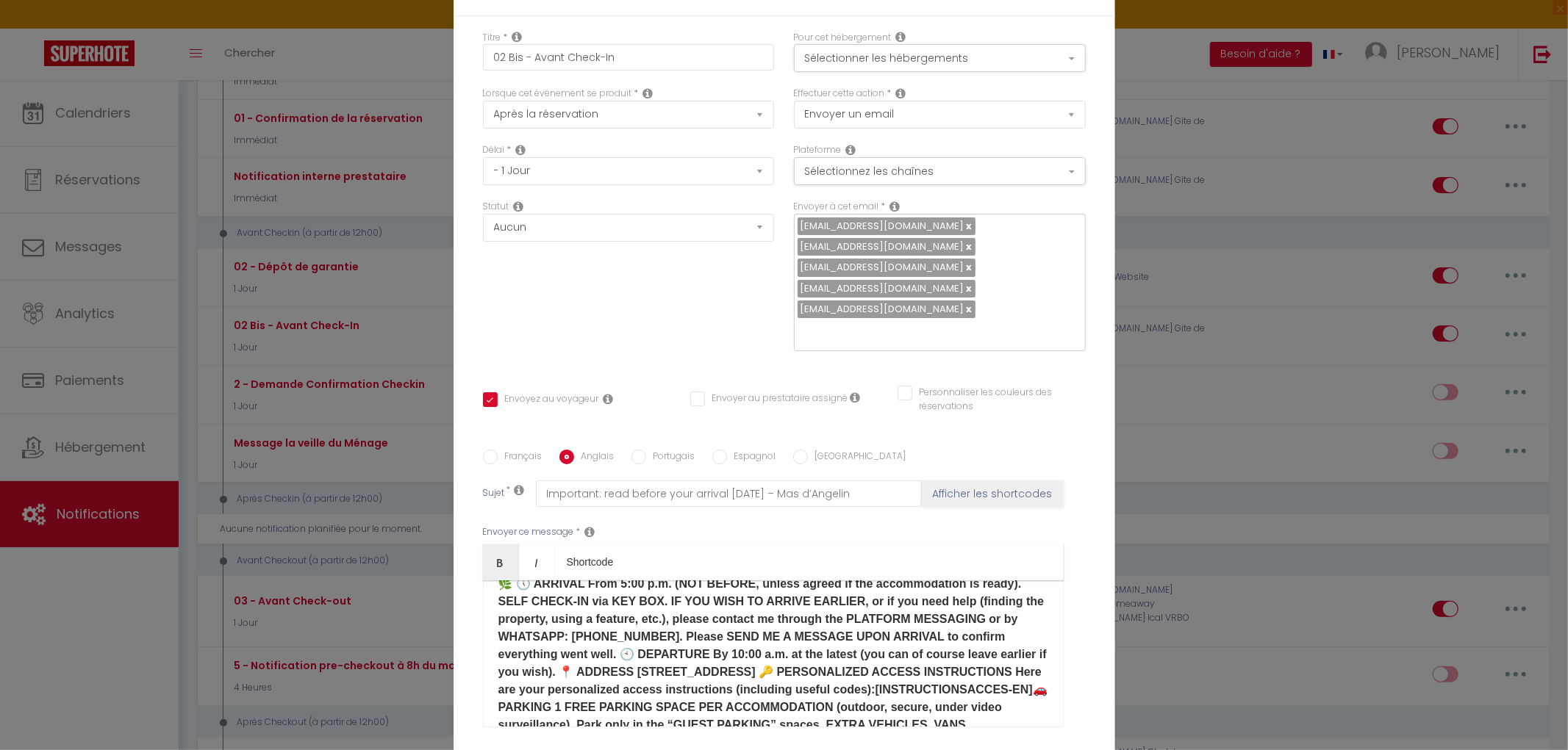
scroll to position [0, 0]
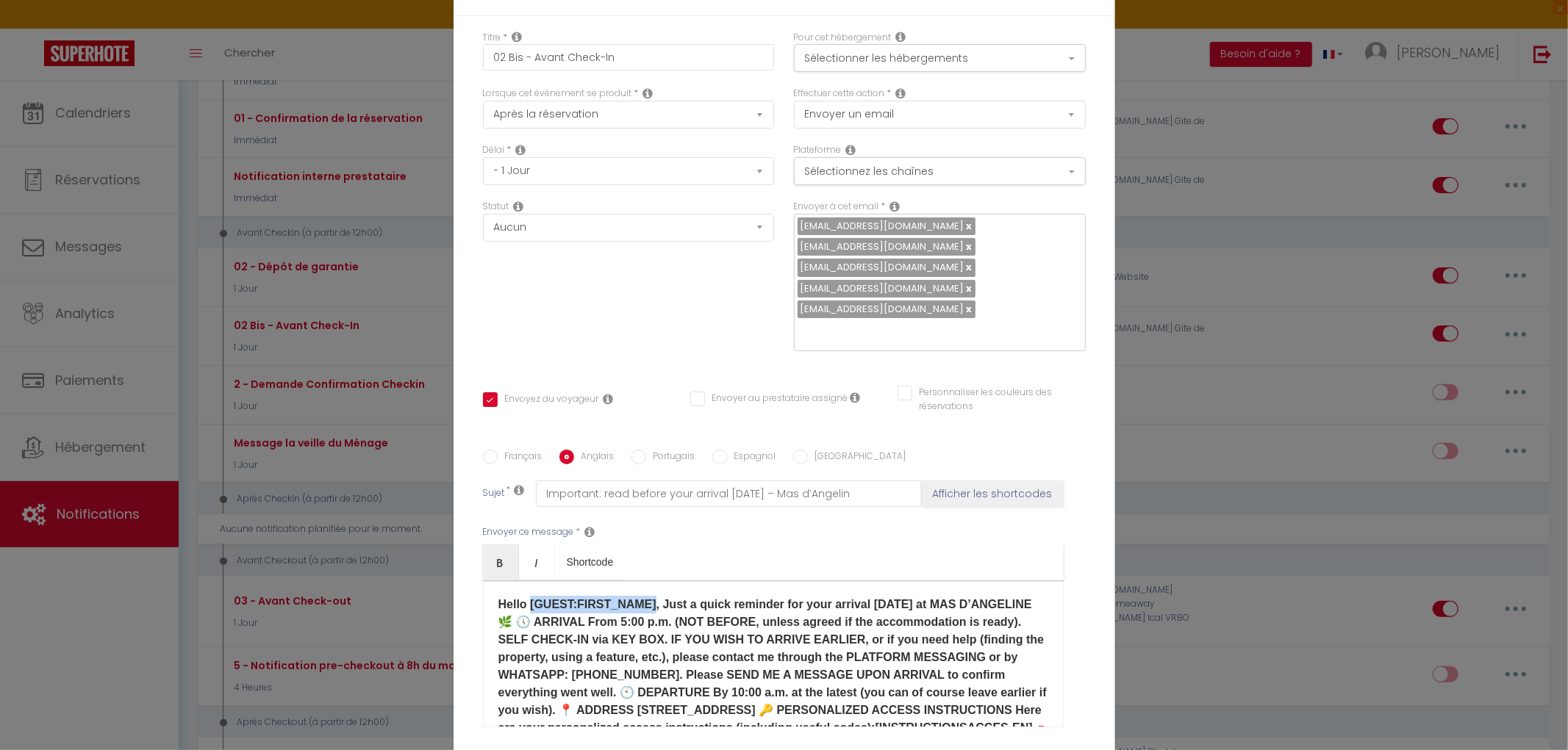
drag, startPoint x: 640, startPoint y: 606, endPoint x: 524, endPoint y: 601, distance: 116.1
click at [524, 601] on strong "Hello [GUEST:FIRST_NAME], Just a quick reminder for your arrival [DATE] at MAS …" at bounding box center [772, 720] width 549 height 242
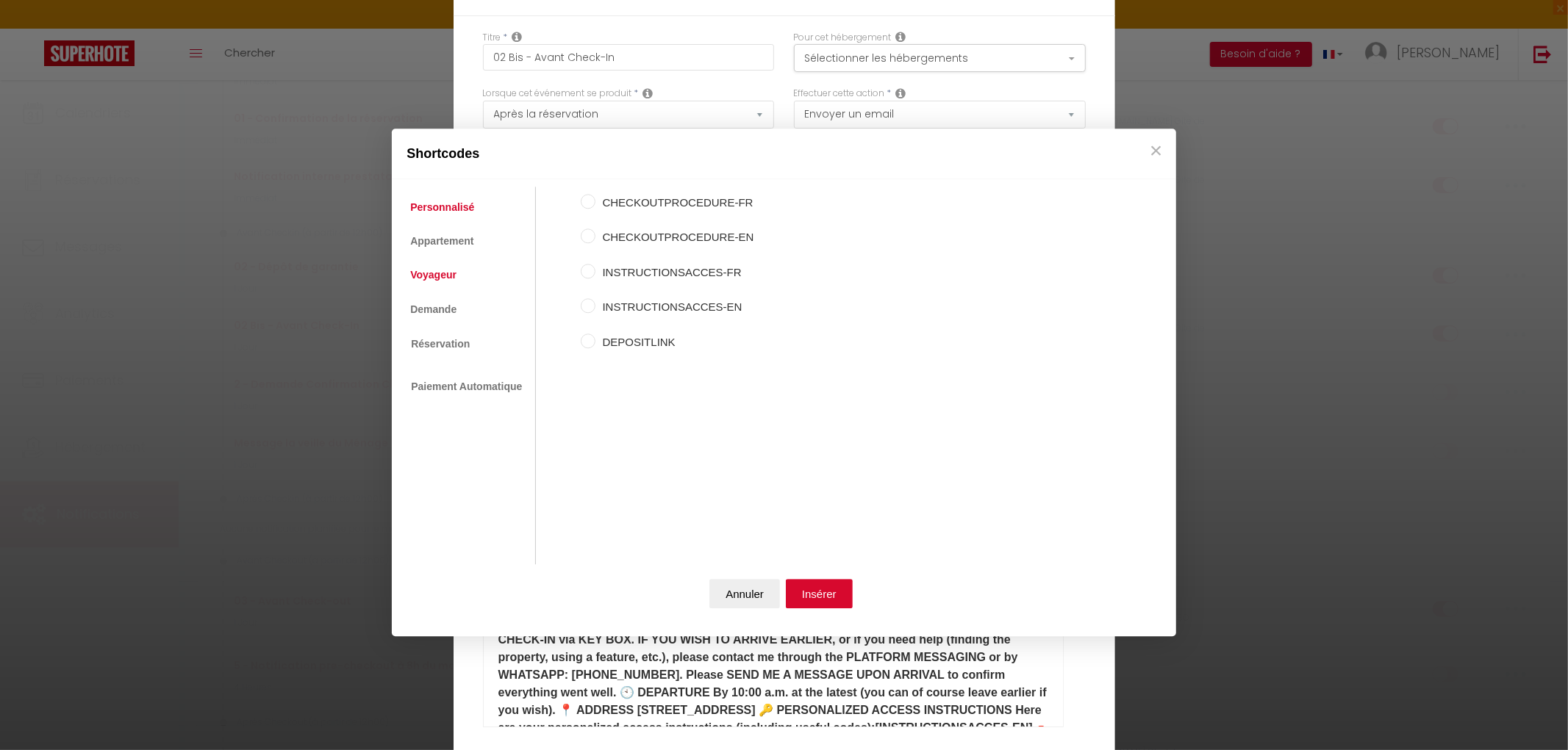
click at [432, 281] on link "Voyageur" at bounding box center [433, 276] width 61 height 26
click at [592, 239] on input "Prénom du voyageur" at bounding box center [588, 237] width 15 height 15
click at [827, 598] on button "Insérer" at bounding box center [819, 594] width 67 height 30
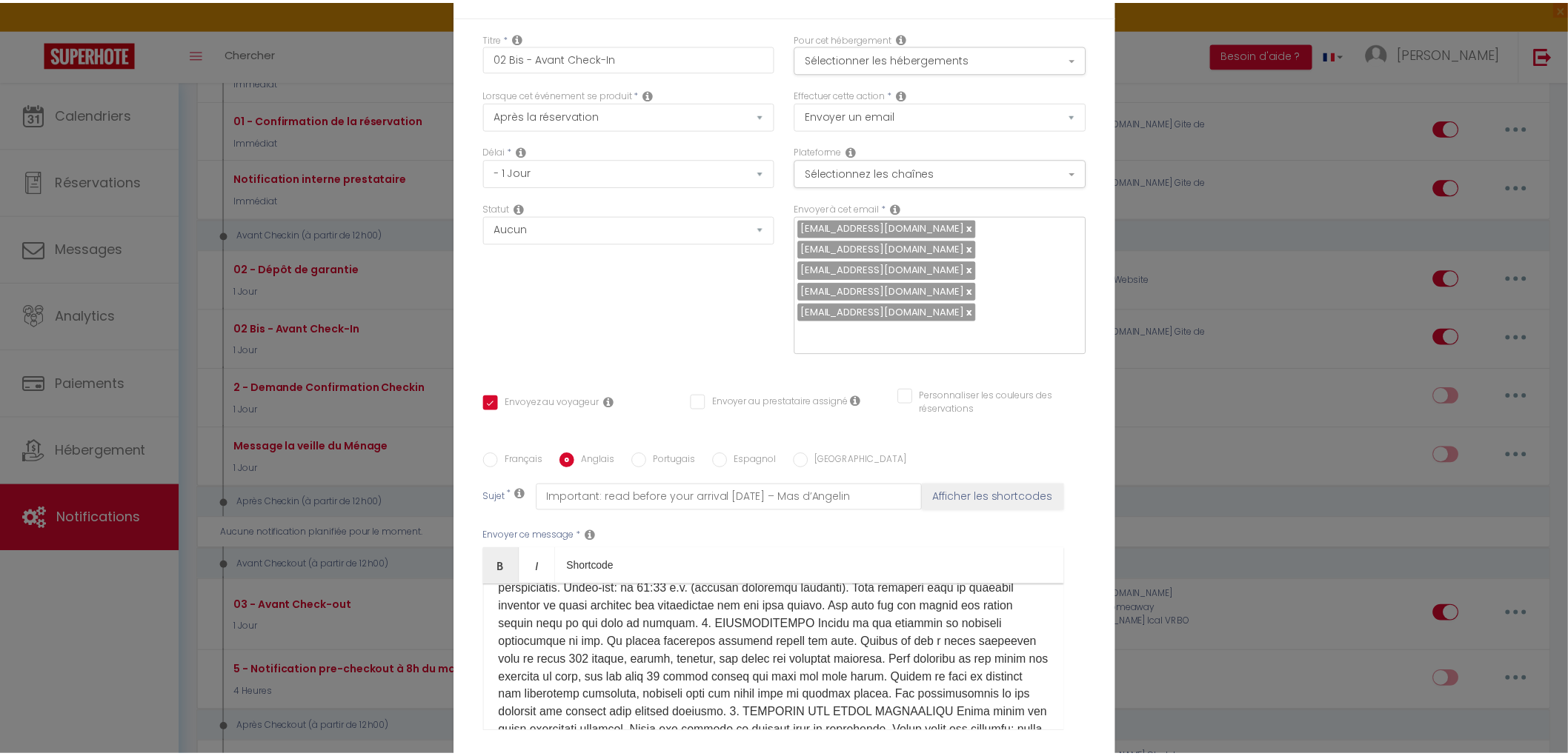
scroll to position [134, 0]
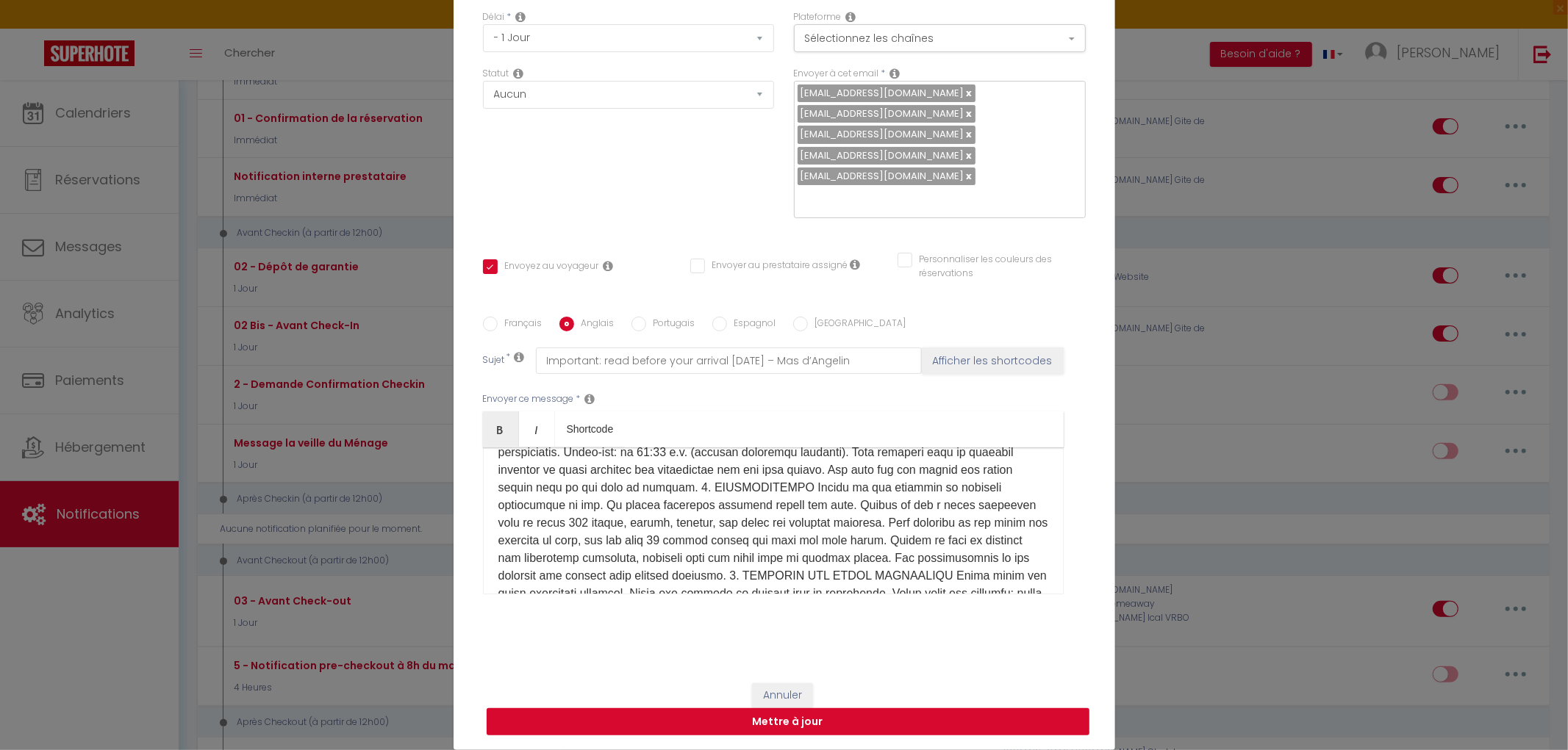
click at [787, 720] on button "Mettre à jour" at bounding box center [788, 723] width 603 height 28
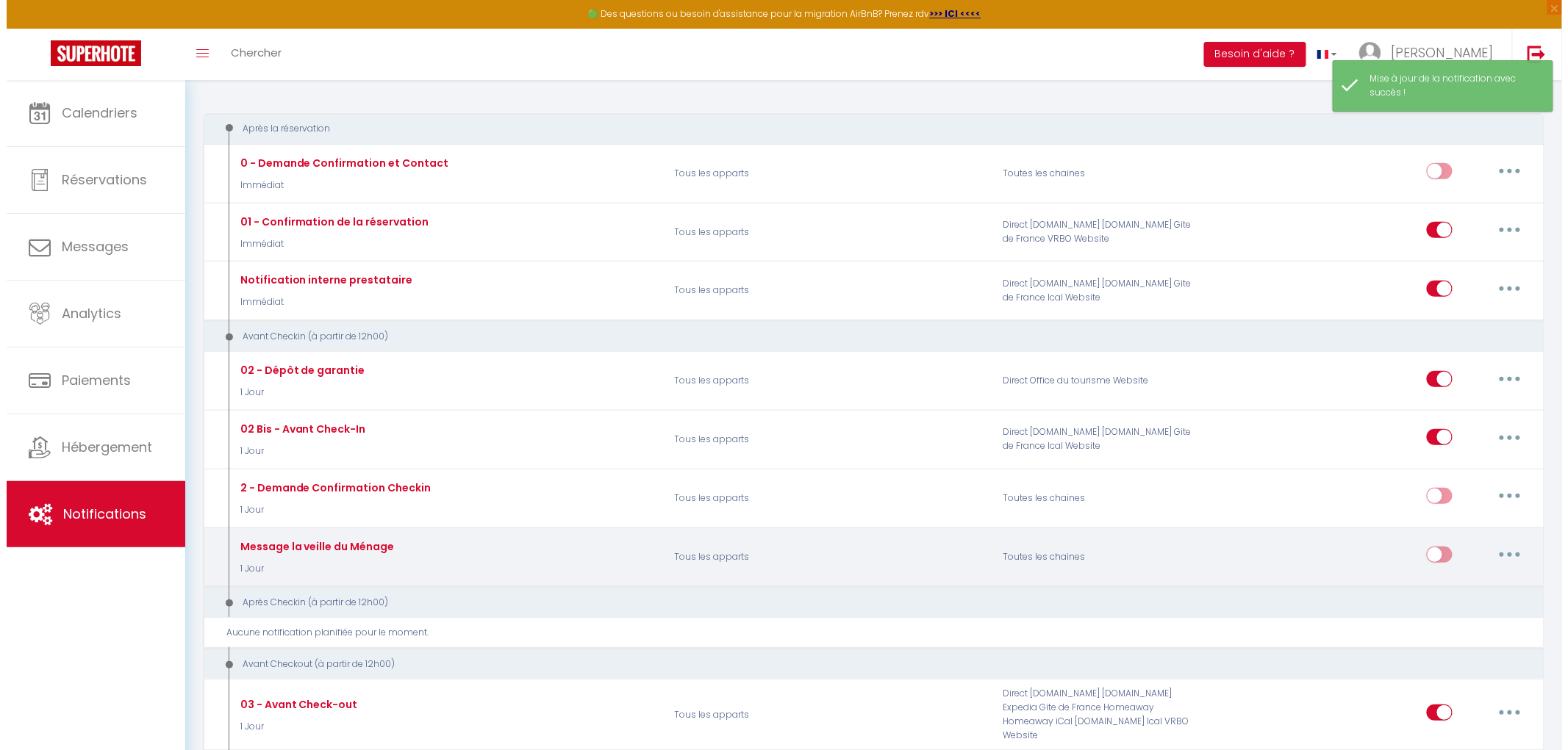
scroll to position [82, 0]
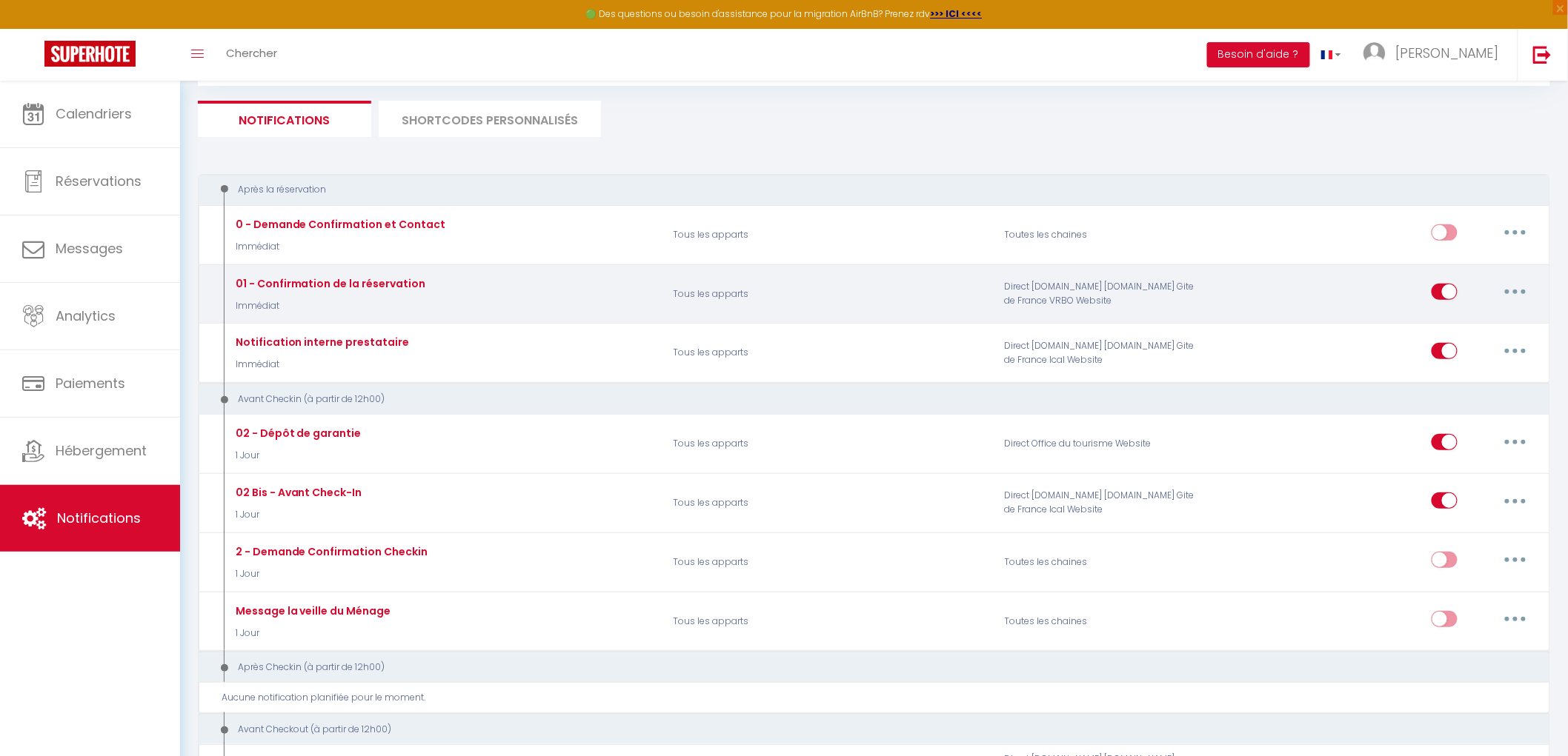
click at [1523, 293] on button "button" at bounding box center [1515, 291] width 42 height 24
click at [1460, 321] on link "Editer" at bounding box center [1477, 326] width 110 height 25
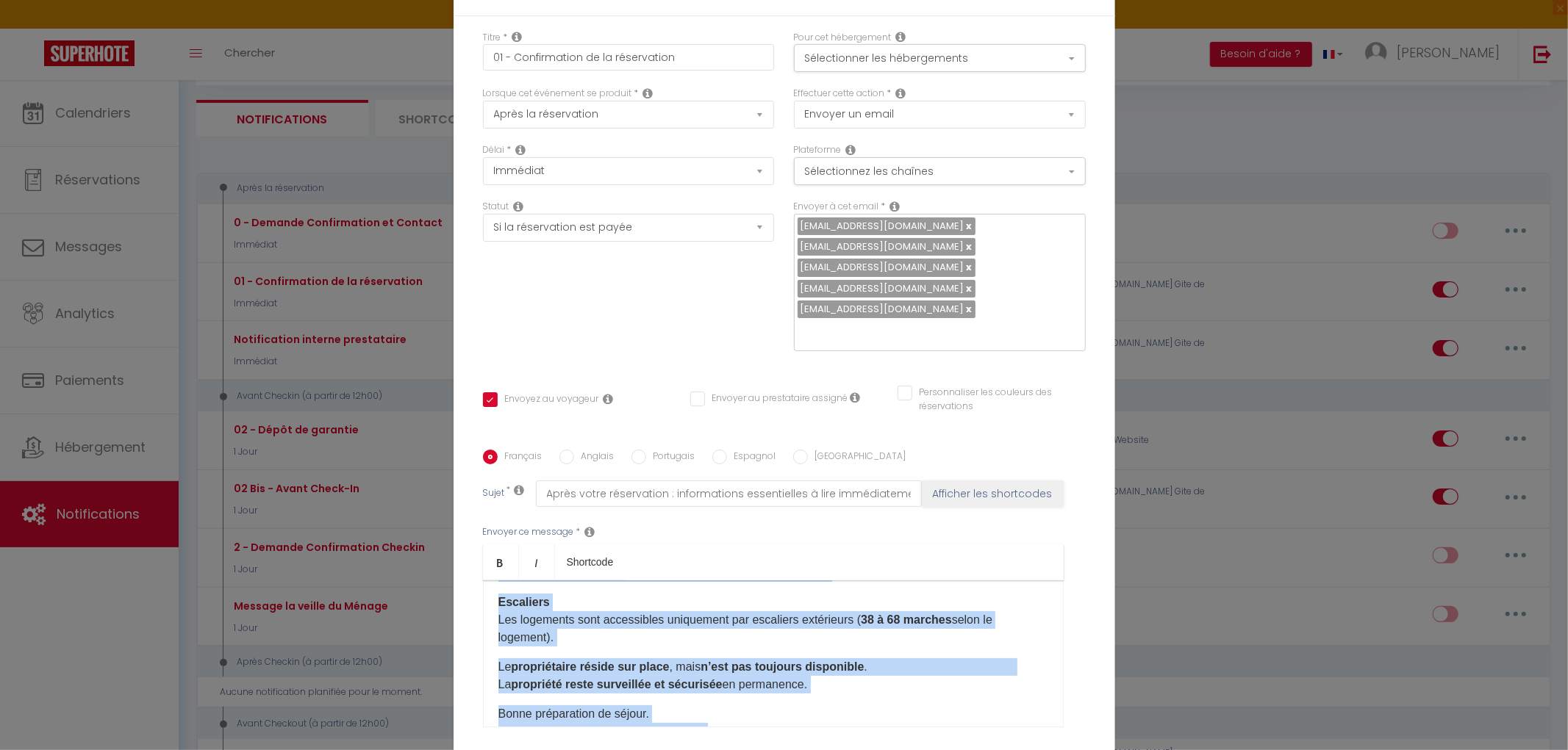
scroll to position [557, 0]
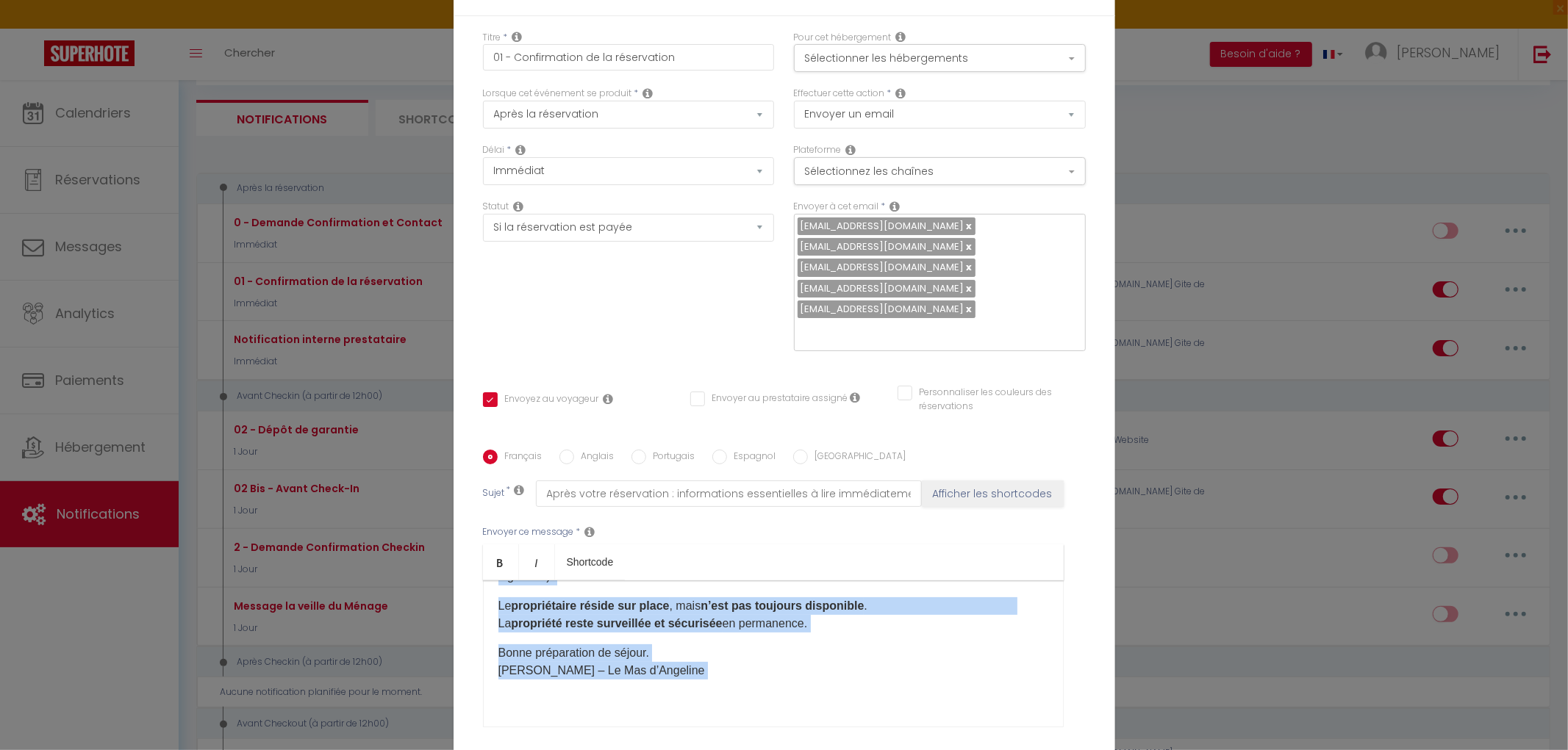
drag, startPoint x: 488, startPoint y: 482, endPoint x: 915, endPoint y: 631, distance: 452.2
click at [915, 631] on div "Français Anglais Portugais Espagnol Italien Sujet * Après votre réservation : i…" at bounding box center [784, 598] width 603 height 340
copy div "Loremip [DOLOR:SITAM_CONS]​, Adipi elitsedd eius tempo incididuntu. Labo etdolo…"
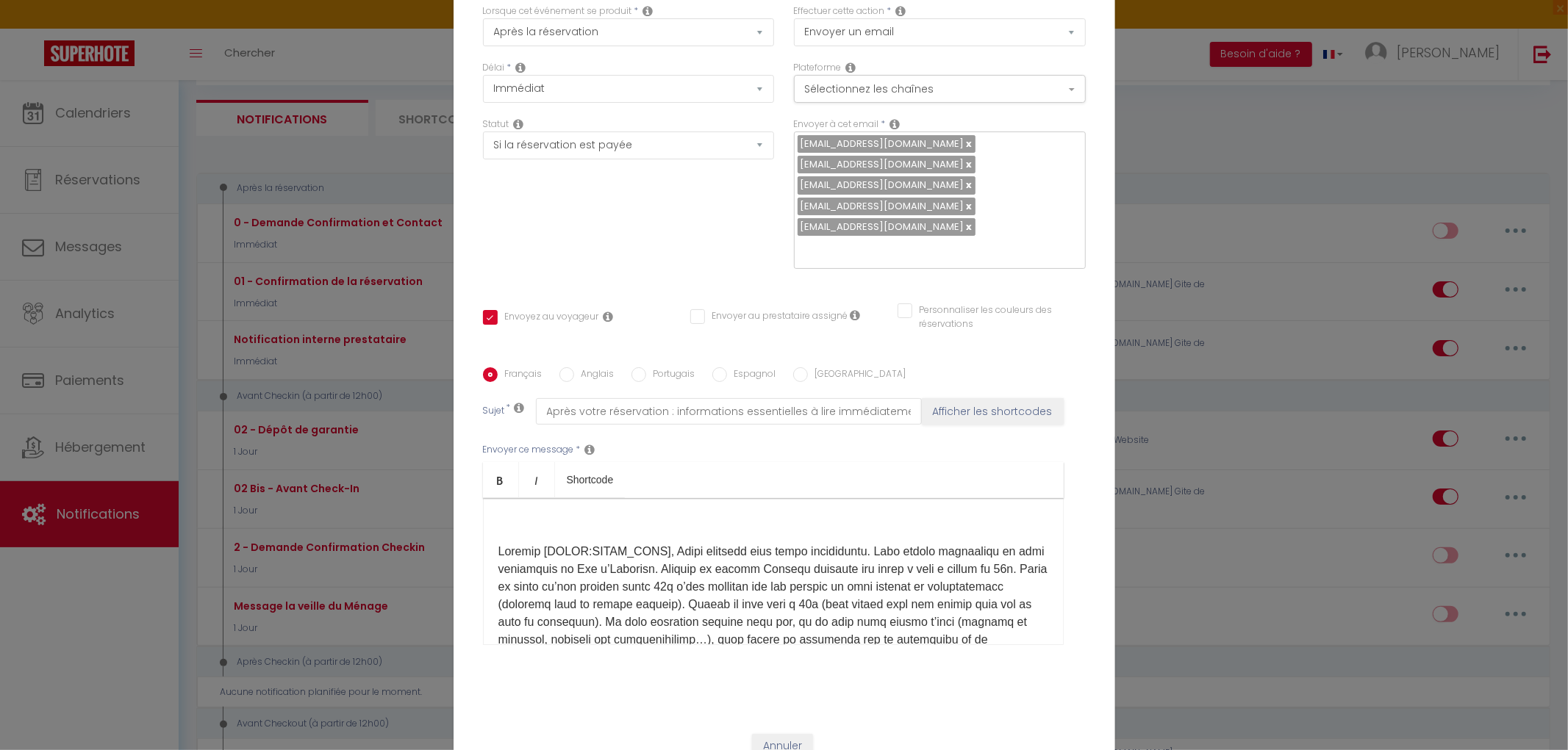
scroll to position [44, 0]
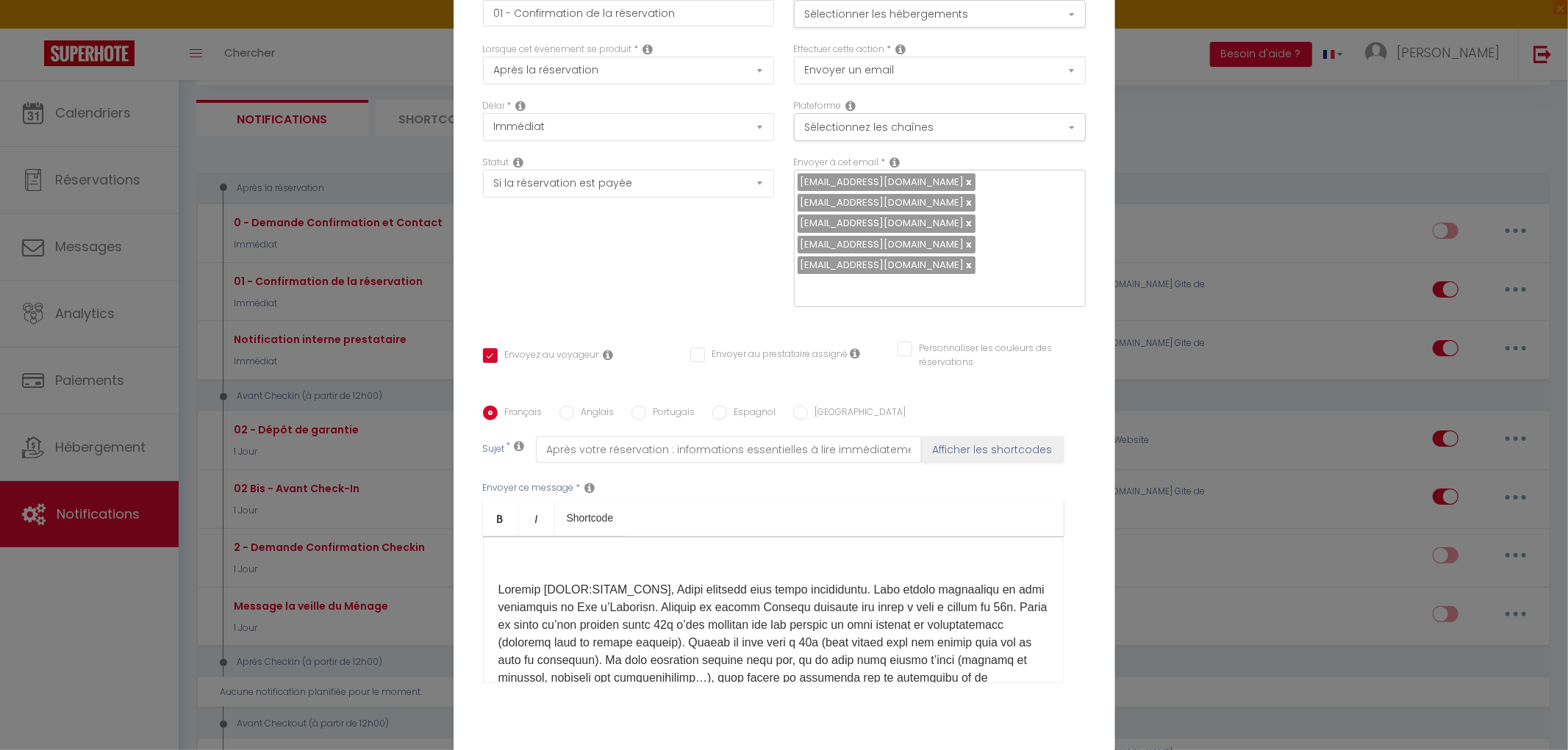
click at [489, 589] on div "​" at bounding box center [772, 610] width 581 height 147
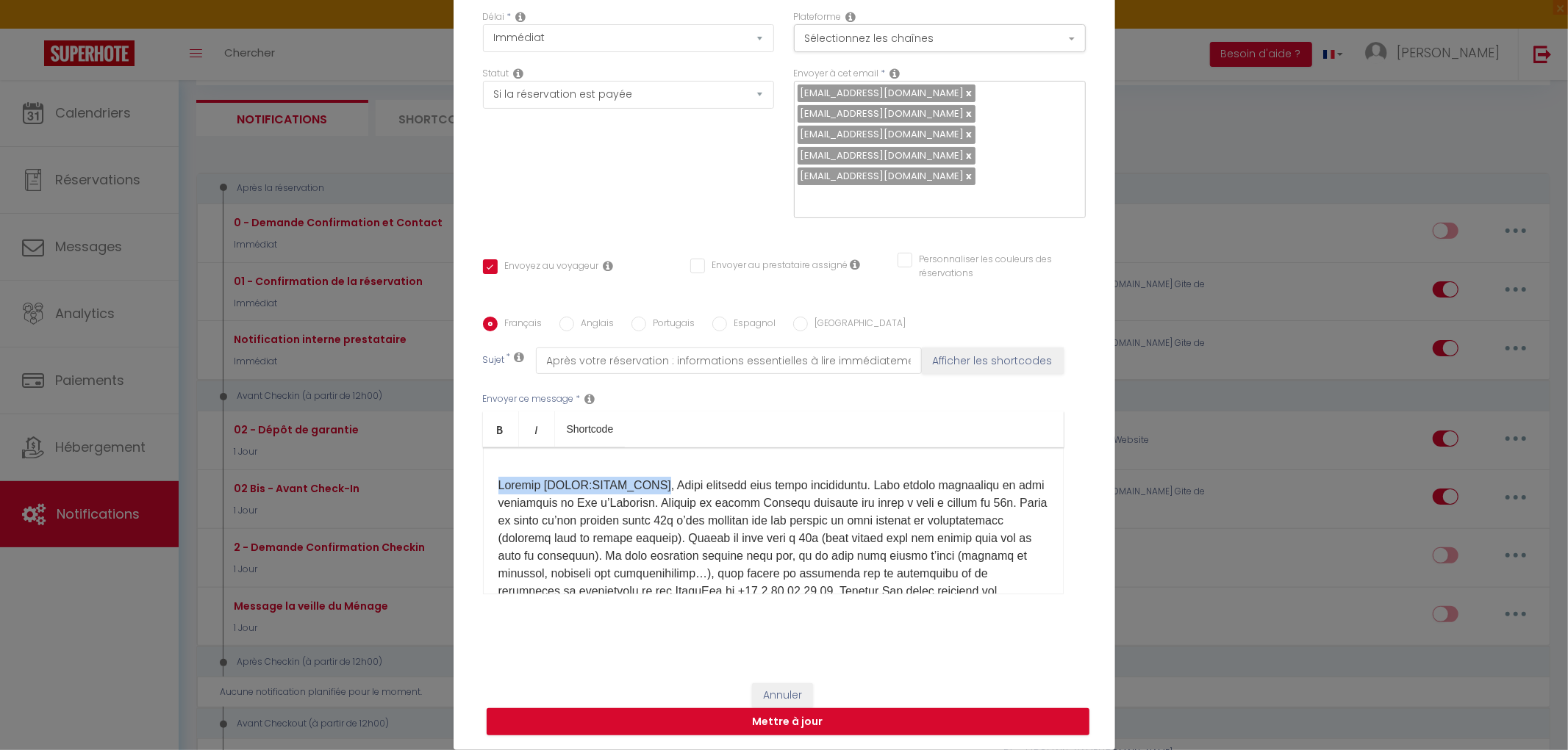
scroll to position [0, 0]
drag, startPoint x: 646, startPoint y: 465, endPoint x: 535, endPoint y: 500, distance: 116.4
click at [535, 500] on p at bounding box center [773, 659] width 550 height 335
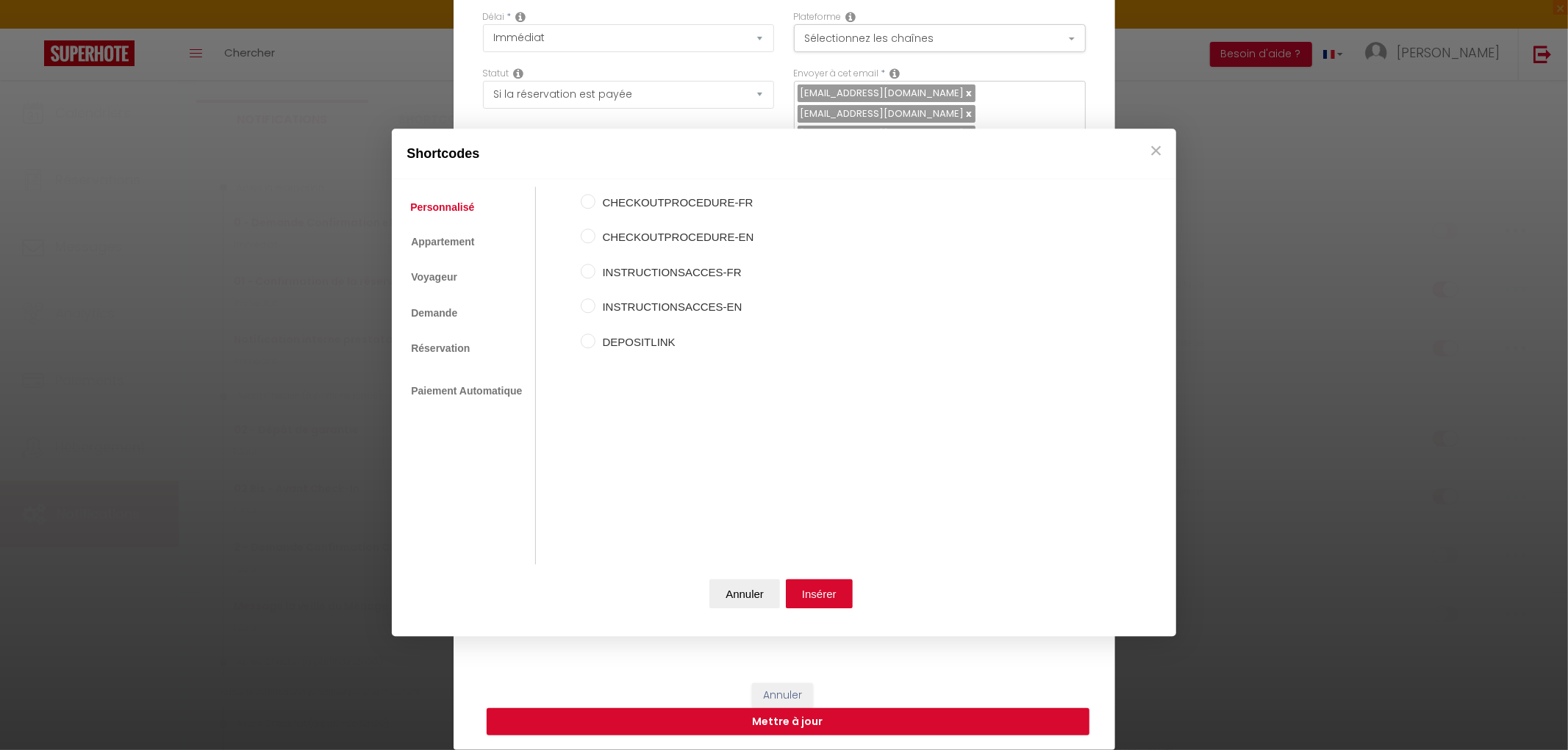
click at [667, 274] on label "INSTRUCTIONSACCES-FR" at bounding box center [674, 272] width 159 height 17
click at [595, 274] on input "INSTRUCTIONSACCES-FR" at bounding box center [588, 271] width 15 height 15
click at [805, 586] on button "Insérer" at bounding box center [819, 594] width 67 height 30
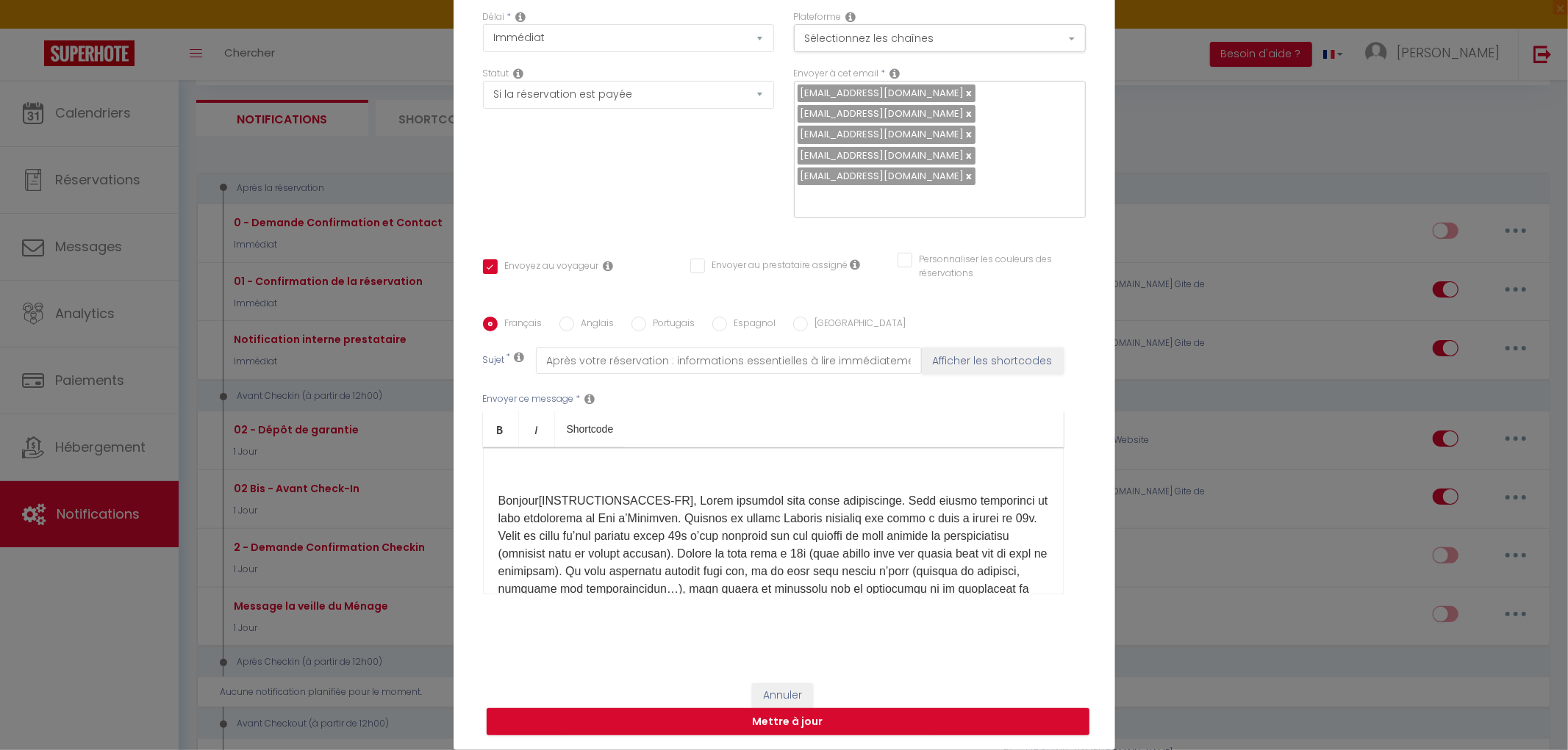
click at [487, 502] on div "Bonjour [INSTRUCTIONSACCES-FR] ​ ​" at bounding box center [772, 521] width 581 height 147
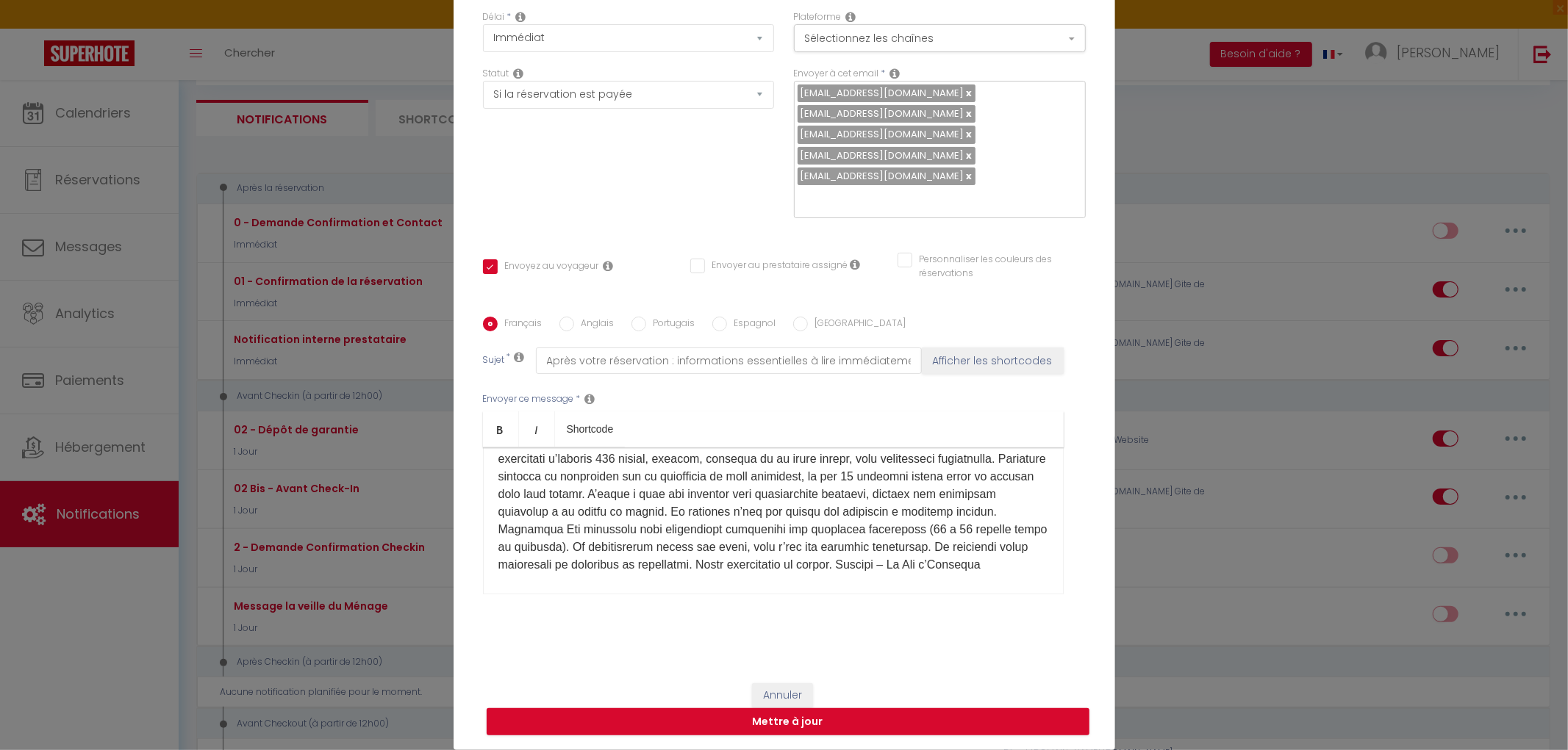
scroll to position [245, 0]
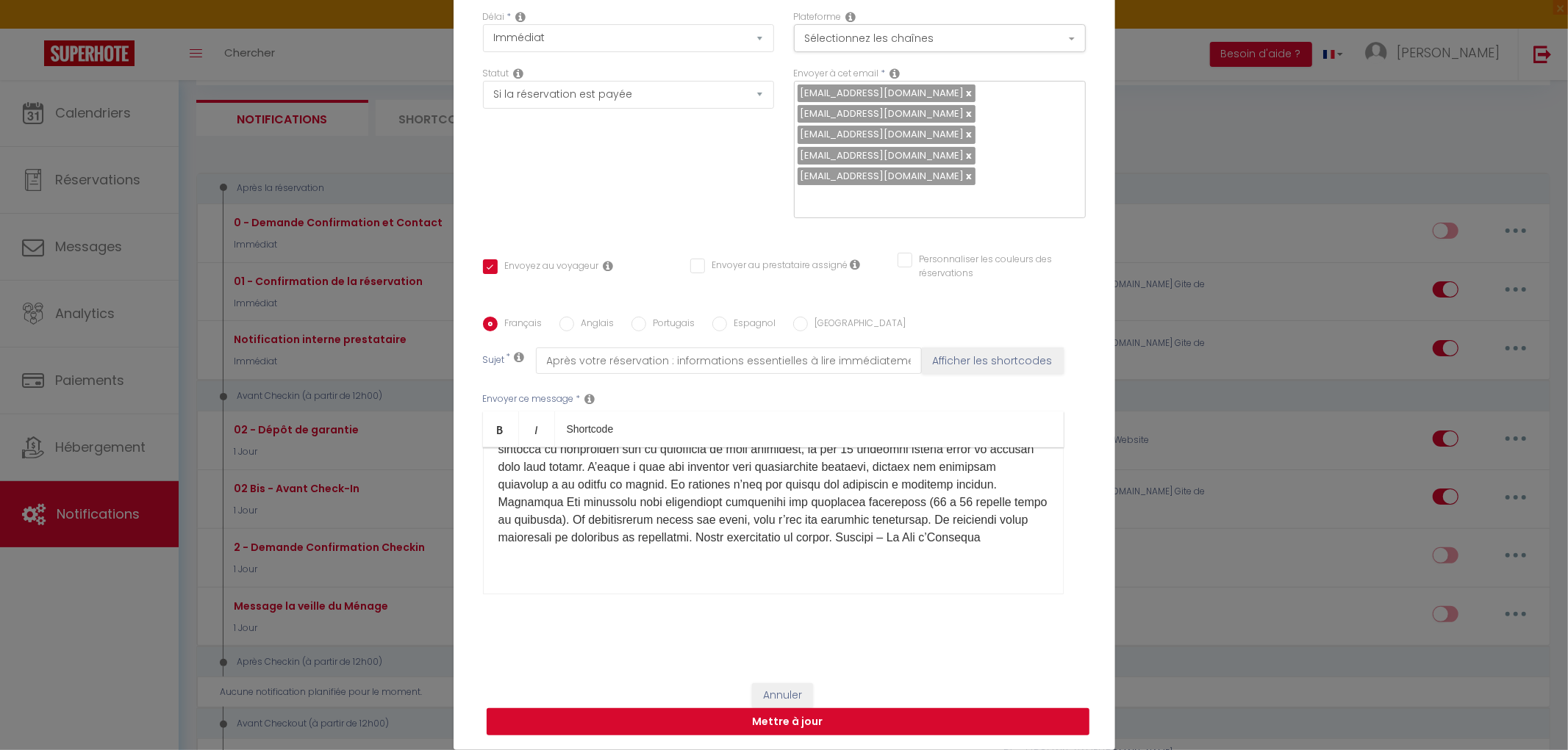
click at [784, 721] on button "Mettre à jour" at bounding box center [788, 723] width 603 height 28
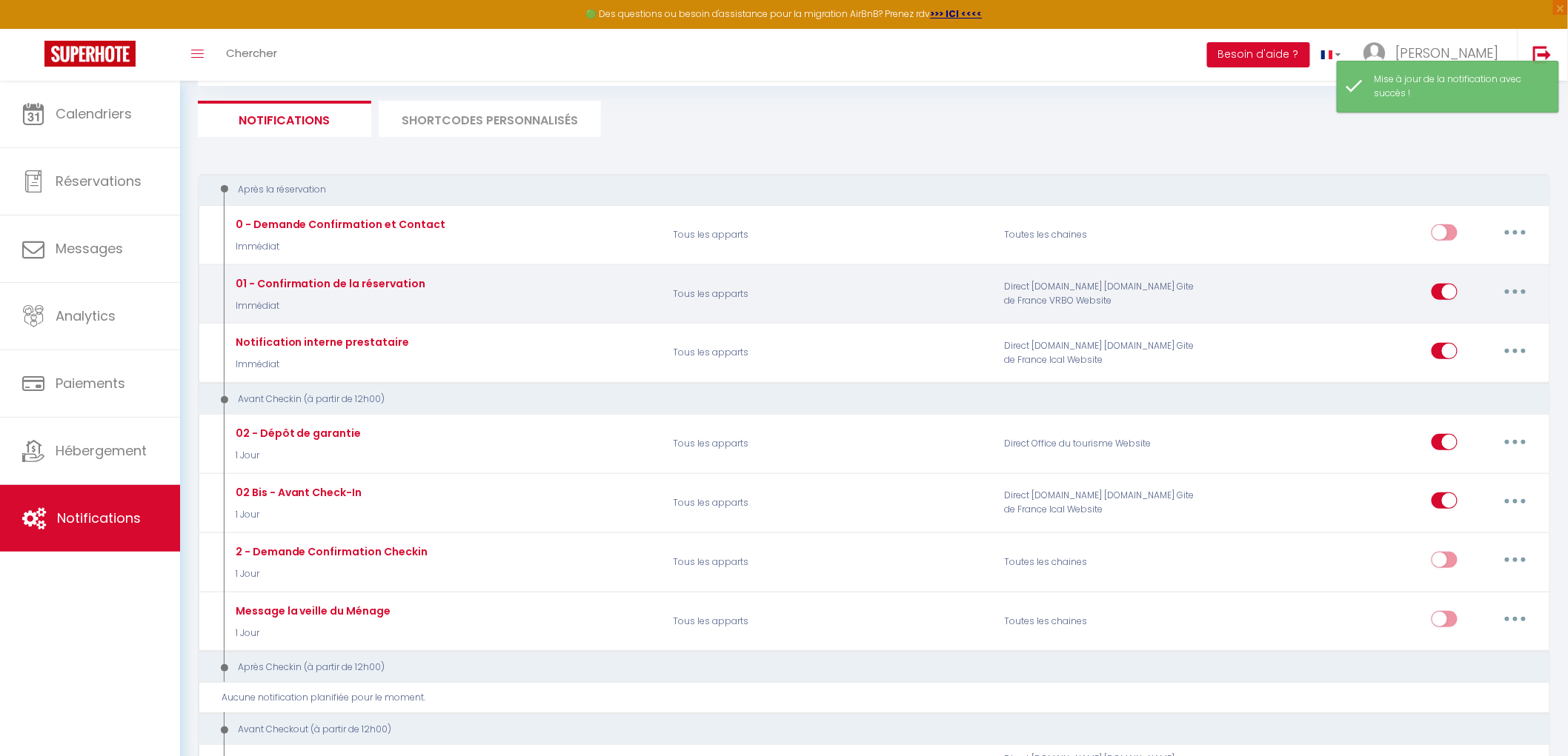
click at [1519, 295] on button "button" at bounding box center [1515, 291] width 42 height 24
click at [1446, 328] on link "Editer" at bounding box center [1477, 326] width 110 height 25
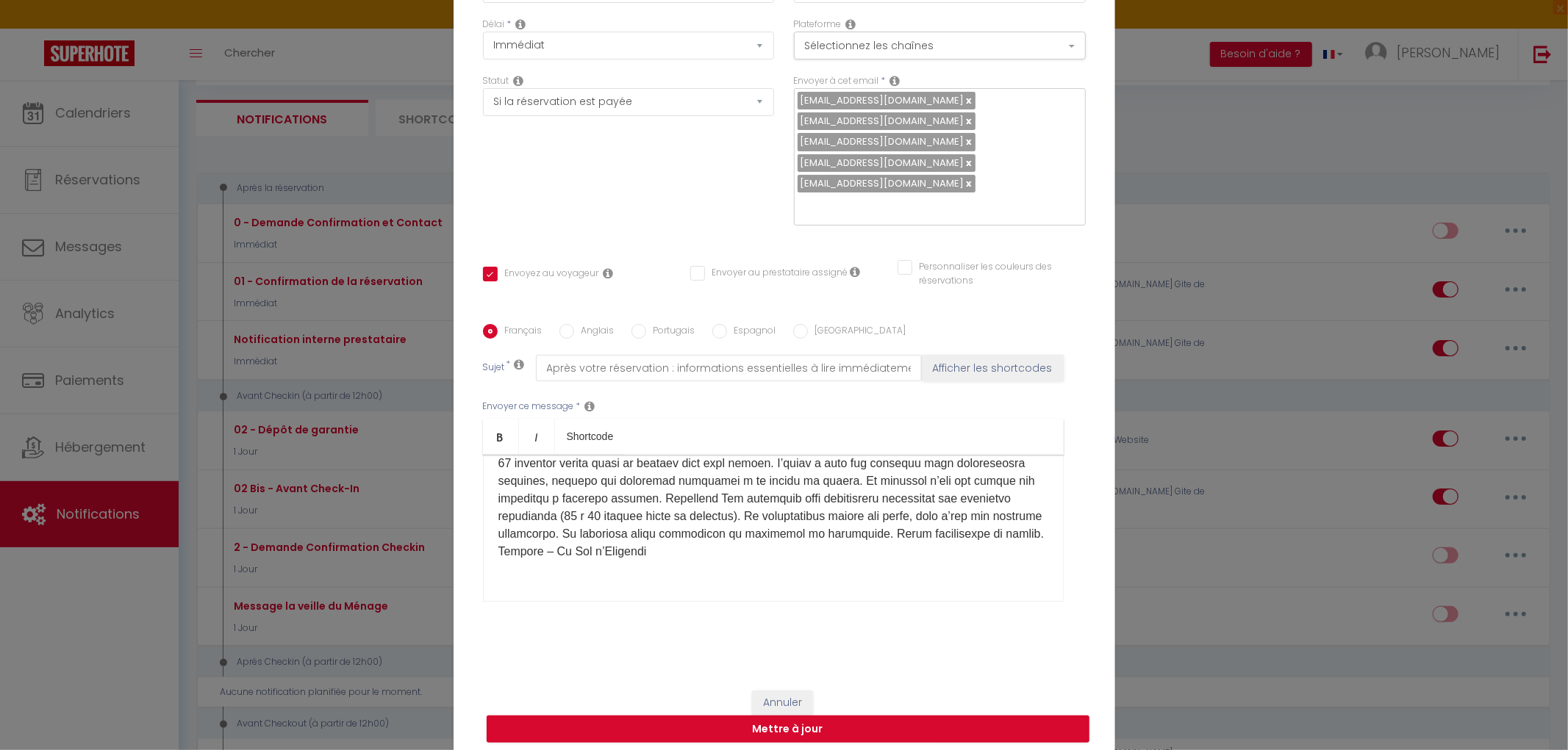
click at [559, 332] on input "Anglais" at bounding box center [567, 332] width 15 height 15
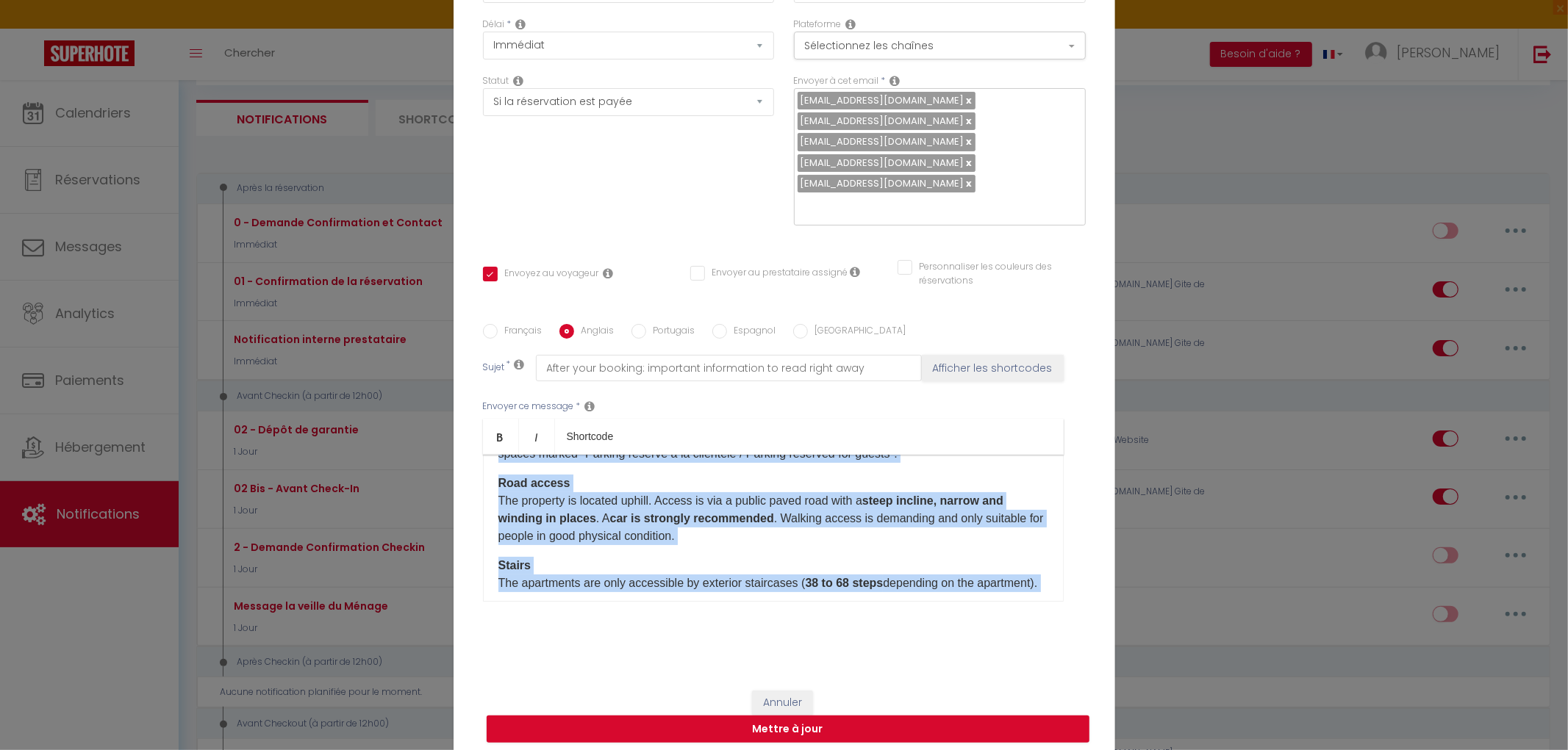
scroll to position [439, 0]
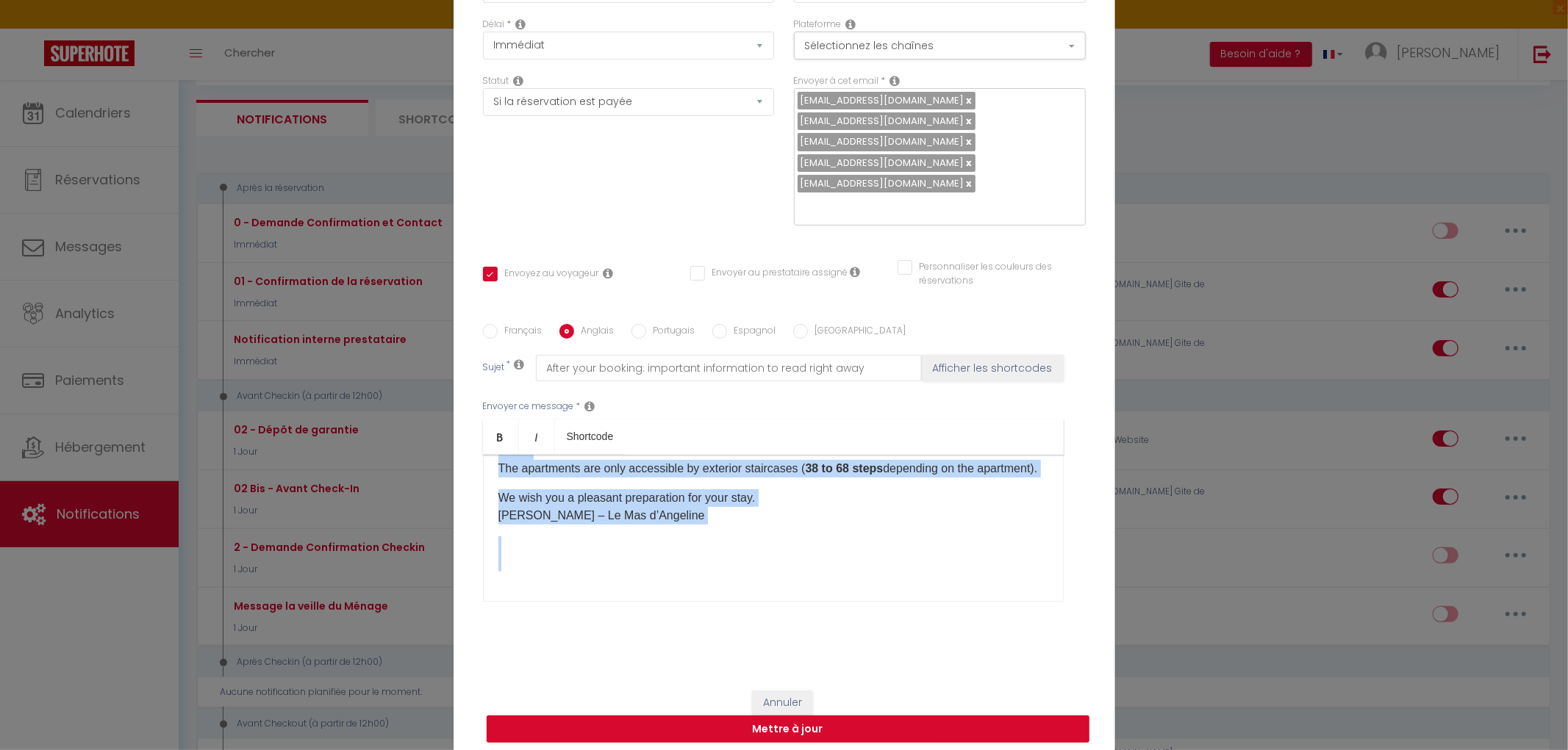
drag, startPoint x: 483, startPoint y: 476, endPoint x: 940, endPoint y: 619, distance: 478.9
click at [940, 619] on div "Envoyer ce message * Bold Italic Shortcode Rich text editor Hello [GUEST:FIRST_…" at bounding box center [784, 501] width 603 height 239
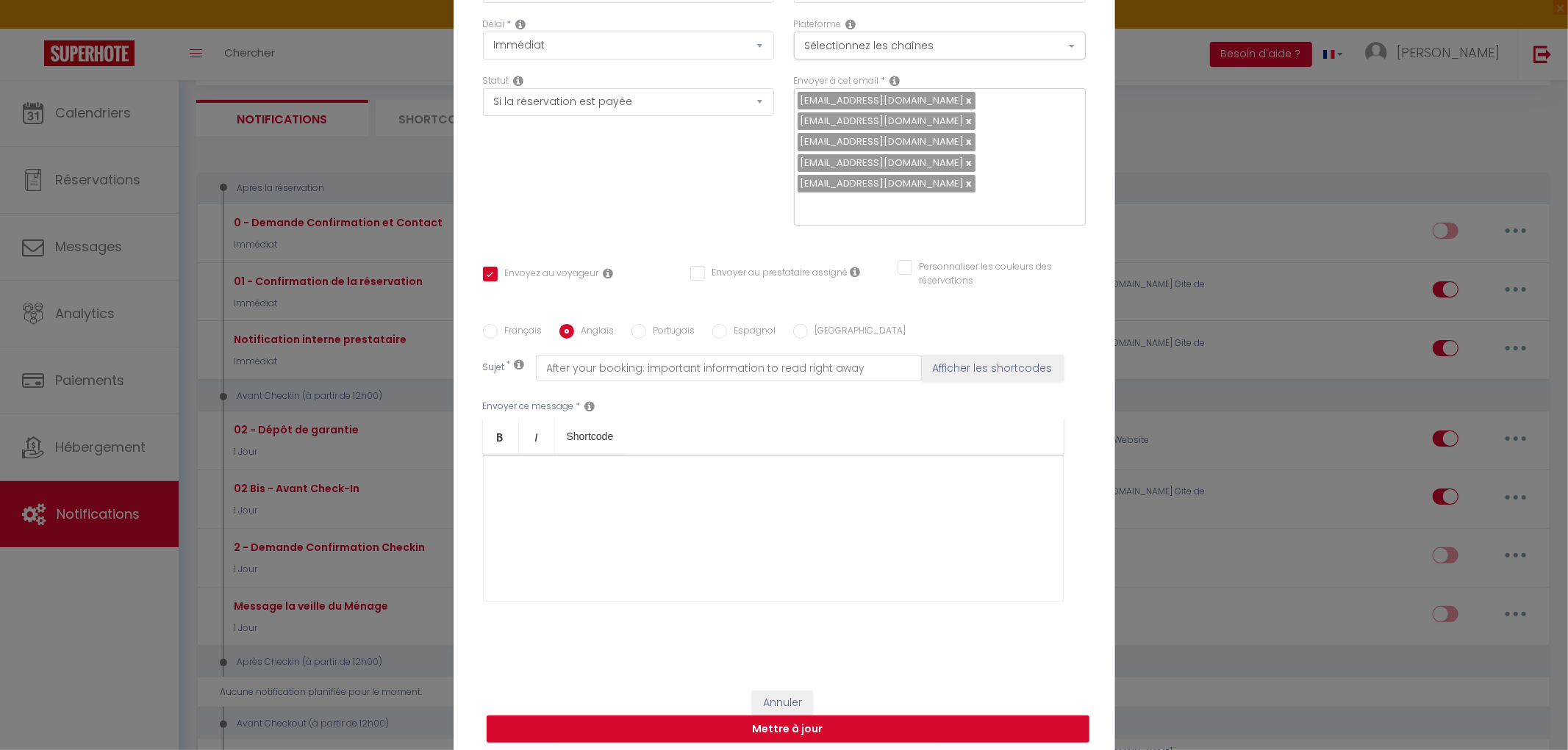
scroll to position [0, 0]
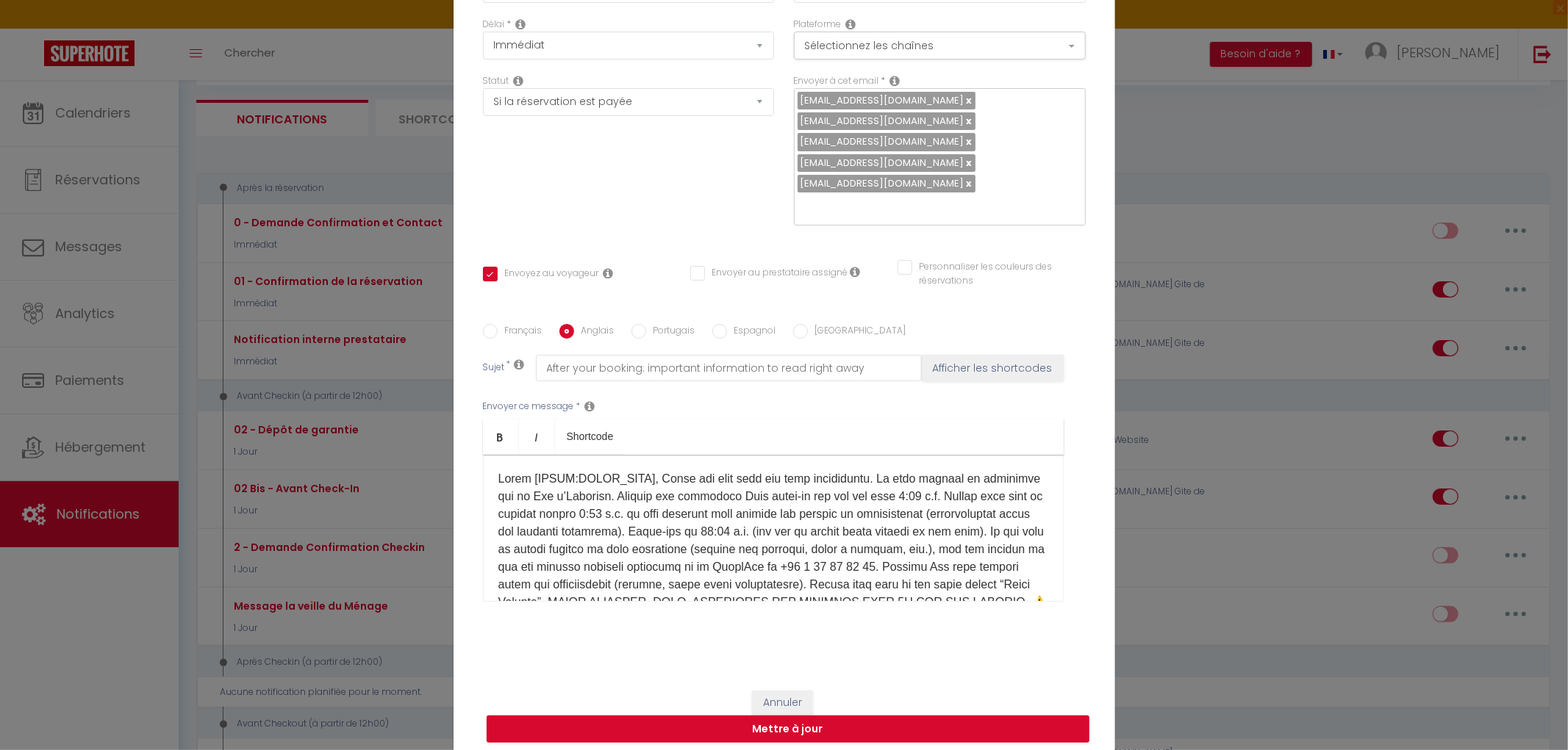
click at [498, 475] on p "​ ​" at bounding box center [773, 611] width 550 height 282
drag, startPoint x: 633, startPoint y: 479, endPoint x: 522, endPoint y: 476, distance: 111.0
click at [522, 476] on p "​" at bounding box center [773, 611] width 550 height 282
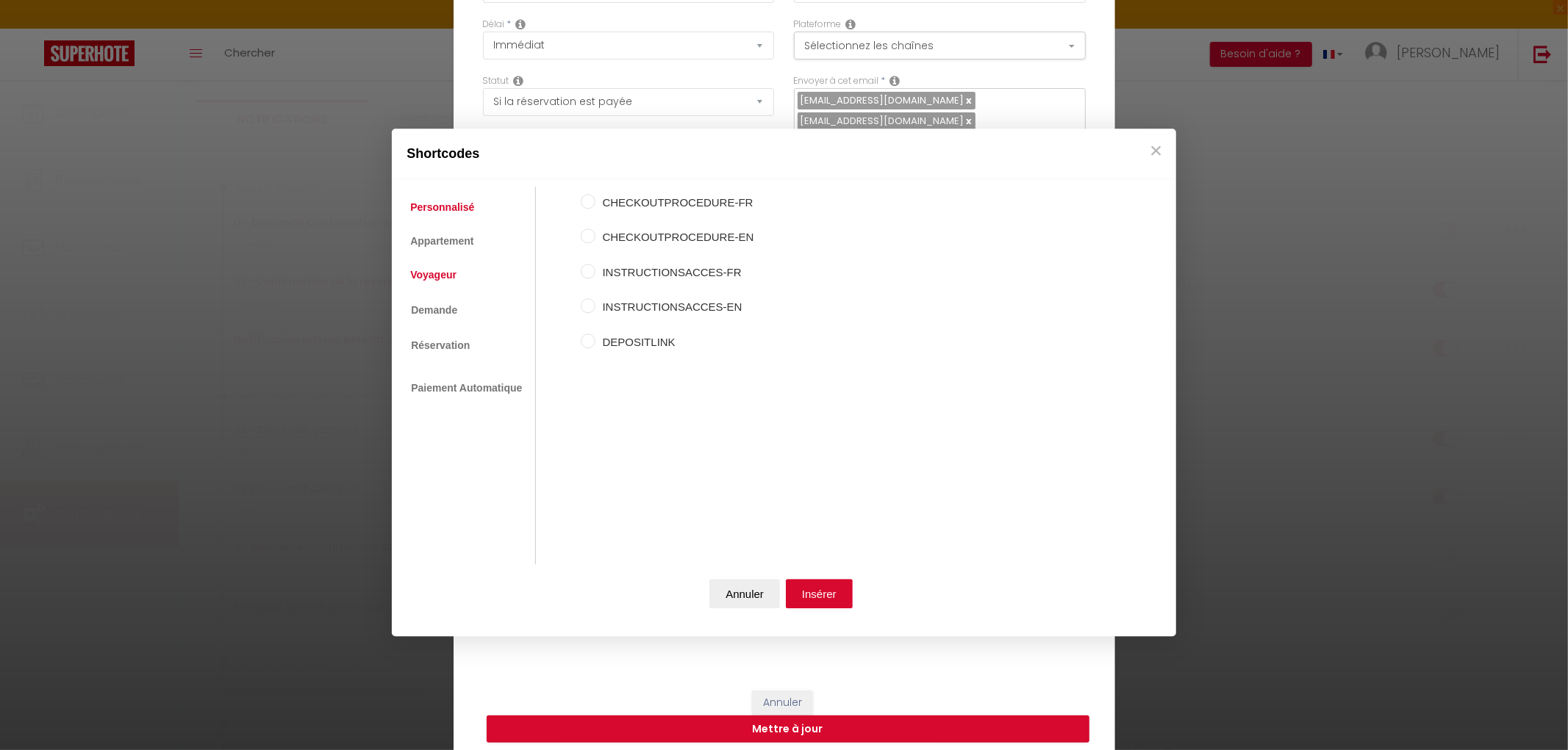
click at [428, 281] on link "Voyageur" at bounding box center [433, 276] width 61 height 26
click at [589, 234] on input "Prénom du voyageur" at bounding box center [588, 237] width 15 height 15
click at [819, 599] on button "Insérer" at bounding box center [819, 594] width 67 height 30
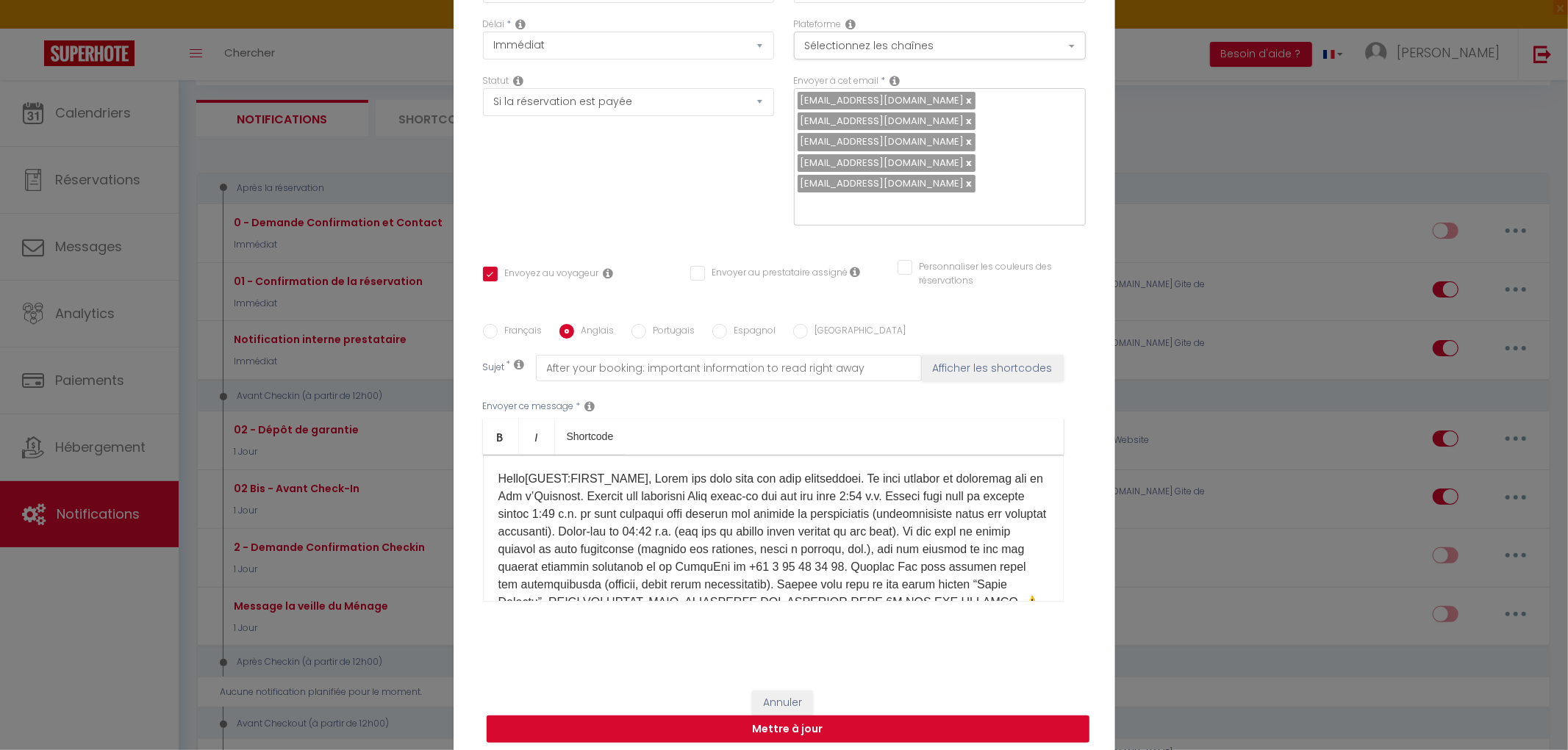
click at [614, 498] on p "Hello [GUEST:FIRST_NAME] ​ ​" at bounding box center [773, 611] width 550 height 282
click at [607, 550] on p "Hello [GUEST:FIRST_NAME] ​ ​" at bounding box center [773, 620] width 550 height 300
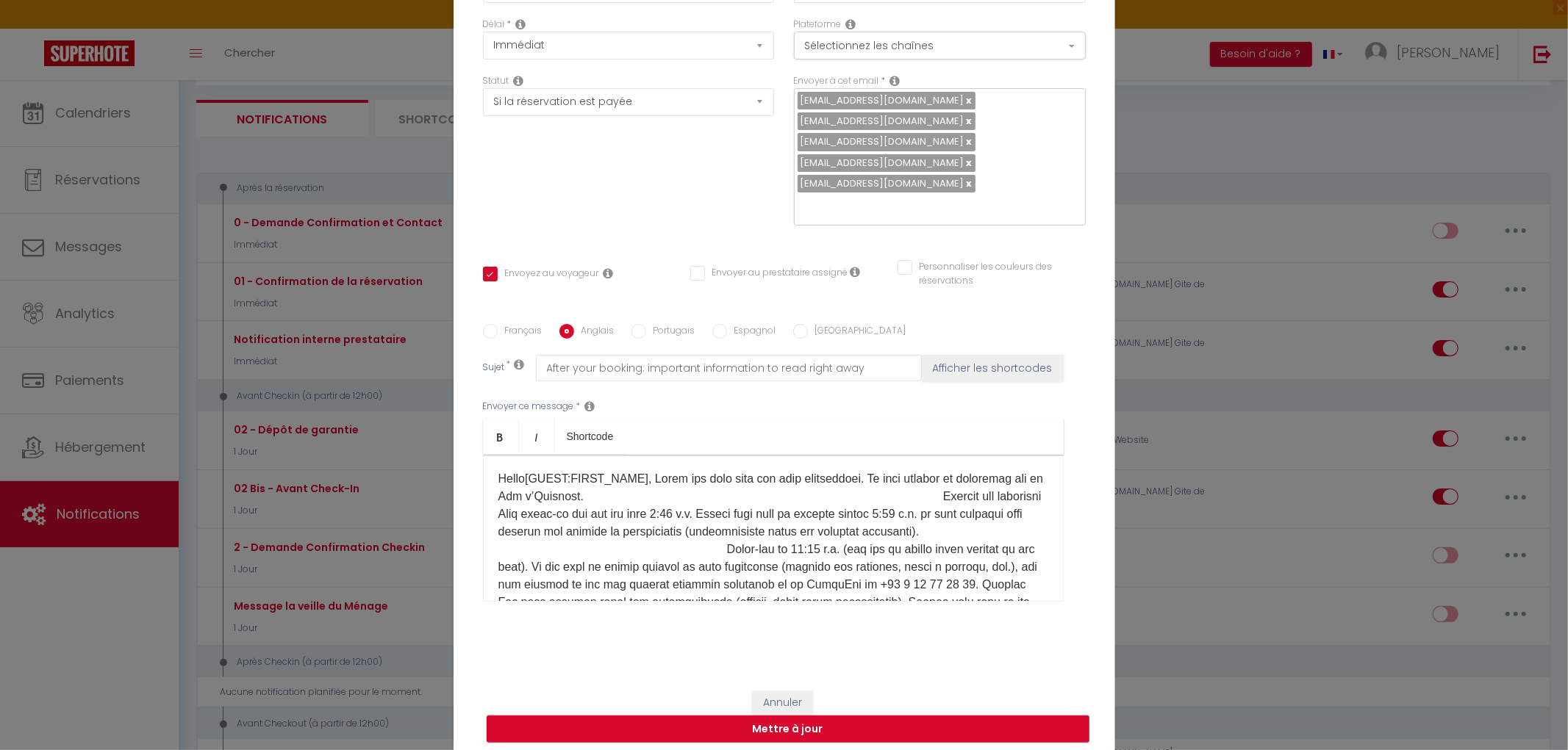
scroll to position [82, 0]
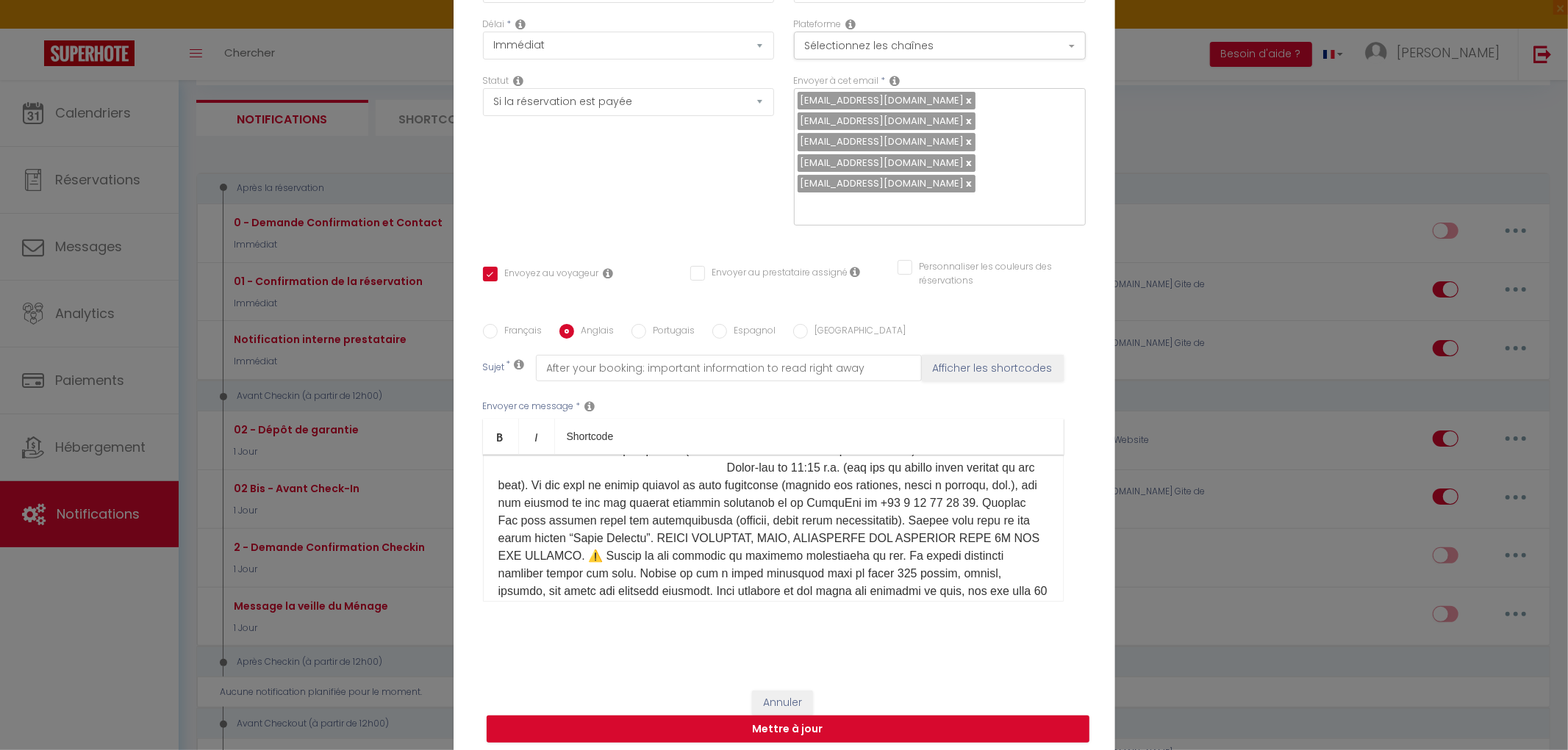
click at [798, 522] on p "Hello [GUEST:FIRST_NAME] ​ ​" at bounding box center [773, 538] width 550 height 300
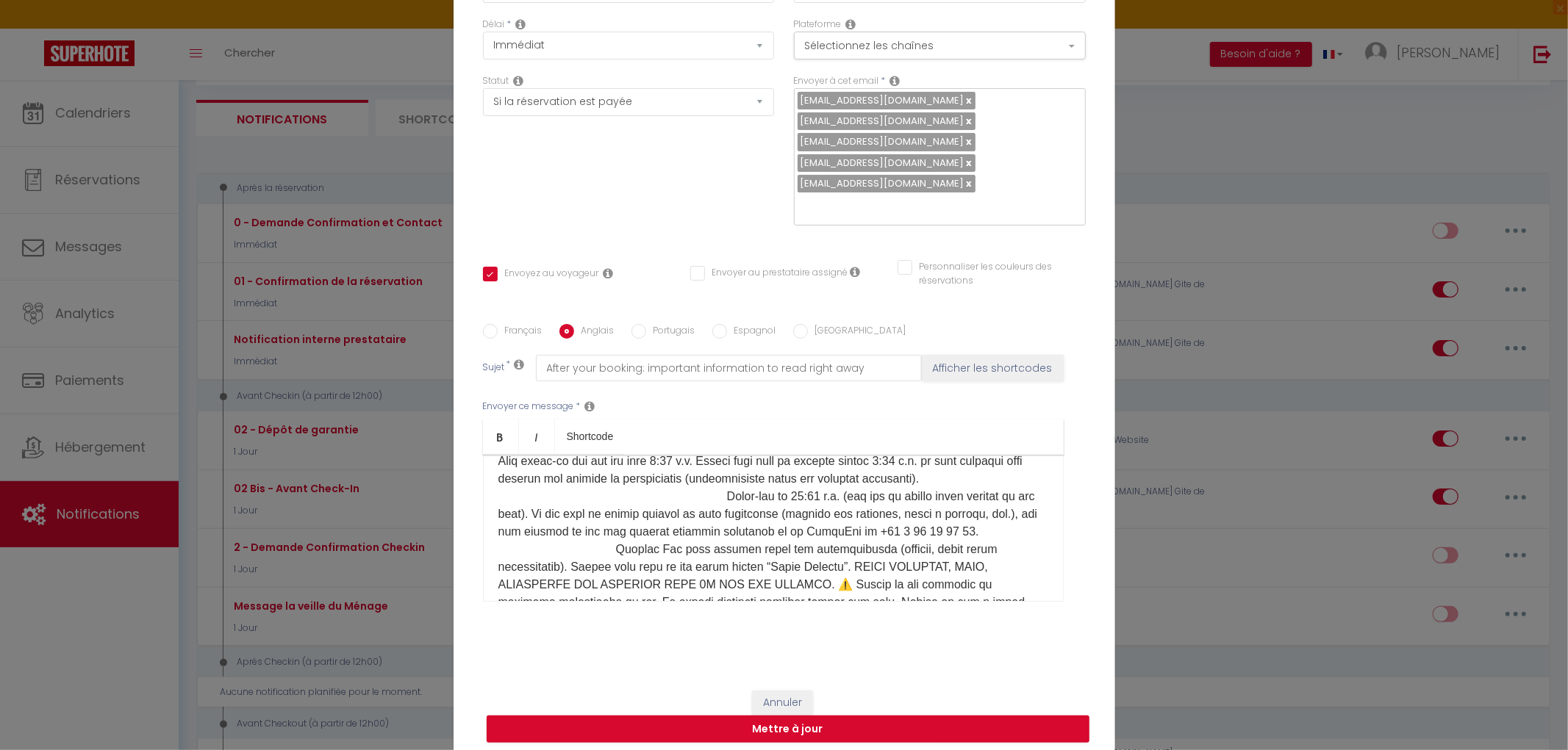
scroll to position [134, 0]
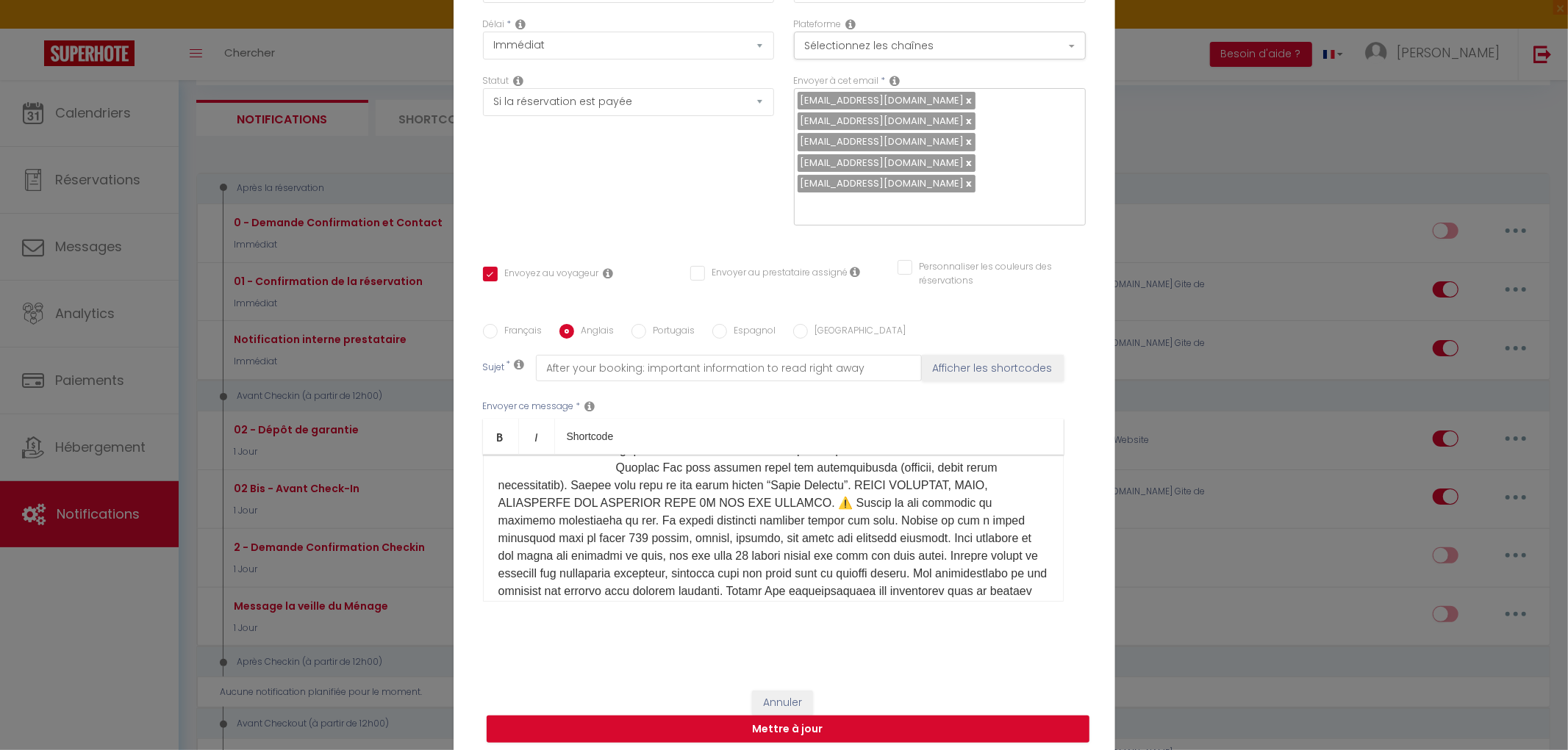
click at [616, 524] on p "Hello [GUEST:FIRST_NAME] ​ ​" at bounding box center [773, 495] width 550 height 318
click at [796, 728] on button "Mettre à jour" at bounding box center [788, 729] width 603 height 28
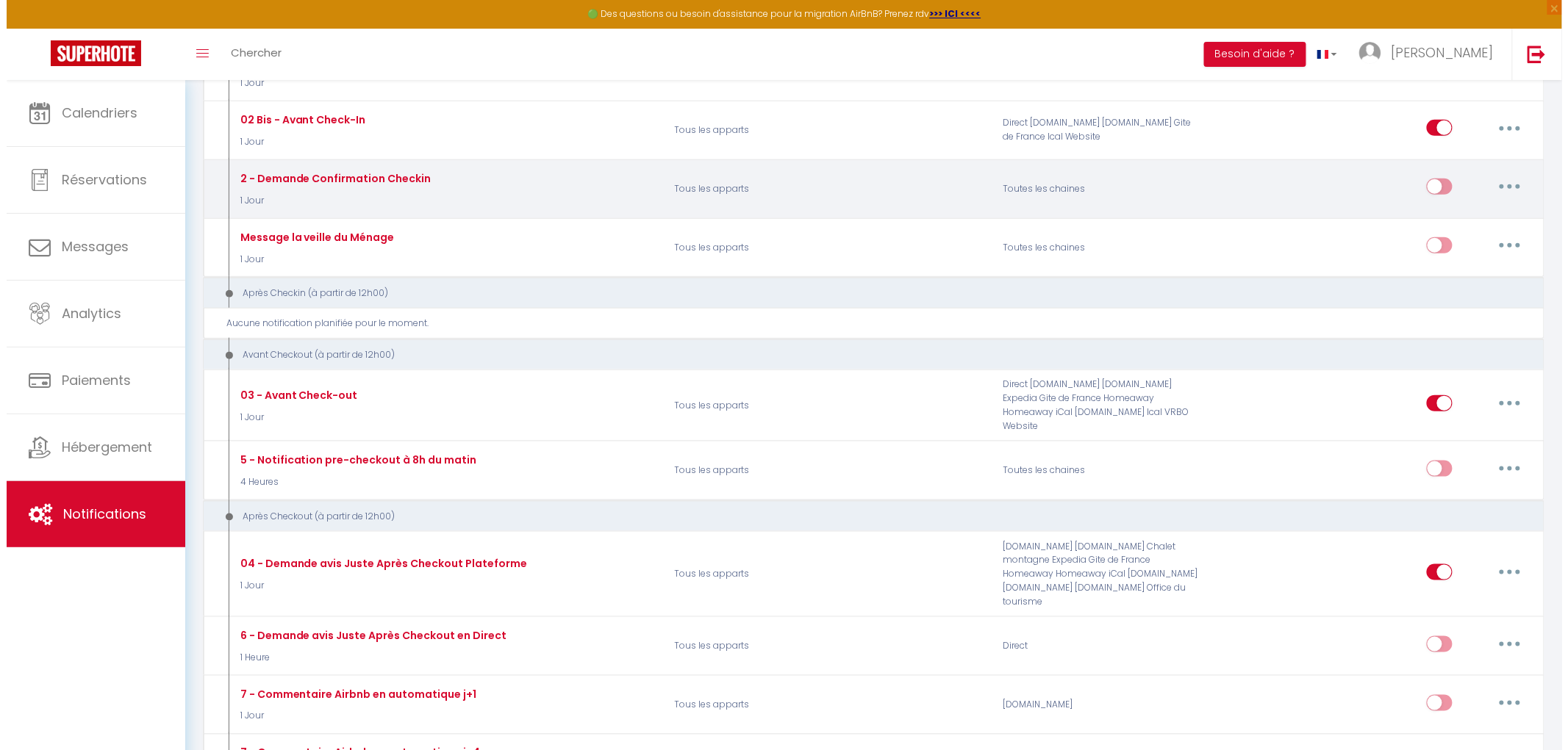
scroll to position [489, 0]
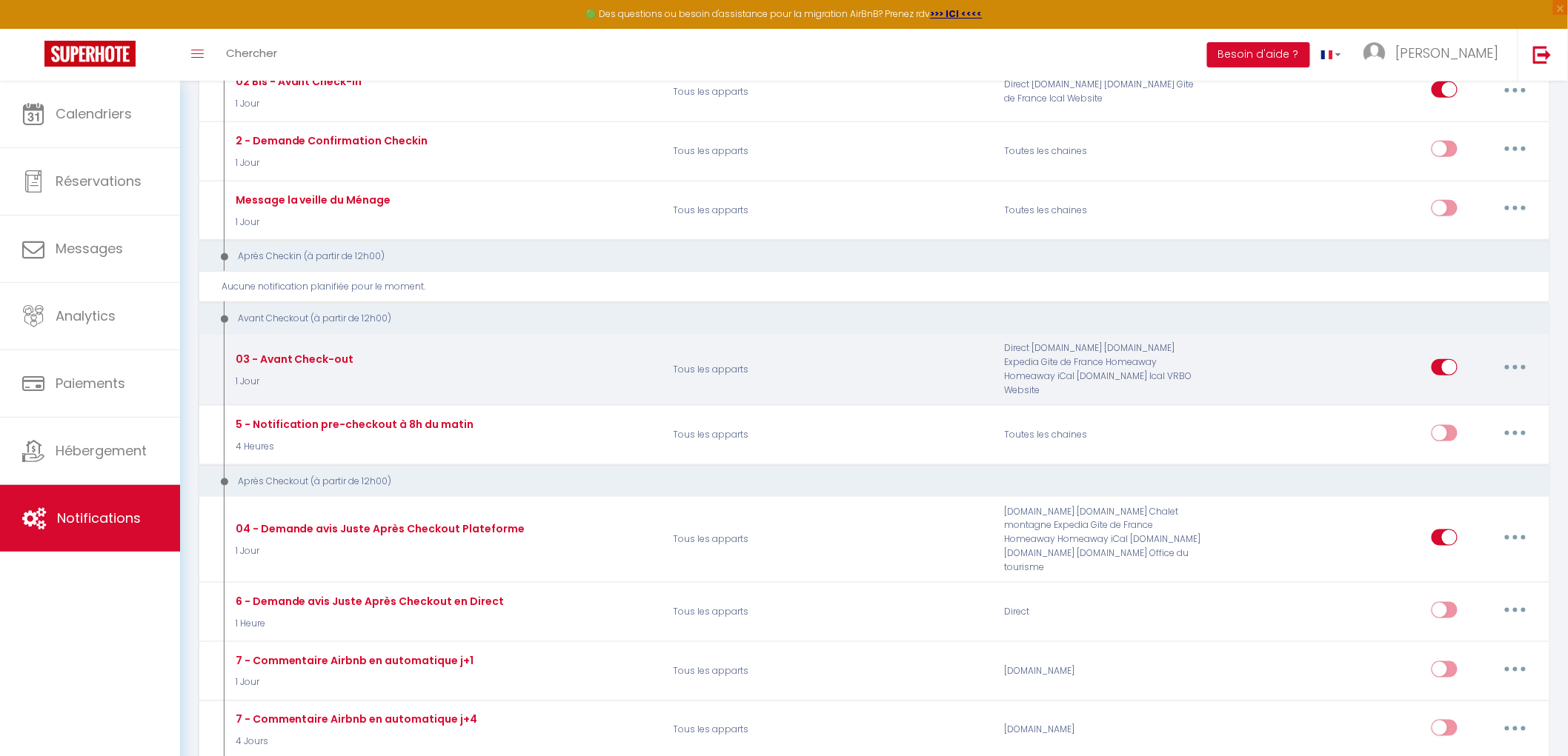
click at [1517, 368] on button "button" at bounding box center [1515, 367] width 42 height 24
click at [1460, 395] on link "Editer" at bounding box center [1477, 402] width 110 height 25
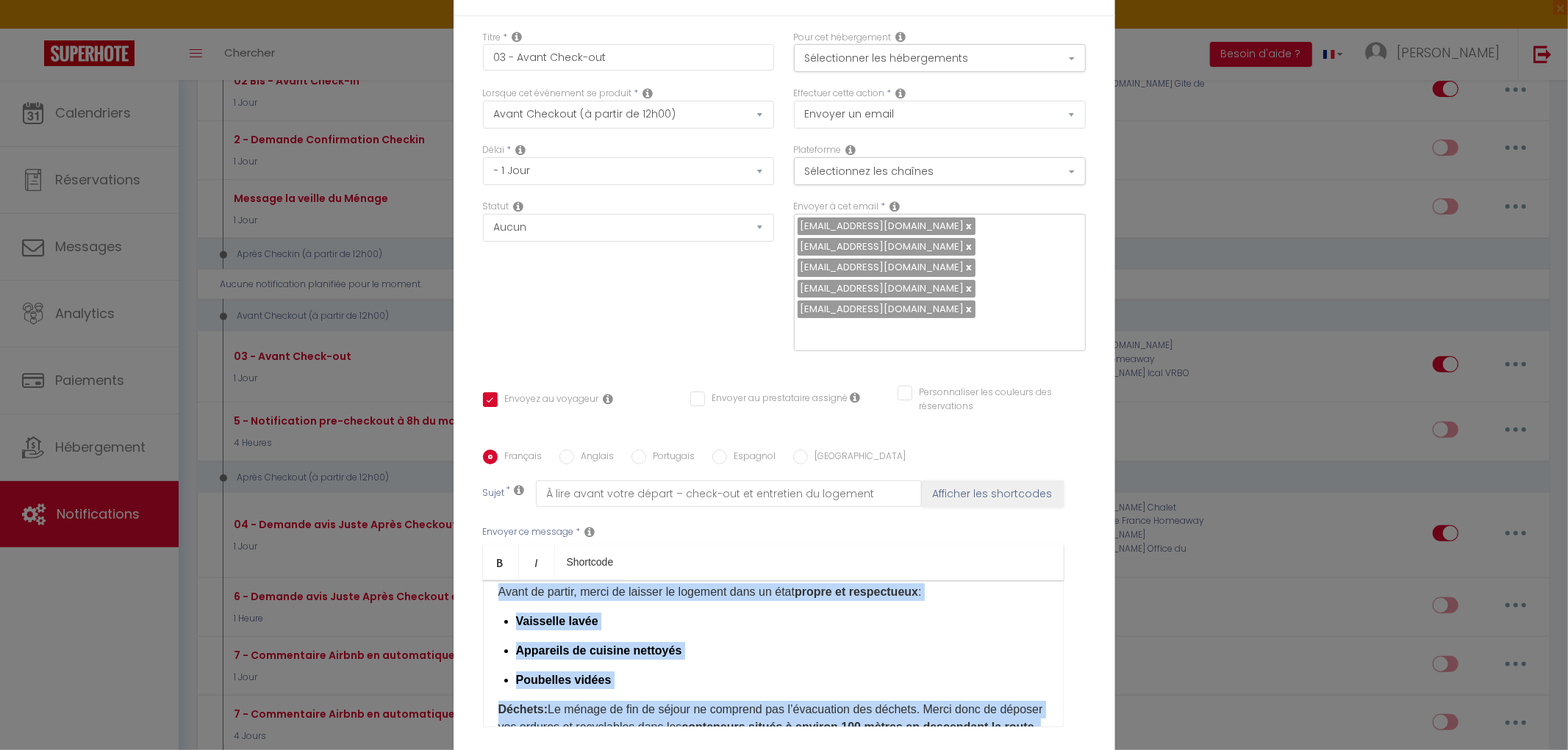
scroll to position [356, 0]
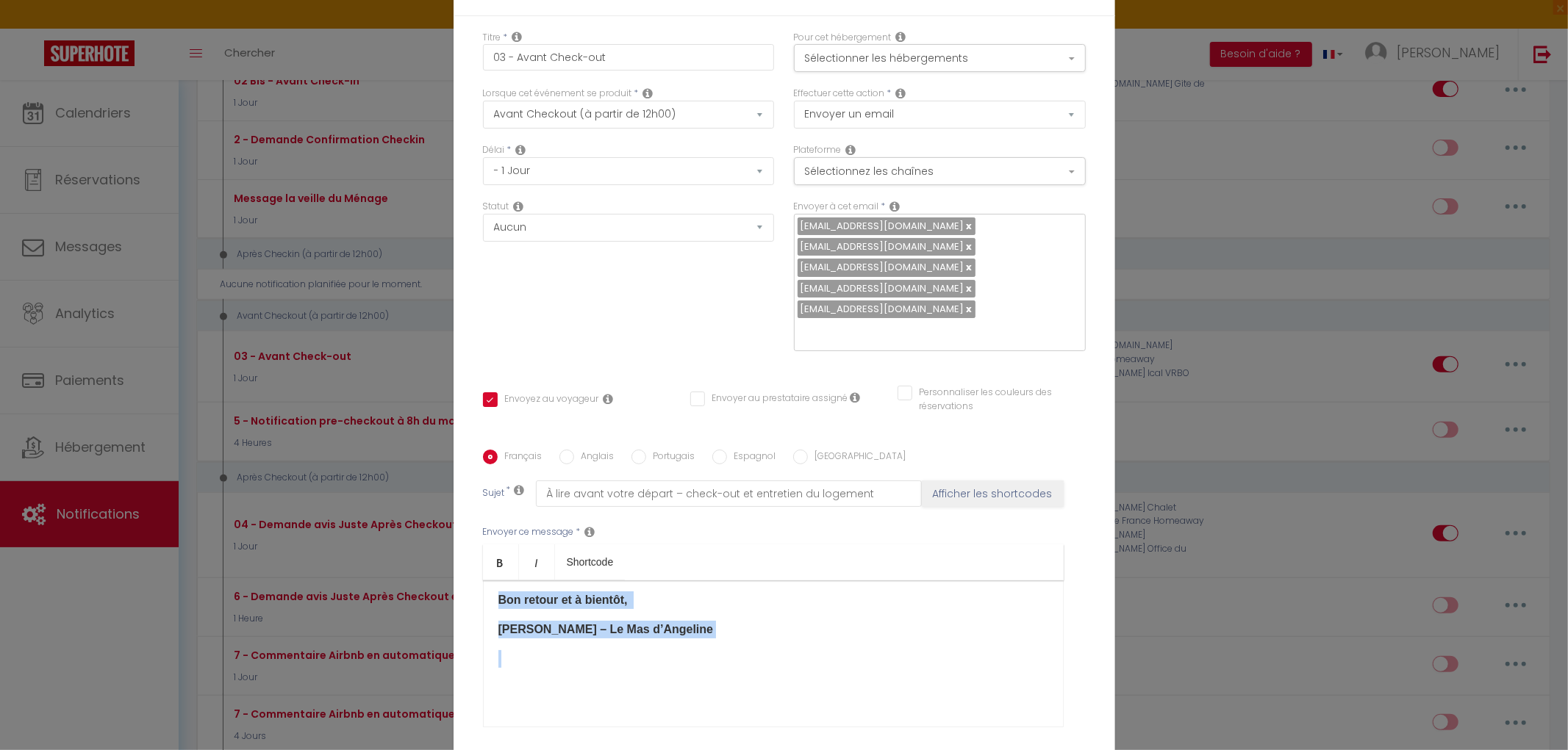
drag, startPoint x: 490, startPoint y: 477, endPoint x: 818, endPoint y: 614, distance: 355.5
click at [818, 614] on div "Envoyer ce message * Bold Italic Shortcode Rich text editor Bonjour [GUEST:FIRS…" at bounding box center [784, 627] width 603 height 239
copy div "Loremip [DOLOR:SITAM_CONS]​​, Adipi elitse doei tempor : in UTLAB-ETD magn a’en…"
click at [711, 580] on div "Bonjour [GUEST:FIRST_NAME]​​, Petit rappel pour demain : le CHECK-OUT doit s’ef…" at bounding box center [772, 654] width 581 height 147
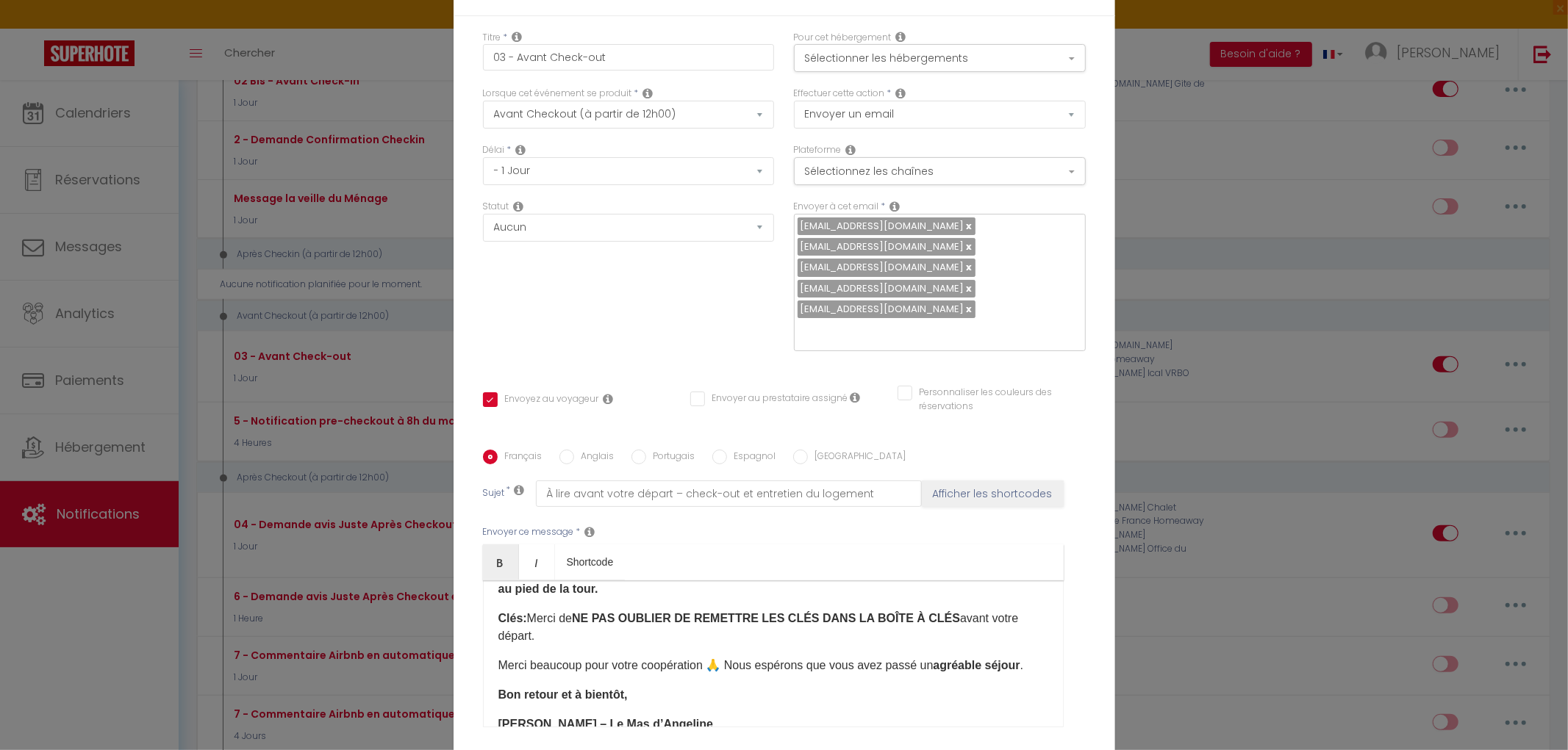
scroll to position [326, 0]
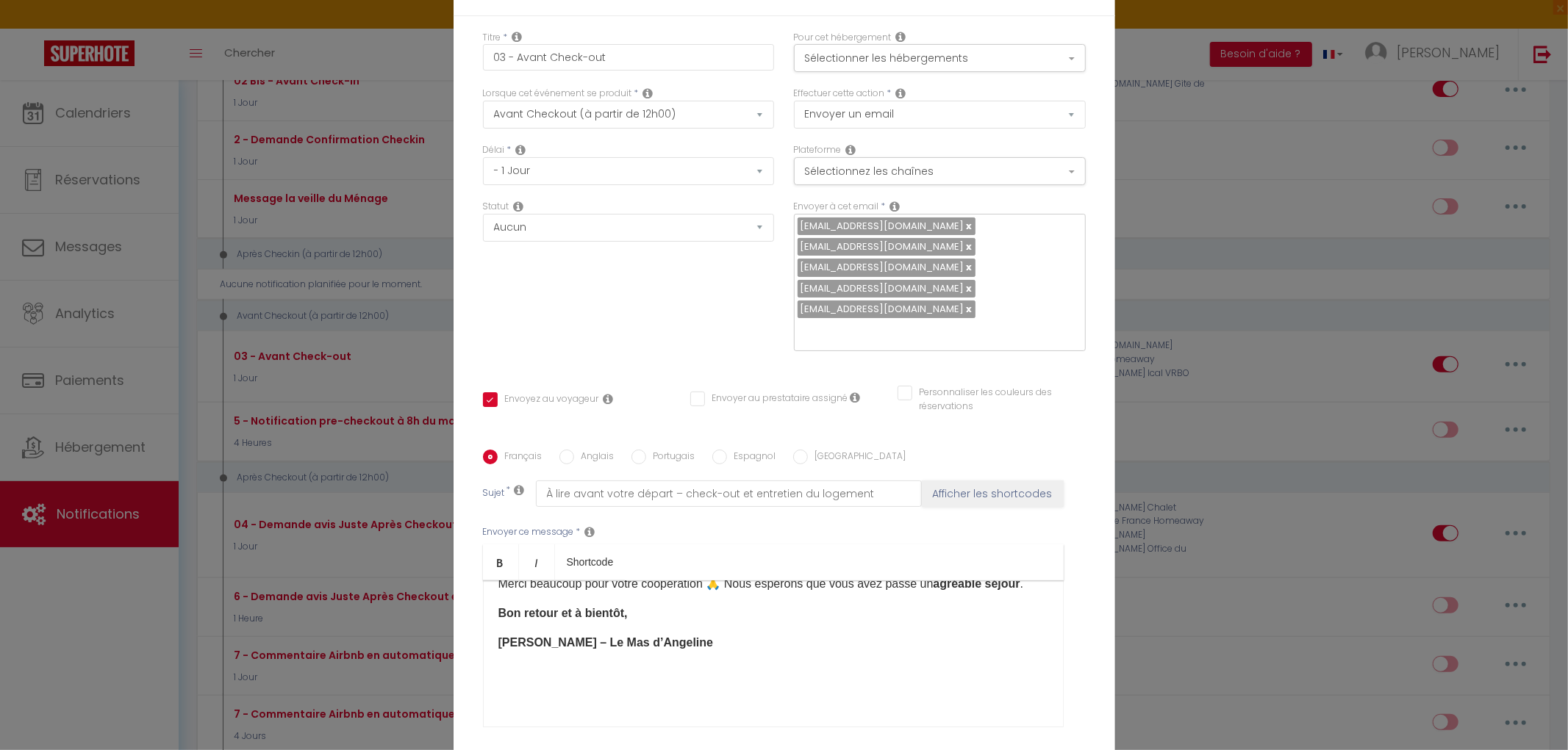
click at [562, 450] on input "Anglais" at bounding box center [567, 457] width 15 height 15
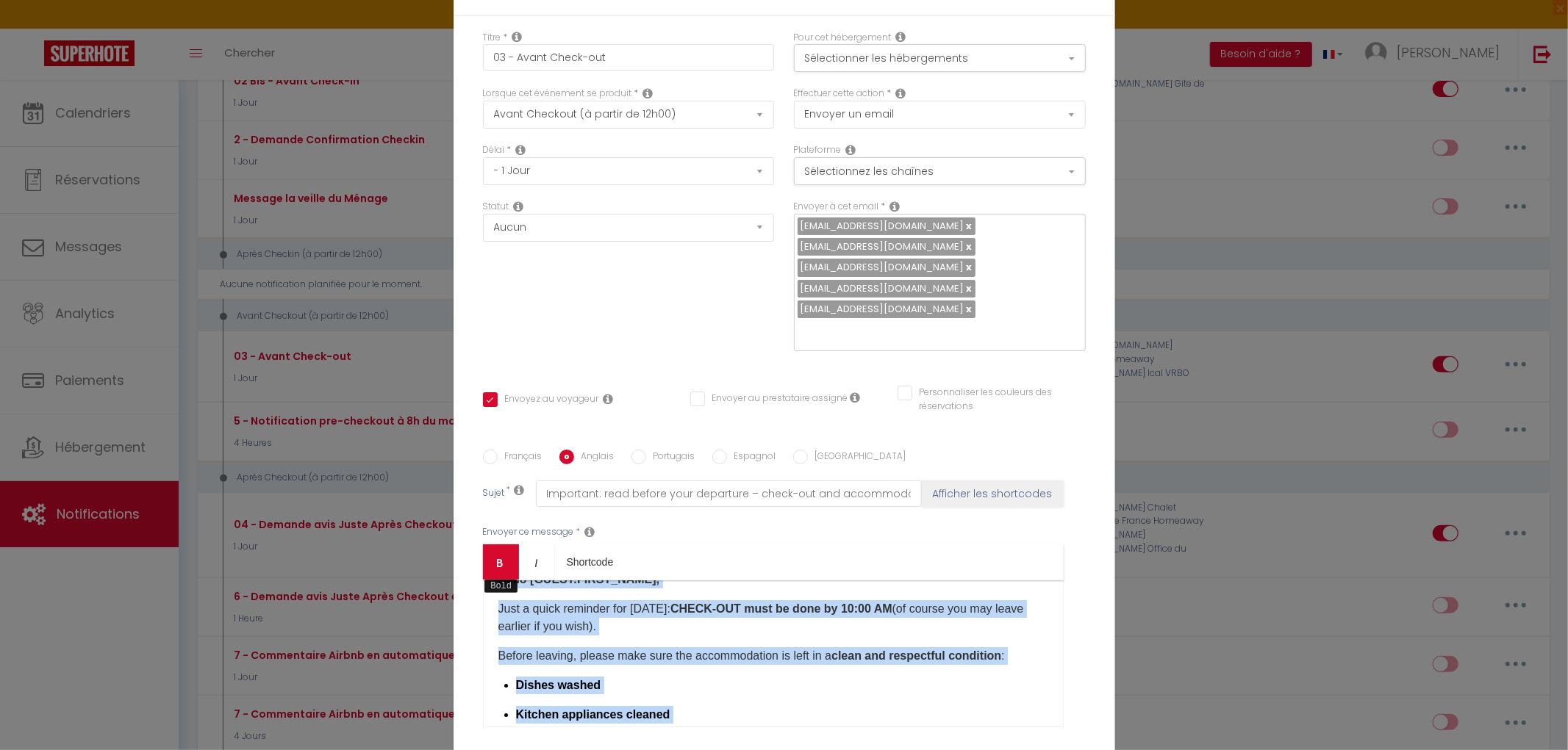
scroll to position [0, 0]
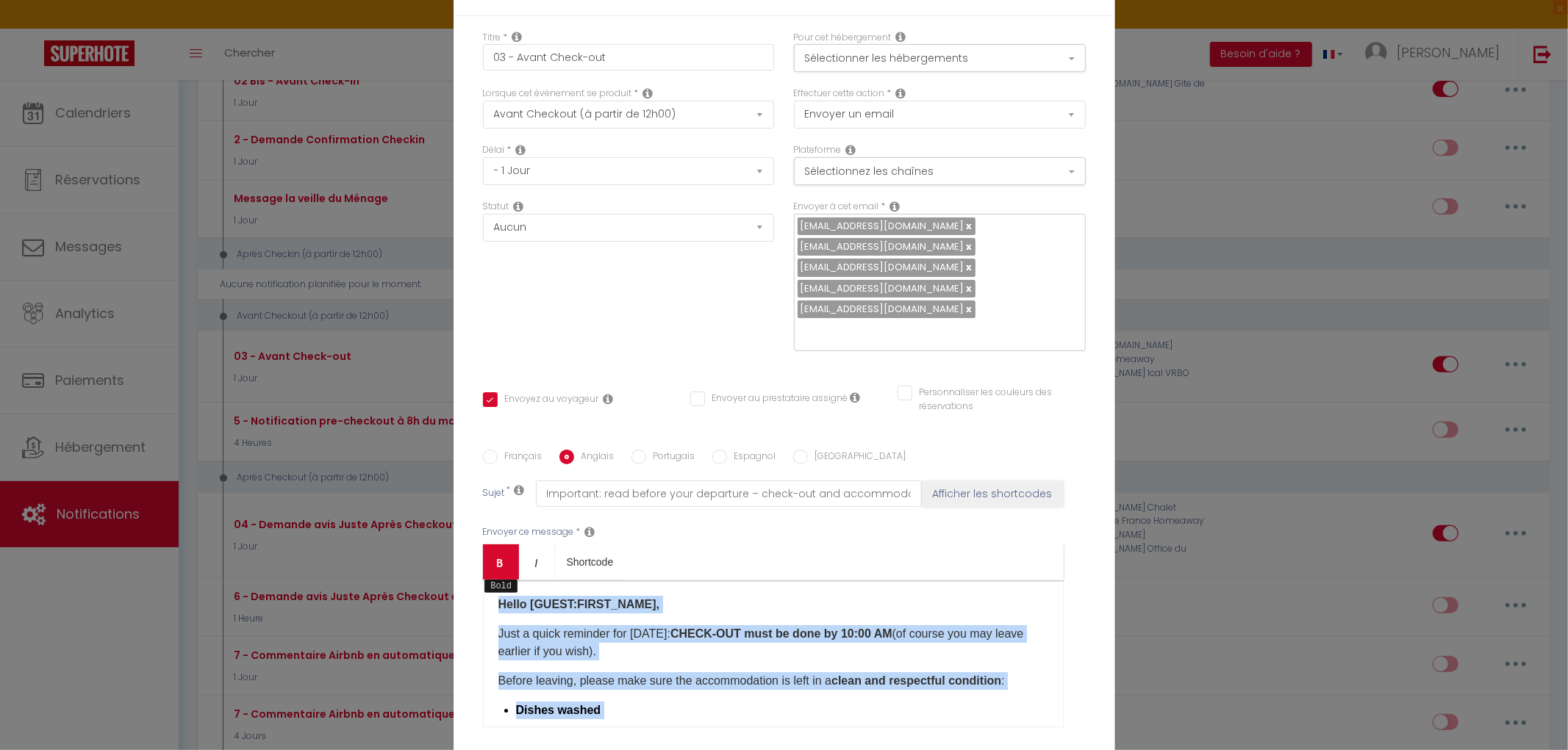
drag, startPoint x: 676, startPoint y: 520, endPoint x: 479, endPoint y: 431, distance: 216.2
click at [483, 544] on div "Bold Italic Shortcode Rich text editor Hello [GUEST:FIRST_NAME]​, Just a quick …" at bounding box center [772, 636] width 581 height 183
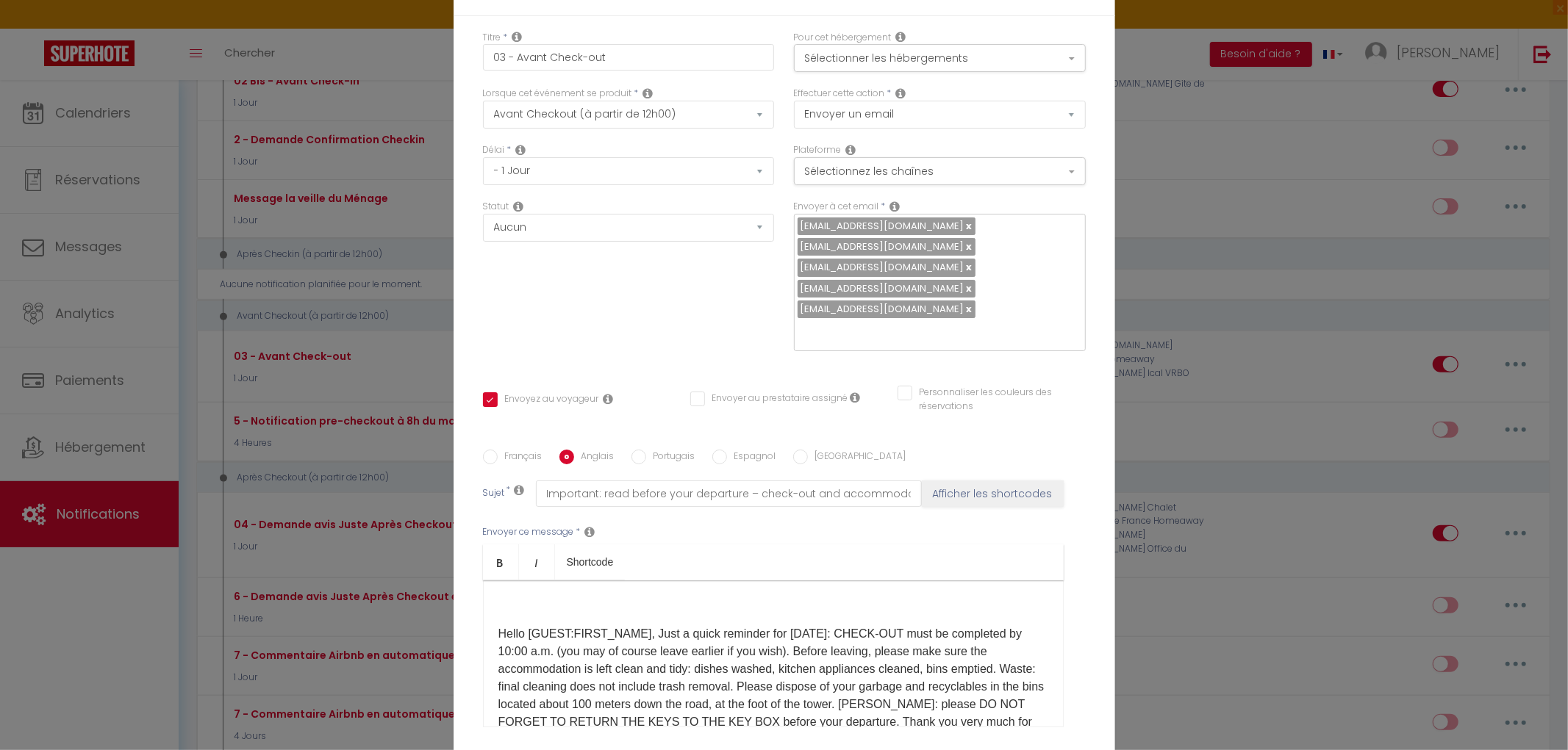
click at [490, 580] on div "Hello [GUEST:FIRST_NAME], Just a quick reminder for [DATE]: CHECK-OUT must be c…" at bounding box center [772, 654] width 581 height 147
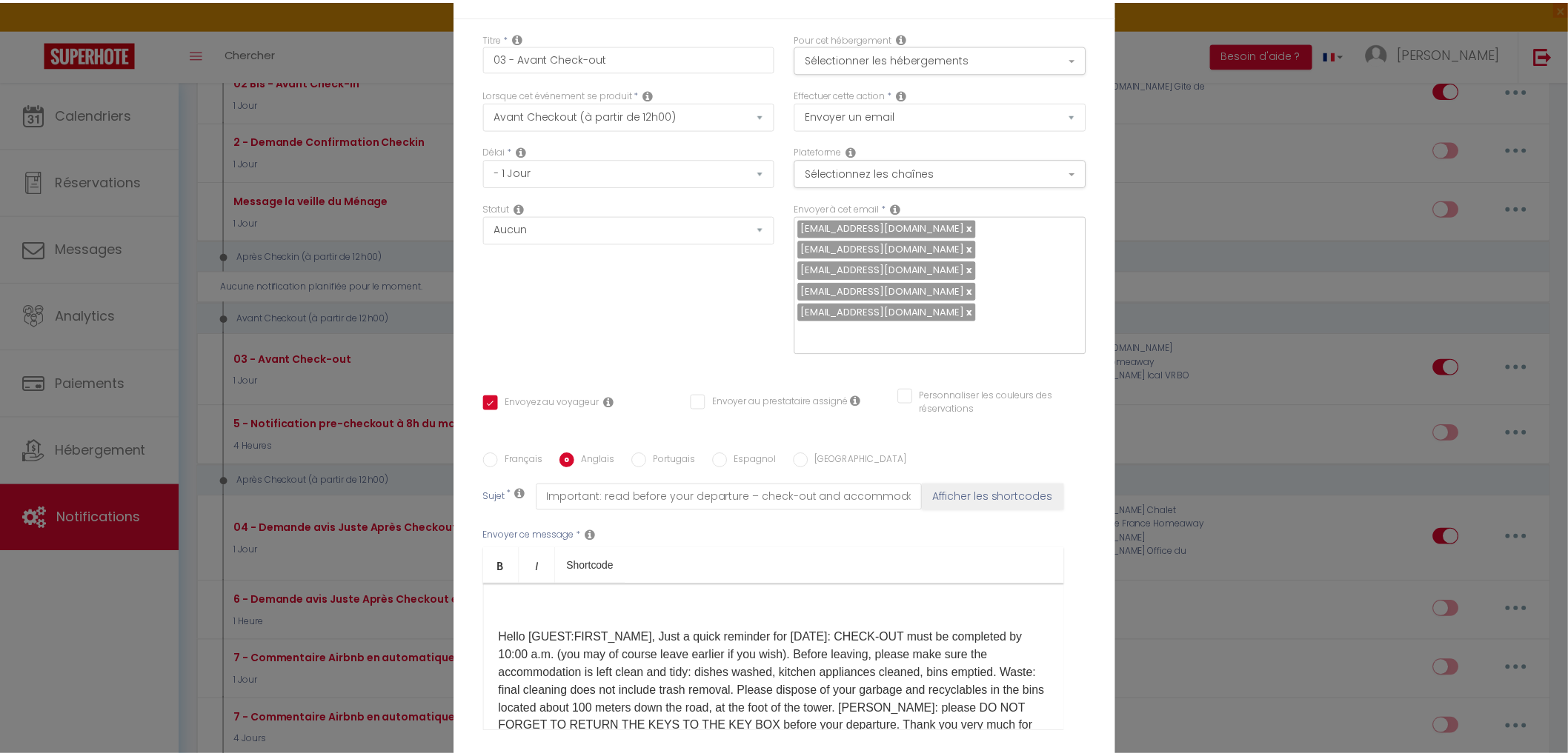
scroll to position [38, 0]
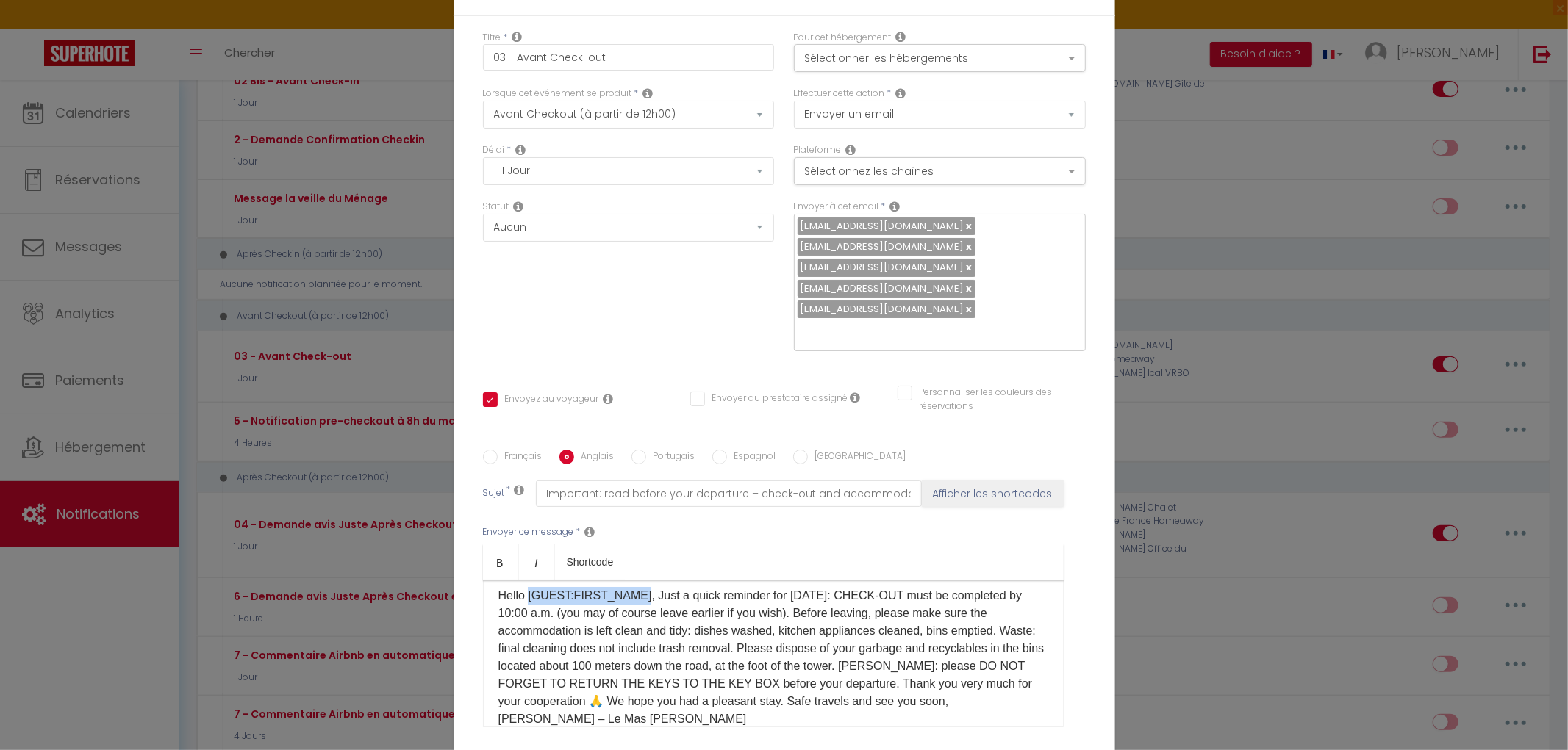
drag, startPoint x: 633, startPoint y: 471, endPoint x: 523, endPoint y: 472, distance: 110.0
click at [523, 587] on p "Hello [GUEST:FIRST_NAME], Just a quick reminder for [DATE]: CHECK-OUT must be c…" at bounding box center [773, 657] width 550 height 141
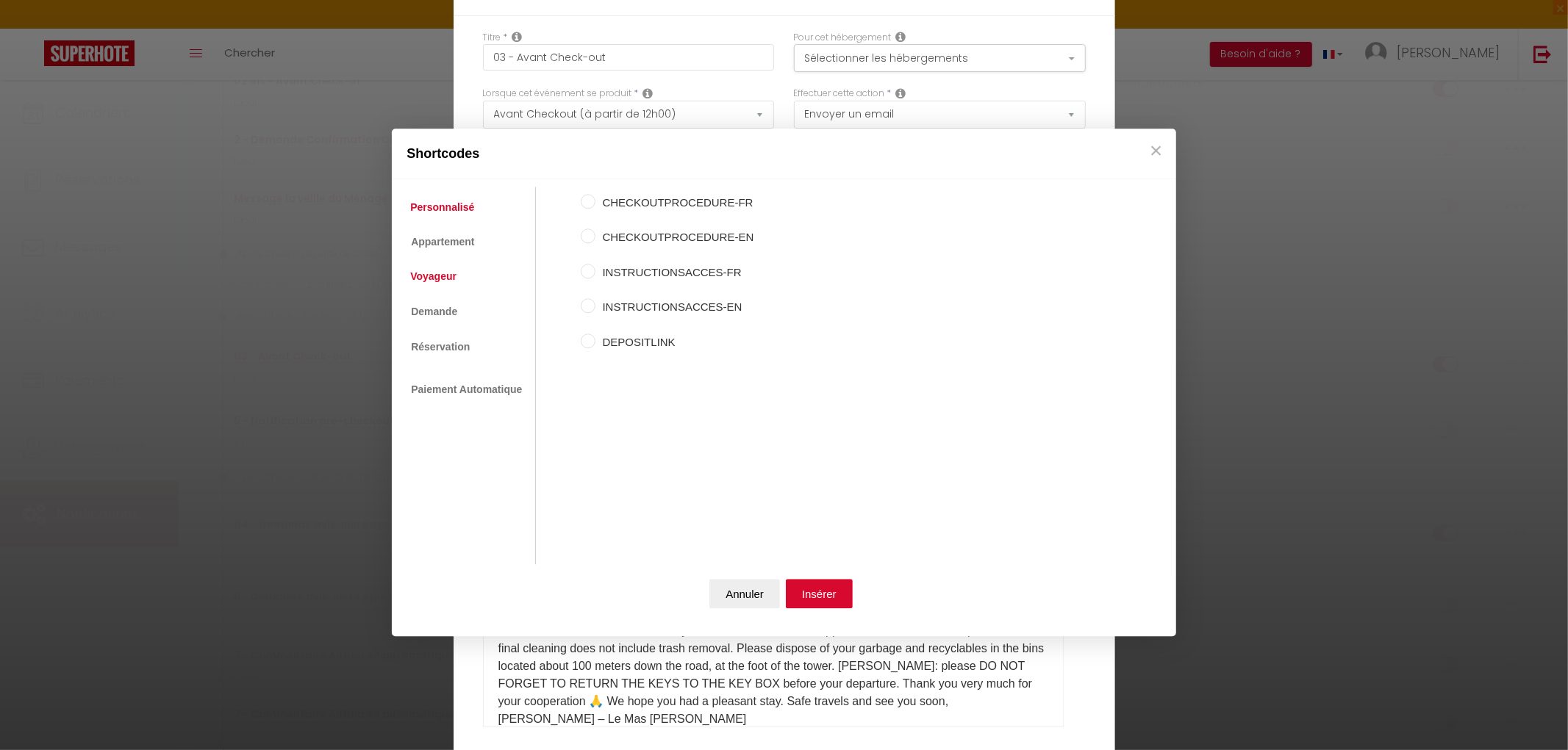
click at [452, 284] on link "Voyageur" at bounding box center [433, 277] width 61 height 26
click at [581, 237] on input "Prénom du voyageur" at bounding box center [588, 237] width 15 height 15
click at [809, 585] on button "Insérer" at bounding box center [819, 594] width 67 height 30
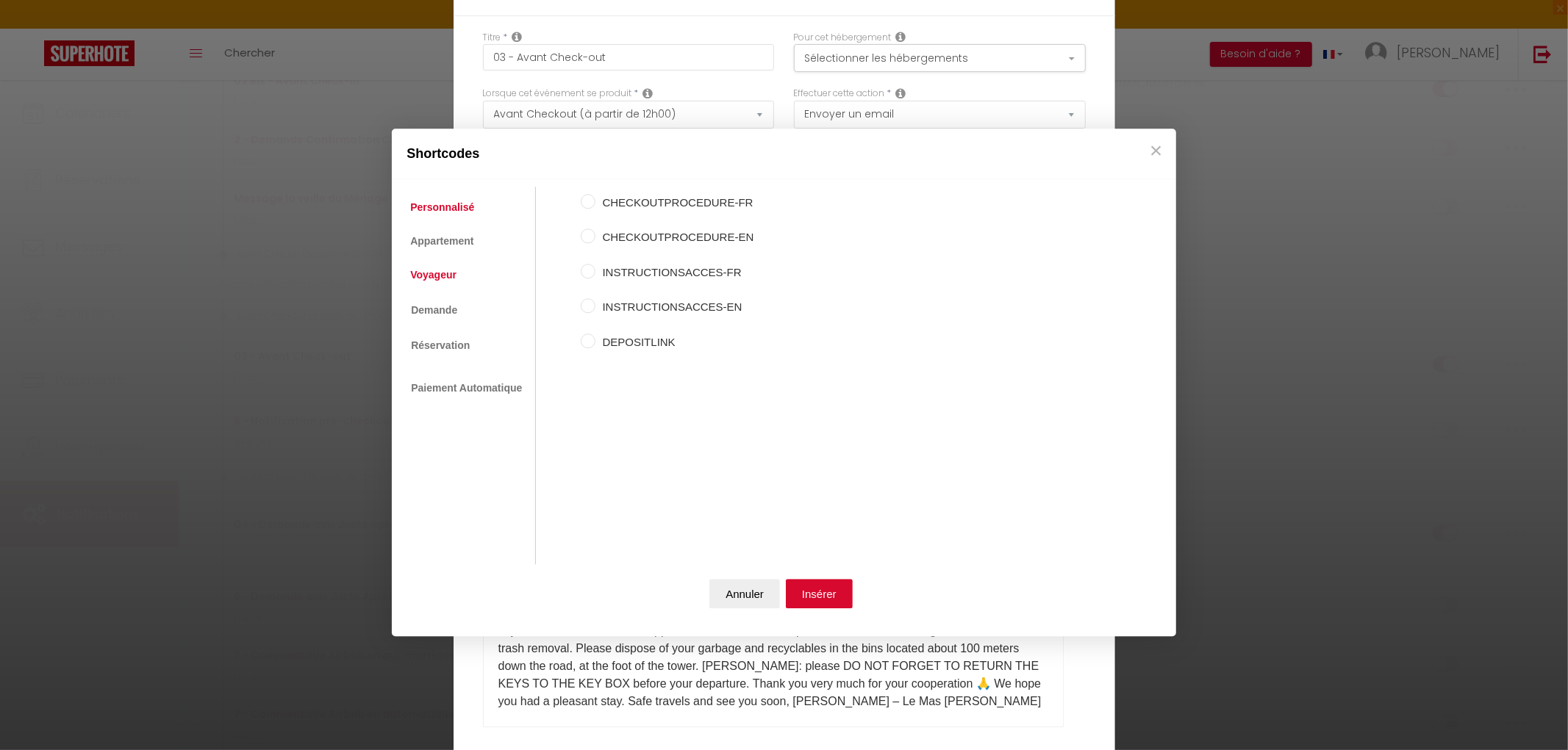
click at [436, 281] on link "Voyageur" at bounding box center [433, 276] width 61 height 26
click at [650, 236] on label "Prénom du voyageur" at bounding box center [668, 238] width 145 height 17
click at [595, 236] on input "Prénom du voyageur" at bounding box center [588, 237] width 15 height 15
click at [813, 601] on button "Insérer" at bounding box center [819, 594] width 67 height 30
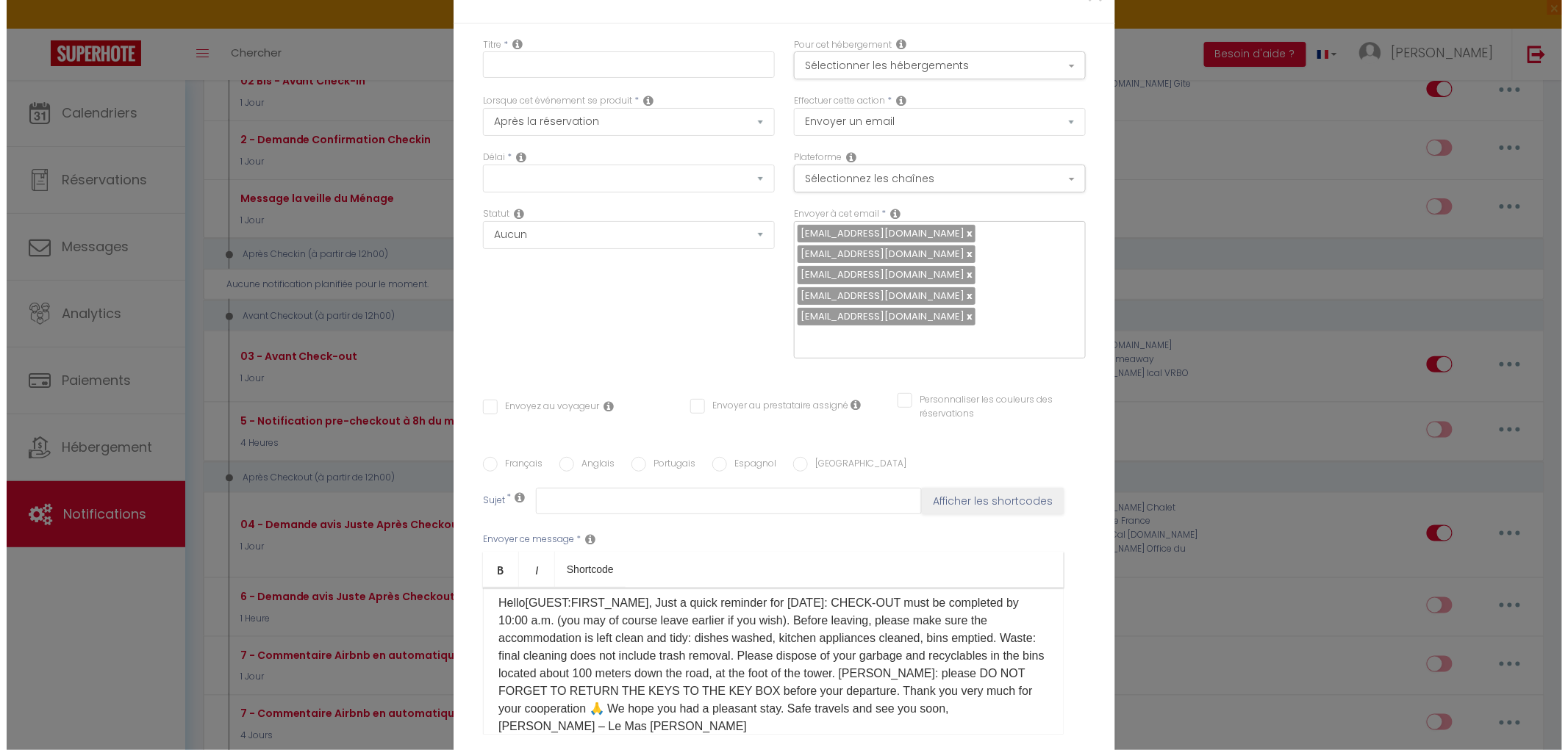
scroll to position [0, 0]
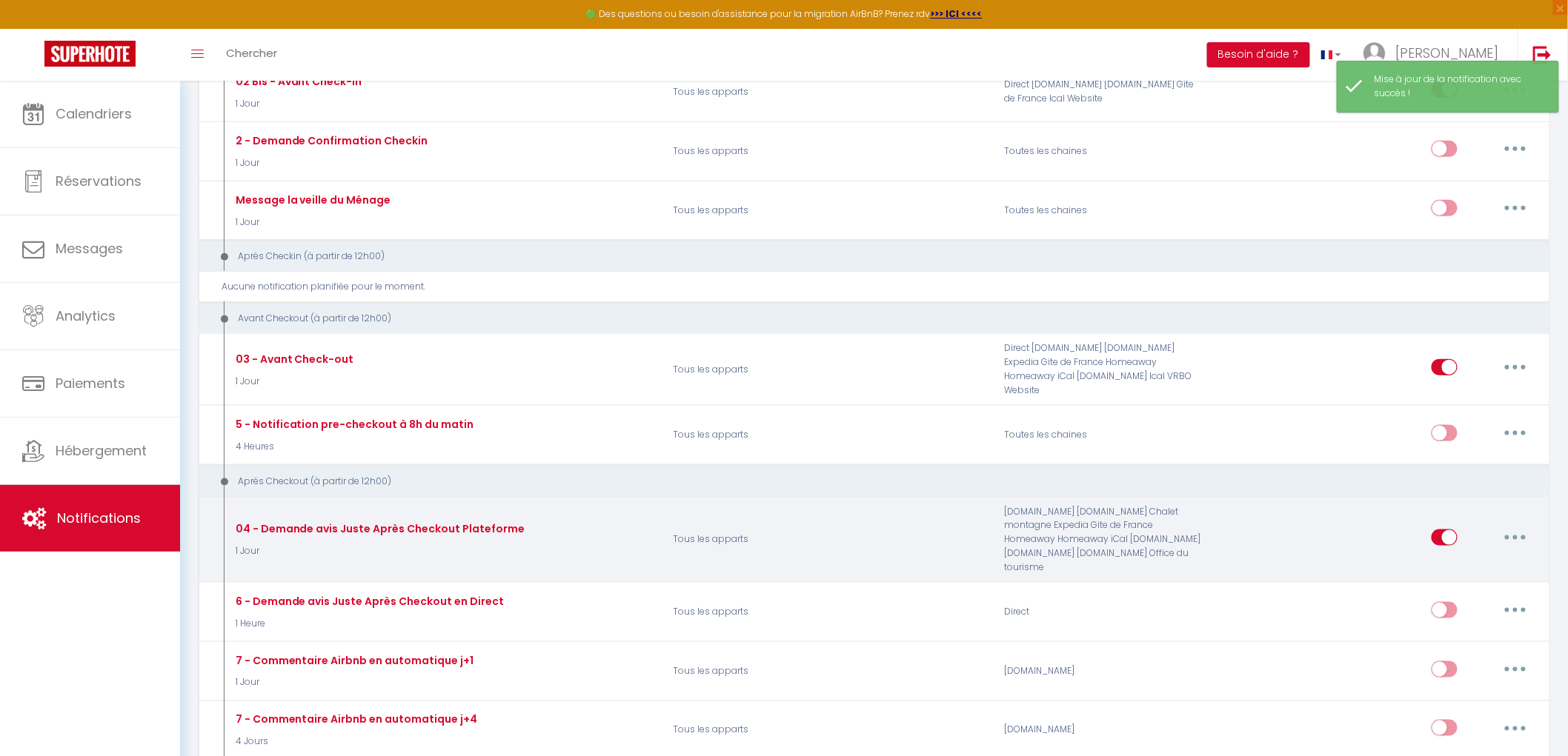
click at [1508, 526] on button "button" at bounding box center [1515, 538] width 42 height 24
click at [1436, 558] on link "Editer" at bounding box center [1477, 571] width 110 height 25
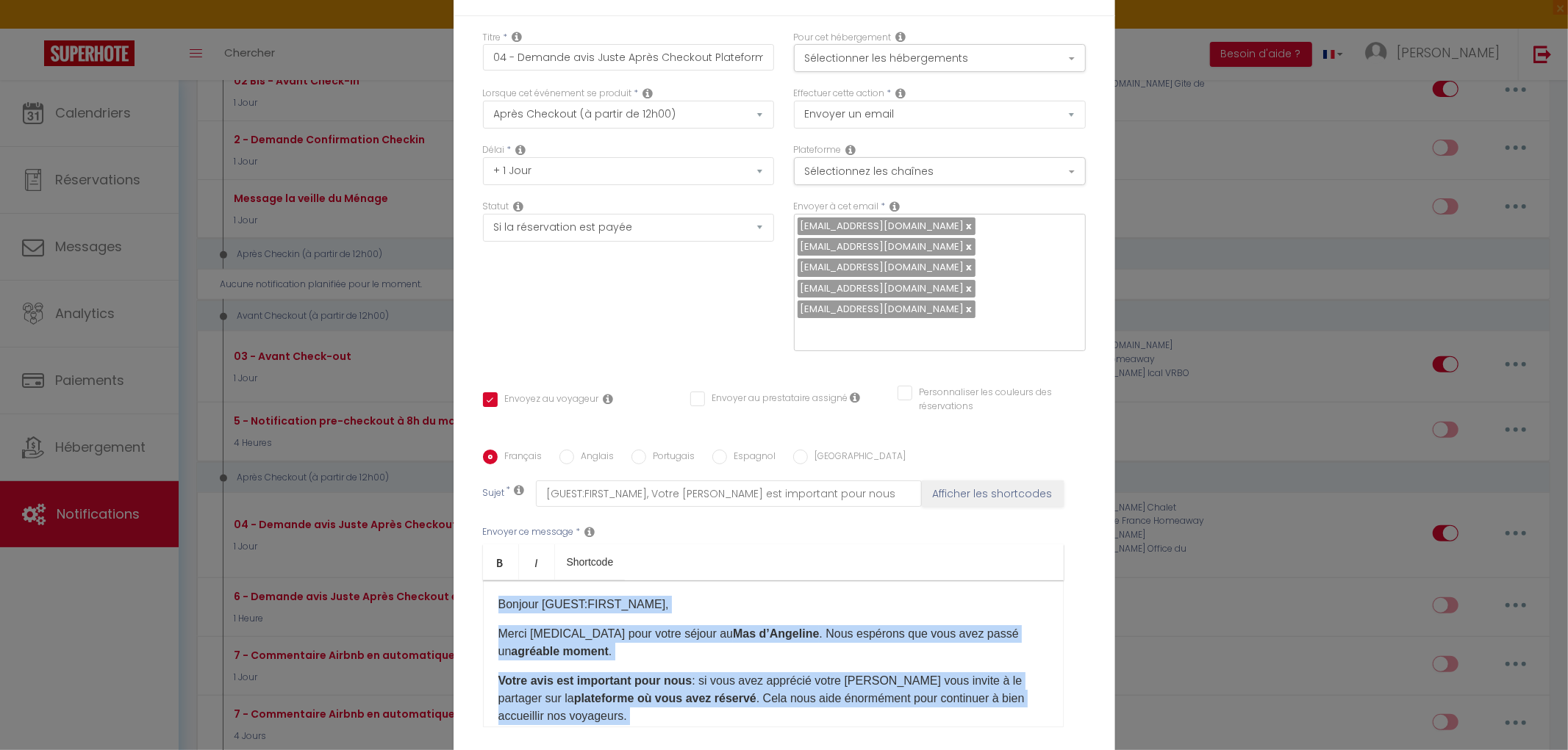
drag, startPoint x: 872, startPoint y: 585, endPoint x: 474, endPoint y: 447, distance: 421.2
click at [479, 450] on div "Français Anglais Portugais Espagnol Italien Sujet * [GUEST:FIRST_NAME], Votre […" at bounding box center [784, 598] width 610 height 296
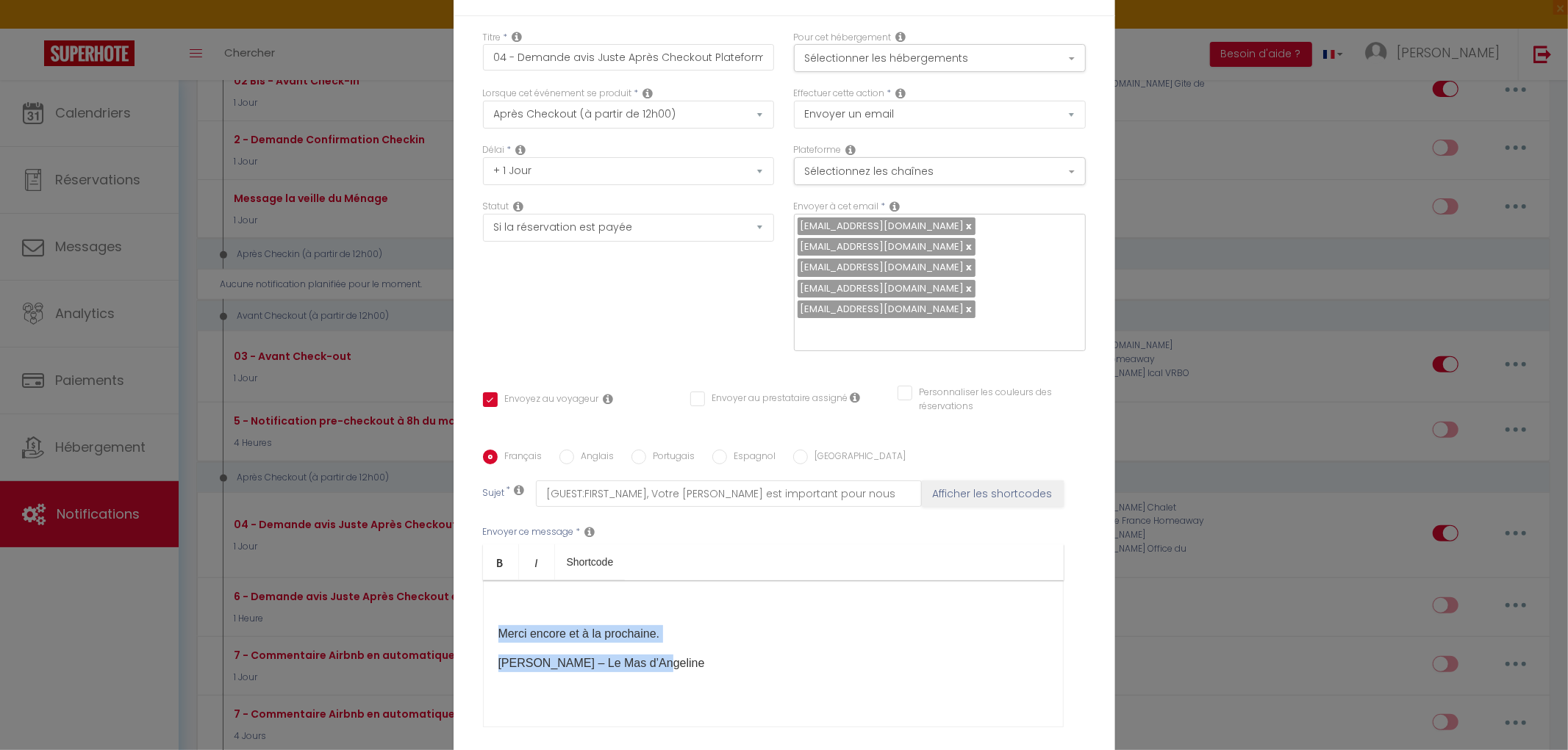
drag, startPoint x: 493, startPoint y: 510, endPoint x: 723, endPoint y: 576, distance: 239.3
click at [723, 580] on div "Merci [MEDICAL_DATA] et à la prochaine. [PERSON_NAME] – Le Mas d’Angeline" at bounding box center [772, 654] width 581 height 147
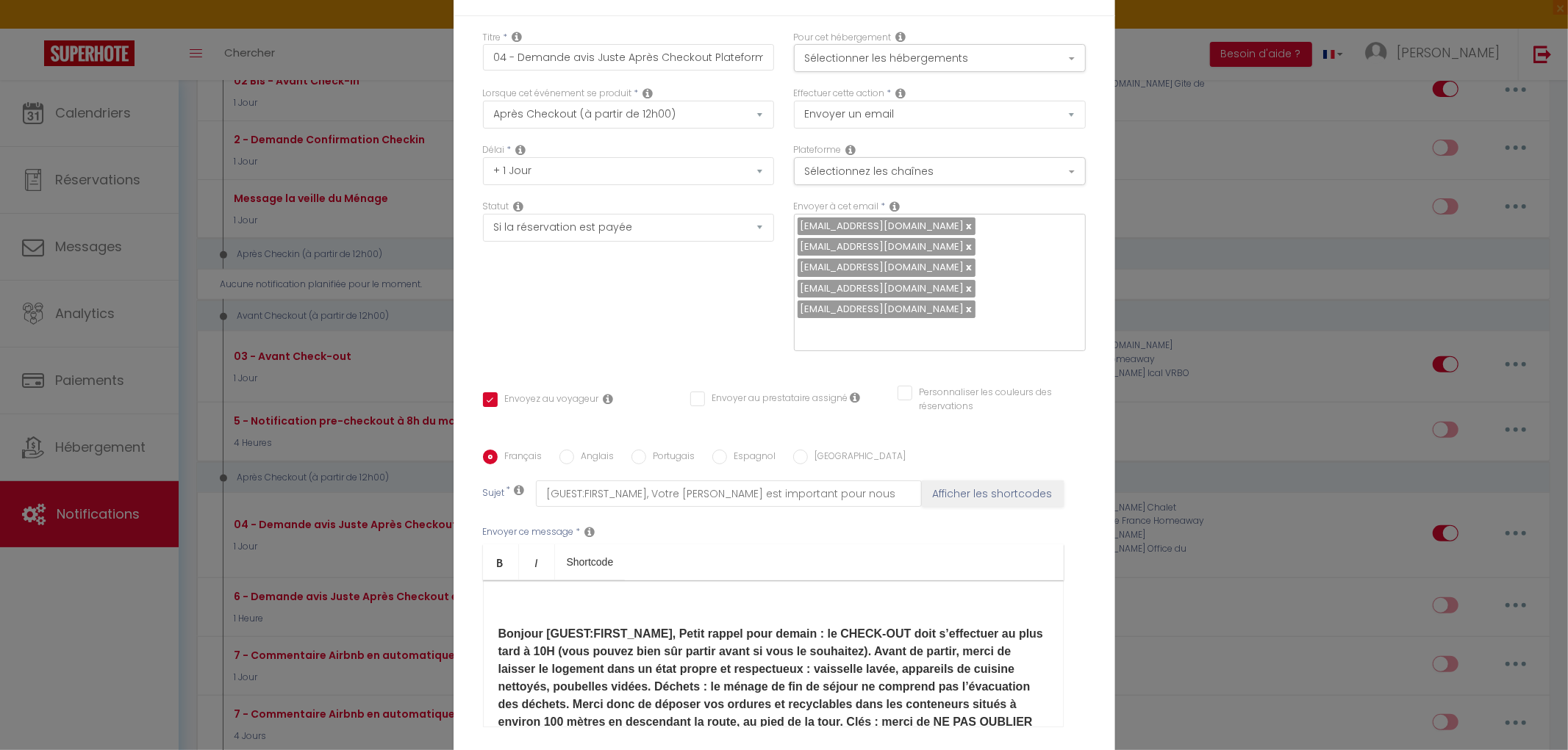
click at [498, 627] on strong "Bonjour [GUEST:FIRST_NAME], Petit rappel pour demain : le CHECK-OUT doit s’effe…" at bounding box center [772, 704] width 548 height 154
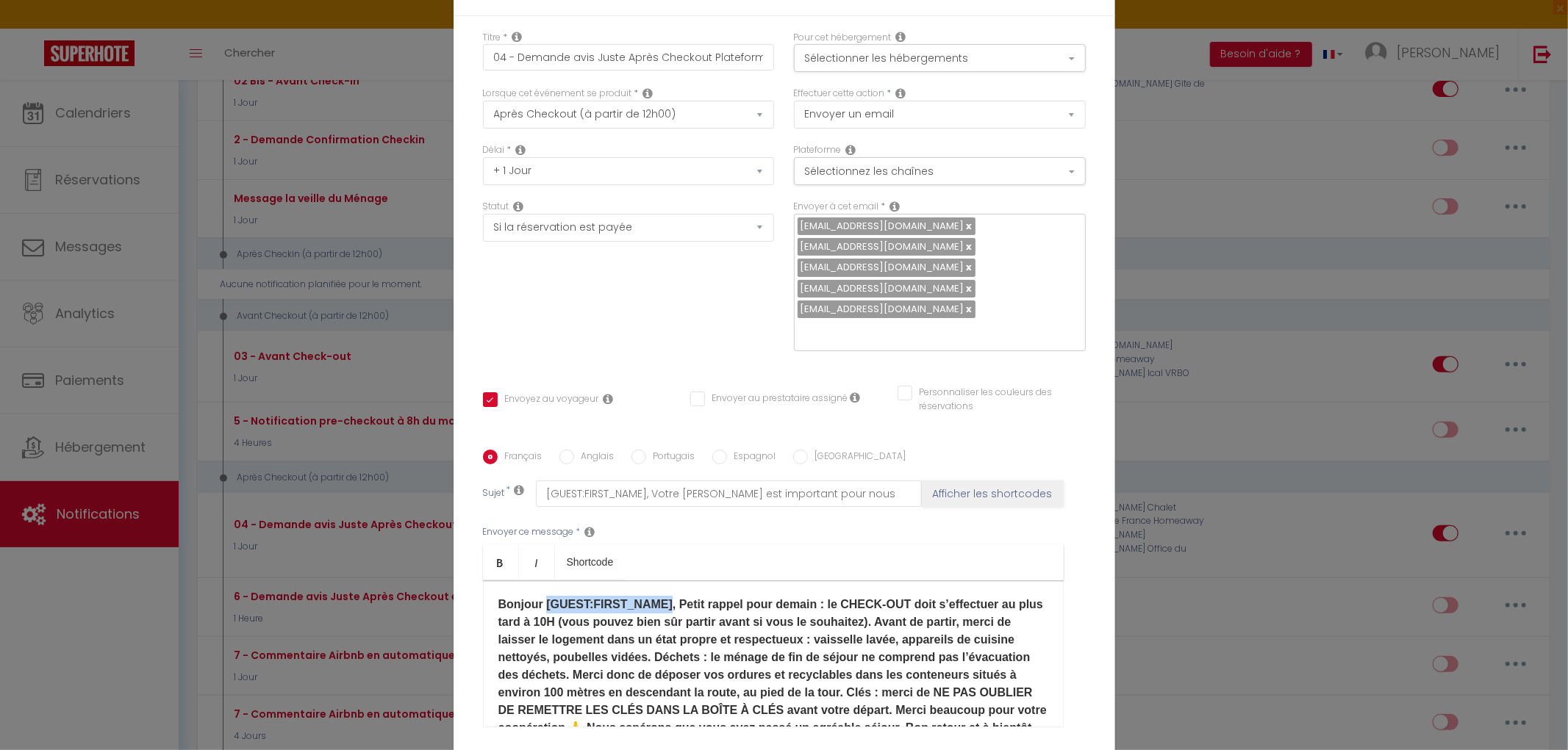
drag, startPoint x: 655, startPoint y: 477, endPoint x: 538, endPoint y: 476, distance: 117.0
click at [538, 599] on strong "Bonjour [GUEST:FIRST_NAME], Petit rappel pour demain : le CHECK-OUT doit s’effe…" at bounding box center [772, 675] width 548 height 154
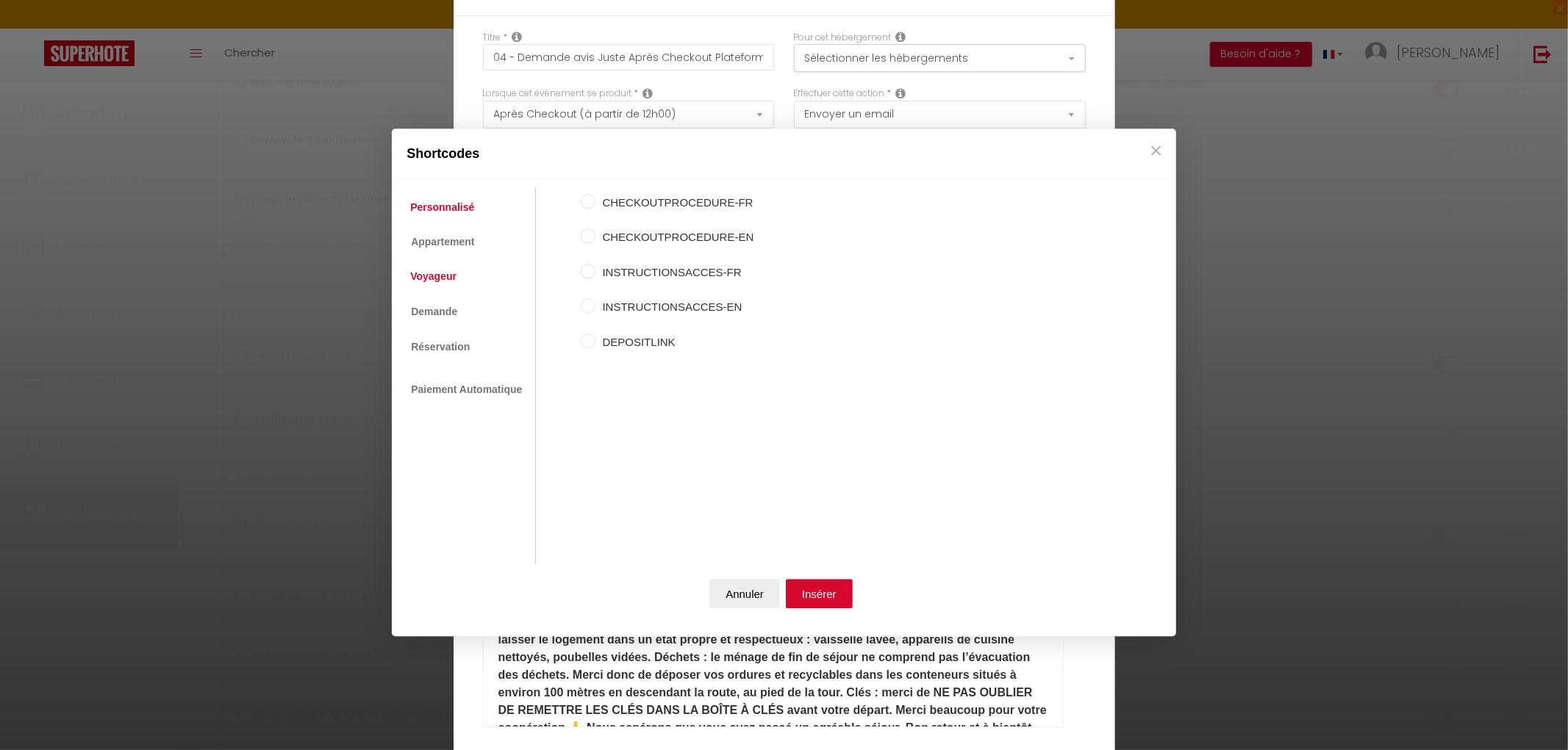
click at [442, 282] on link "Voyageur" at bounding box center [433, 277] width 61 height 26
click at [589, 243] on input "Prénom du voyageur" at bounding box center [588, 237] width 15 height 15
click at [820, 601] on button "Insérer" at bounding box center [819, 594] width 67 height 30
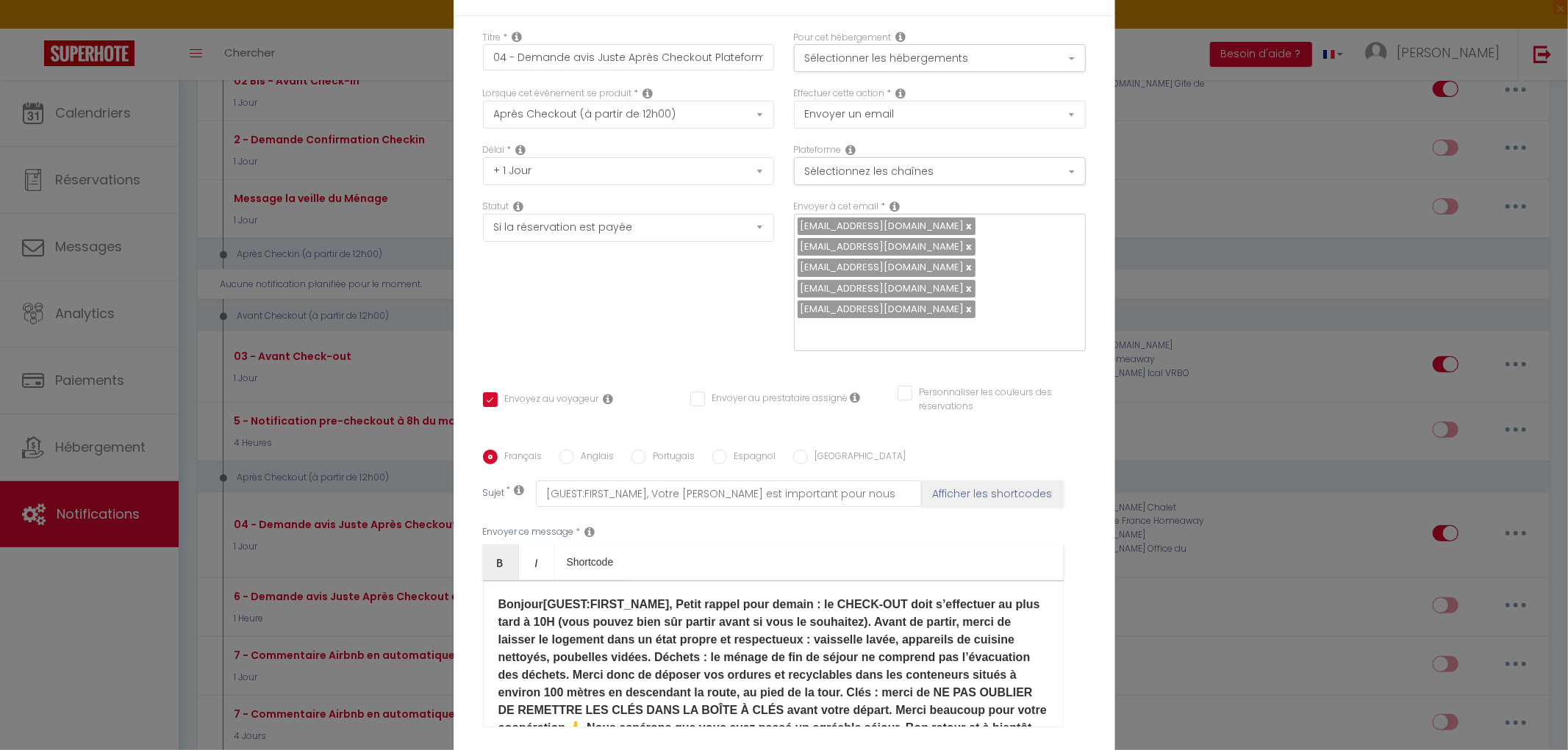
scroll to position [57, 0]
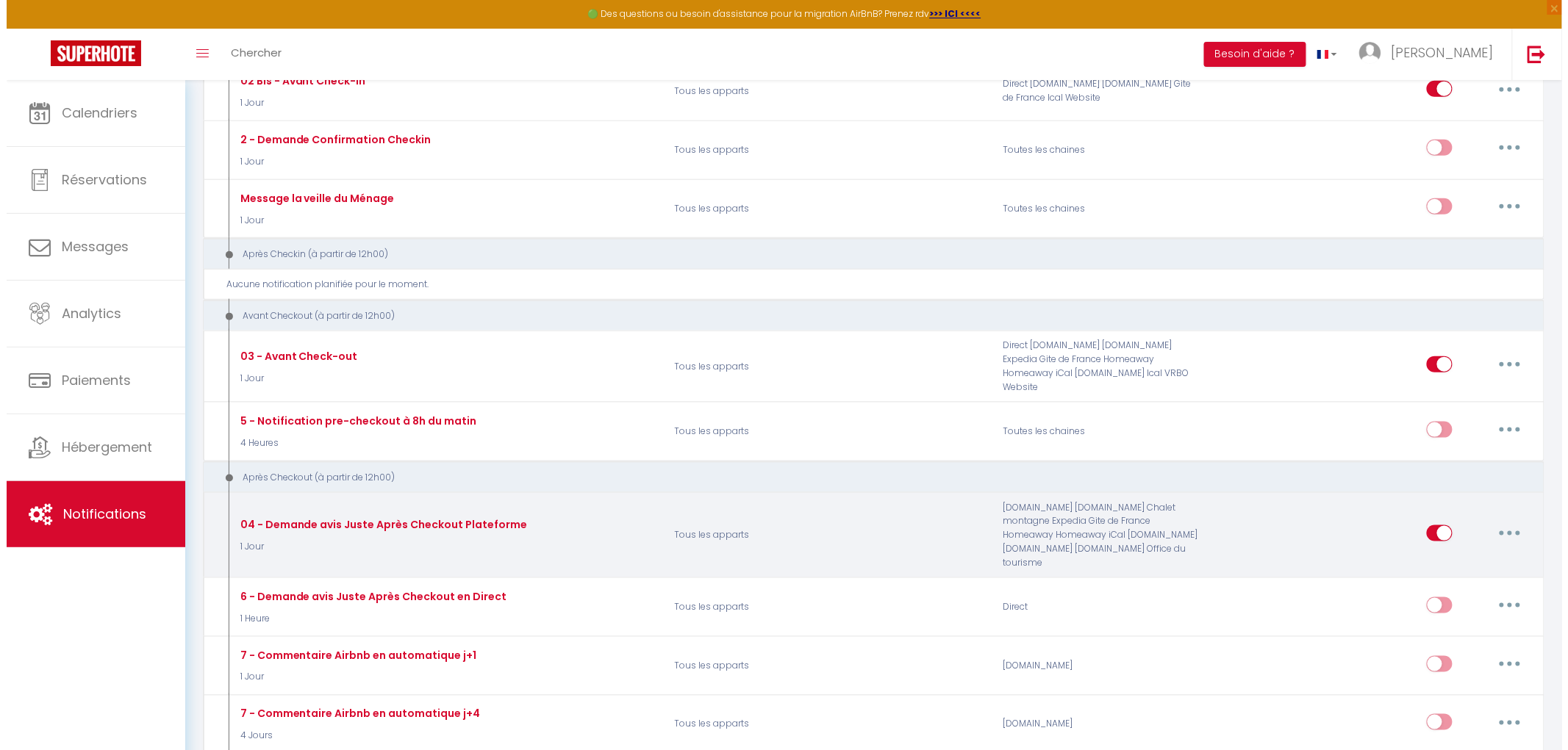
scroll to position [571, 0]
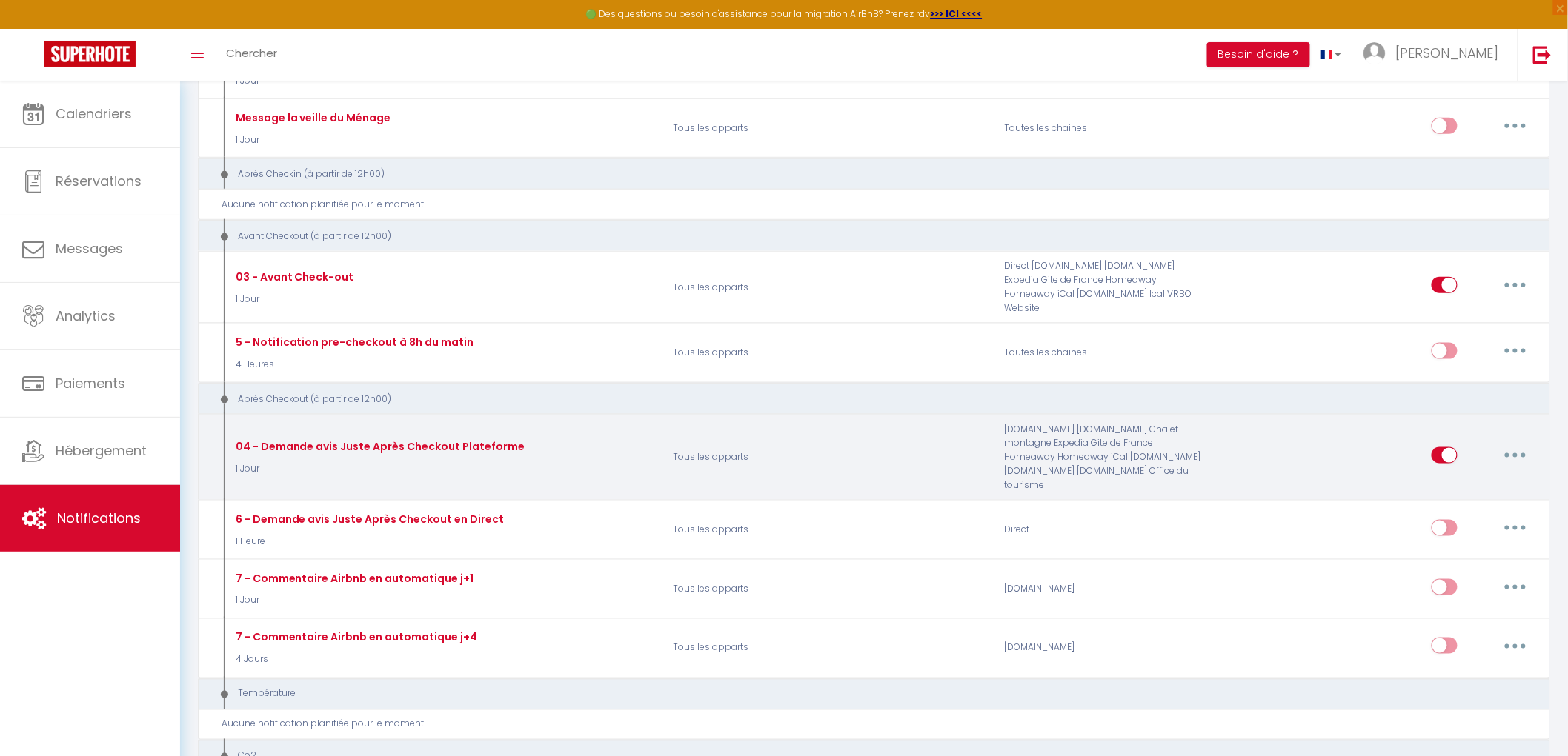
click at [1517, 444] on button "button" at bounding box center [1515, 456] width 42 height 24
click at [1439, 476] on link "Editer" at bounding box center [1477, 489] width 110 height 25
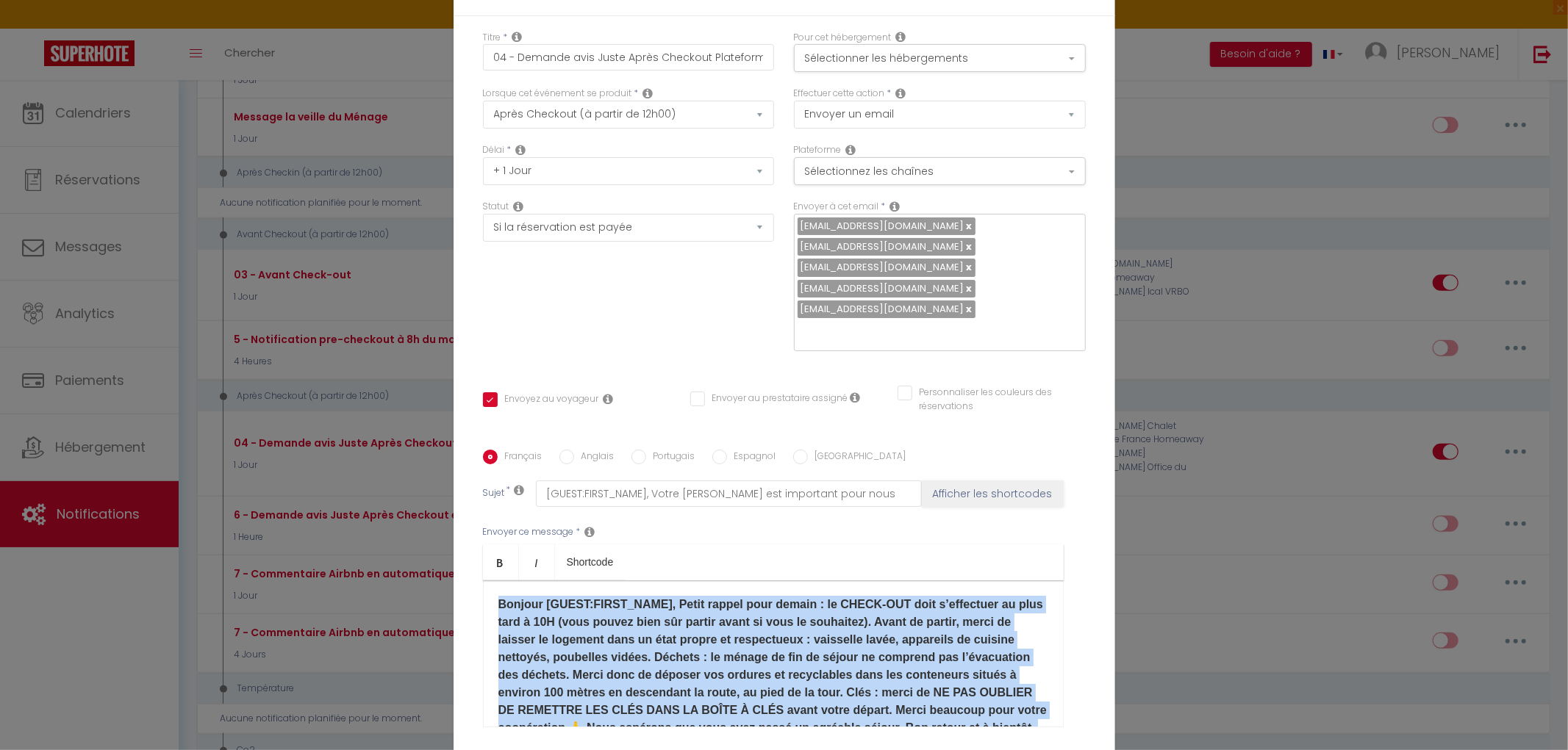
scroll to position [57, 0]
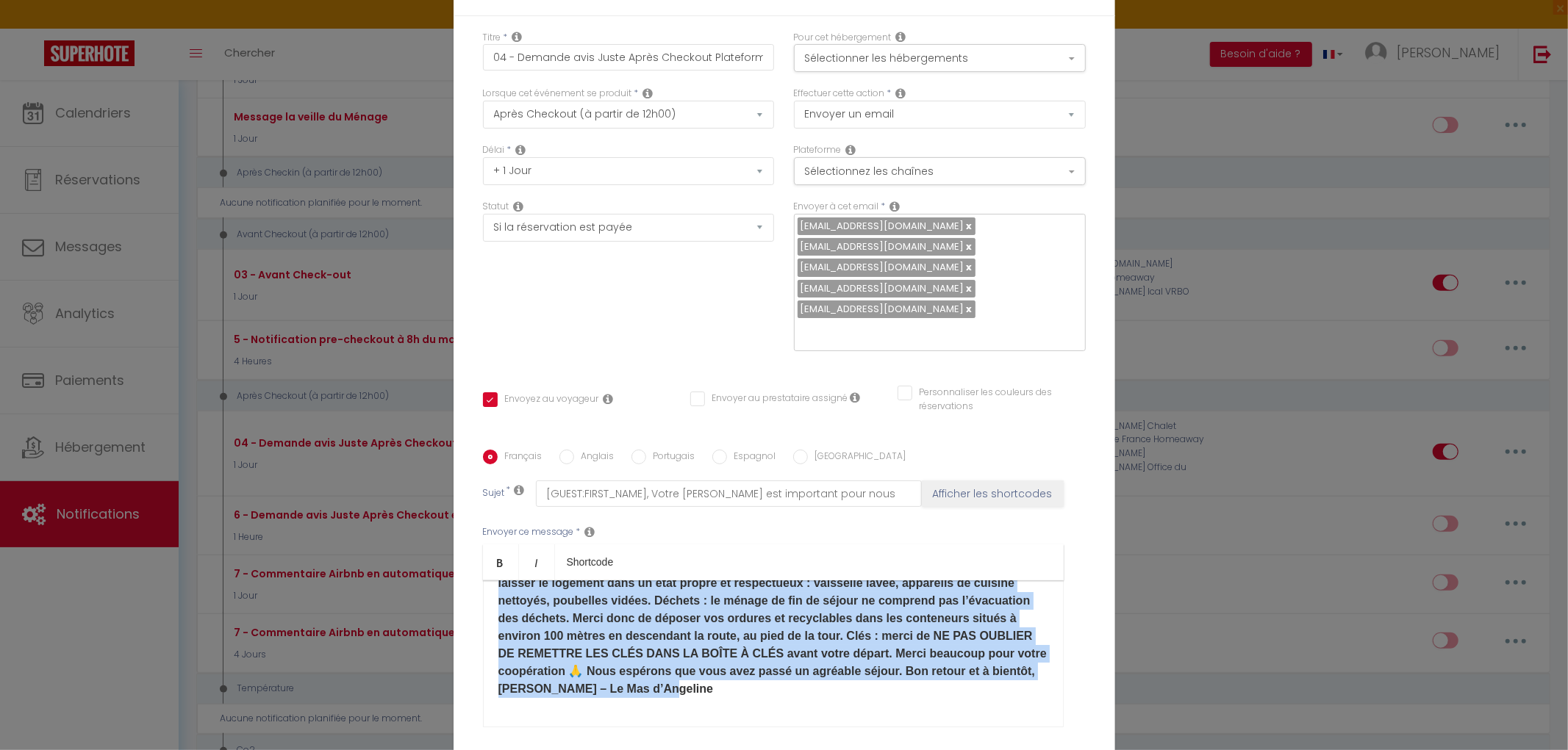
drag, startPoint x: 489, startPoint y: 477, endPoint x: 852, endPoint y: 596, distance: 382.0
click at [852, 596] on div "Bonjour [GUEST:FIRST_NAME]​, Petit rappel pour demain : le CHECK-OUT doit s’eff…" at bounding box center [772, 654] width 581 height 147
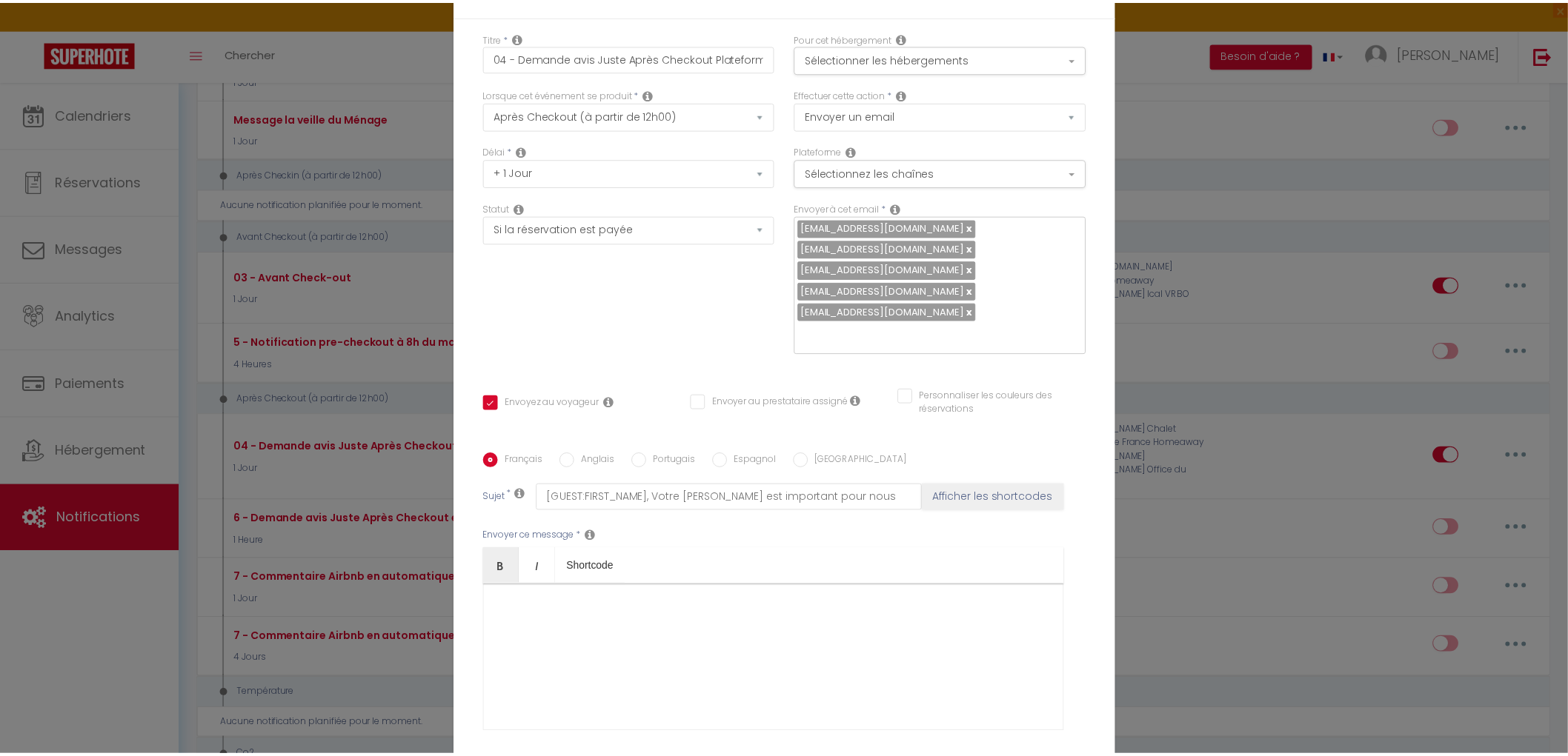
scroll to position [0, 0]
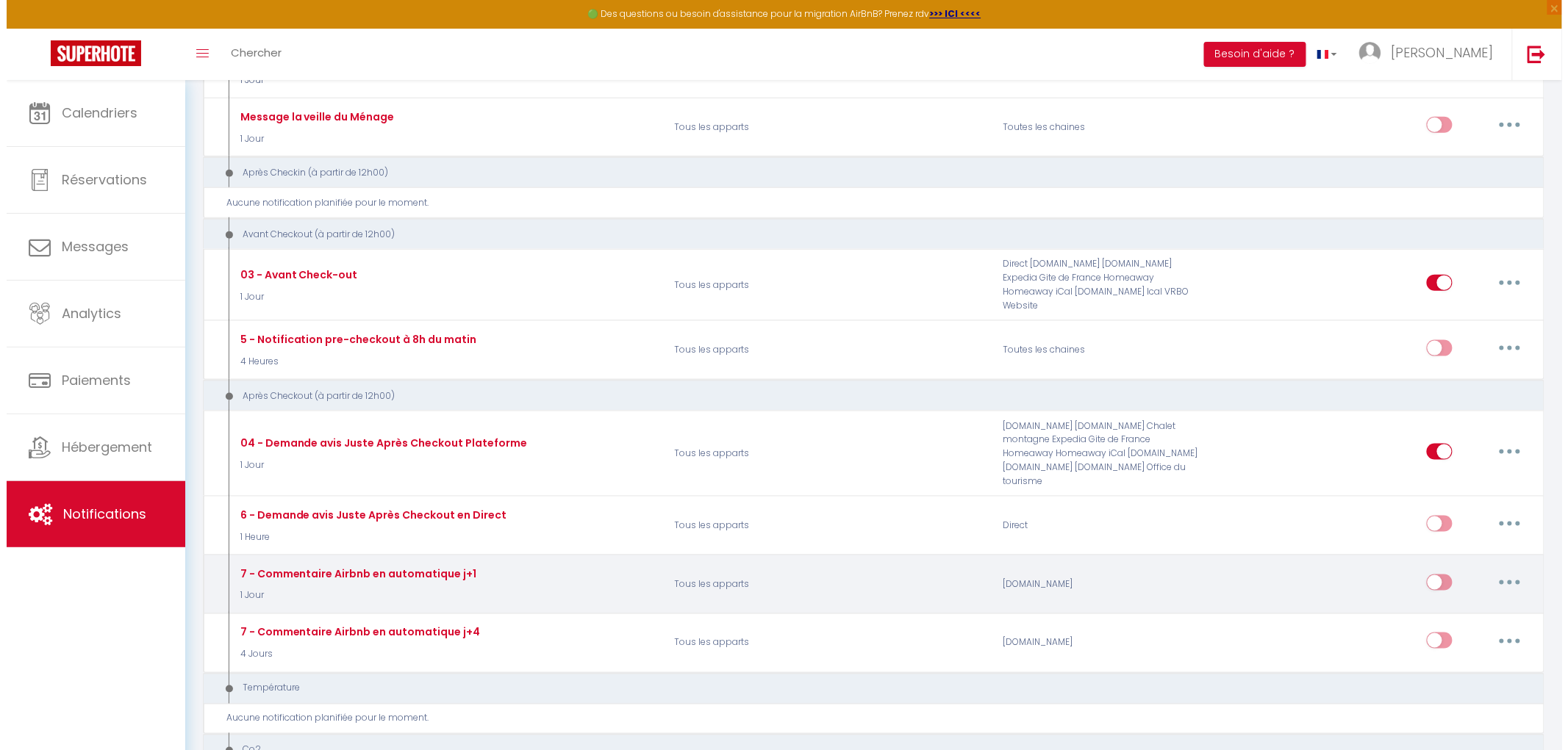
scroll to position [489, 0]
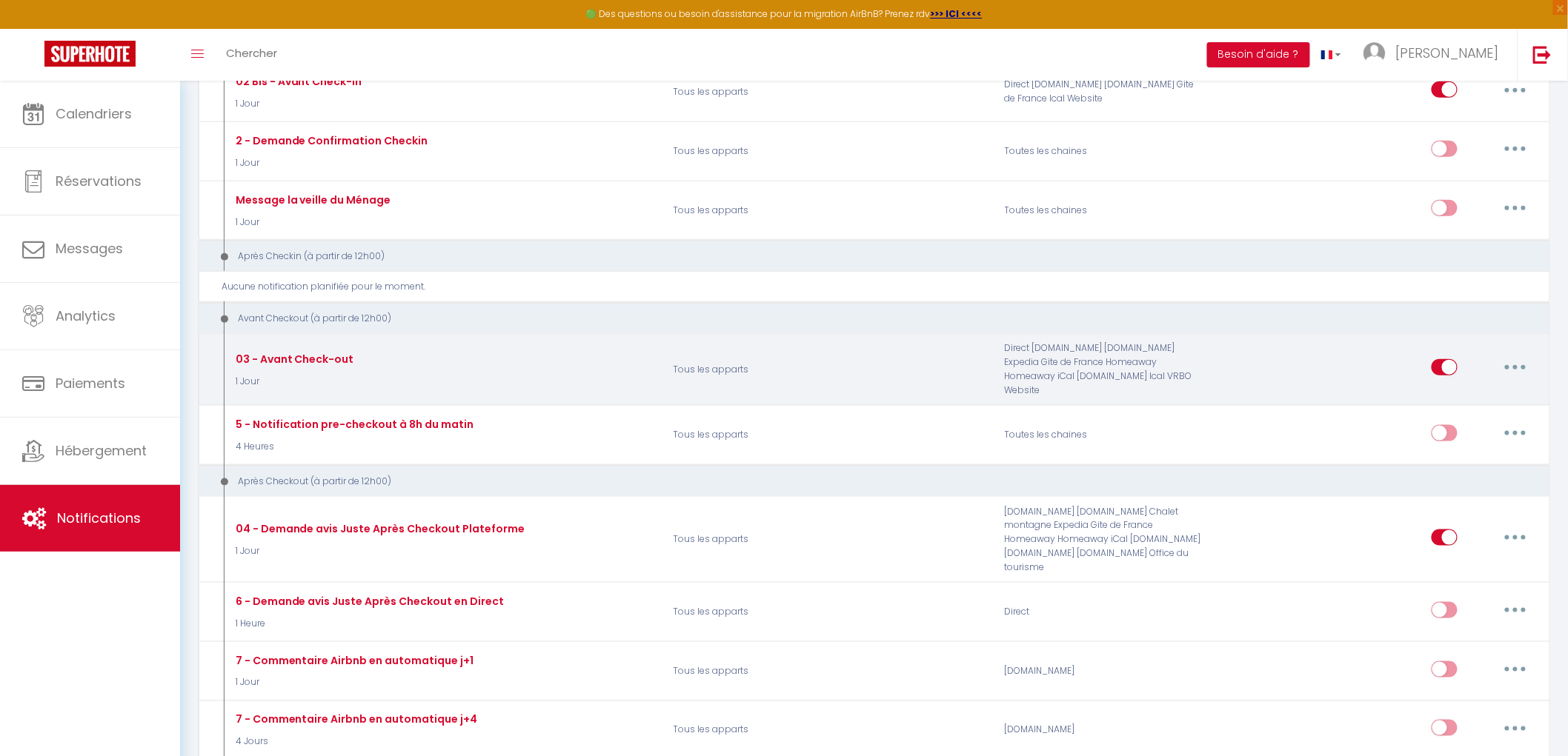
click at [1514, 368] on button "button" at bounding box center [1515, 367] width 42 height 24
click at [1462, 401] on link "Editer" at bounding box center [1477, 402] width 110 height 25
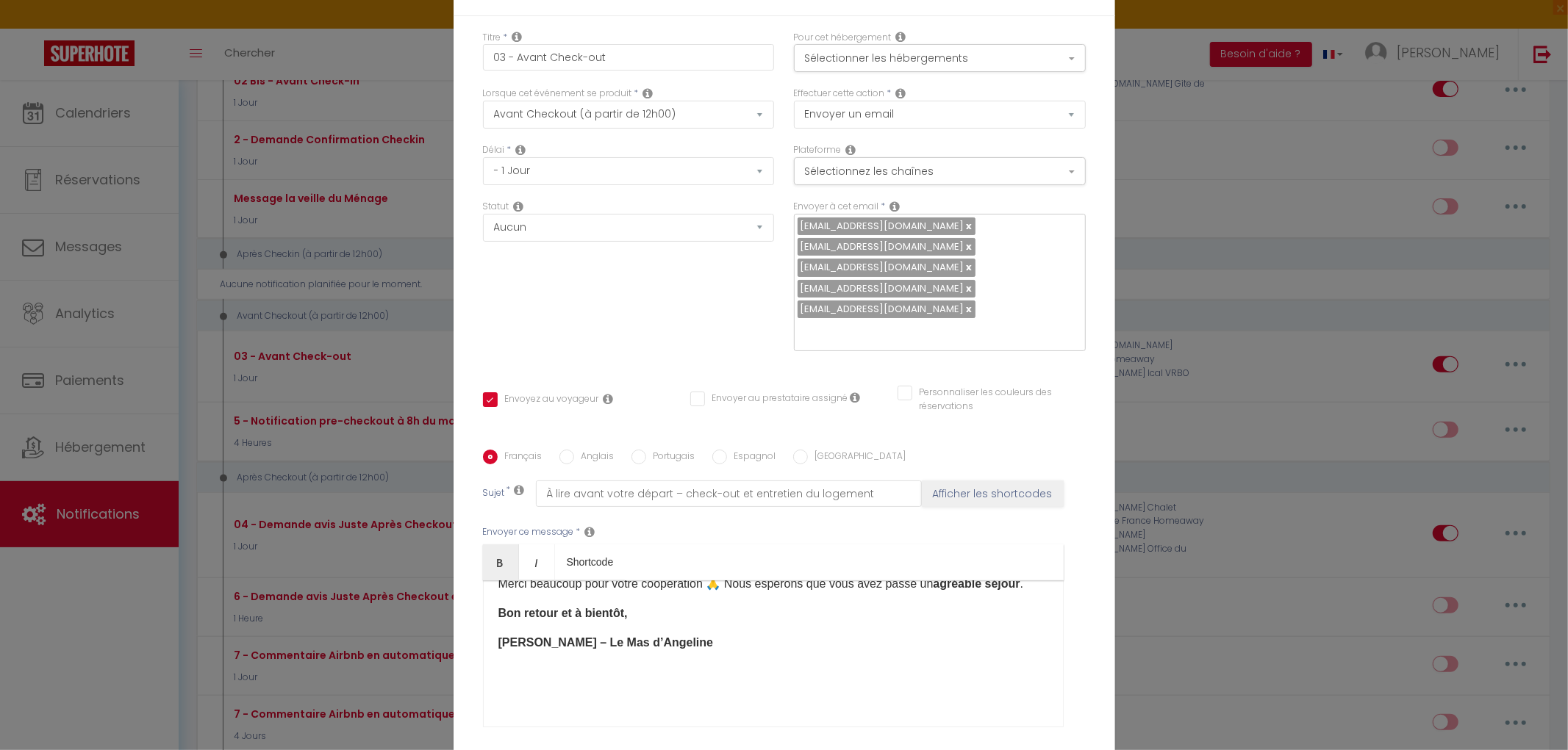
scroll to position [356, 0]
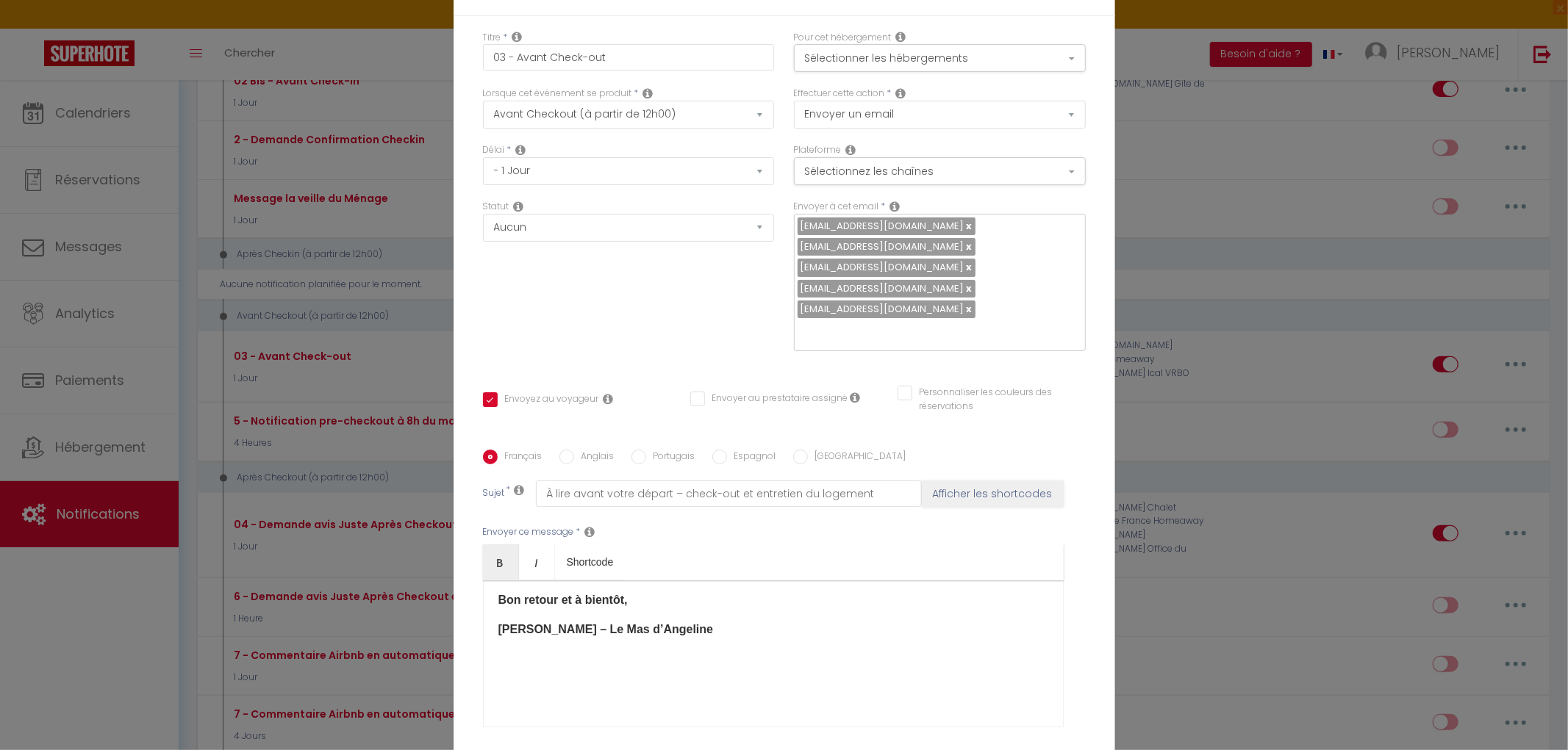
click at [498, 650] on p at bounding box center [773, 659] width 550 height 17
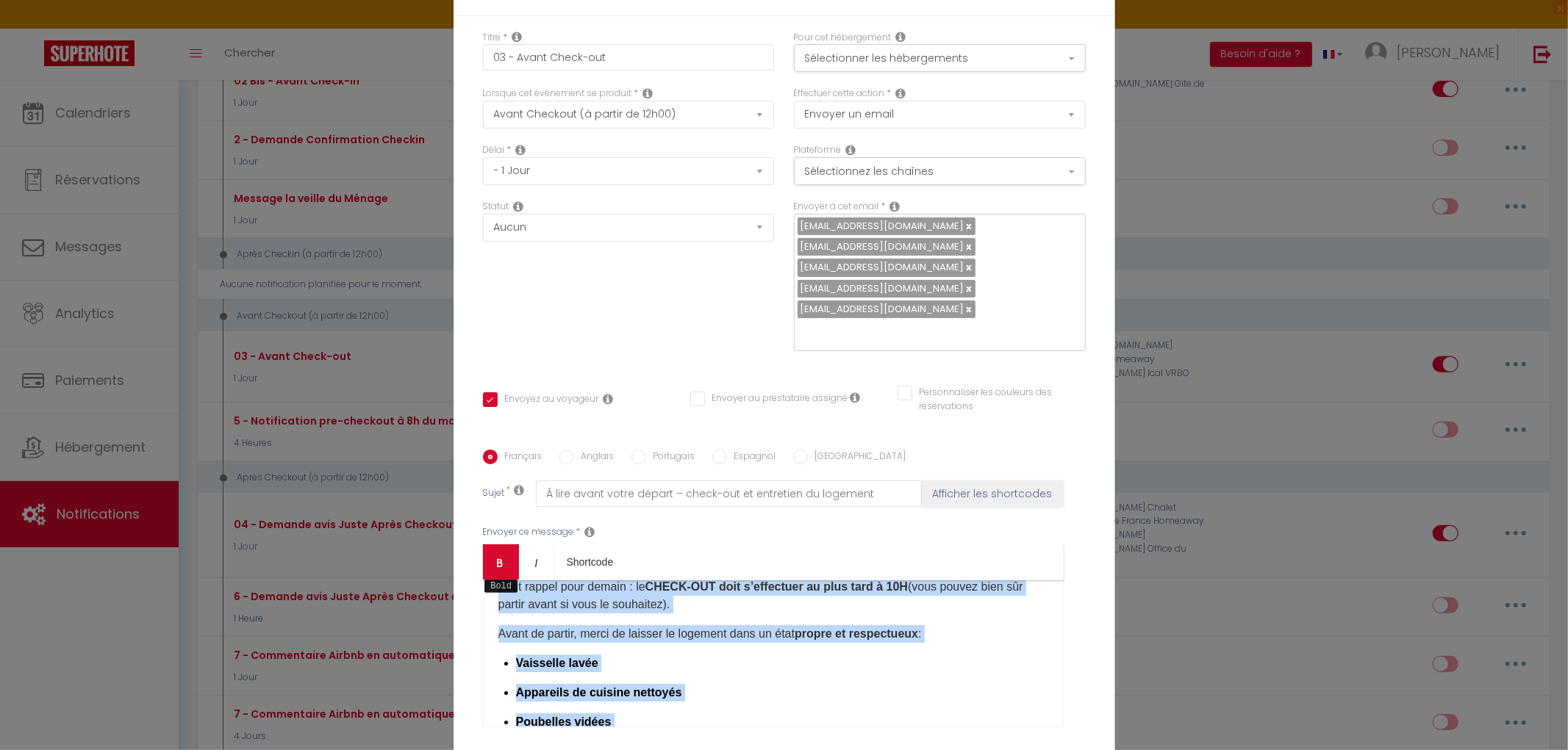
scroll to position [0, 0]
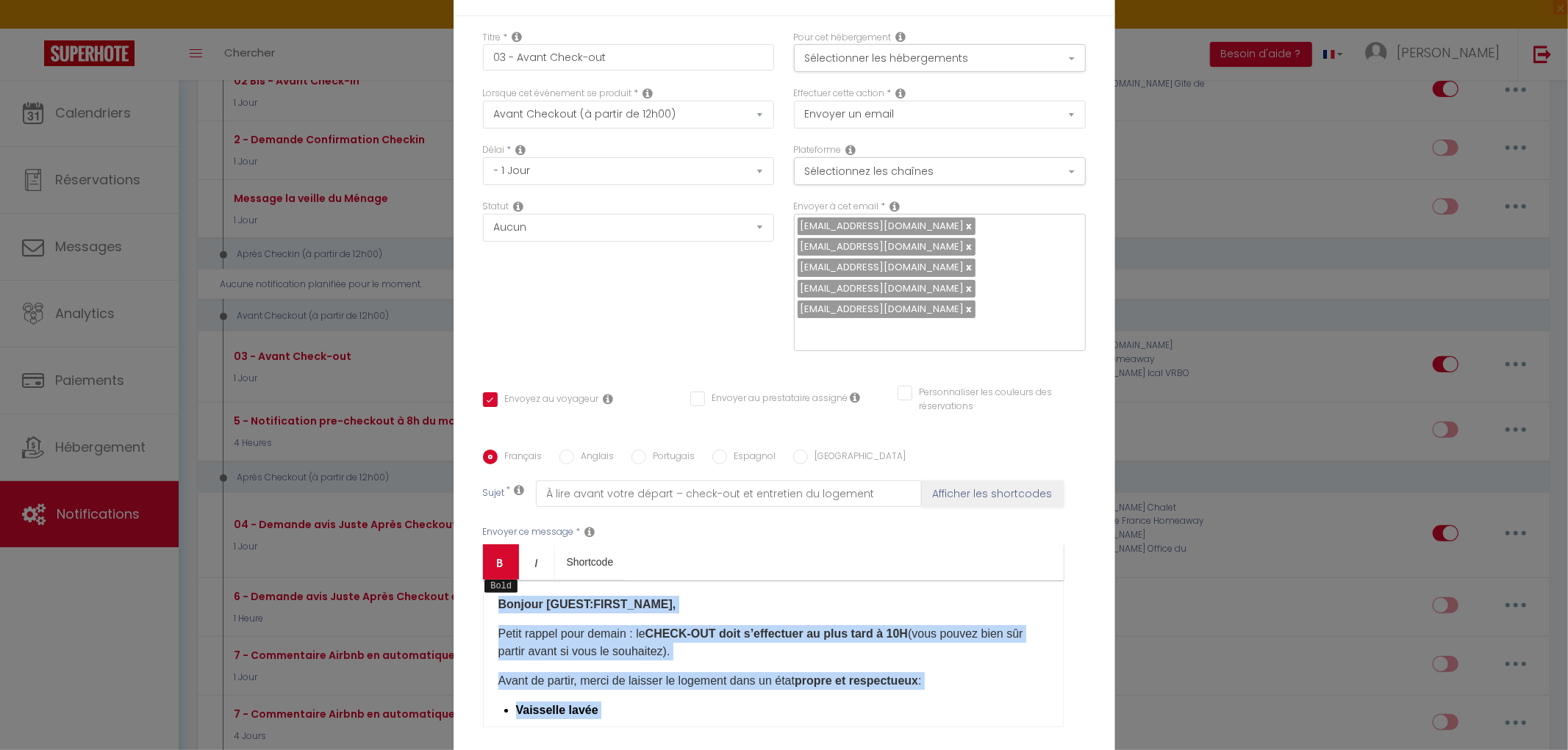
drag, startPoint x: 654, startPoint y: 503, endPoint x: 489, endPoint y: 427, distance: 181.7
click at [489, 544] on div "Bold Italic Shortcode Rich text editor Bonjour [GUEST:FIRST_NAME]​​, Petit rapp…" at bounding box center [772, 636] width 581 height 183
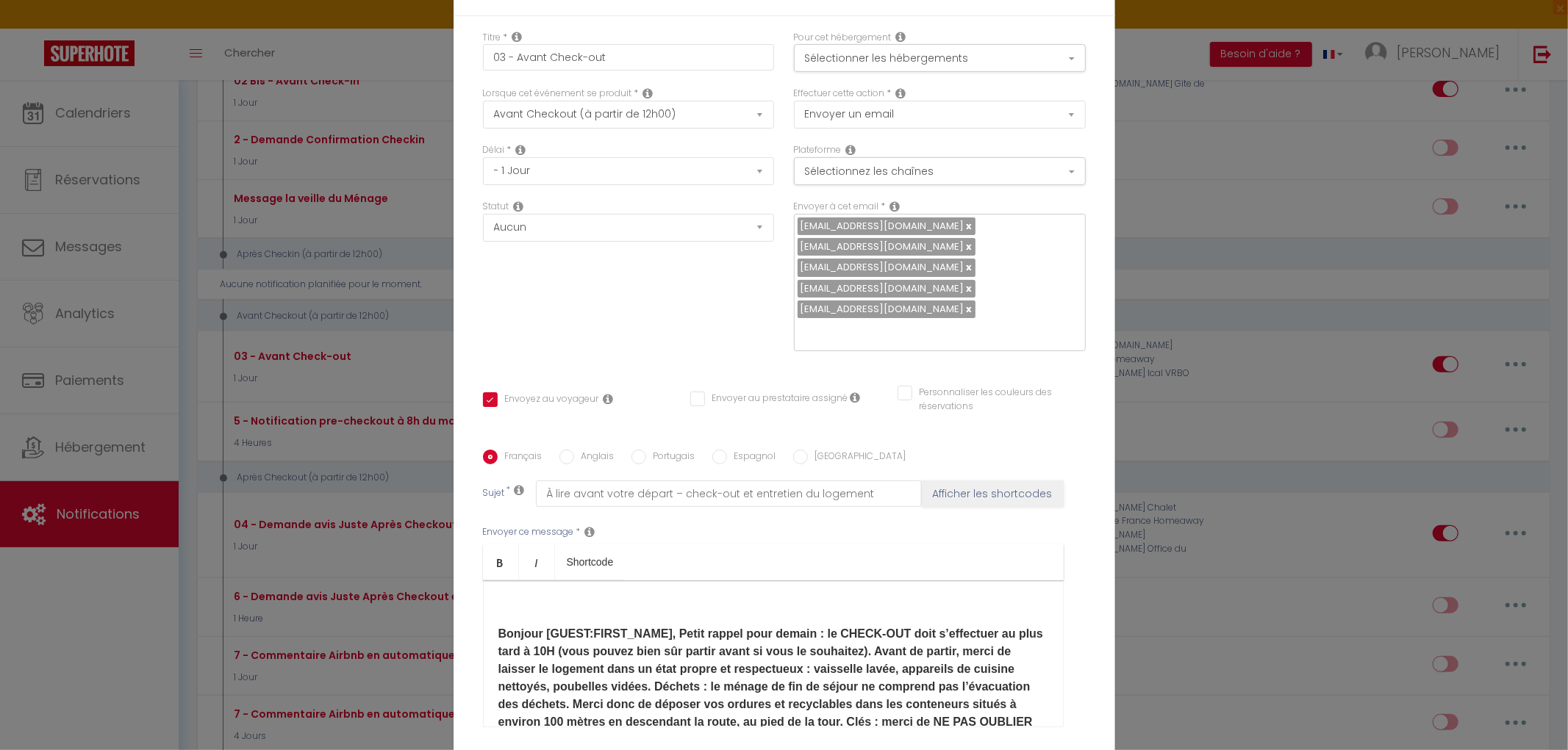
click at [490, 580] on div "Bonjour [GUEST:FIRST_NAME]​, Petit rappel pour demain : le CHECK-OUT doit s’eff…" at bounding box center [772, 654] width 581 height 147
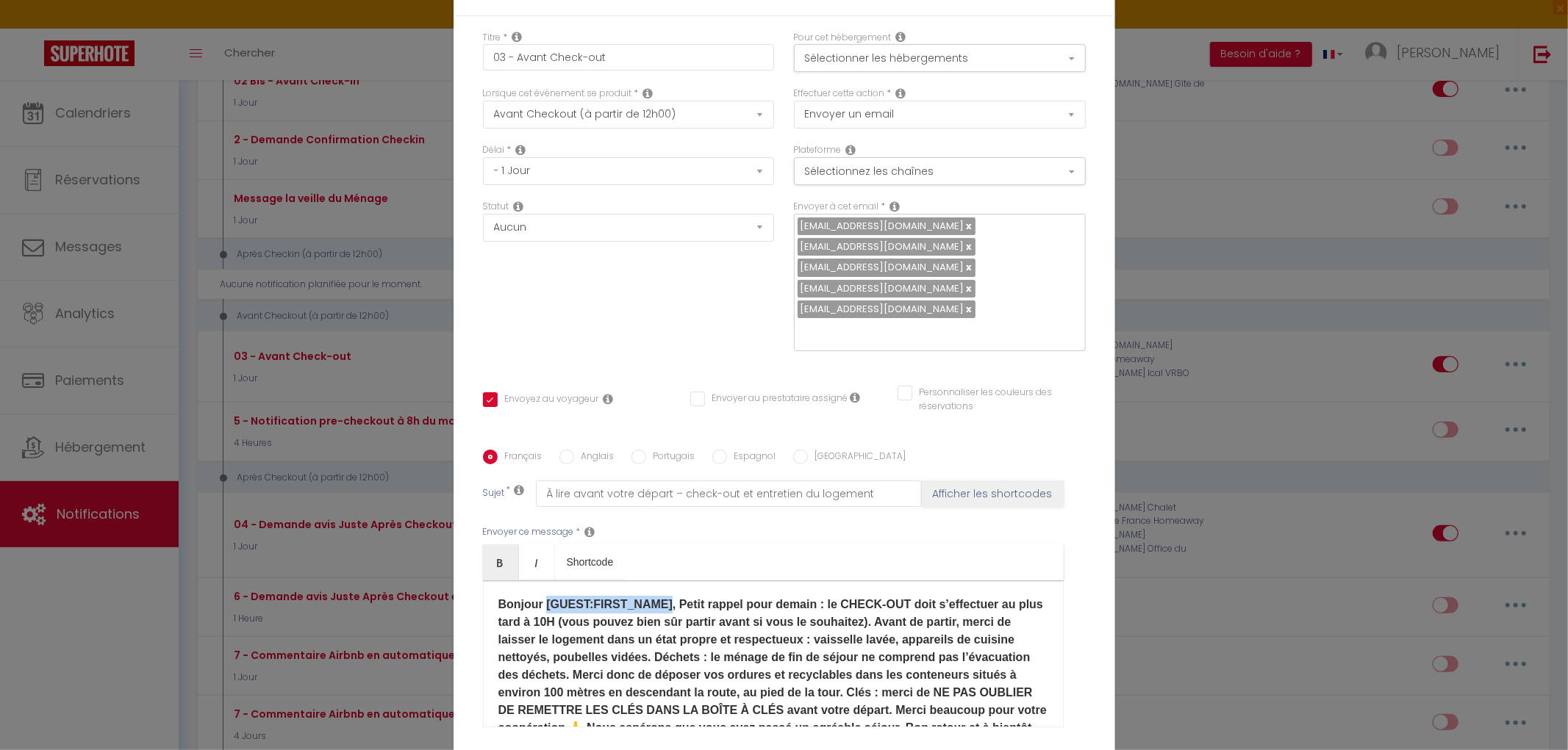
drag, startPoint x: 656, startPoint y: 478, endPoint x: 540, endPoint y: 478, distance: 116.0
click at [540, 599] on b "Bonjour [GUEST:FIRST_NAME]​, Petit rappel pour demain : le CHECK-OUT doit s’eff…" at bounding box center [772, 675] width 548 height 154
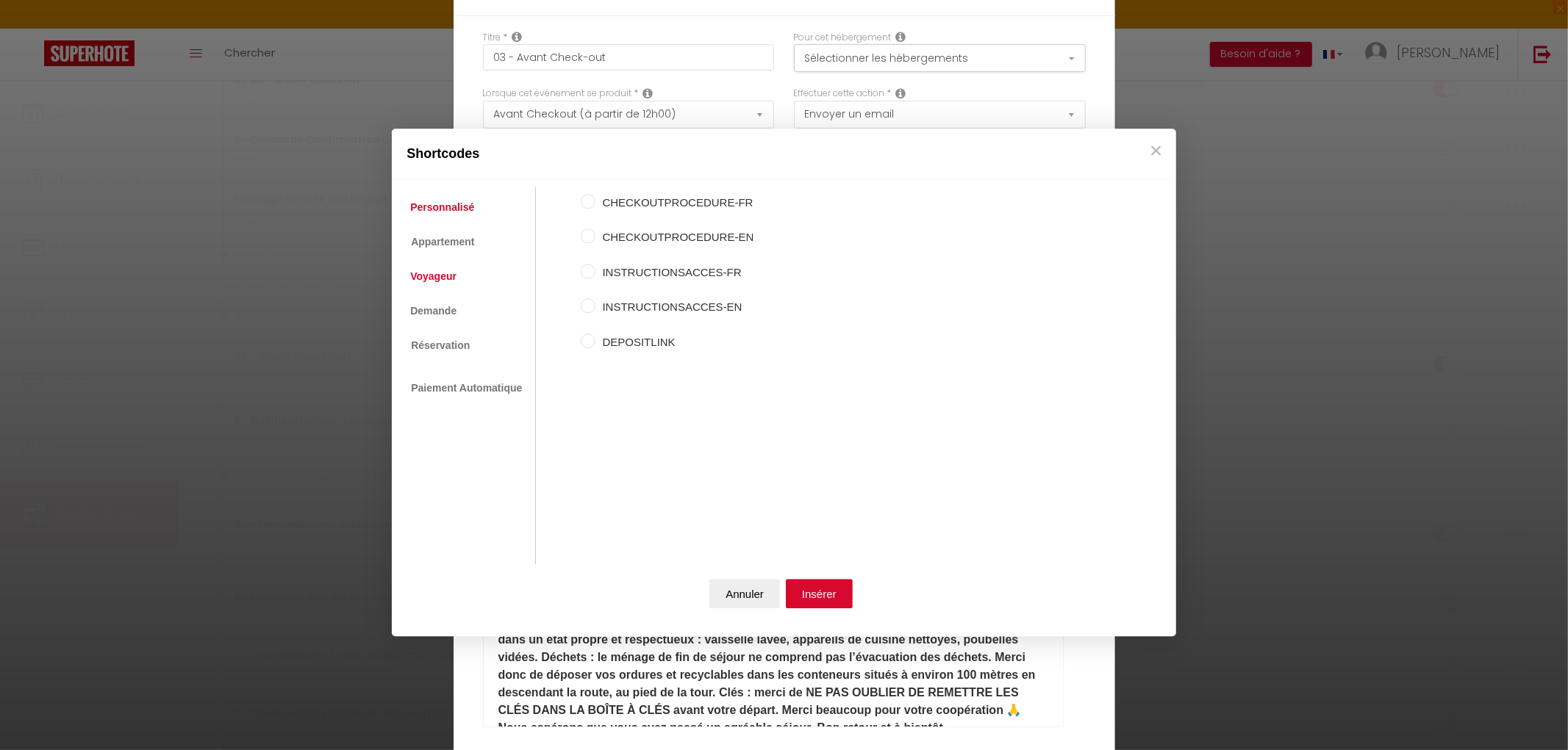
click at [423, 282] on link "Voyageur" at bounding box center [433, 277] width 61 height 26
click at [584, 240] on input "Prénom du voyageur" at bounding box center [588, 237] width 15 height 15
click at [797, 594] on button "Insérer" at bounding box center [819, 594] width 67 height 30
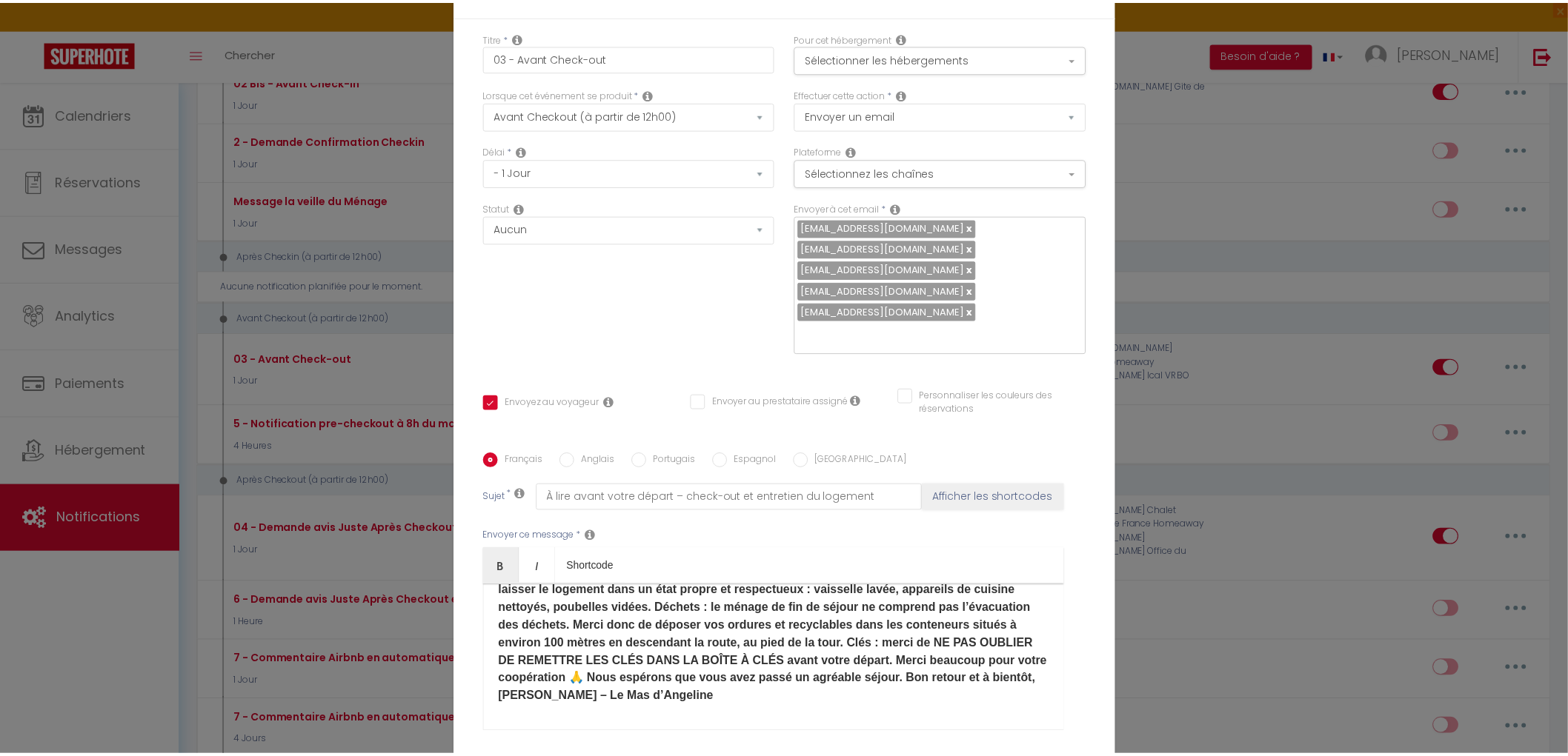
scroll to position [82, 0]
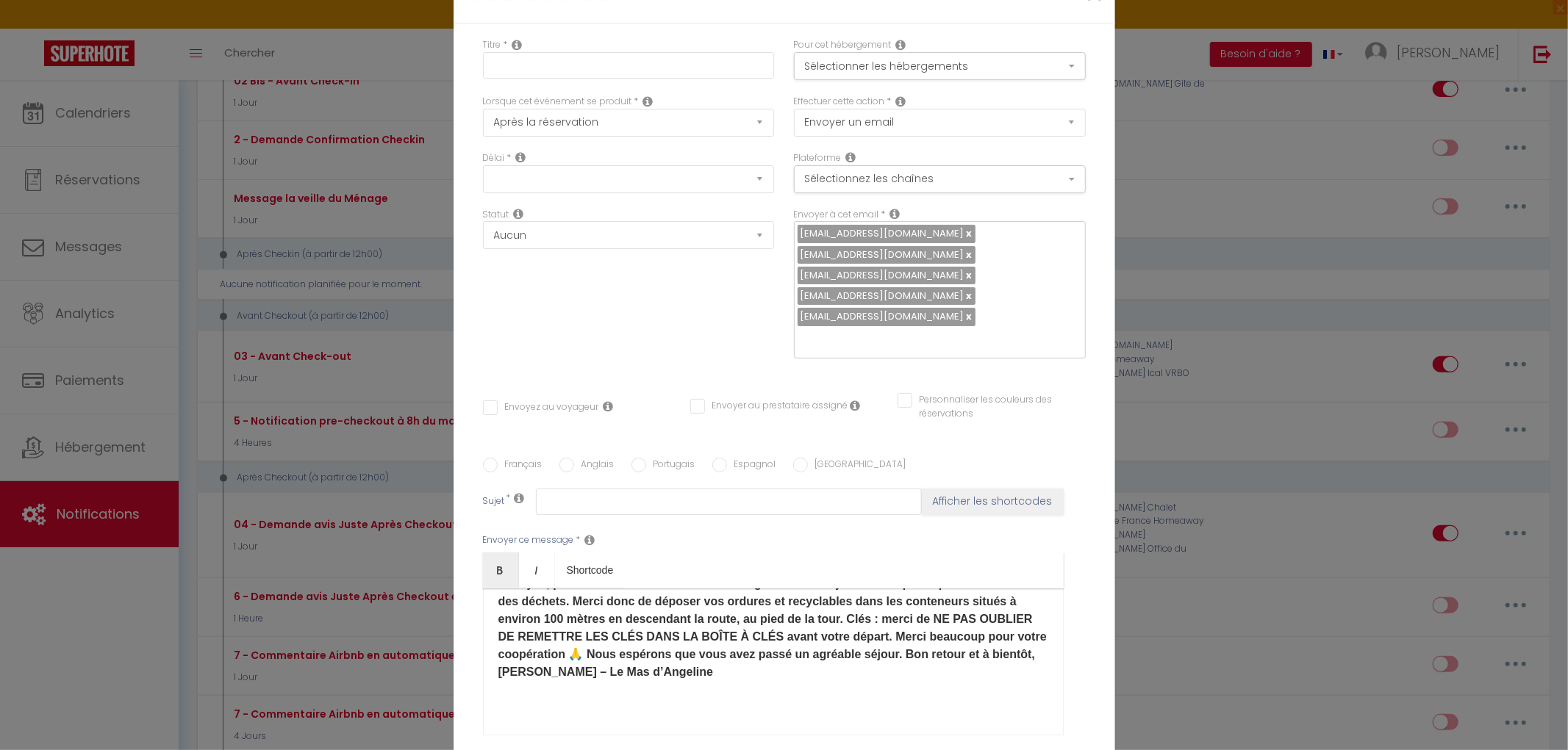
scroll to position [0, 0]
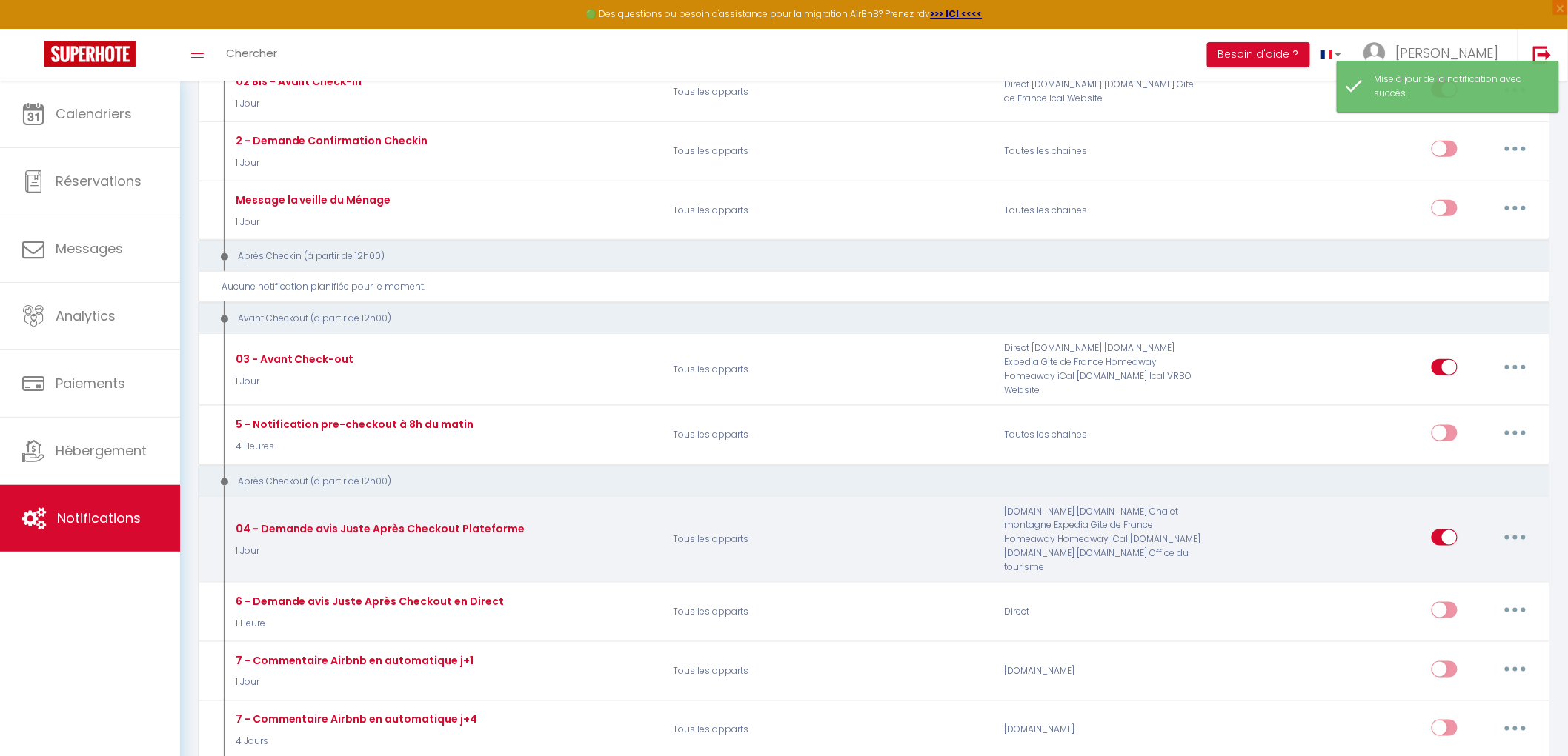
click at [1517, 526] on button "button" at bounding box center [1515, 538] width 42 height 24
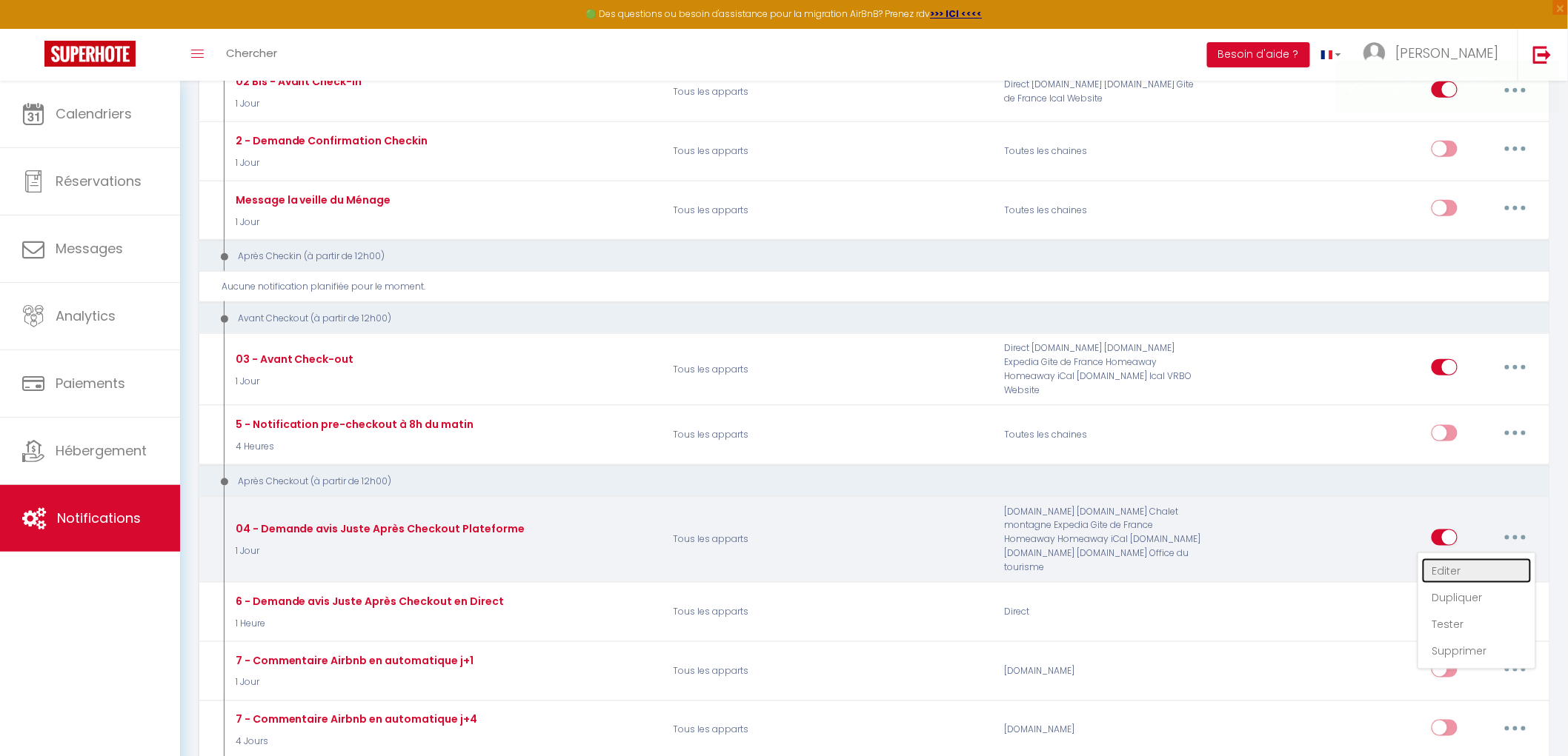
click at [1446, 558] on link "Editer" at bounding box center [1477, 571] width 110 height 25
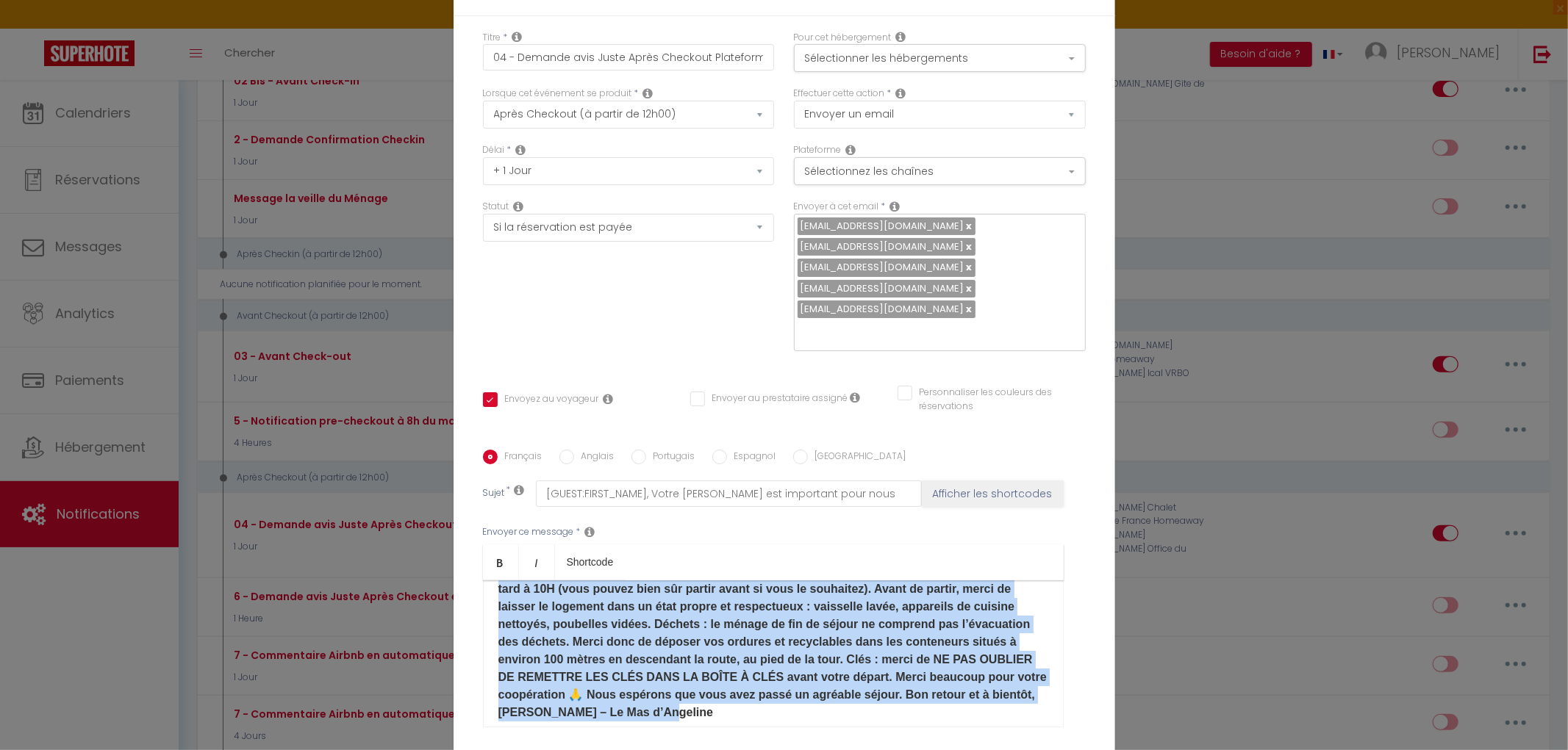
scroll to position [57, 0]
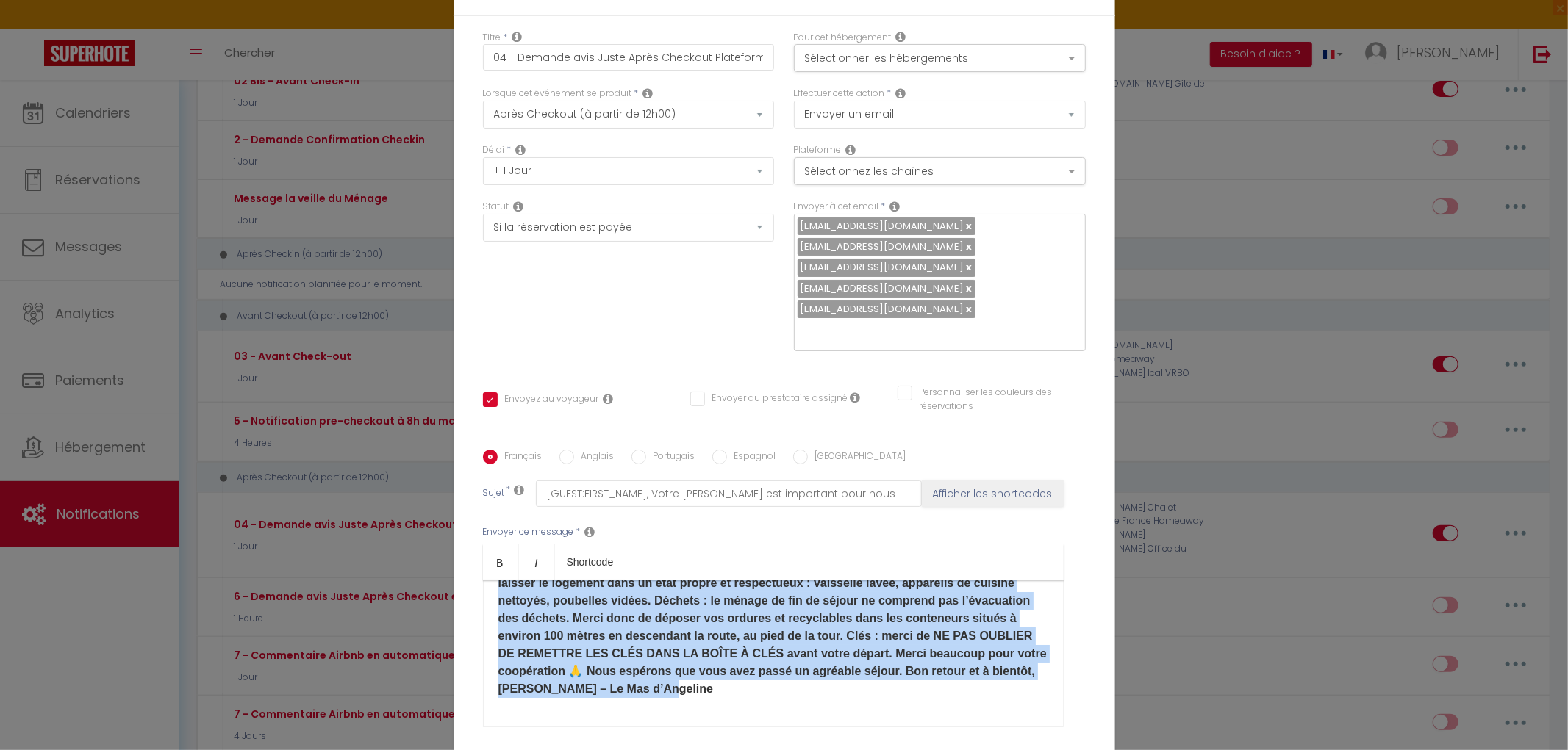
drag, startPoint x: 493, startPoint y: 479, endPoint x: 964, endPoint y: 599, distance: 486.0
click at [964, 599] on div "Bonjour [GUEST:FIRST_NAME]​, Petit rappel pour demain : le CHECK-OUT doit s’eff…" at bounding box center [772, 654] width 581 height 147
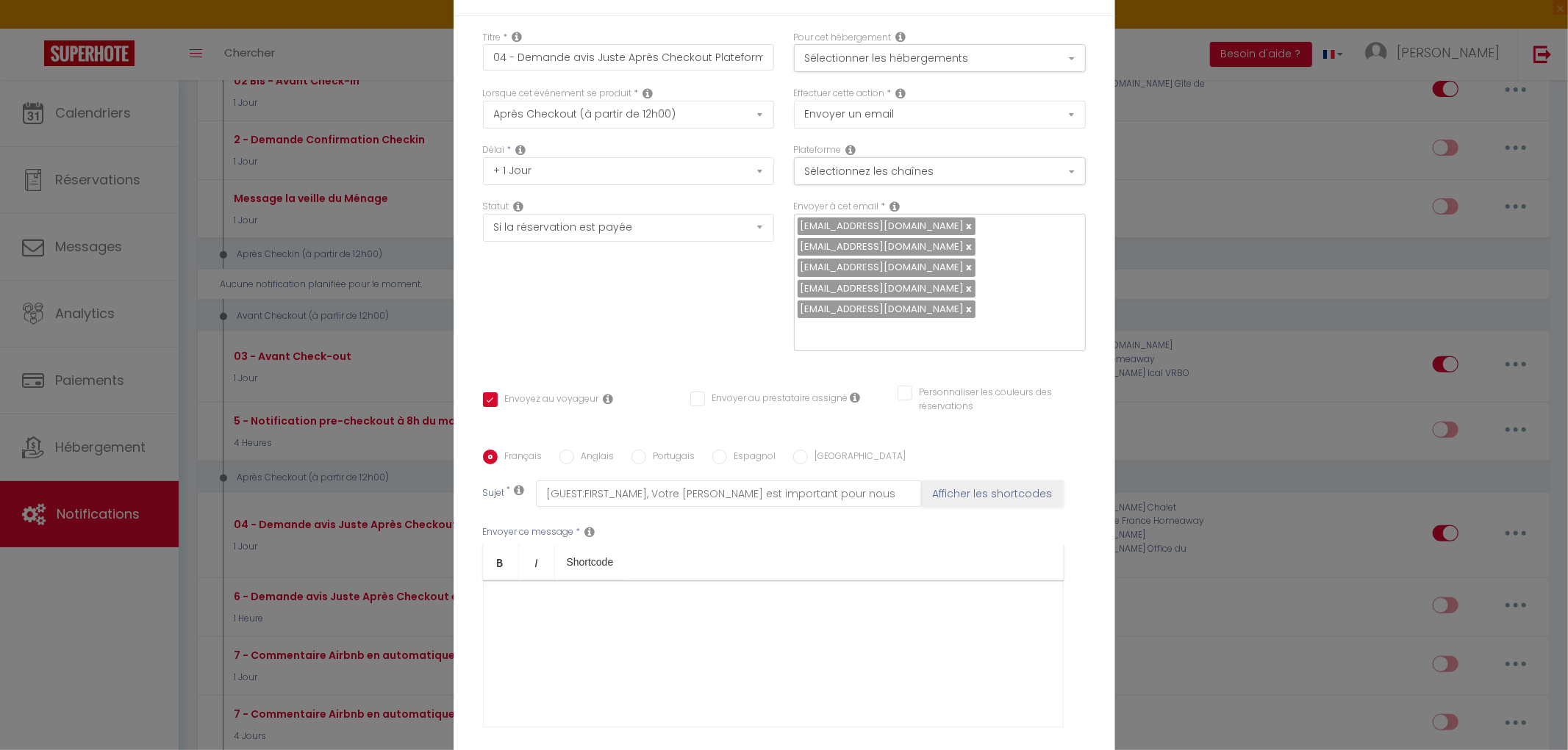
scroll to position [0, 0]
click at [561, 450] on input "Anglais" at bounding box center [567, 457] width 15 height 15
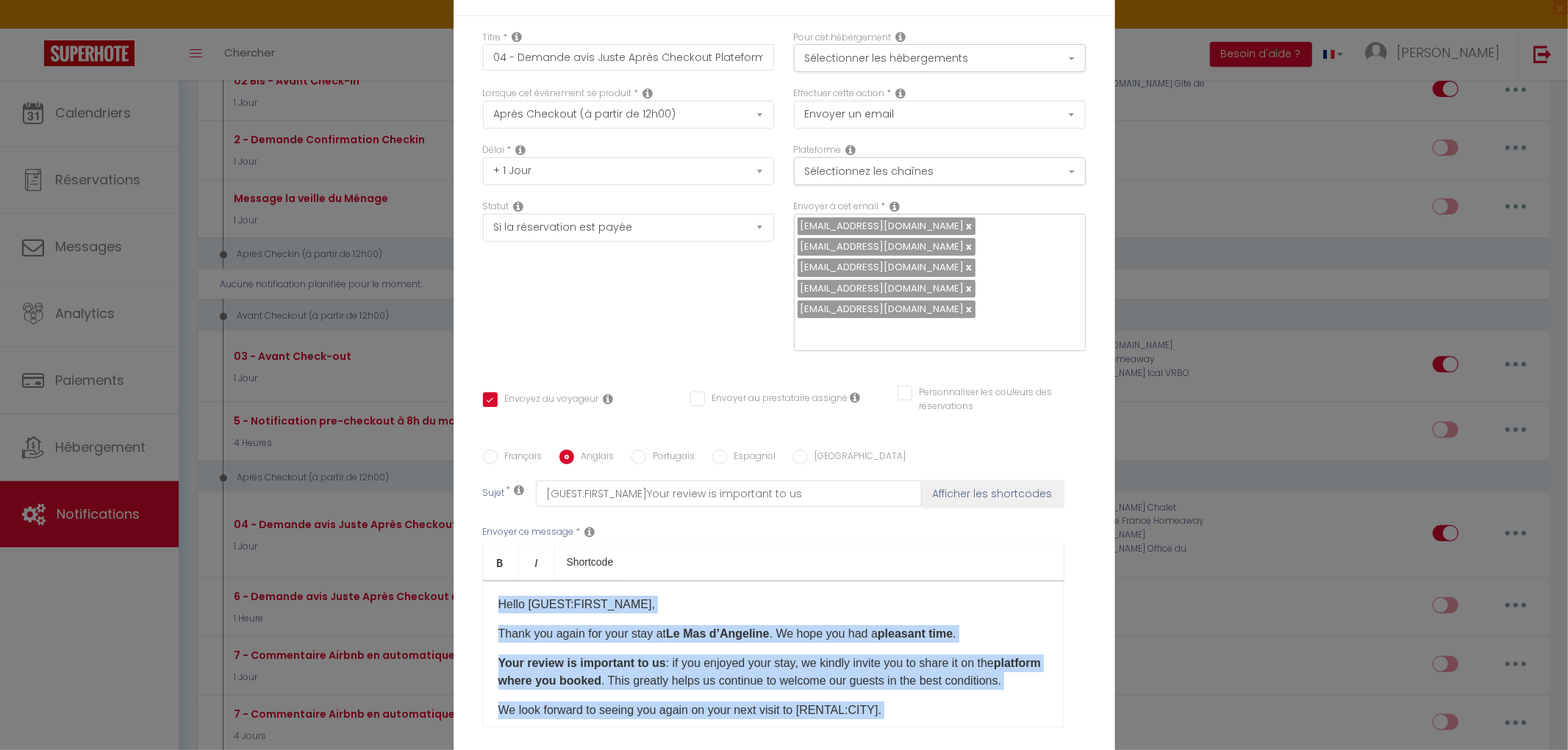
scroll to position [115, 0]
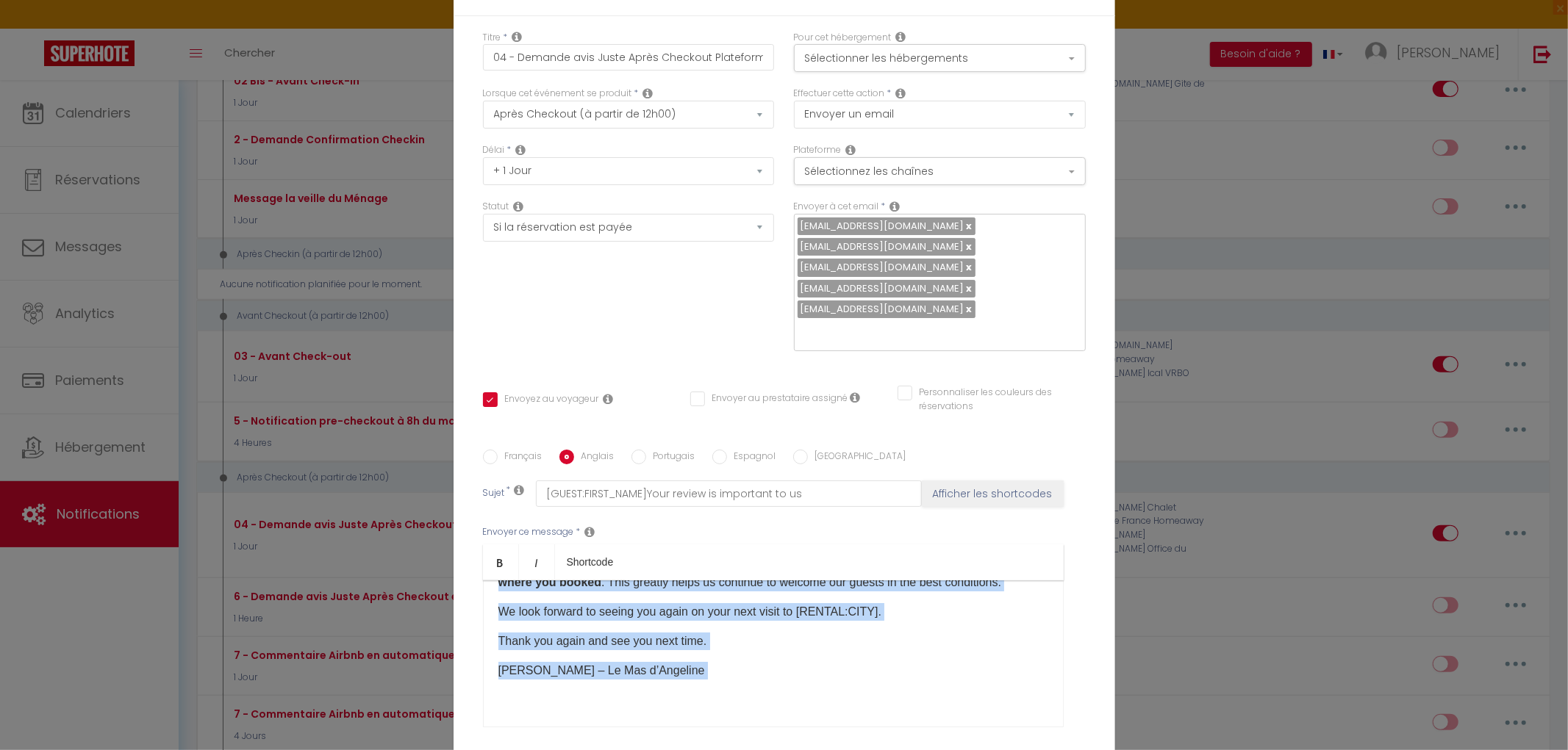
drag, startPoint x: 489, startPoint y: 476, endPoint x: 900, endPoint y: 610, distance: 432.3
click at [900, 610] on div "Envoyer ce message * Bold Italic Shortcode Rich text editor ​Hello [GUEST:FIRST…" at bounding box center [784, 627] width 603 height 239
copy div "​Hello [GUEST:FIRST_NAME]​, Thank you again for your stay at Le Mas d’Angeline …"
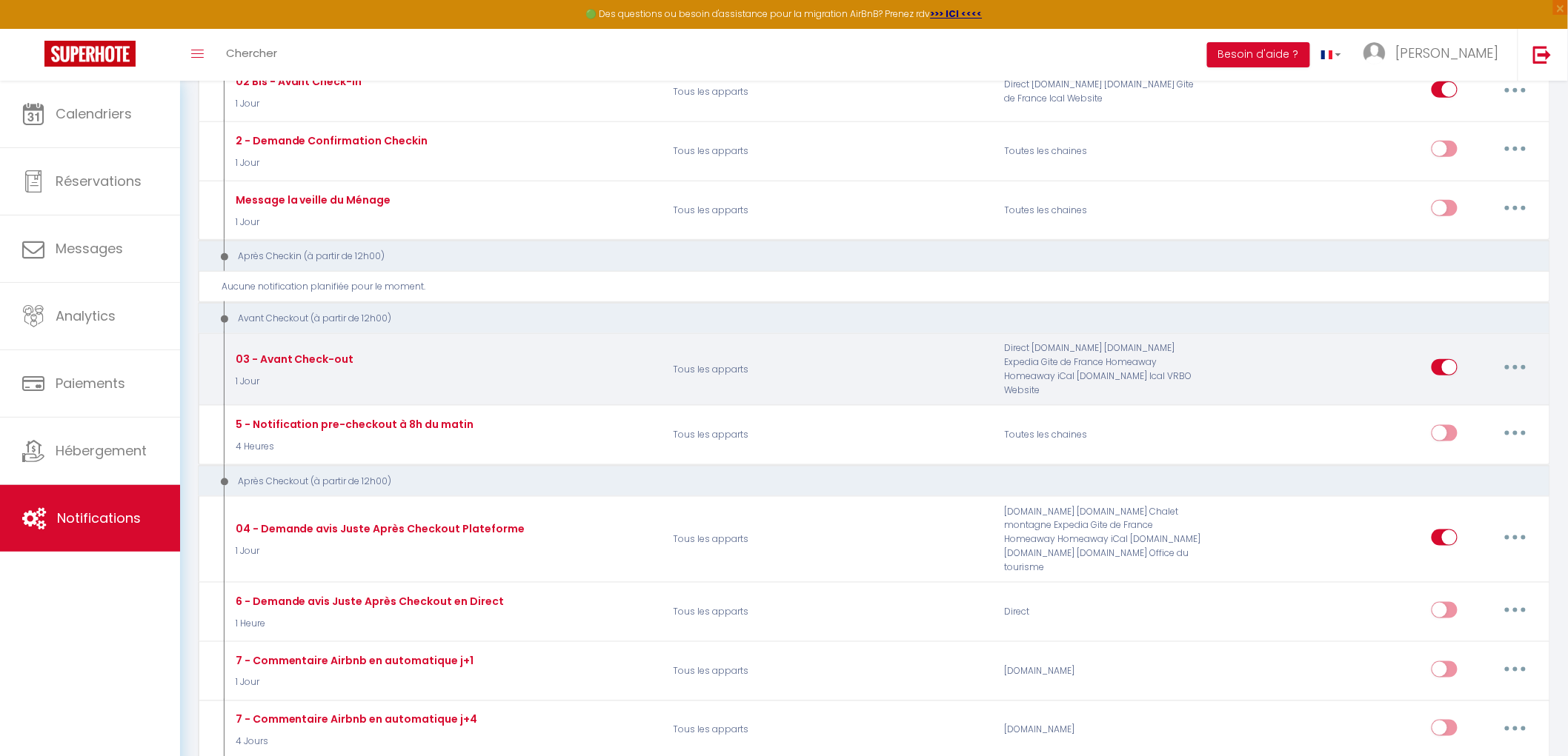
click at [1509, 366] on button "button" at bounding box center [1515, 367] width 42 height 24
click at [1458, 398] on link "Editer" at bounding box center [1477, 402] width 110 height 25
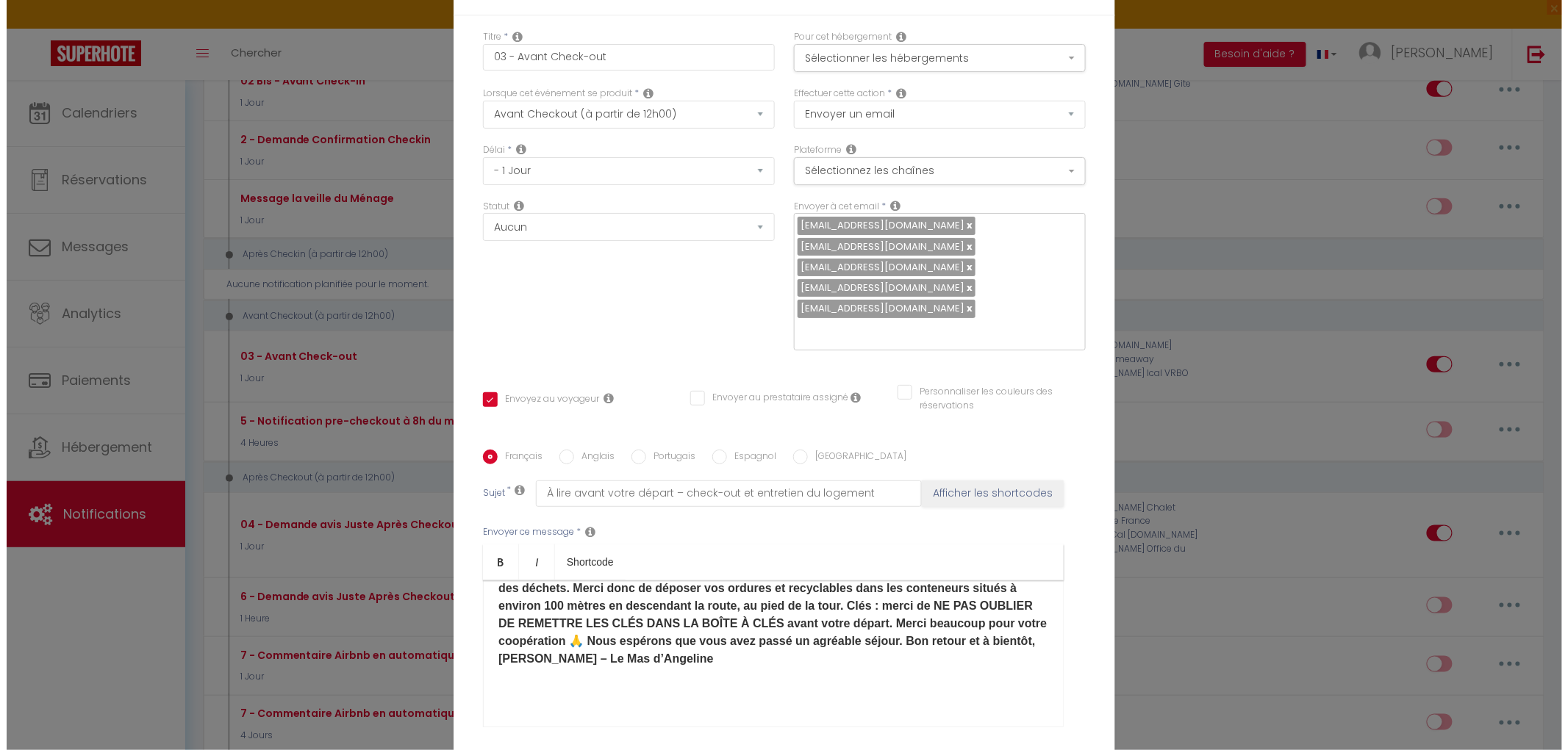
scroll to position [86, 0]
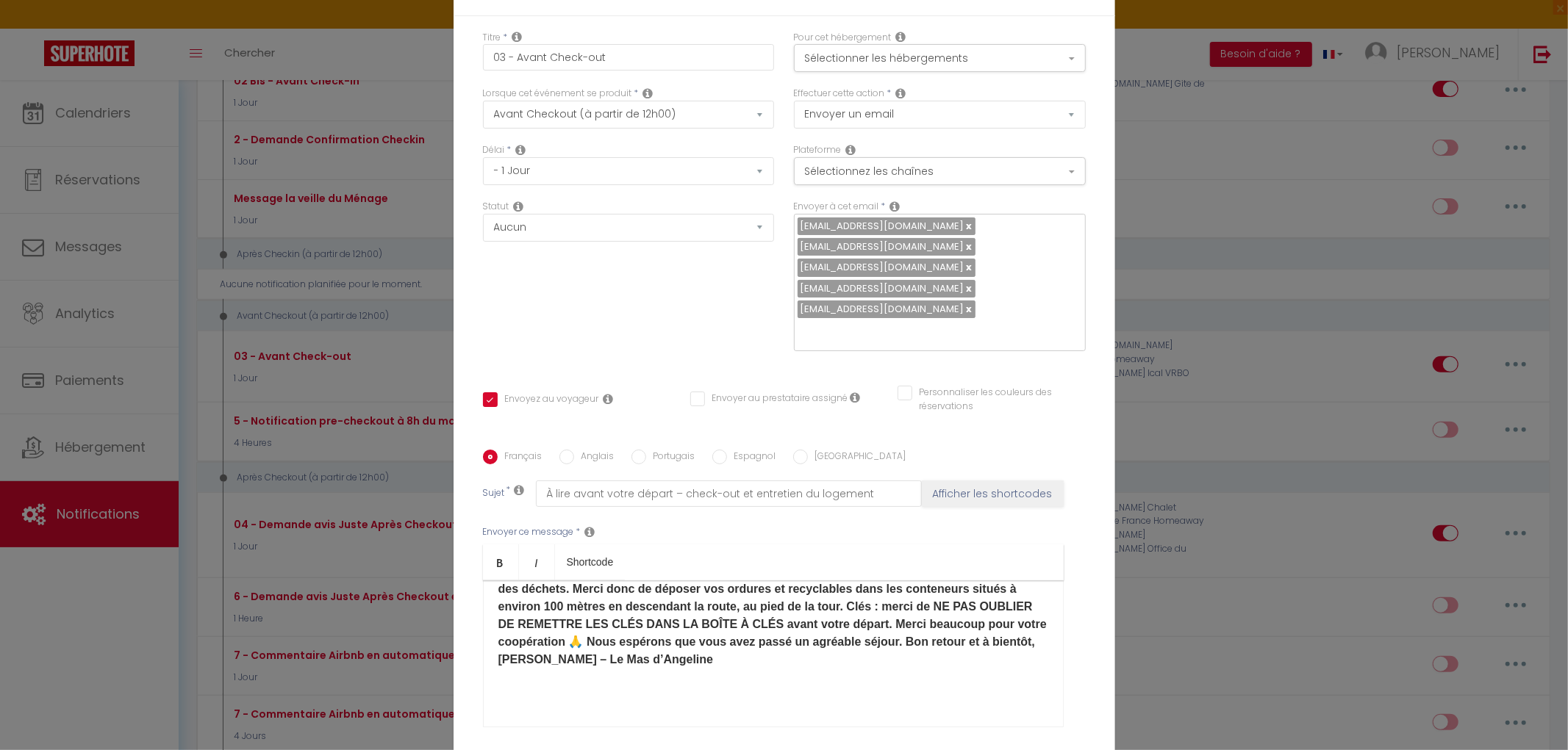
click at [564, 450] on input "Anglais" at bounding box center [567, 457] width 15 height 15
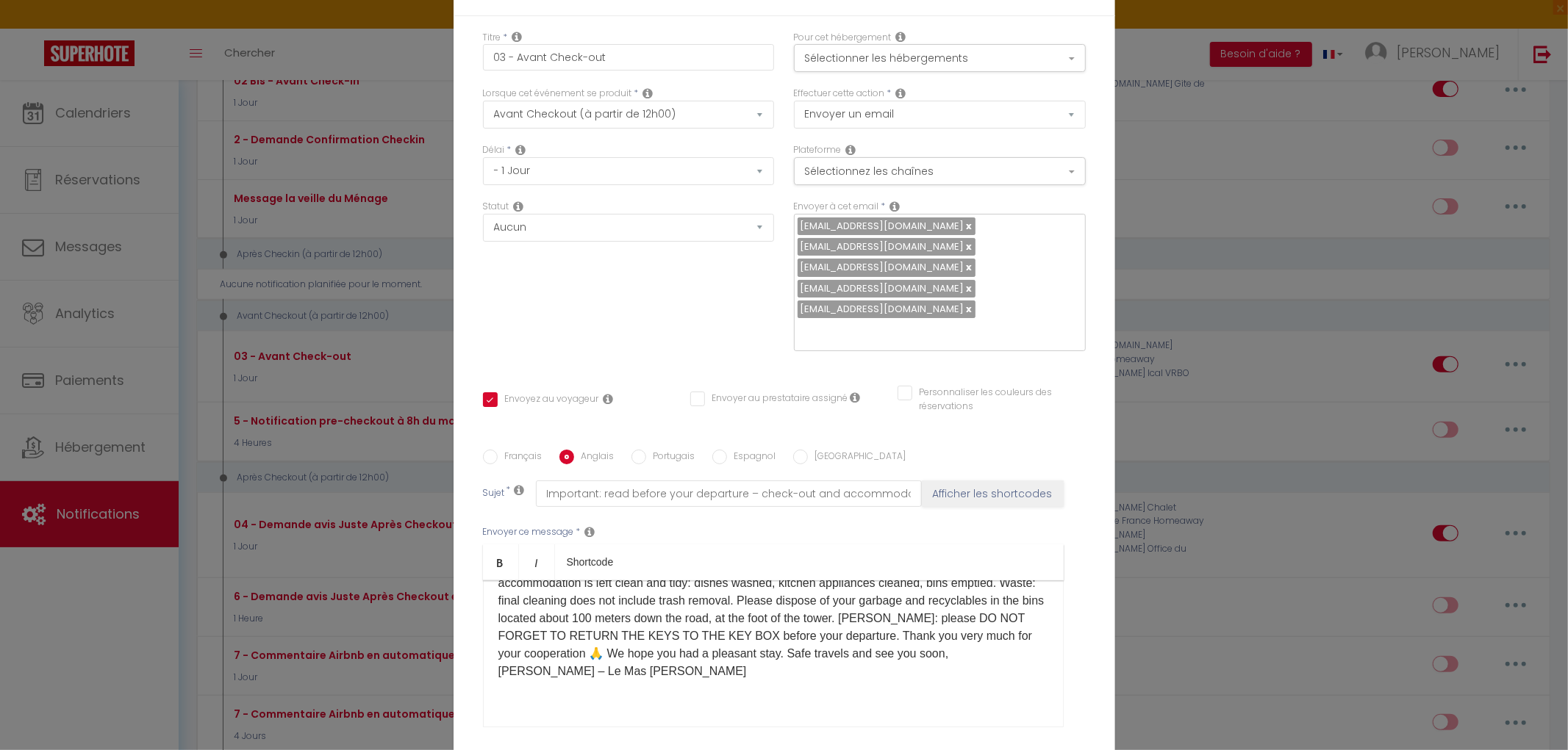
scroll to position [0, 0]
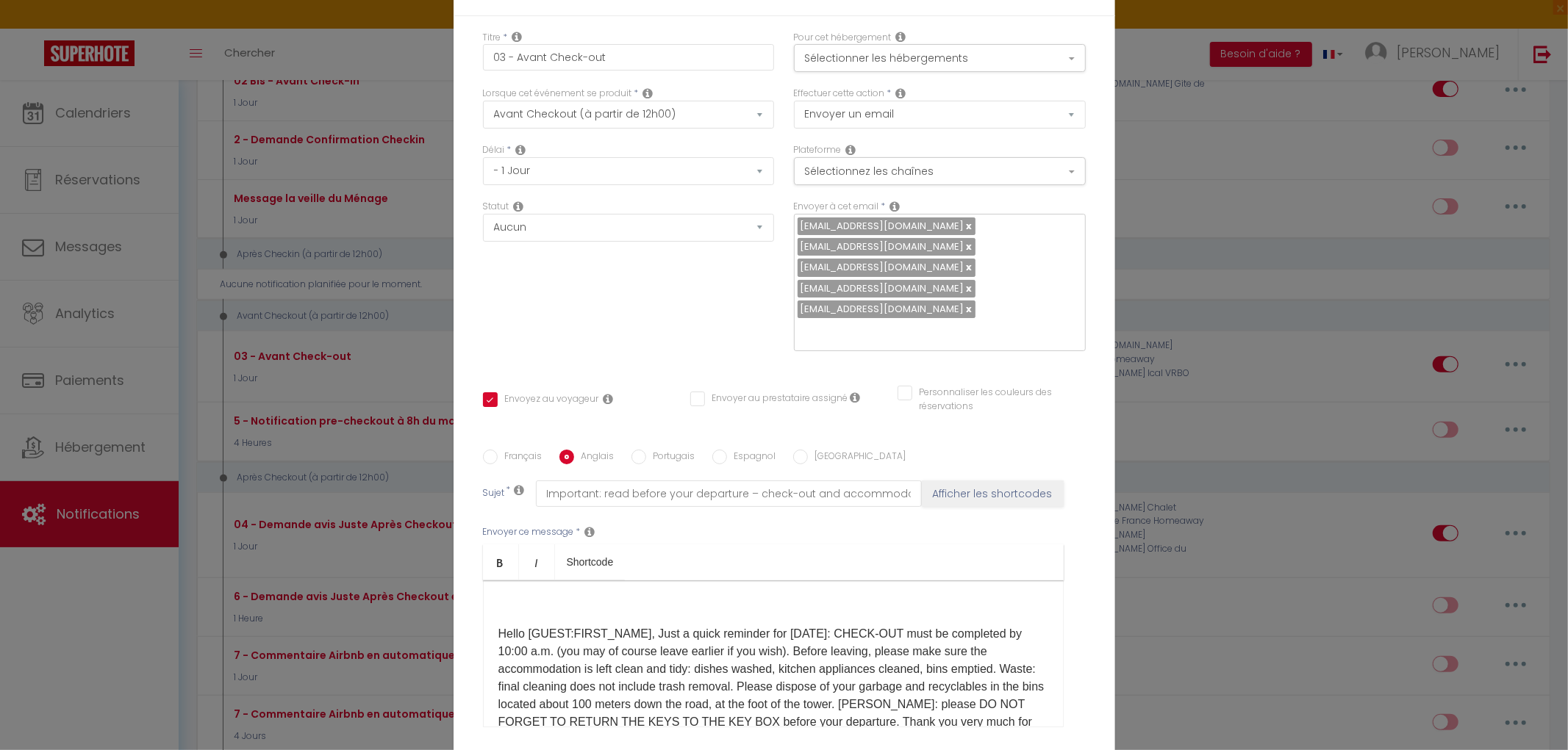
click at [498, 626] on p "Hello [GUEST:FIRST_NAME]​​, Just a quick reminder for [DATE]: CHECK-OUT must be…" at bounding box center [773, 696] width 550 height 141
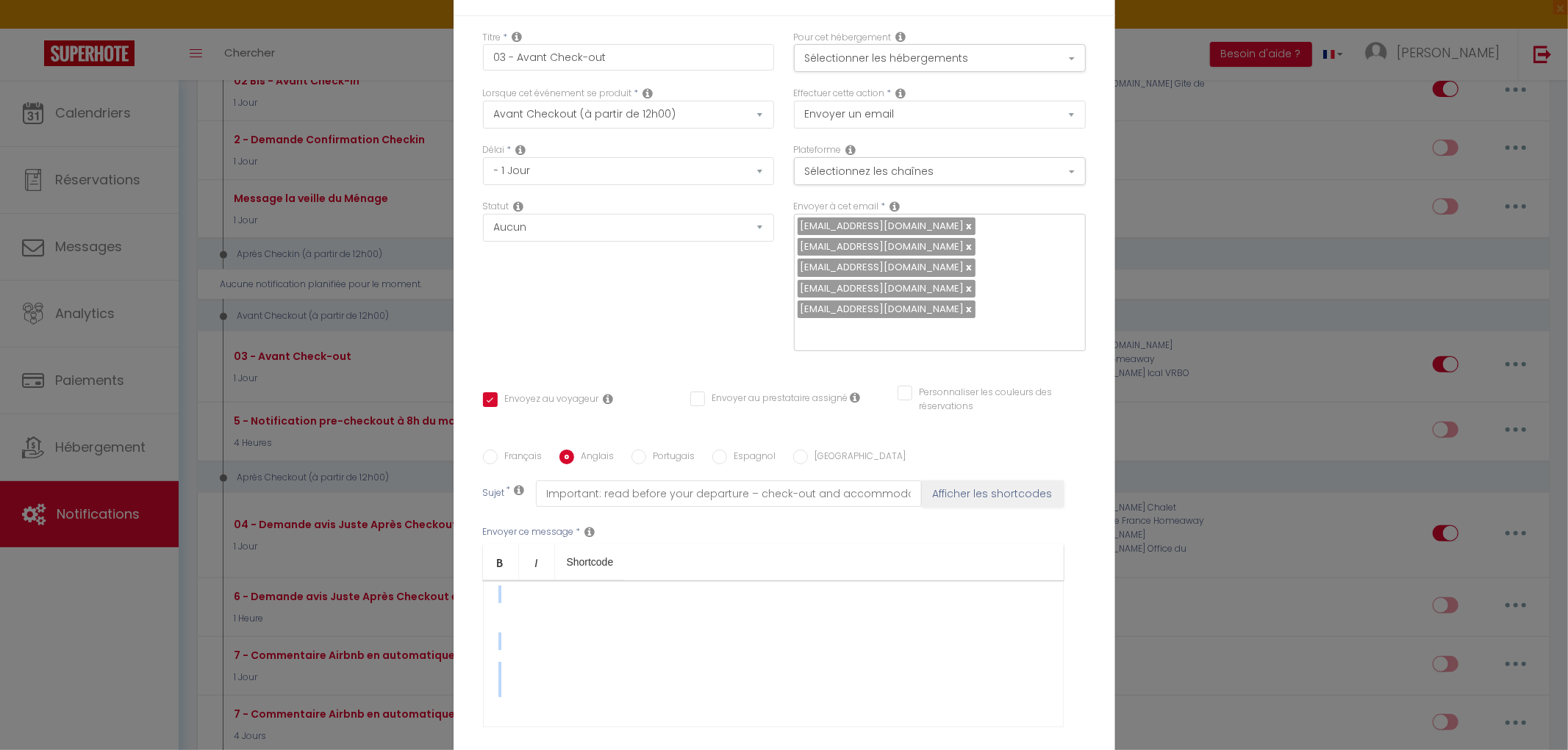
drag, startPoint x: 491, startPoint y: 475, endPoint x: 804, endPoint y: 554, distance: 322.8
click at [804, 580] on div "Hello [GUEST:FIRST_NAME]​​, Just a quick reminder for [DATE]: CHECK-OUT must be…" at bounding box center [772, 654] width 581 height 147
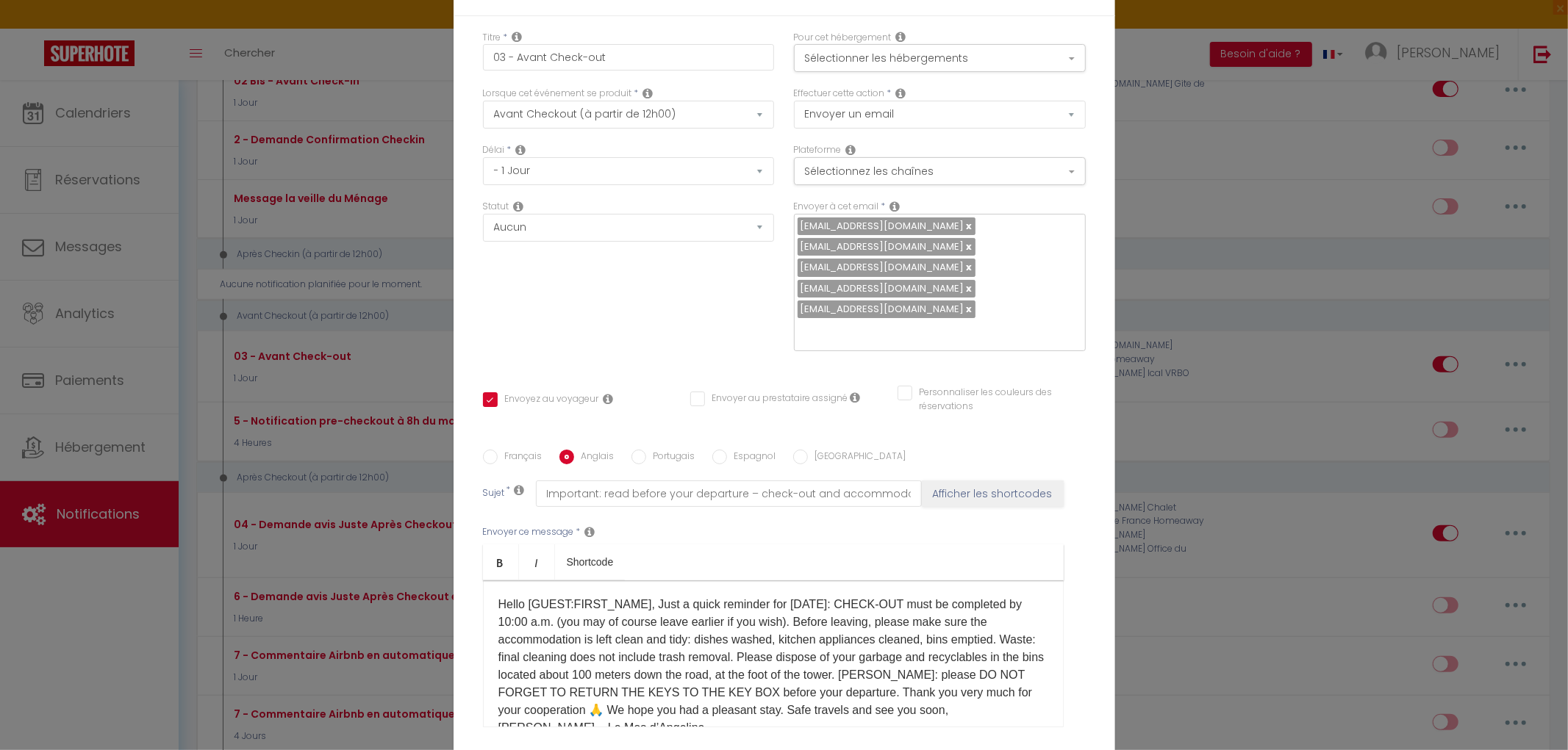
click at [489, 580] on div "​ Hello [GUEST:FIRST_NAME], Just a quick reminder for [DATE]: CHECK-OUT must be…" at bounding box center [772, 654] width 581 height 147
drag, startPoint x: 629, startPoint y: 481, endPoint x: 524, endPoint y: 487, distance: 105.2
click at [524, 596] on p "Hello [GUEST:FIRST_NAME], Just a quick reminder for [DATE]: CHECK-OUT must be c…" at bounding box center [773, 666] width 550 height 141
click at [528, 596] on p "Hello ], Just a quick reminder for [DATE]: CHECK-OUT must be completed by 10:00…" at bounding box center [773, 658] width 550 height 123
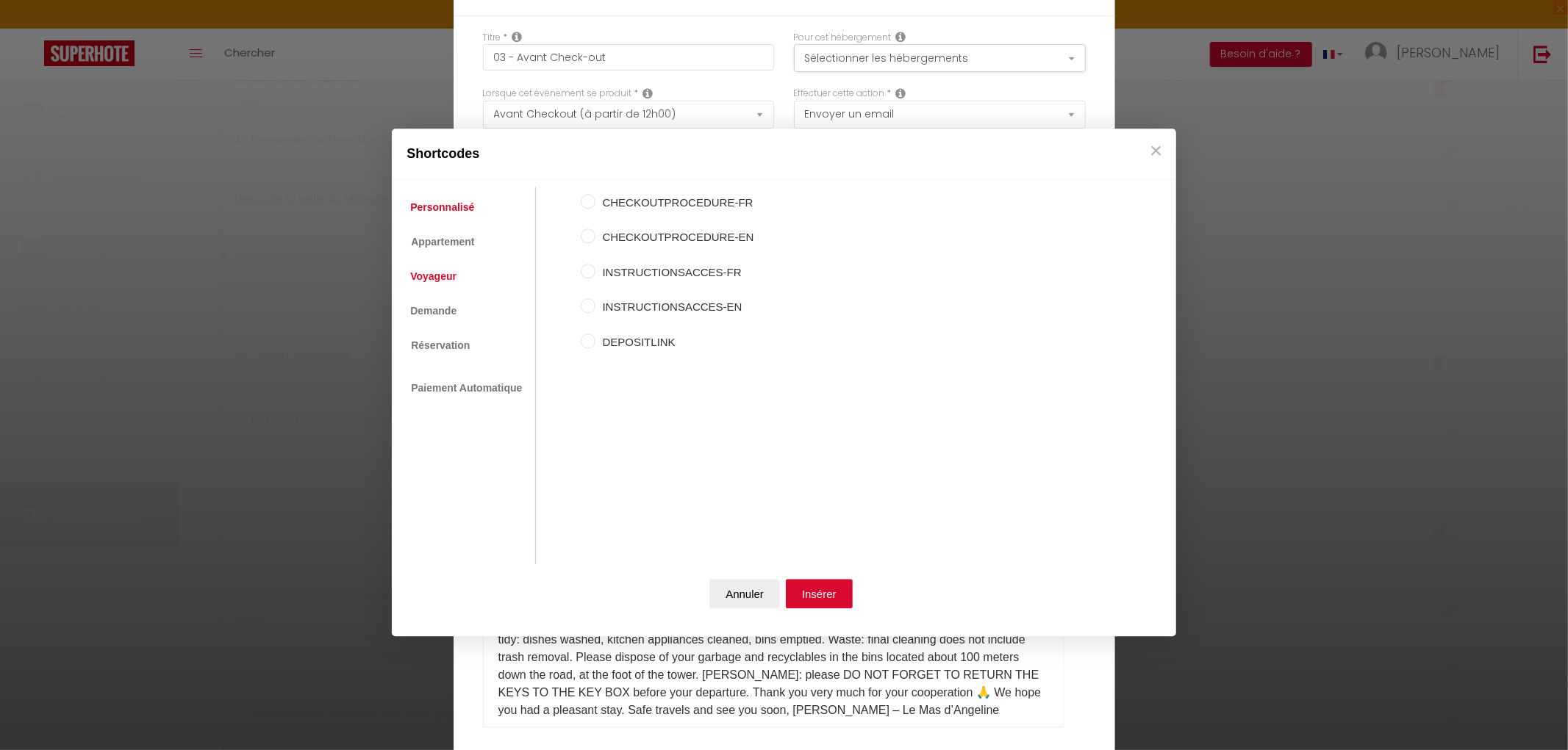
click at [414, 277] on link "Voyageur" at bounding box center [433, 277] width 61 height 26
click at [589, 238] on input "Prénom du voyageur" at bounding box center [588, 237] width 15 height 15
click at [812, 585] on button "Insérer" at bounding box center [819, 594] width 67 height 30
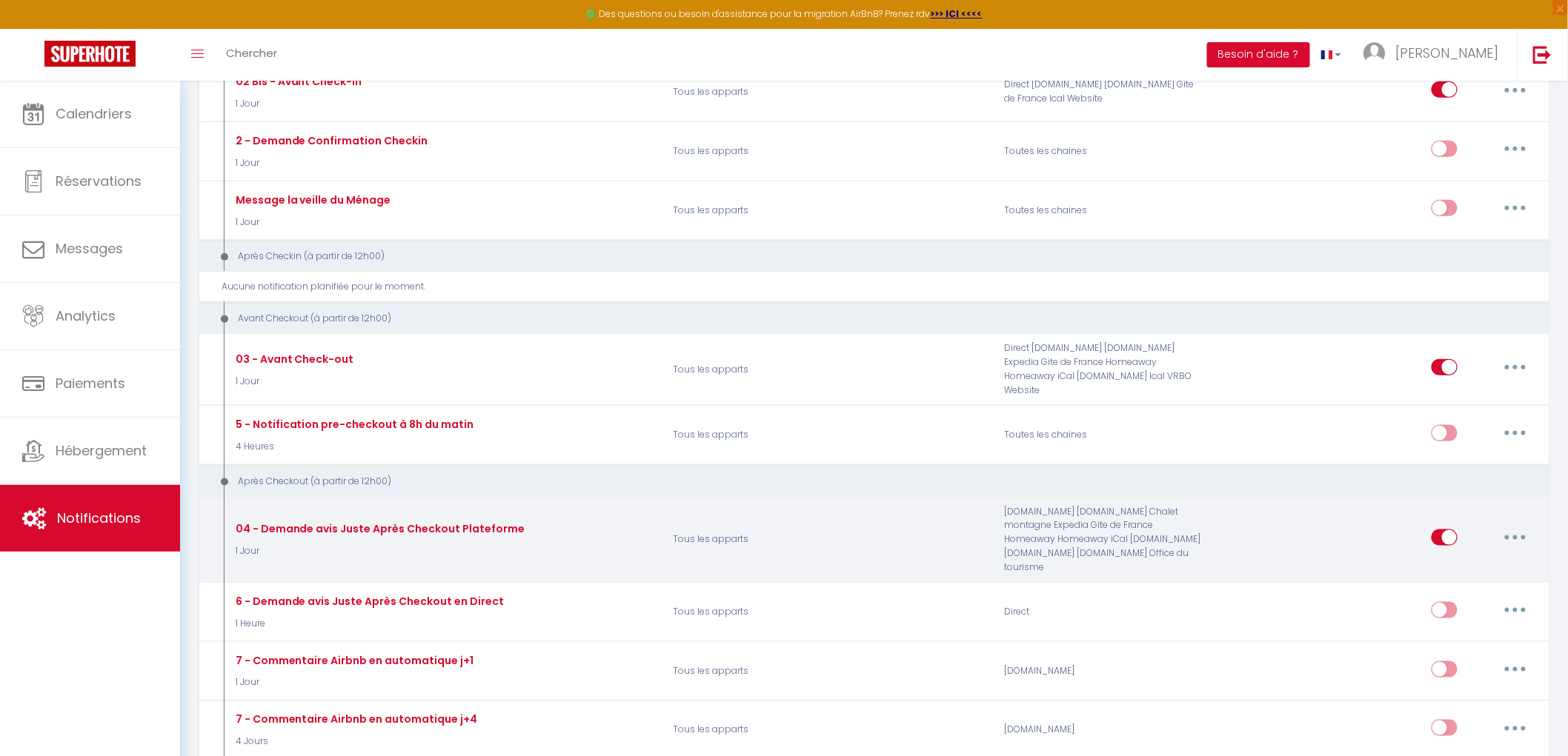
click at [1517, 535] on icon "button" at bounding box center [1515, 537] width 4 height 4
click at [1449, 558] on link "Editer" at bounding box center [1477, 571] width 110 height 25
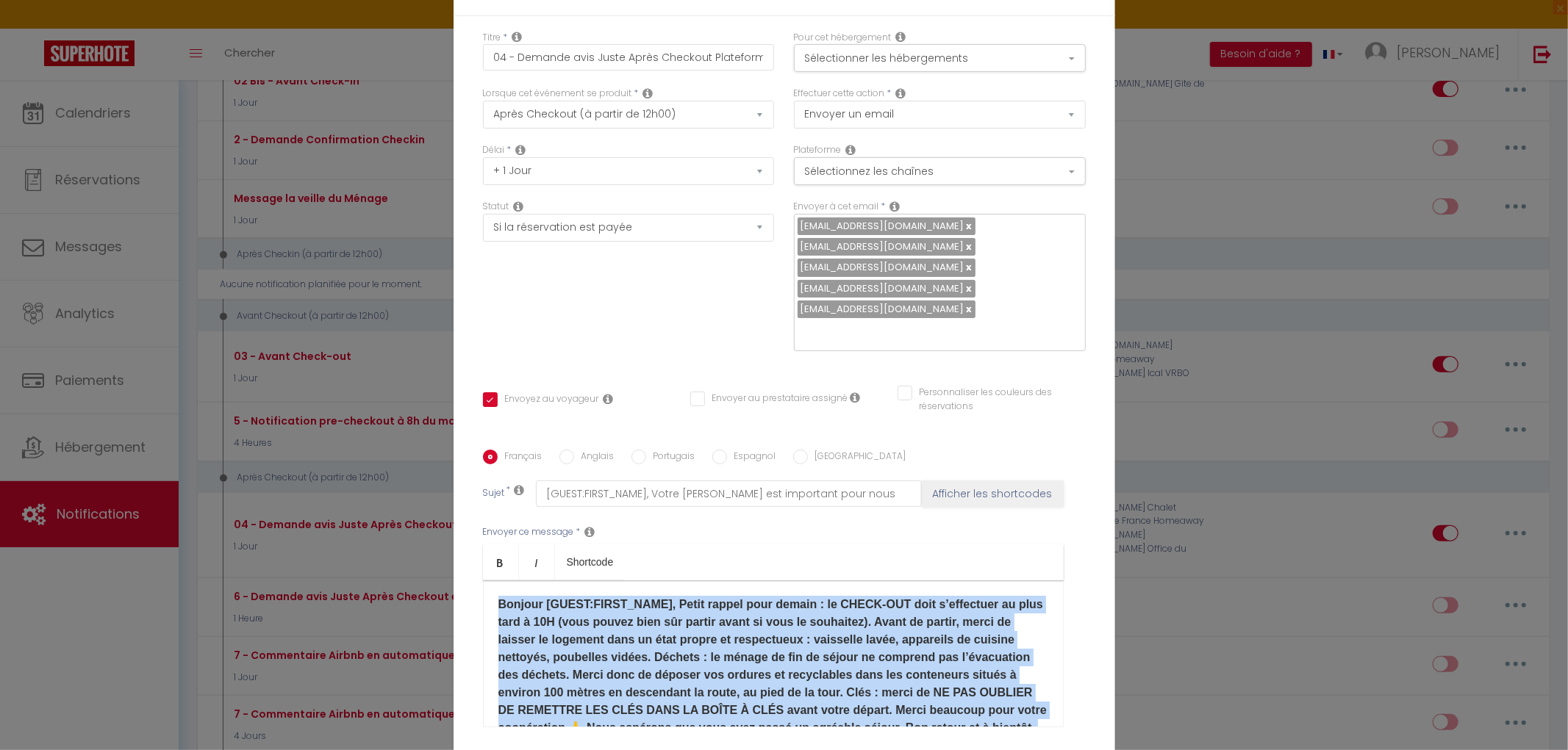
scroll to position [57, 0]
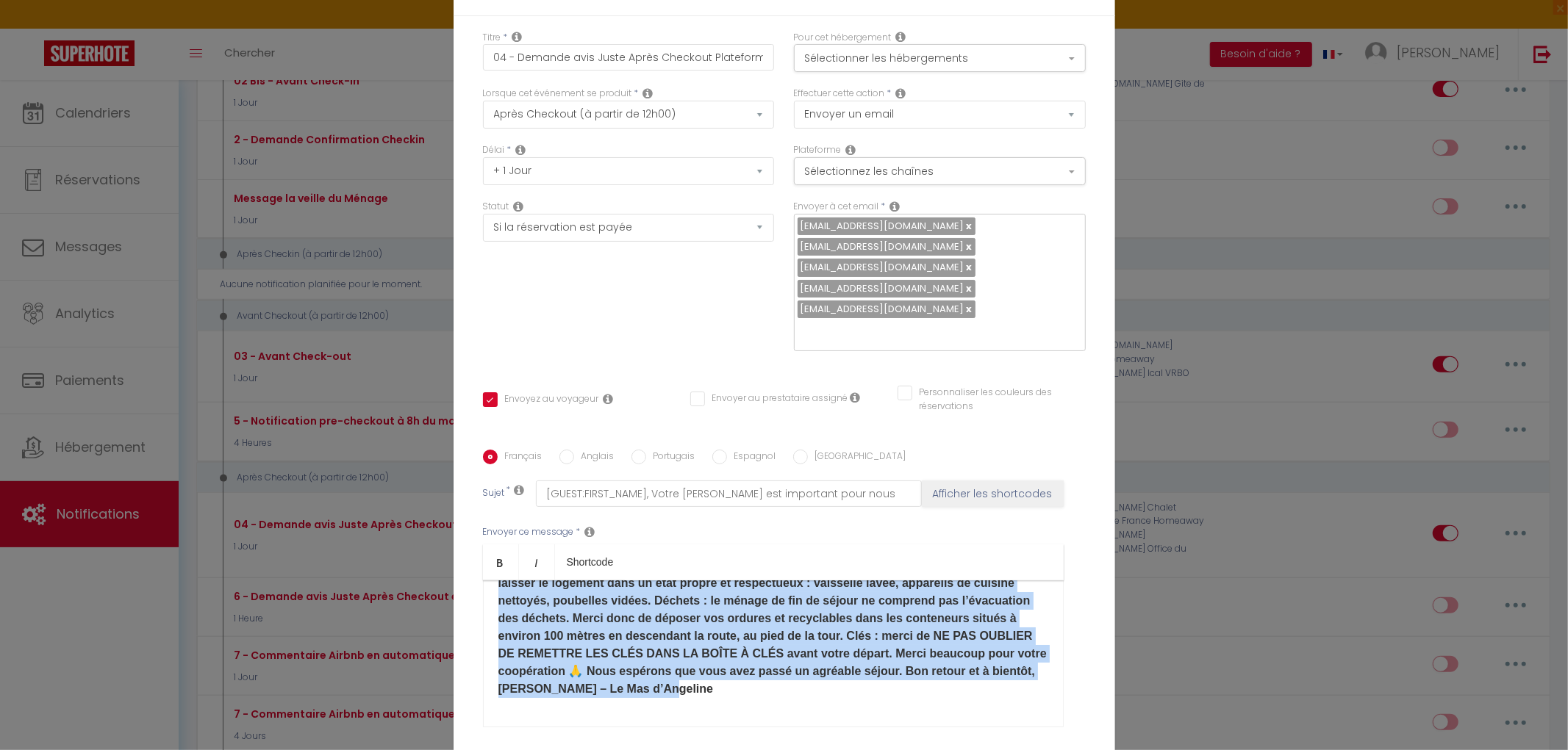
drag, startPoint x: 480, startPoint y: 477, endPoint x: 1002, endPoint y: 598, distance: 535.8
click at [1002, 598] on div "Bonjour [GUEST:FIRST_NAME]​, Petit rappel pour demain : le CHECK-OUT doit s’eff…" at bounding box center [772, 654] width 581 height 147
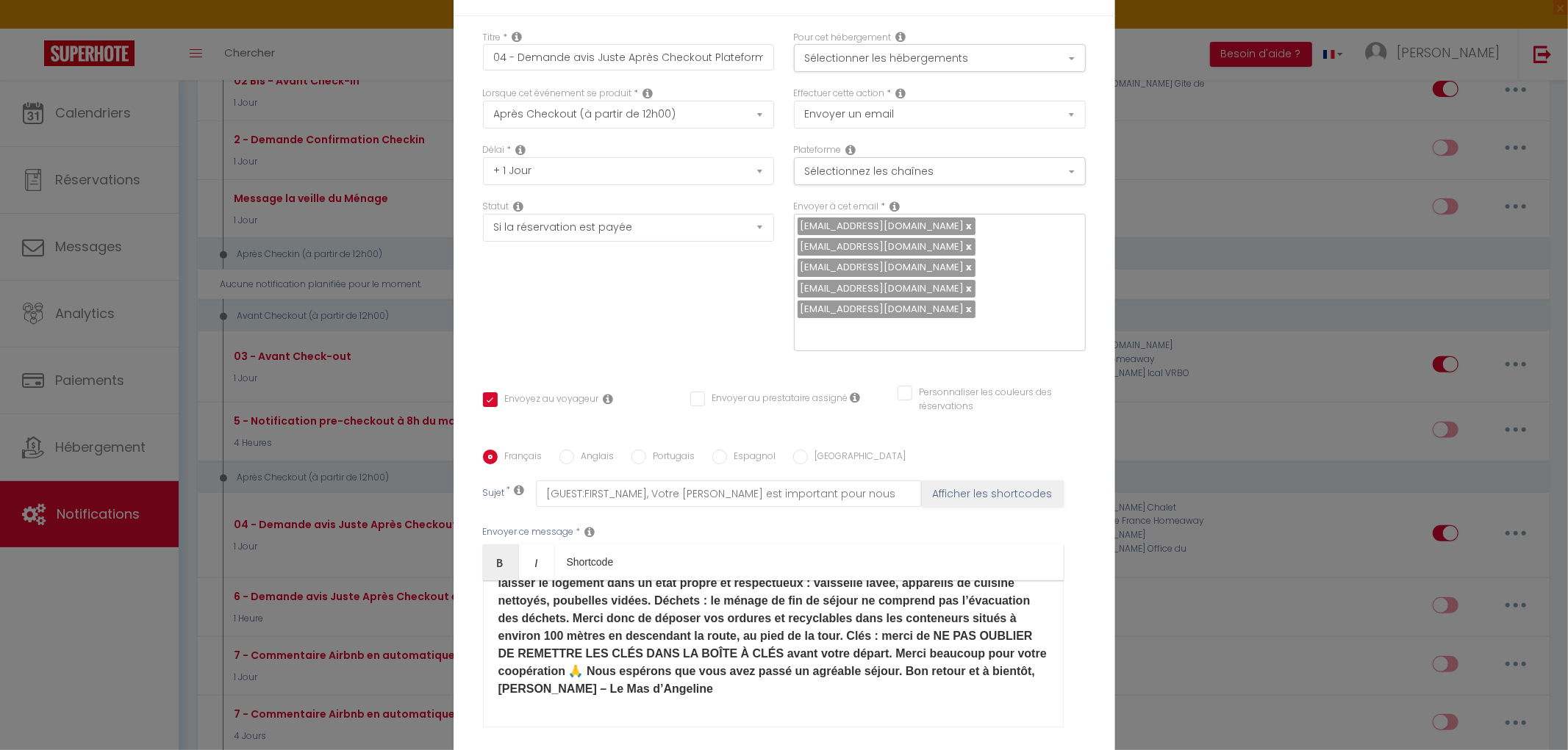
scroll to position [0, 0]
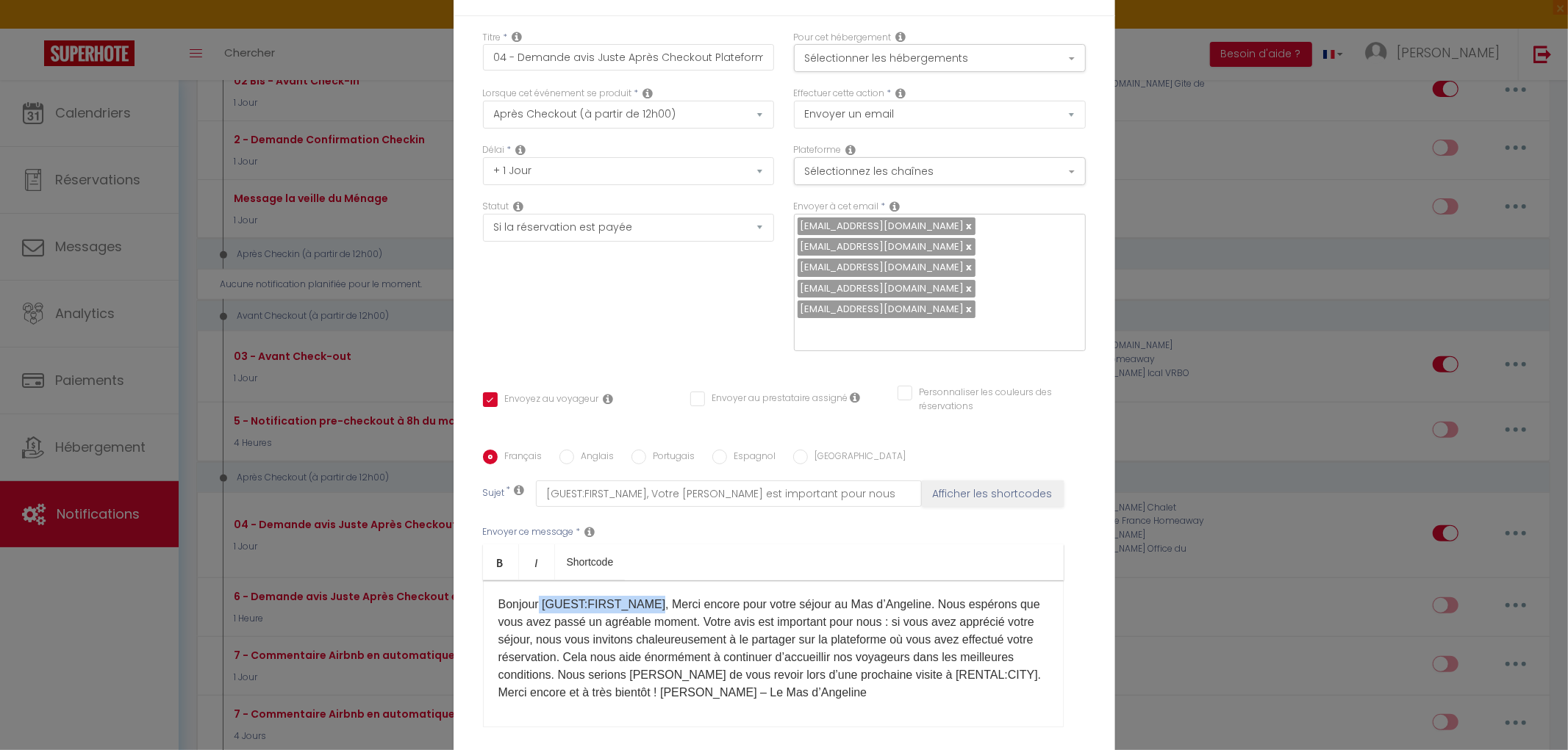
drag, startPoint x: 646, startPoint y: 482, endPoint x: 532, endPoint y: 488, distance: 114.2
click at [532, 596] on p "​ Bonjour [GUEST:FIRST_NAME], Merci [MEDICAL_DATA] pour votre séjour au Mas d’A…" at bounding box center [773, 649] width 550 height 106
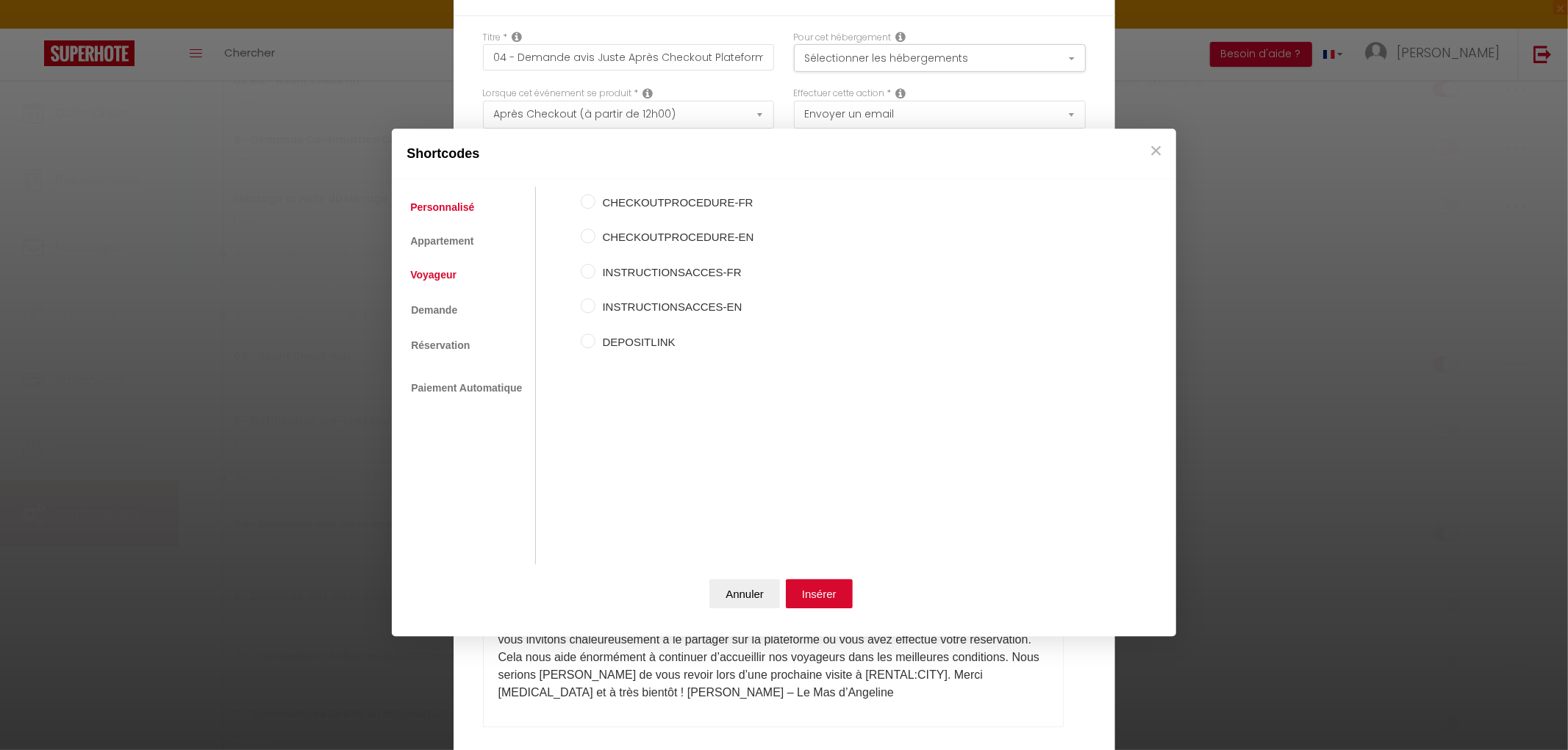
click at [436, 280] on link "Voyageur" at bounding box center [433, 276] width 61 height 26
click at [592, 240] on input "Prénom du voyageur" at bounding box center [588, 237] width 15 height 15
click at [829, 601] on button "Insérer" at bounding box center [819, 594] width 67 height 30
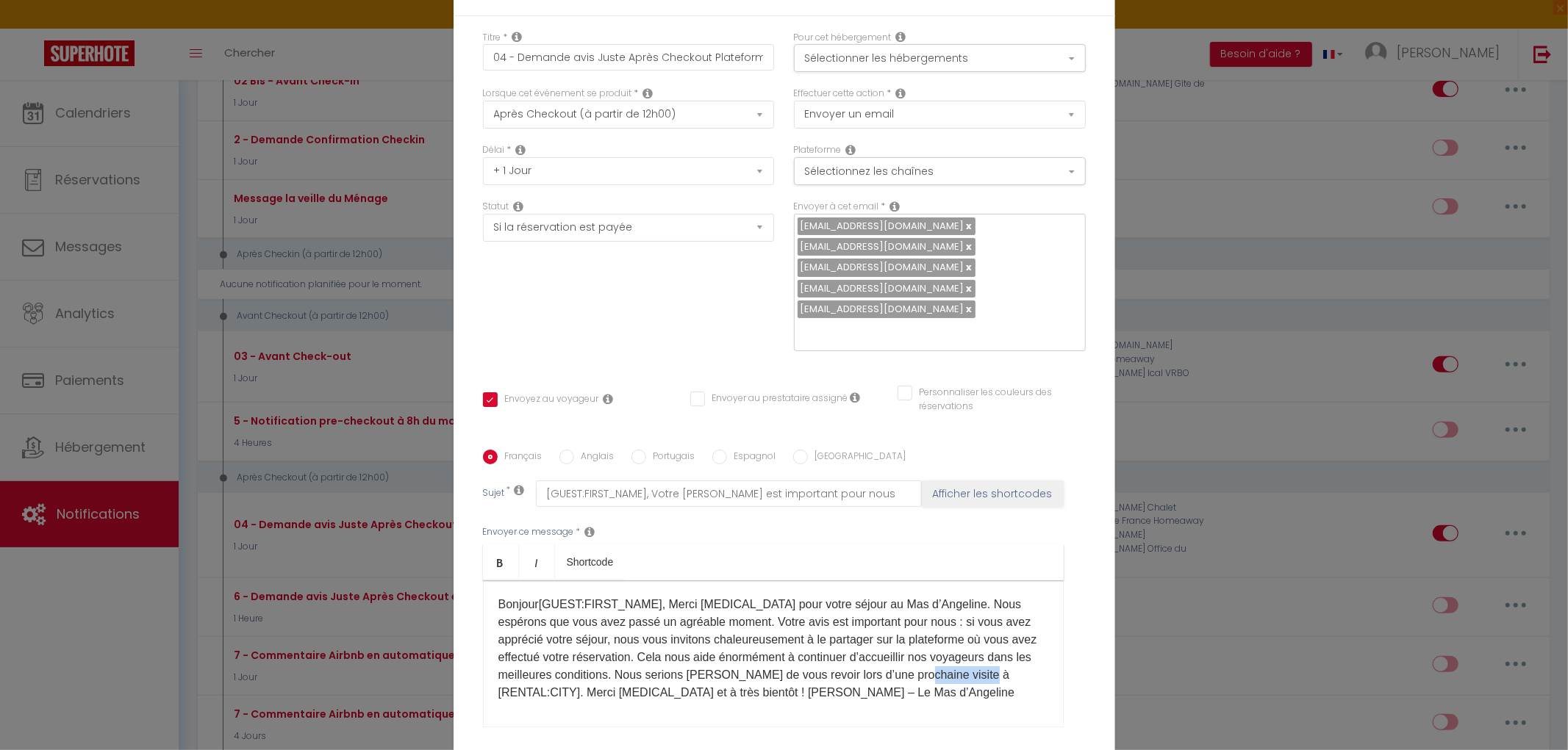
drag, startPoint x: 568, startPoint y: 571, endPoint x: 472, endPoint y: 571, distance: 96.0
click at [472, 571] on div "Titre * 04 - Demande [PERSON_NAME] Après Checkout Plateforme Pour cet hébergeme…" at bounding box center [784, 409] width 661 height 786
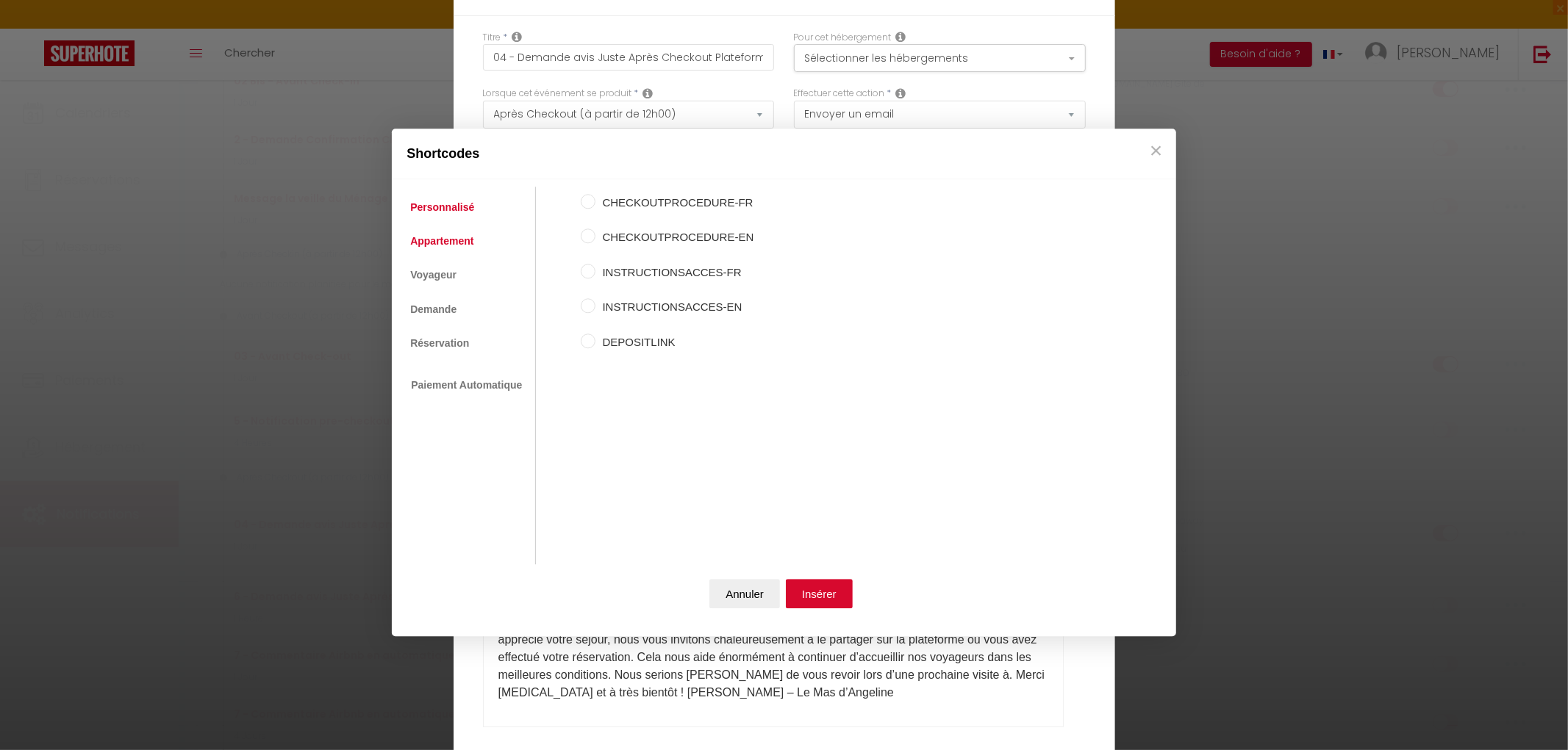
click at [443, 235] on link "Appartement" at bounding box center [441, 241] width 78 height 26
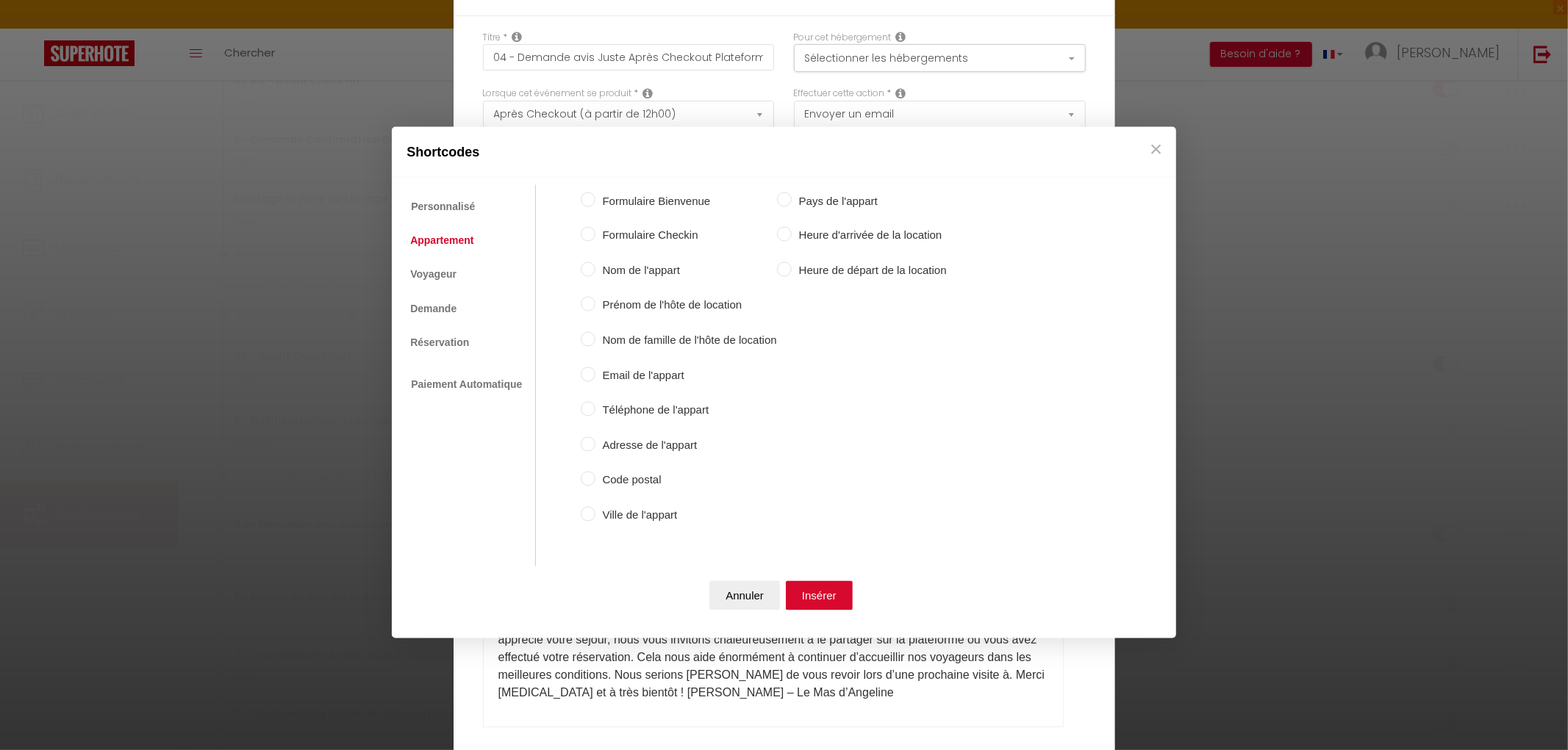
click at [590, 517] on input "Ville de l'appart" at bounding box center [588, 514] width 15 height 15
click at [814, 605] on button "Insérer" at bounding box center [819, 596] width 67 height 30
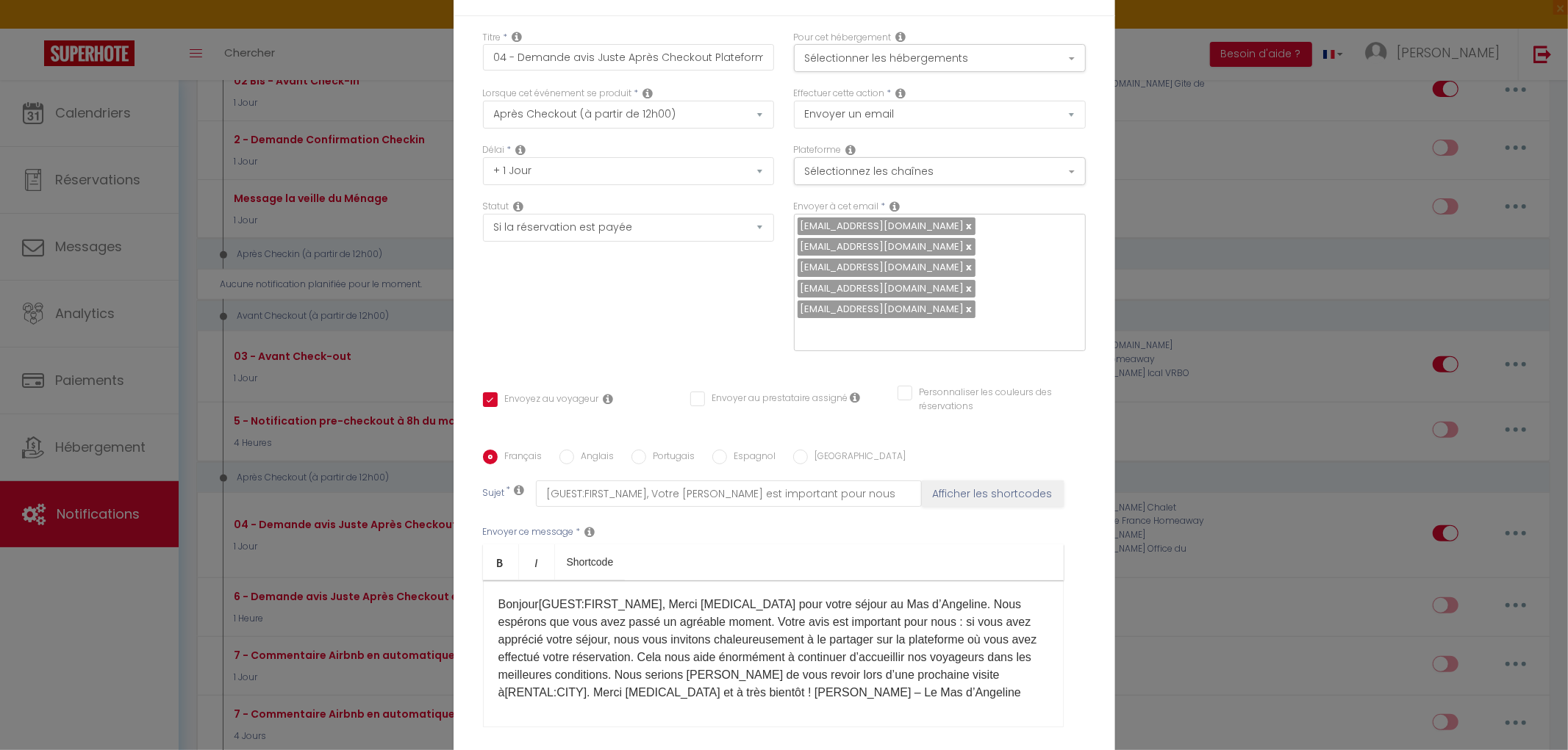
click at [560, 450] on input "Anglais" at bounding box center [567, 457] width 15 height 15
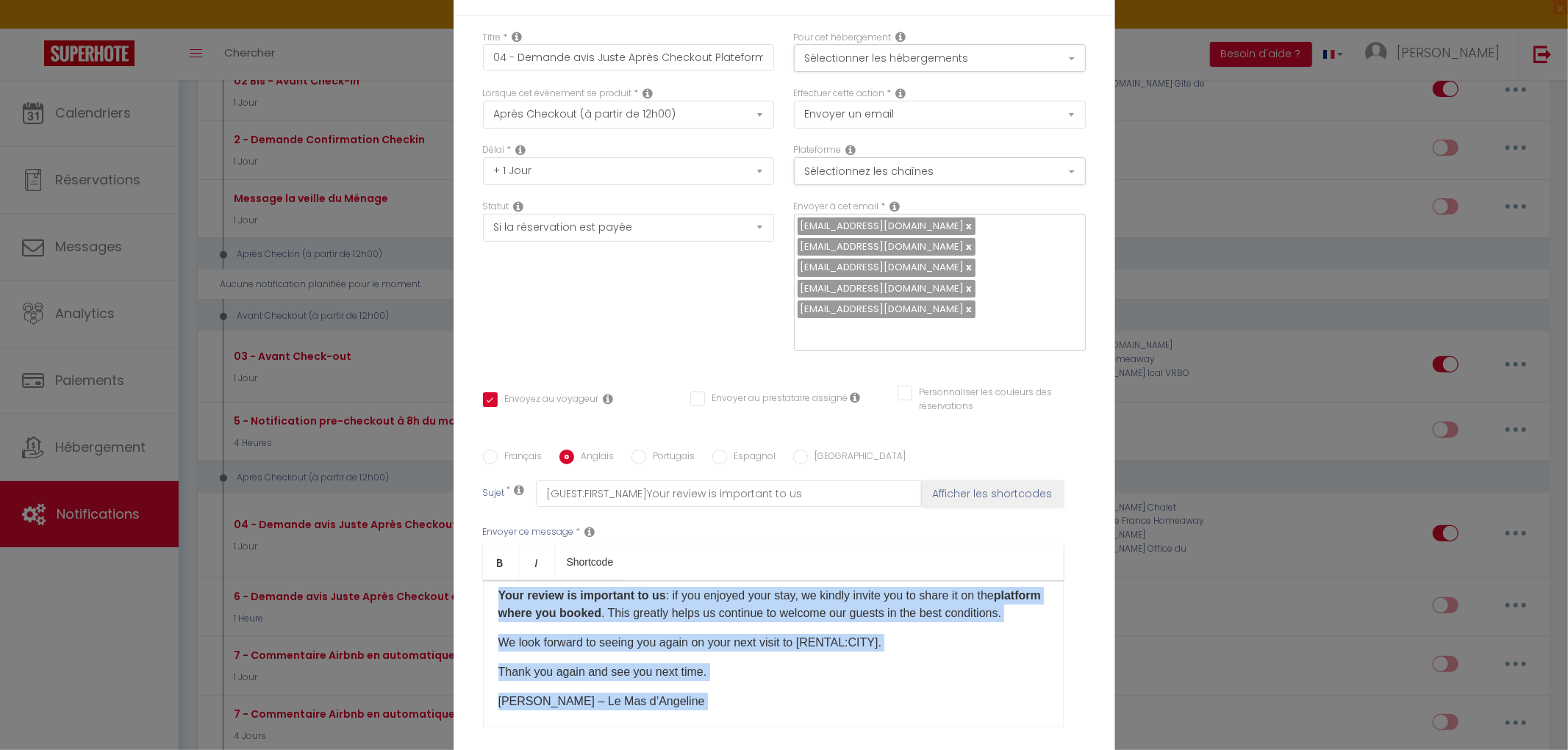
scroll to position [115, 0]
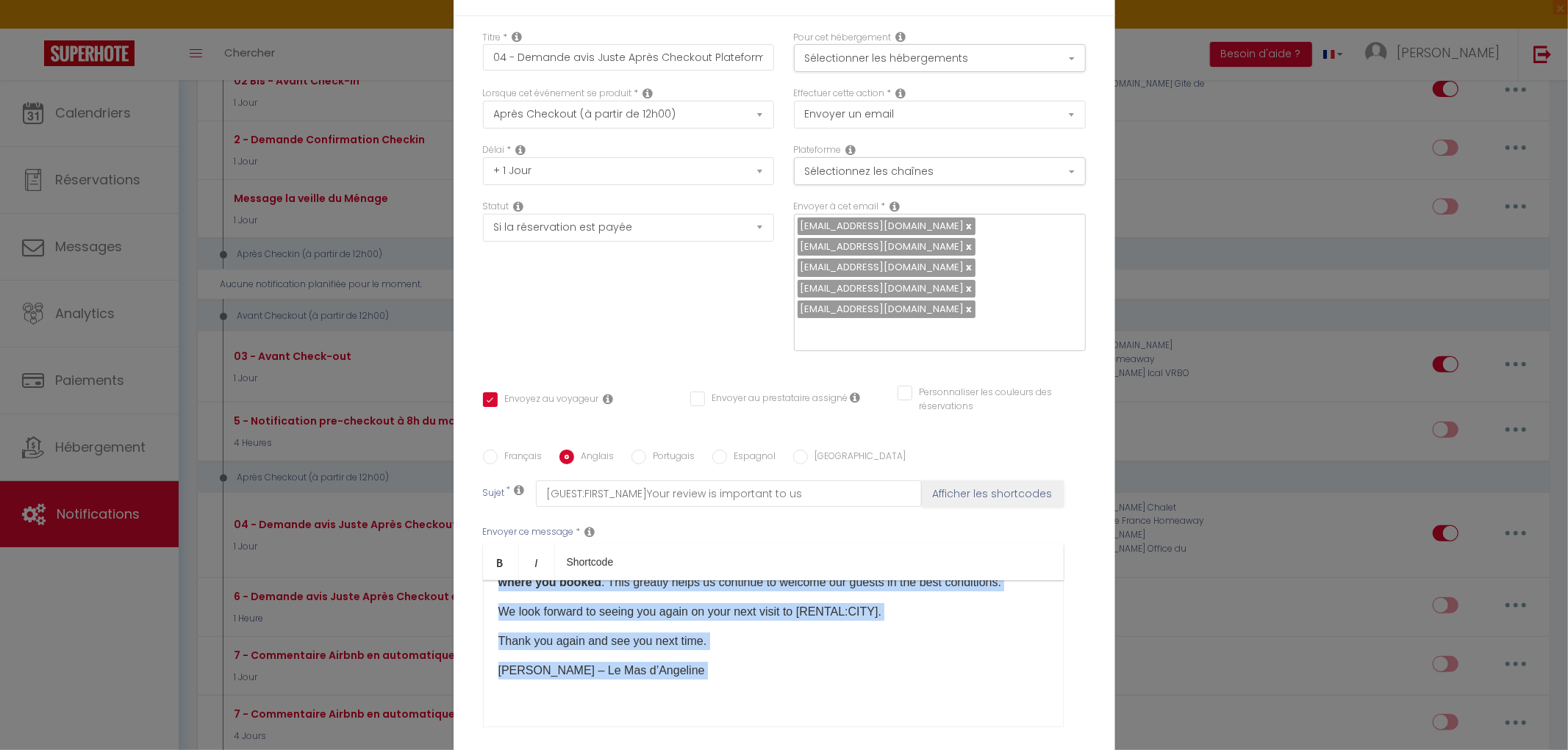
drag, startPoint x: 491, startPoint y: 477, endPoint x: 913, endPoint y: 621, distance: 445.9
click at [913, 621] on div "Français Anglais Portugais Espagnol Italien Sujet * [GUEST:FIRST_NAME]Your revi…" at bounding box center [784, 598] width 603 height 340
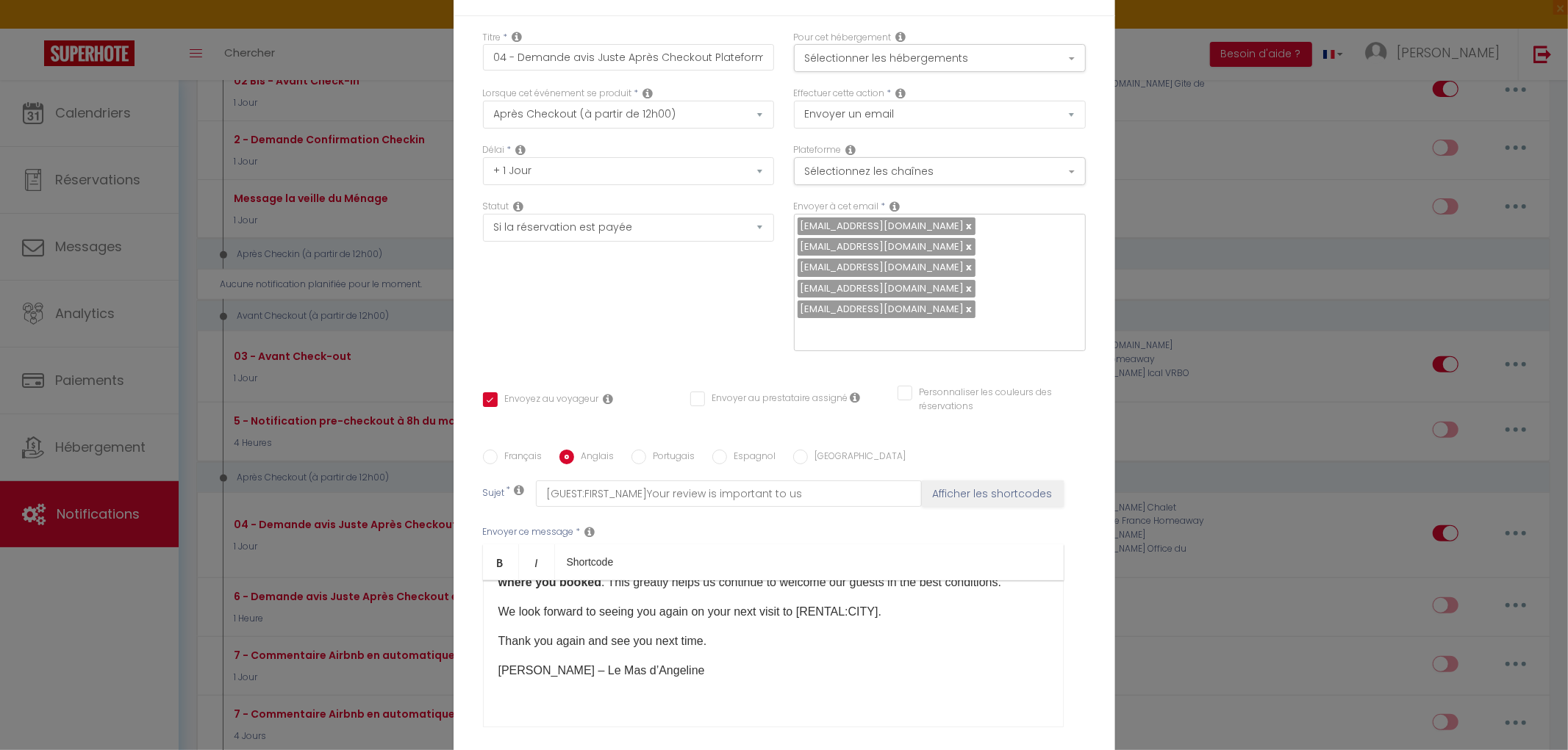
scroll to position [0, 0]
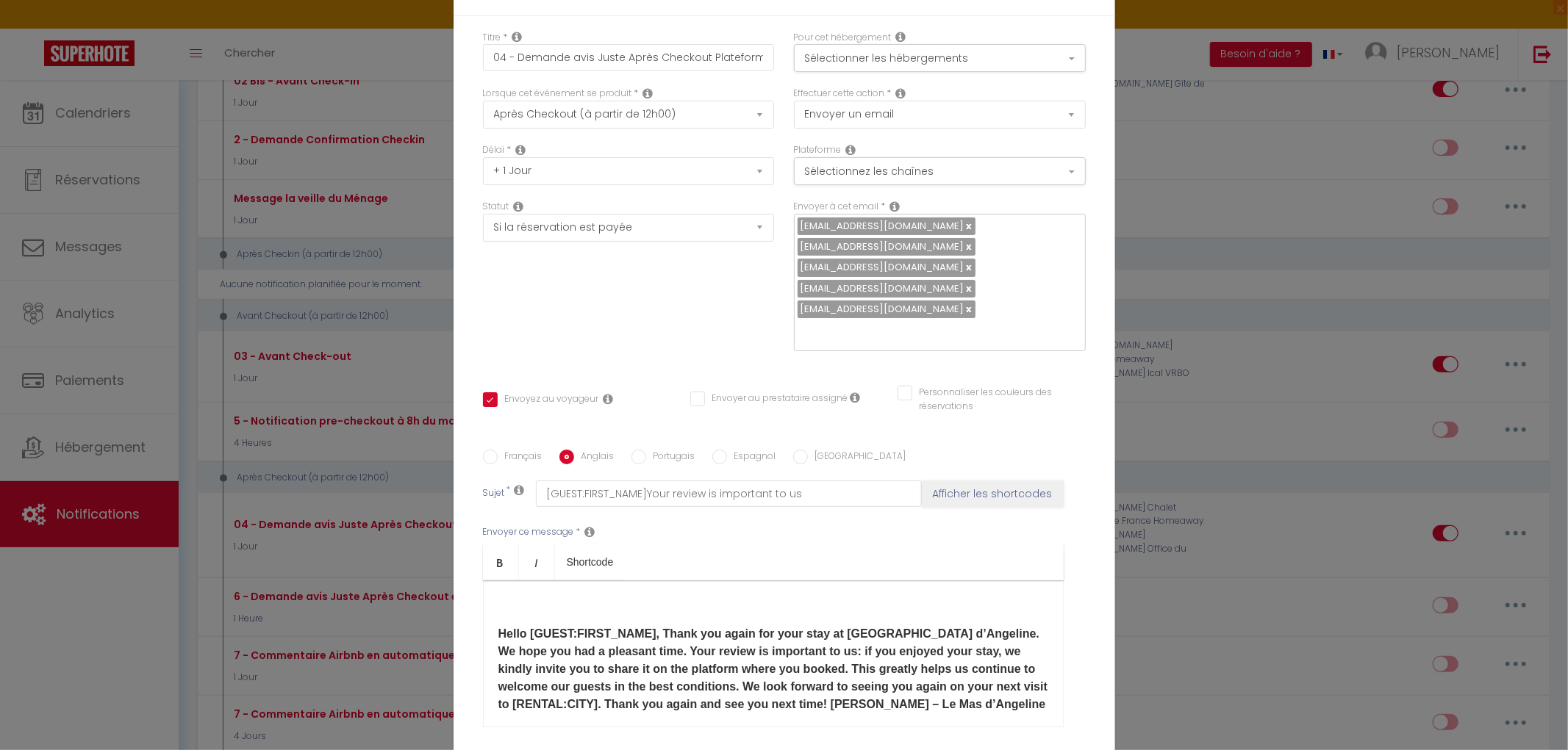
click at [498, 627] on strong "Hello [GUEST:FIRST_NAME], Thank you again for your stay at [GEOGRAPHIC_DATA] d’…" at bounding box center [772, 668] width 549 height 83
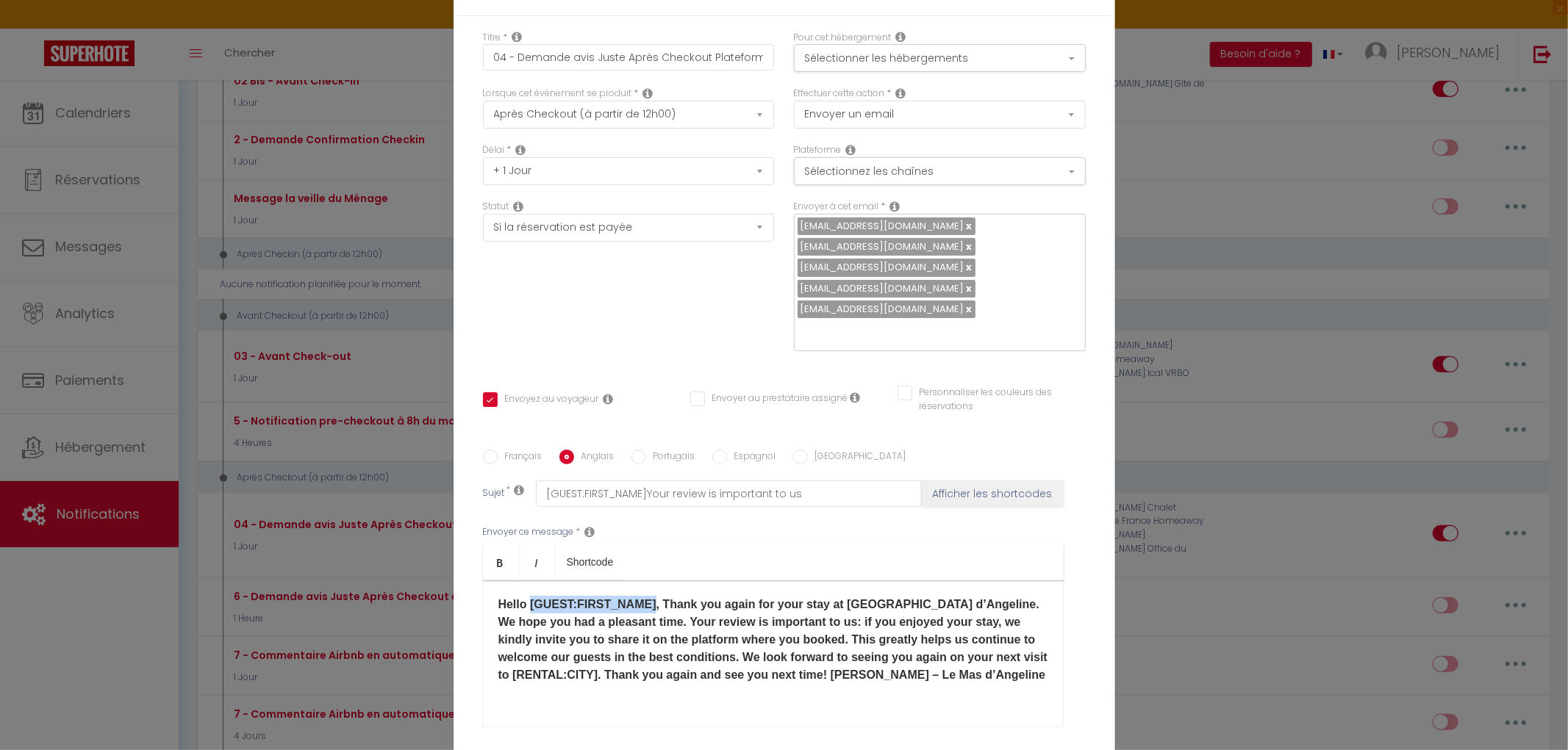
drag, startPoint x: 638, startPoint y: 480, endPoint x: 524, endPoint y: 482, distance: 114.0
click at [524, 599] on strong "Hello [GUEST:FIRST_NAME], Thank you again for your stay at [GEOGRAPHIC_DATA] d’…" at bounding box center [772, 640] width 549 height 83
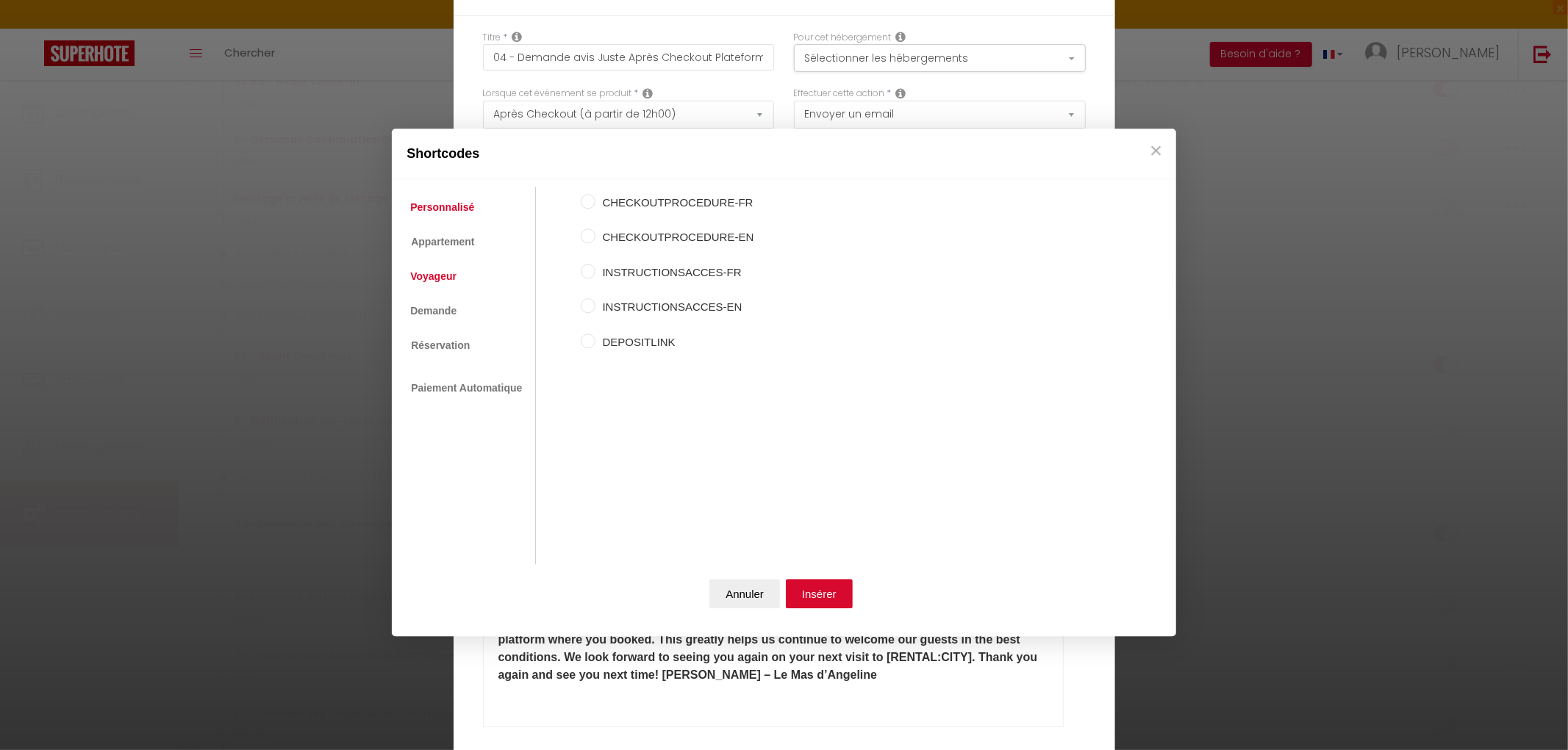
click at [428, 269] on link "Voyageur" at bounding box center [433, 277] width 61 height 26
click at [590, 236] on input "Prénom du voyageur" at bounding box center [588, 237] width 15 height 15
click at [831, 594] on button "Insérer" at bounding box center [819, 594] width 67 height 30
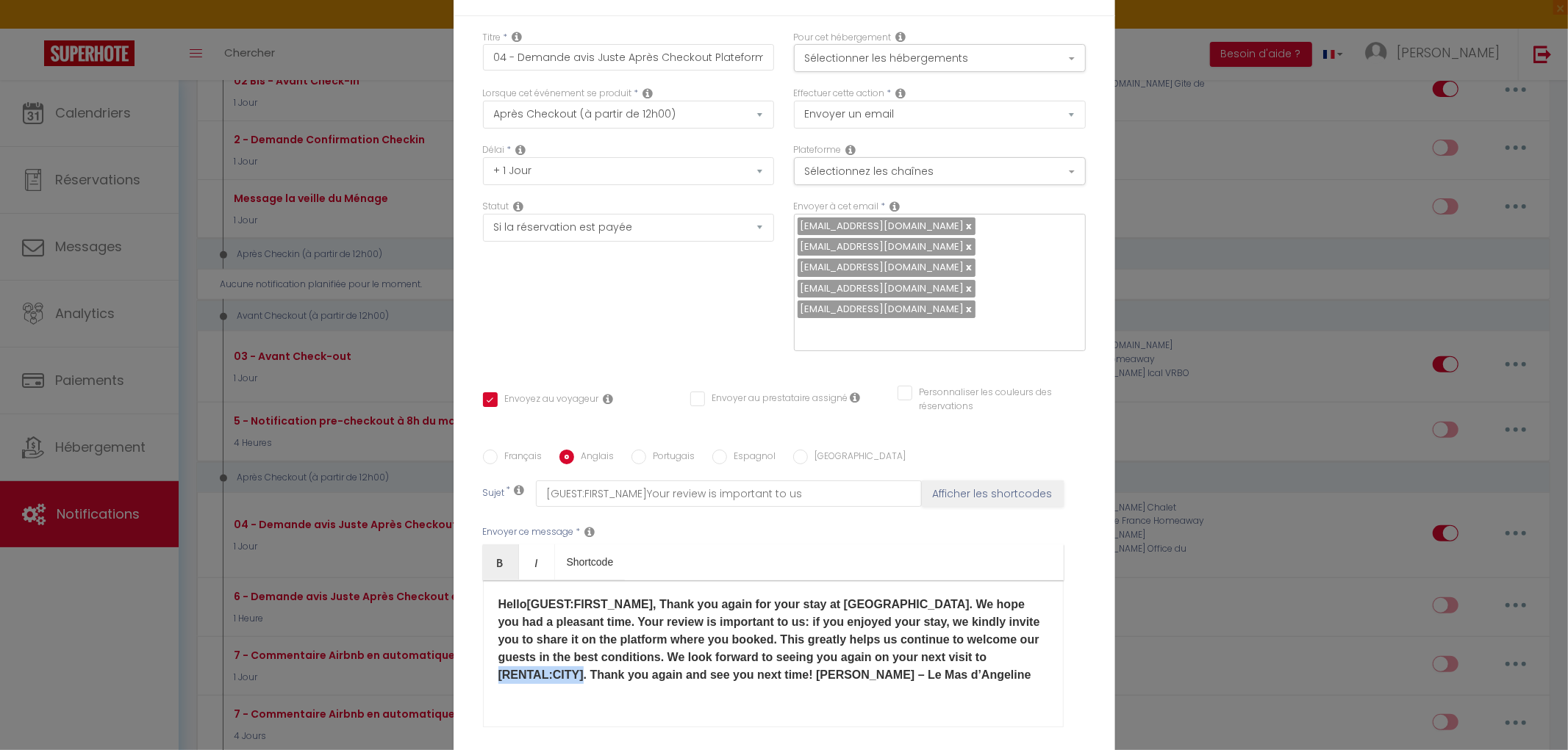
drag, startPoint x: 938, startPoint y: 533, endPoint x: 1019, endPoint y: 535, distance: 81.0
click at [1019, 599] on strong "Hello [GUEST:FIRST_NAME] ​ , Thank you again for your stay at Le Mas d’Angeline…" at bounding box center [769, 640] width 542 height 83
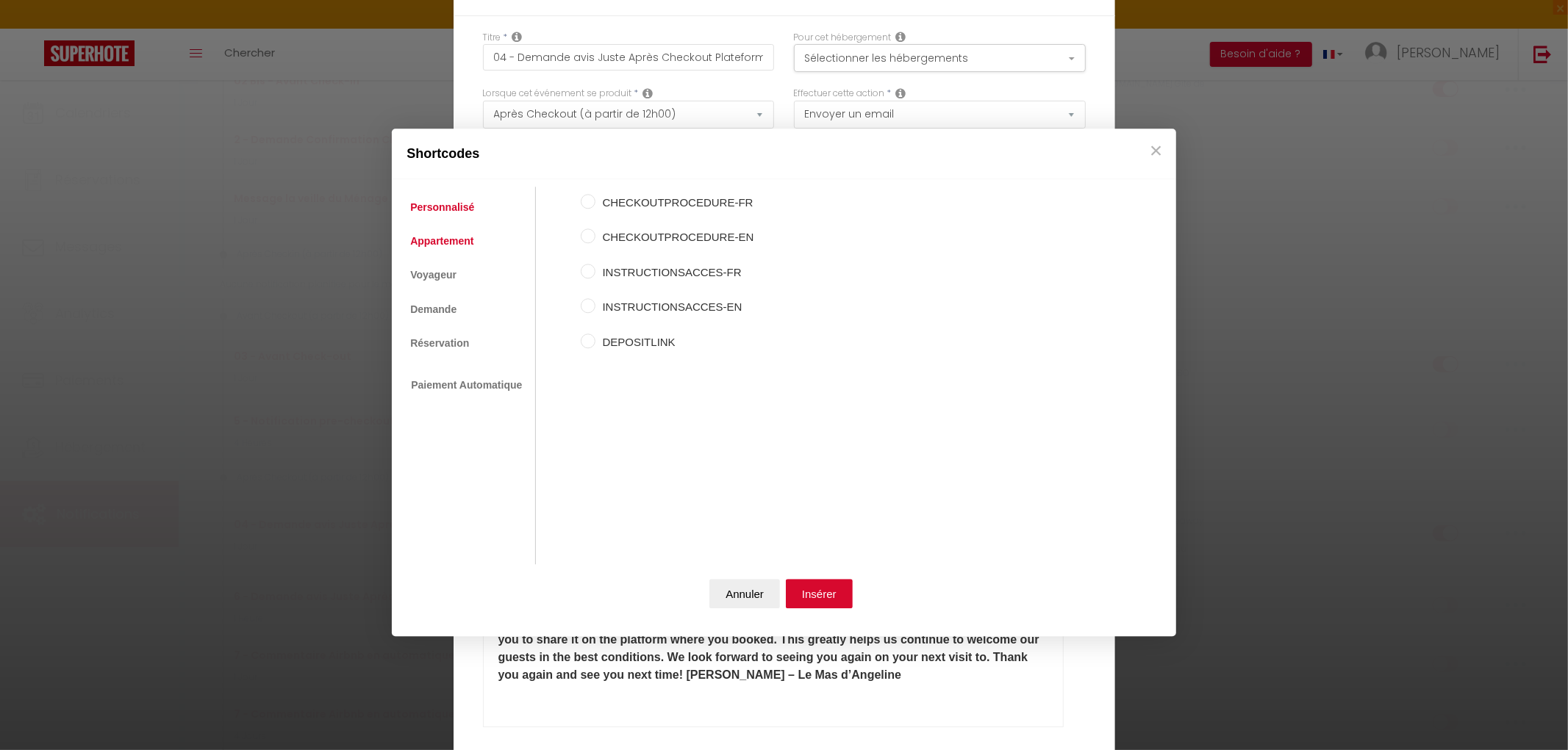
click at [442, 248] on link "Appartement" at bounding box center [441, 241] width 78 height 26
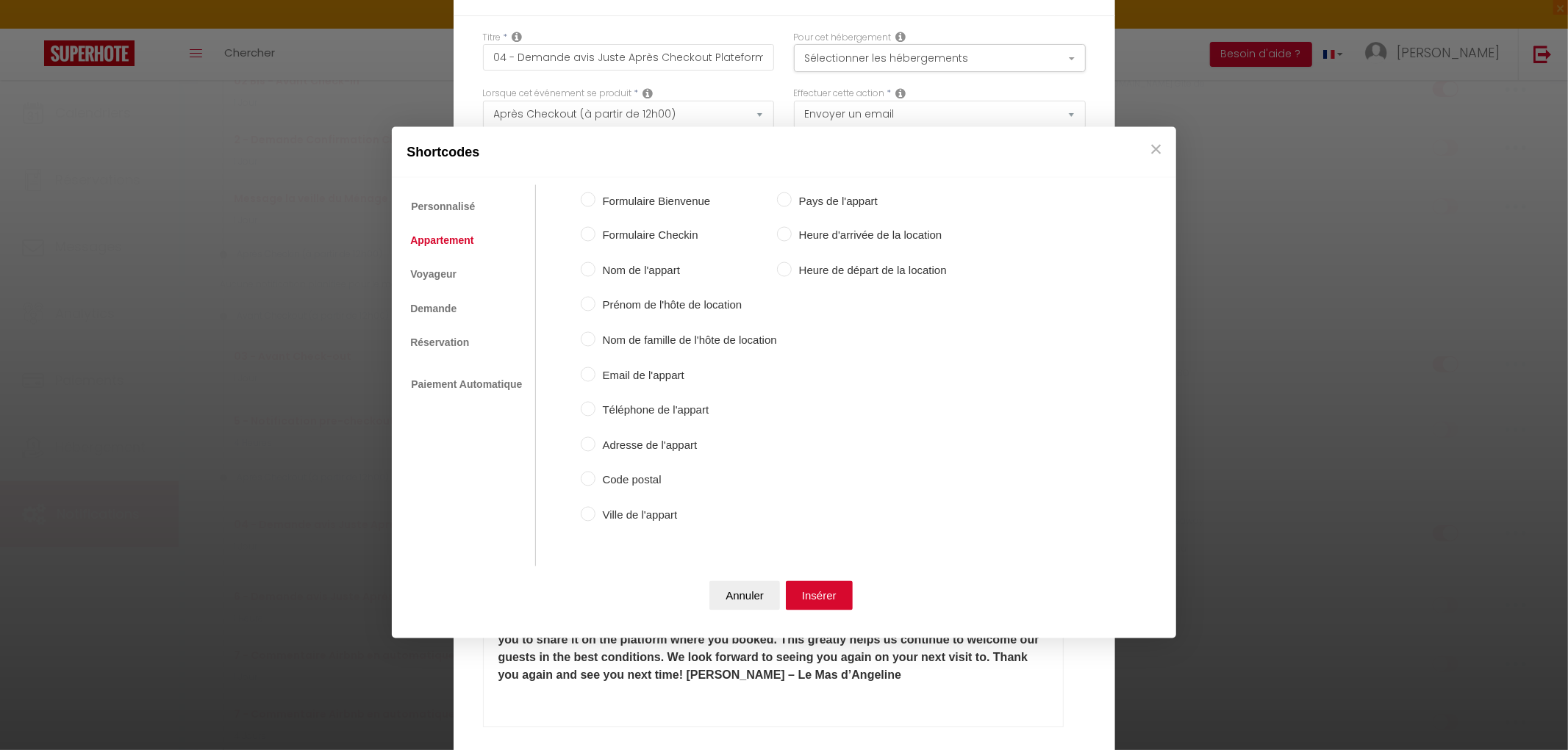
click at [589, 510] on input "Ville de l'appart" at bounding box center [588, 514] width 15 height 15
click at [835, 605] on button "Insérer" at bounding box center [819, 596] width 67 height 30
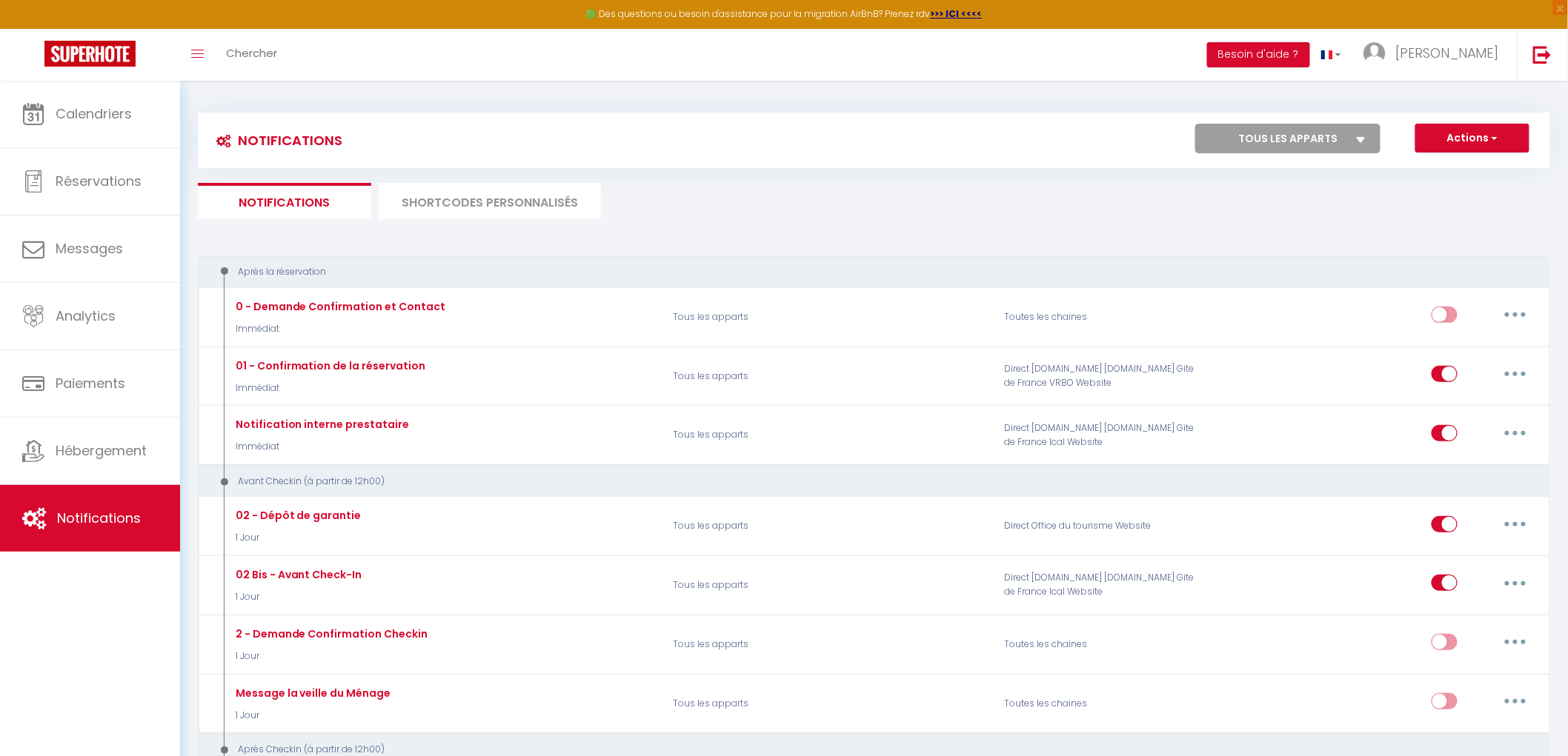
click at [535, 200] on li "SHORTCODES PERSONNALISÉS" at bounding box center [490, 201] width 222 height 37
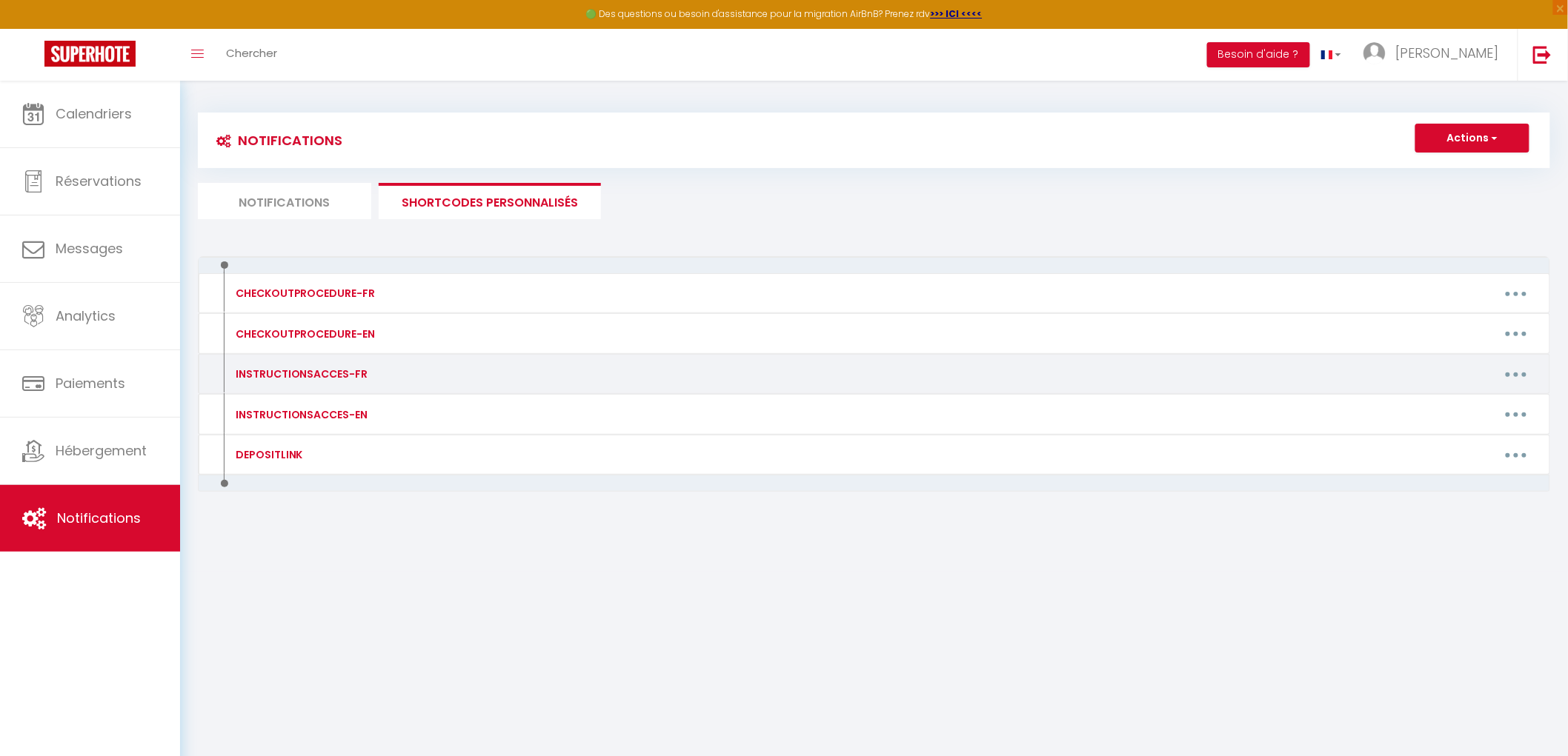
click at [1501, 378] on button "button" at bounding box center [1516, 374] width 42 height 24
click at [1433, 404] on link "Editer" at bounding box center [1478, 408] width 110 height 25
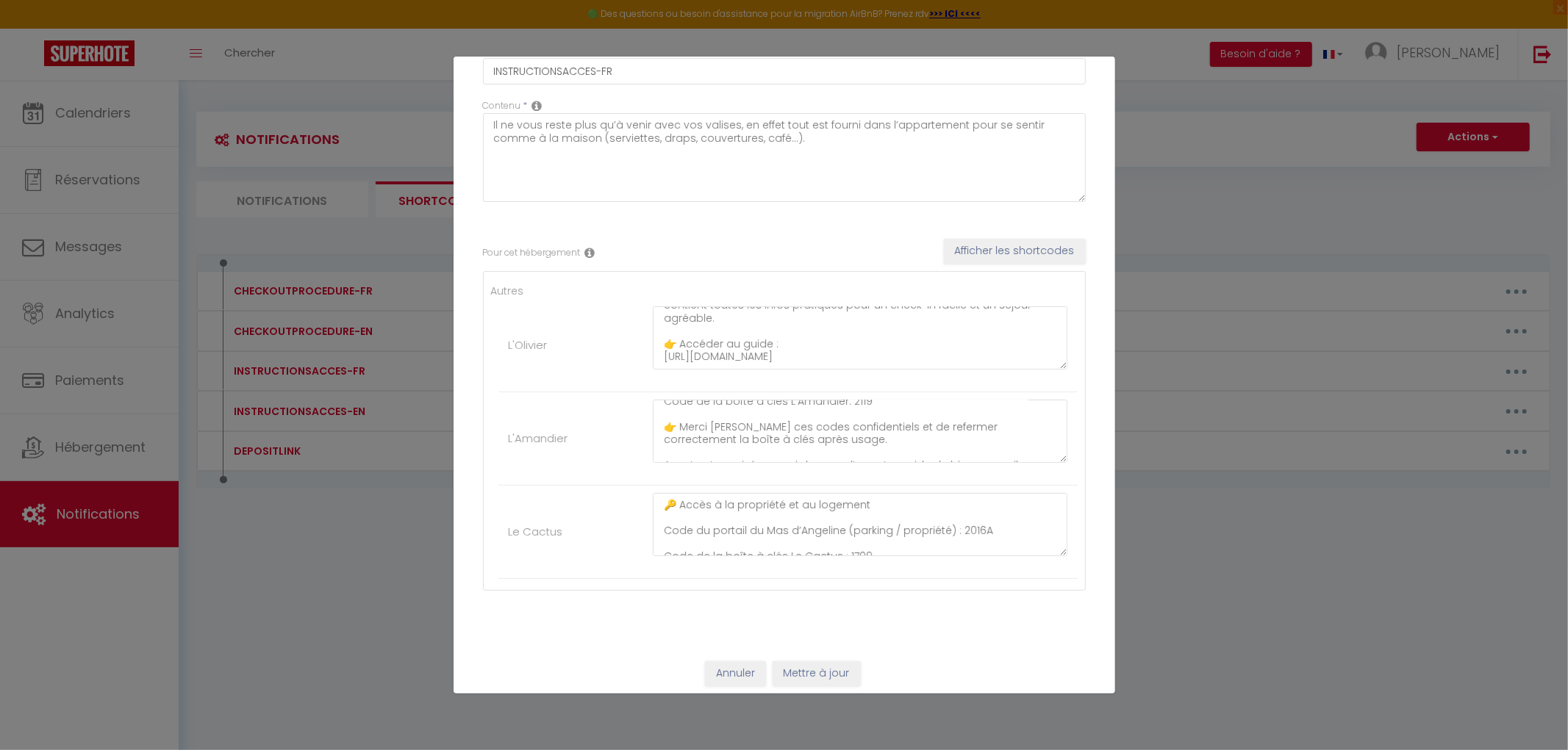
scroll to position [166, 0]
drag, startPoint x: 658, startPoint y: 333, endPoint x: 816, endPoint y: 361, distance: 160.5
click at [816, 361] on textarea "🔑 Accès à la propriété et au logement Code du portail du Mas d’Angeline (parkin…" at bounding box center [861, 338] width 415 height 63
click at [750, 352] on textarea "🔑 Accès à la propriété et au logement Code du portail du Mas d’Angeline (parkin…" at bounding box center [861, 338] width 415 height 63
drag, startPoint x: 651, startPoint y: 347, endPoint x: 749, endPoint y: 359, distance: 98.7
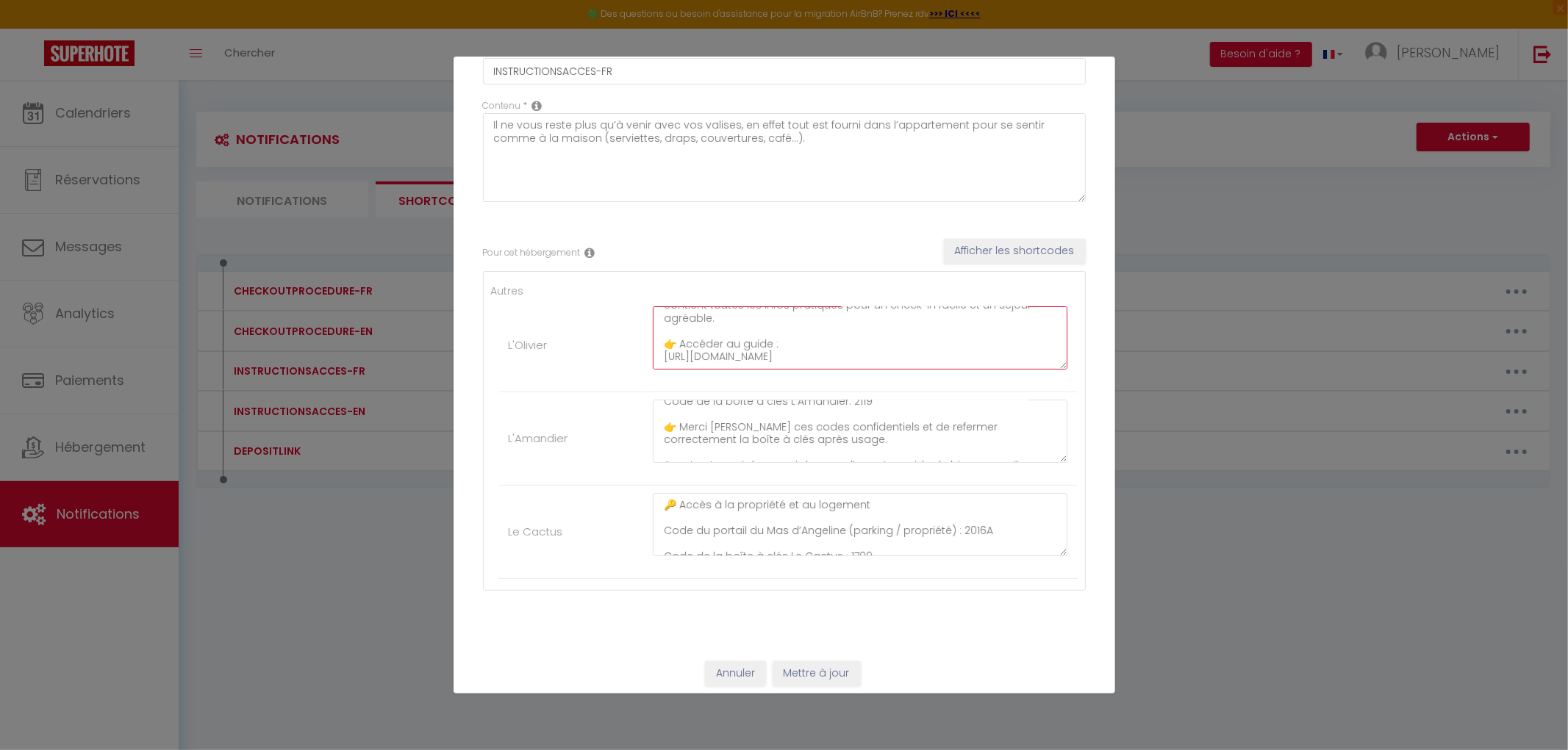
click at [749, 359] on textarea "🔑 Accès à la propriété et au logement Code du portail du Mas d’Angeline (parkin…" at bounding box center [861, 338] width 415 height 63
click at [657, 339] on textarea "🔑 Accès à la propriété et au logement Code du portail du Mas d’Angeline (parkin…" at bounding box center [861, 338] width 415 height 63
click at [661, 355] on textarea "🔑 Accès à la propriété et au logement Code du portail du Mas d’Angeline (parkin…" at bounding box center [861, 338] width 415 height 63
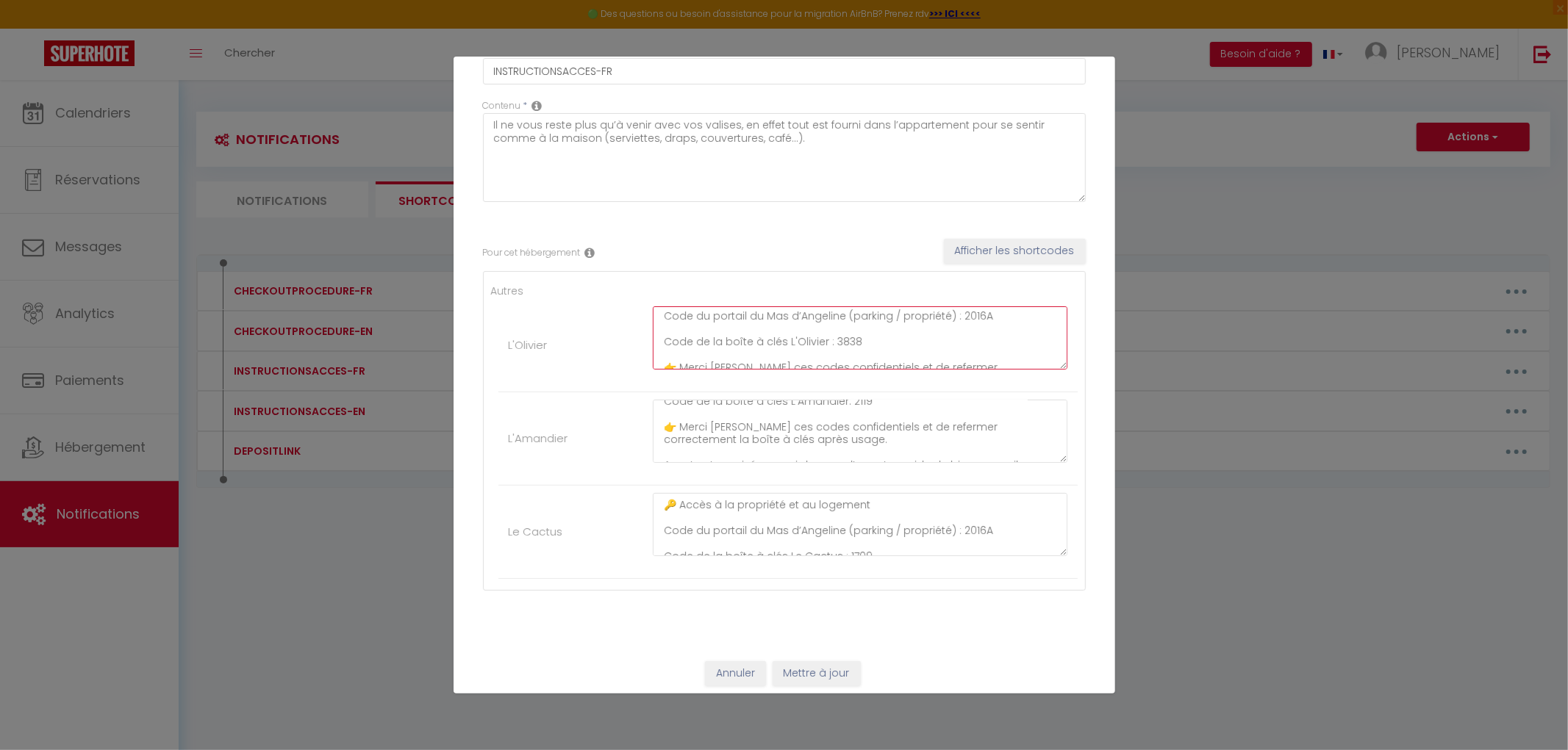
scroll to position [0, 0]
click at [658, 347] on textarea "🔑 Accès à la propriété et au logement Code du portail du Mas d’Angeline (parkin…" at bounding box center [861, 338] width 415 height 63
click at [657, 358] on textarea "🔑 Accès à la propriété et au logement Code du portail du Mas d’Angeline (parkin…" at bounding box center [861, 338] width 415 height 63
click at [659, 316] on textarea "🔑 Accès à la propriété et au logement Code du portail du Mas d’Angeline (parkin…" at bounding box center [861, 338] width 415 height 63
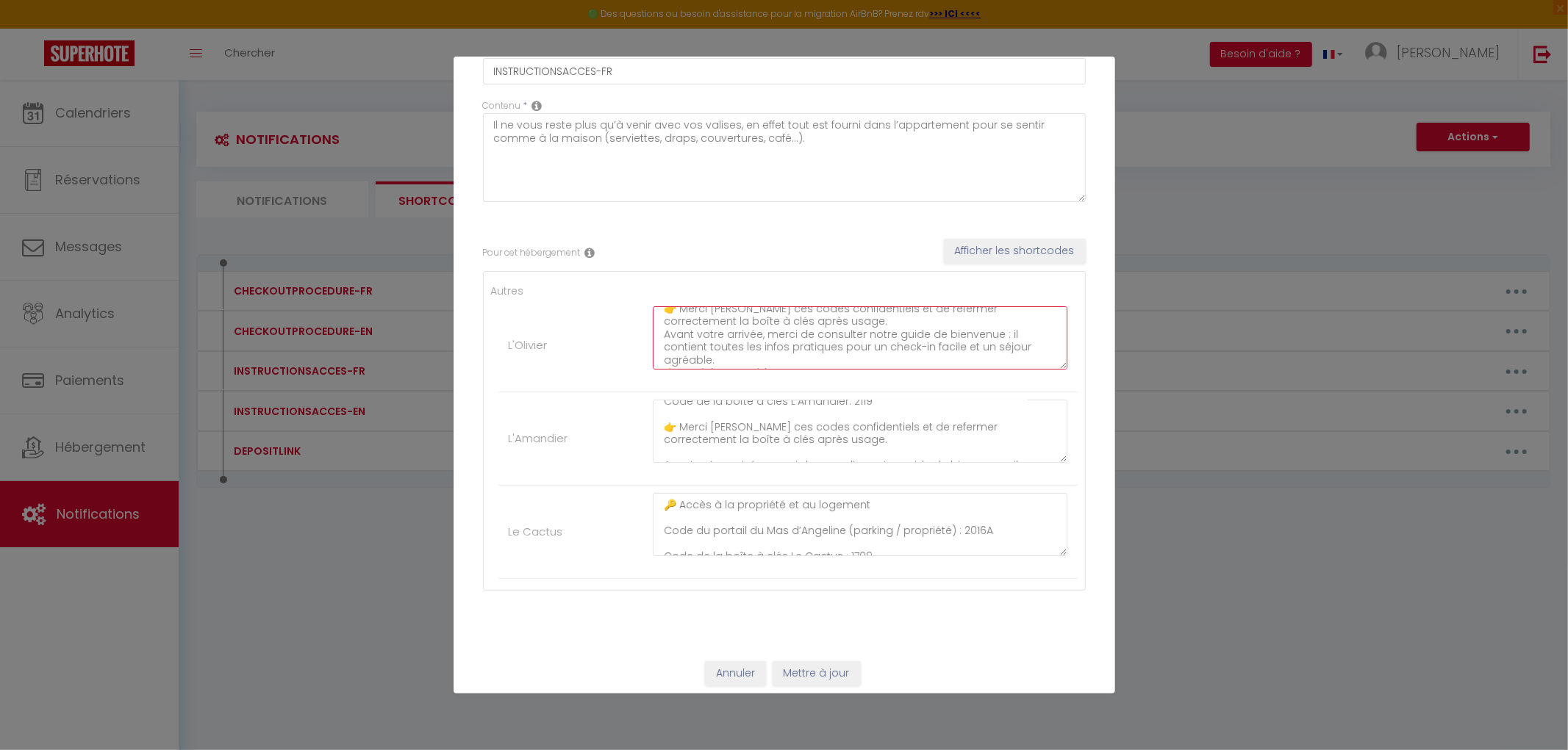
click at [659, 311] on textarea "🔑 Accès à la propriété et au logement Code du portail du Mas d’Angeline (parkin…" at bounding box center [861, 338] width 415 height 63
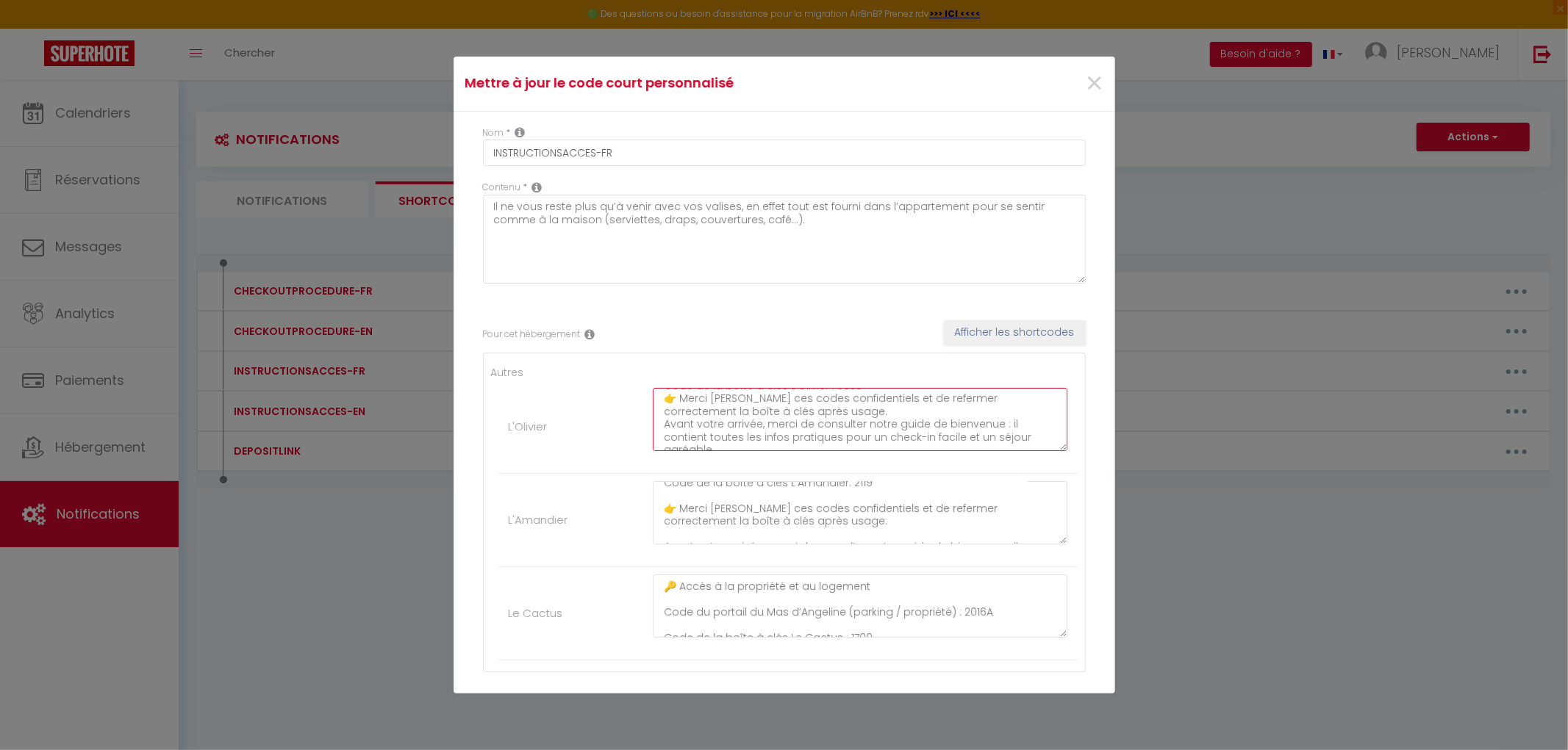
scroll to position [90, 0]
drag, startPoint x: 655, startPoint y: 398, endPoint x: 934, endPoint y: 449, distance: 283.6
click at [934, 449] on textarea "🔑 Accès à la propriété et au logement Code du portail du Mas d’Angeline (parkin…" at bounding box center [861, 419] width 415 height 63
paste textarea "🔑 Accès à la propriété et au logement Code du portail du Mas d’Angeline (parkin…"
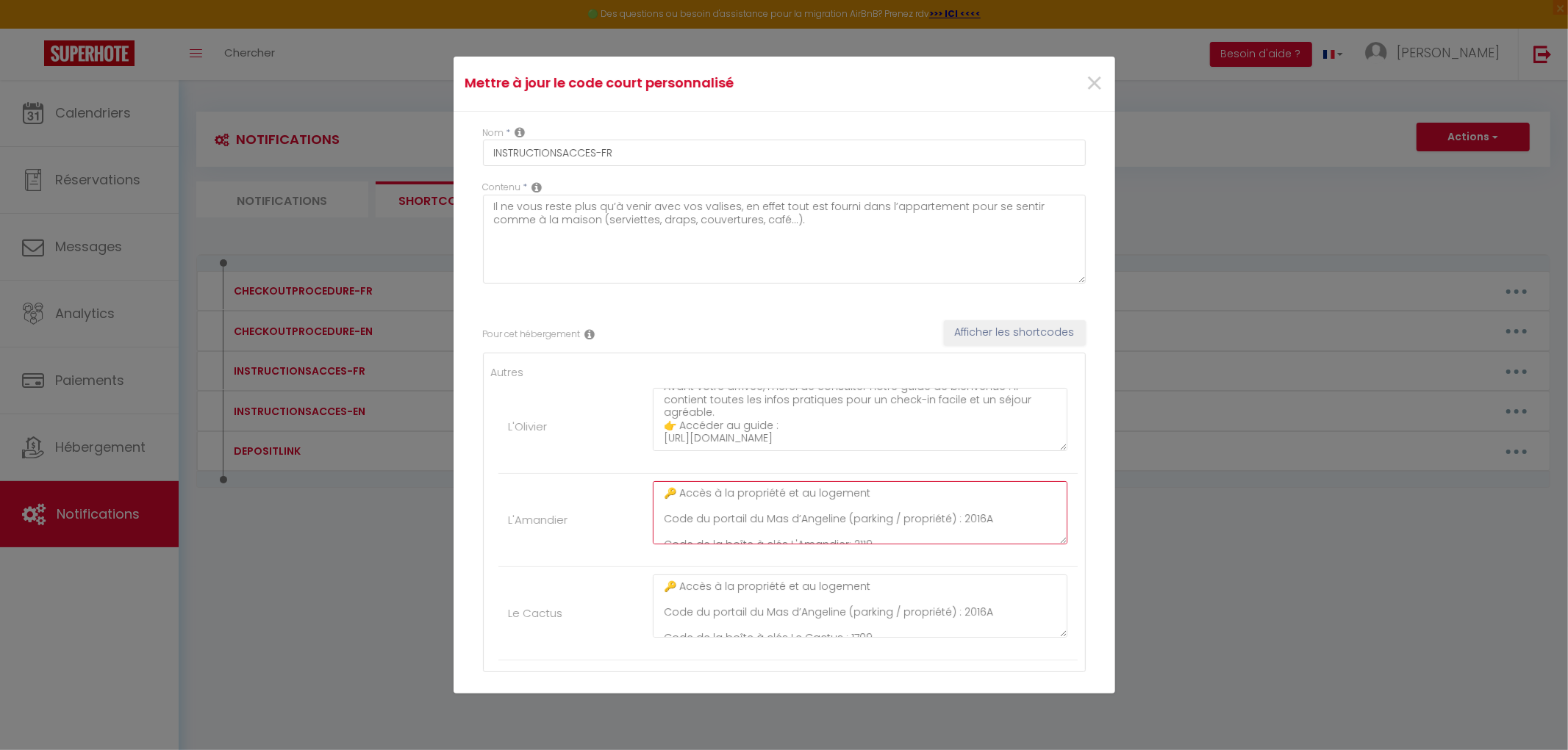
click at [660, 524] on textarea "🔑 Accès à la propriété et au logement Code du portail du Mas d’Angeline (parkin…" at bounding box center [861, 513] width 415 height 63
click at [660, 534] on textarea "🔑 Accès à la propriété et au logement Code du portail du Mas d’Angeline (parkin…" at bounding box center [861, 513] width 415 height 63
click at [658, 540] on textarea "🔑 Accès à la propriété et au logement Code du portail du Mas d’Angeline (parkin…" at bounding box center [861, 513] width 415 height 63
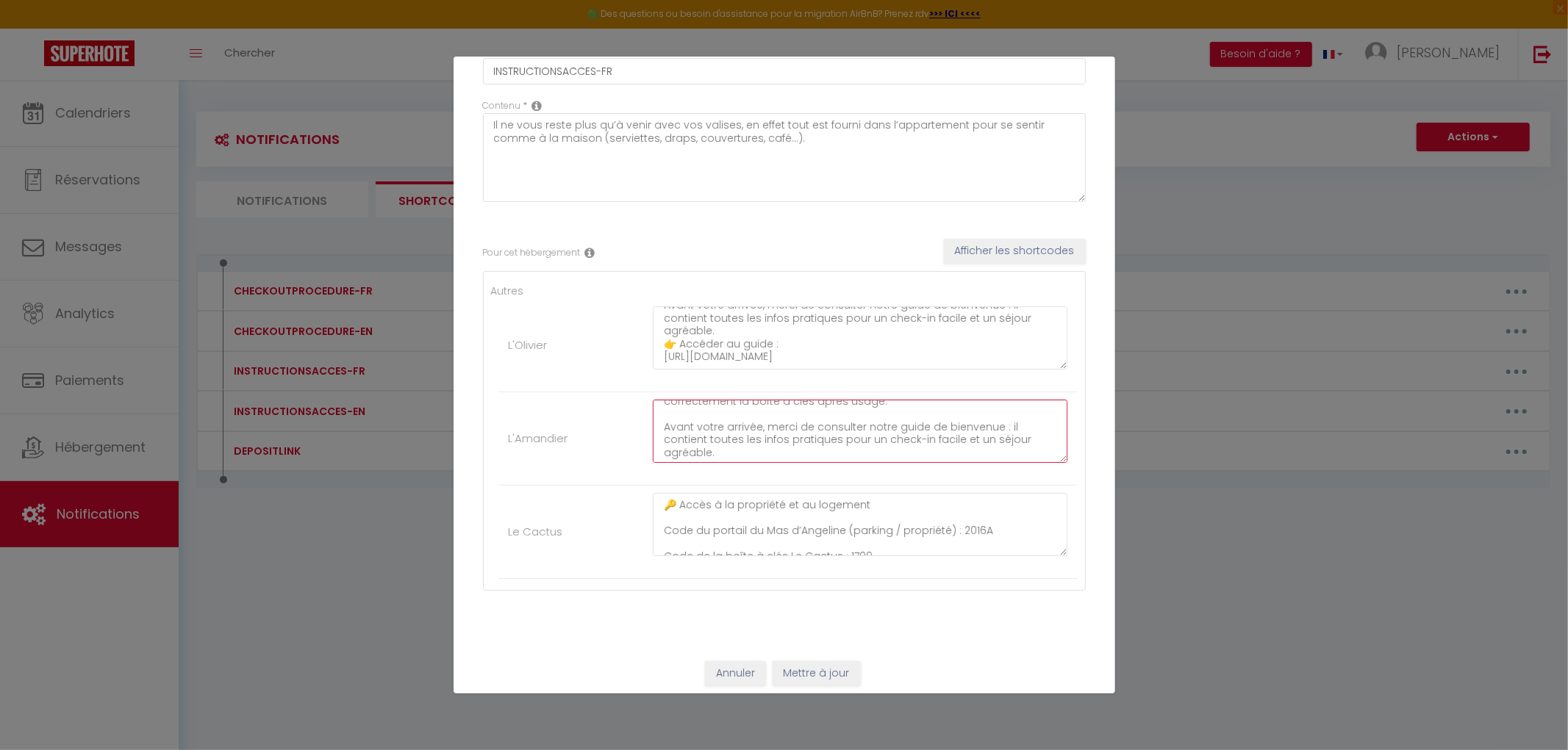
click at [658, 430] on textarea "🔑 Accès à la propriété et au logement Code du portail du Mas d’Angeline (parkin…" at bounding box center [861, 431] width 415 height 63
click at [658, 426] on textarea "🔑 Accès à la propriété et au logement Code du portail du Mas d’Angeline (parkin…" at bounding box center [861, 431] width 415 height 63
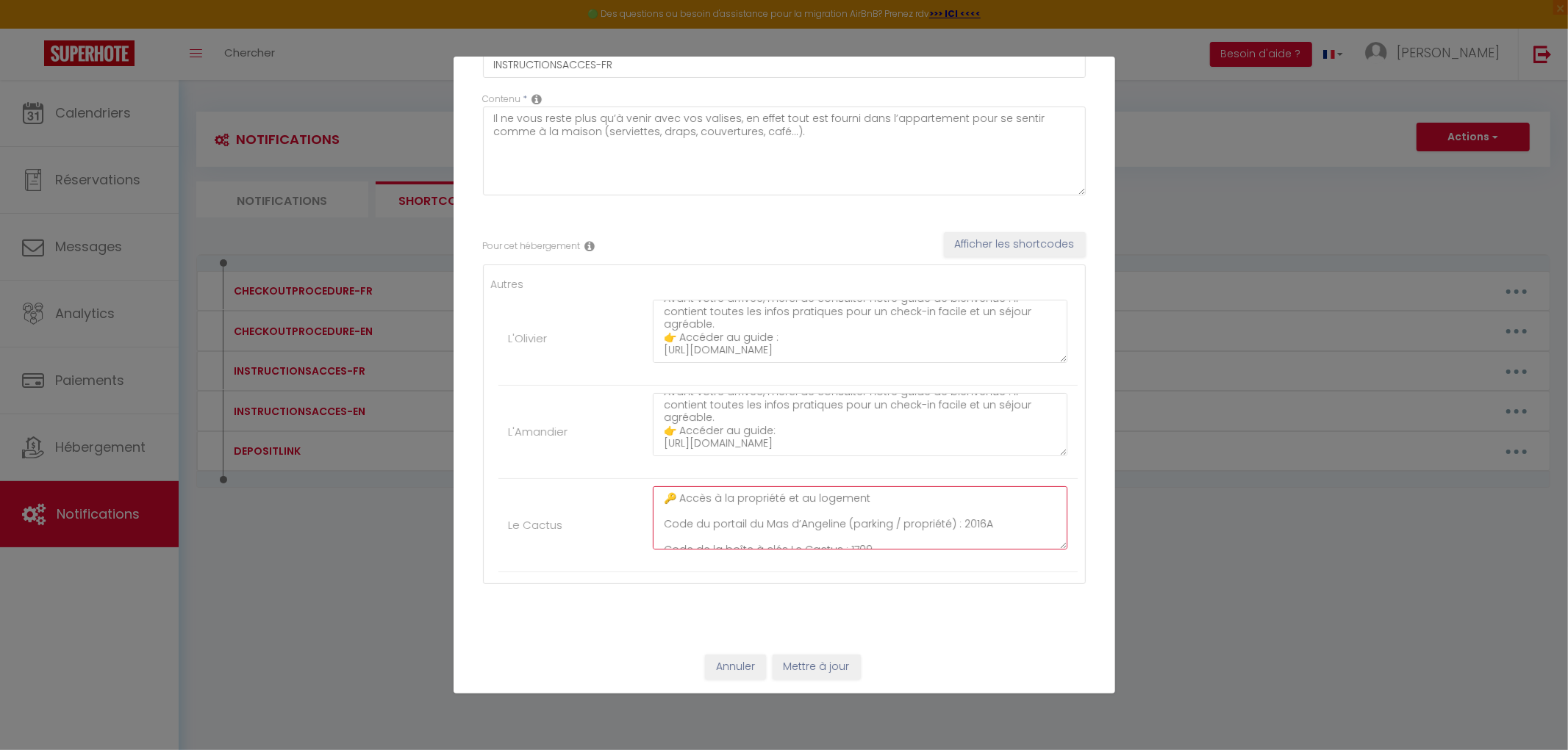
click at [660, 520] on textarea "🔑 Accès à la propriété et au logement Code du portail du Mas d’Angeline (parkin…" at bounding box center [861, 518] width 415 height 63
click at [656, 534] on textarea "🔑 Accès à la propriété et au logement Code du portail du Mas d’Angeline (parkin…" at bounding box center [861, 518] width 415 height 63
click at [657, 494] on textarea "🔑 Accès à la propriété et au logement Code du portail du Mas d’Angeline (parkin…" at bounding box center [861, 518] width 415 height 63
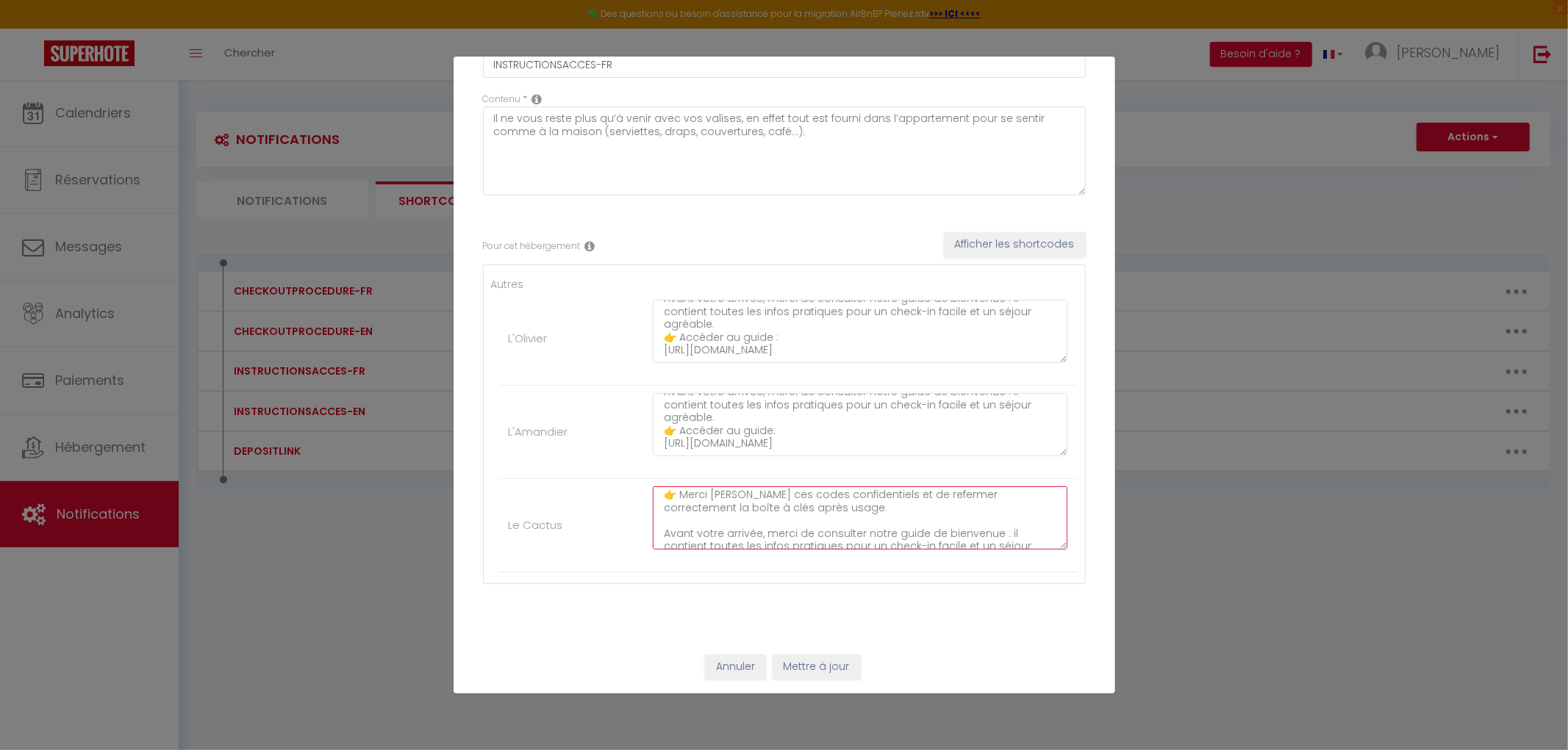
click at [660, 532] on textarea "🔑 Accès à la propriété et au logement Code du portail du Mas d’Angeline (parkin…" at bounding box center [861, 518] width 415 height 63
click at [660, 510] on textarea "🔑 Accès à la propriété et au logement Code du portail du Mas d’Angeline (parkin…" at bounding box center [861, 518] width 415 height 63
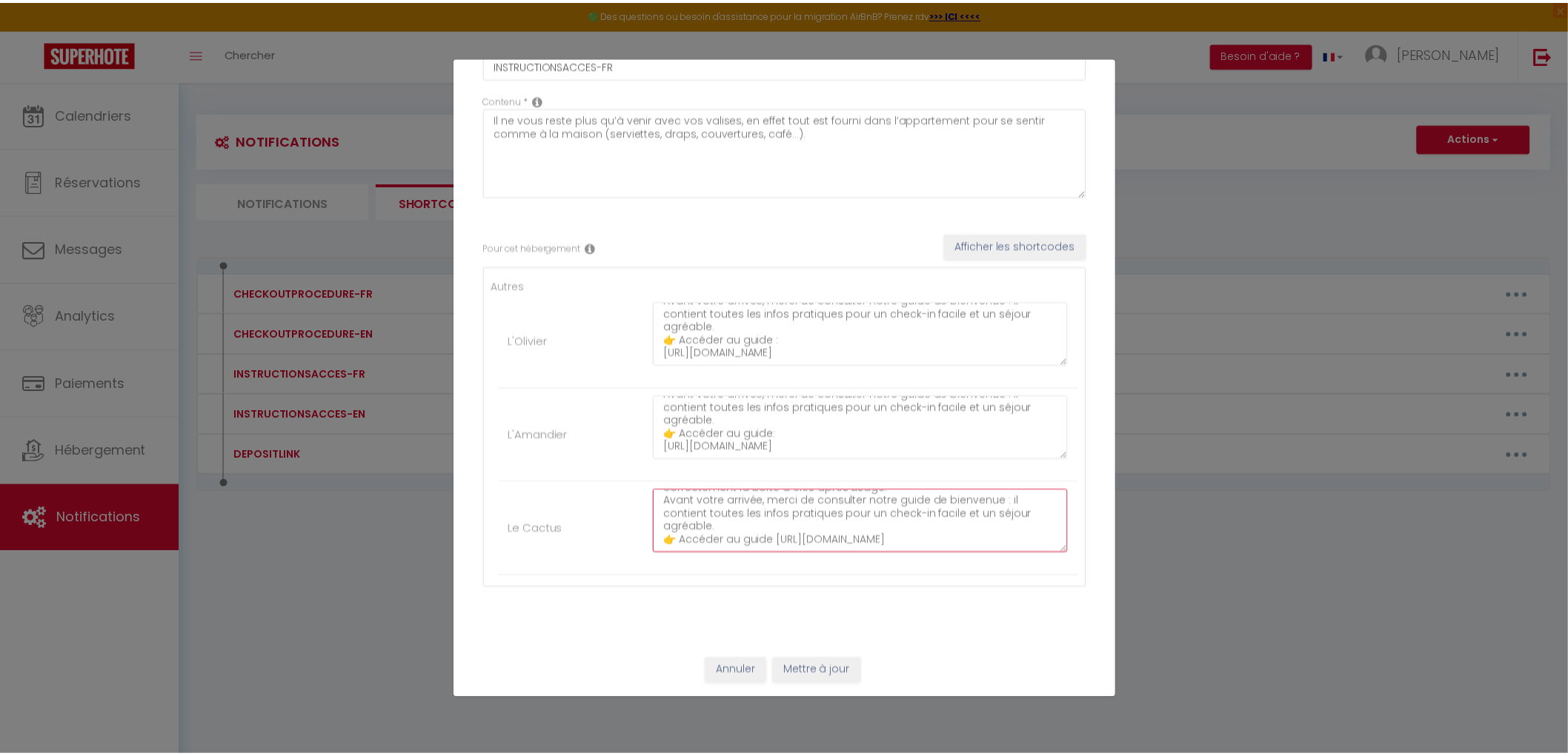
scroll to position [90, 0]
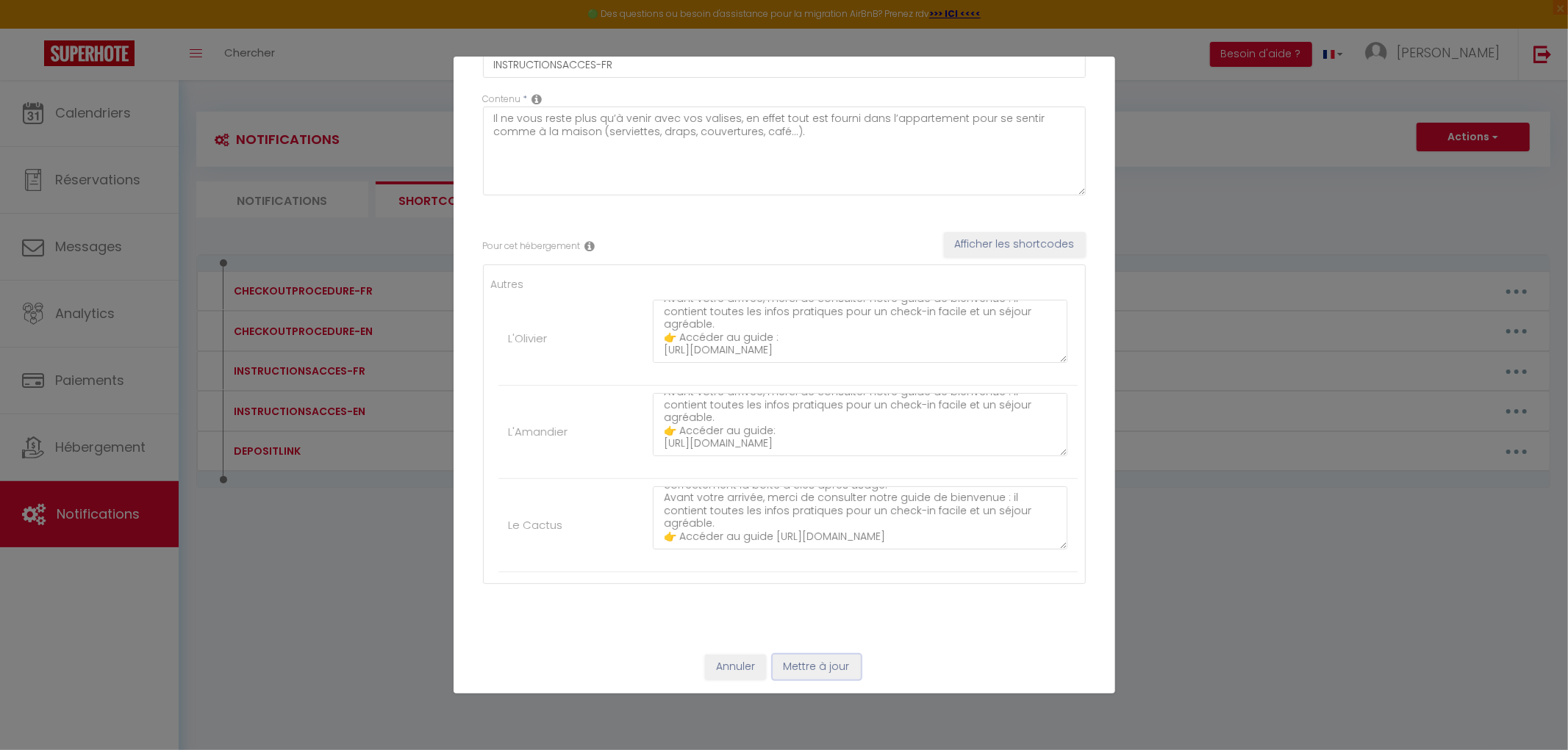
click at [817, 672] on button "Mettre à jour" at bounding box center [816, 667] width 88 height 25
